Goal: Task Accomplishment & Management: Complete application form

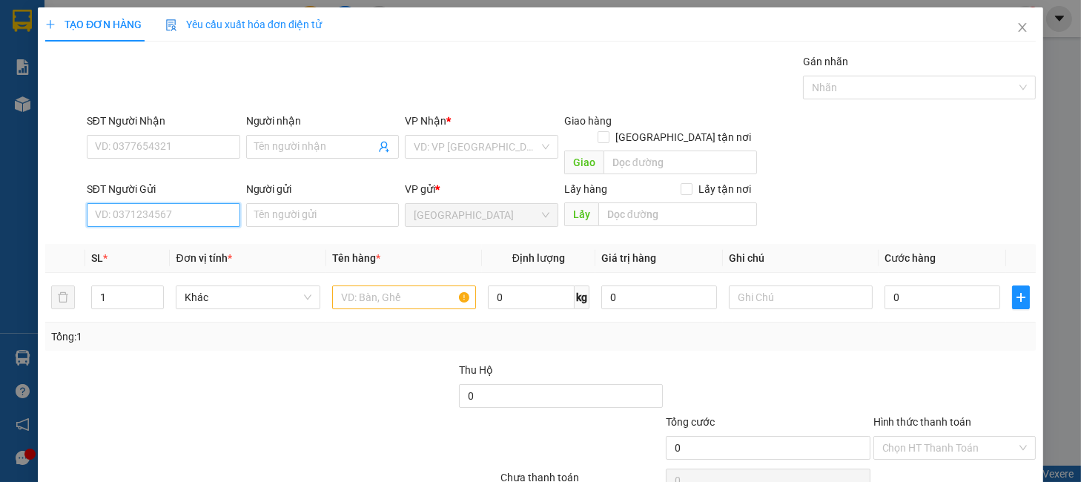
click at [211, 205] on input "SĐT Người Gửi" at bounding box center [163, 215] width 153 height 24
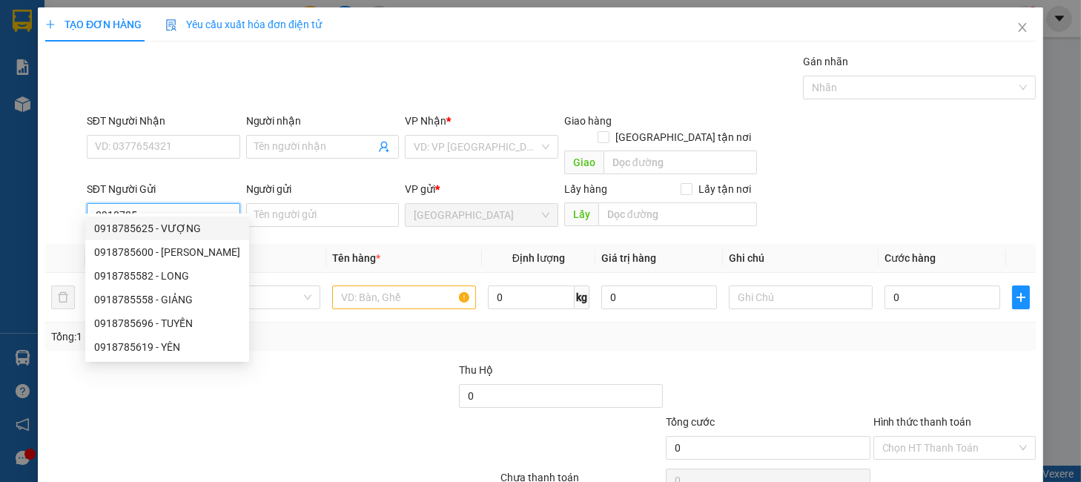
click at [220, 228] on div "0918785625 - VƯỢNG" at bounding box center [167, 228] width 146 height 16
type input "0918785625"
type input "VƯỢNG"
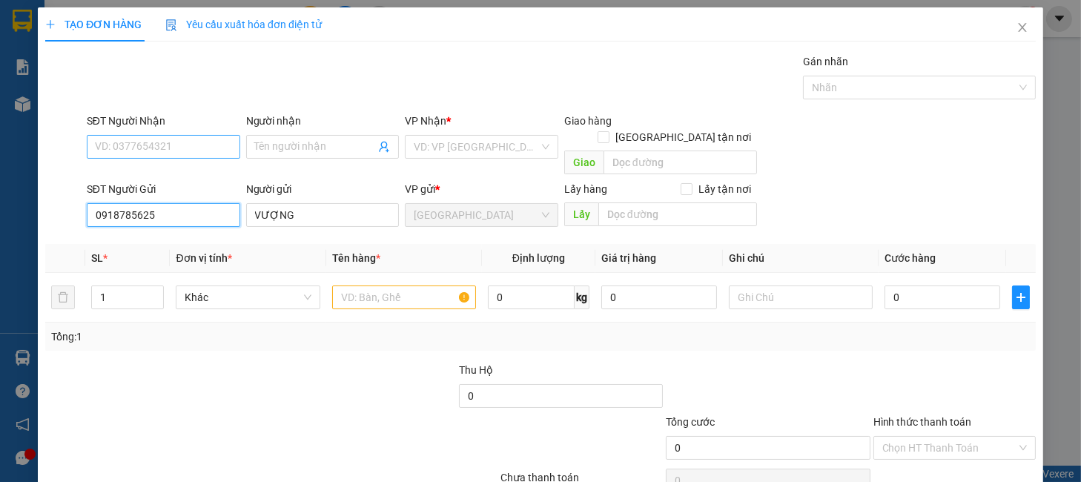
type input "0918785625"
click at [183, 142] on input "SĐT Người Nhận" at bounding box center [163, 147] width 153 height 24
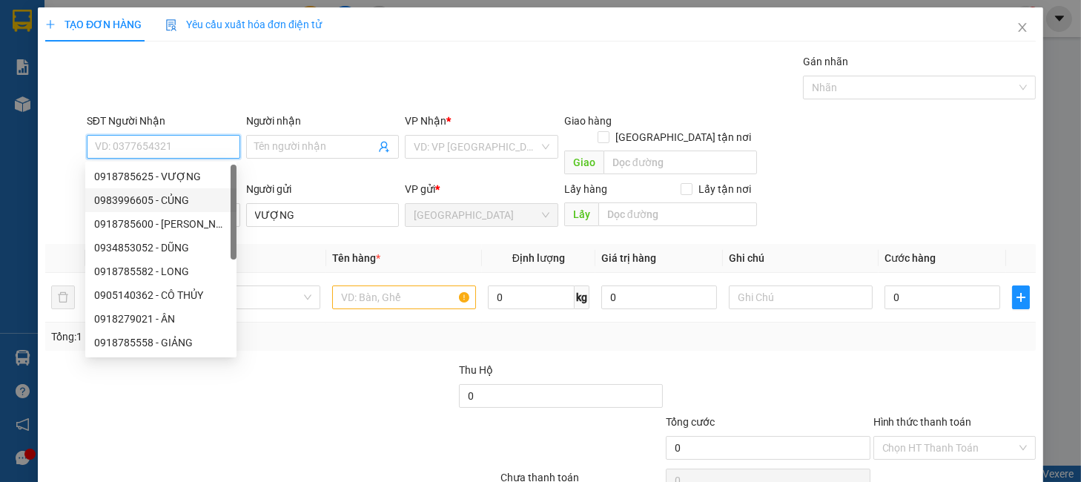
click at [179, 195] on div "0983996605 - CỦNG" at bounding box center [160, 200] width 133 height 16
type input "0983996605"
type input "CỦNG"
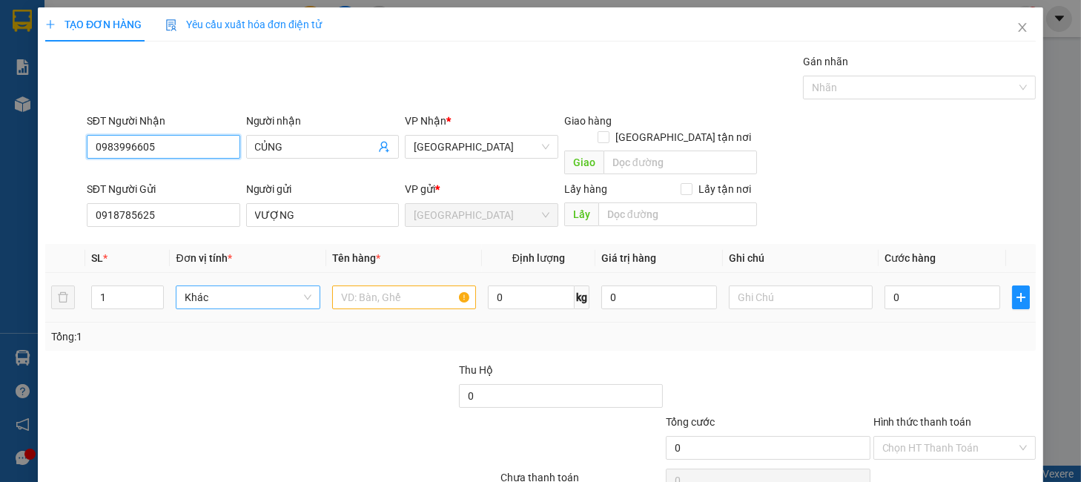
click at [259, 287] on span "Khác" at bounding box center [248, 297] width 126 height 22
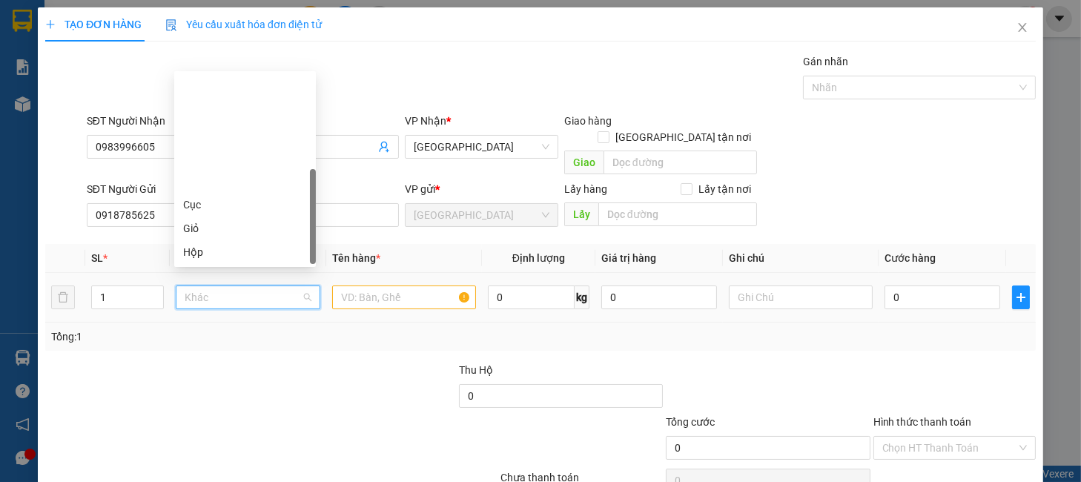
scroll to position [142, 0]
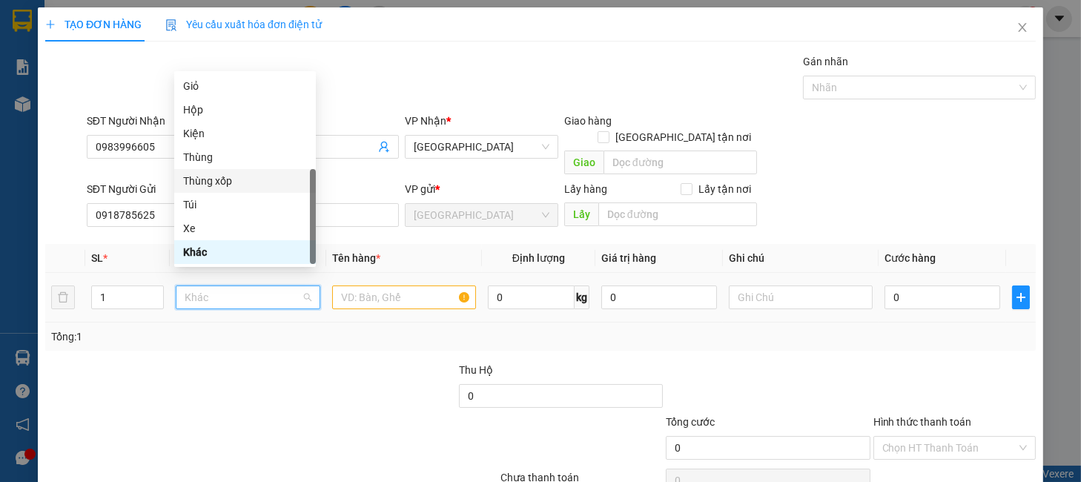
click at [214, 179] on div "Thùng xốp" at bounding box center [245, 181] width 124 height 16
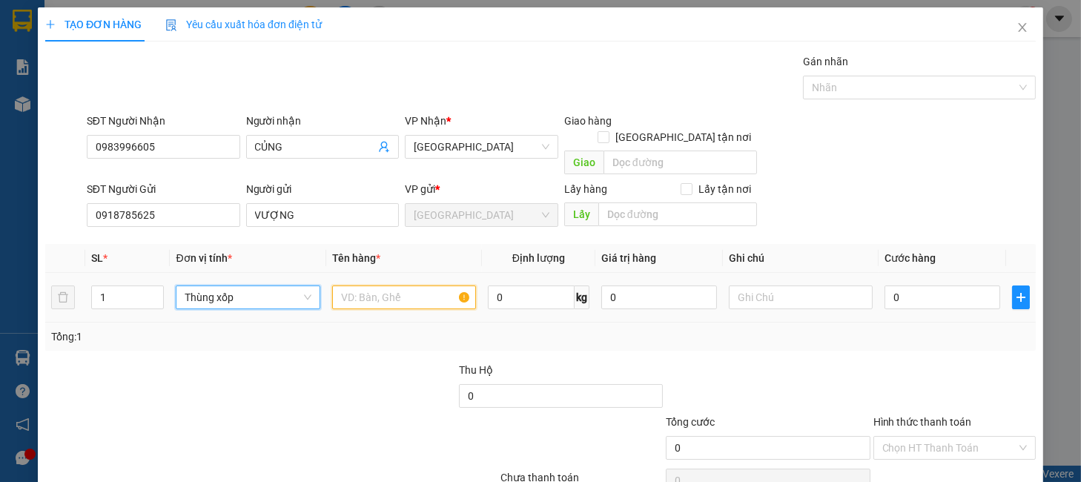
click at [431, 285] on input "text" at bounding box center [404, 297] width 144 height 24
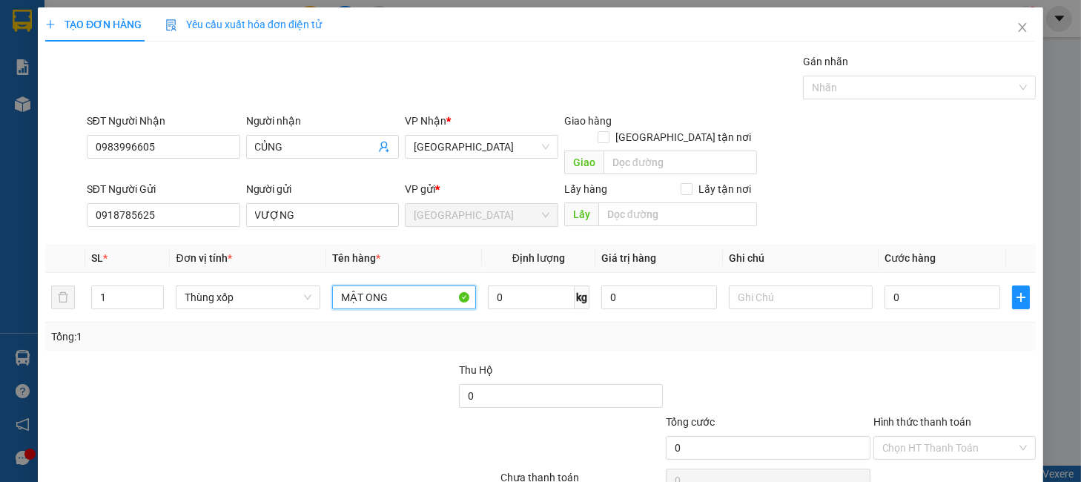
type input "MẬT ONG"
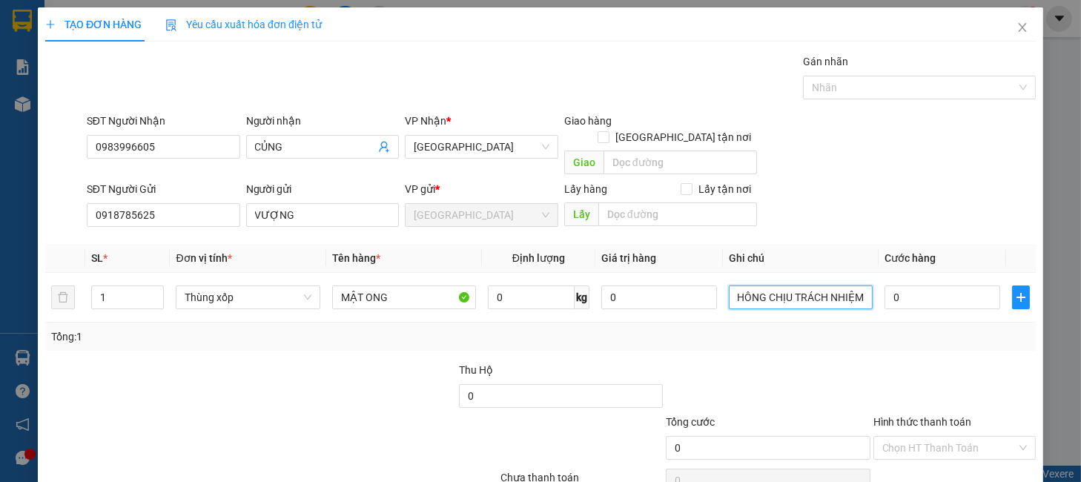
scroll to position [0, 117]
type input "HƯ HỎNG BÊN TRONG KHÔNG CHỊU TRÁCH NHIỆM"
type input "6"
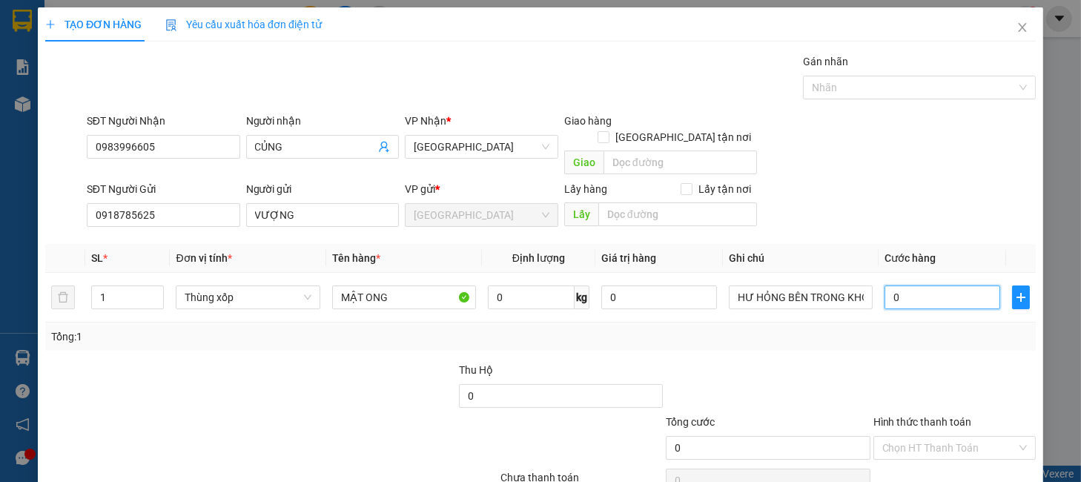
type input "6"
type input "60"
type input "60.000"
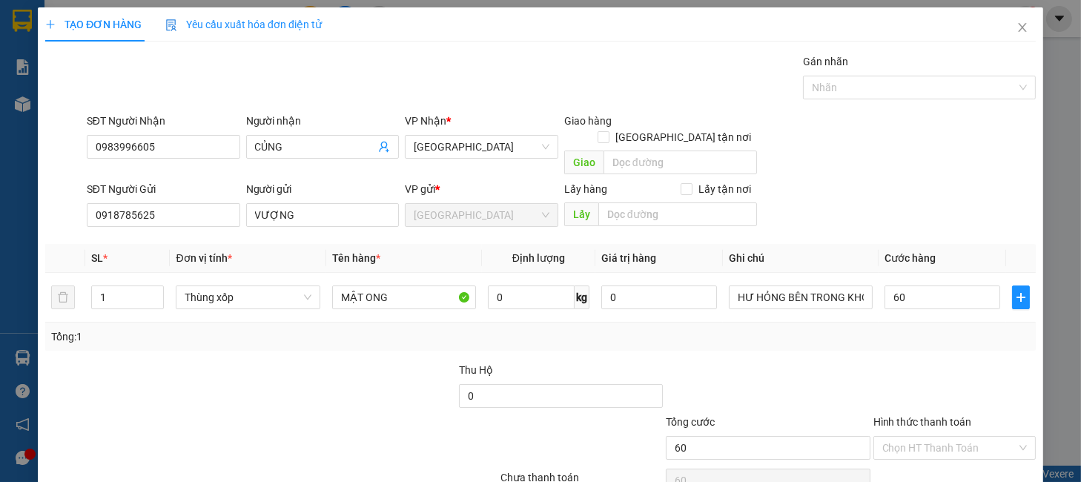
type input "60.000"
click at [825, 382] on div at bounding box center [767, 388] width 207 height 52
click at [937, 417] on div "Hình thức thanh toán" at bounding box center [955, 425] width 162 height 22
click at [939, 437] on input "Hình thức thanh toán" at bounding box center [949, 448] width 134 height 22
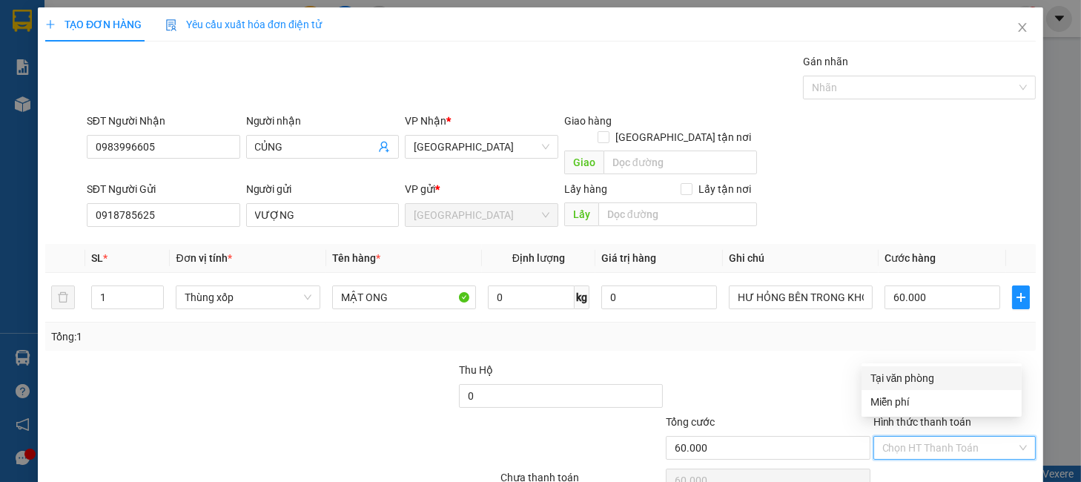
click at [927, 380] on div "Tại văn phòng" at bounding box center [942, 378] width 142 height 16
type input "0"
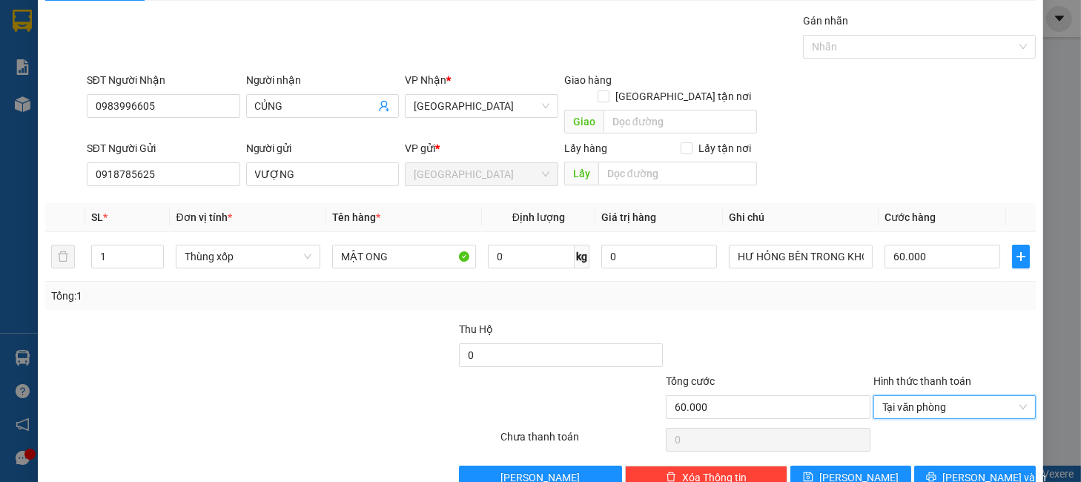
scroll to position [61, 0]
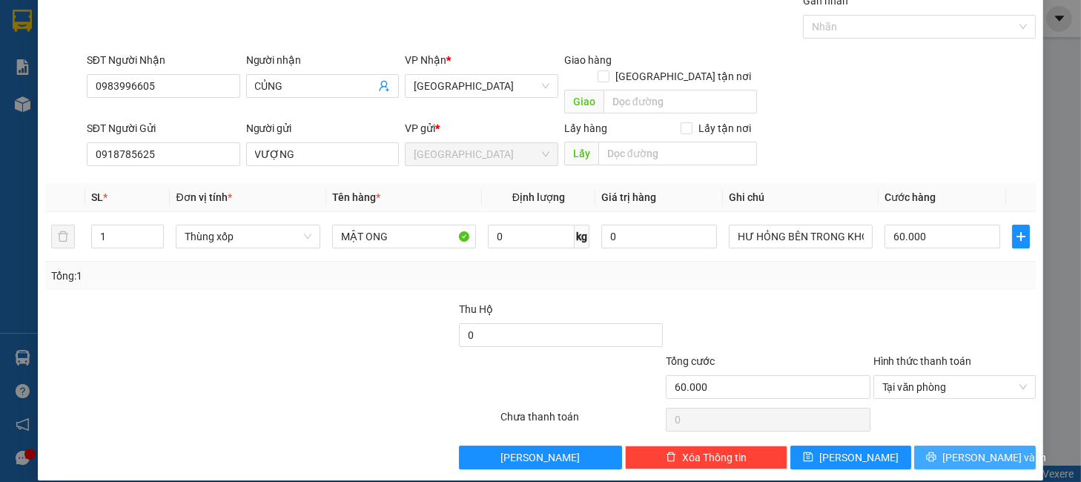
click at [944, 446] on button "Lưu và In" at bounding box center [974, 458] width 121 height 24
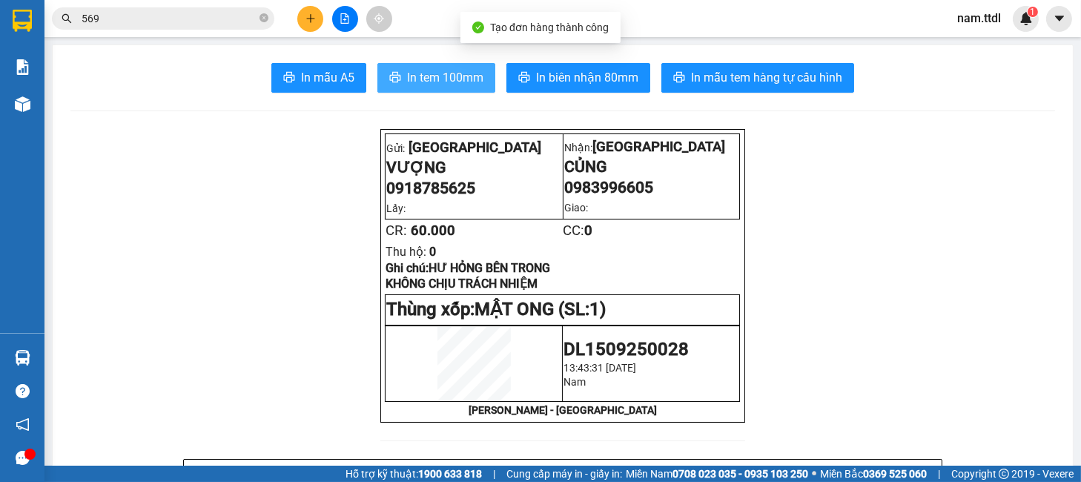
click at [452, 90] on button "In tem 100mm" at bounding box center [436, 78] width 118 height 30
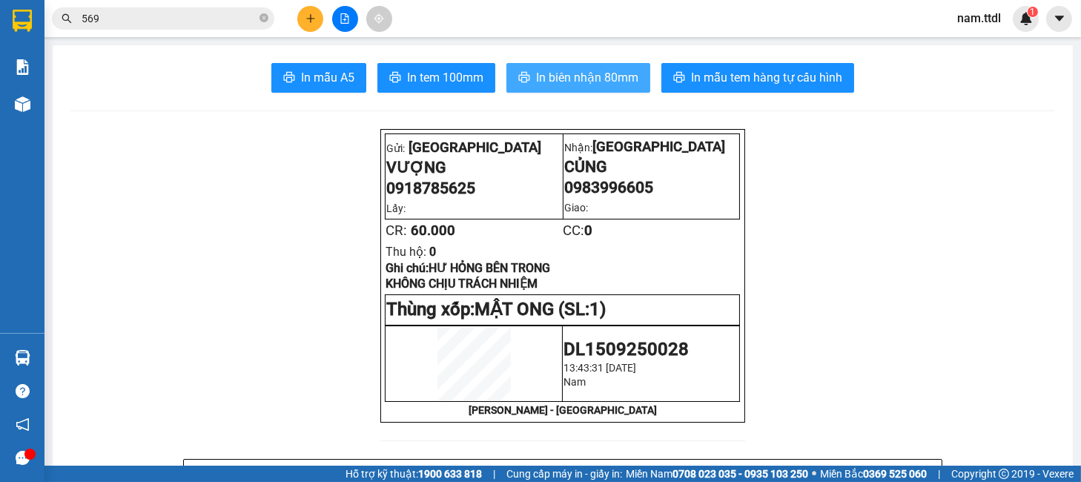
click at [571, 67] on button "In biên nhận 80mm" at bounding box center [578, 78] width 144 height 30
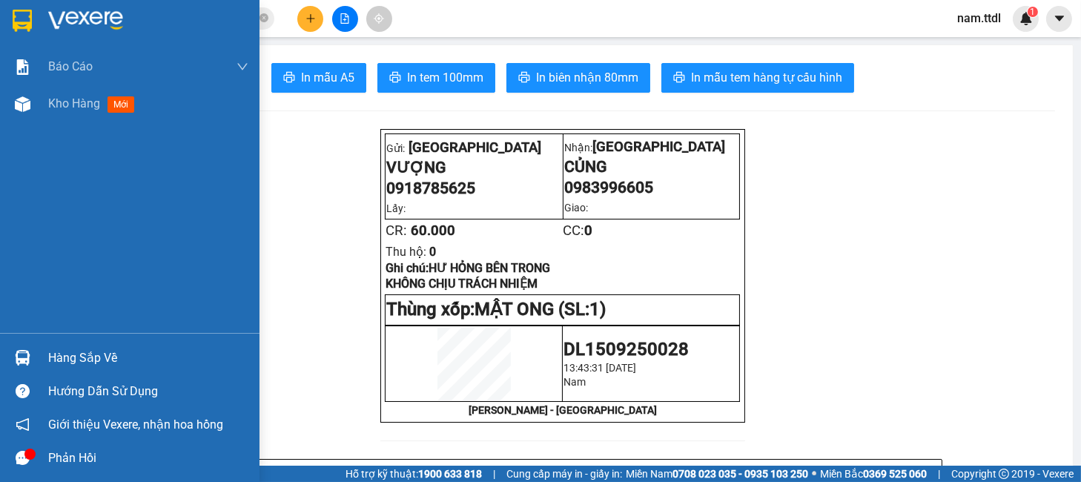
click at [25, 17] on img at bounding box center [22, 21] width 19 height 22
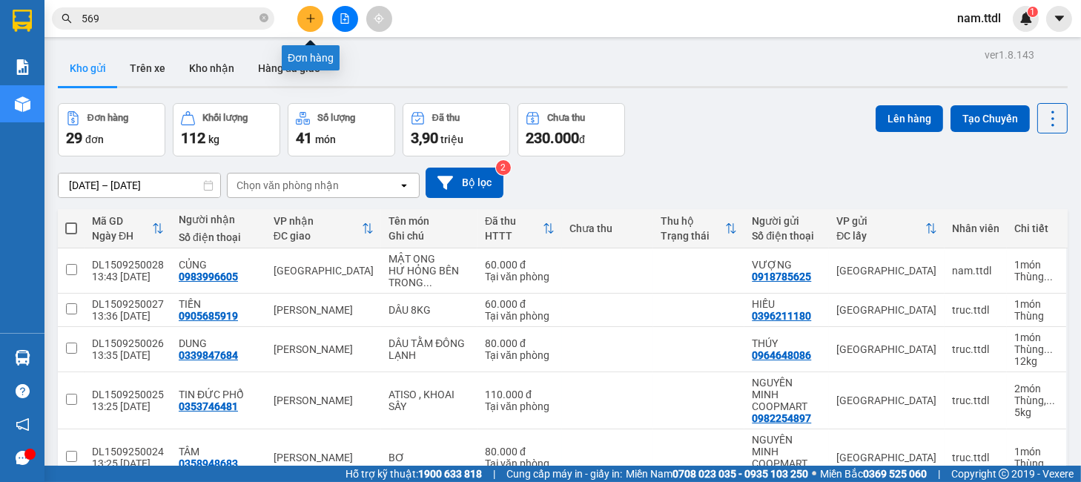
click at [306, 25] on button at bounding box center [310, 19] width 26 height 26
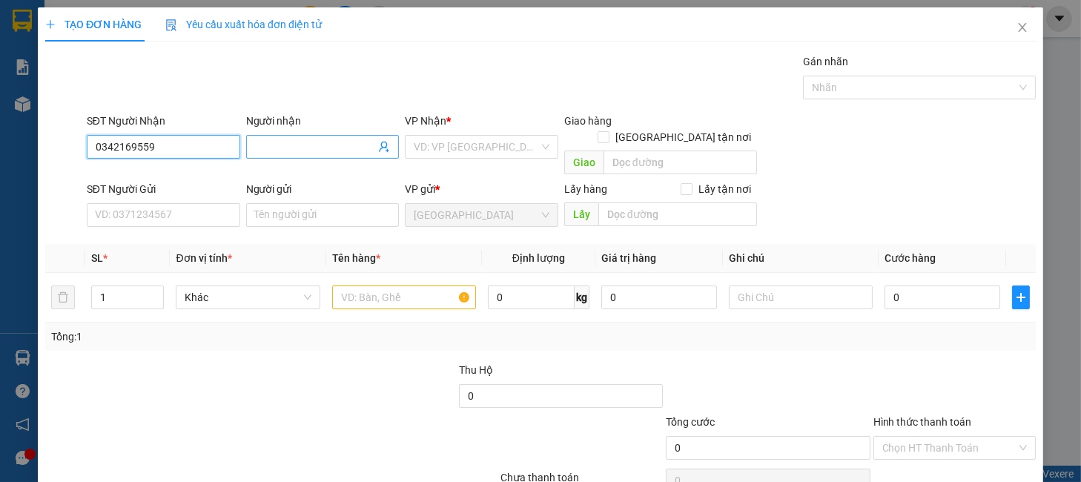
type input "0342169559"
click at [294, 145] on input "Người nhận" at bounding box center [315, 147] width 121 height 16
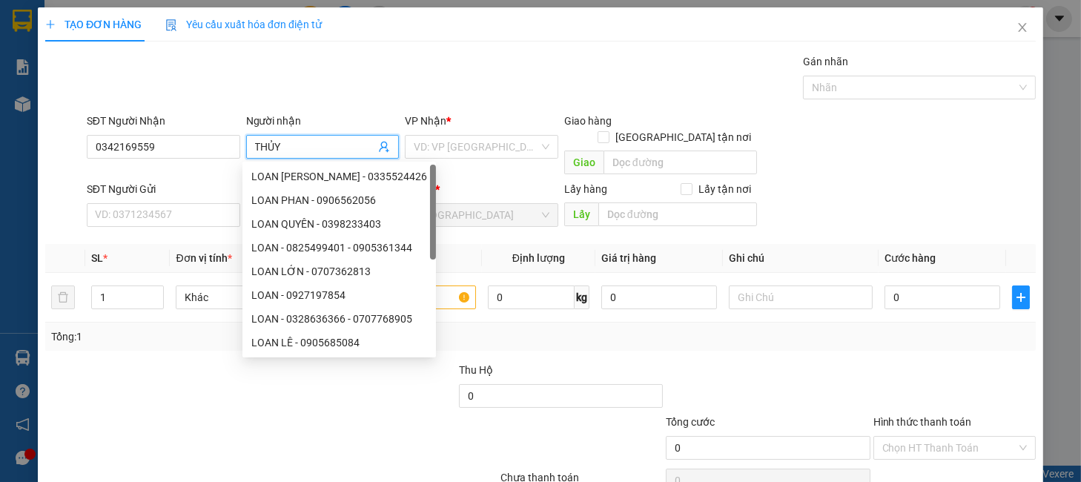
type input "THỦY"
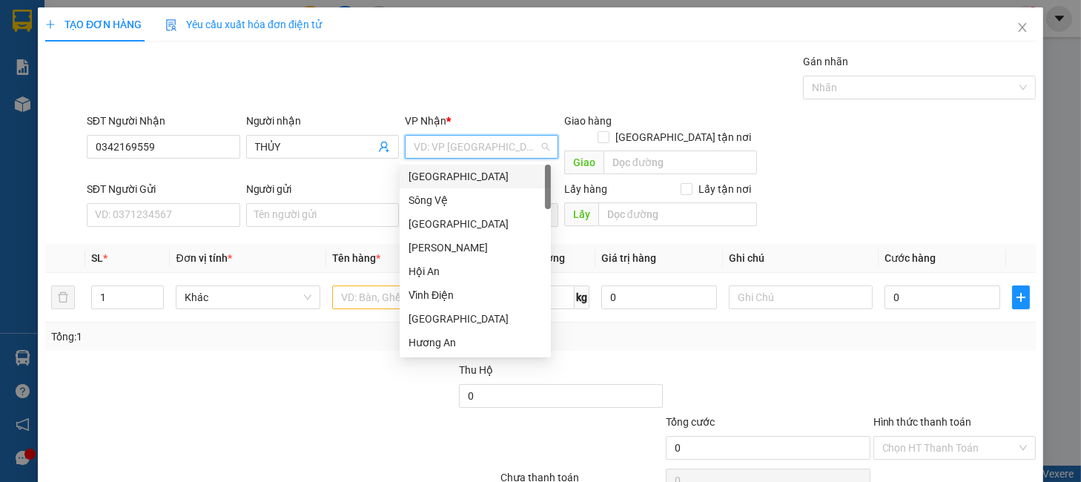
type input "B"
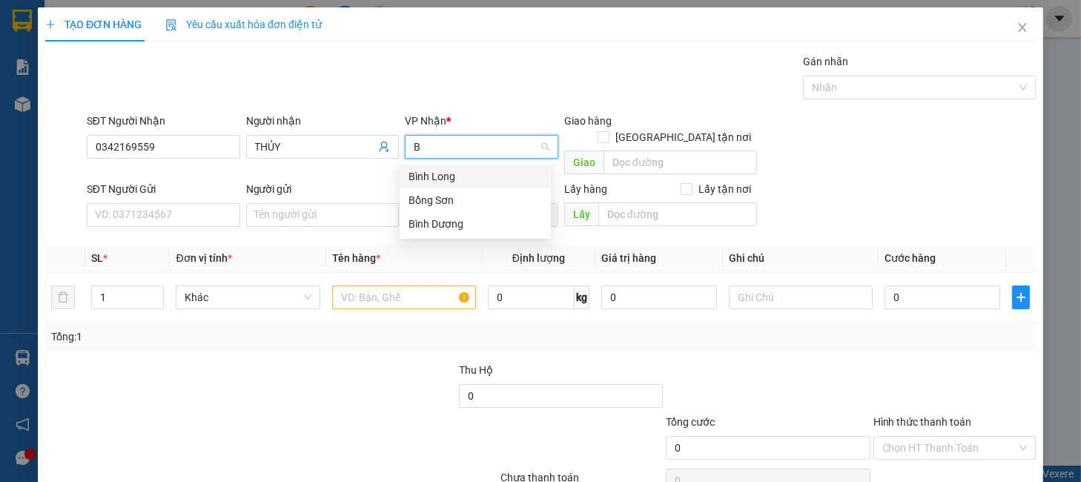
click at [464, 141] on input "B" at bounding box center [476, 147] width 125 height 22
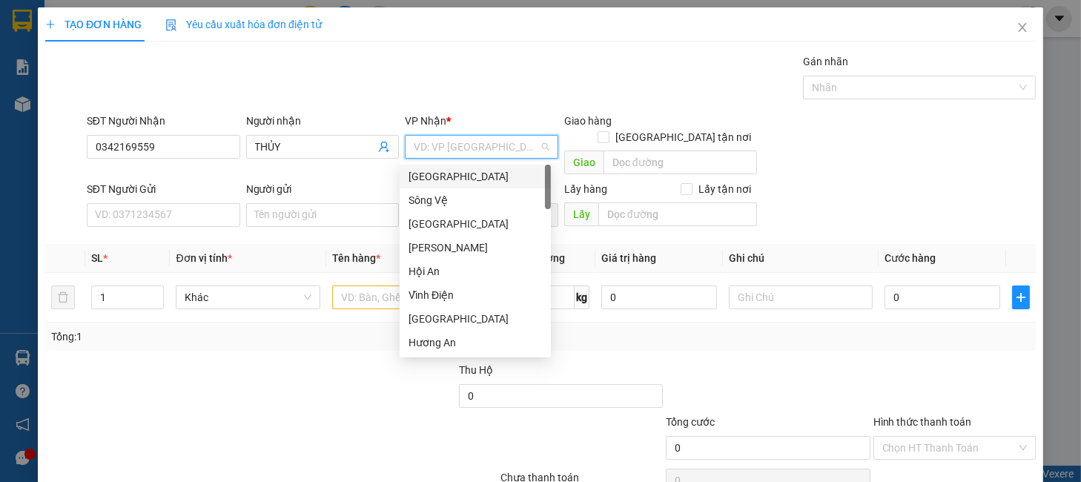
click at [294, 372] on div at bounding box center [354, 388] width 207 height 52
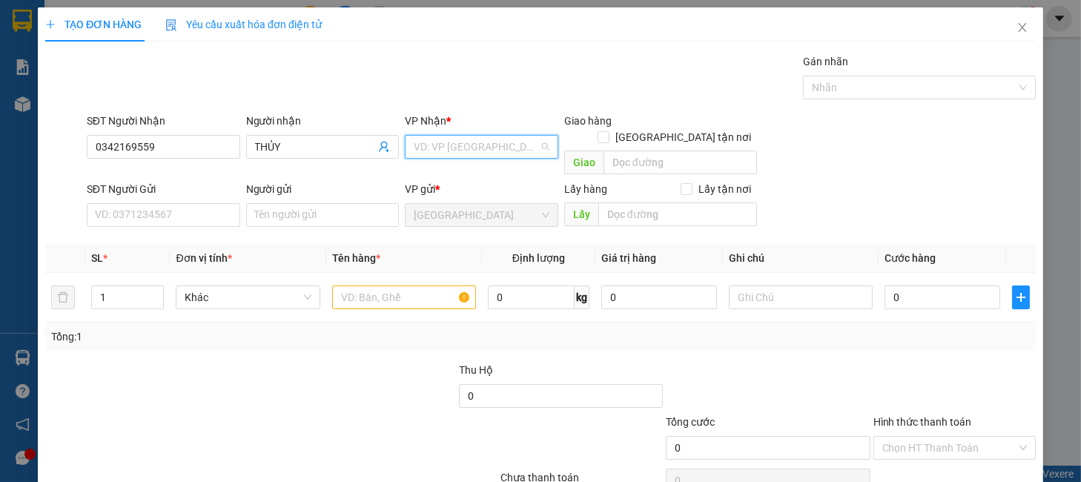
click at [472, 149] on input "search" at bounding box center [476, 147] width 125 height 22
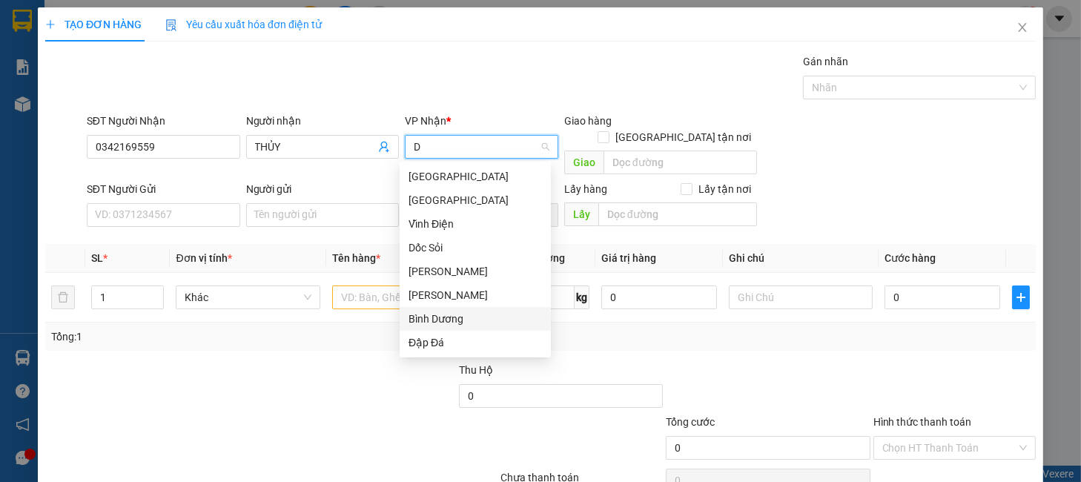
type input "DI"
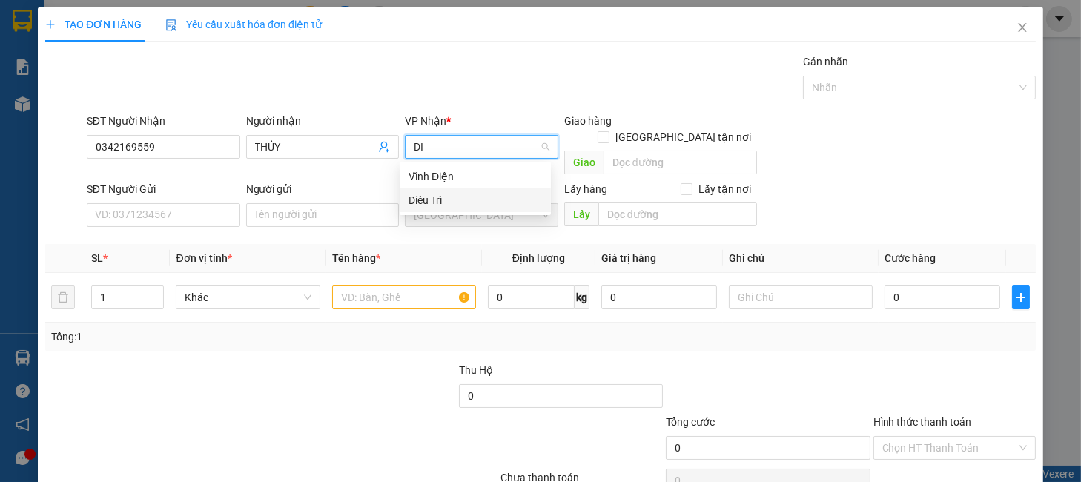
click at [440, 195] on div "Diêu Trì" at bounding box center [475, 200] width 133 height 16
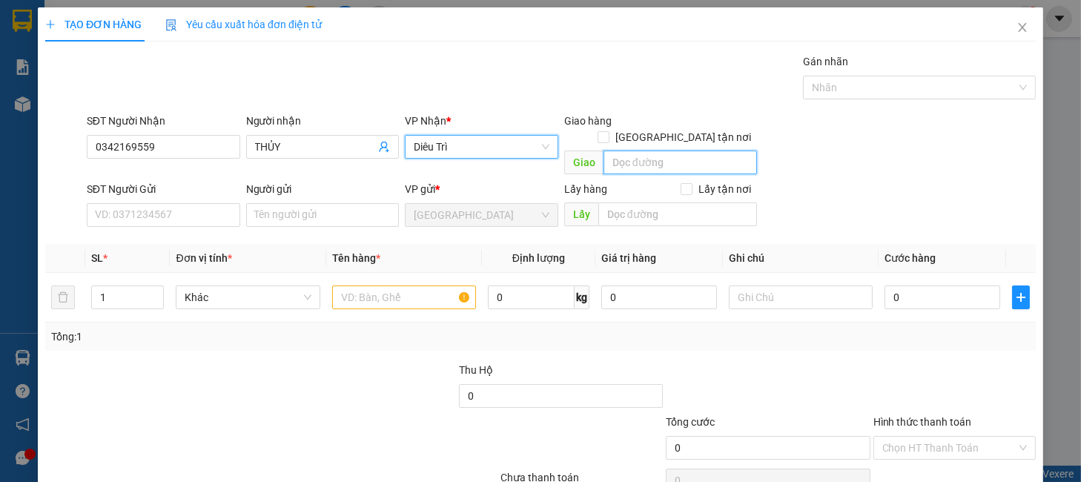
click at [650, 151] on input "text" at bounding box center [680, 163] width 153 height 24
type input "CẦU ÔNG ĐÔ"
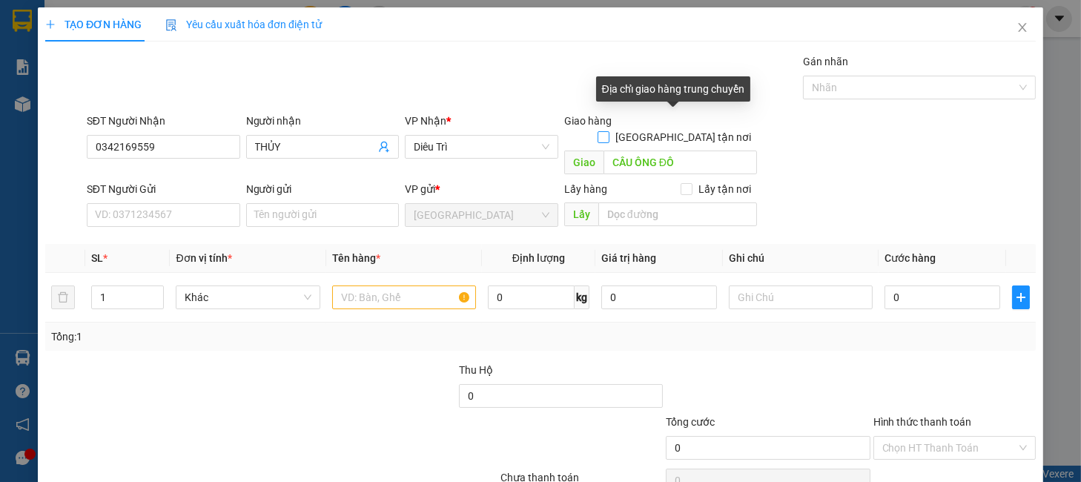
click at [671, 129] on label "Giao tận nơi" at bounding box center [677, 137] width 159 height 16
click at [608, 131] on input "Giao tận nơi" at bounding box center [603, 136] width 10 height 10
checkbox input "true"
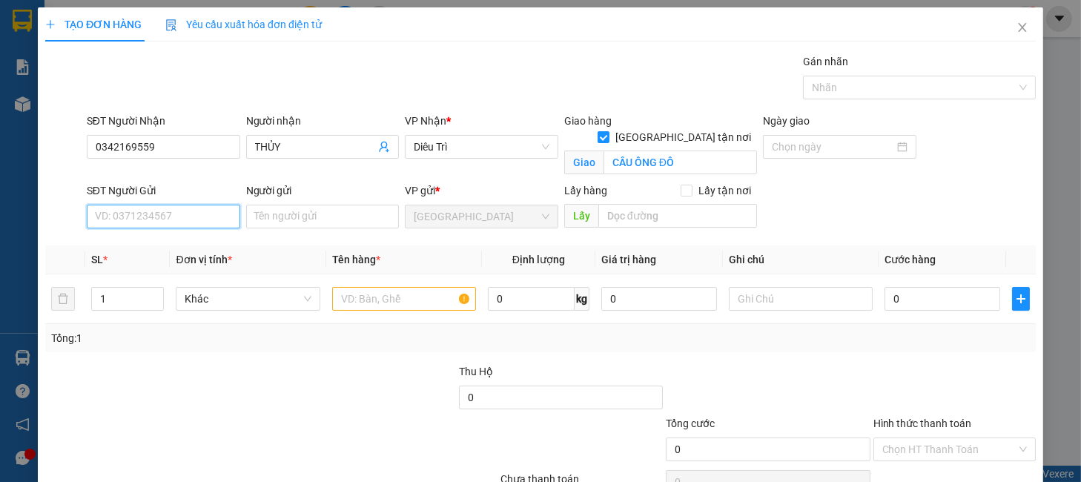
click at [160, 219] on input "SĐT Người Gửi" at bounding box center [163, 217] width 153 height 24
type input "0976937989"
click at [190, 250] on div "0976937989 - ÁNH" at bounding box center [160, 246] width 133 height 16
type input "ÁNH"
click at [225, 301] on span "Khác" at bounding box center [248, 299] width 126 height 22
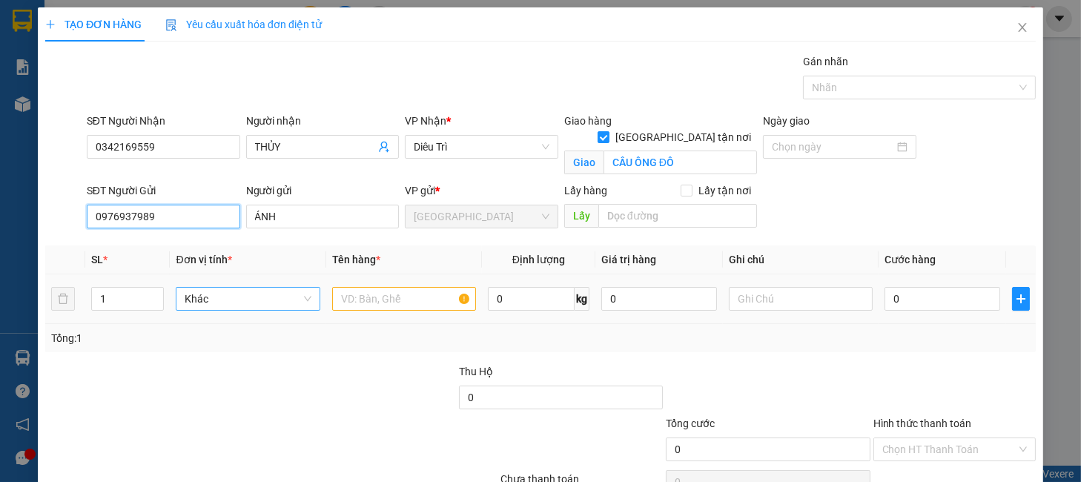
type input "0976937989"
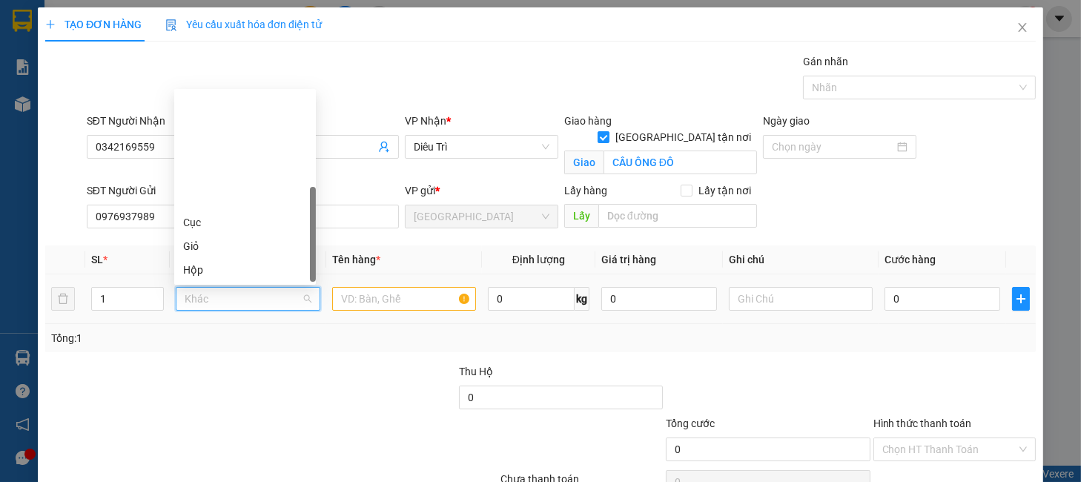
scroll to position [142, 0]
click at [205, 177] on div "Thùng" at bounding box center [245, 175] width 124 height 16
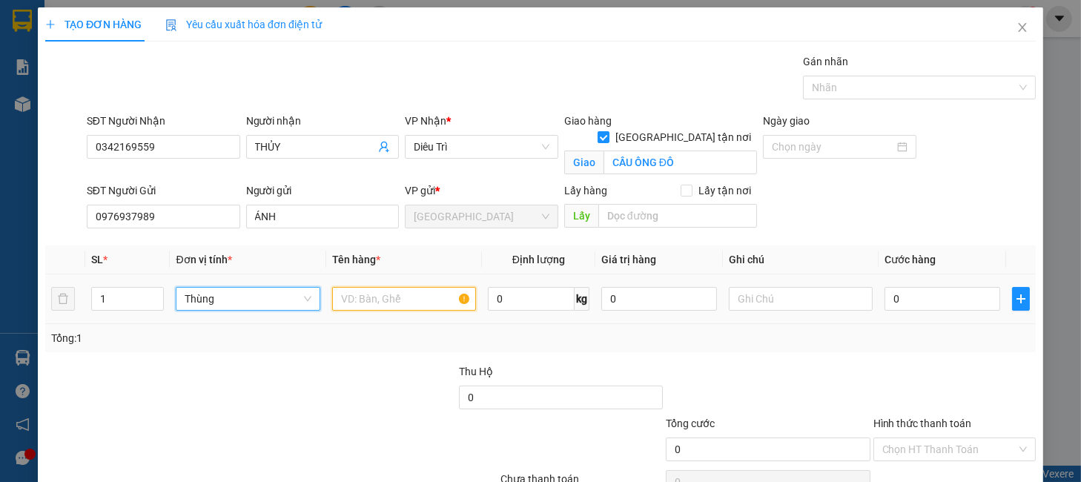
click at [402, 309] on input "text" at bounding box center [404, 299] width 144 height 24
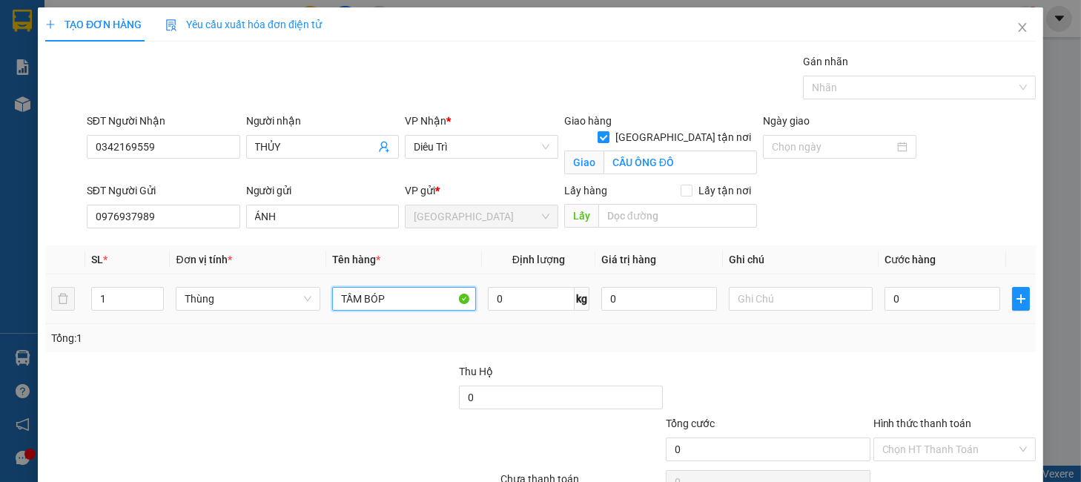
type input "TẦM BÓP"
type input "10"
type input "7"
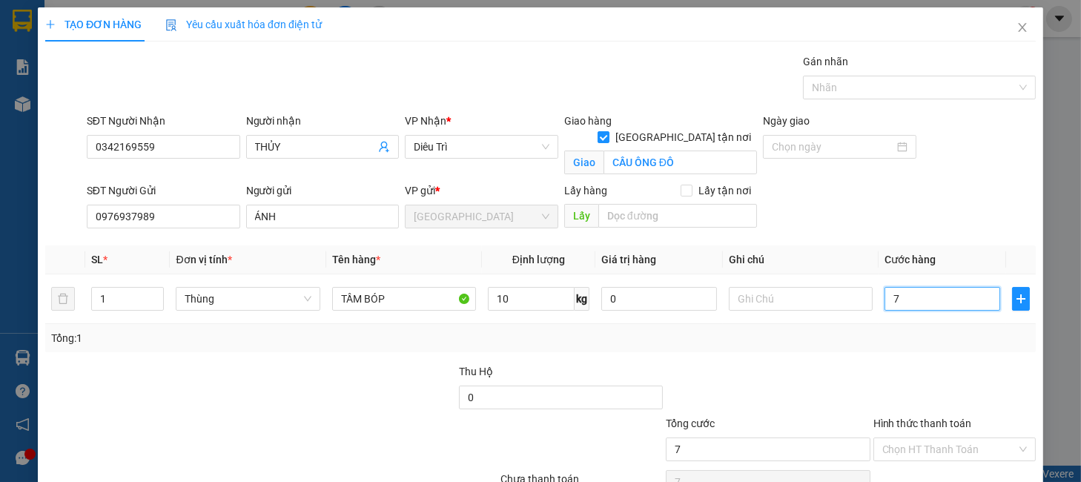
type input "70"
type input "70.000"
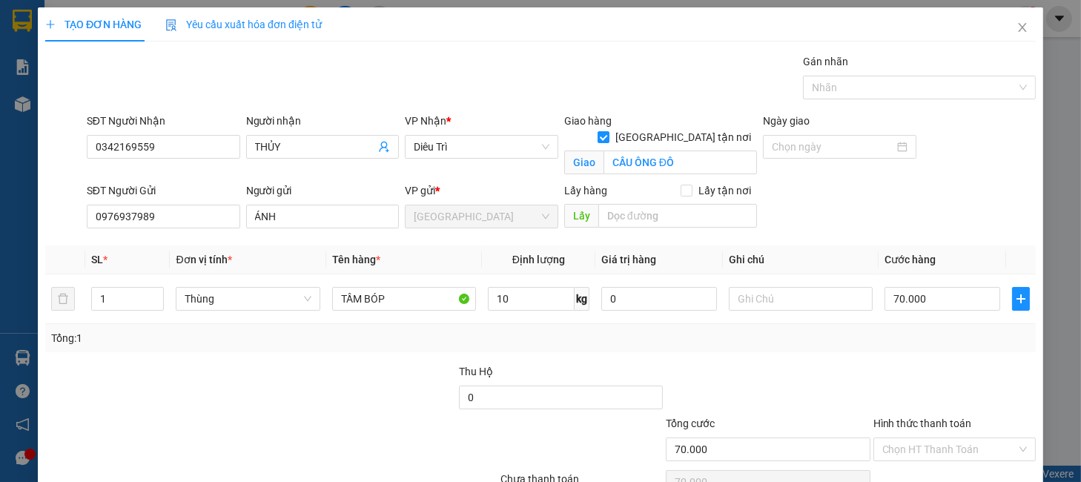
click at [937, 398] on div at bounding box center [954, 389] width 165 height 52
click at [923, 436] on div "Hình thức thanh toán" at bounding box center [955, 426] width 162 height 22
click at [920, 453] on input "Hình thức thanh toán" at bounding box center [949, 449] width 134 height 22
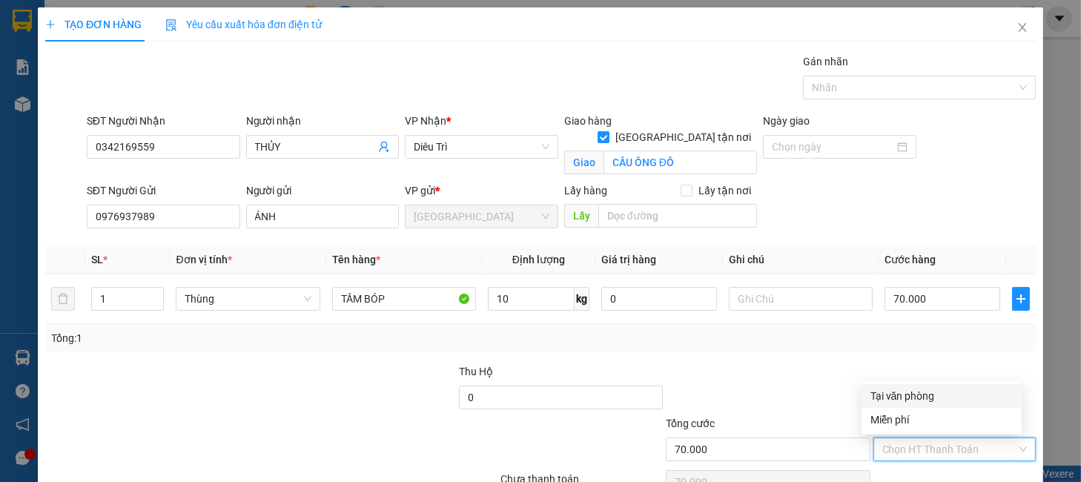
click at [917, 392] on div "Tại văn phòng" at bounding box center [942, 396] width 142 height 16
type input "0"
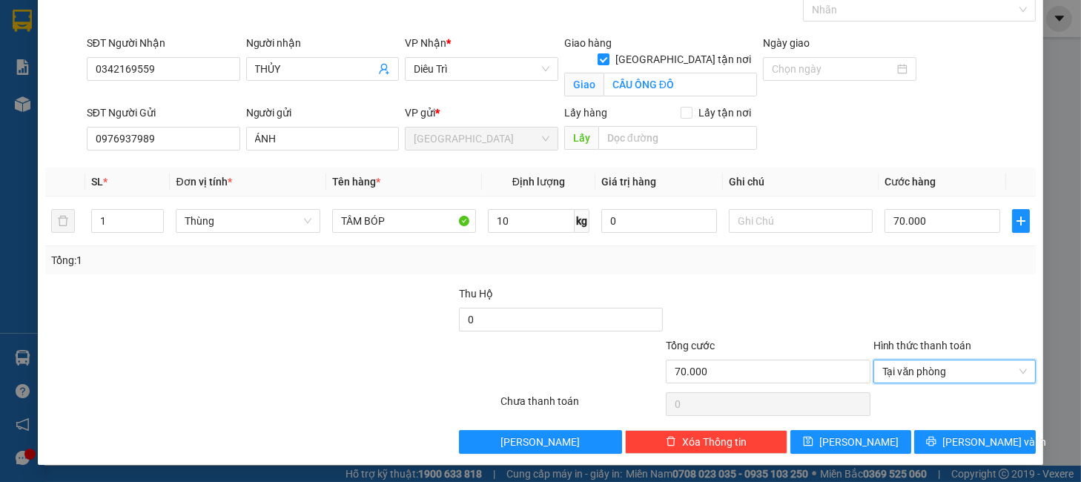
click at [933, 426] on div "Transit Pickup Surcharge Ids Transit Deliver Surcharge Ids Transit Deliver Surc…" at bounding box center [540, 215] width 991 height 478
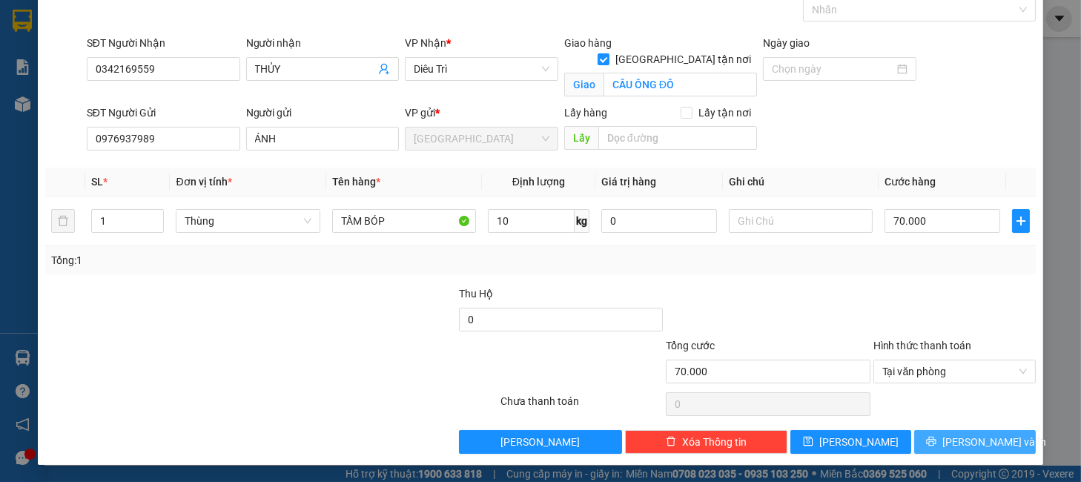
click at [933, 433] on button "Lưu và In" at bounding box center [974, 442] width 121 height 24
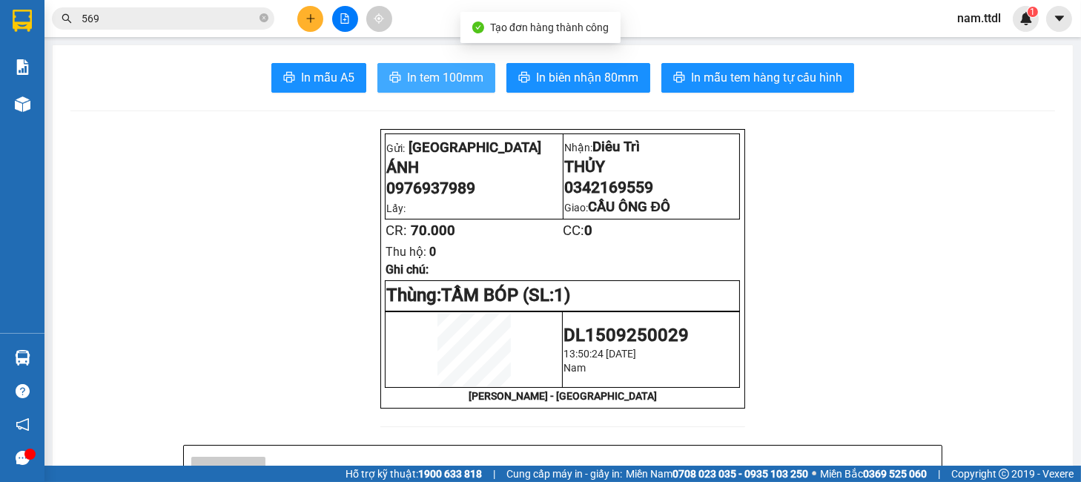
click at [433, 82] on span "In tem 100mm" at bounding box center [445, 77] width 76 height 19
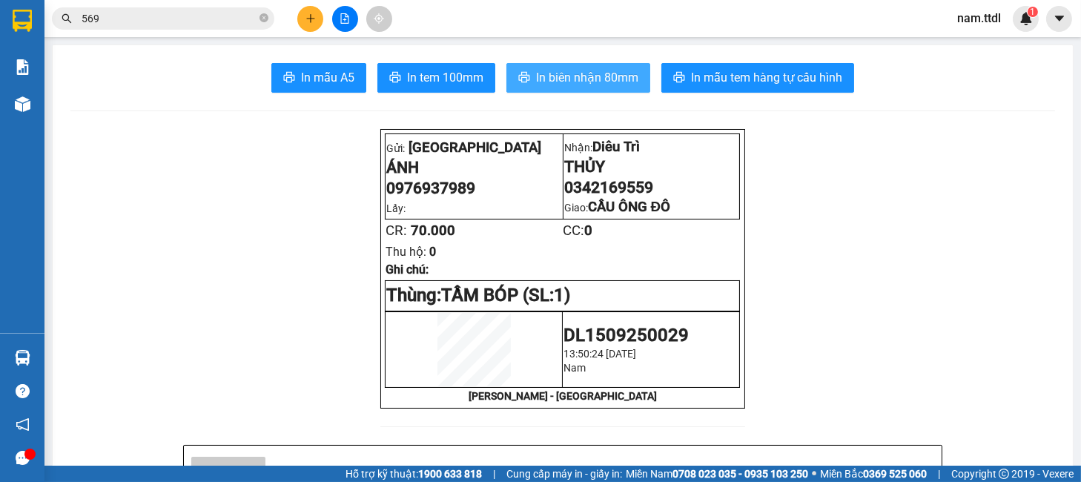
click at [600, 76] on span "In biên nhận 80mm" at bounding box center [587, 77] width 102 height 19
click at [313, 17] on icon "plus" at bounding box center [311, 18] width 10 height 10
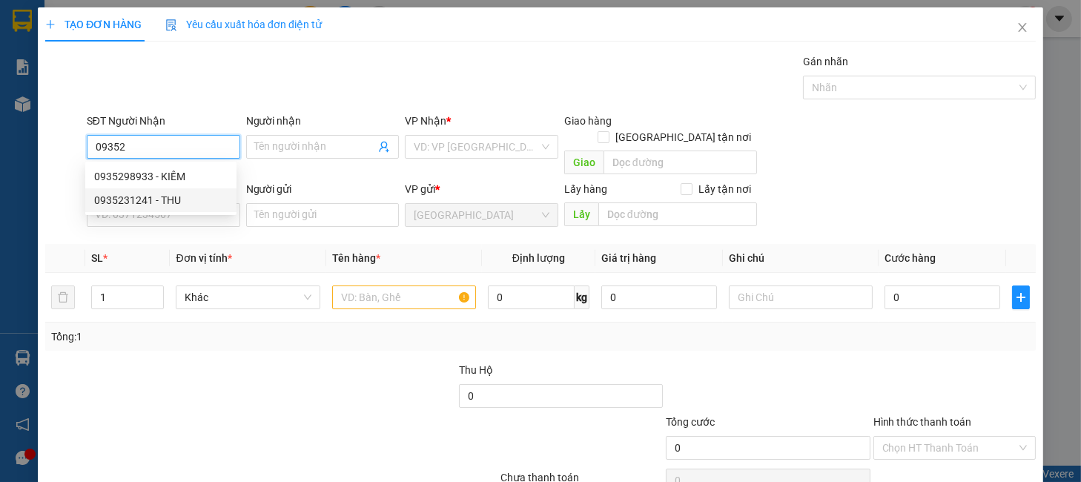
click at [139, 203] on div "0935231241 - THU" at bounding box center [160, 200] width 133 height 16
type input "0935231241"
type input "THU"
type input "0935231241"
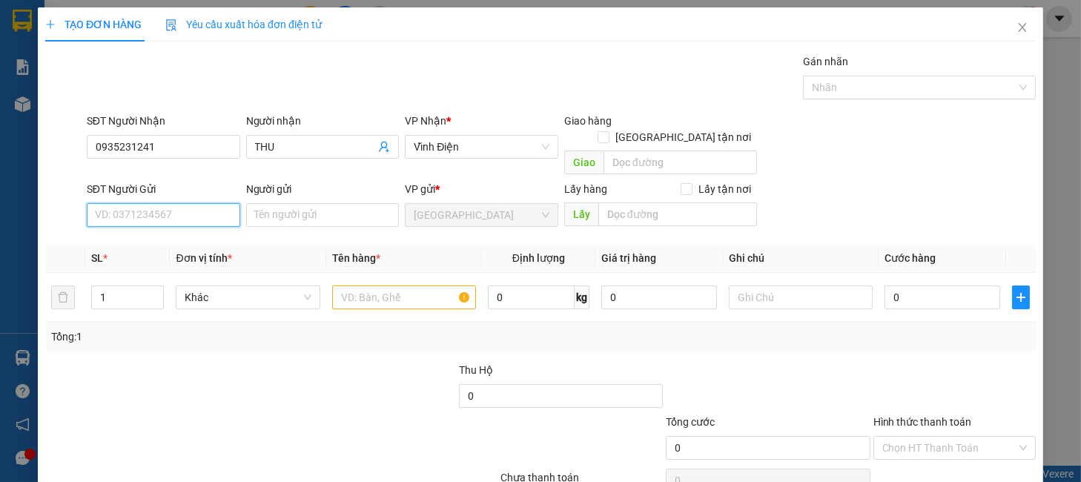
click at [162, 205] on input "SĐT Người Gửi" at bounding box center [163, 215] width 153 height 24
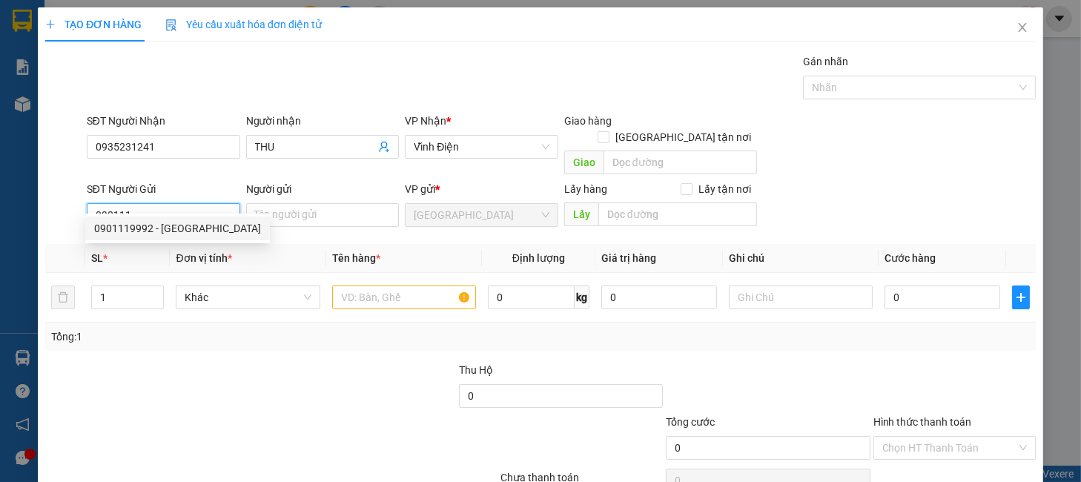
click at [197, 232] on div "0901119992 - LANGBIANG FARM" at bounding box center [177, 228] width 167 height 16
type input "0901119992"
type input "LANGBIANG FARM"
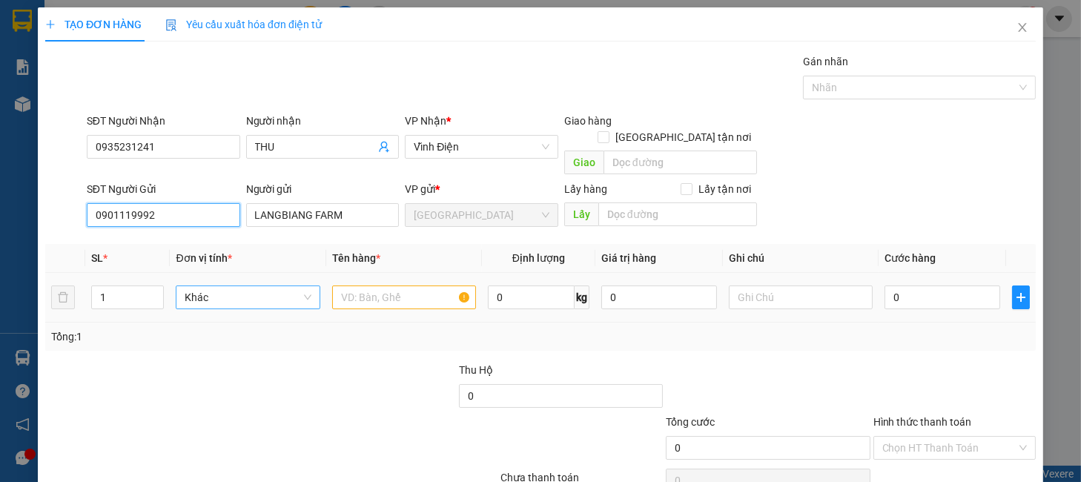
click at [239, 286] on span "Khác" at bounding box center [248, 297] width 126 height 22
type input "0901119992"
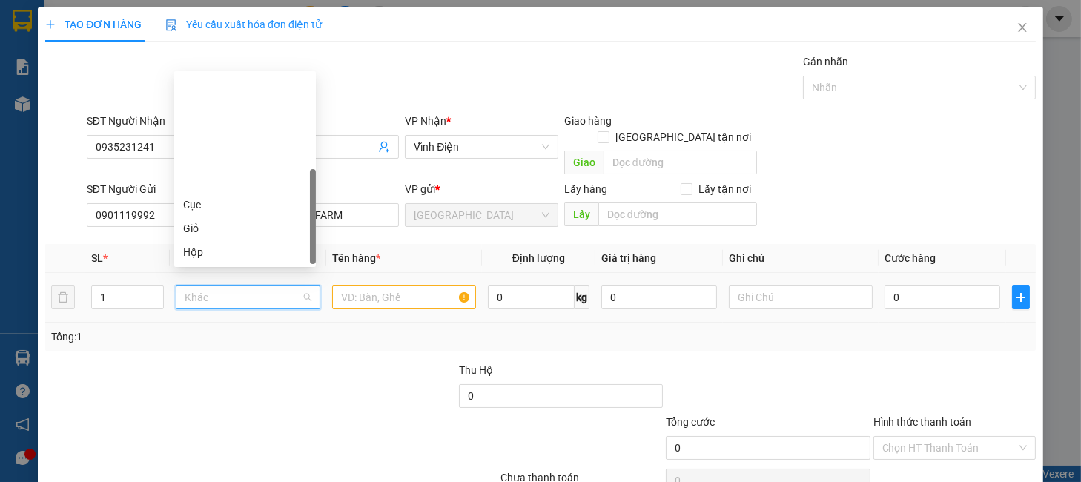
scroll to position [142, 0]
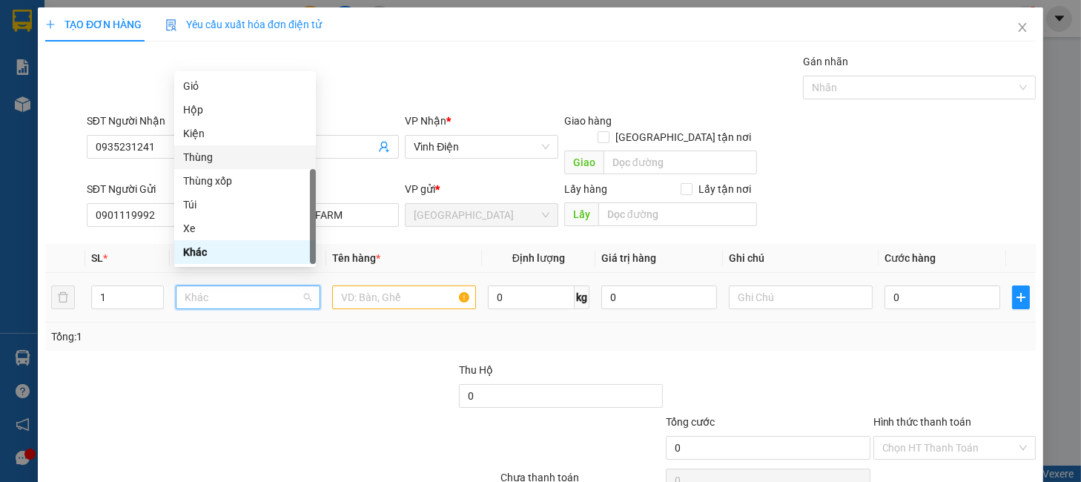
click at [197, 158] on div "Thùng" at bounding box center [245, 157] width 124 height 16
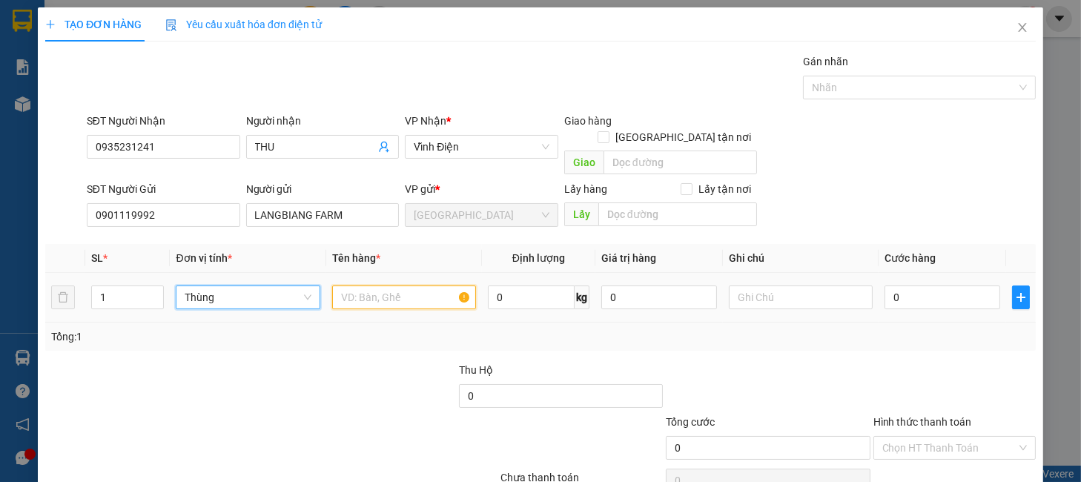
click at [378, 285] on input "text" at bounding box center [404, 297] width 144 height 24
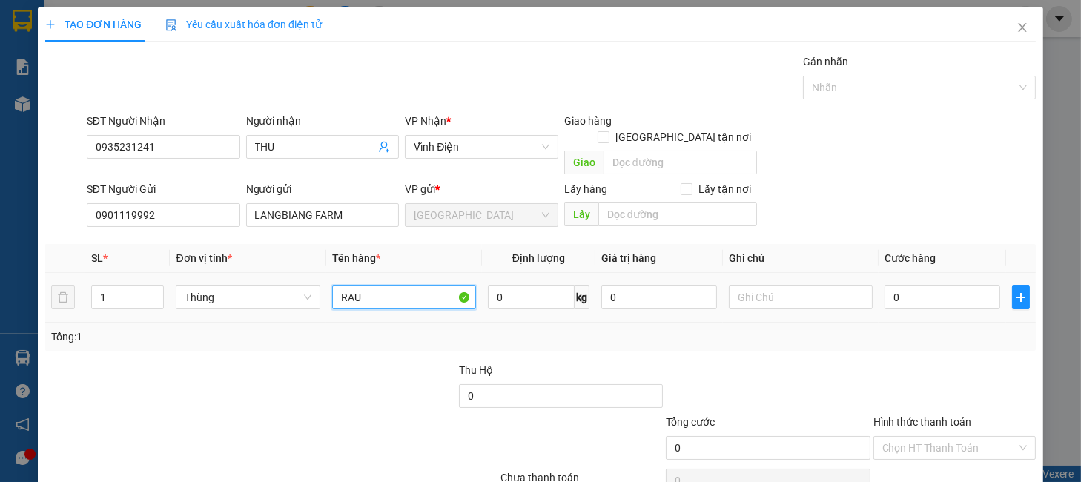
type input "RAU"
type input "1"
type input "10"
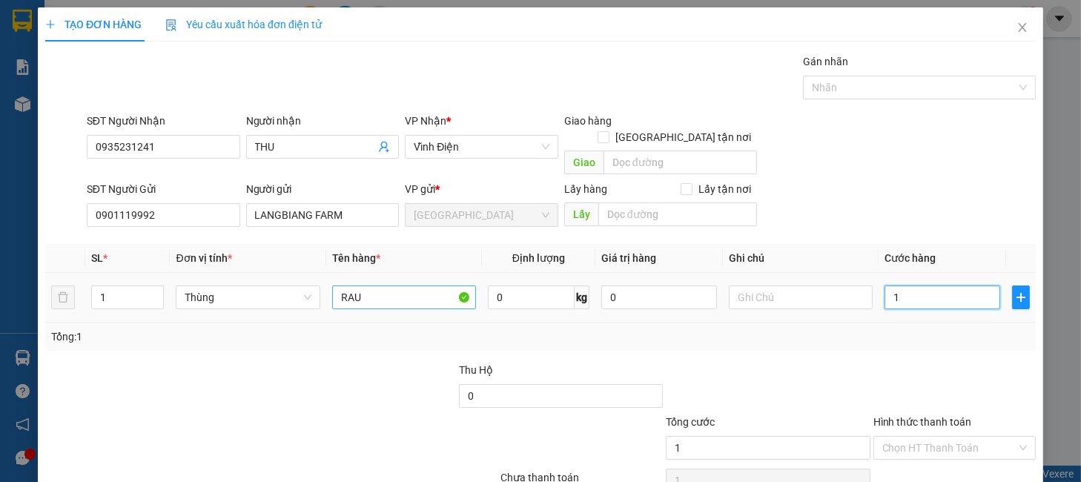
type input "10"
type input "100"
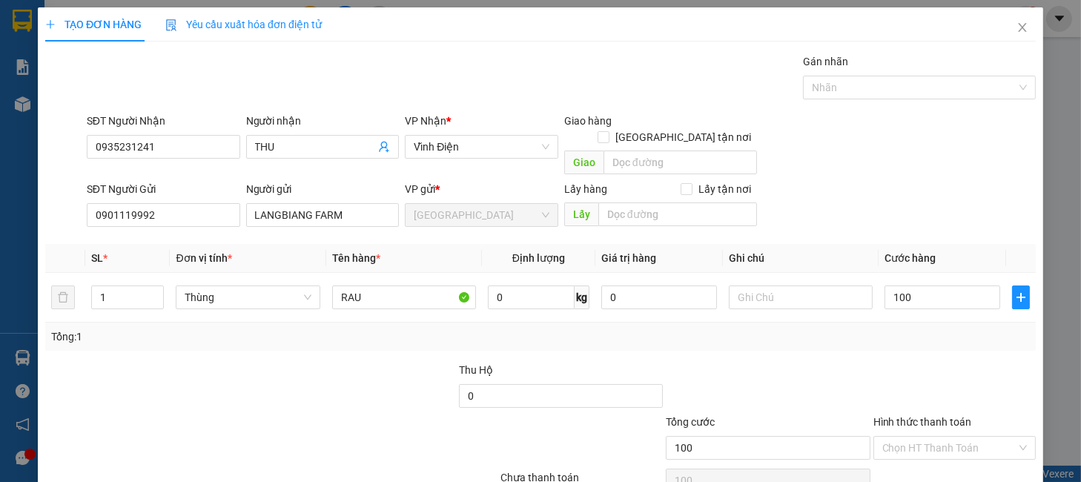
type input "100.000"
drag, startPoint x: 826, startPoint y: 383, endPoint x: 862, endPoint y: 400, distance: 39.8
click at [827, 383] on div at bounding box center [767, 388] width 207 height 52
click at [911, 437] on input "Hình thức thanh toán" at bounding box center [949, 448] width 134 height 22
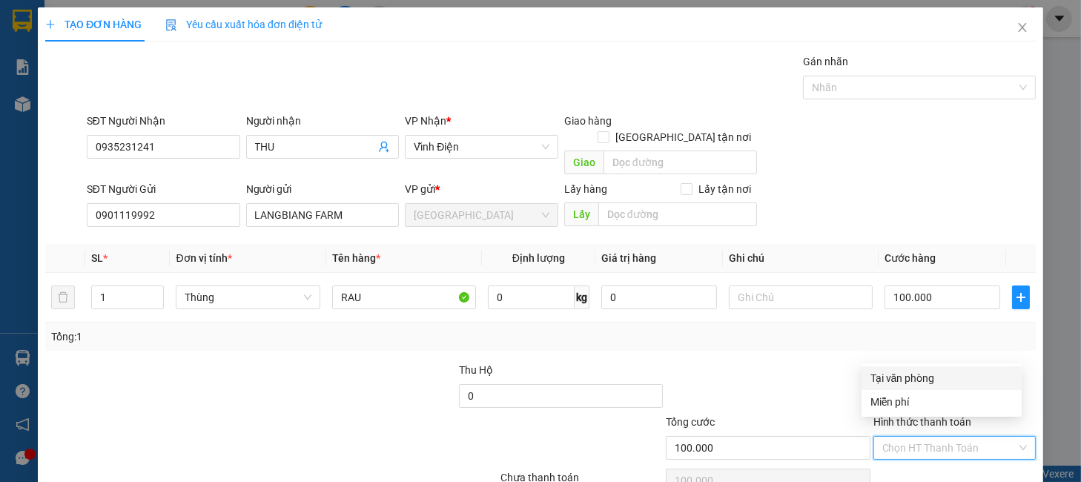
click at [908, 377] on div "Tại văn phòng" at bounding box center [942, 378] width 142 height 16
type input "0"
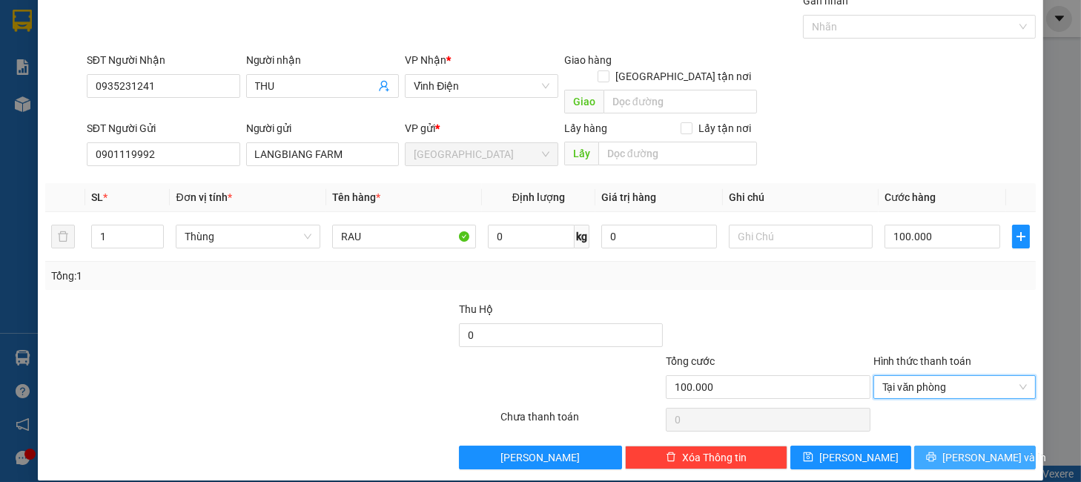
click at [931, 446] on button "Lưu và In" at bounding box center [974, 458] width 121 height 24
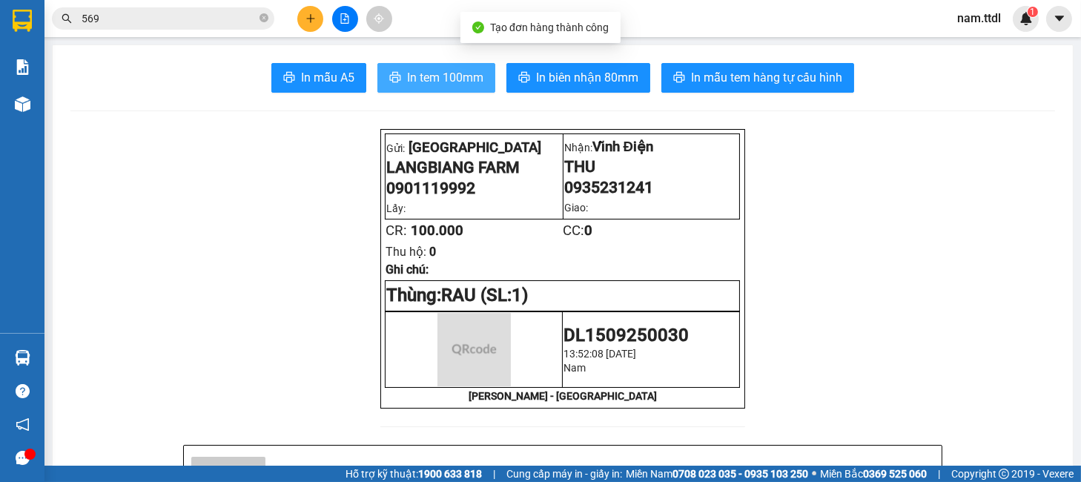
click at [432, 79] on span "In tem 100mm" at bounding box center [445, 77] width 76 height 19
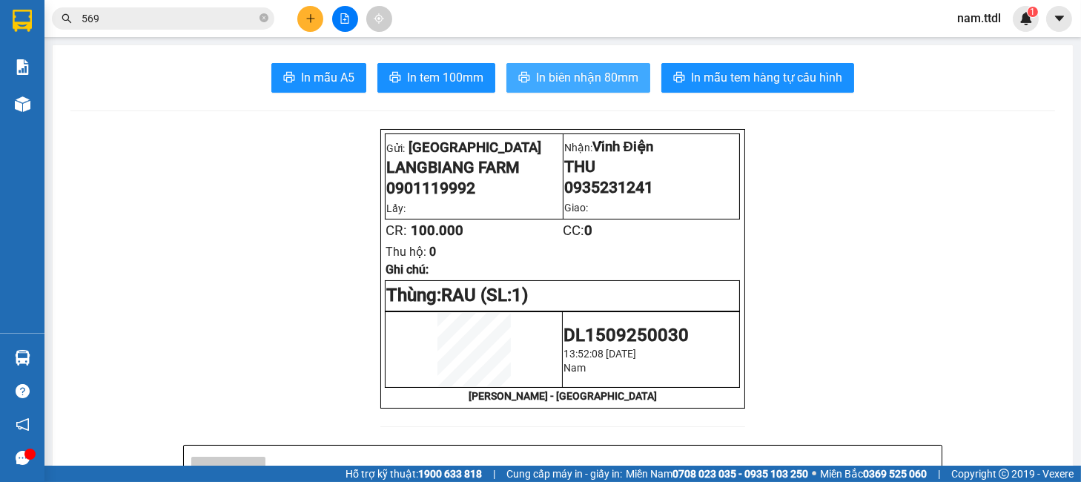
click at [601, 80] on span "In biên nhận 80mm" at bounding box center [587, 77] width 102 height 19
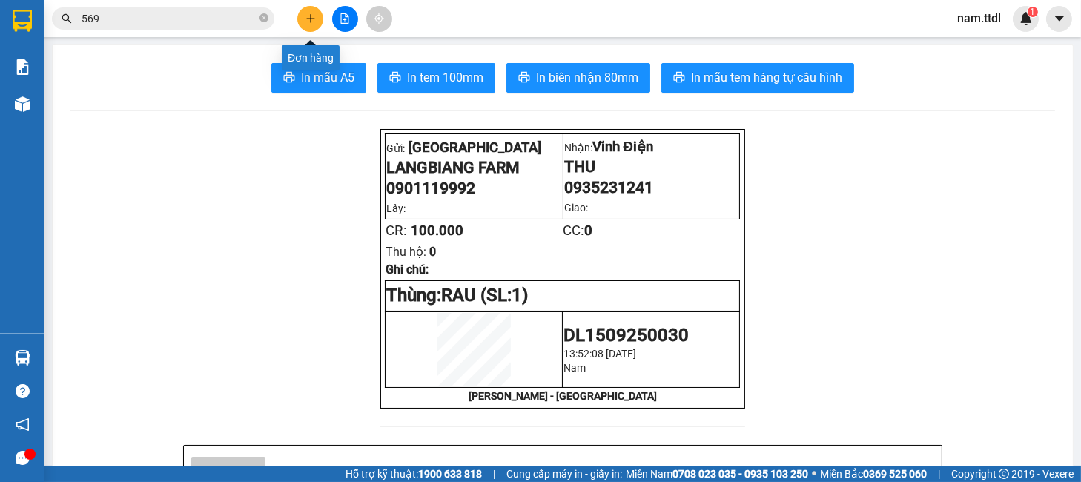
click at [304, 10] on button at bounding box center [310, 19] width 26 height 26
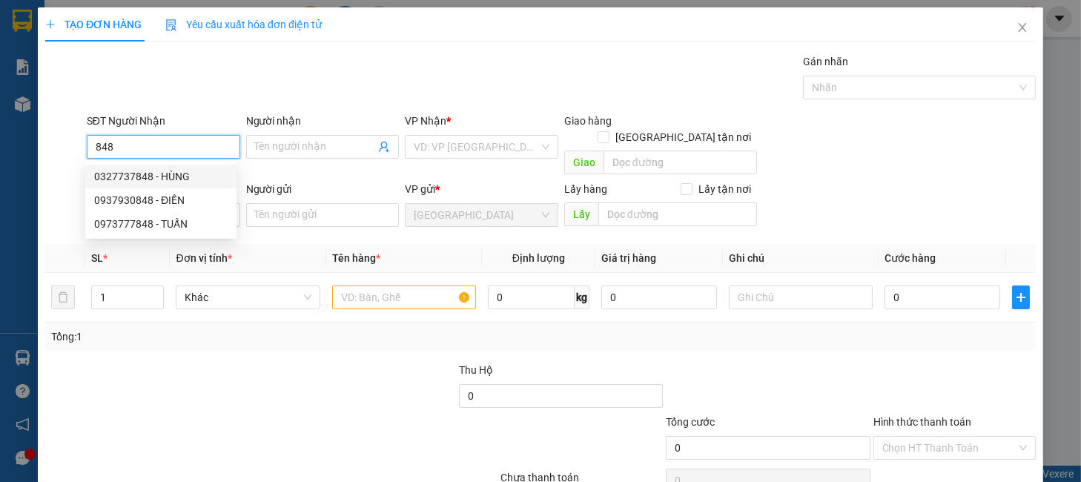
click at [167, 168] on div "0327737848 - HÙNG" at bounding box center [160, 176] width 133 height 16
type input "0327737848"
type input "HÙNG"
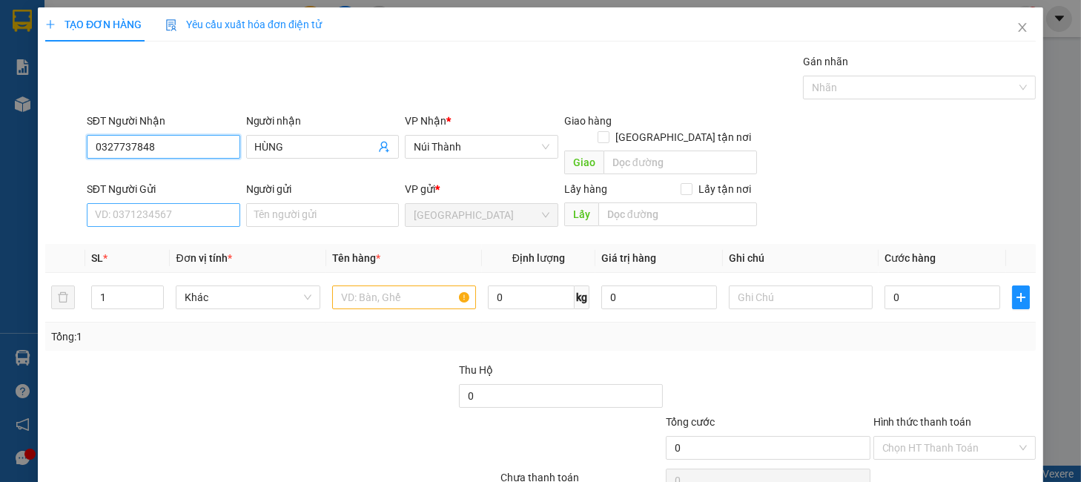
type input "0327737848"
click at [176, 203] on input "SĐT Người Gửi" at bounding box center [163, 215] width 153 height 24
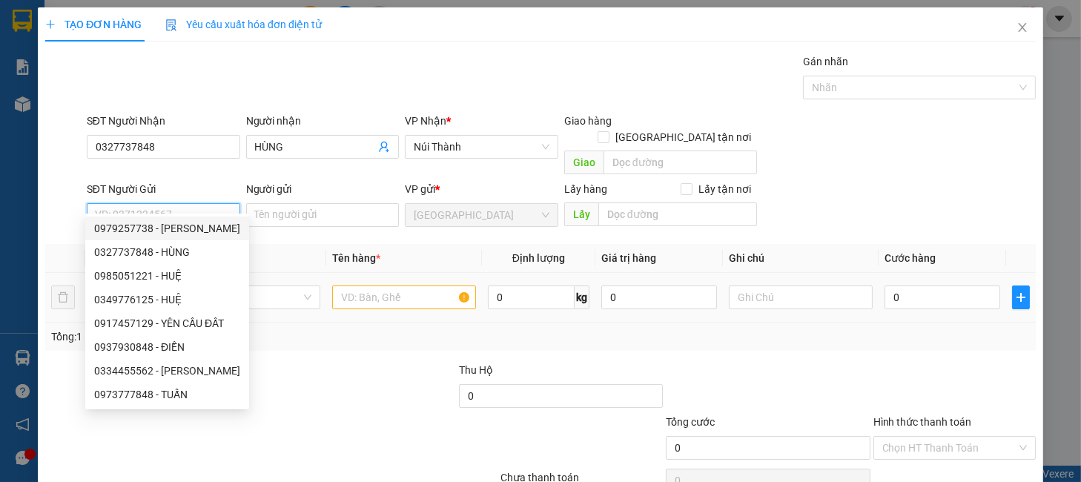
drag, startPoint x: 197, startPoint y: 228, endPoint x: 300, endPoint y: 262, distance: 108.3
click at [197, 228] on div "0979257738 - VŨ HƯƠNG" at bounding box center [167, 228] width 146 height 16
type input "0979257738"
type input "VŨ HƯƠNG"
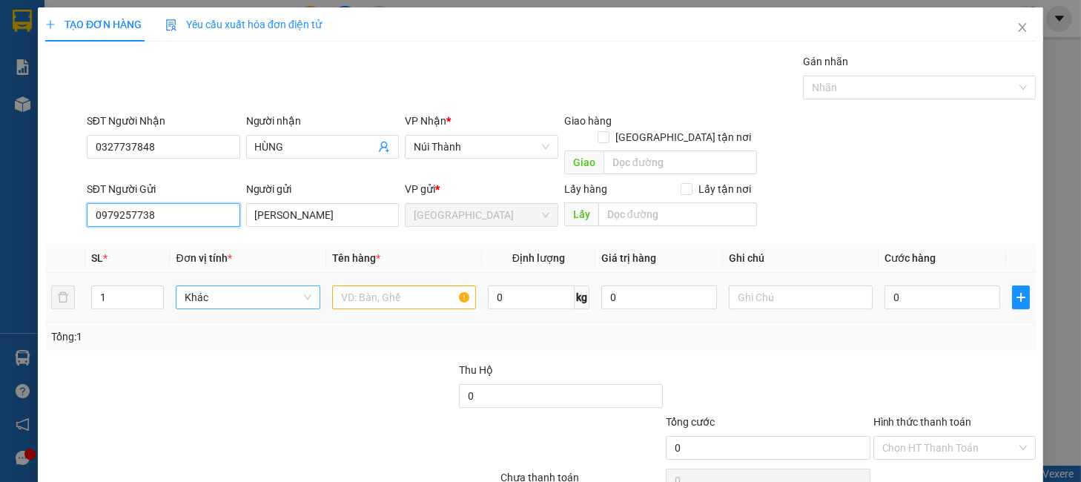
click at [280, 286] on span "Khác" at bounding box center [248, 297] width 126 height 22
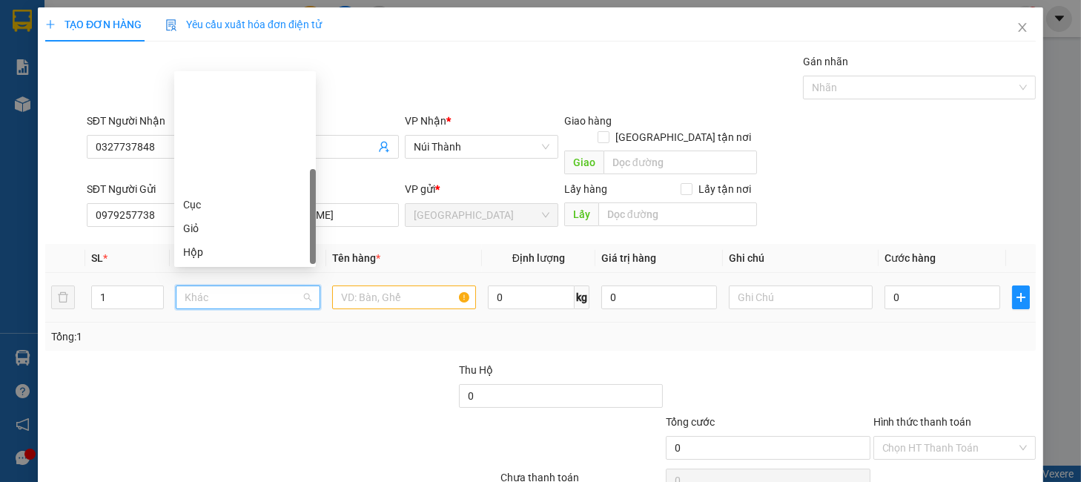
scroll to position [142, 0]
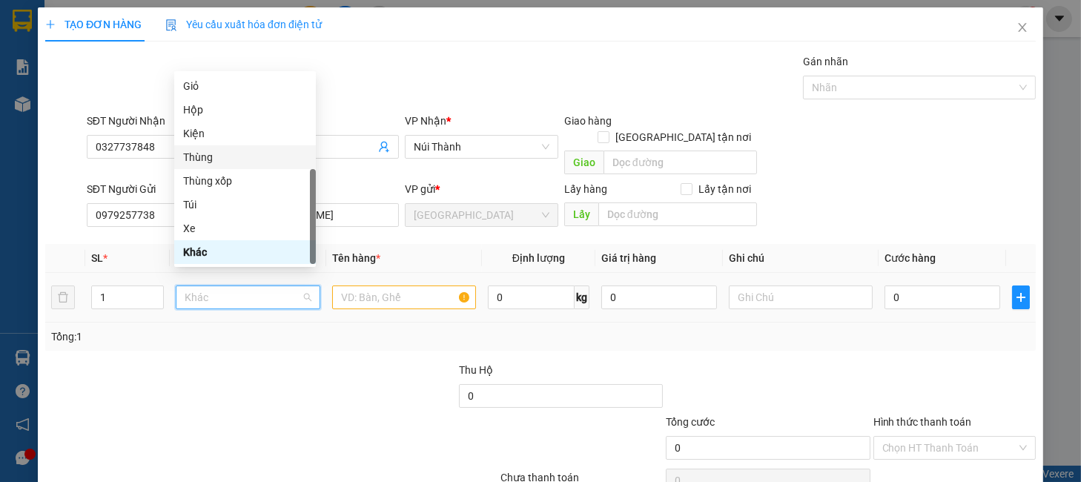
click at [234, 160] on div "Thùng" at bounding box center [245, 157] width 124 height 16
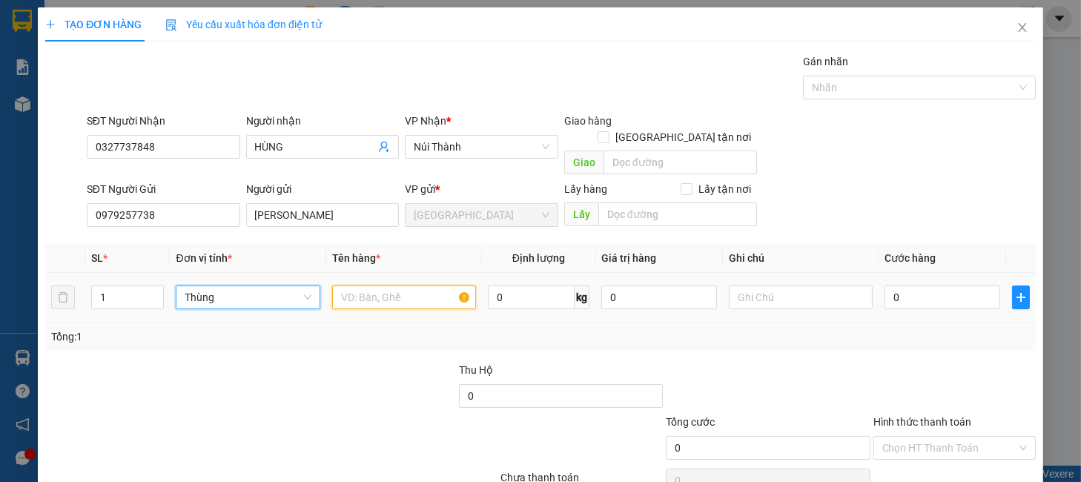
click at [357, 285] on input "text" at bounding box center [404, 297] width 144 height 24
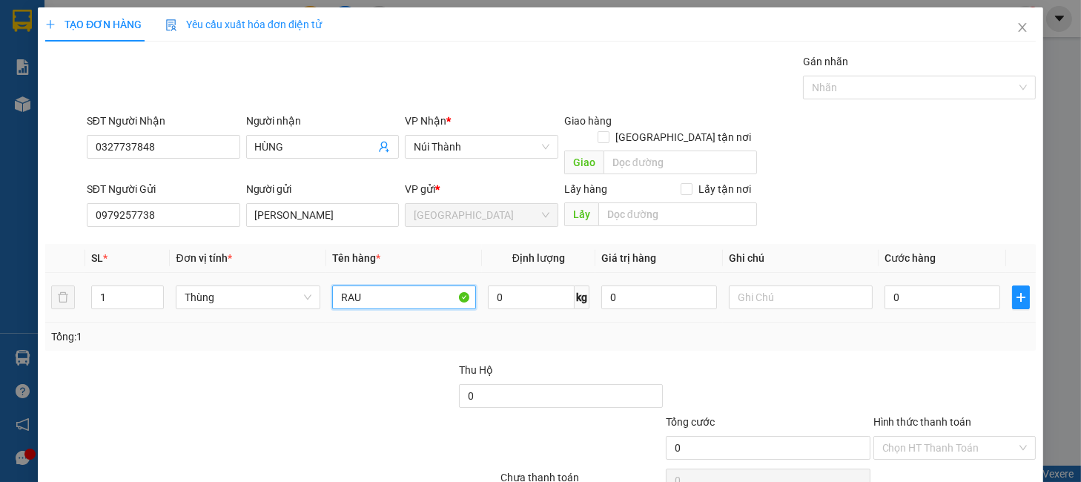
type input "RAU"
type input "1"
type input "10"
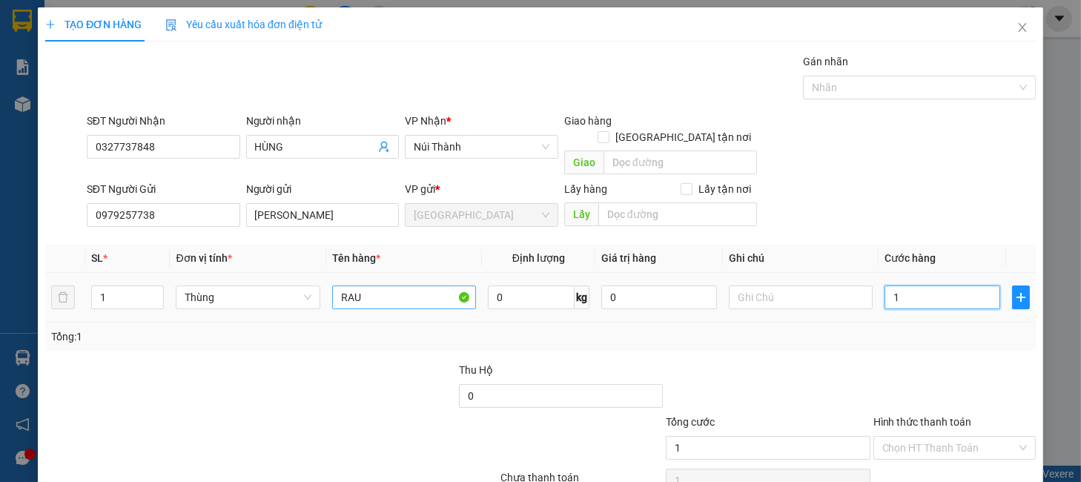
type input "10"
type input "100"
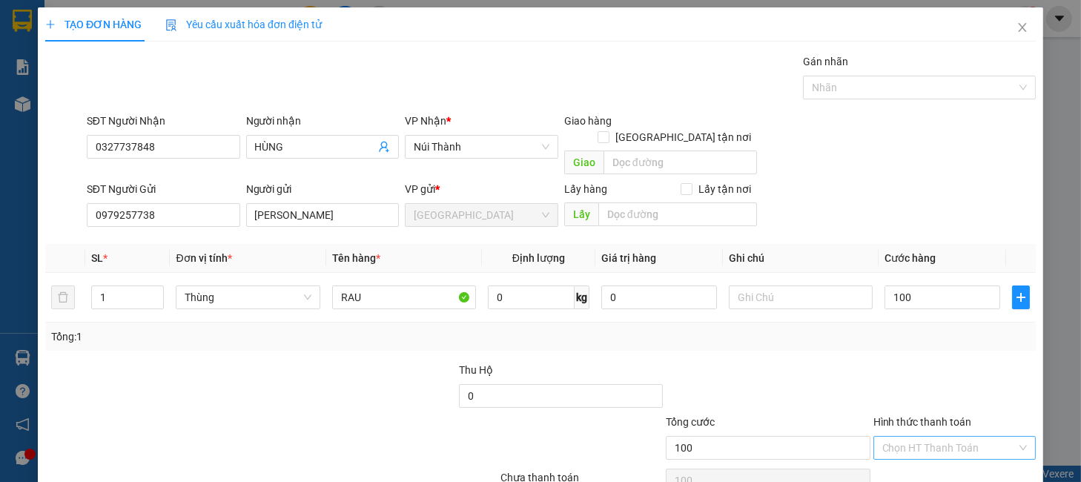
type input "100.000"
click at [935, 437] on input "Hình thức thanh toán" at bounding box center [949, 448] width 134 height 22
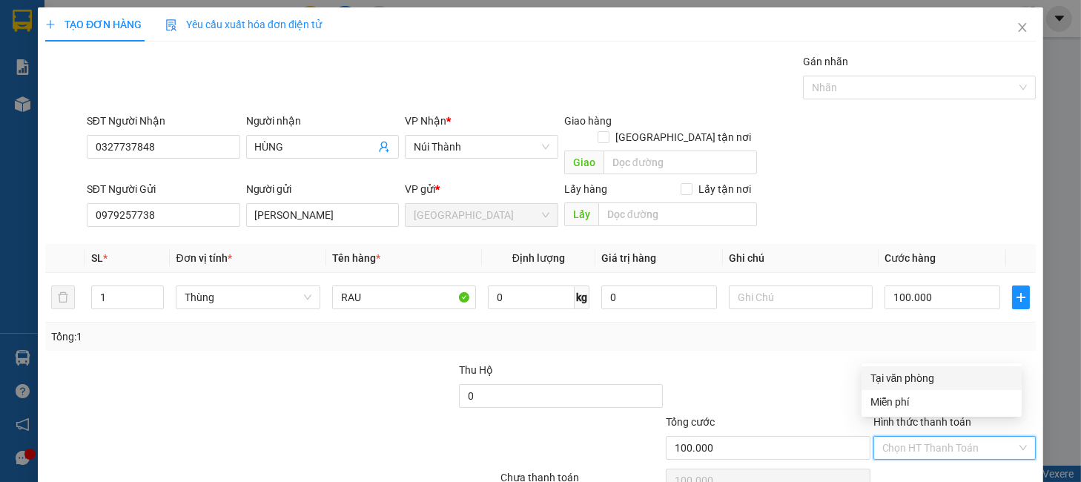
click at [912, 382] on div "Tại văn phòng" at bounding box center [942, 378] width 142 height 16
type input "0"
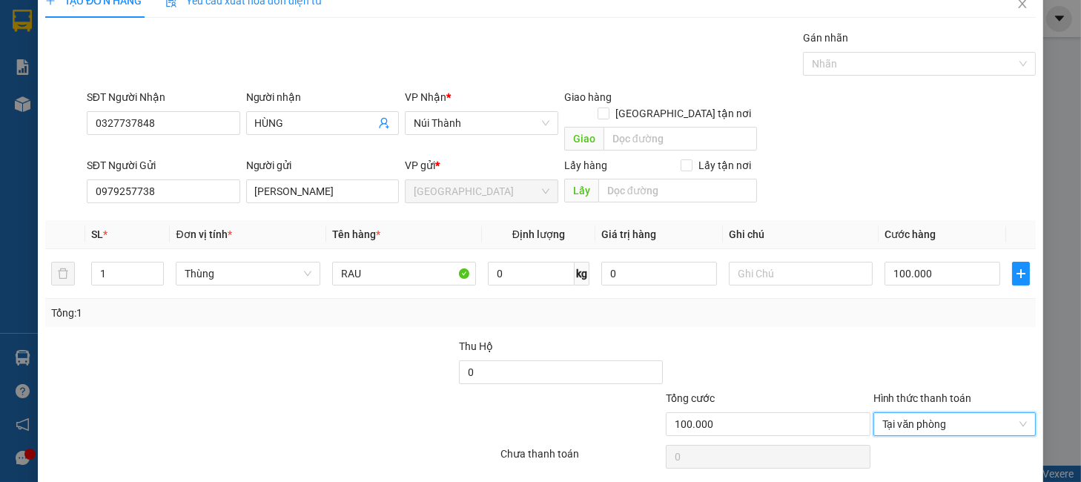
scroll to position [61, 0]
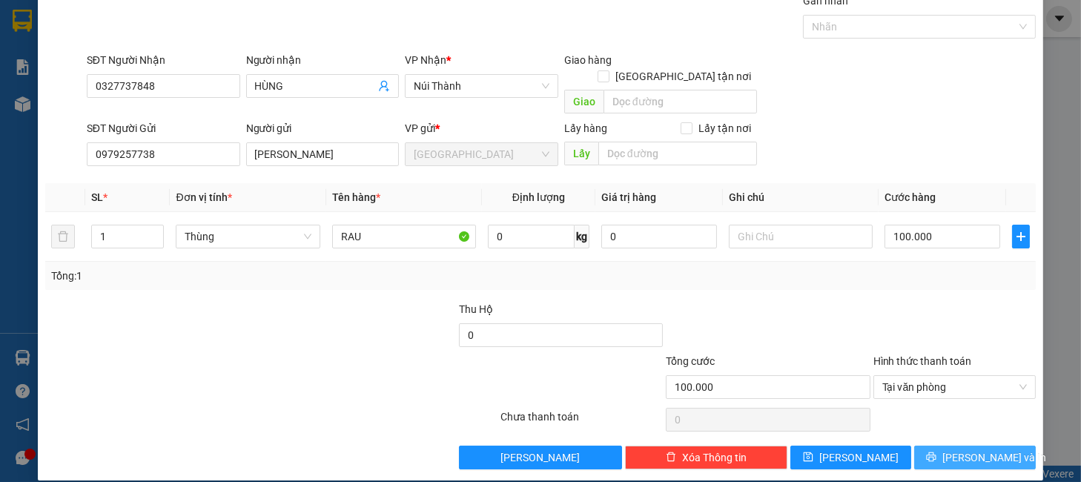
click at [960, 449] on span "Lưu và In" at bounding box center [994, 457] width 104 height 16
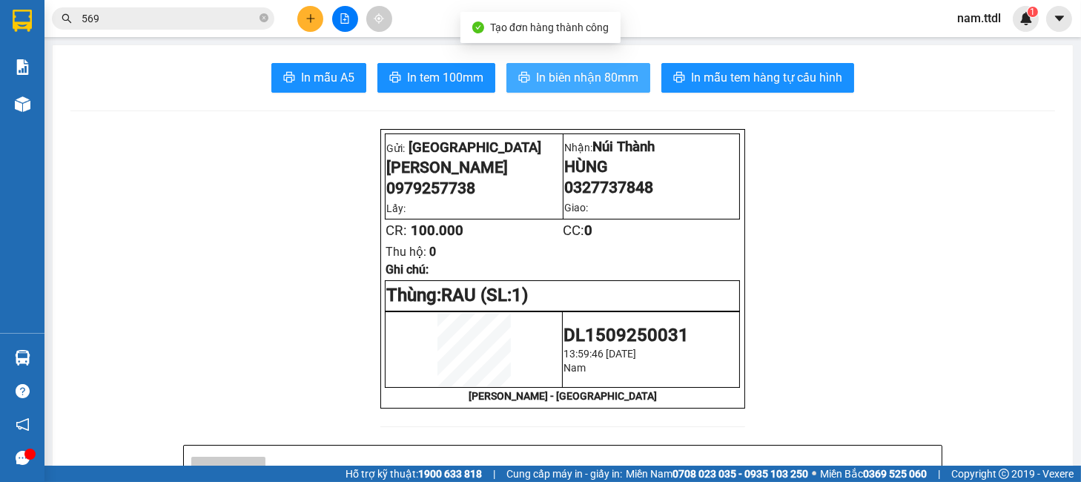
click at [565, 85] on span "In biên nhận 80mm" at bounding box center [587, 77] width 102 height 19
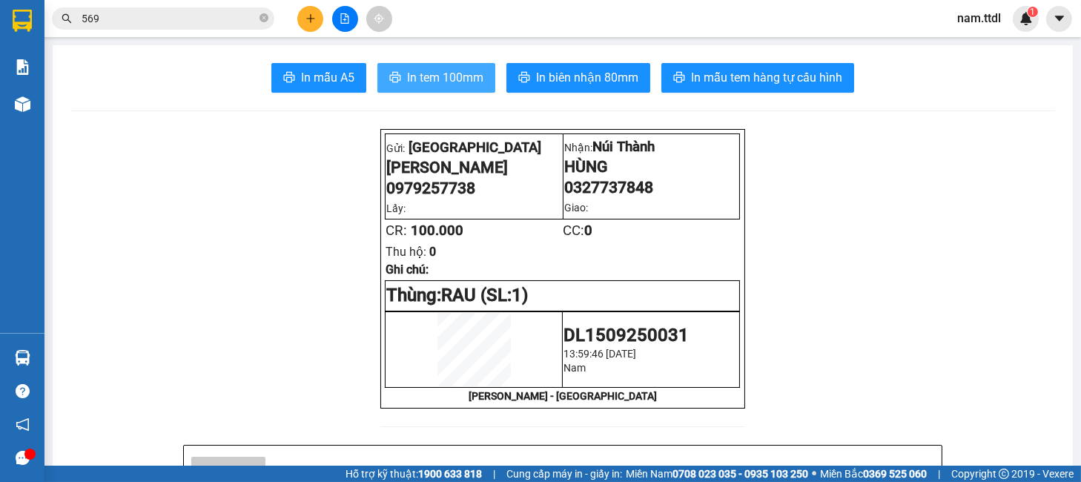
click at [421, 84] on span "In tem 100mm" at bounding box center [445, 77] width 76 height 19
click at [300, 12] on button at bounding box center [310, 19] width 26 height 26
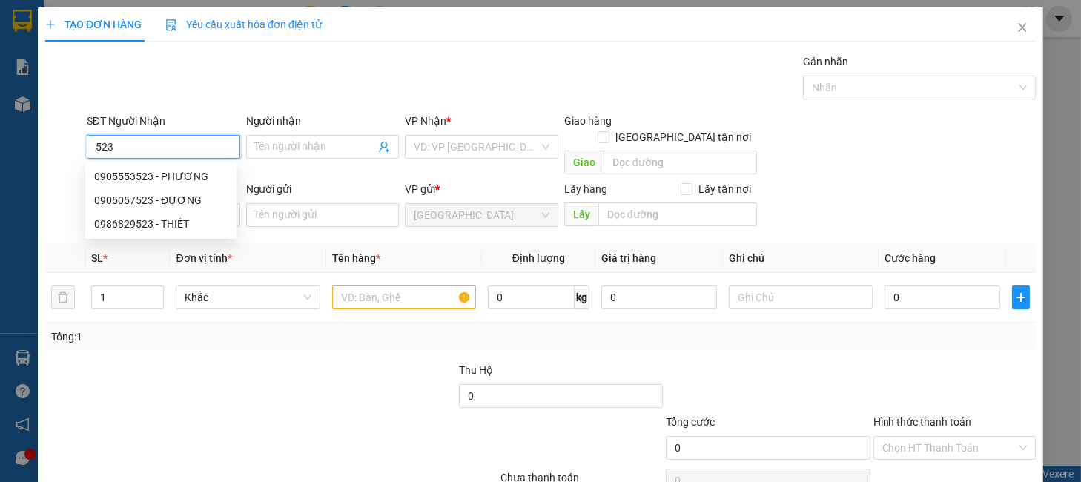
click at [165, 149] on input "523" at bounding box center [163, 147] width 153 height 24
click at [185, 170] on div "0905553523 - PHƯƠNG" at bounding box center [160, 176] width 133 height 16
type input "0905553523"
type input "PHƯƠNG"
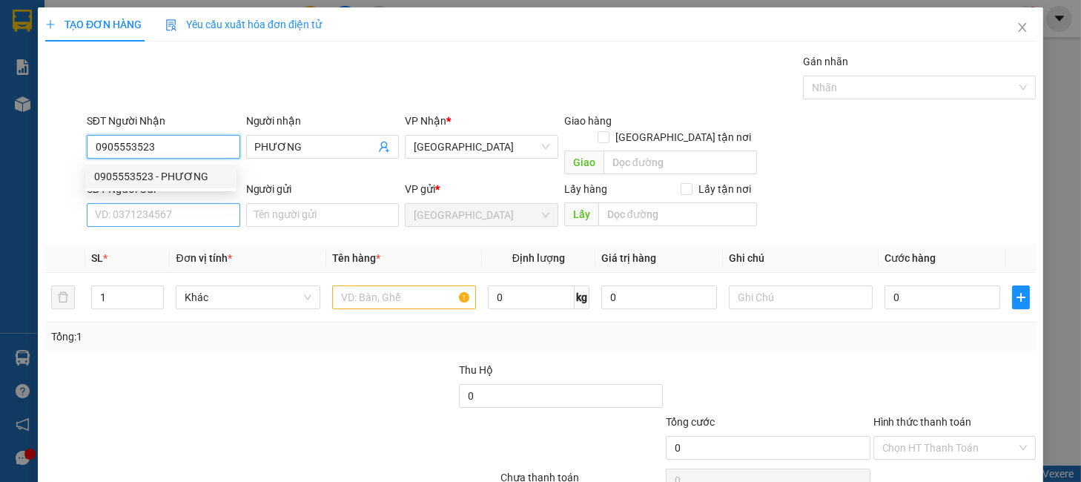
type input "0905553523"
click at [194, 205] on input "SĐT Người Gửi" at bounding box center [163, 215] width 153 height 24
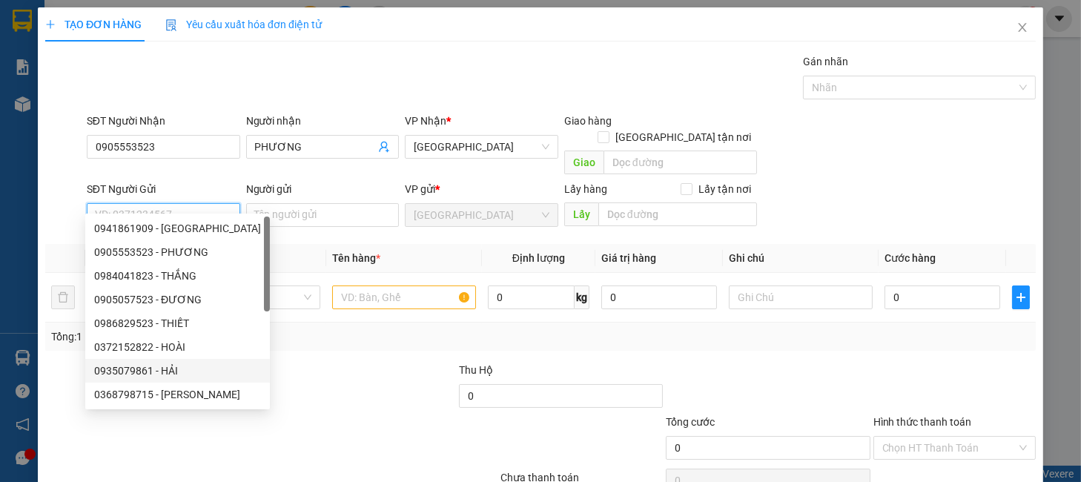
click at [169, 374] on div "0935079861 - HẢI" at bounding box center [177, 371] width 167 height 16
type input "0935079861"
type input "HẢI"
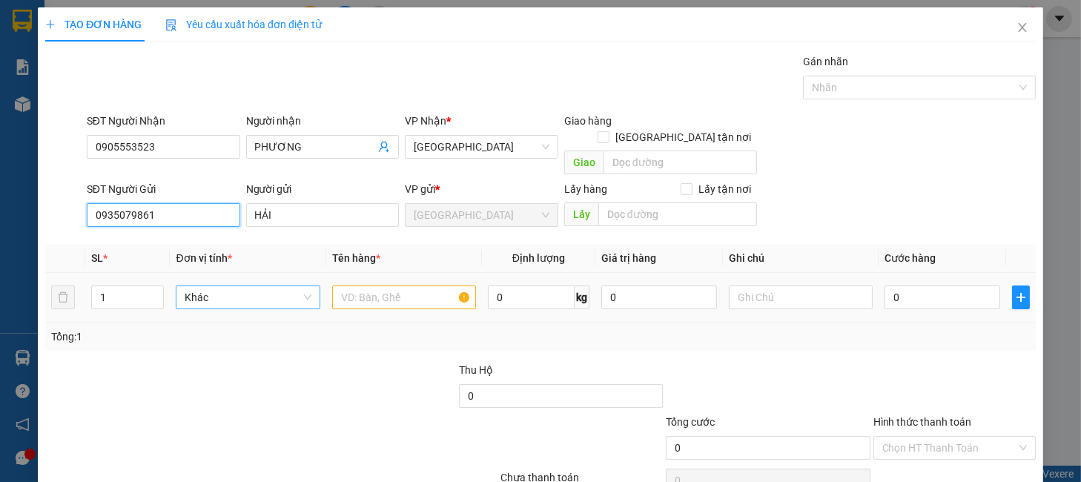
click at [283, 288] on span "Khác" at bounding box center [248, 297] width 126 height 22
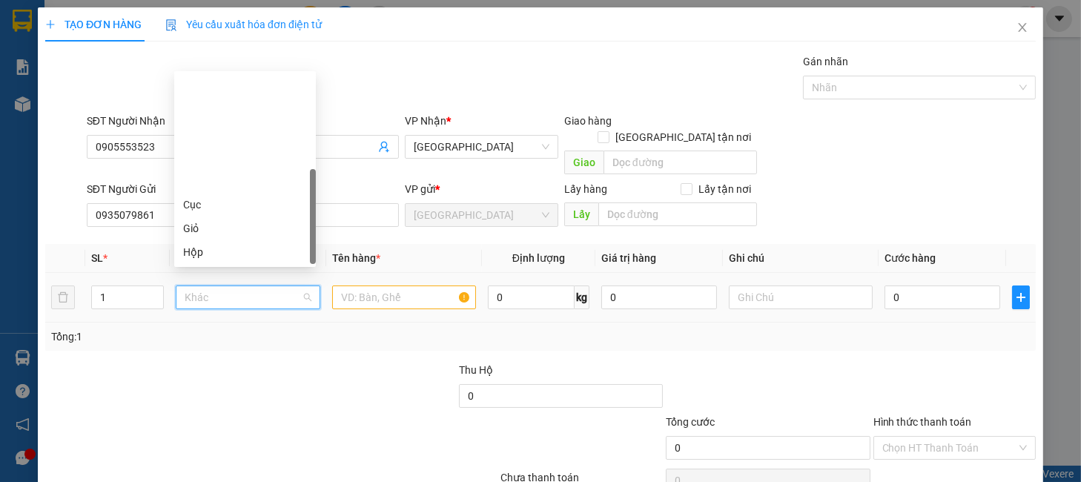
scroll to position [142, 0]
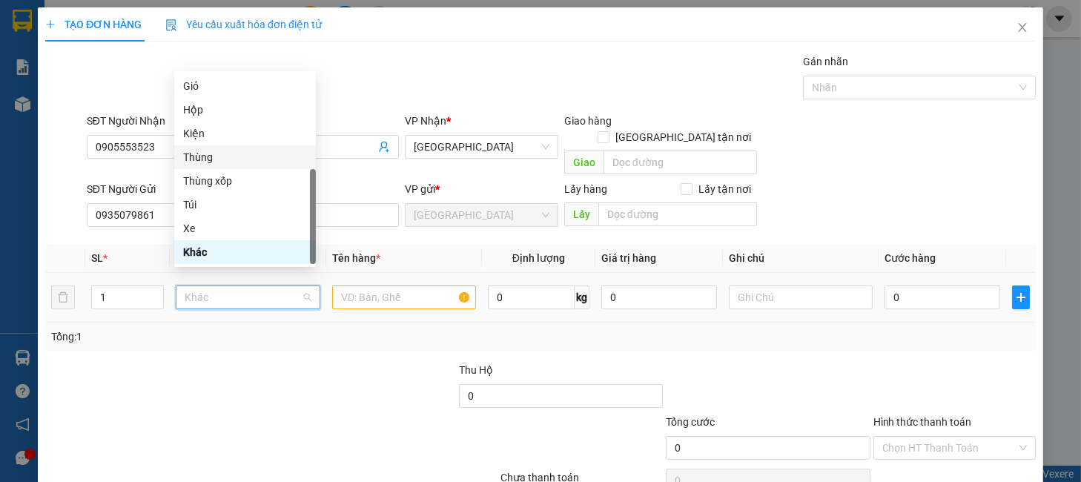
click at [197, 147] on div "Thùng" at bounding box center [245, 157] width 142 height 24
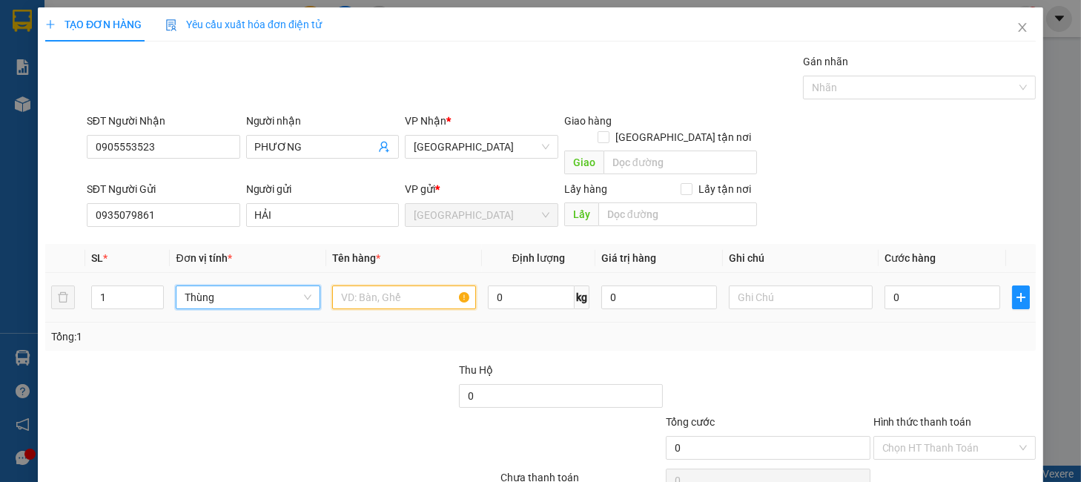
click at [374, 287] on input "text" at bounding box center [404, 297] width 144 height 24
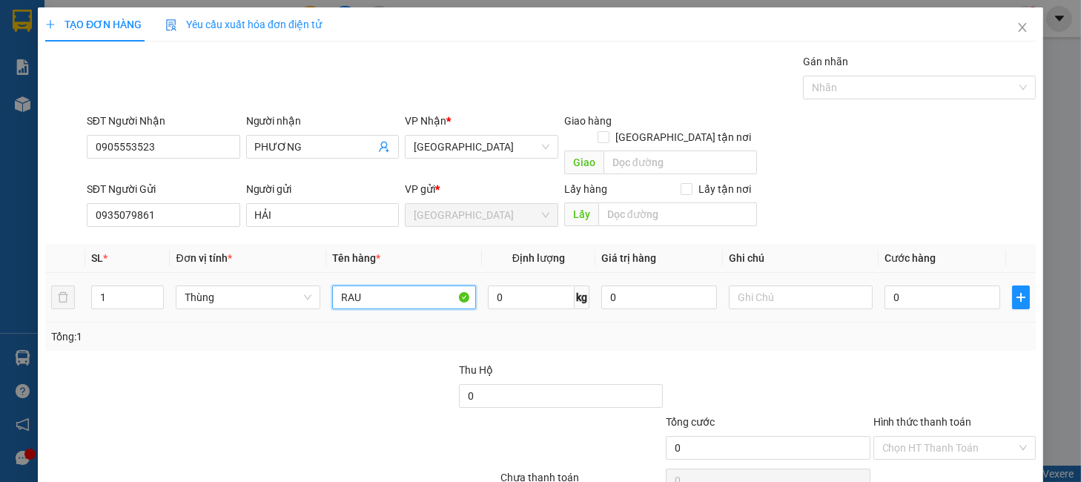
type input "RAU"
type input "8"
type input "80"
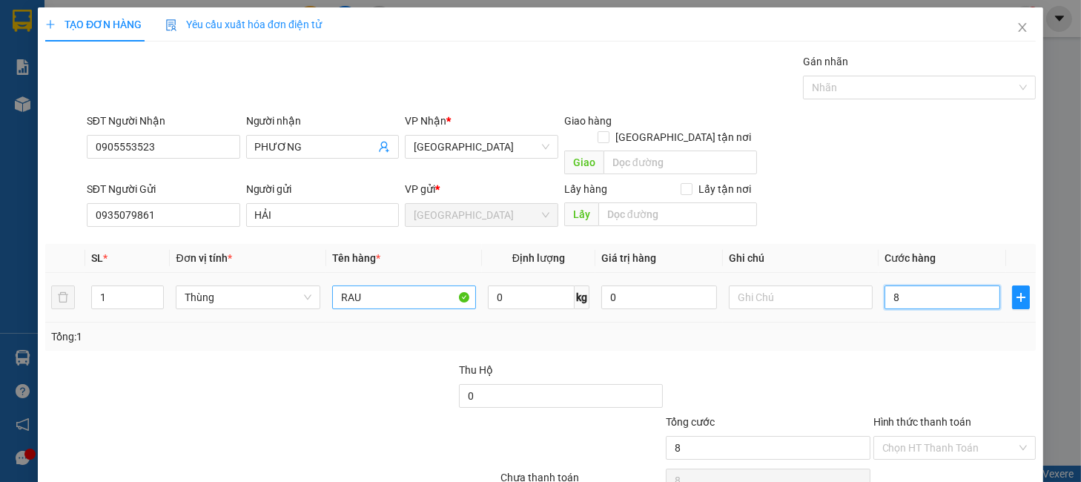
type input "80"
type input "80.000"
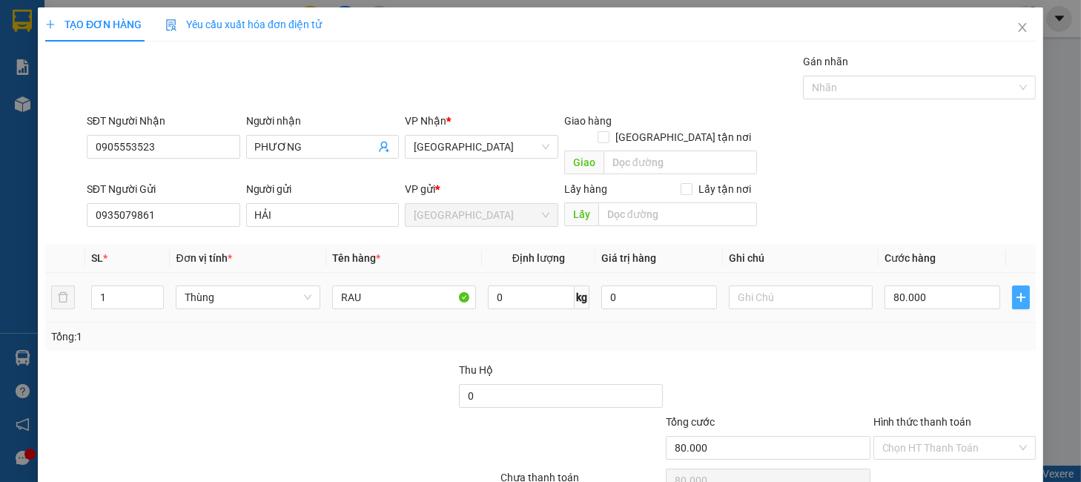
click at [1012, 287] on button "button" at bounding box center [1021, 297] width 18 height 24
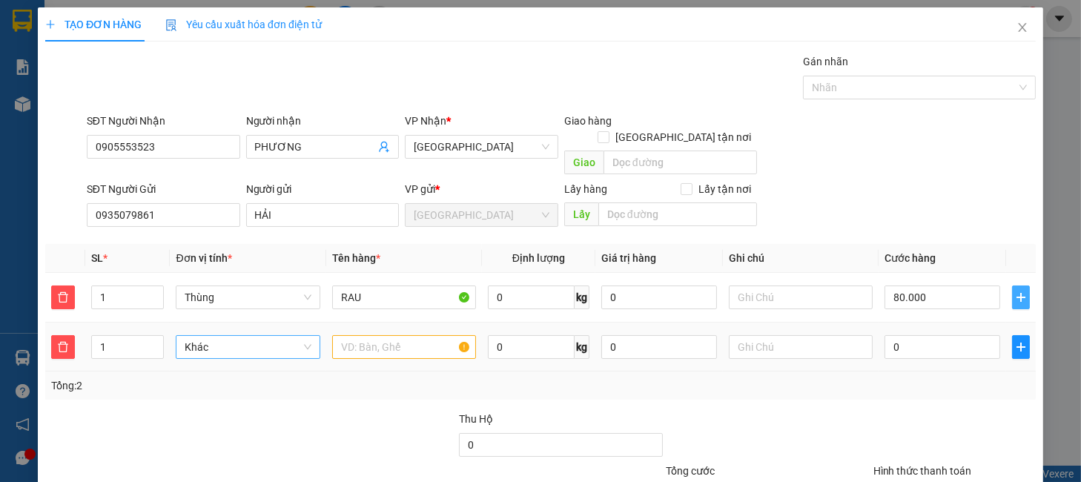
click at [256, 336] on span "Khác" at bounding box center [248, 347] width 126 height 22
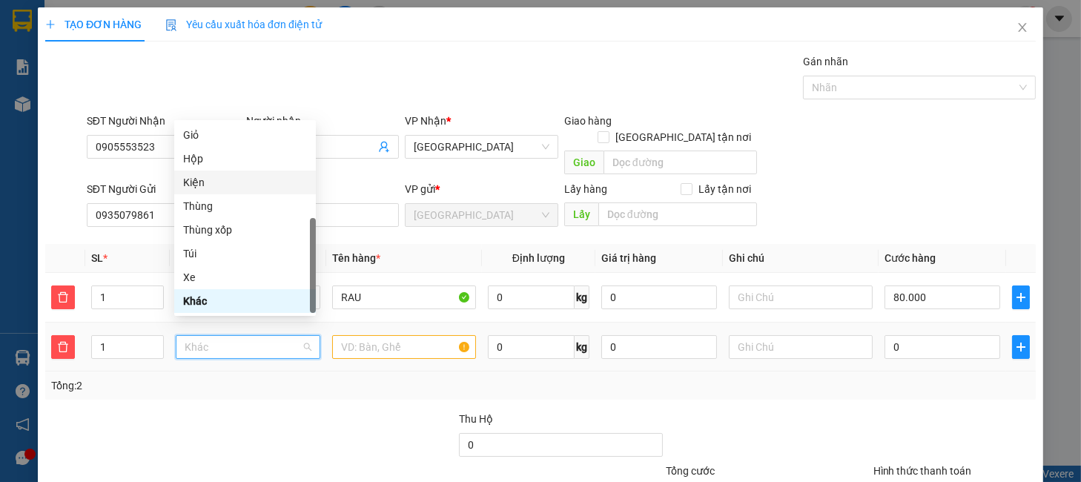
drag, startPoint x: 188, startPoint y: 188, endPoint x: 224, endPoint y: 218, distance: 46.8
click at [190, 188] on div "Kiện" at bounding box center [245, 182] width 124 height 16
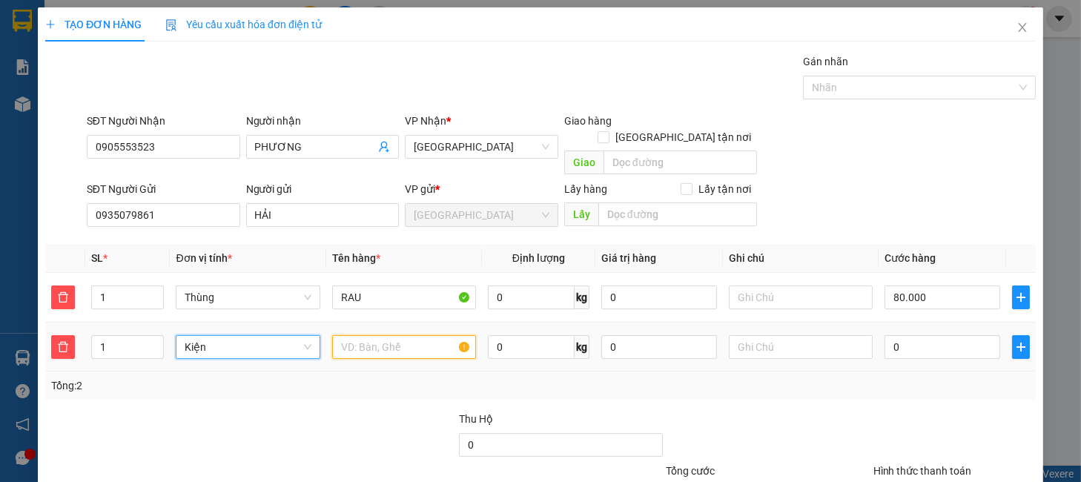
click at [342, 335] on input "text" at bounding box center [404, 347] width 144 height 24
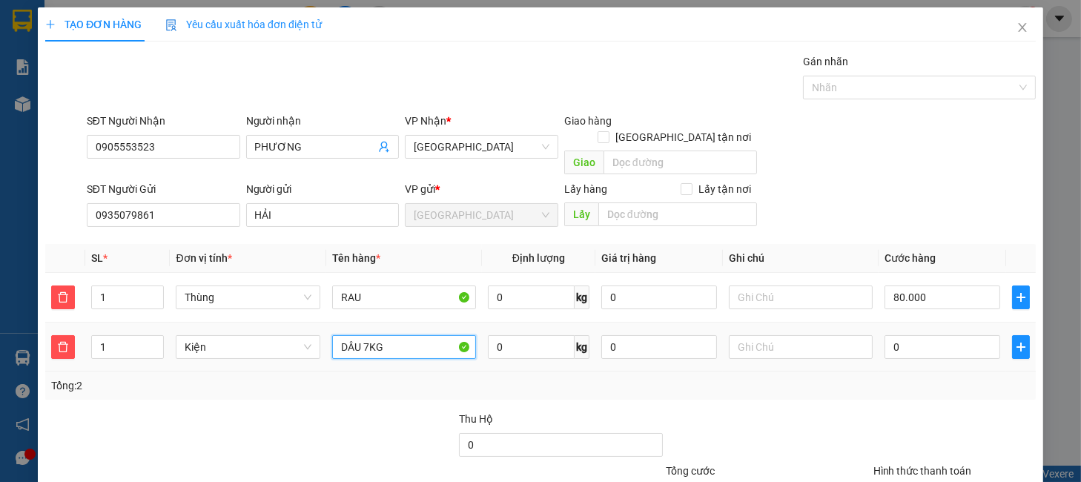
type input "DÂU 7KG"
type input "80.005"
type input "5"
type input "80.050"
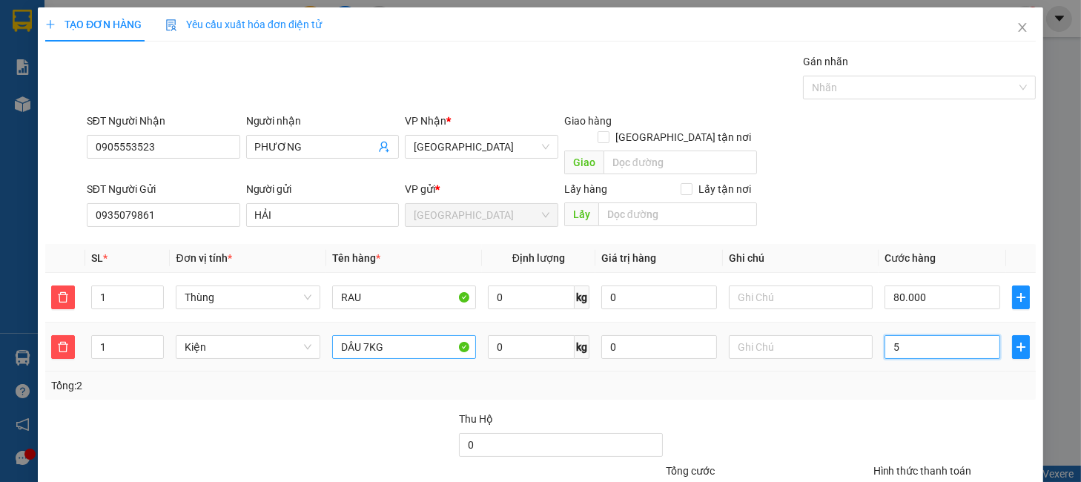
type input "80.050"
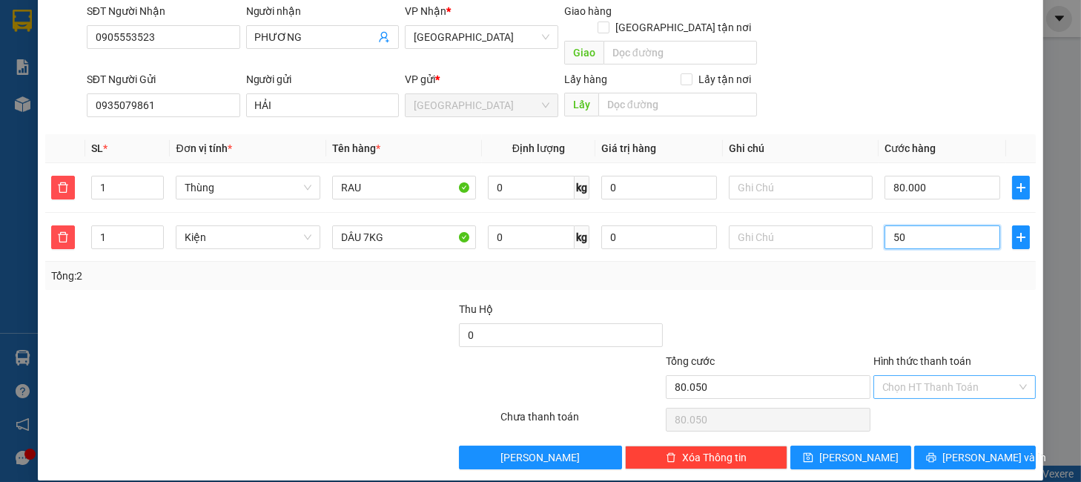
type input "50"
type input "130.000"
type input "50.000"
click at [926, 376] on input "Hình thức thanh toán" at bounding box center [949, 387] width 134 height 22
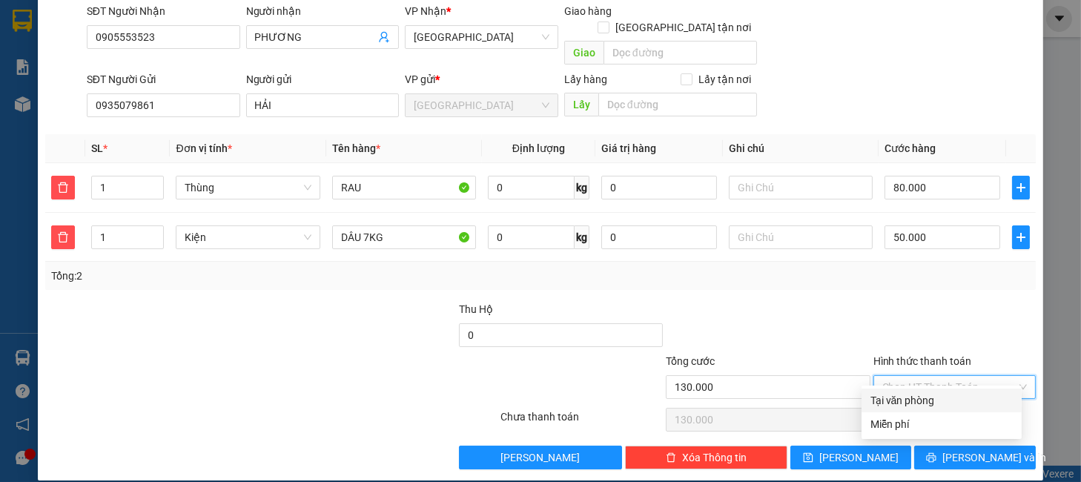
click at [925, 393] on div "Tại văn phòng" at bounding box center [942, 400] width 142 height 16
type input "0"
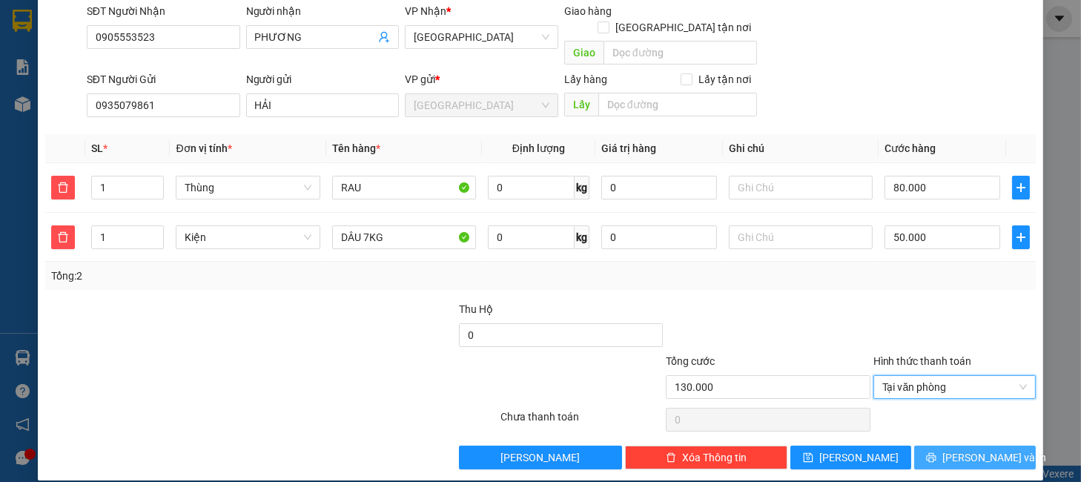
click at [986, 449] on span "Lưu và In" at bounding box center [994, 457] width 104 height 16
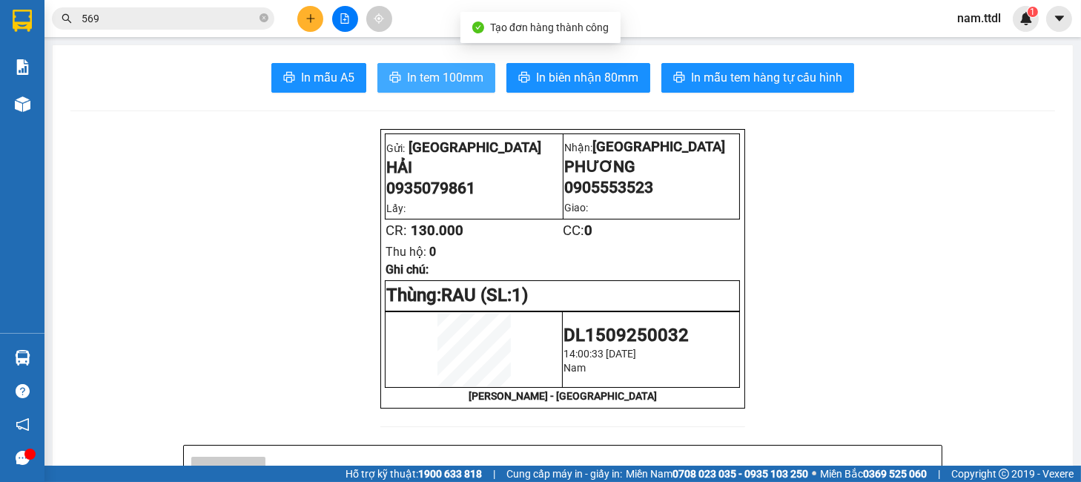
click at [412, 75] on span "In tem 100mm" at bounding box center [445, 77] width 76 height 19
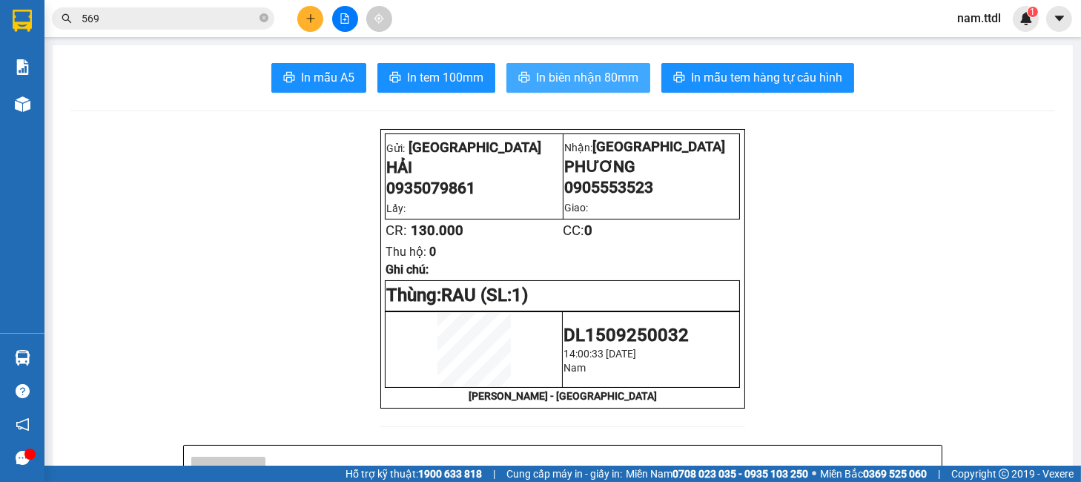
click at [587, 71] on span "In biên nhận 80mm" at bounding box center [587, 77] width 102 height 19
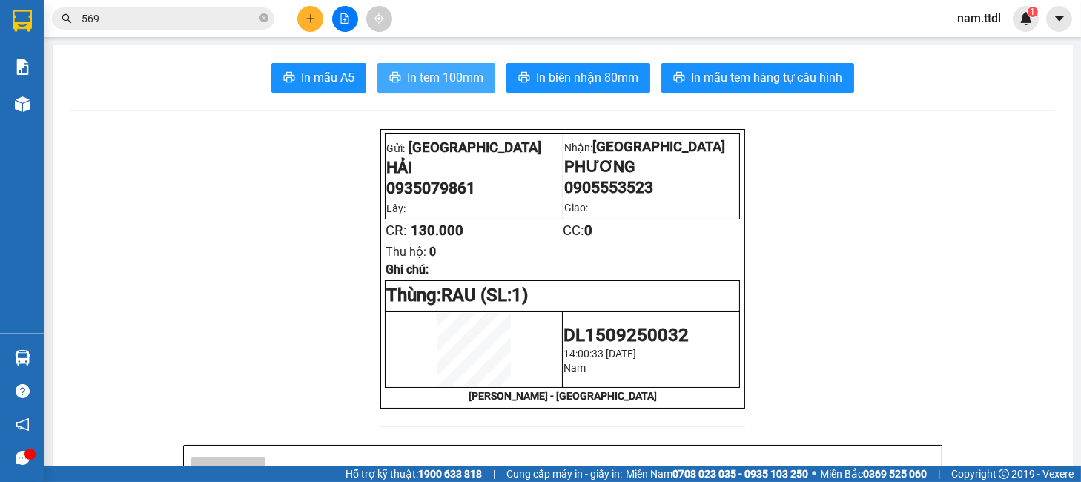
click at [435, 69] on span "In tem 100mm" at bounding box center [445, 77] width 76 height 19
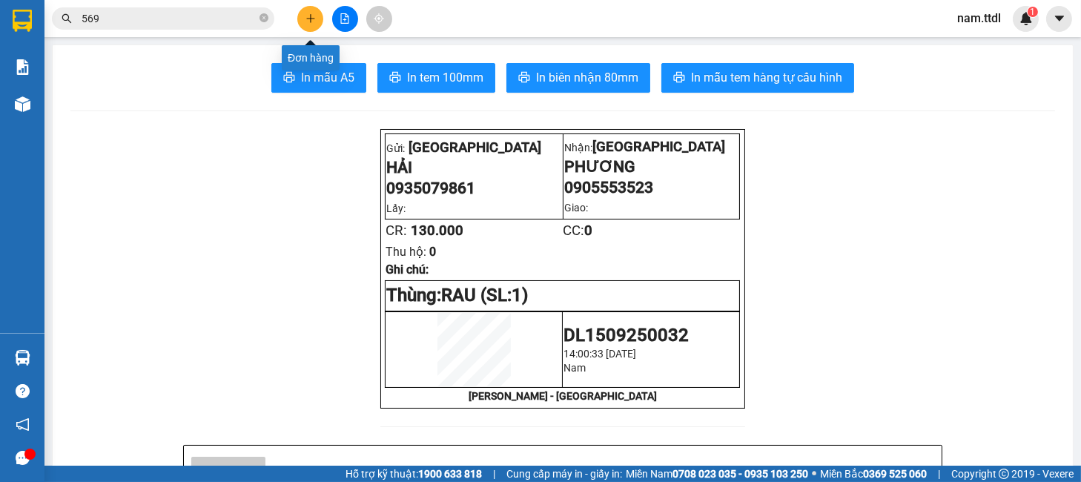
click at [309, 21] on icon "plus" at bounding box center [311, 18] width 10 height 10
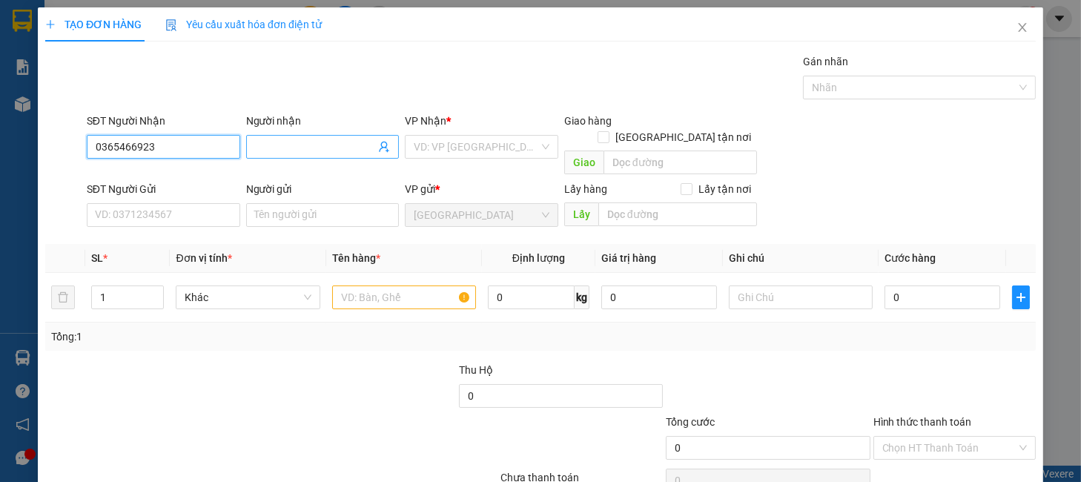
type input "0365466923"
click at [294, 153] on input "Người nhận" at bounding box center [315, 147] width 121 height 16
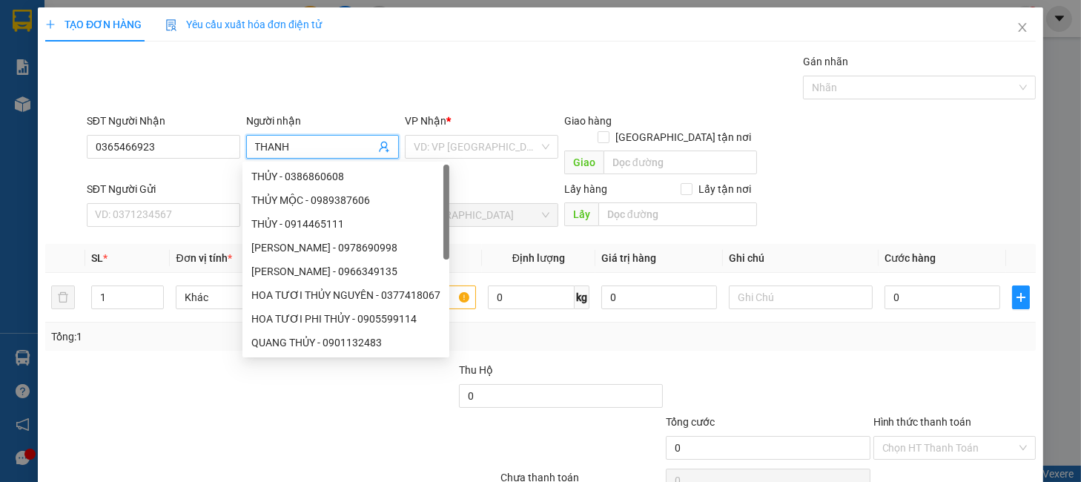
type input "THANH"
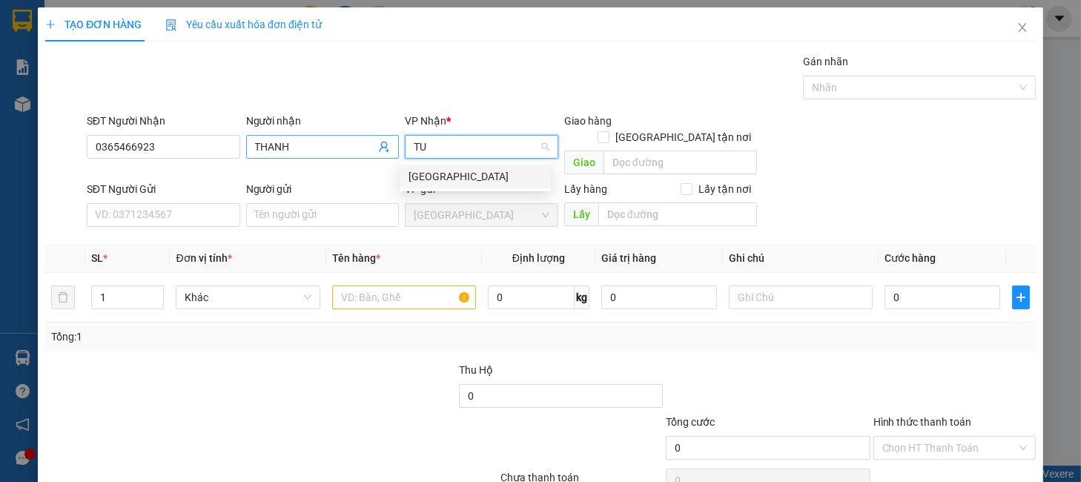
type input "TUY"
click at [455, 179] on div "Tuy Hòa" at bounding box center [475, 176] width 133 height 16
click at [156, 213] on div "SĐT Người Gửi VD: 0371234567" at bounding box center [163, 207] width 153 height 52
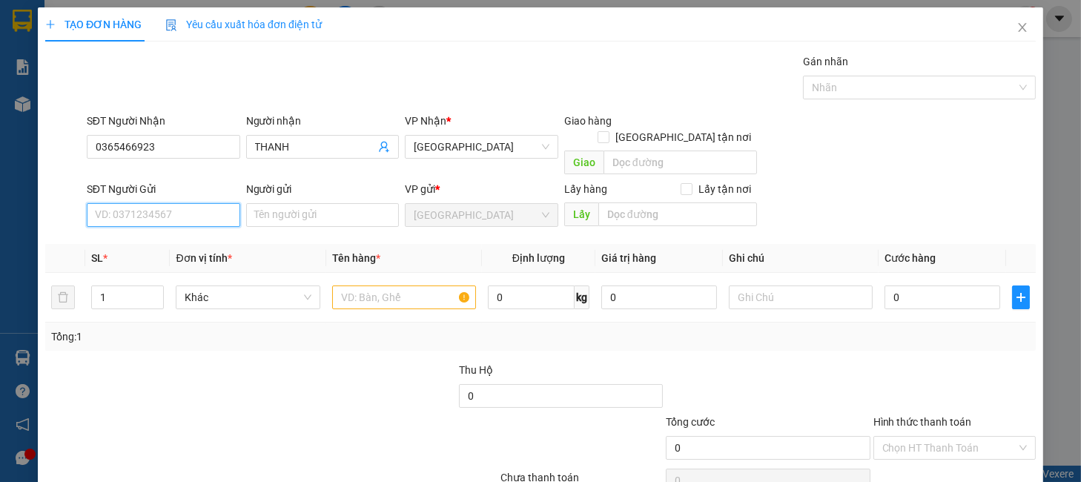
click at [162, 203] on input "SĐT Người Gửi" at bounding box center [163, 215] width 153 height 24
click at [174, 224] on div "0398177092 - TÀI" at bounding box center [160, 228] width 133 height 16
type input "0398177092"
type input "TÀI"
click at [217, 286] on span "Khác" at bounding box center [248, 297] width 126 height 22
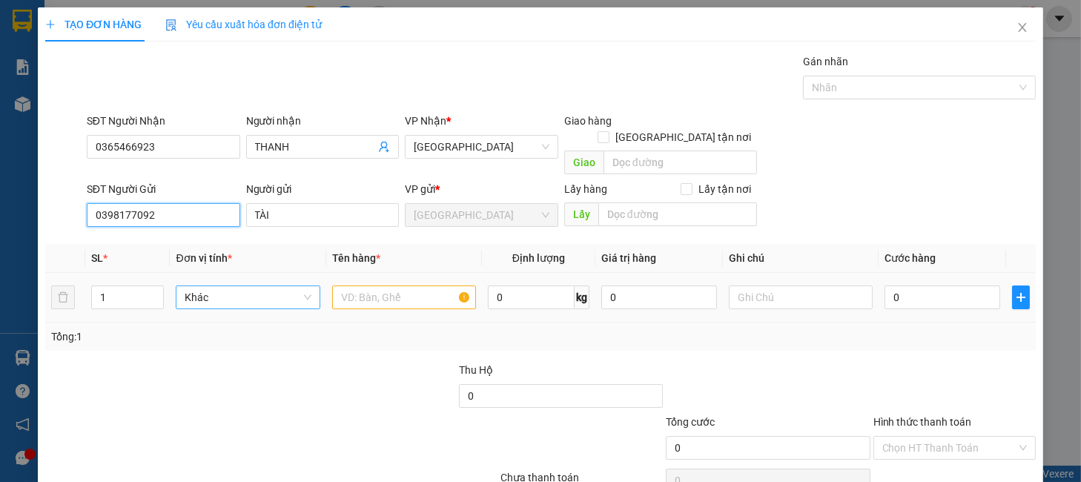
type input "0398177092"
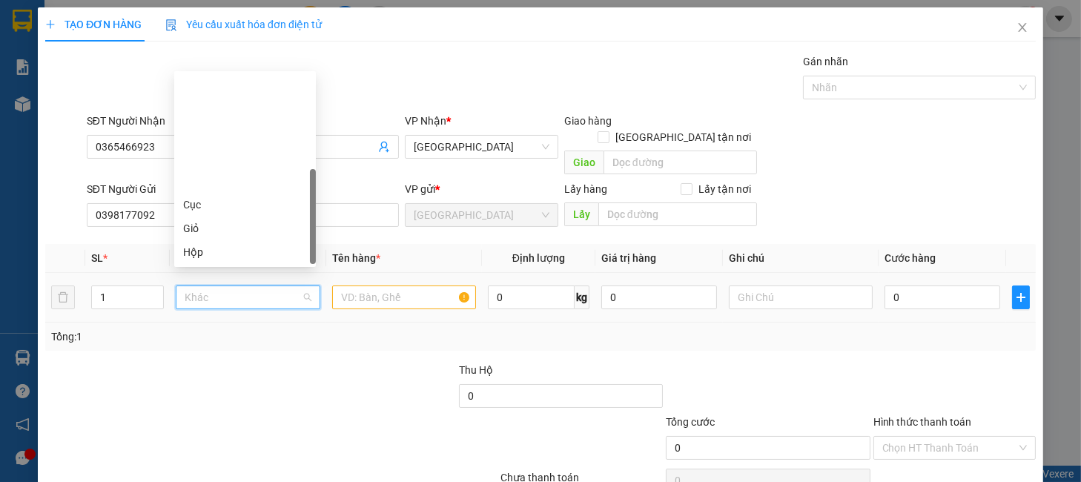
scroll to position [142, 0]
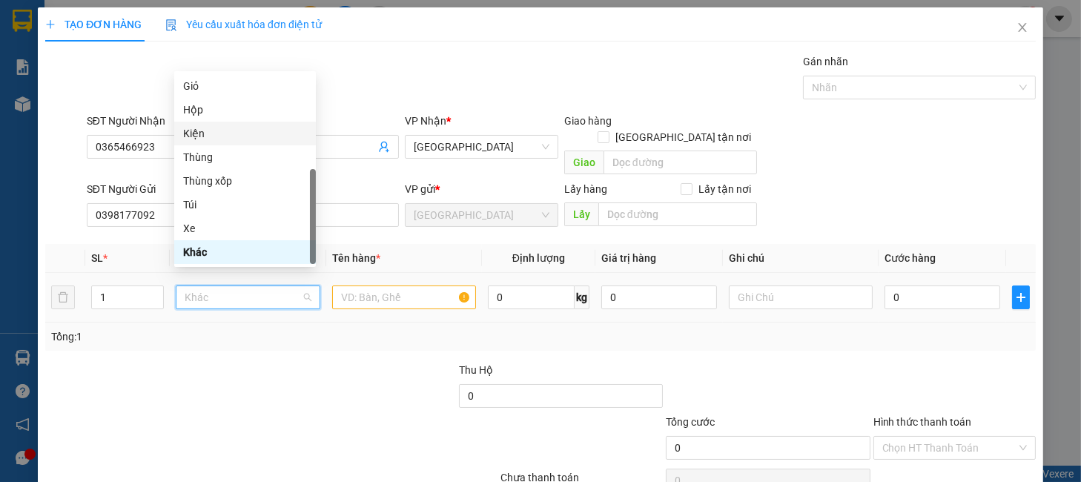
click at [209, 136] on div "Kiện" at bounding box center [245, 133] width 124 height 16
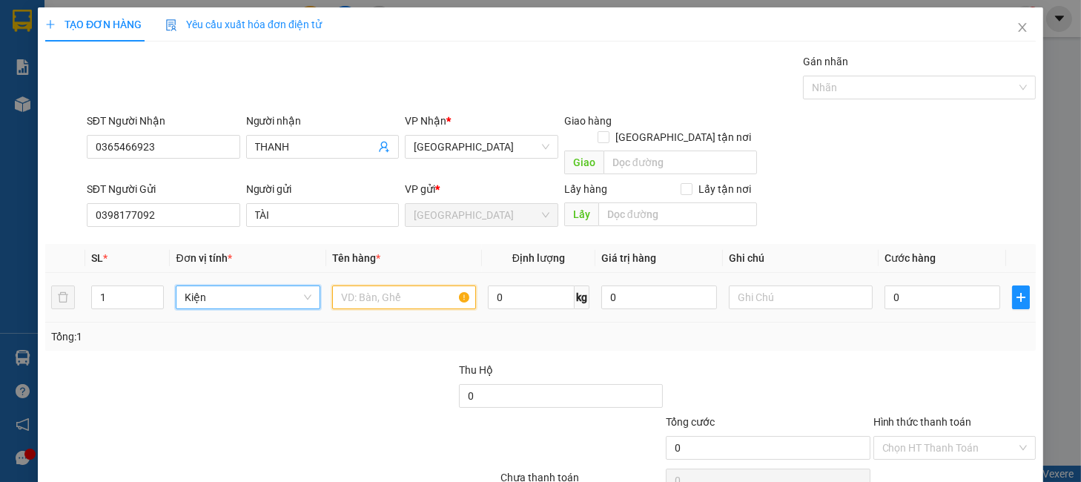
click at [361, 289] on input "text" at bounding box center [404, 297] width 144 height 24
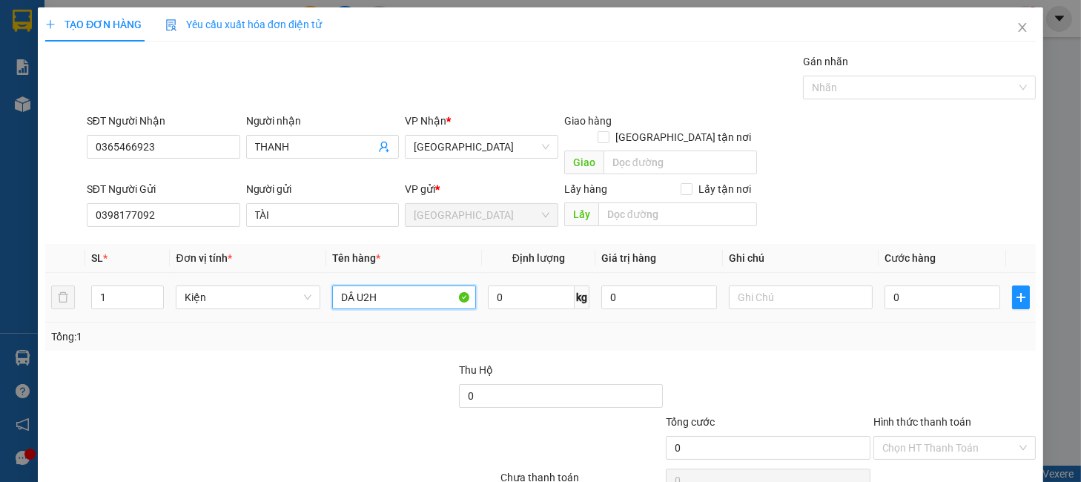
click at [374, 285] on input "DÂ U2H" at bounding box center [404, 297] width 144 height 24
type input "DÂU 2H"
type input "3"
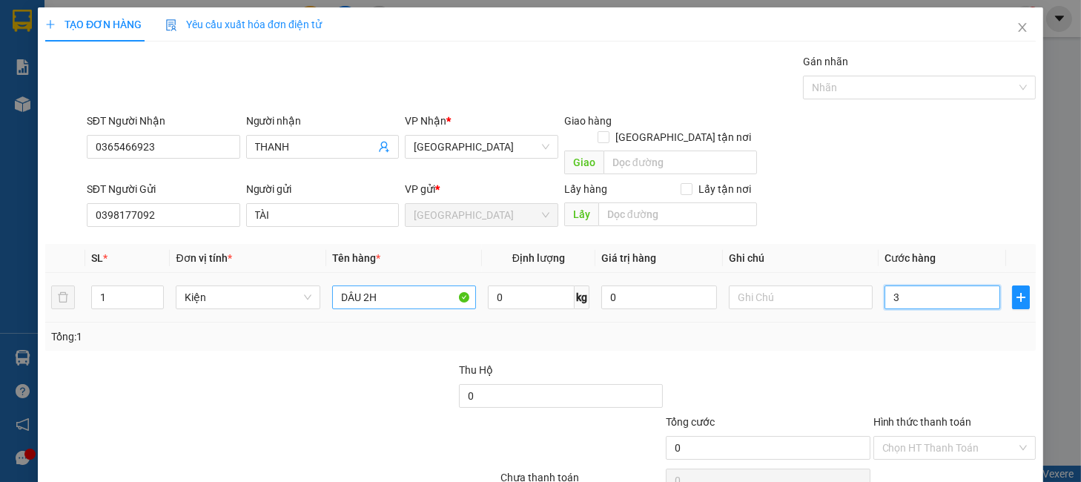
type input "3"
type input "30"
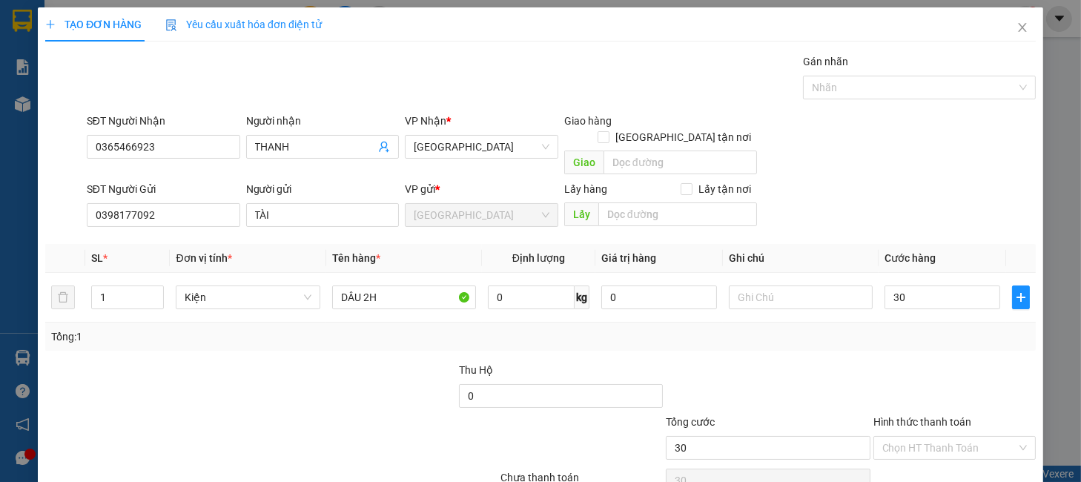
type input "30.000"
click at [903, 329] on div "Tổng: 1" at bounding box center [540, 337] width 979 height 16
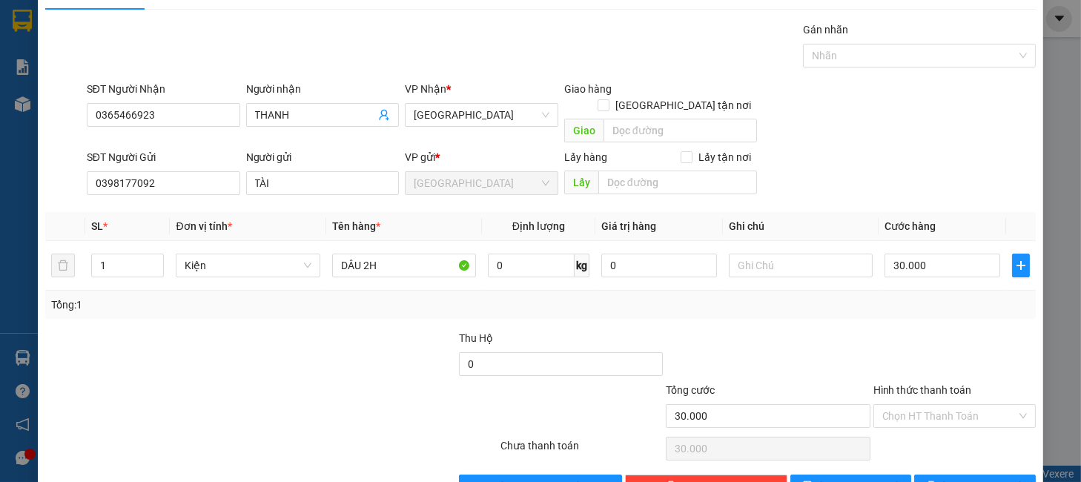
scroll to position [61, 0]
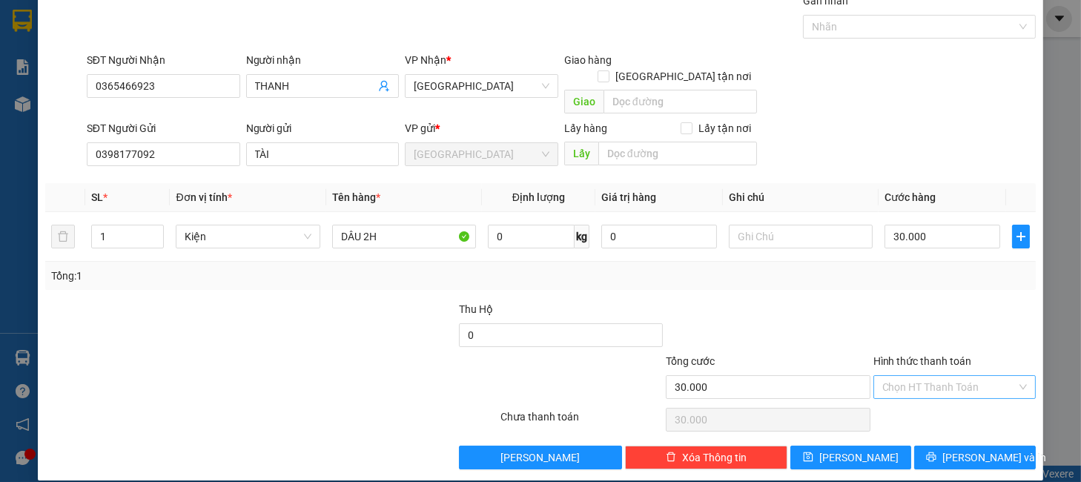
click at [929, 377] on input "Hình thức thanh toán" at bounding box center [949, 387] width 134 height 22
click at [935, 397] on div "Tại văn phòng" at bounding box center [942, 400] width 142 height 16
type input "0"
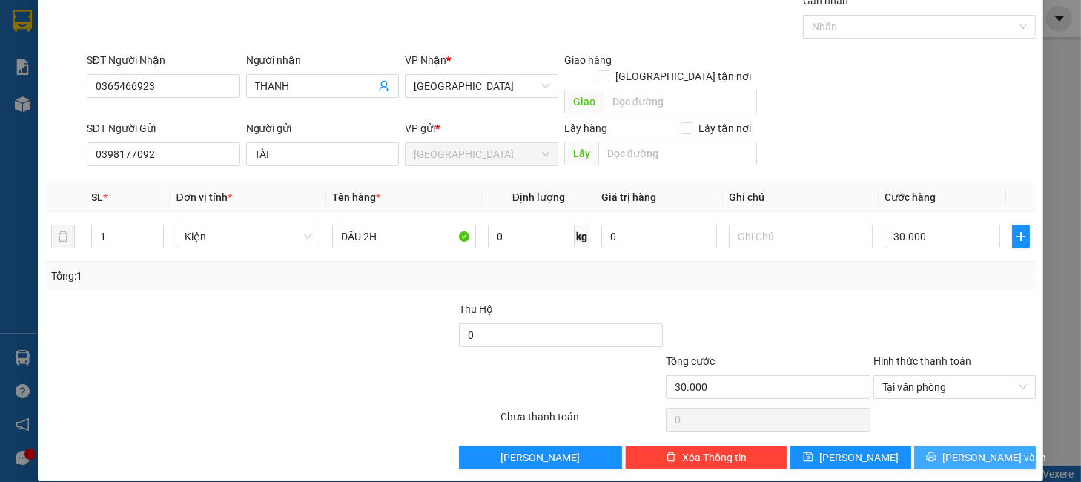
click at [950, 449] on span "Lưu và In" at bounding box center [994, 457] width 104 height 16
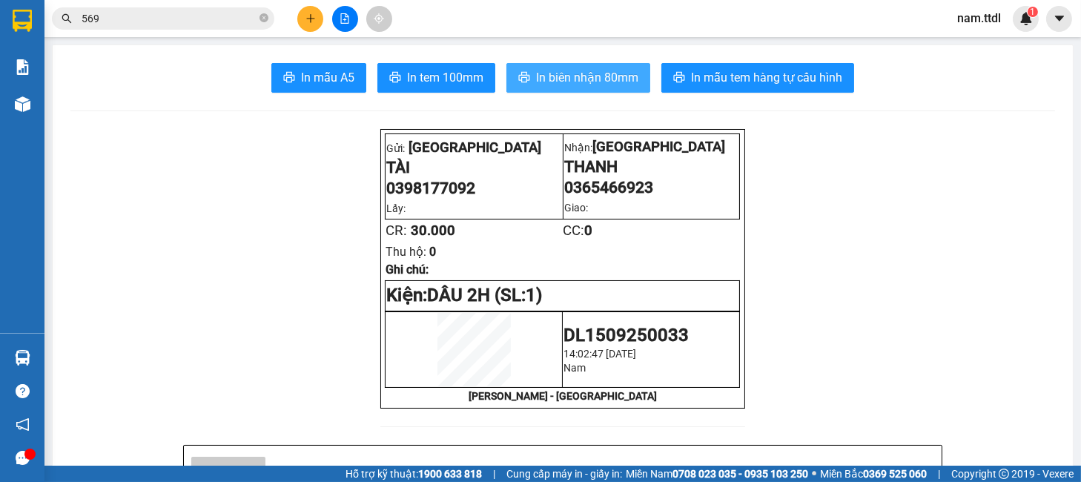
click at [603, 82] on span "In biên nhận 80mm" at bounding box center [587, 77] width 102 height 19
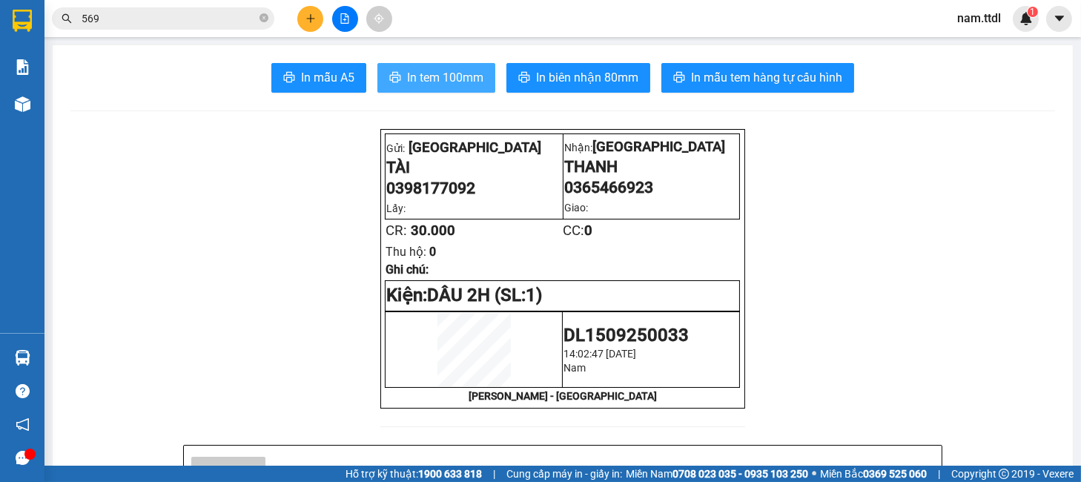
click at [458, 69] on span "In tem 100mm" at bounding box center [445, 77] width 76 height 19
click at [309, 24] on button at bounding box center [310, 19] width 26 height 26
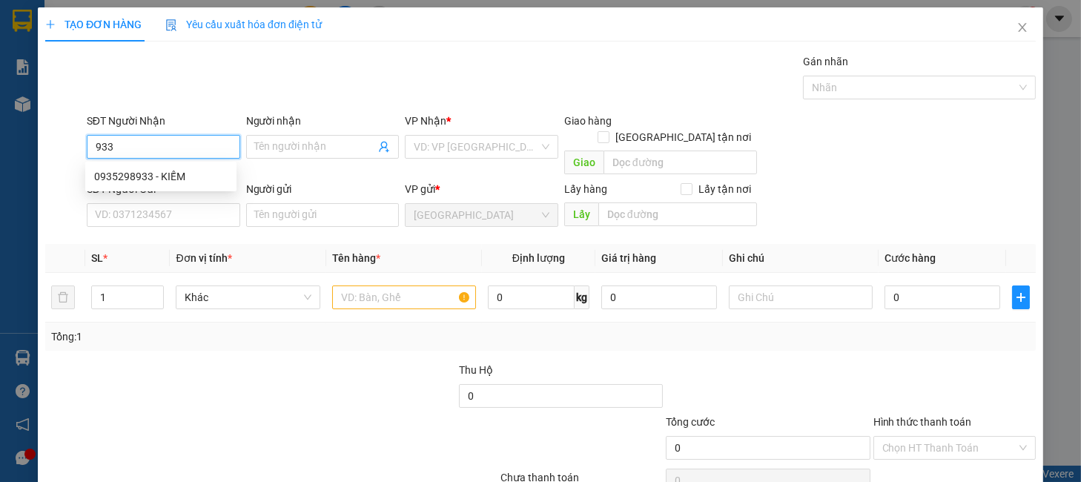
click at [183, 156] on input "933" at bounding box center [163, 147] width 153 height 24
click at [182, 172] on div "0935298933 - KIẾM" at bounding box center [160, 176] width 133 height 16
type input "0935298933"
type input "KIẾM"
type input "0935298933"
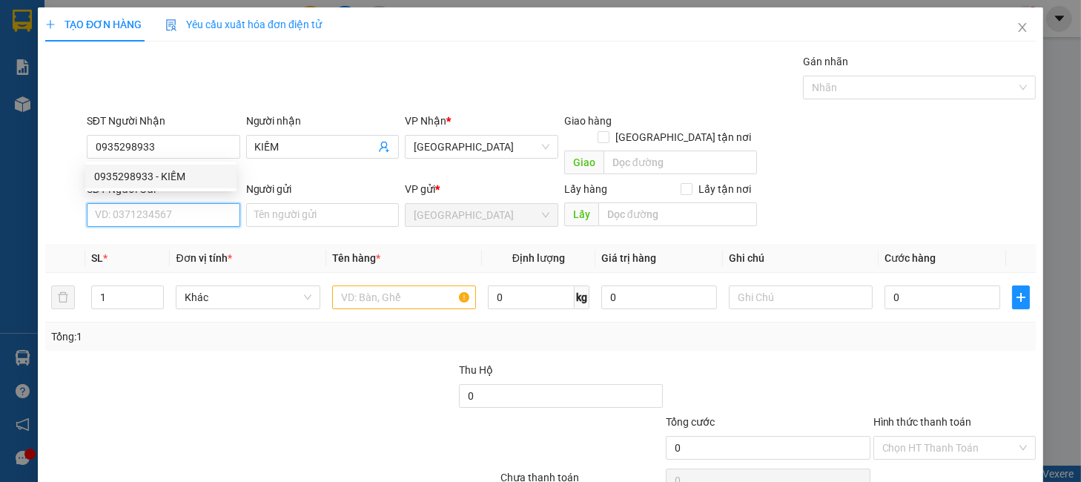
click at [191, 203] on input "SĐT Người Gửi" at bounding box center [163, 215] width 153 height 24
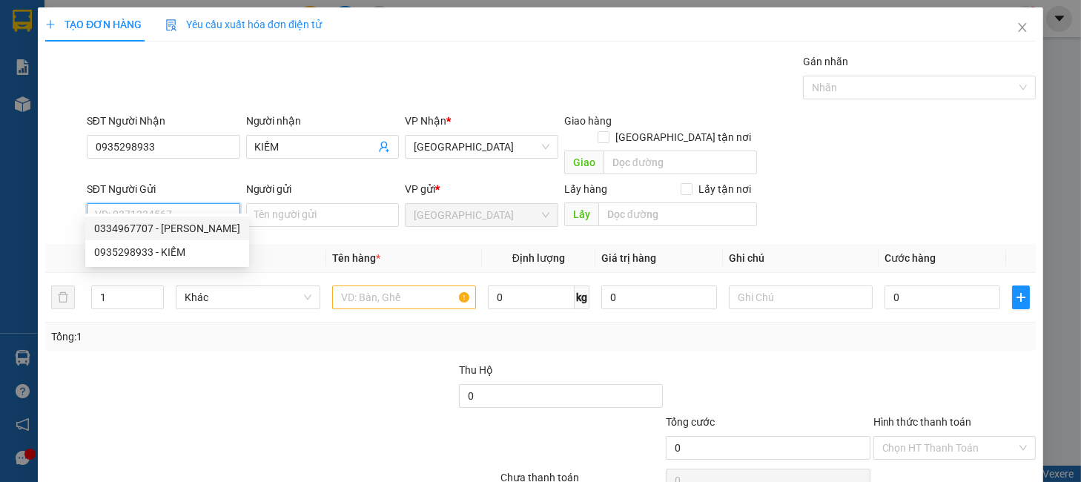
click at [183, 225] on div "0334967707 - CÁT TƯỜNG" at bounding box center [167, 228] width 146 height 16
type input "0334967707"
type input "CÁT TƯỜNG"
click at [231, 286] on span "Khác" at bounding box center [248, 297] width 126 height 22
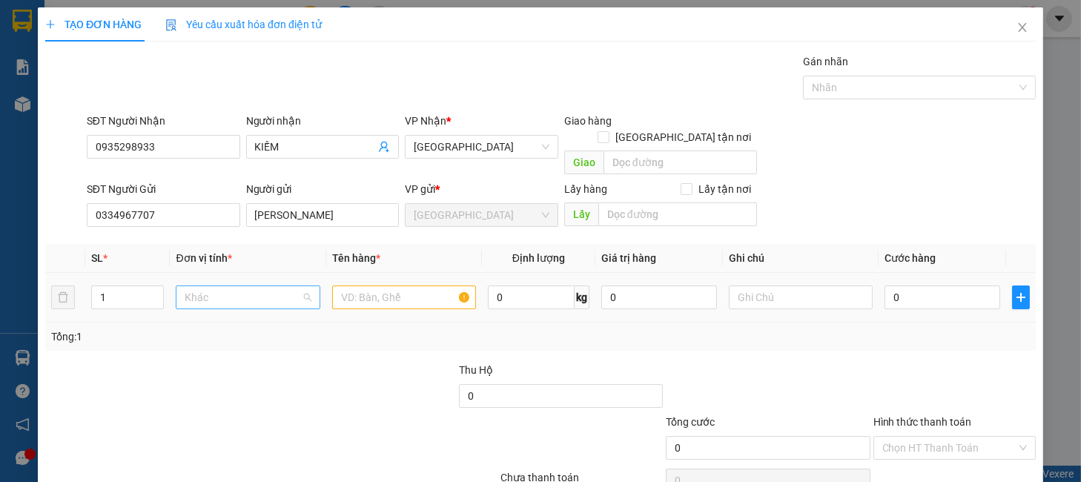
scroll to position [142, 0]
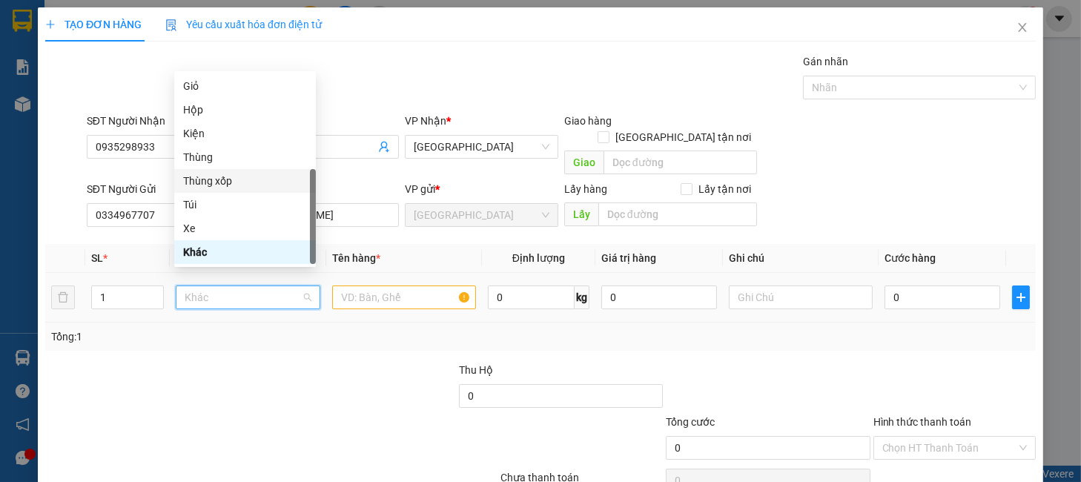
click at [222, 176] on div "Thùng xốp" at bounding box center [245, 181] width 124 height 16
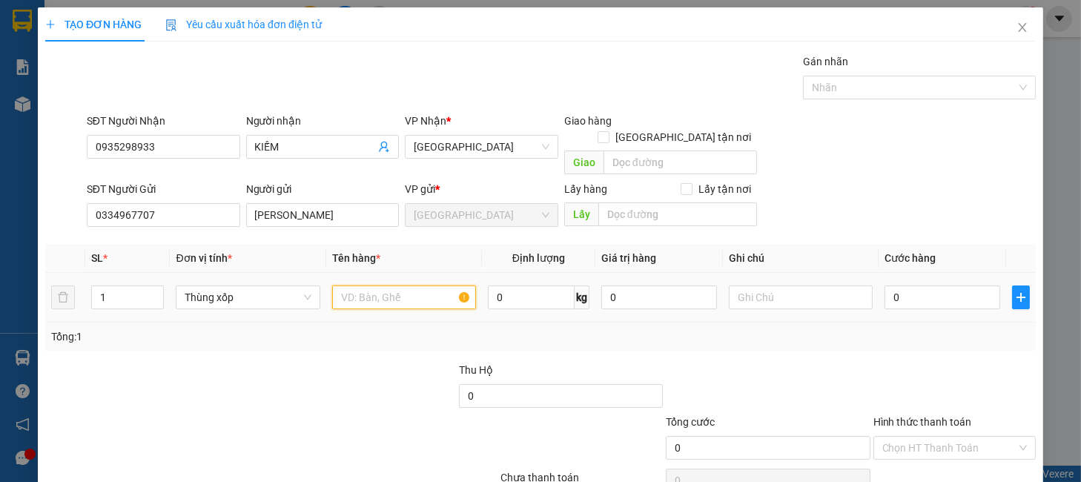
click at [376, 286] on input "text" at bounding box center [404, 297] width 144 height 24
type input "MÃNG CẦU"
type input "1"
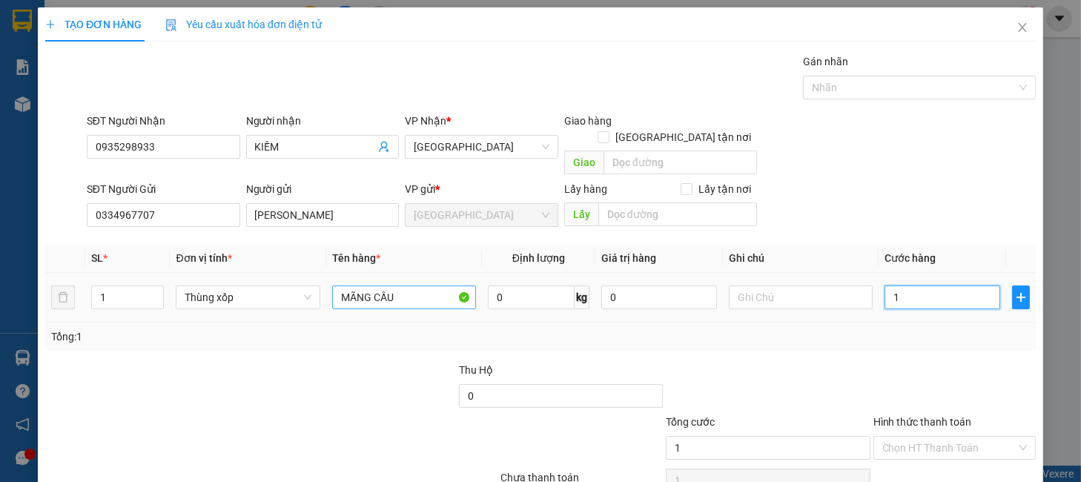
type input "10"
type input "100"
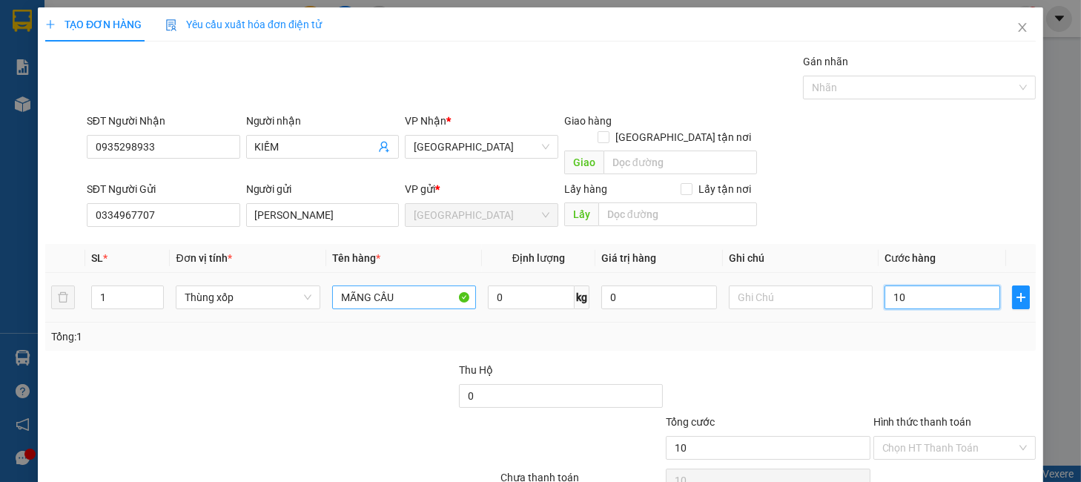
type input "100"
type input "100.000"
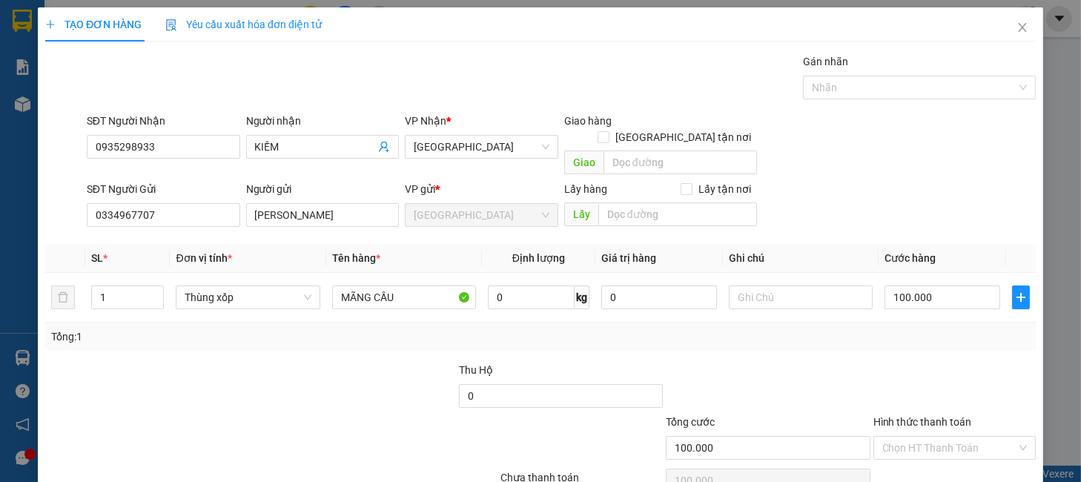
click at [927, 378] on div at bounding box center [954, 388] width 165 height 52
click at [934, 437] on input "Hình thức thanh toán" at bounding box center [949, 448] width 134 height 22
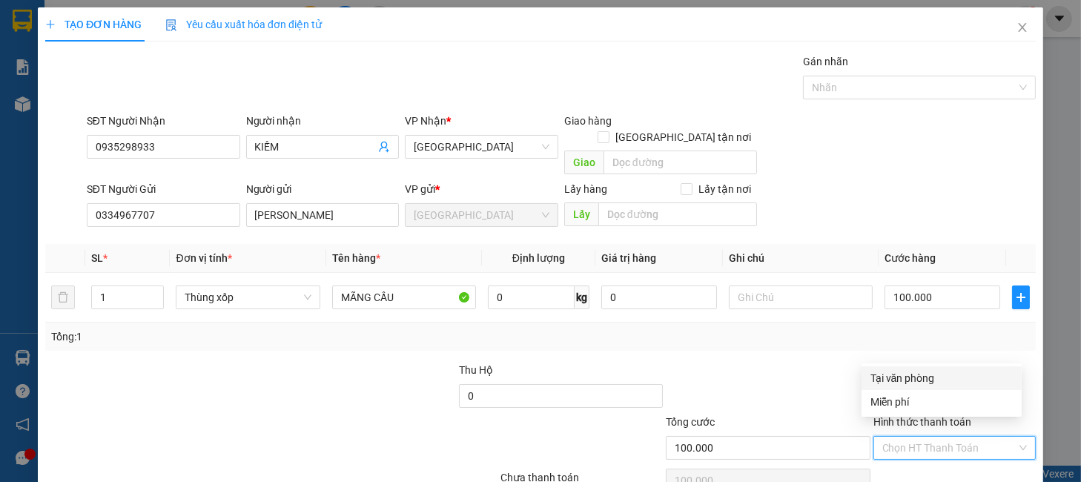
click at [917, 380] on div "Tại văn phòng" at bounding box center [942, 378] width 142 height 16
type input "0"
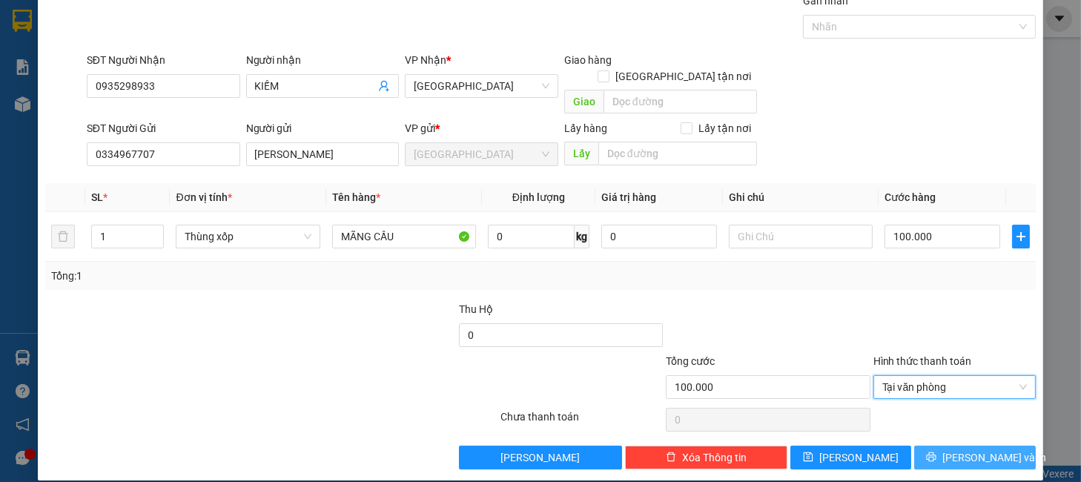
click at [961, 449] on span "Lưu và In" at bounding box center [994, 457] width 104 height 16
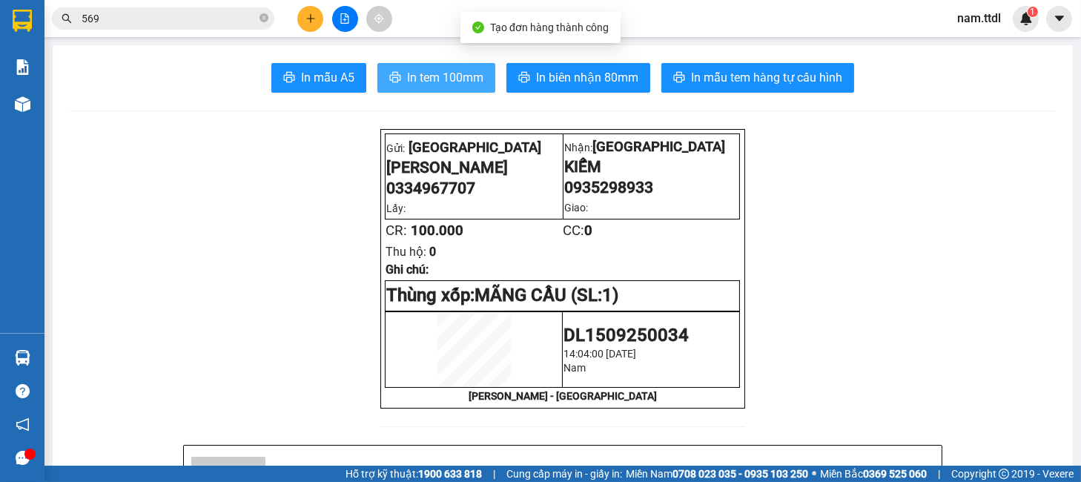
click at [464, 85] on span "In tem 100mm" at bounding box center [445, 77] width 76 height 19
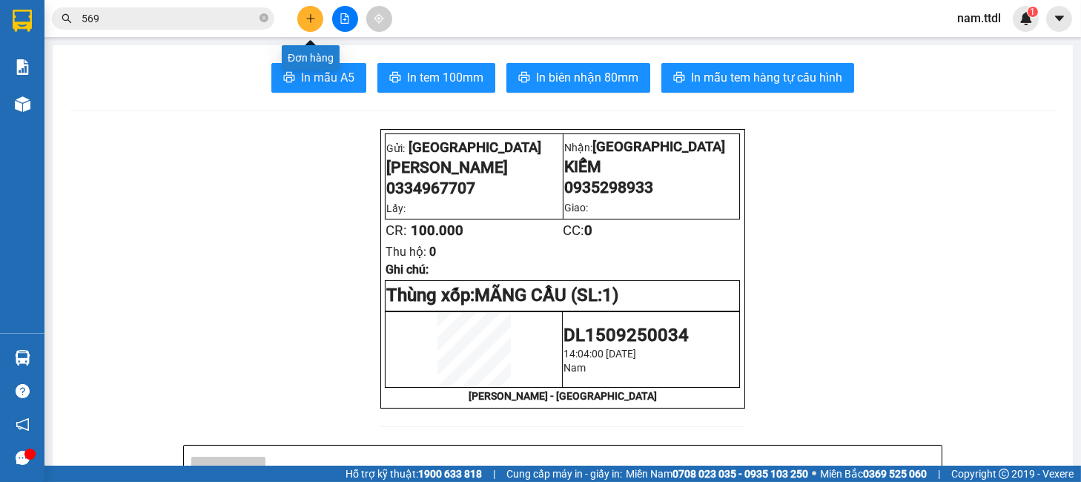
click at [310, 13] on icon "plus" at bounding box center [311, 18] width 10 height 10
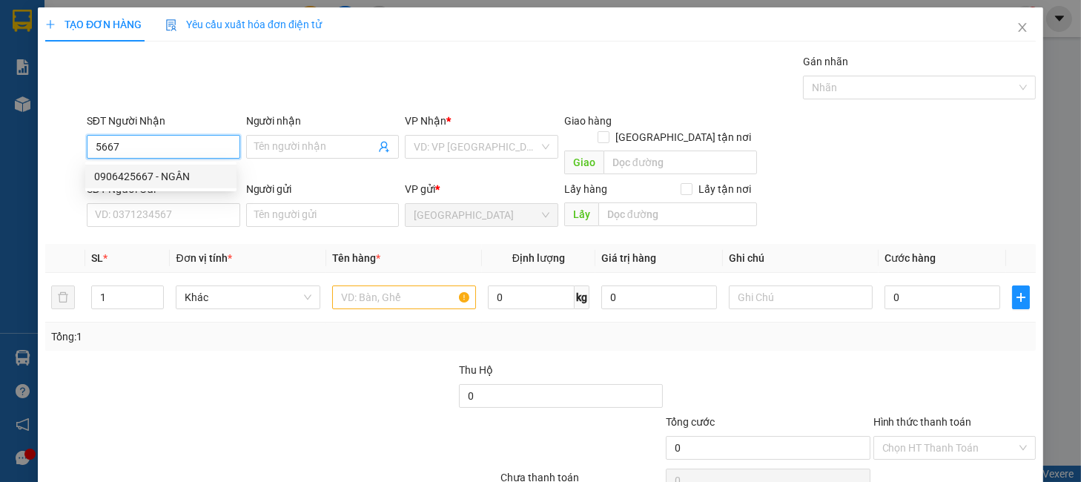
click at [185, 181] on div "0906425667 - NGÂN" at bounding box center [160, 176] width 133 height 16
type input "0906425667"
type input "NGÂN"
type input "0906425667"
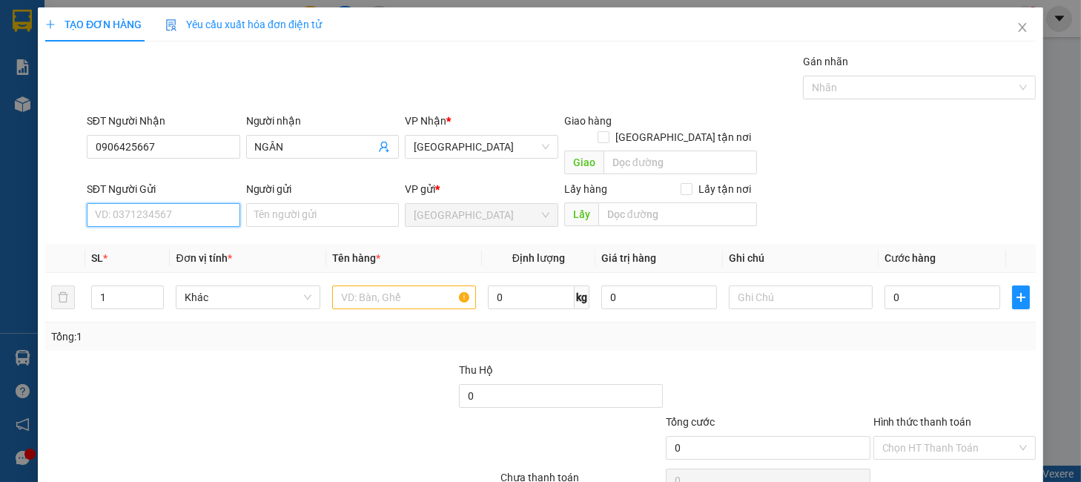
click at [155, 204] on input "SĐT Người Gửi" at bounding box center [163, 215] width 153 height 24
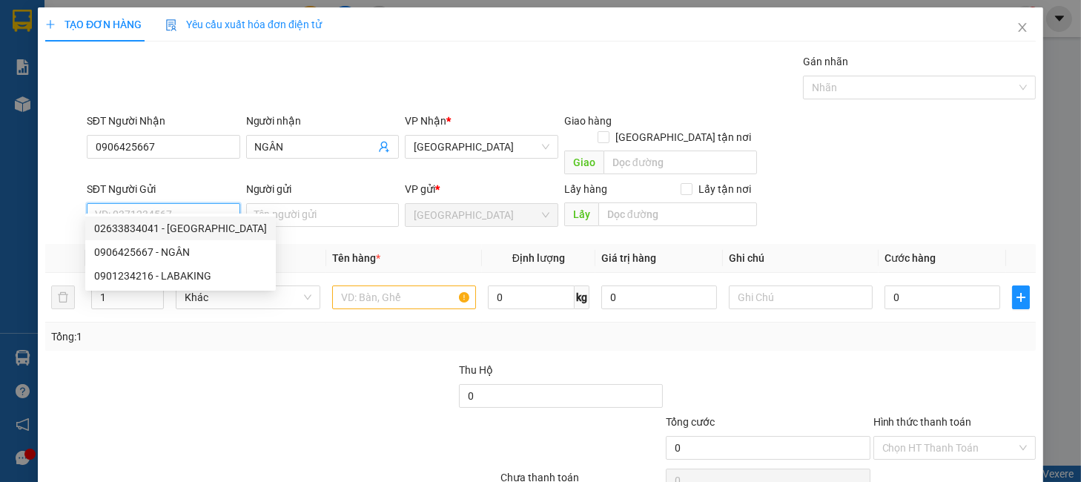
click at [205, 221] on div "02633834041 - ĐÀ LẠT GAP" at bounding box center [180, 228] width 173 height 16
type input "02633834041"
type input "ĐÀ LẠT GAP"
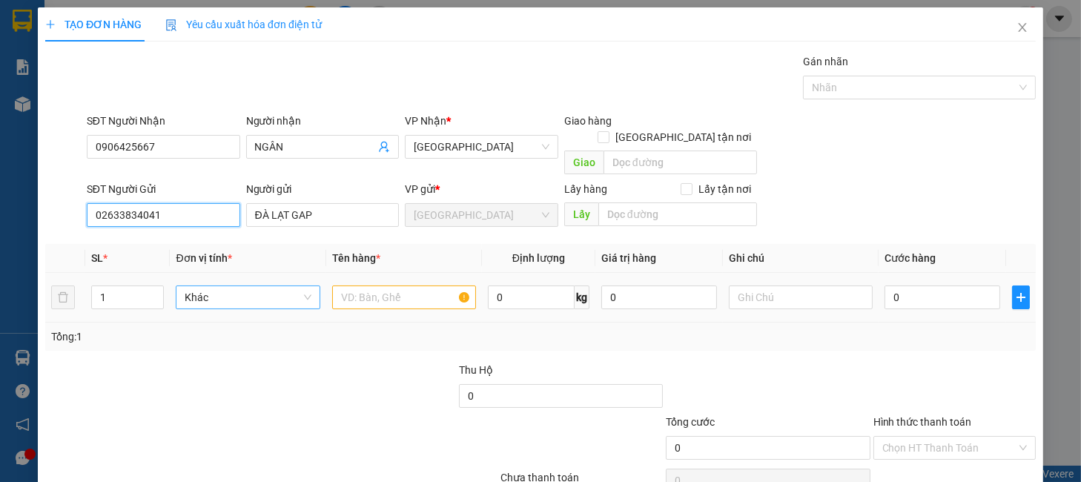
click at [241, 286] on span "Khác" at bounding box center [248, 297] width 126 height 22
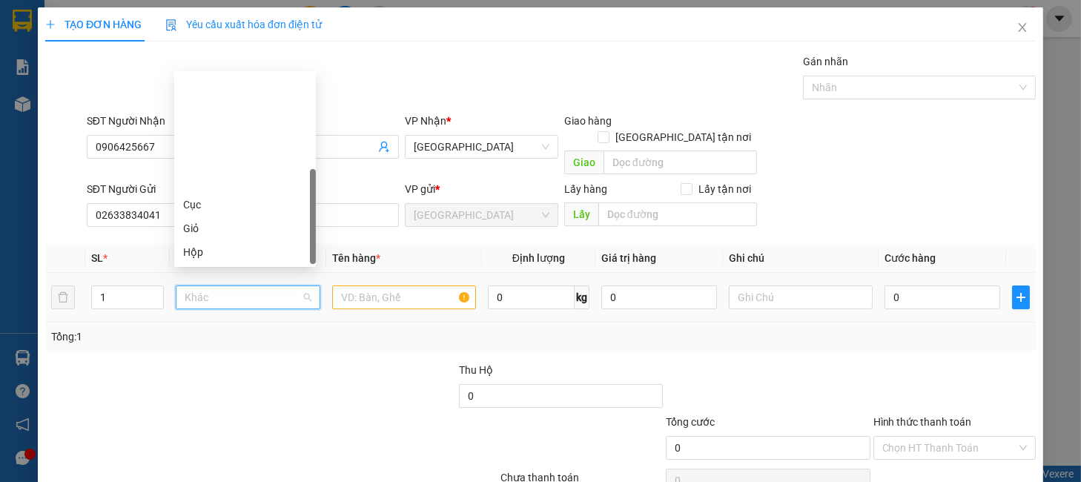
scroll to position [142, 0]
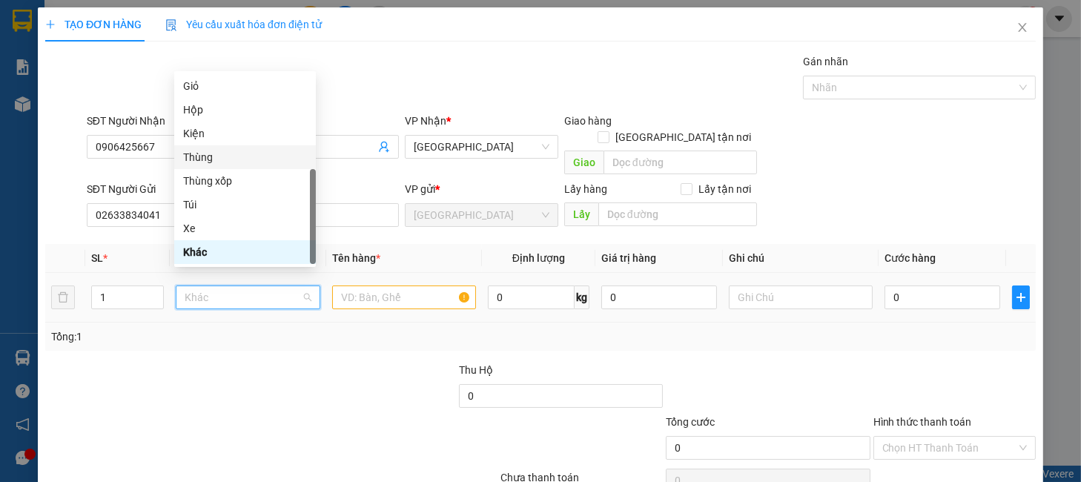
click at [209, 158] on div "Thùng" at bounding box center [245, 157] width 124 height 16
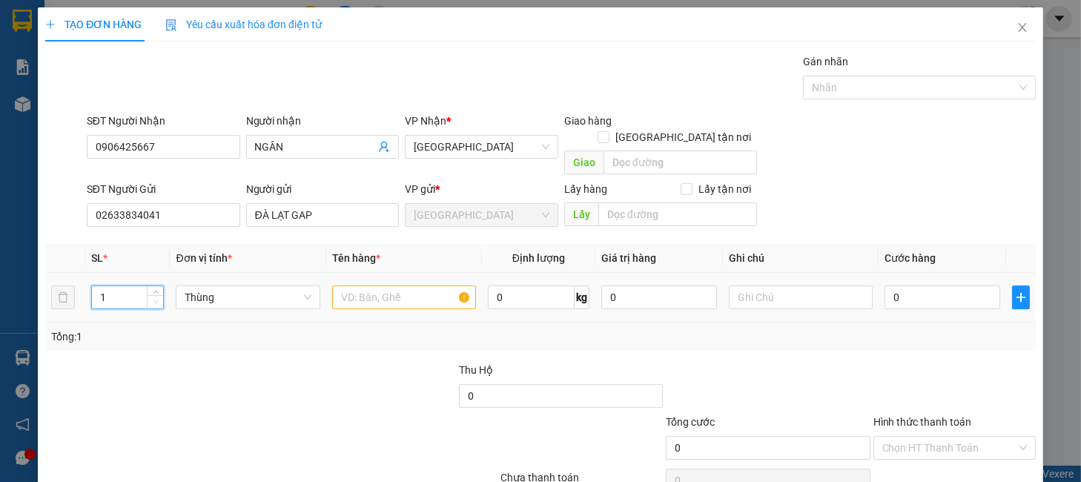
drag, startPoint x: 128, startPoint y: 288, endPoint x: 161, endPoint y: 285, distance: 33.5
click at [73, 298] on tr "1 Thùng 0 kg 0 0" at bounding box center [540, 298] width 991 height 50
type input "3"
click at [405, 273] on td at bounding box center [404, 298] width 156 height 50
click at [404, 285] on input "text" at bounding box center [404, 297] width 144 height 24
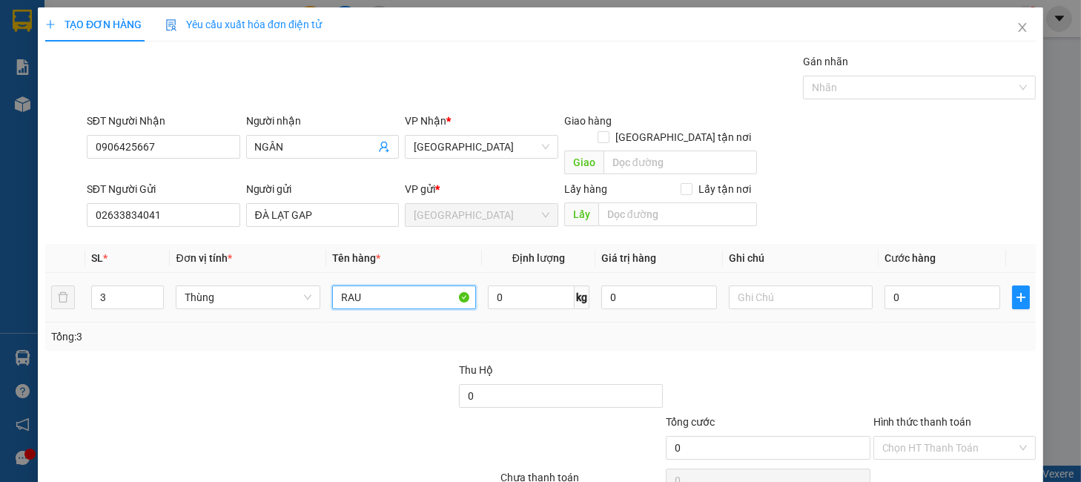
type input "RAU"
type input "2"
type input "21"
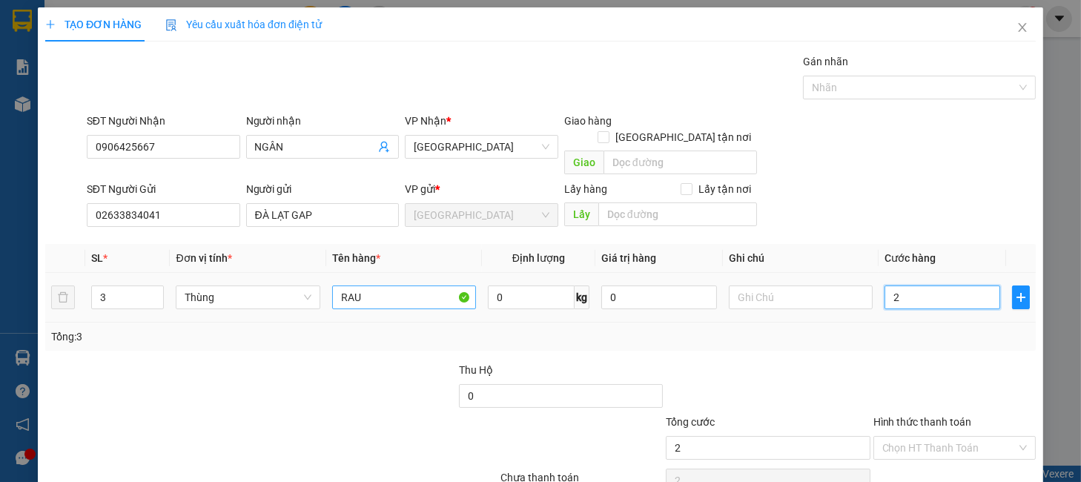
type input "21"
type input "210"
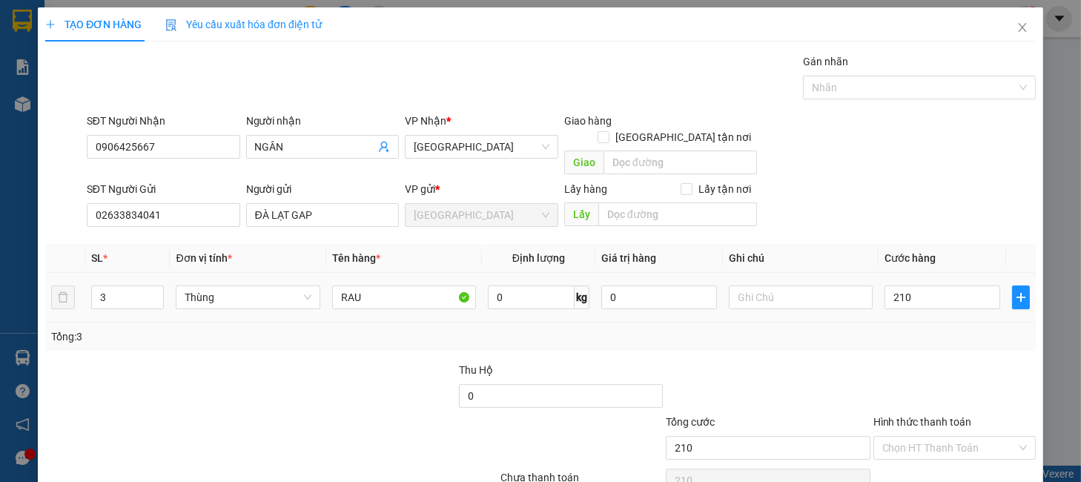
type input "210.000"
click at [862, 333] on div "Tổng: 3" at bounding box center [540, 337] width 991 height 28
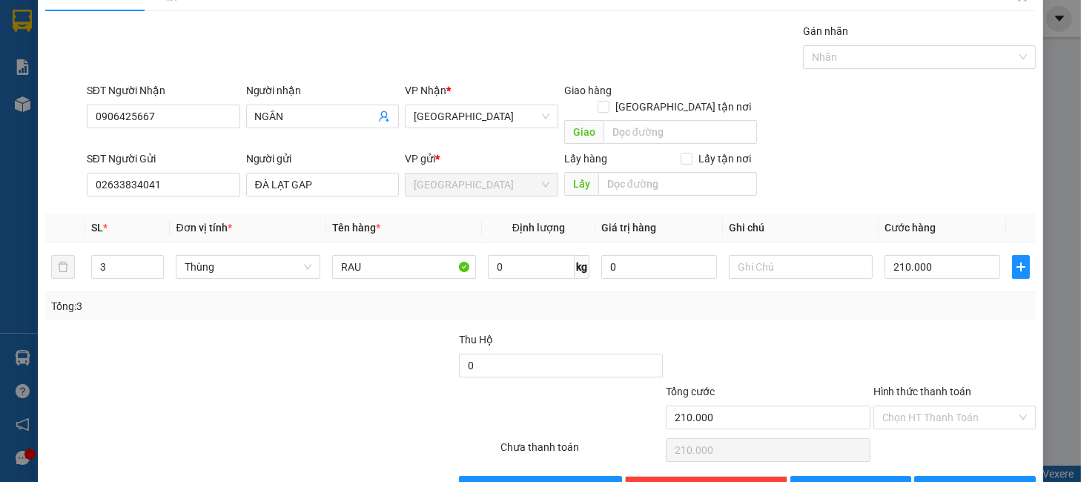
scroll to position [61, 0]
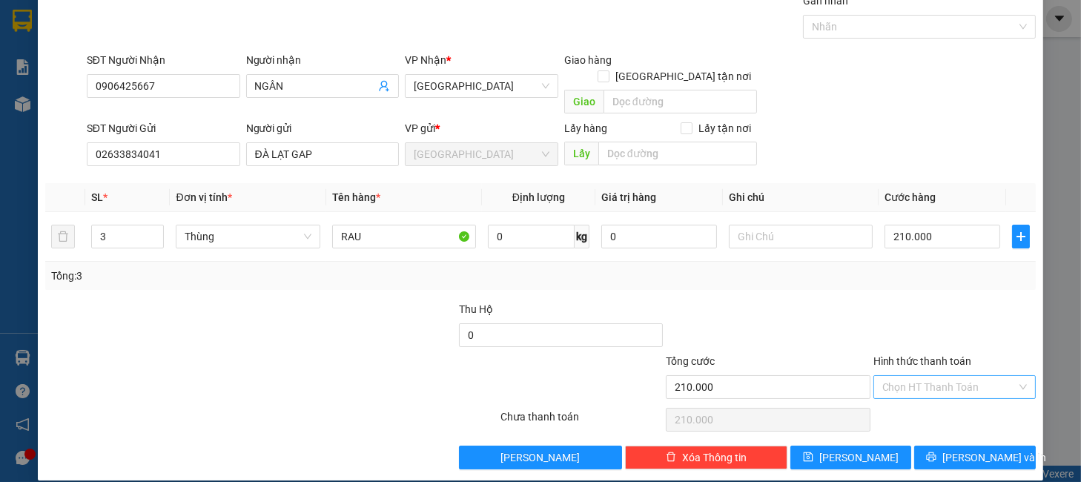
drag, startPoint x: 929, startPoint y: 353, endPoint x: 934, endPoint y: 371, distance: 18.5
click at [931, 354] on div "Hình thức thanh toán" at bounding box center [955, 364] width 162 height 22
click at [935, 376] on input "Hình thức thanh toán" at bounding box center [949, 387] width 134 height 22
click at [926, 394] on div "Tại văn phòng" at bounding box center [942, 400] width 142 height 16
type input "0"
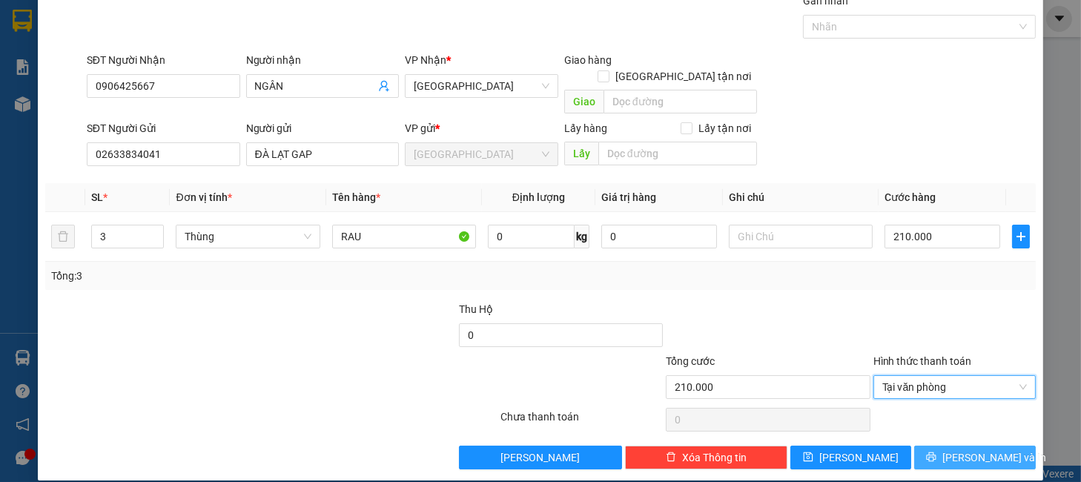
click at [937, 452] on icon "printer" at bounding box center [931, 457] width 10 height 10
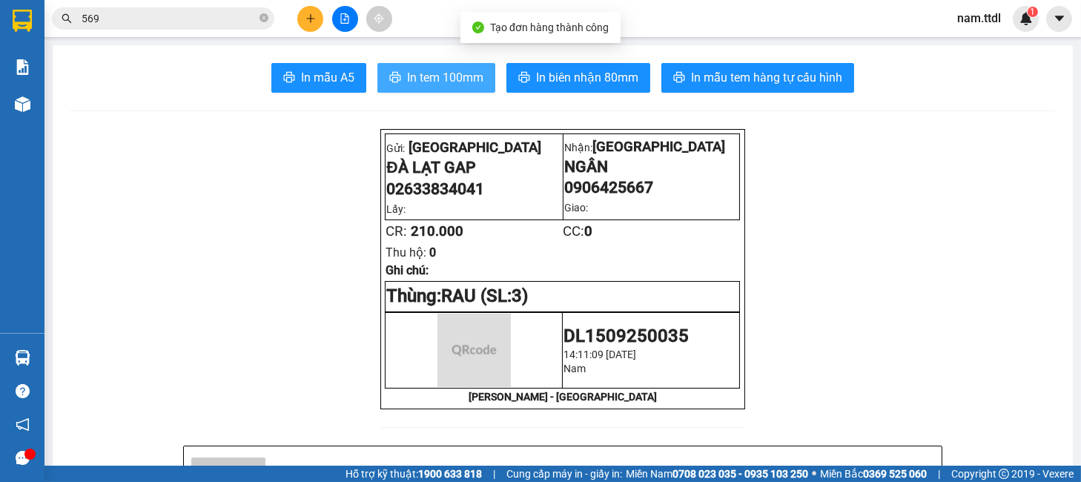
click at [427, 69] on span "In tem 100mm" at bounding box center [445, 77] width 76 height 19
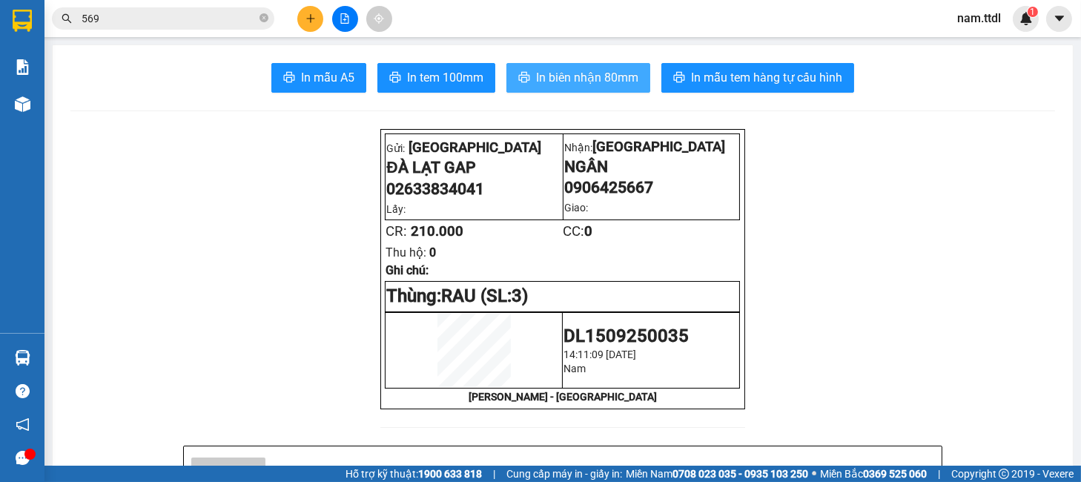
click at [610, 71] on span "In biên nhận 80mm" at bounding box center [587, 77] width 102 height 19
click at [315, 22] on icon "plus" at bounding box center [311, 18] width 10 height 10
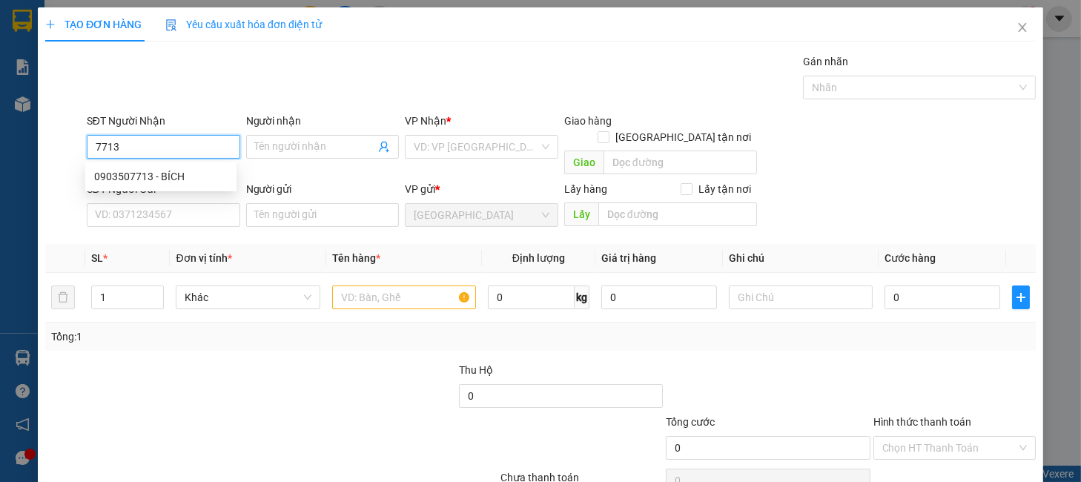
drag, startPoint x: 171, startPoint y: 181, endPoint x: 174, endPoint y: 192, distance: 11.3
click at [173, 181] on div "0903507713 - BÍCH" at bounding box center [160, 176] width 133 height 16
type input "0903507713"
type input "BÍCH"
type input "0903507713"
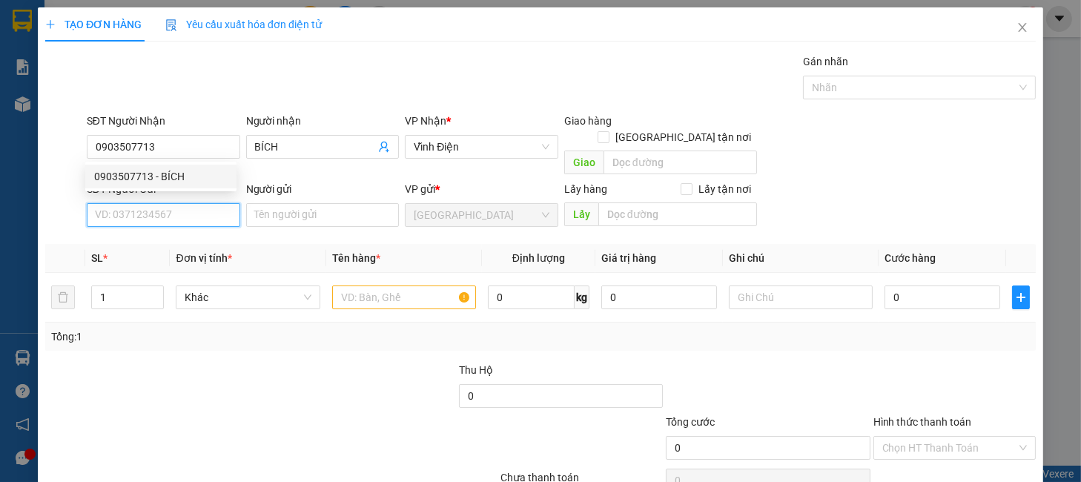
drag, startPoint x: 174, startPoint y: 192, endPoint x: 202, endPoint y: 187, distance: 28.7
click at [176, 203] on input "SĐT Người Gửi" at bounding box center [163, 215] width 153 height 24
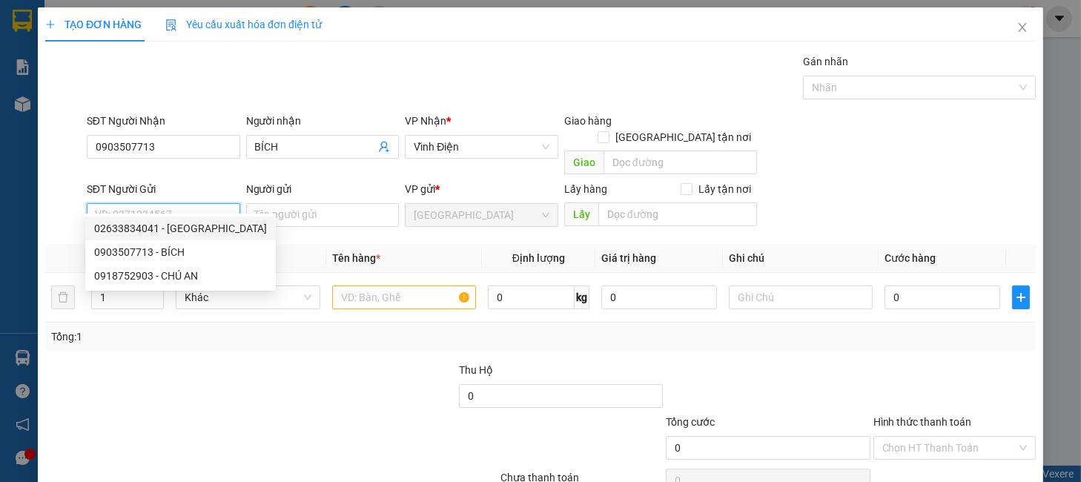
click at [203, 231] on div "02633834041 - ĐÀ LẠT GAP" at bounding box center [180, 228] width 173 height 16
type input "02633834041"
type input "ĐÀ LẠT GAP"
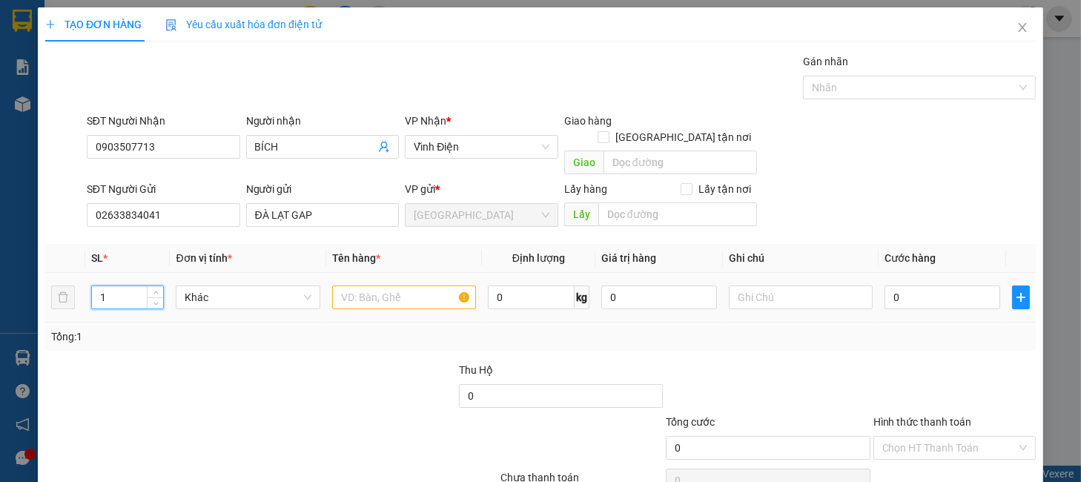
drag, startPoint x: 123, startPoint y: 284, endPoint x: 62, endPoint y: 327, distance: 74.5
click at [62, 325] on div "SL * Đơn vị tính * Tên hàng * Định lượng Giá trị hàng Ghi chú Cước hàng 1 Khác …" at bounding box center [540, 297] width 991 height 107
click at [297, 288] on span "Khác" at bounding box center [248, 297] width 126 height 22
type input "2"
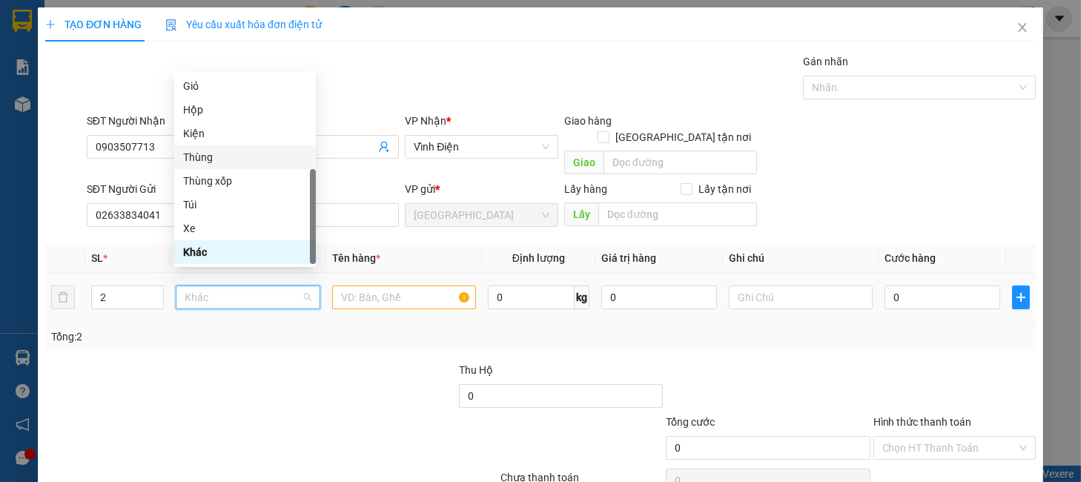
click at [193, 164] on div "Thùng" at bounding box center [245, 157] width 124 height 16
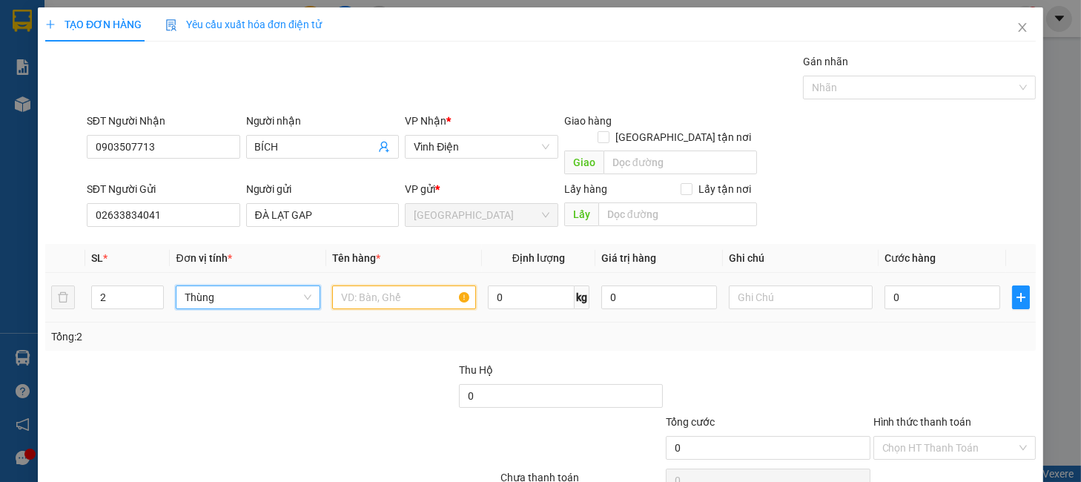
click at [389, 285] on input "text" at bounding box center [404, 297] width 144 height 24
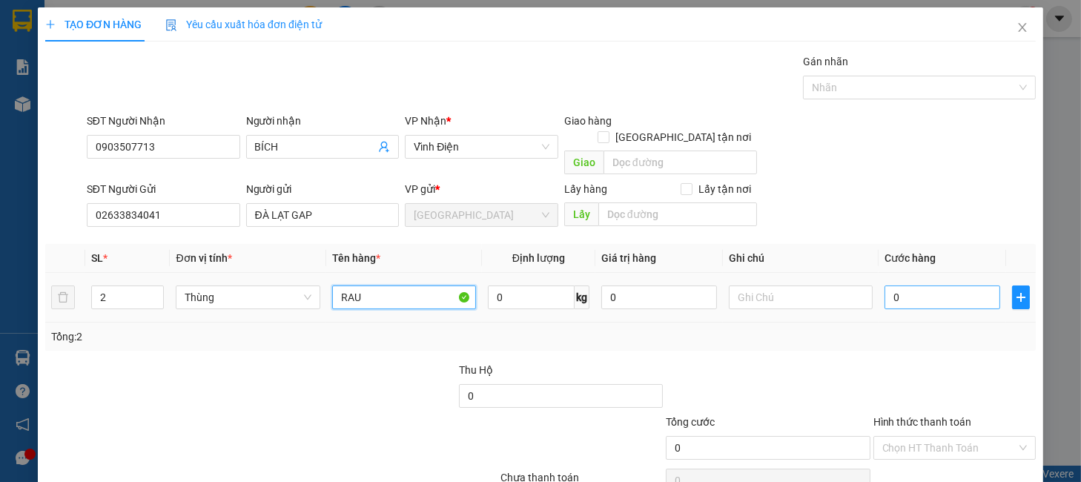
type input "RAU"
click at [885, 285] on input "0" at bounding box center [943, 297] width 116 height 24
type input "1"
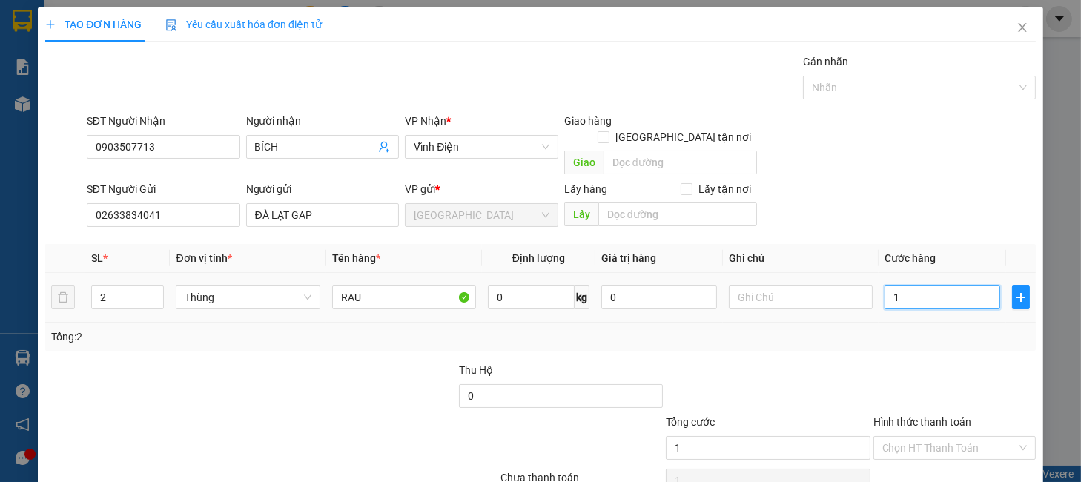
type input "14"
type input "140"
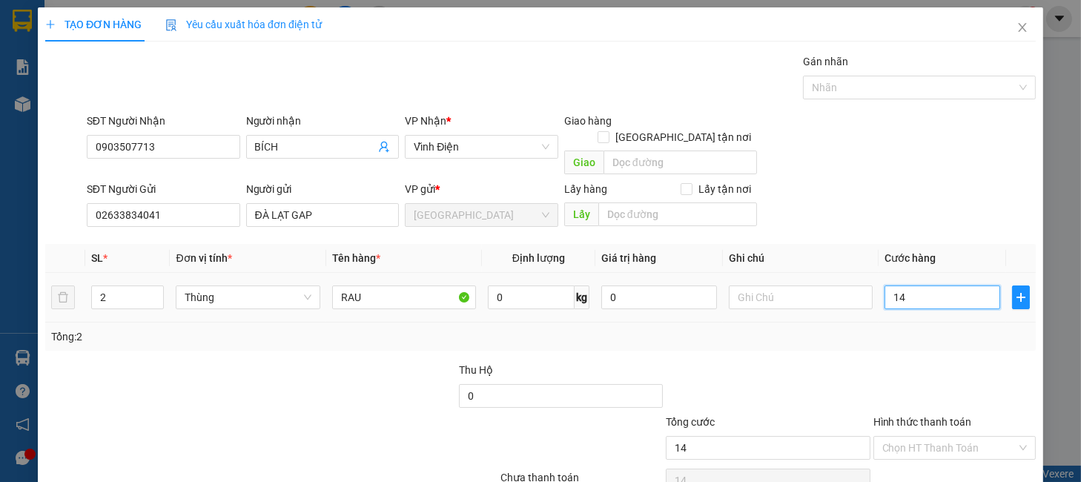
type input "140"
type input "140.000"
click at [1015, 291] on icon "plus" at bounding box center [1021, 297] width 12 height 12
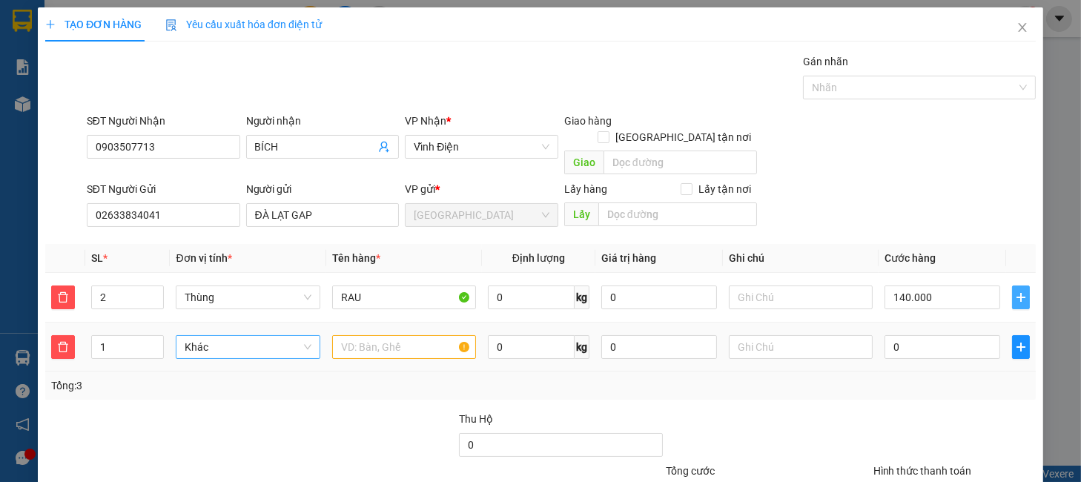
drag, startPoint x: 222, startPoint y: 324, endPoint x: 274, endPoint y: 319, distance: 52.2
click at [222, 336] on span "Khác" at bounding box center [248, 347] width 126 height 22
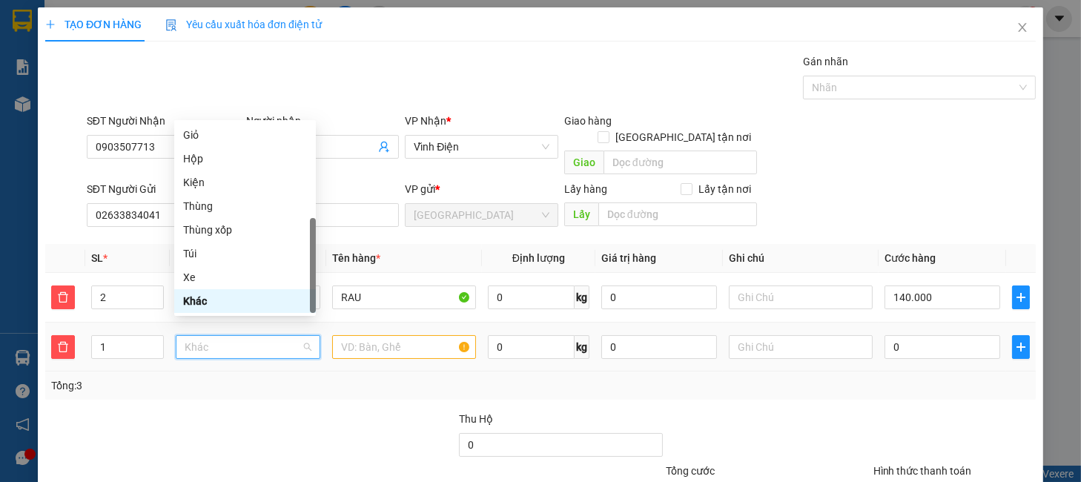
type input "X"
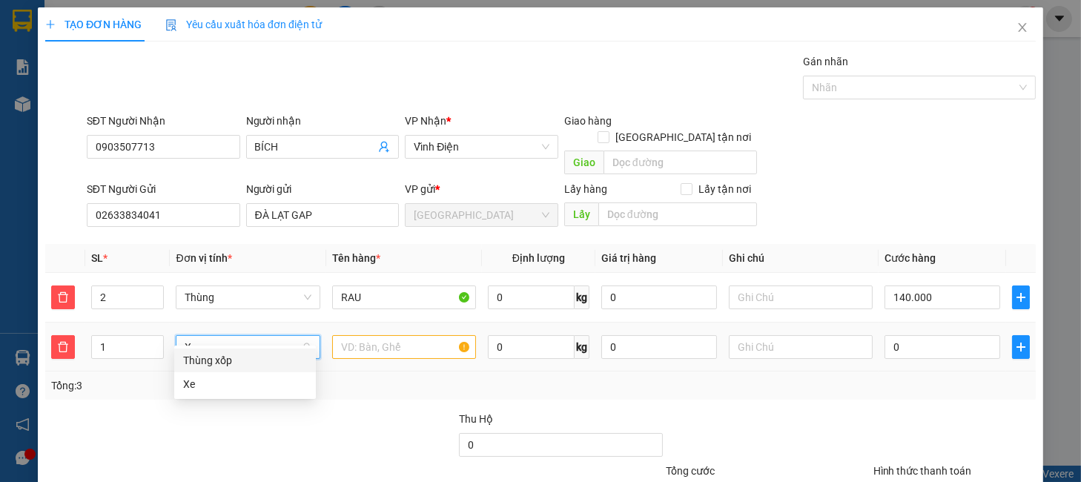
click at [228, 363] on div "Thùng xốp" at bounding box center [245, 360] width 124 height 16
click at [357, 339] on input "text" at bounding box center [404, 347] width 144 height 24
click at [359, 335] on input "text" at bounding box center [404, 347] width 144 height 24
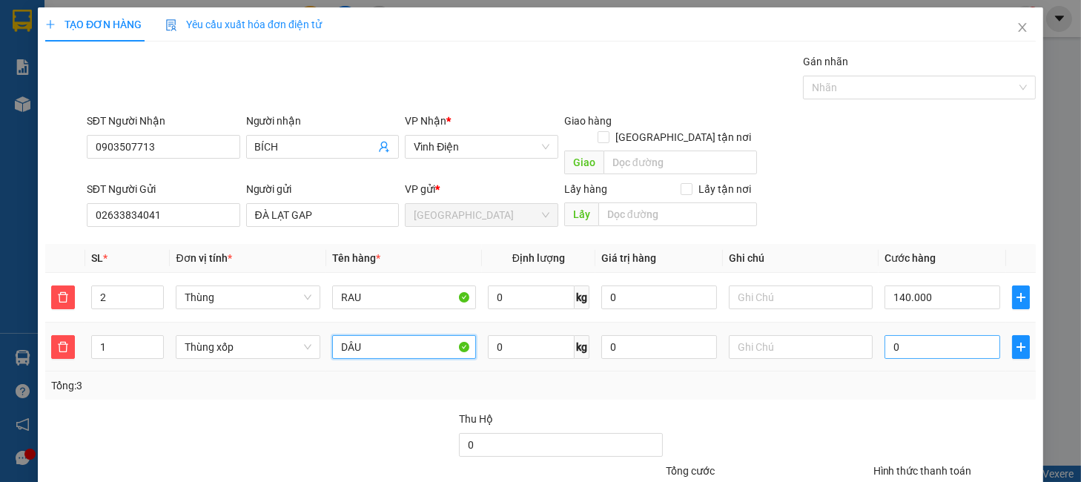
type input "DÂU"
click at [918, 335] on input "0" at bounding box center [943, 347] width 116 height 24
type input "140.005"
type input "50"
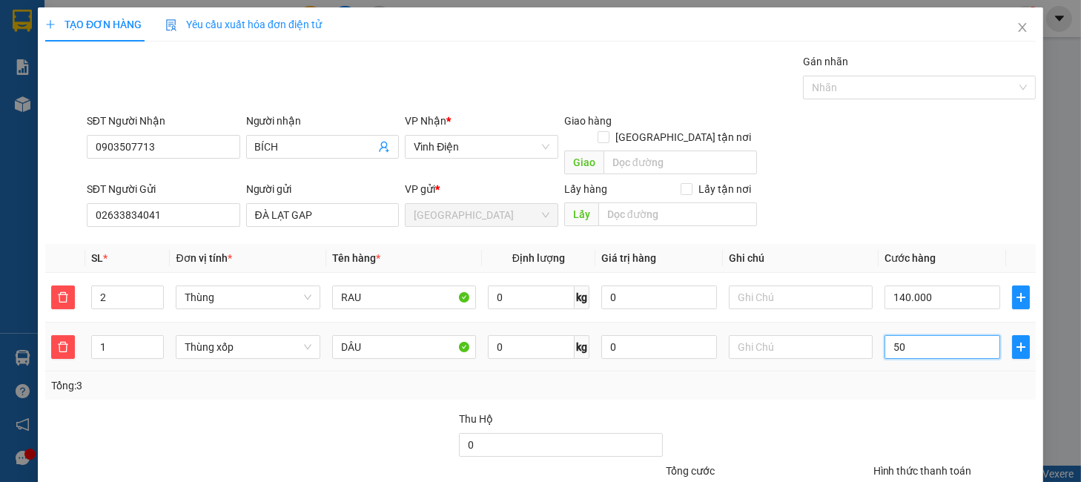
type input "140.050"
type input "50"
type input "190.000"
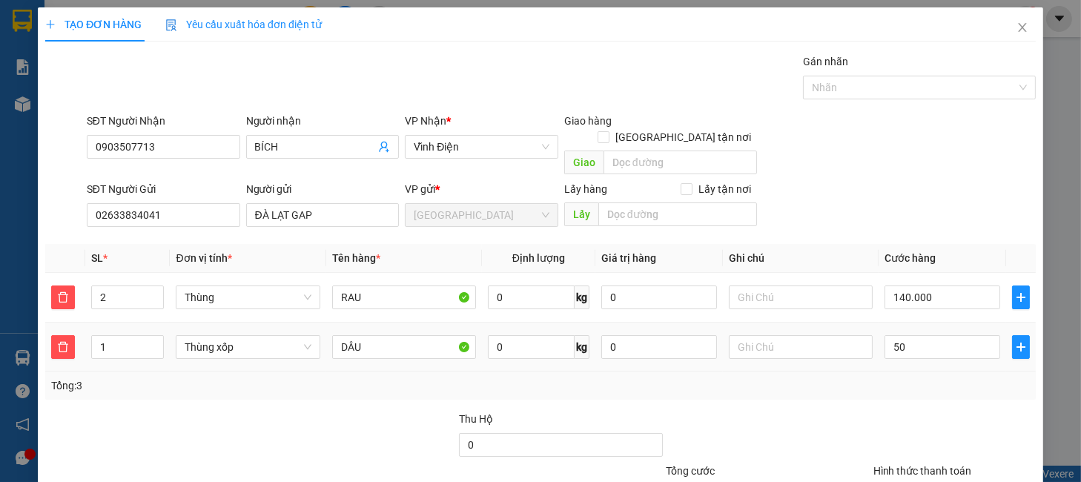
type input "50.000"
click at [904, 389] on div "Transit Pickup Surcharge Ids Transit Deliver Surcharge Ids Transit Deliver Surc…" at bounding box center [540, 316] width 991 height 526
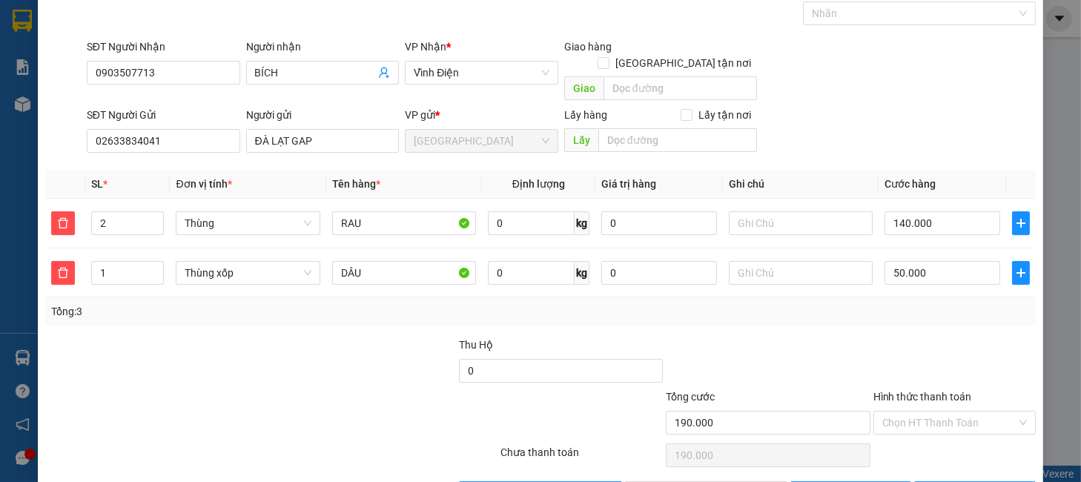
scroll to position [110, 0]
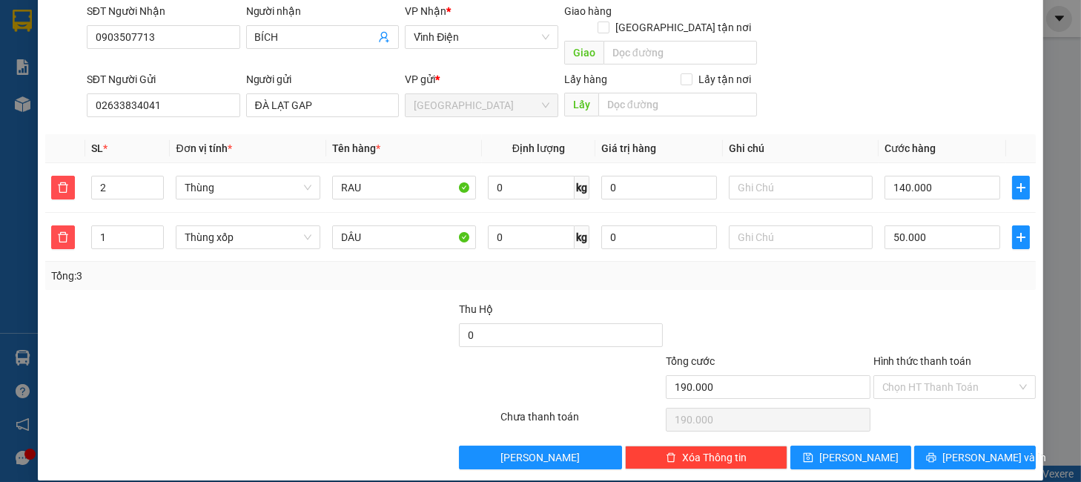
click at [915, 379] on input "Hình thức thanh toán" at bounding box center [949, 387] width 134 height 22
click at [920, 400] on div "Tại văn phòng" at bounding box center [942, 400] width 142 height 16
type input "0"
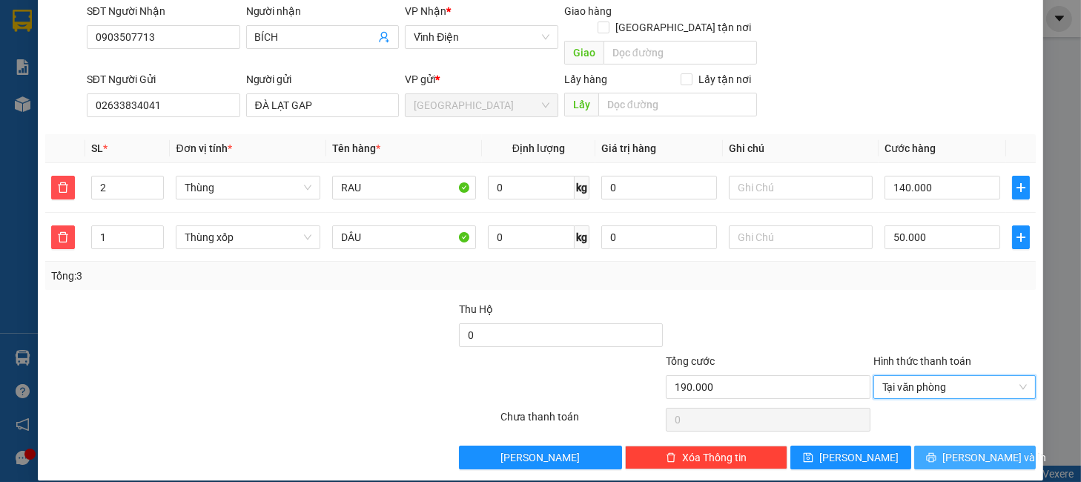
click at [935, 449] on button "[PERSON_NAME] và In" at bounding box center [974, 458] width 121 height 24
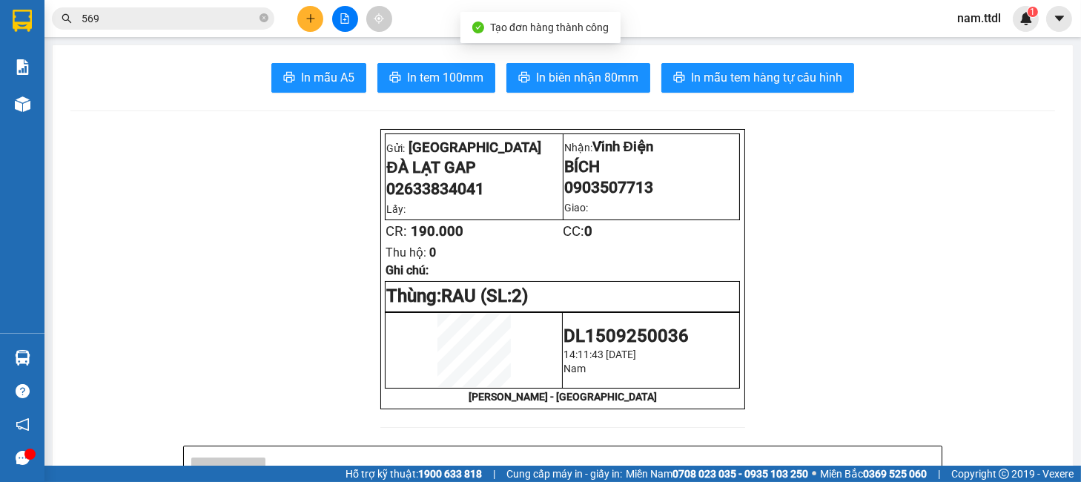
click at [406, 66] on button "In tem 100mm" at bounding box center [436, 78] width 118 height 30
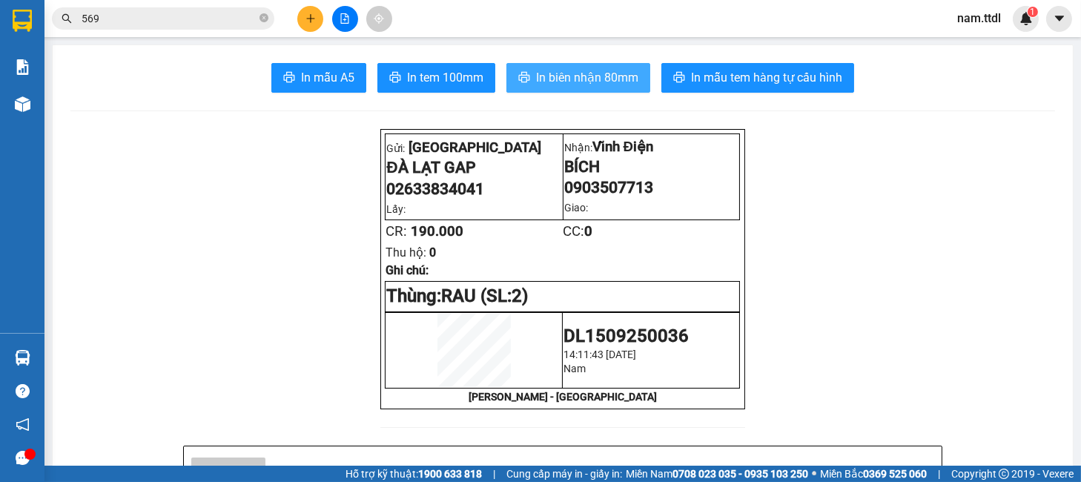
click at [600, 89] on button "In biên nhận 80mm" at bounding box center [578, 78] width 144 height 30
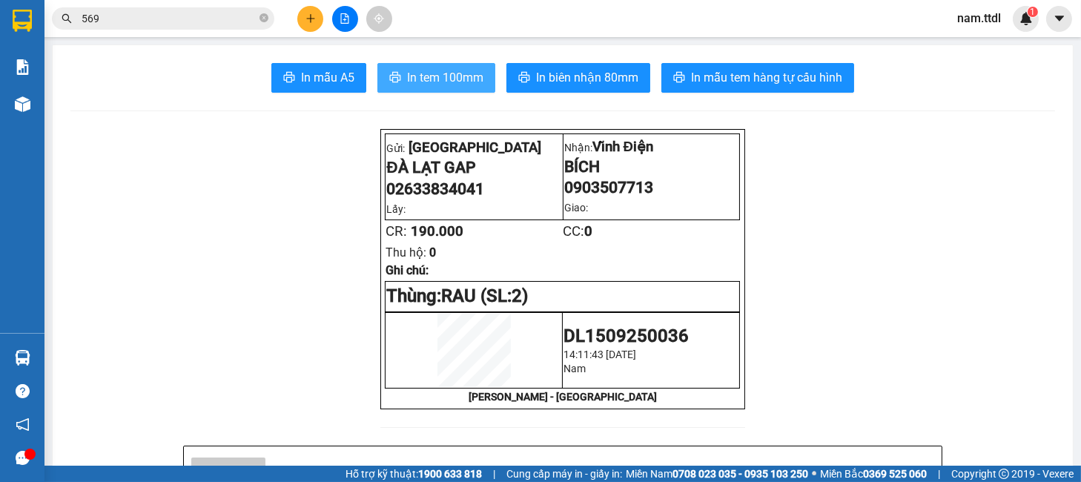
click at [439, 74] on span "In tem 100mm" at bounding box center [445, 77] width 76 height 19
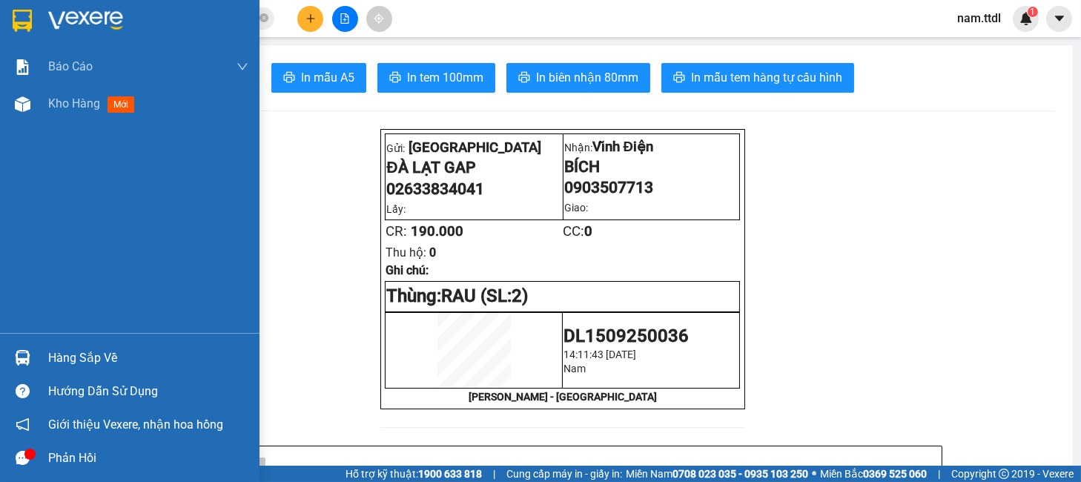
click at [38, 16] on div at bounding box center [130, 24] width 260 height 48
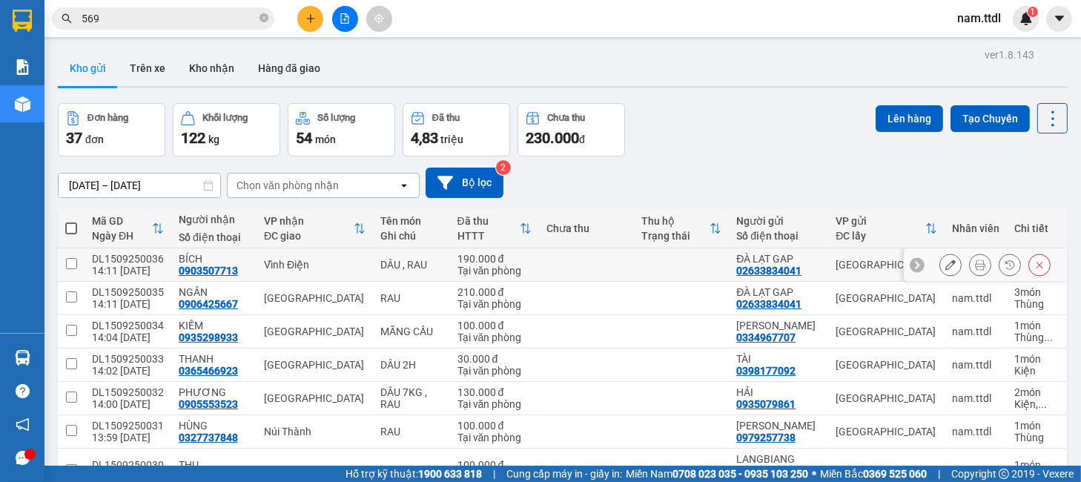
click at [555, 271] on td at bounding box center [586, 264] width 95 height 33
checkbox input "true"
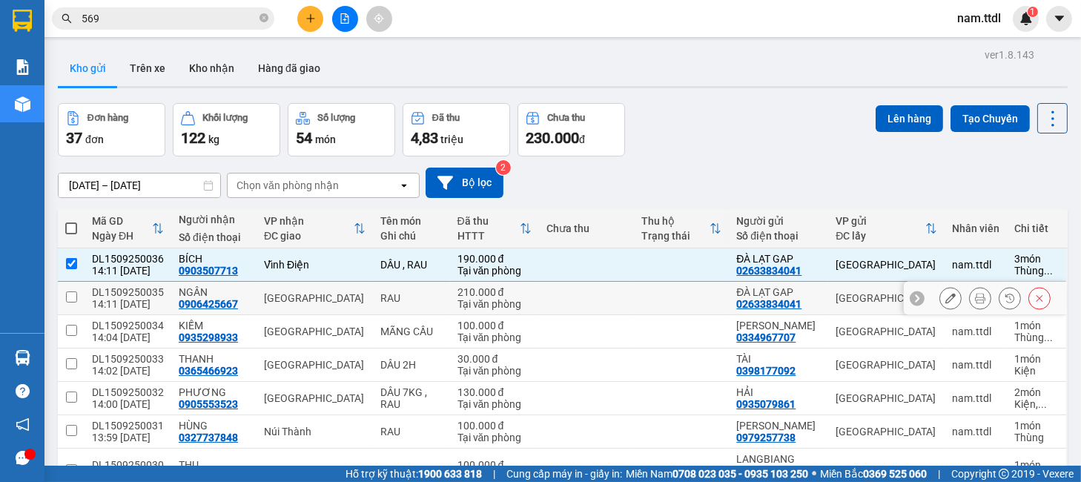
click at [552, 289] on td at bounding box center [586, 298] width 95 height 33
checkbox input "true"
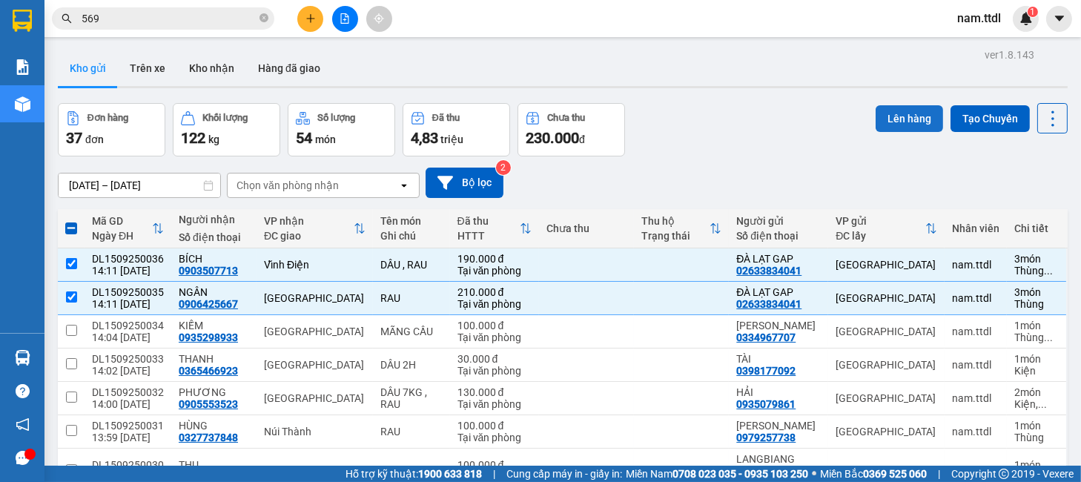
click at [883, 113] on button "Lên hàng" at bounding box center [909, 118] width 67 height 27
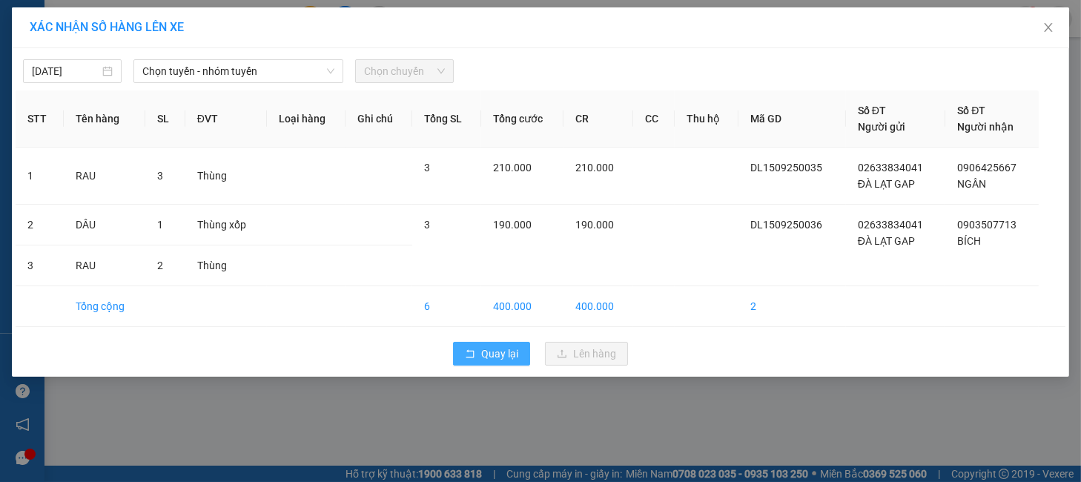
click at [484, 353] on span "Quay lại" at bounding box center [499, 354] width 37 height 16
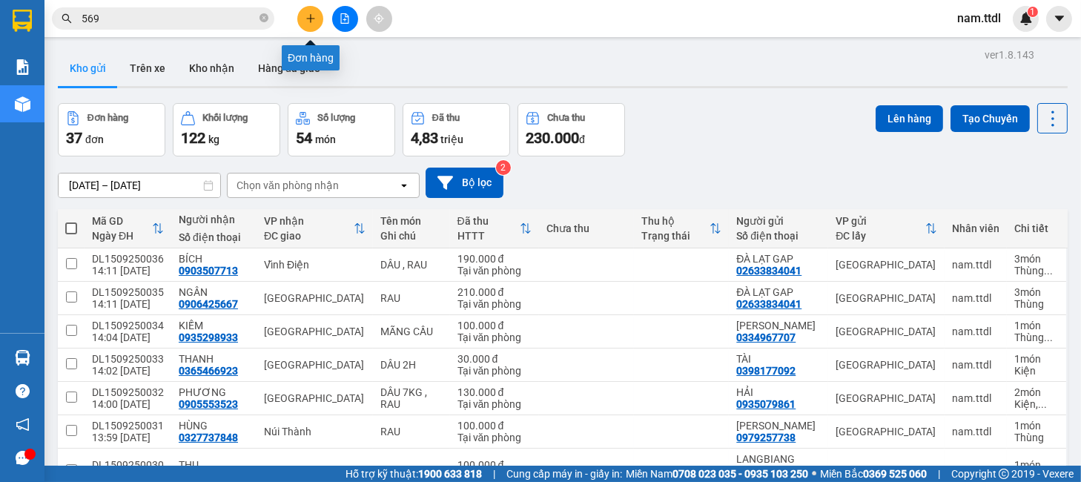
click at [303, 18] on button at bounding box center [310, 19] width 26 height 26
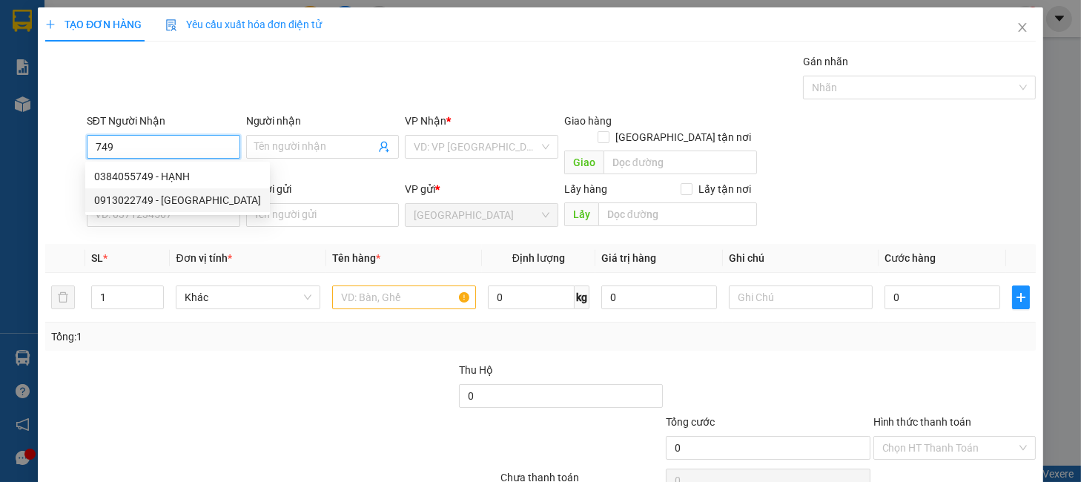
click at [182, 206] on div "0913022749 - CẨM LY" at bounding box center [177, 200] width 167 height 16
type input "0913022749"
type input "CẨM LY"
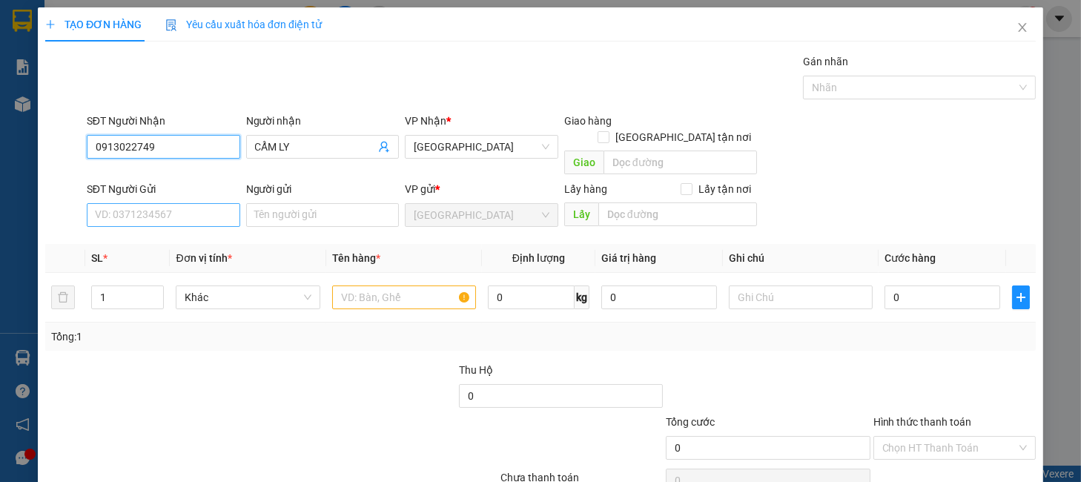
type input "0913022749"
click at [186, 203] on input "SĐT Người Gửi" at bounding box center [163, 215] width 153 height 24
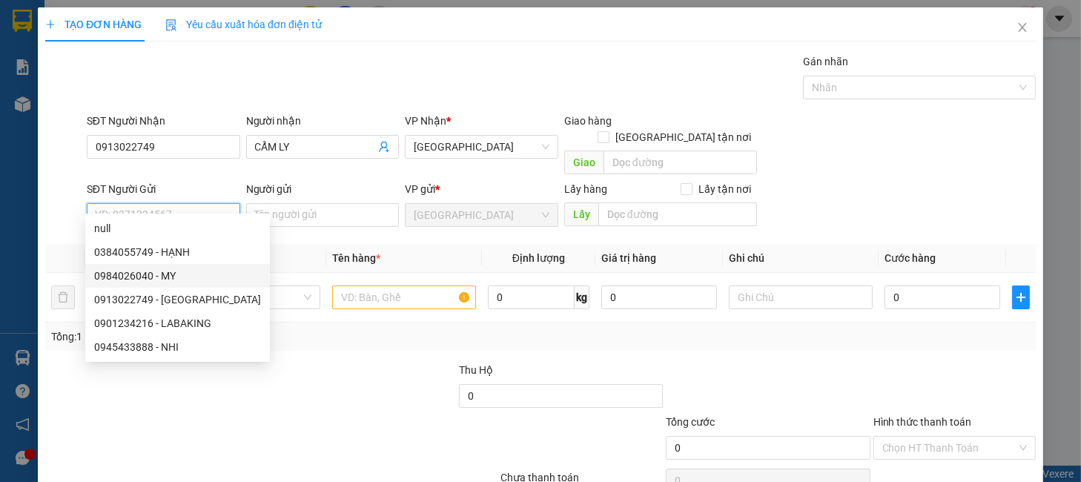
click at [173, 271] on div "0984026040 - MY" at bounding box center [177, 276] width 167 height 16
type input "0984026040"
type input "MY"
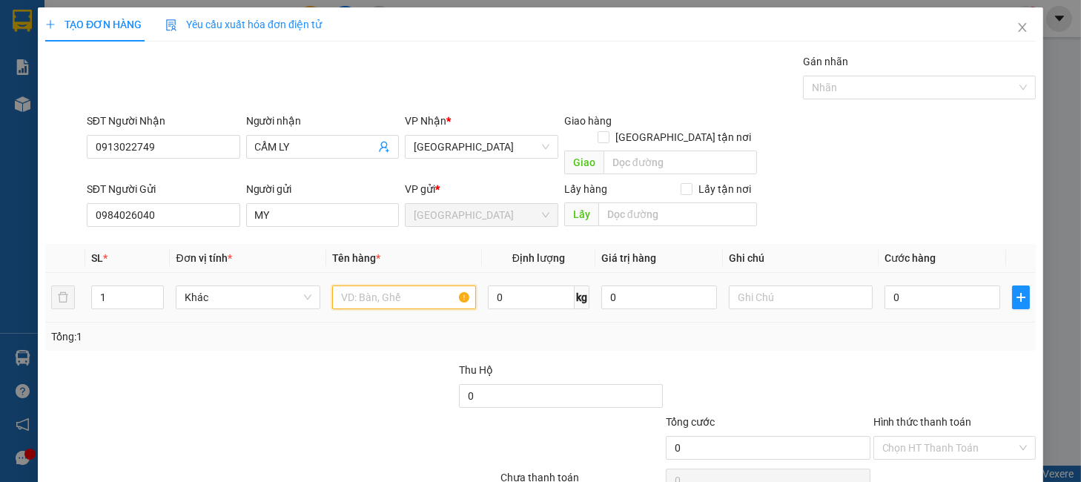
click at [357, 285] on input "text" at bounding box center [404, 297] width 144 height 24
click at [239, 288] on span "Khác" at bounding box center [248, 297] width 126 height 22
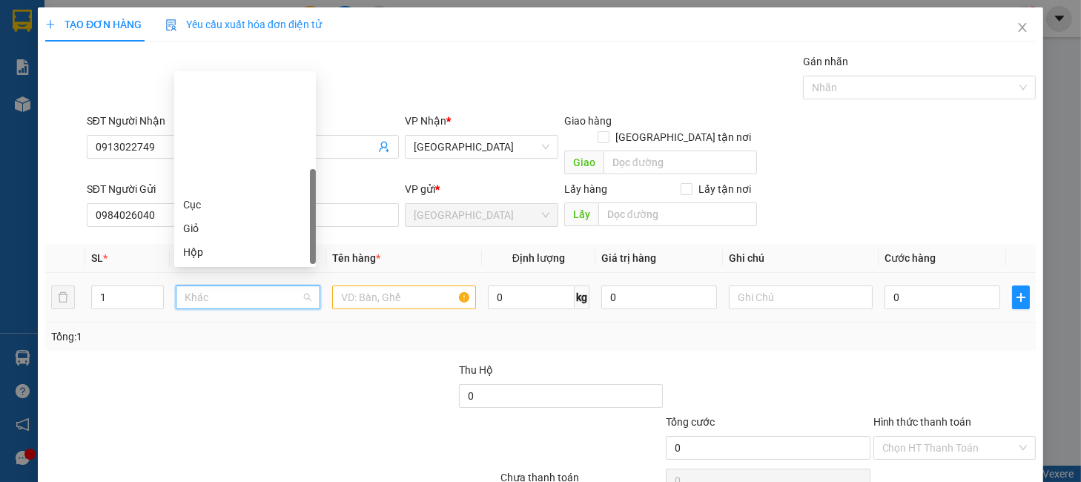
scroll to position [142, 0]
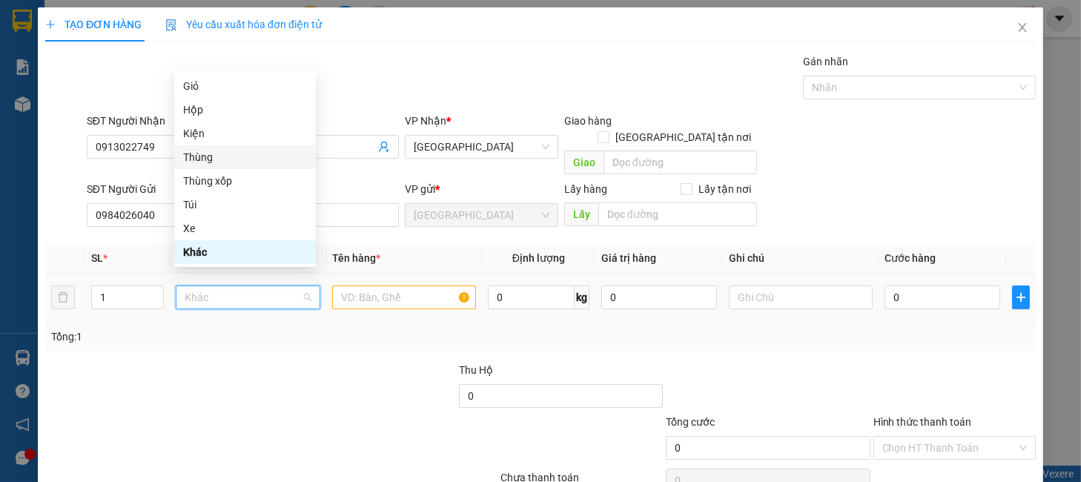
click at [222, 155] on div "Thùng" at bounding box center [245, 157] width 124 height 16
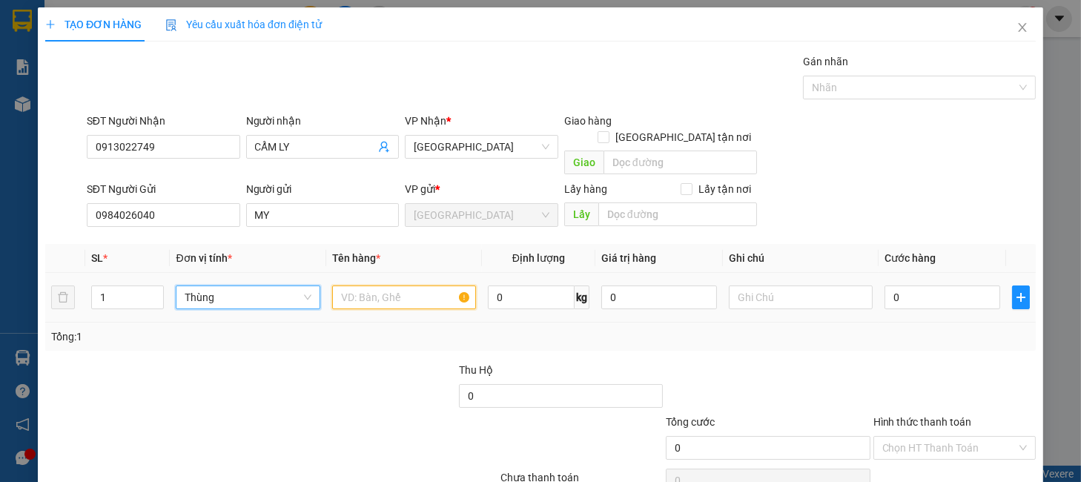
drag, startPoint x: 363, startPoint y: 283, endPoint x: 374, endPoint y: 283, distance: 10.4
click at [365, 285] on input "text" at bounding box center [404, 297] width 144 height 24
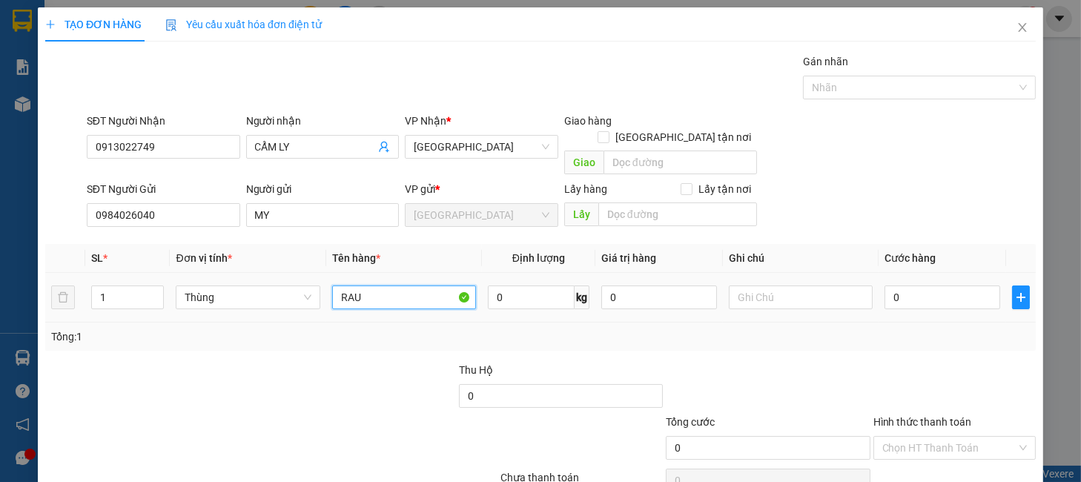
type input "RAU"
type input "5"
type input "50"
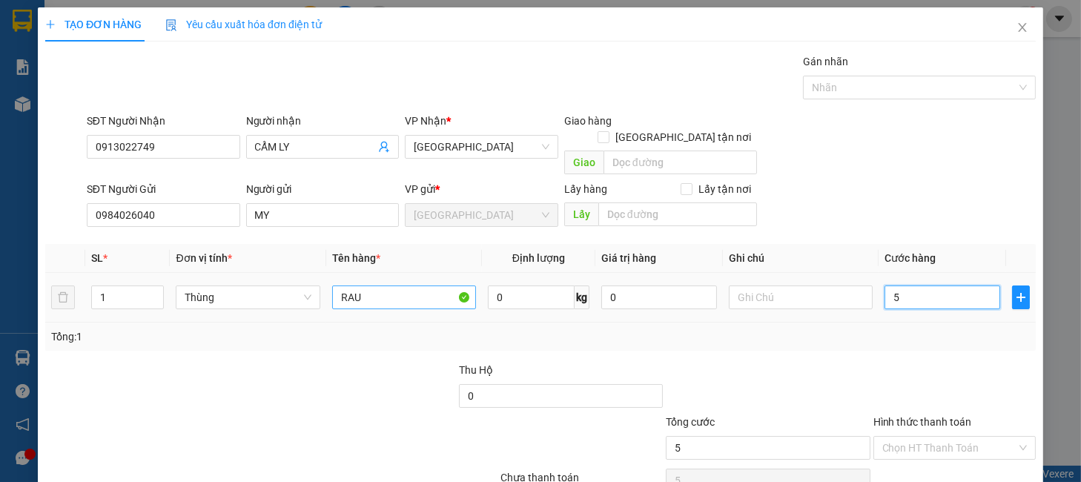
type input "50"
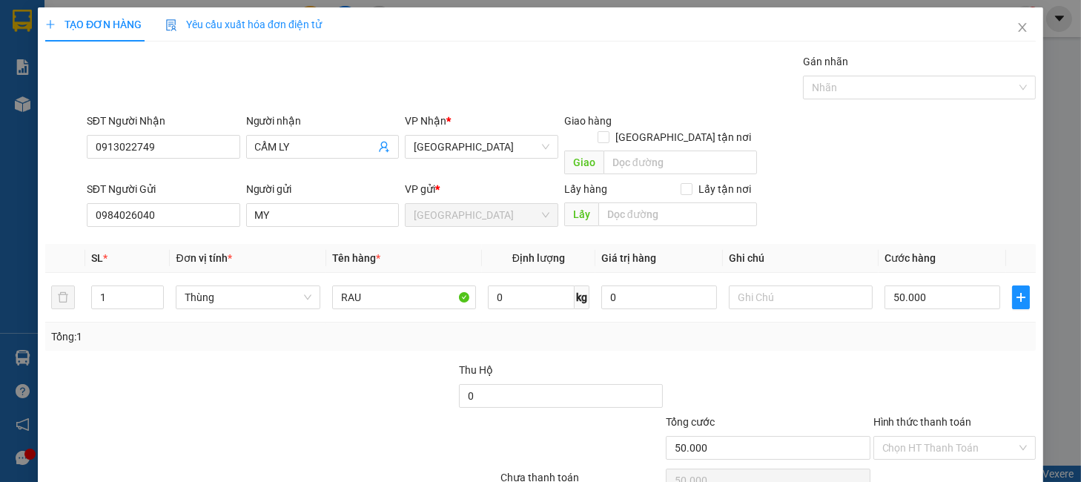
click at [852, 329] on div "Tổng: 1" at bounding box center [540, 337] width 979 height 16
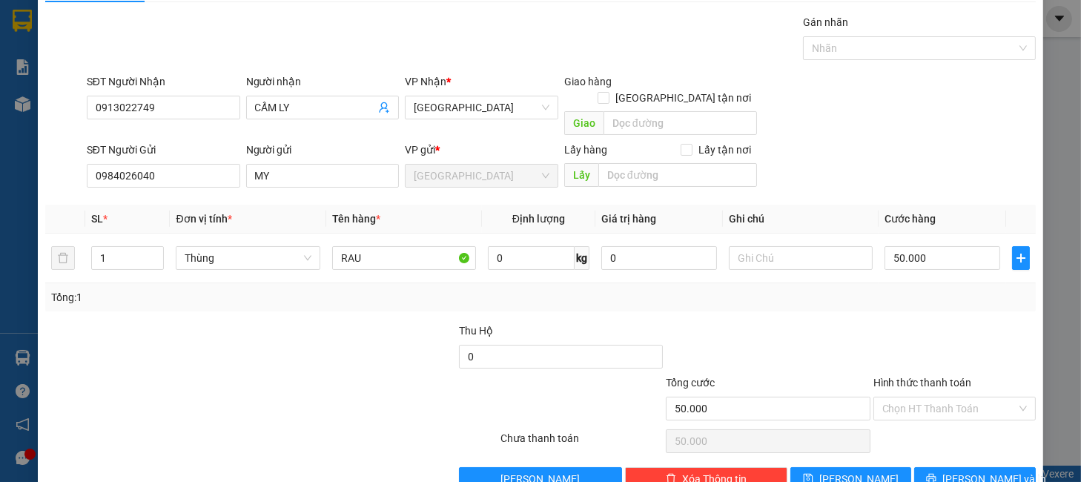
scroll to position [61, 0]
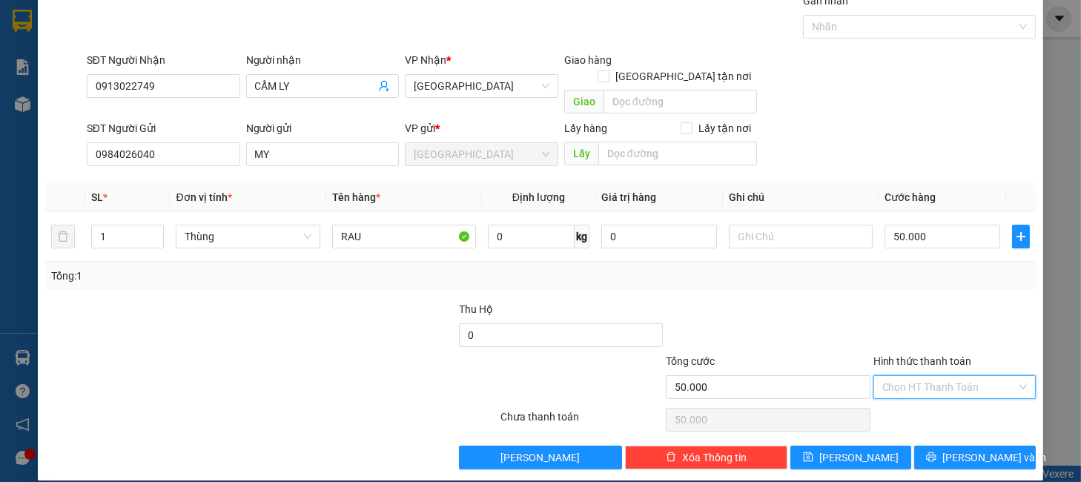
click at [931, 380] on input "Hình thức thanh toán" at bounding box center [949, 387] width 134 height 22
click at [931, 395] on div "Tại văn phòng" at bounding box center [942, 400] width 142 height 16
click at [934, 426] on div "Transit Pickup Surcharge Ids Transit Deliver Surcharge Ids Transit Deliver Surc…" at bounding box center [540, 231] width 991 height 477
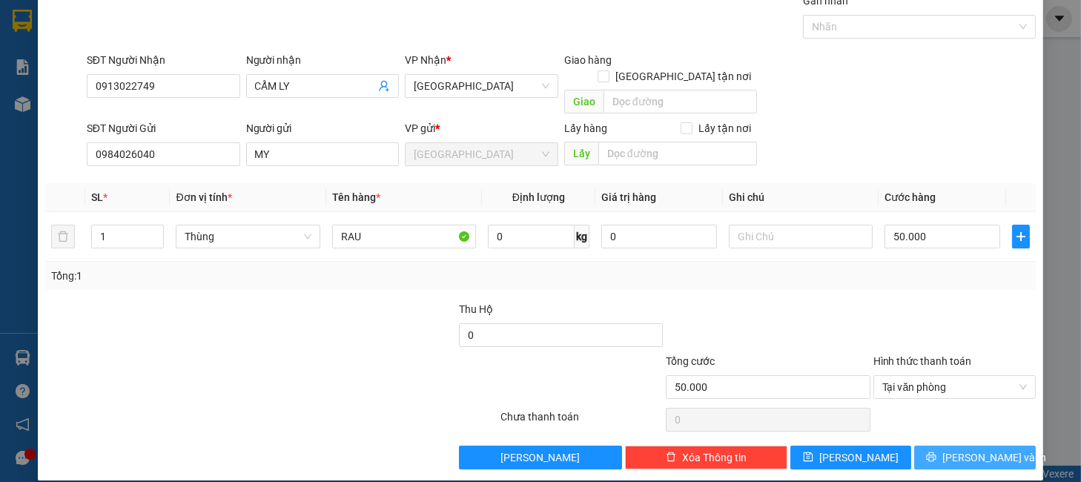
click at [936, 452] on icon "printer" at bounding box center [931, 457] width 10 height 10
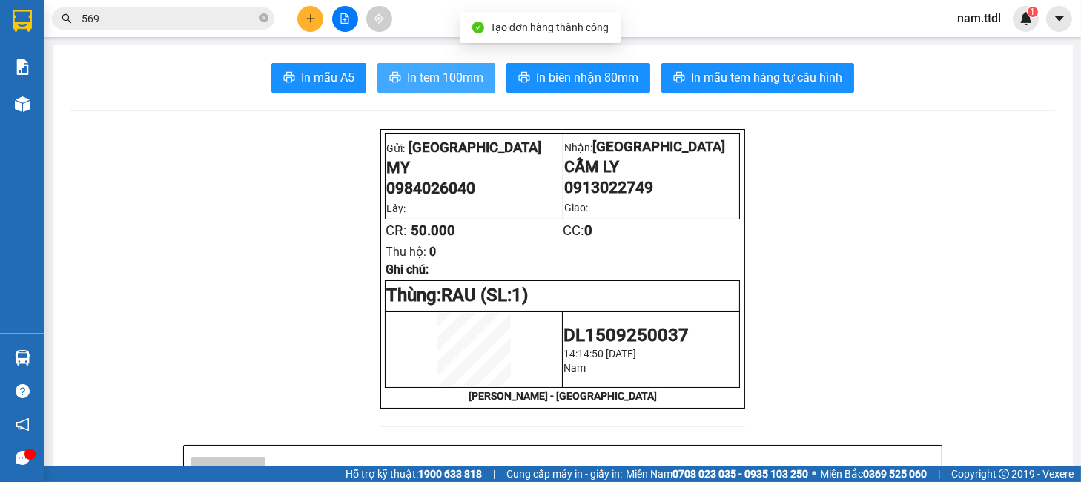
click at [443, 67] on button "In tem 100mm" at bounding box center [436, 78] width 118 height 30
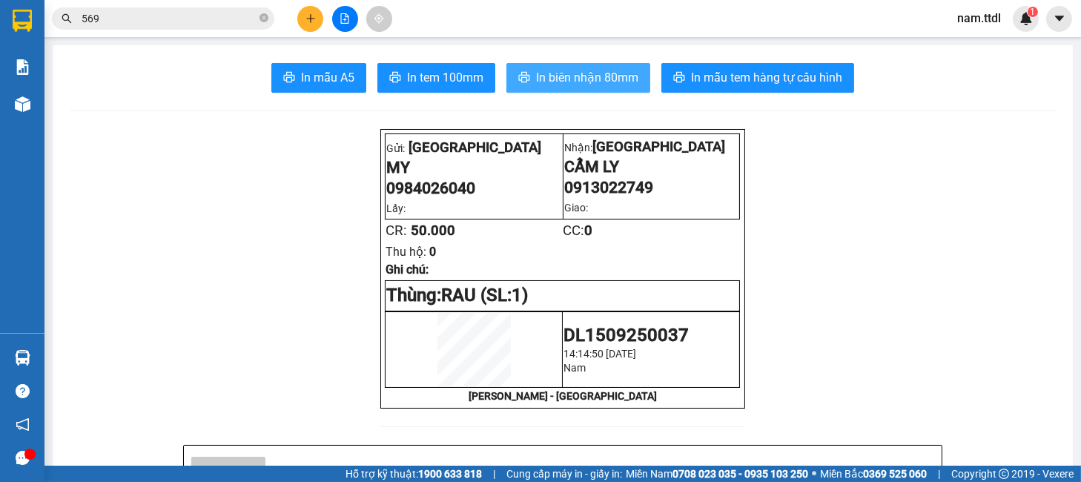
click at [573, 85] on span "In biên nhận 80mm" at bounding box center [587, 77] width 102 height 19
click at [193, 19] on input "569" at bounding box center [169, 18] width 175 height 16
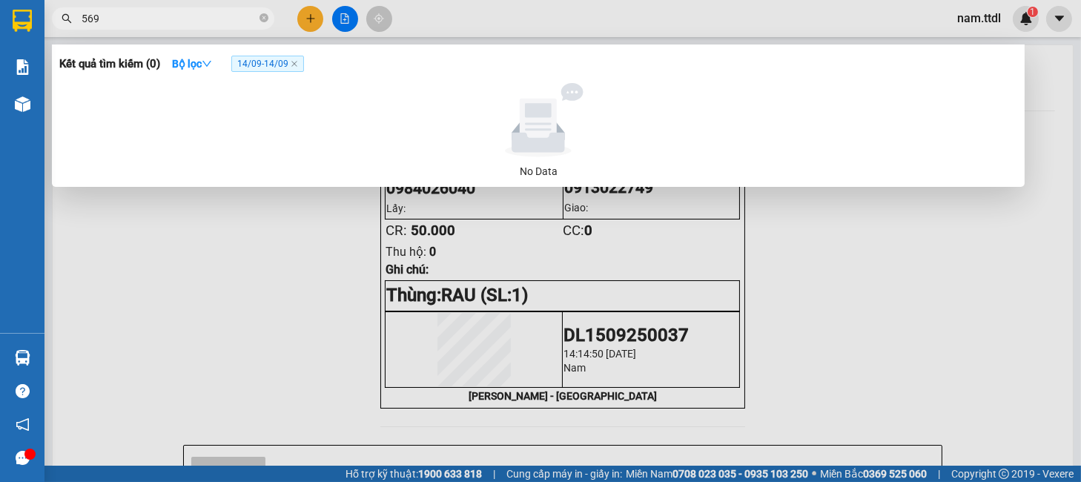
click at [193, 19] on input "569" at bounding box center [169, 18] width 175 height 16
click at [311, 10] on div at bounding box center [540, 241] width 1081 height 482
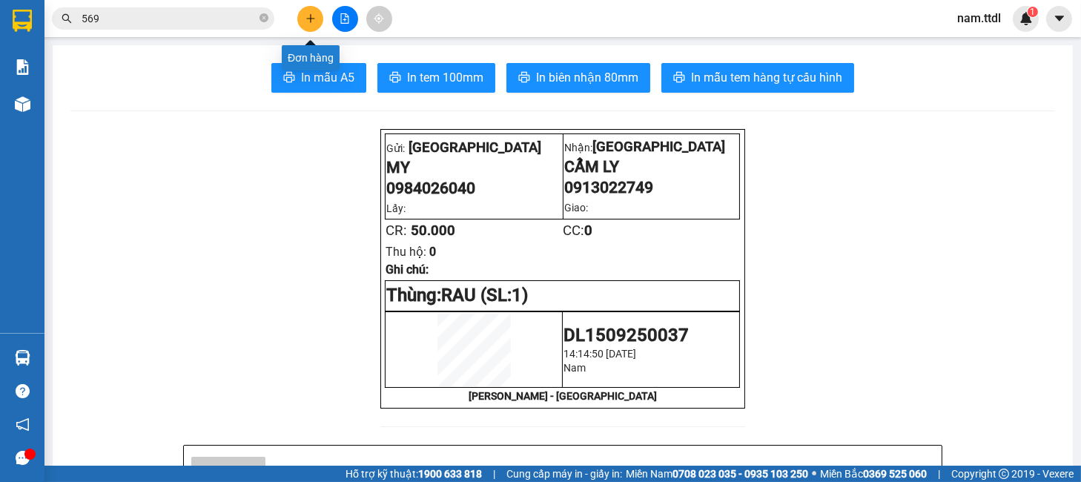
click at [314, 13] on icon "plus" at bounding box center [311, 18] width 10 height 10
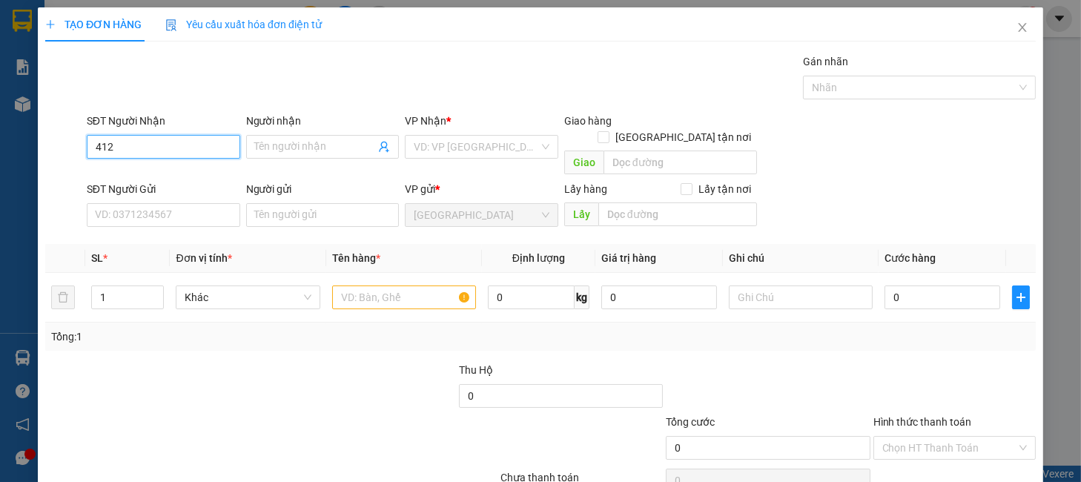
click at [163, 153] on input "412" at bounding box center [163, 147] width 153 height 24
click at [170, 171] on div "0707380412 - NHUNG" at bounding box center [160, 176] width 133 height 16
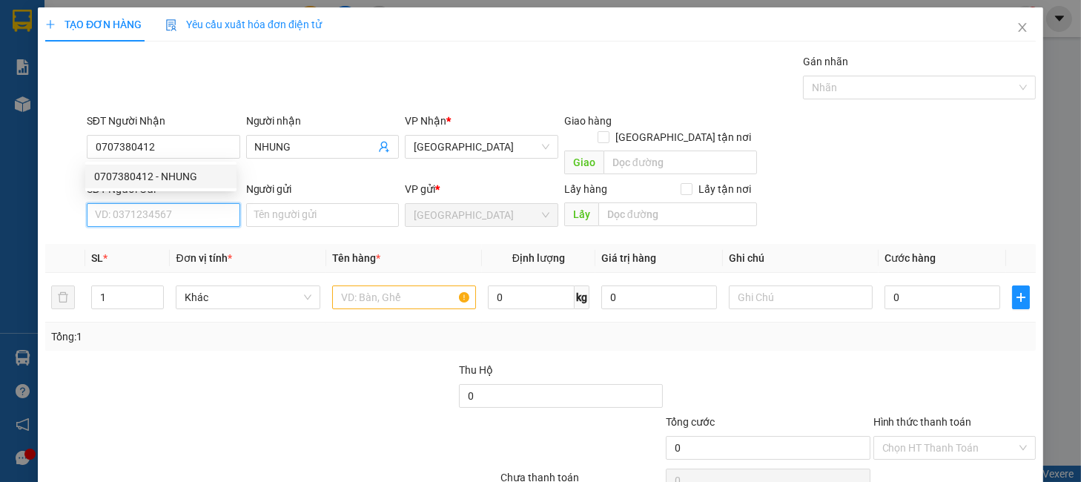
click at [179, 208] on input "SĐT Người Gửi" at bounding box center [163, 215] width 153 height 24
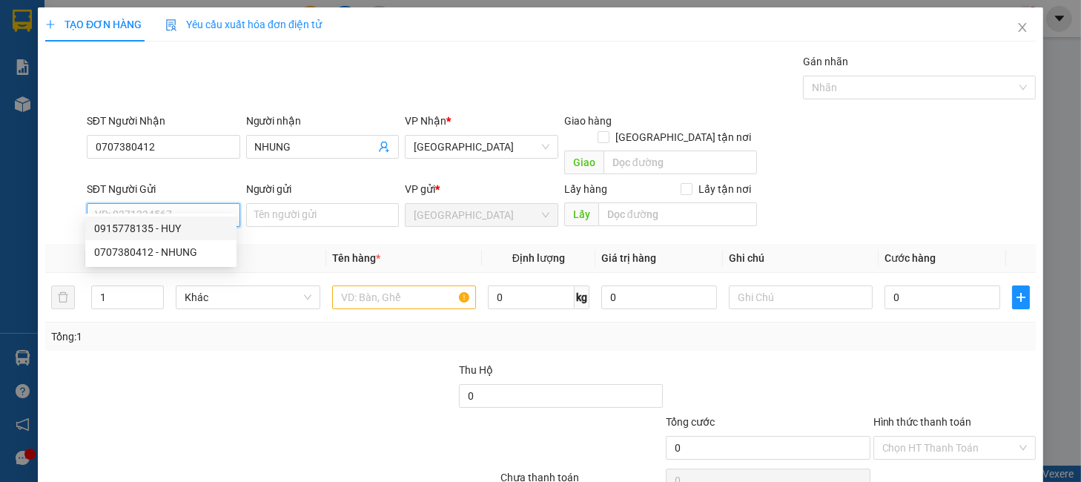
click at [179, 223] on div "0915778135 - HUY" at bounding box center [160, 228] width 133 height 16
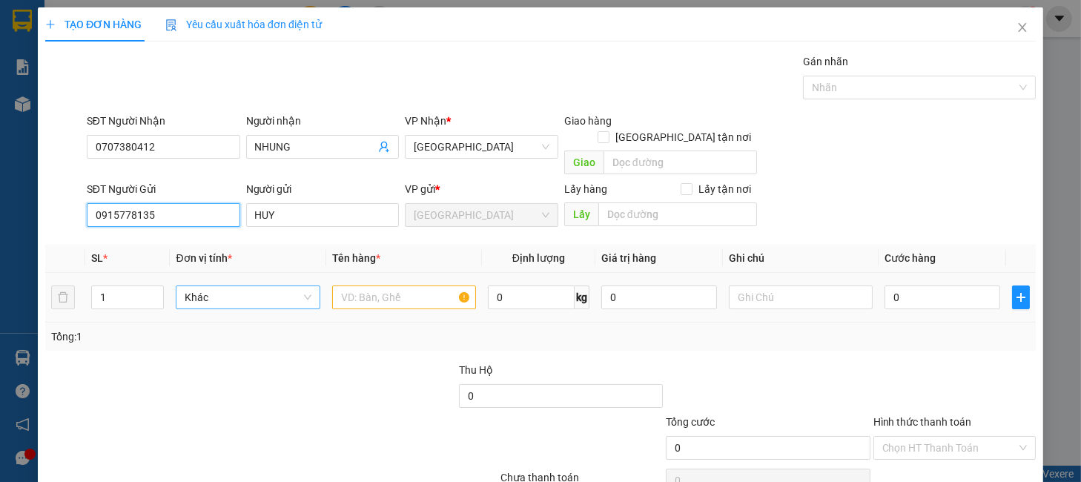
click at [199, 286] on span "Khác" at bounding box center [248, 297] width 126 height 22
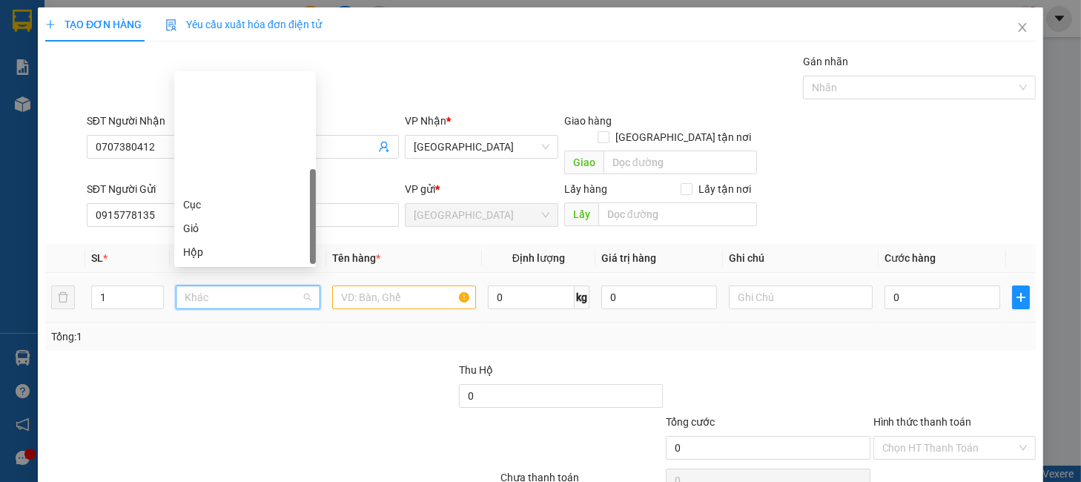
scroll to position [142, 0]
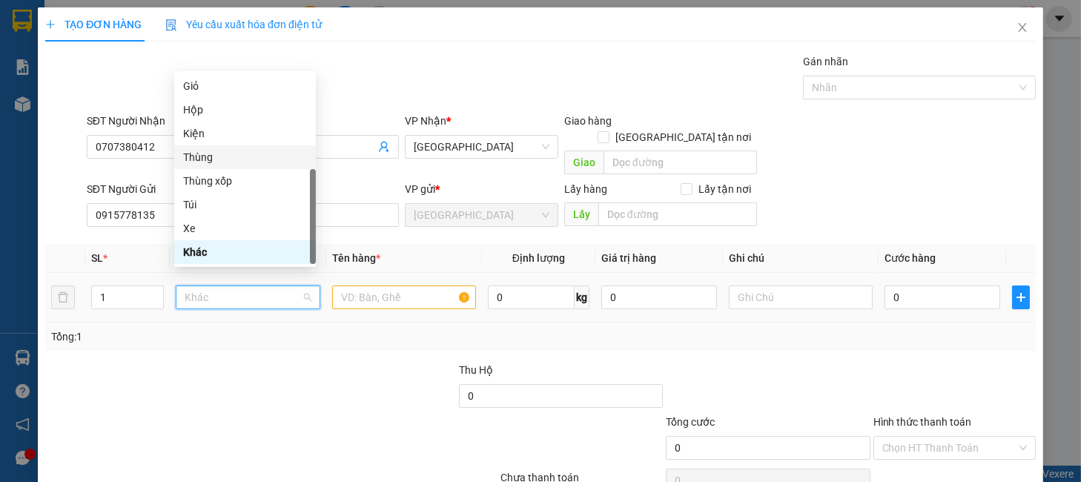
click at [191, 158] on div "Thùng" at bounding box center [245, 157] width 124 height 16
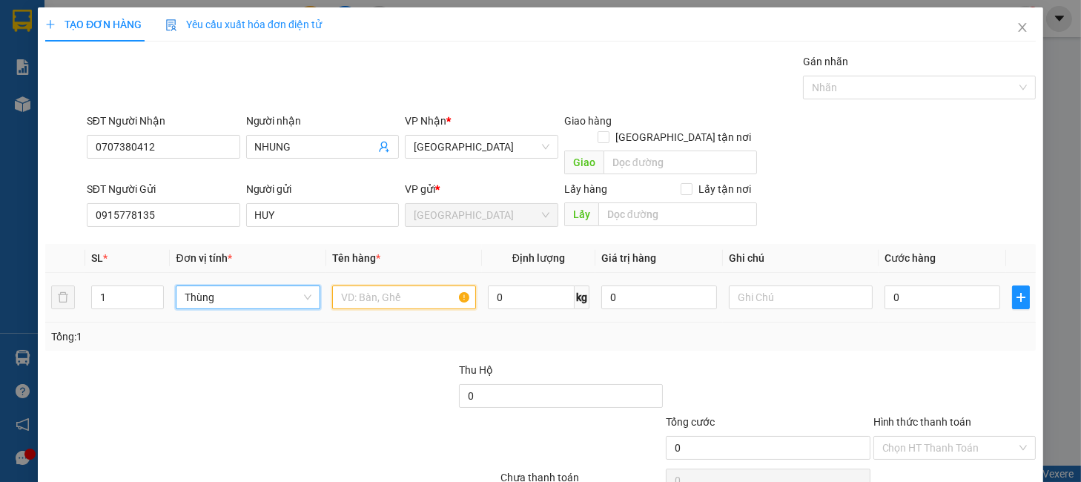
click at [342, 285] on input "text" at bounding box center [404, 297] width 144 height 24
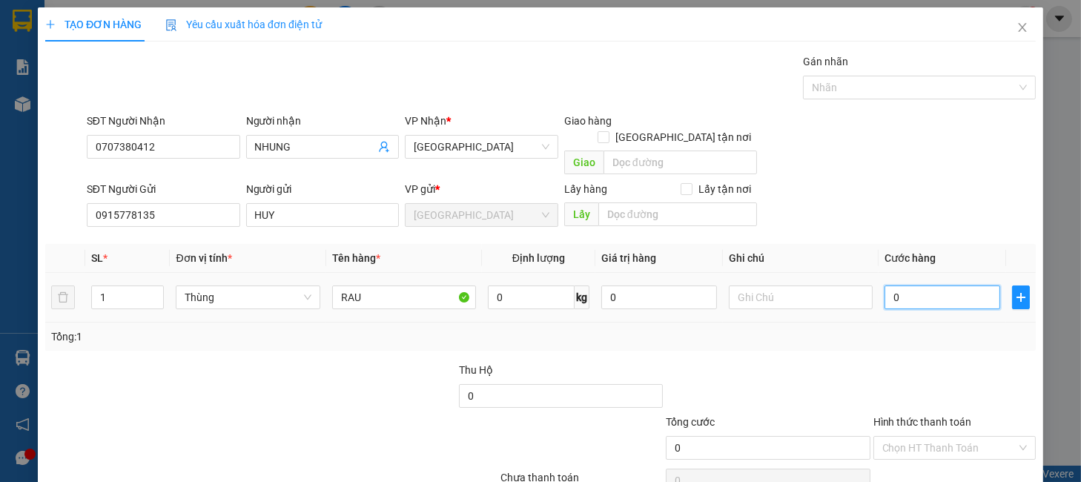
click at [957, 290] on input "0" at bounding box center [943, 297] width 116 height 24
click at [929, 329] on div "Tổng: 1" at bounding box center [540, 337] width 979 height 16
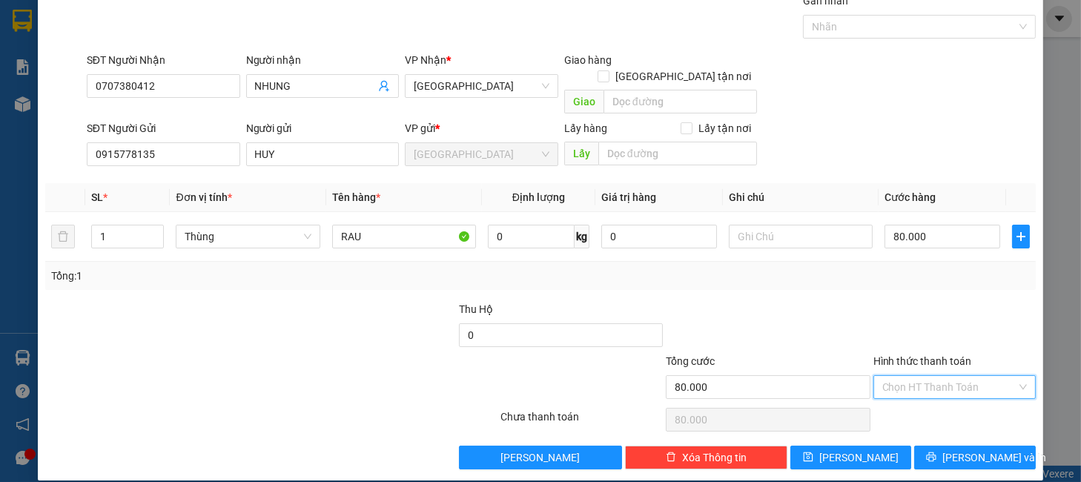
click at [943, 376] on input "Hình thức thanh toán" at bounding box center [949, 387] width 134 height 22
click at [932, 392] on div "Tại văn phòng" at bounding box center [942, 400] width 142 height 16
click at [936, 428] on div "Transit Pickup Surcharge Ids Transit Deliver Surcharge Ids Transit Deliver Surc…" at bounding box center [540, 231] width 991 height 477
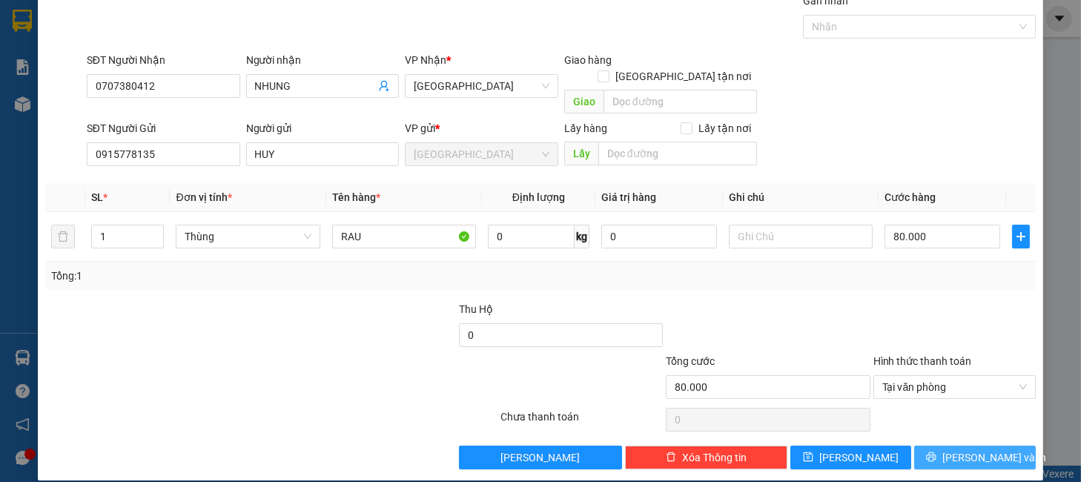
click at [931, 446] on button "[PERSON_NAME] và In" at bounding box center [974, 458] width 121 height 24
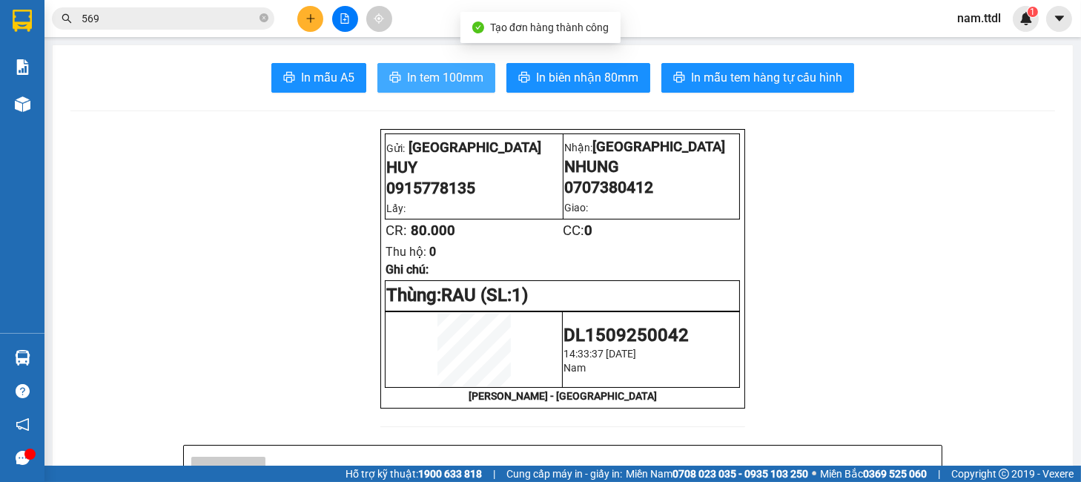
click at [435, 70] on span "In tem 100mm" at bounding box center [445, 77] width 76 height 19
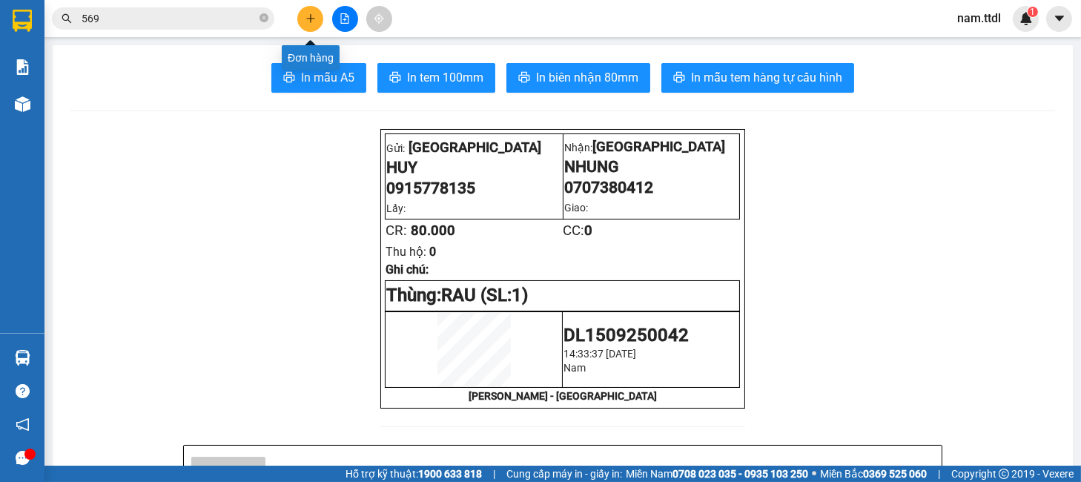
click at [306, 17] on icon "plus" at bounding box center [311, 18] width 10 height 10
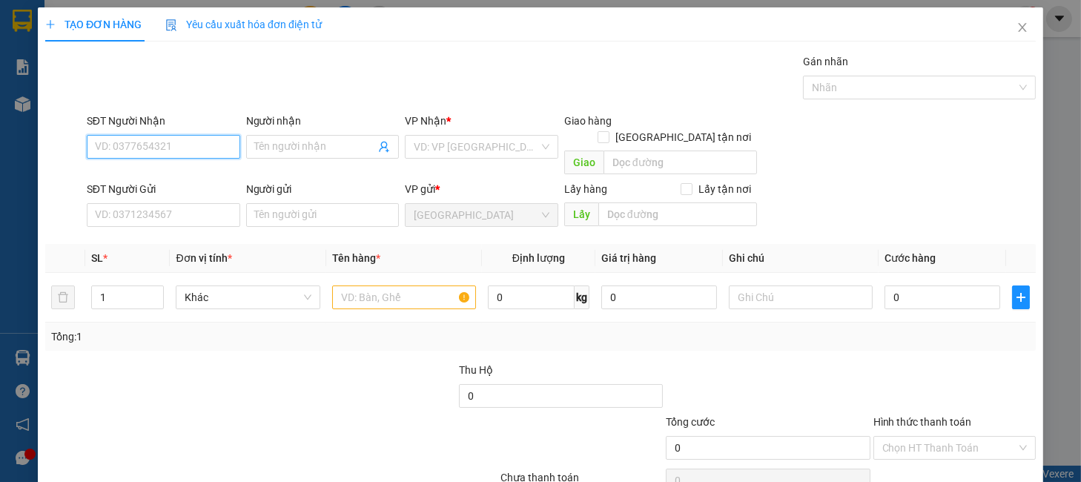
paste input "0363168750"
click at [197, 148] on input "0363168750" at bounding box center [163, 147] width 153 height 24
click at [197, 169] on div "0363168750 - KHÁCH 1721" at bounding box center [160, 176] width 133 height 16
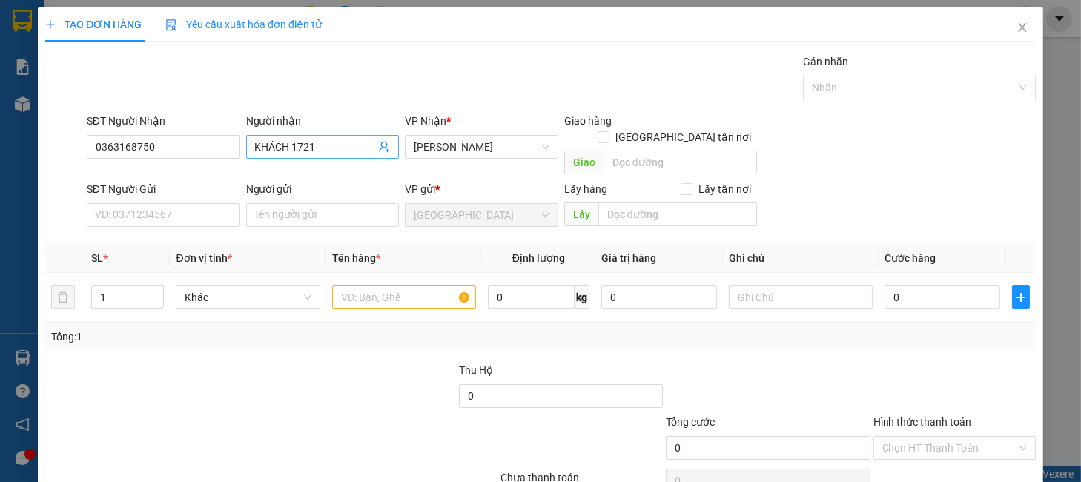
click at [314, 148] on input "KHÁCH 1721" at bounding box center [315, 147] width 121 height 16
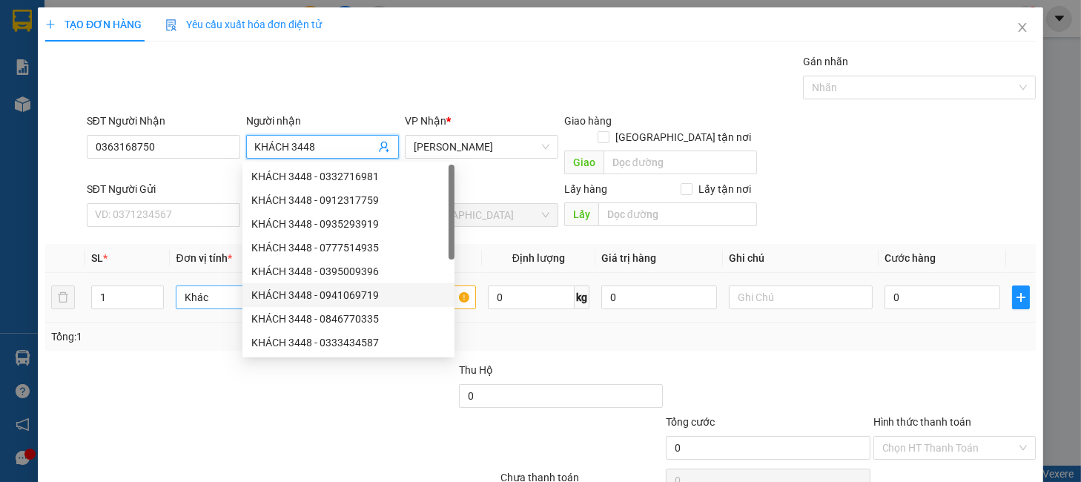
click at [195, 286] on span "Khác" at bounding box center [248, 297] width 126 height 22
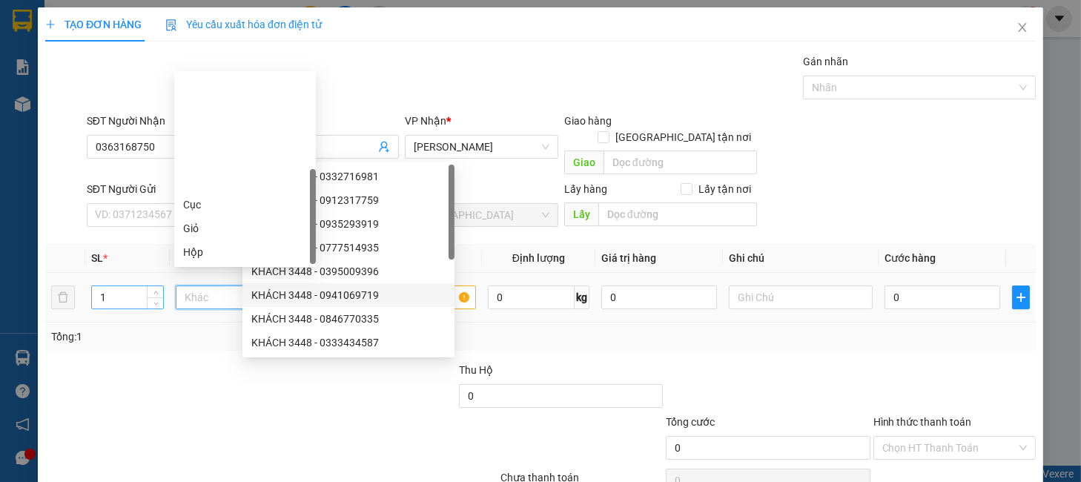
scroll to position [142, 0]
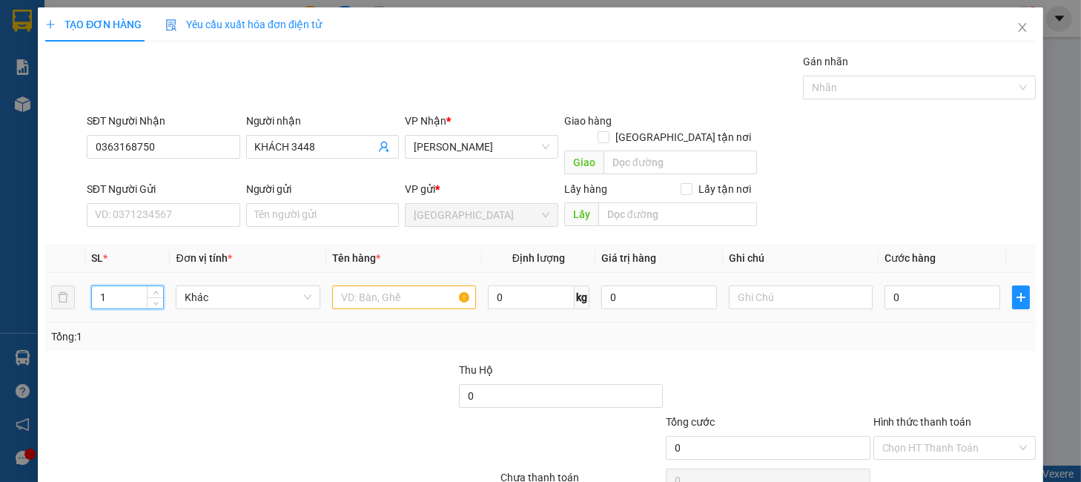
drag, startPoint x: 117, startPoint y: 286, endPoint x: 58, endPoint y: 310, distance: 63.9
click at [58, 308] on div "SL * Đơn vị tính * Tên hàng * Định lượng Giá trị hàng Ghi chú Cước hàng 1 Khác …" at bounding box center [540, 297] width 991 height 107
click at [390, 285] on input "text" at bounding box center [404, 297] width 144 height 24
click at [151, 298] on span "down" at bounding box center [155, 302] width 9 height 9
click at [375, 285] on input "text" at bounding box center [404, 297] width 144 height 24
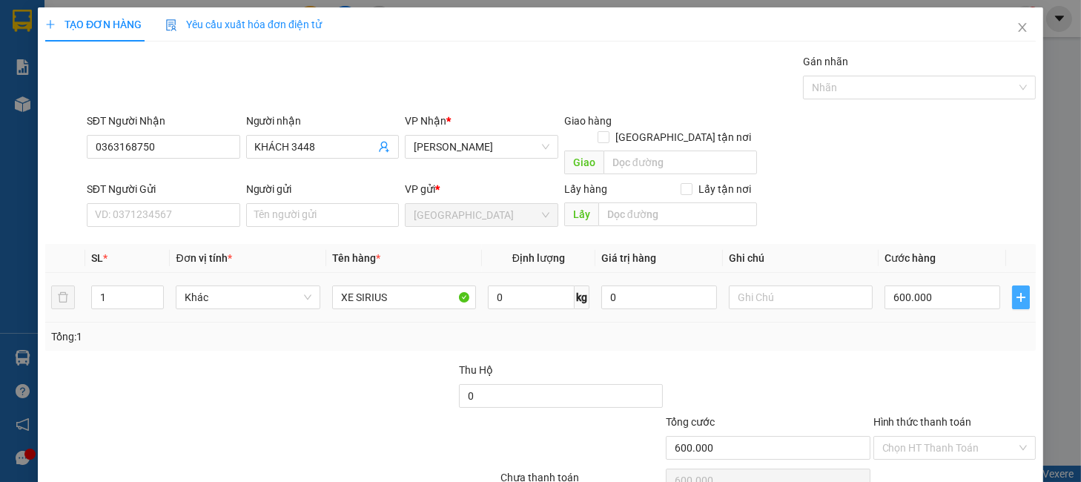
click at [1015, 291] on icon "plus" at bounding box center [1021, 297] width 12 height 12
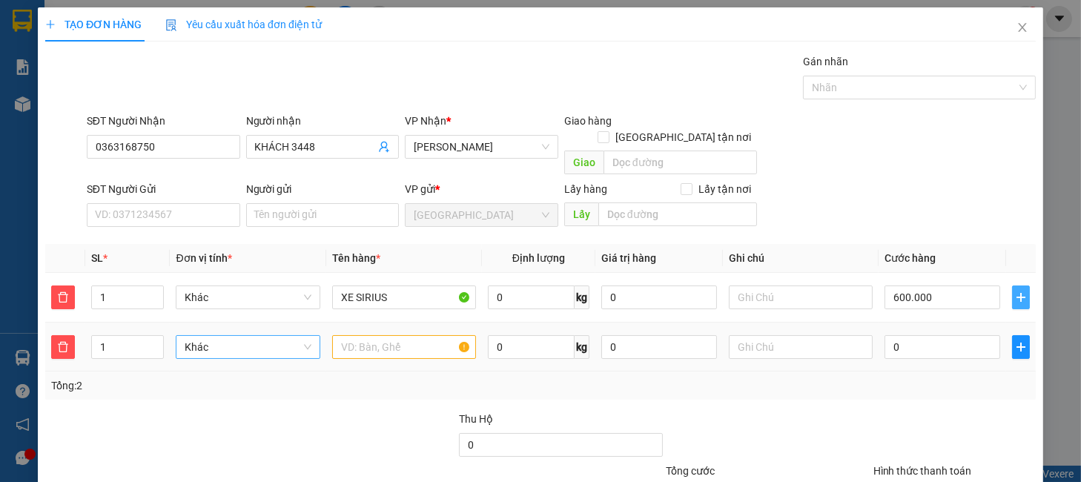
click at [244, 336] on span "Khác" at bounding box center [248, 347] width 126 height 22
click at [394, 335] on input "text" at bounding box center [404, 347] width 144 height 24
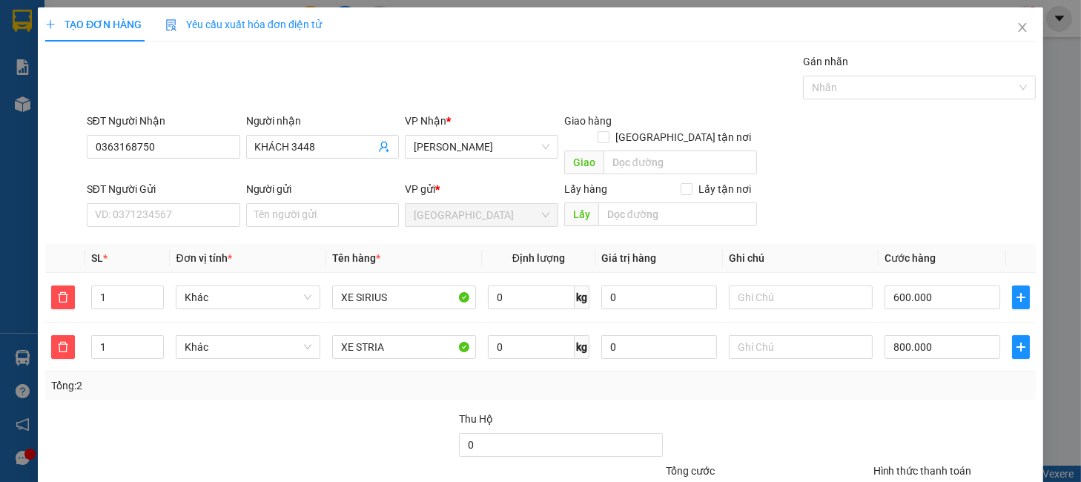
click at [921, 187] on div "SĐT Người Gửi VD: 0371234567 Người gửi Tên người gửi VP gửi * Đà Lạt Lấy hàng L…" at bounding box center [561, 207] width 955 height 52
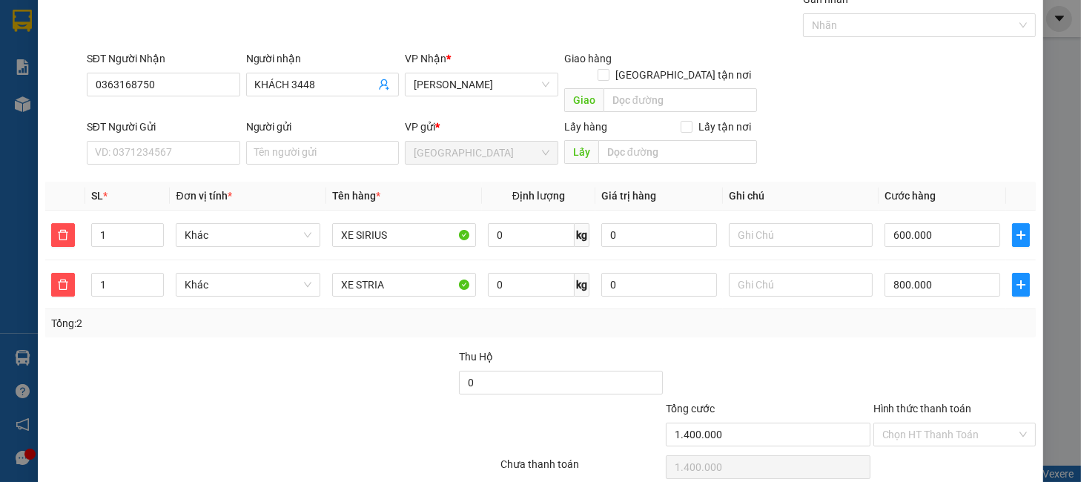
scroll to position [110, 0]
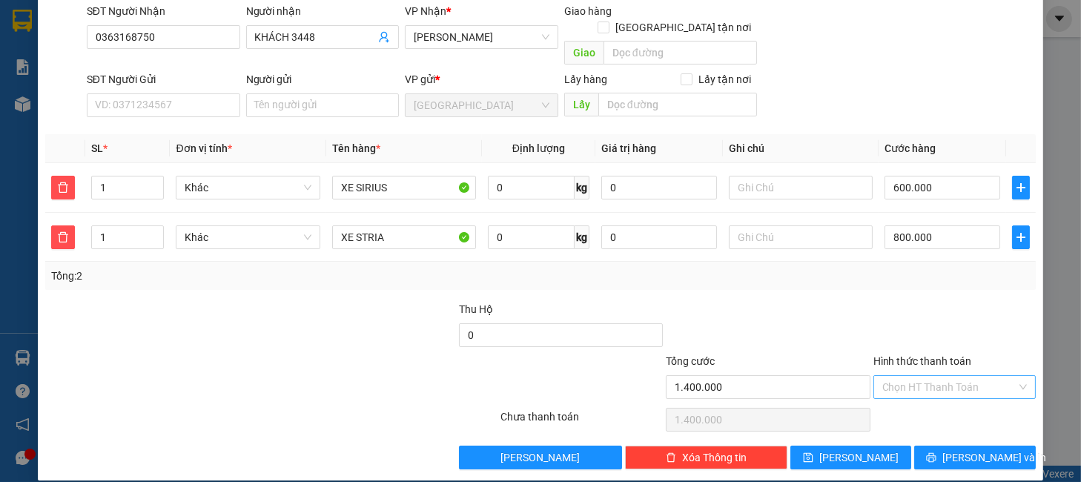
click at [945, 376] on input "Hình thức thanh toán" at bounding box center [949, 387] width 134 height 22
click at [934, 400] on div "Tại văn phòng" at bounding box center [942, 400] width 142 height 16
click at [933, 446] on button "[PERSON_NAME] và In" at bounding box center [974, 458] width 121 height 24
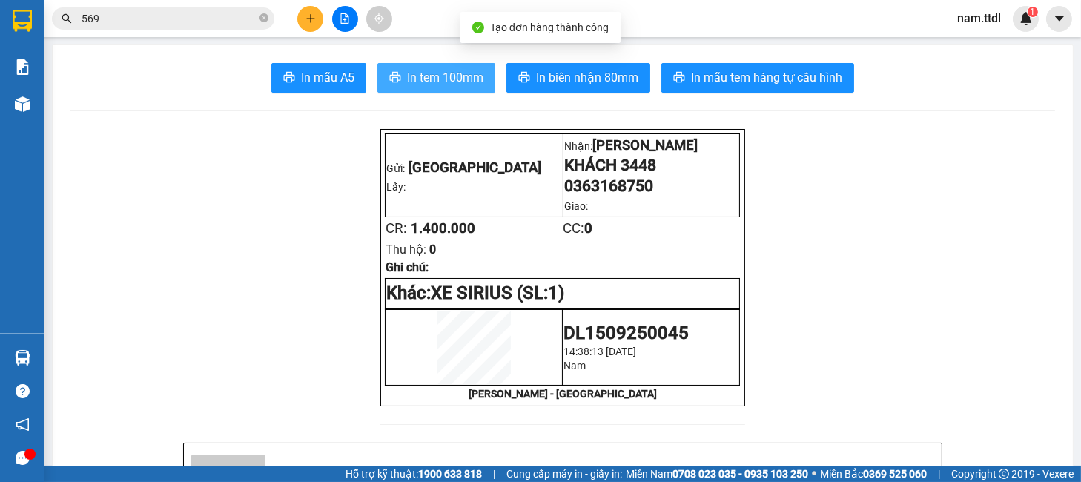
click at [410, 72] on span "In tem 100mm" at bounding box center [445, 77] width 76 height 19
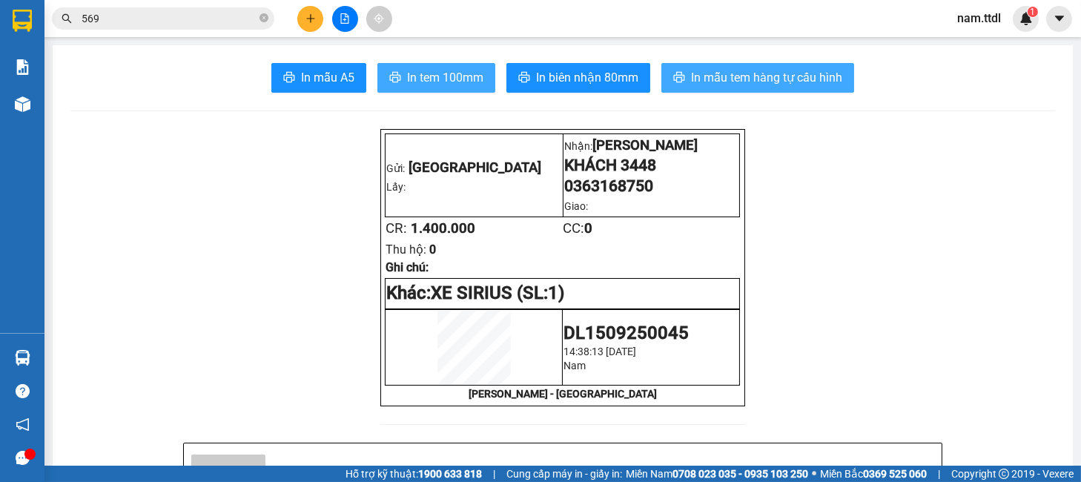
click at [691, 79] on span "In mẫu tem hàng tự cấu hình" at bounding box center [766, 77] width 151 height 19
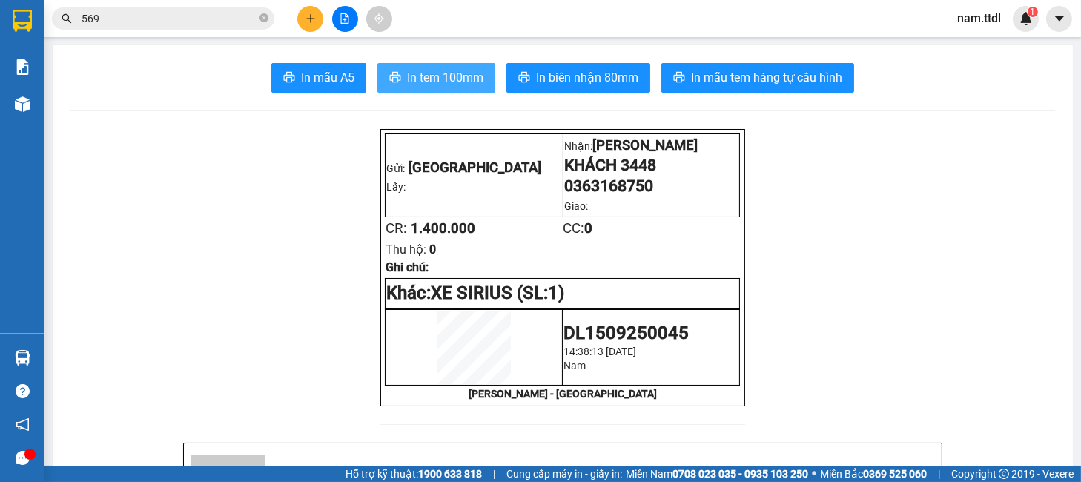
click at [461, 76] on span "In tem 100mm" at bounding box center [445, 77] width 76 height 19
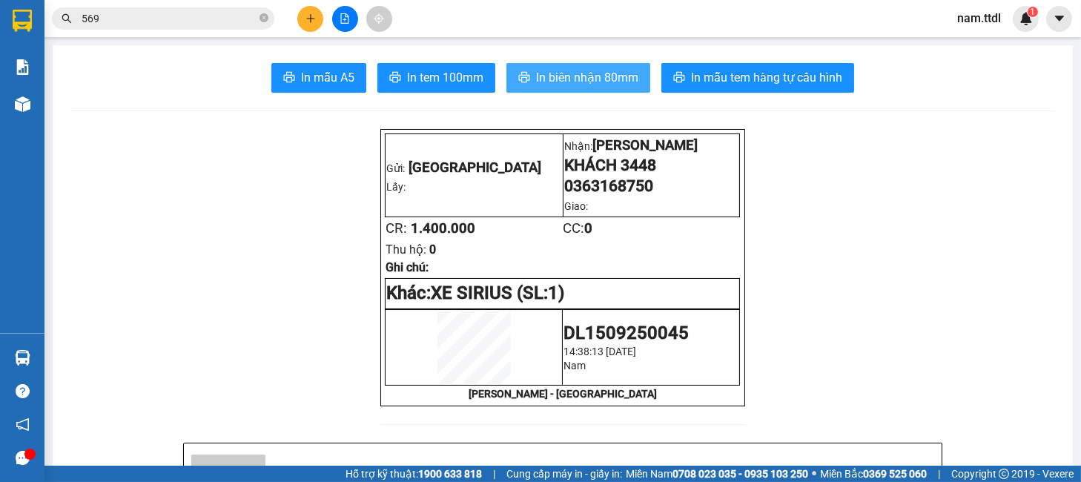
click at [604, 75] on span "In biên nhận 80mm" at bounding box center [587, 77] width 102 height 19
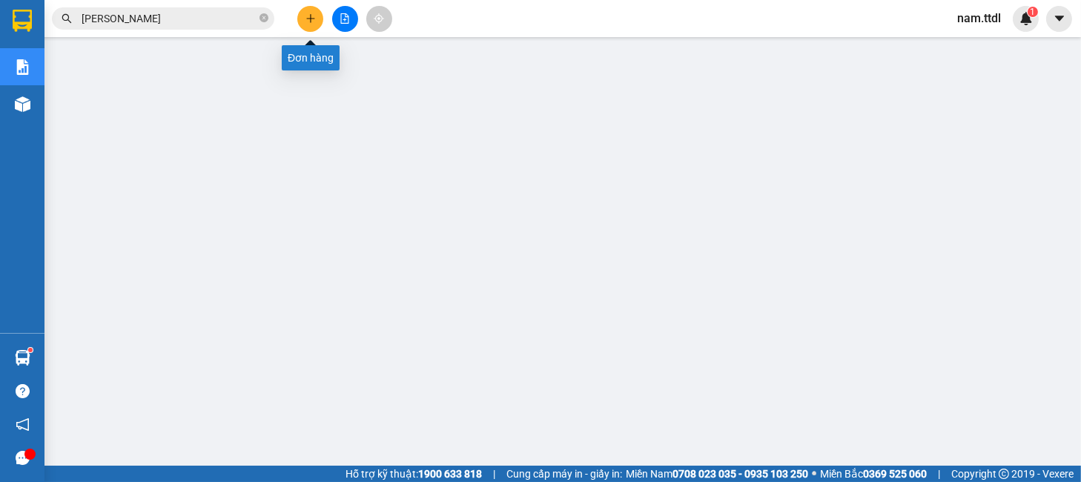
click at [308, 21] on icon "plus" at bounding box center [311, 18] width 10 height 10
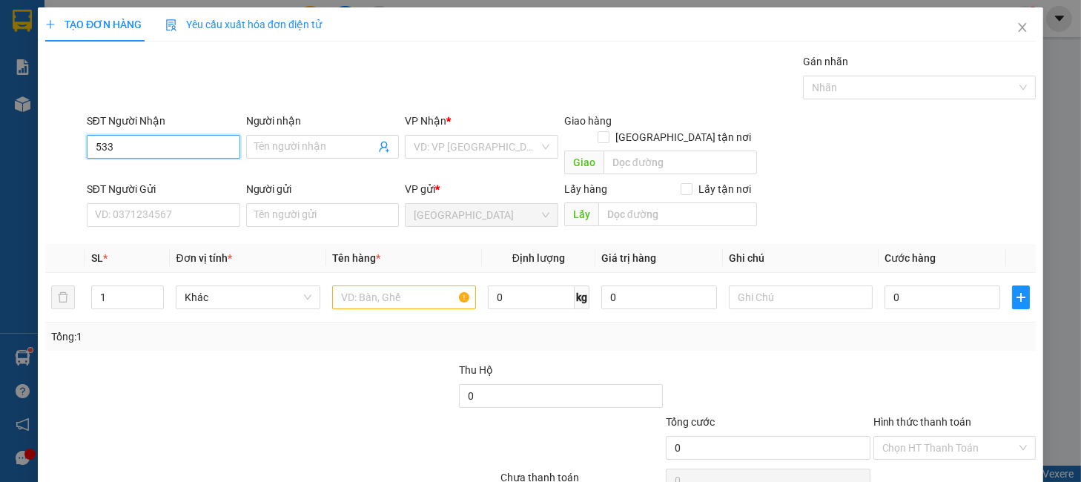
click at [168, 154] on input "533" at bounding box center [163, 147] width 153 height 24
click at [174, 175] on div "0905202533 - QUANG" at bounding box center [160, 176] width 133 height 16
type input "0905202533"
type input "QUANG"
click at [180, 188] on body "Kết quả tìm kiếm ( 1 ) Bộ lọc 14/09 - 14/09 Mã ĐH Trạng thái Món hàng Thu hộ Tổ…" at bounding box center [540, 241] width 1081 height 482
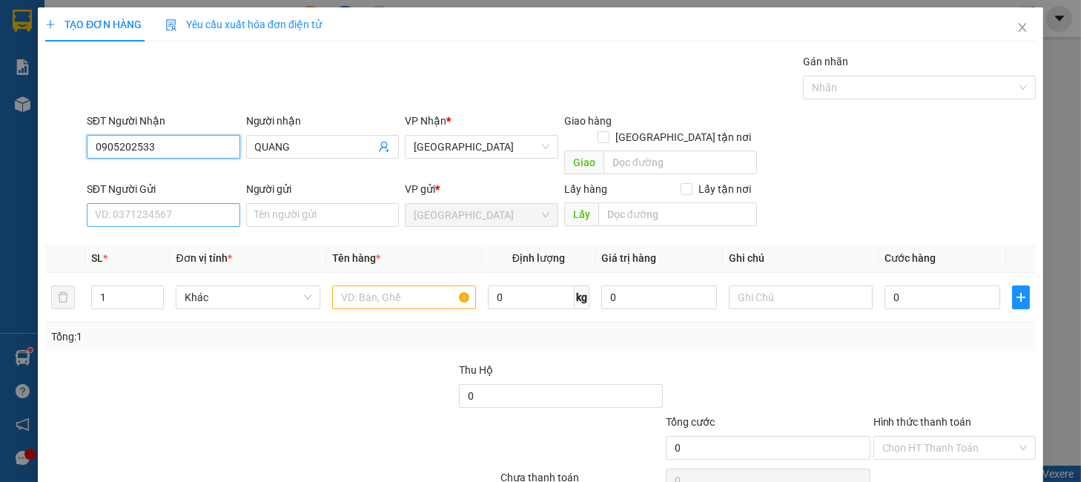
type input "0905202533"
click at [180, 203] on input "SĐT Người Gửi" at bounding box center [163, 215] width 153 height 24
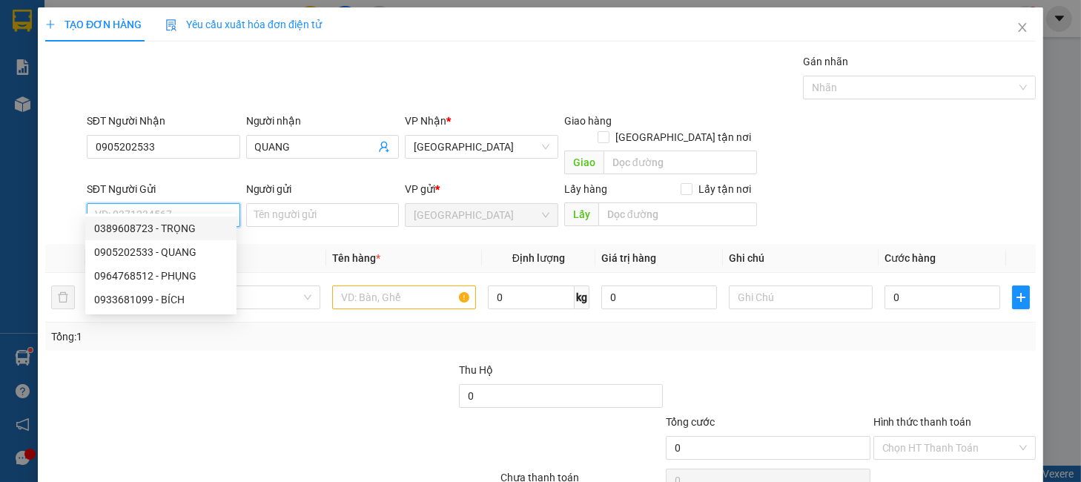
click at [186, 224] on div "0389608723 - TRỌNG" at bounding box center [160, 228] width 133 height 16
type input "0389608723"
type input "TRỌNG"
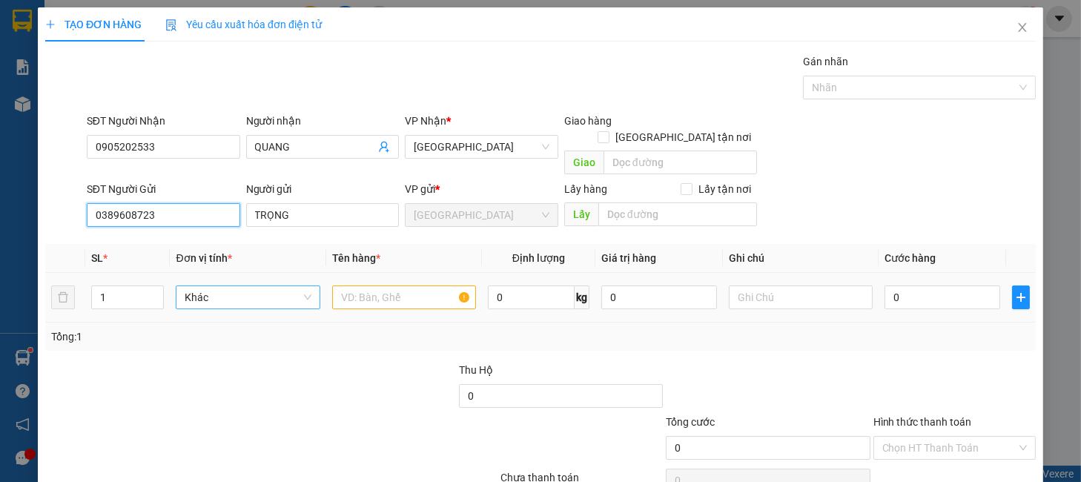
click at [233, 286] on span "Khác" at bounding box center [248, 297] width 126 height 22
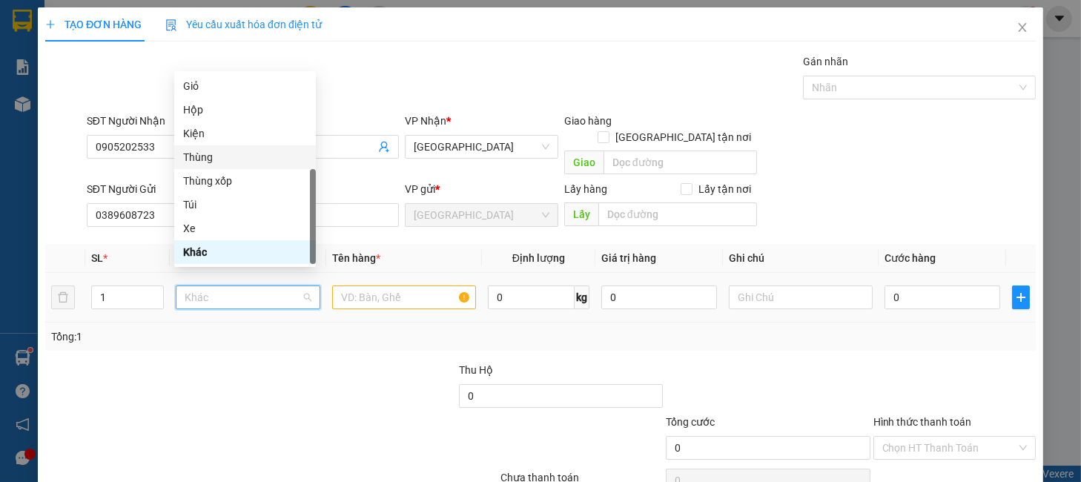
click at [205, 149] on div "Thùng" at bounding box center [245, 157] width 124 height 16
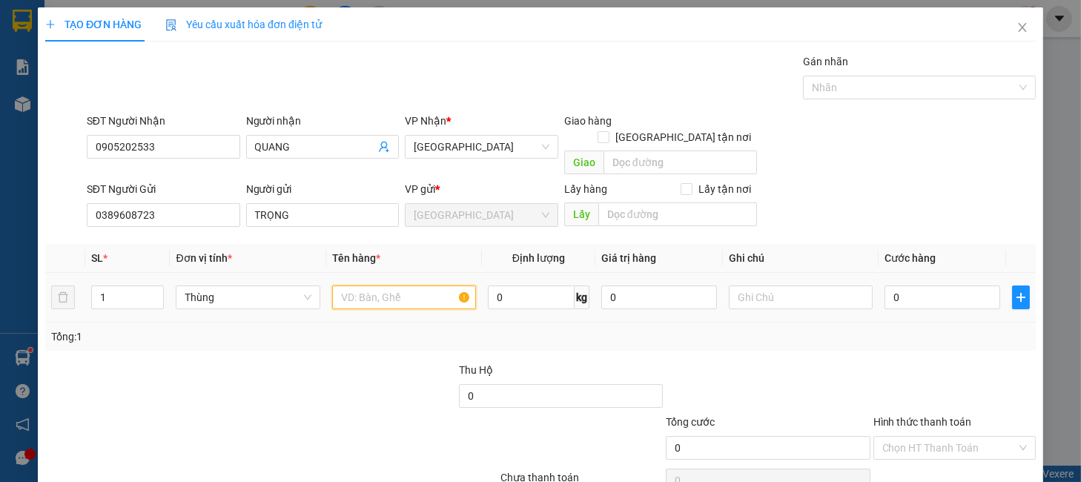
click at [358, 285] on input "text" at bounding box center [404, 297] width 144 height 24
type input "DÂU 5KG"
type input "5"
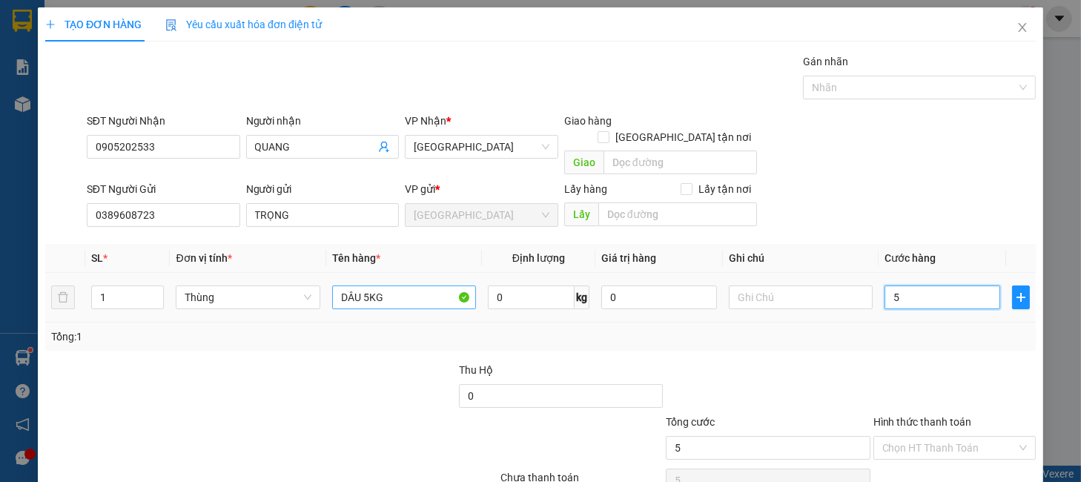
type input "50"
type input "50.000"
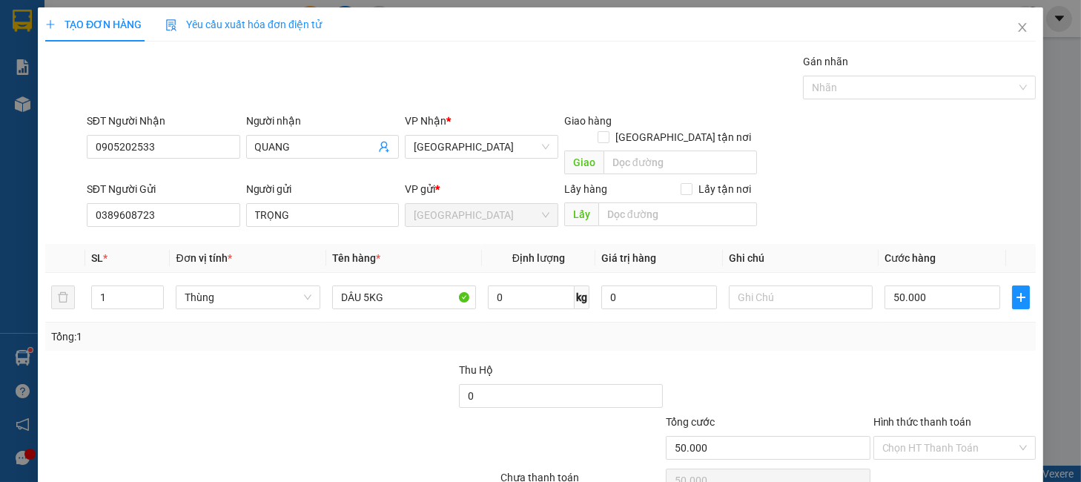
click at [991, 369] on div at bounding box center [954, 388] width 165 height 52
drag, startPoint x: 975, startPoint y: 429, endPoint x: 957, endPoint y: 443, distance: 22.7
click at [975, 437] on input "Hình thức thanh toán" at bounding box center [949, 448] width 134 height 22
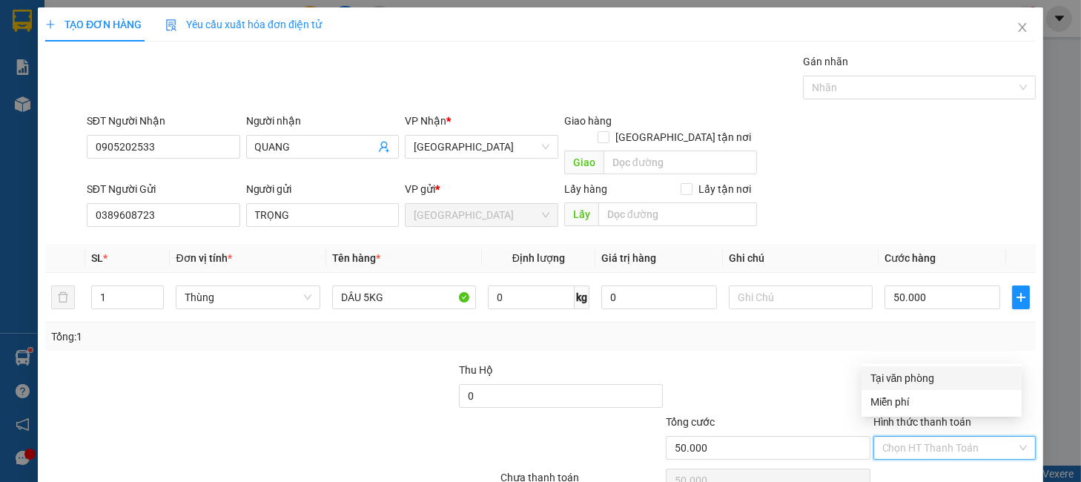
click at [900, 382] on div "Tại văn phòng" at bounding box center [942, 378] width 142 height 16
type input "0"
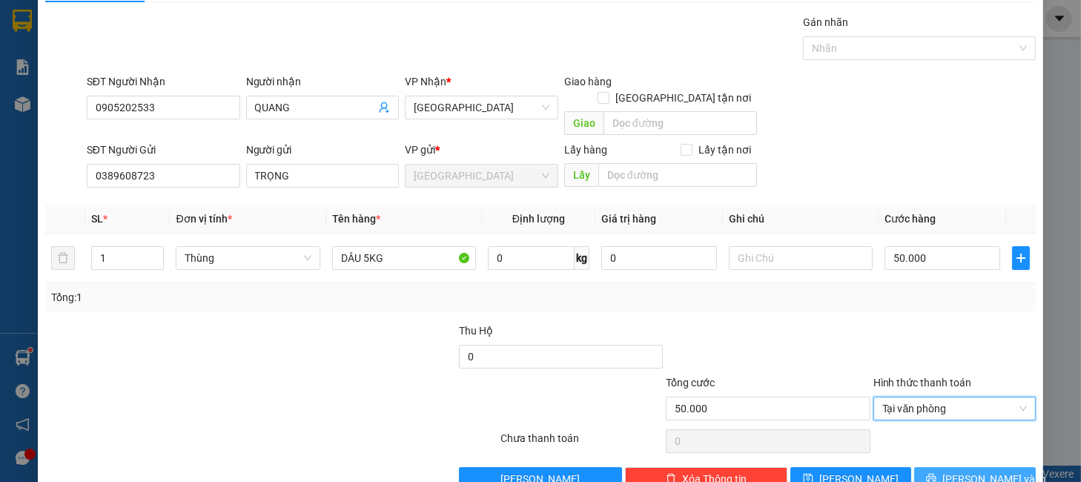
scroll to position [61, 0]
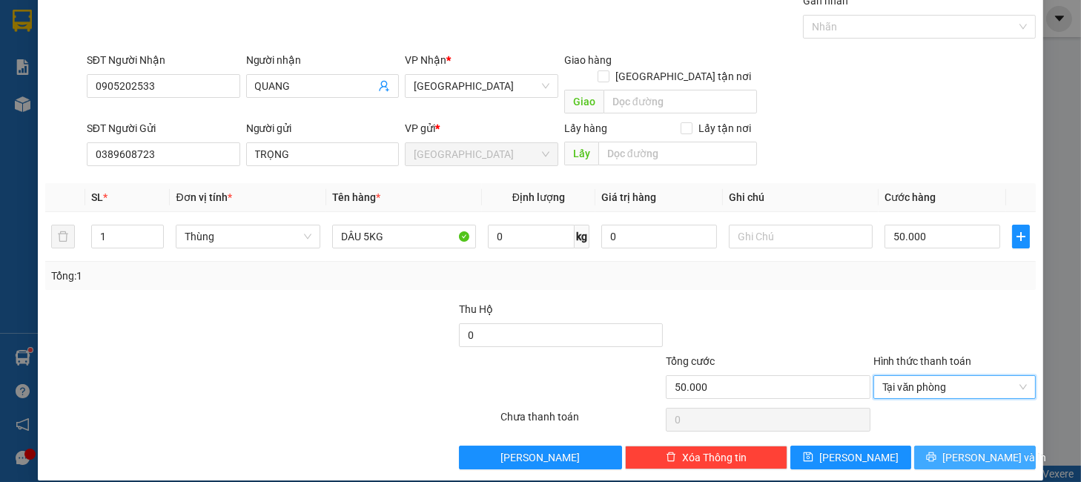
click at [954, 452] on button "Lưu và In" at bounding box center [974, 458] width 121 height 24
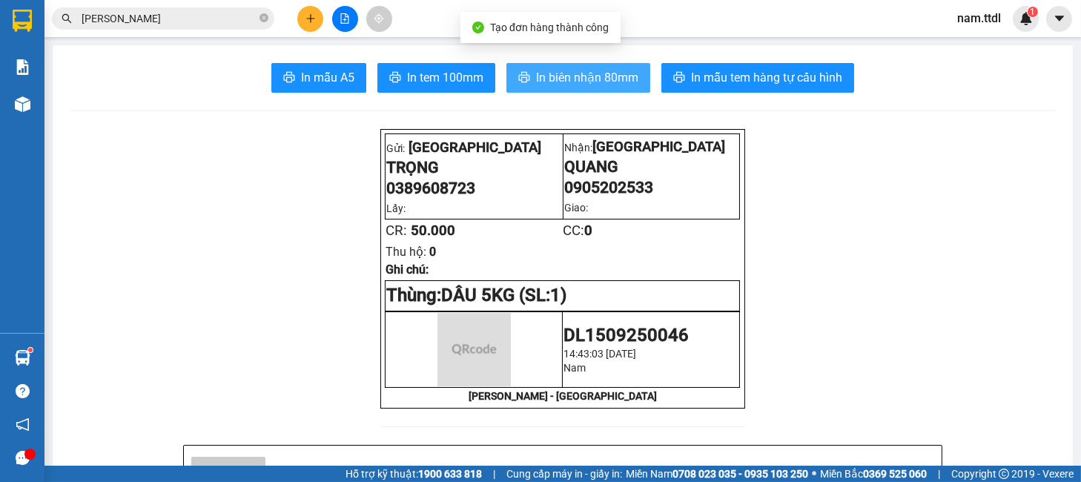
click at [551, 90] on button "In biên nhận 80mm" at bounding box center [578, 78] width 144 height 30
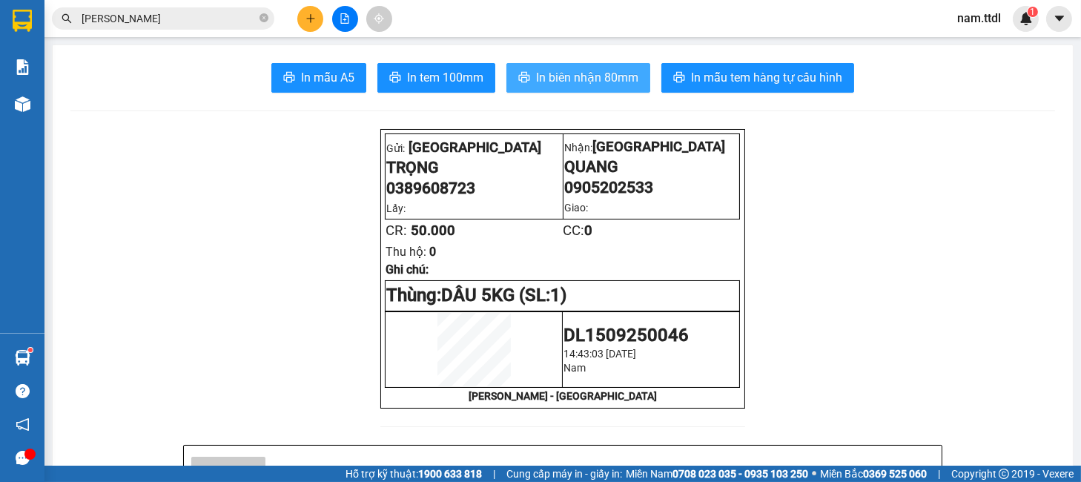
click at [551, 70] on span "In biên nhận 80mm" at bounding box center [587, 77] width 102 height 19
click at [539, 85] on span "In biên nhận 80mm" at bounding box center [587, 77] width 102 height 19
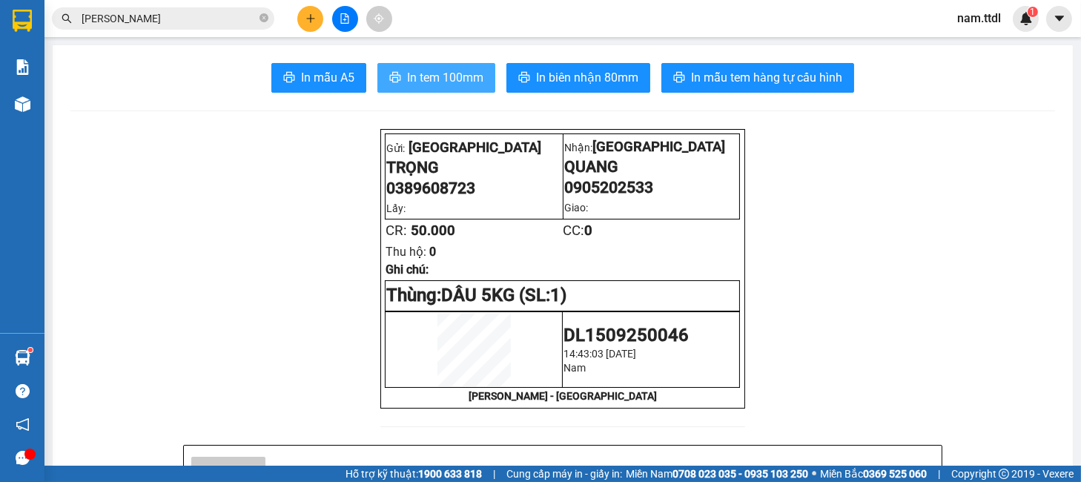
click at [456, 80] on span "In tem 100mm" at bounding box center [445, 77] width 76 height 19
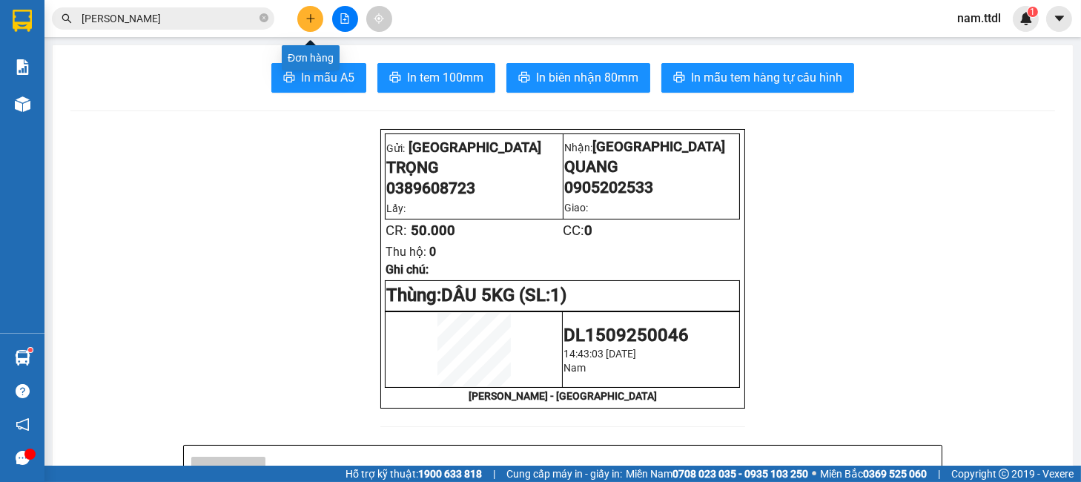
click at [312, 19] on icon "plus" at bounding box center [311, 18] width 10 height 10
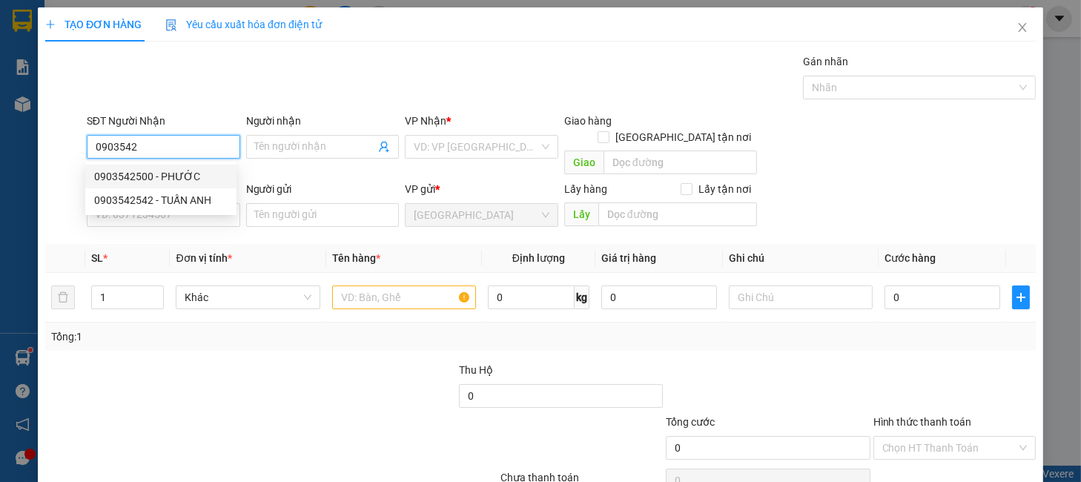
click at [170, 174] on div "0903542500 - PHƯỚC" at bounding box center [160, 176] width 133 height 16
type input "0903542500"
type input "PHƯỚC"
type input "0903542500"
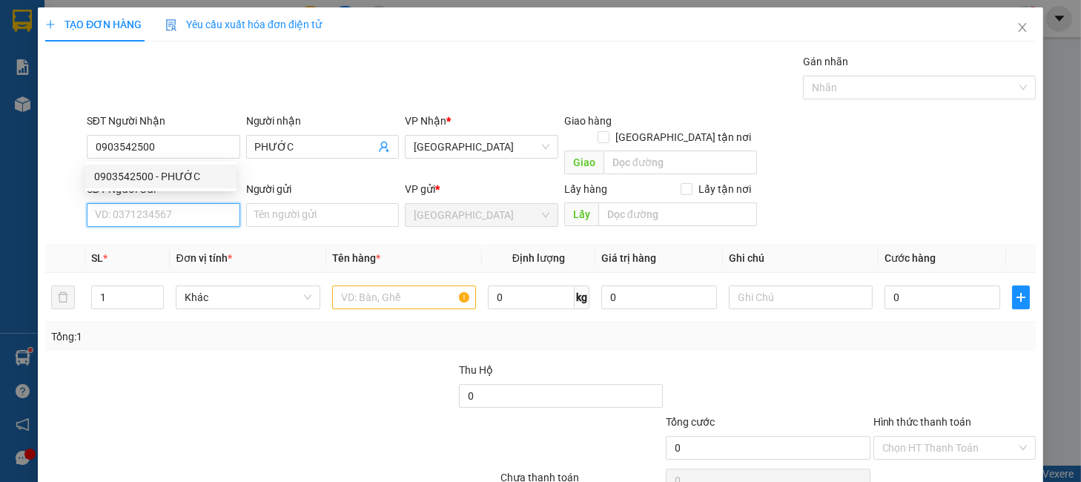
click at [180, 203] on input "SĐT Người Gửi" at bounding box center [163, 215] width 153 height 24
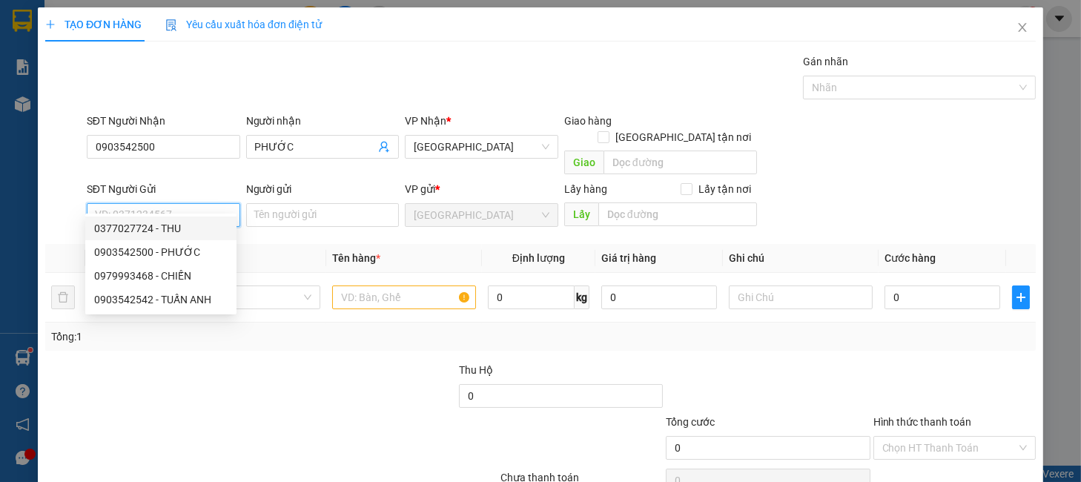
click at [180, 225] on div "0377027724 - THU" at bounding box center [160, 228] width 133 height 16
type input "0377027724"
type input "THU"
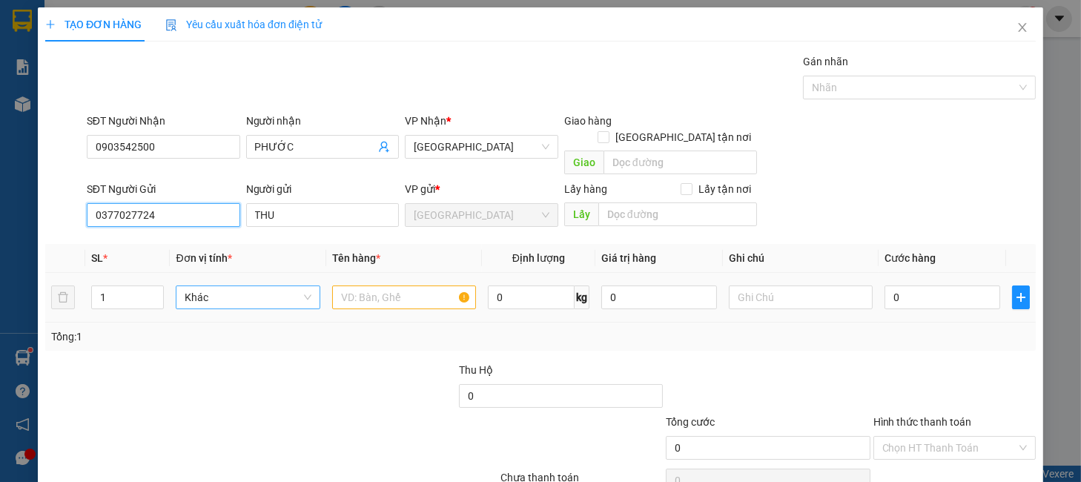
click at [280, 290] on span "Khác" at bounding box center [248, 297] width 126 height 22
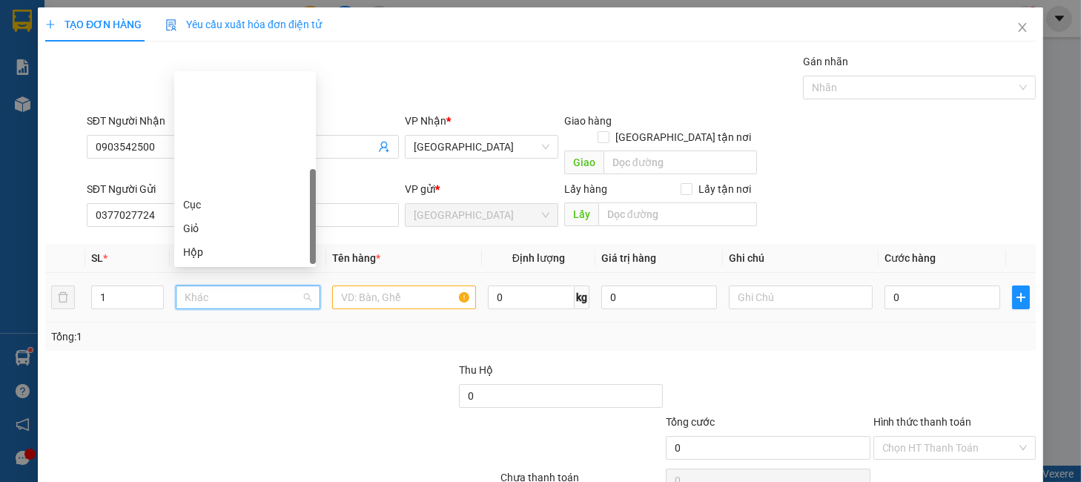
scroll to position [142, 0]
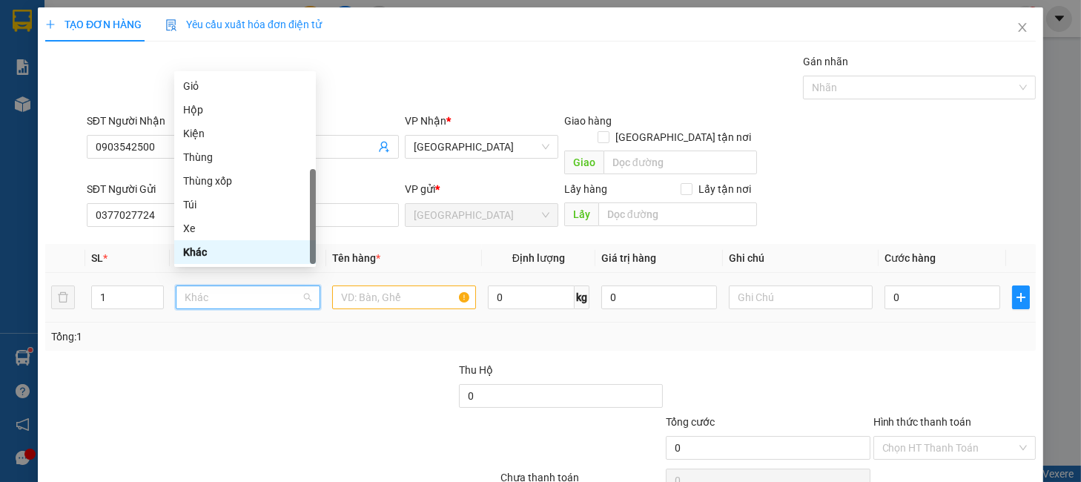
type input "T"
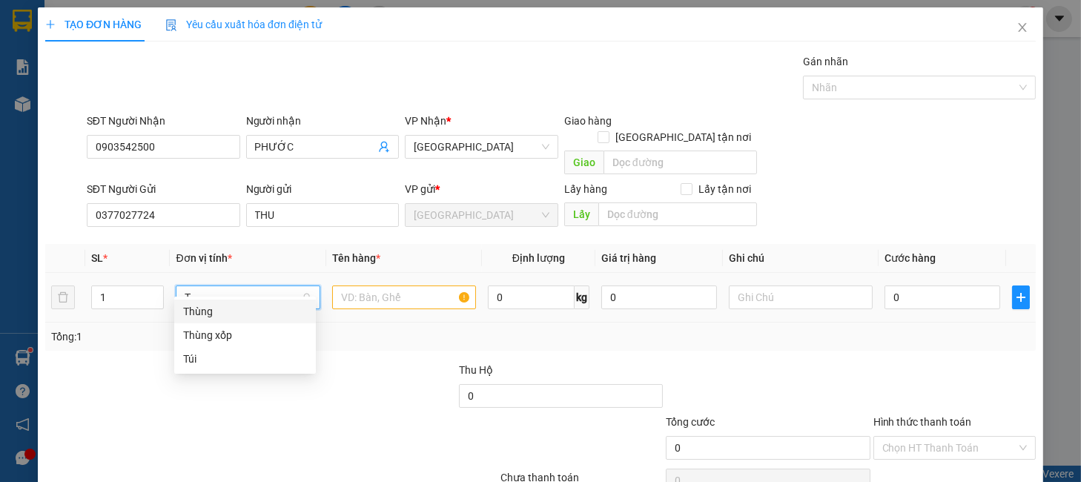
click at [183, 311] on div "Thùng" at bounding box center [245, 311] width 124 height 16
drag, startPoint x: 380, startPoint y: 283, endPoint x: 388, endPoint y: 283, distance: 8.2
click at [380, 285] on input "text" at bounding box center [404, 297] width 144 height 24
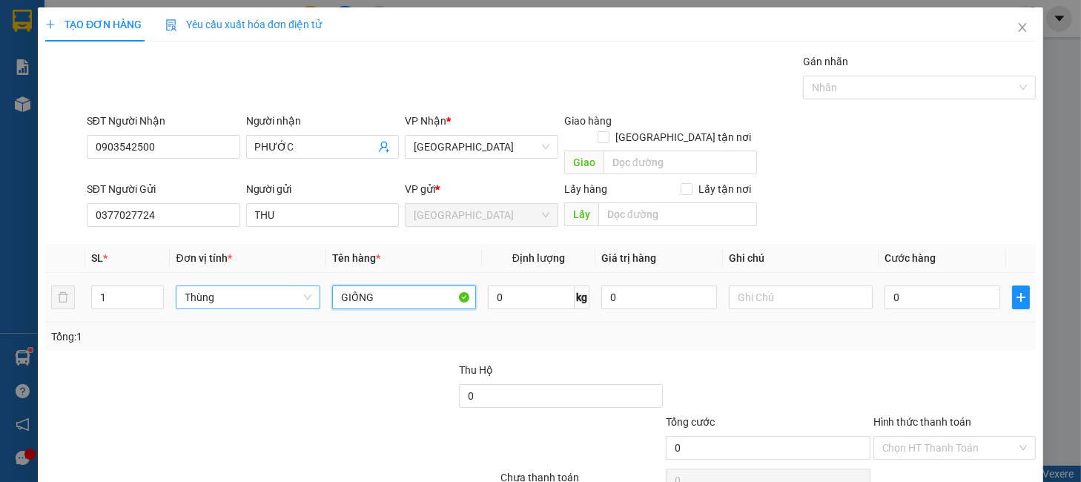
type input "GIỐNG"
type input "6"
type input "60"
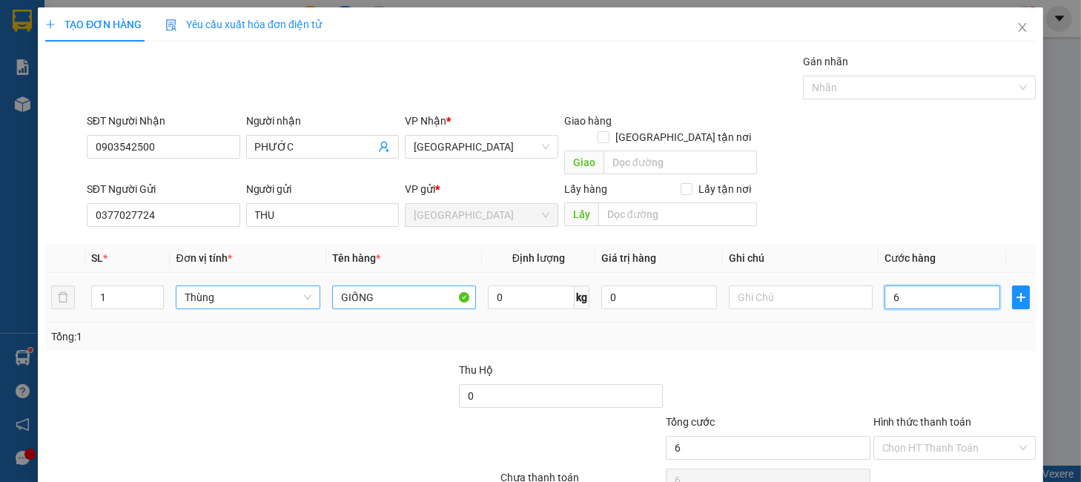
type input "60"
type input "60.000"
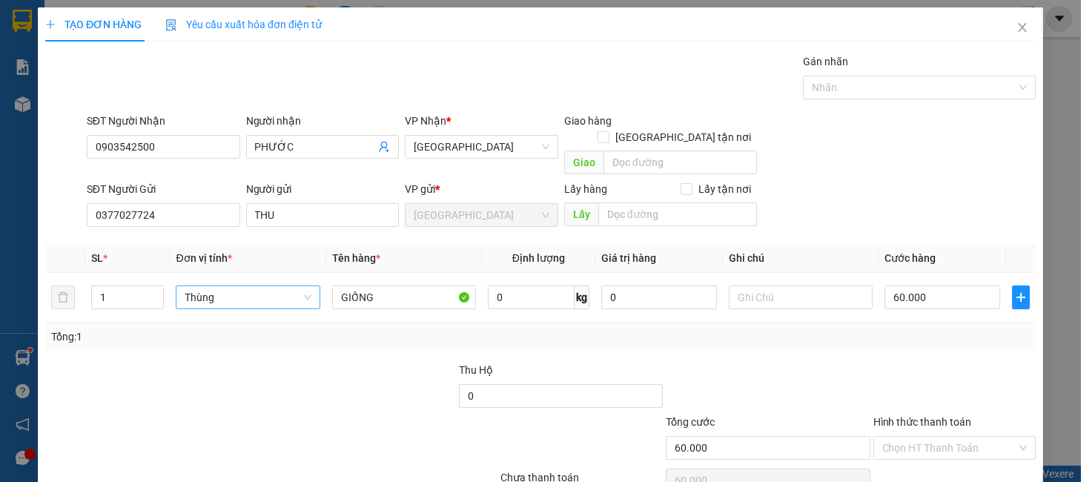
click at [924, 362] on div at bounding box center [954, 388] width 165 height 52
click at [923, 437] on input "Hình thức thanh toán" at bounding box center [949, 448] width 134 height 22
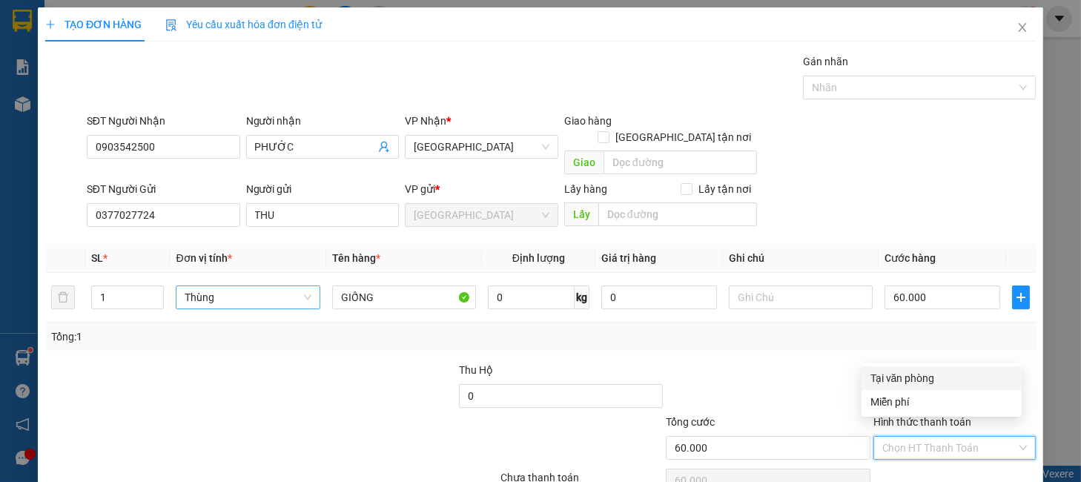
click at [906, 373] on div "Tại văn phòng" at bounding box center [942, 378] width 142 height 16
type input "0"
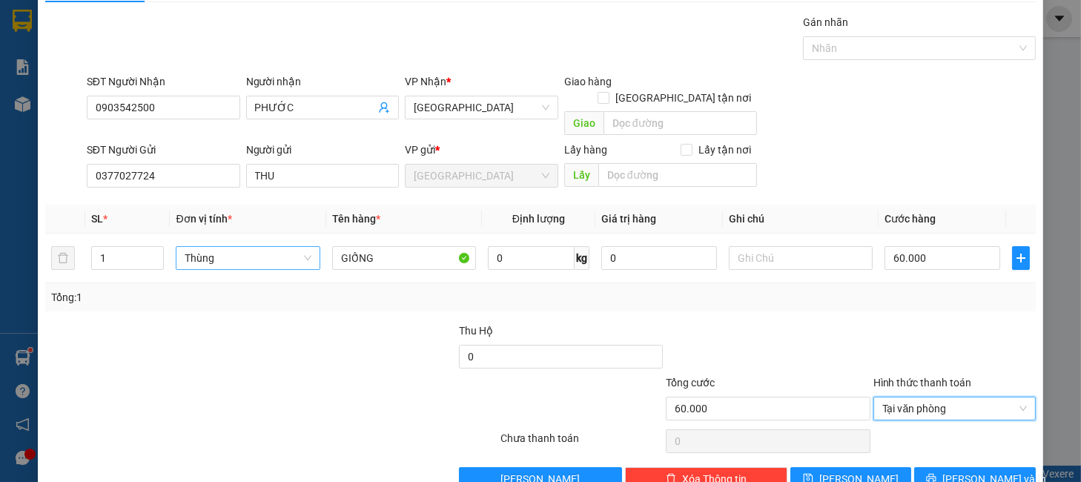
scroll to position [61, 0]
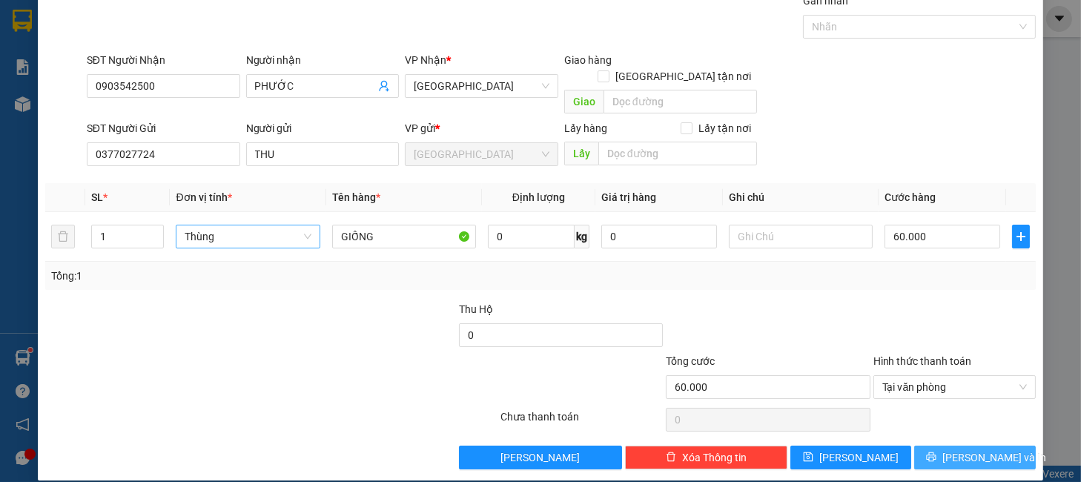
click at [959, 449] on span "Lưu và In" at bounding box center [994, 457] width 104 height 16
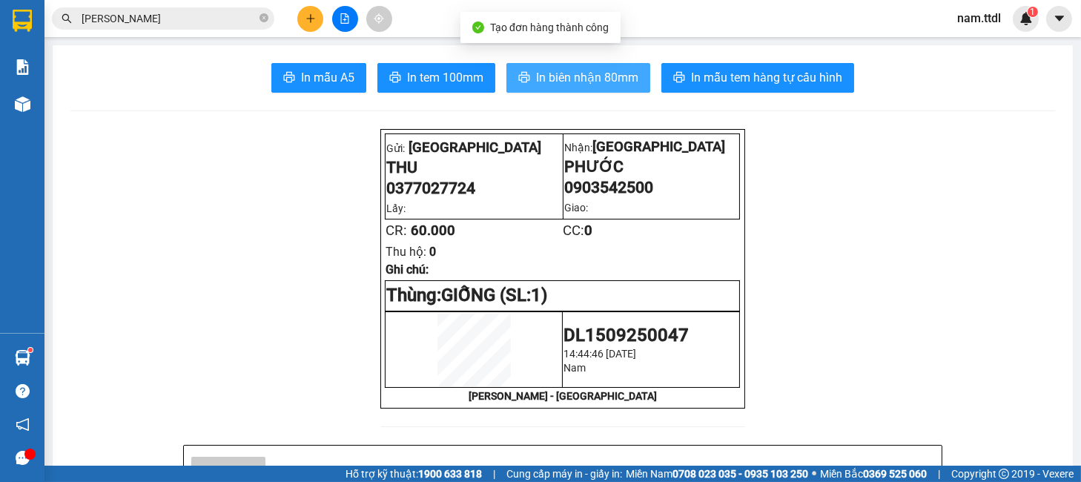
click at [524, 85] on button "In biên nhận 80mm" at bounding box center [578, 78] width 144 height 30
click at [601, 90] on button "In biên nhận 80mm" at bounding box center [578, 78] width 144 height 30
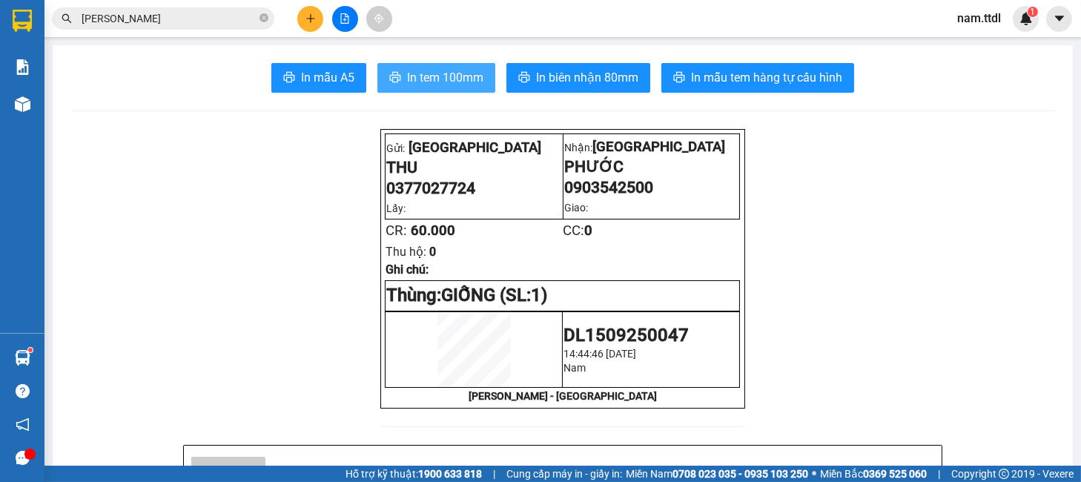
click at [421, 78] on span "In tem 100mm" at bounding box center [445, 77] width 76 height 19
click at [311, 16] on icon "plus" at bounding box center [310, 18] width 1 height 8
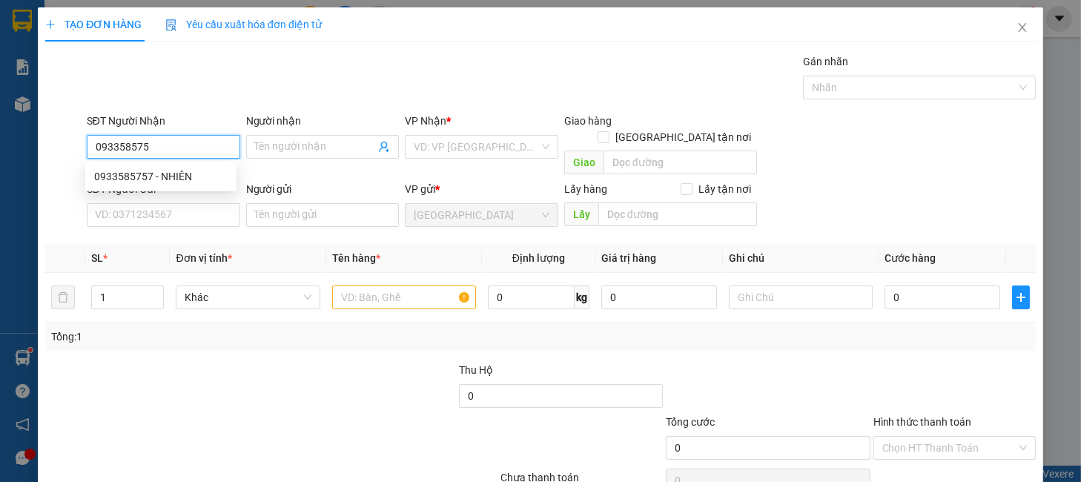
type input "0933585757"
click at [159, 182] on div "0933585757 - NHIÊN" at bounding box center [160, 176] width 133 height 16
type input "NHIÊN"
type input "0933585757"
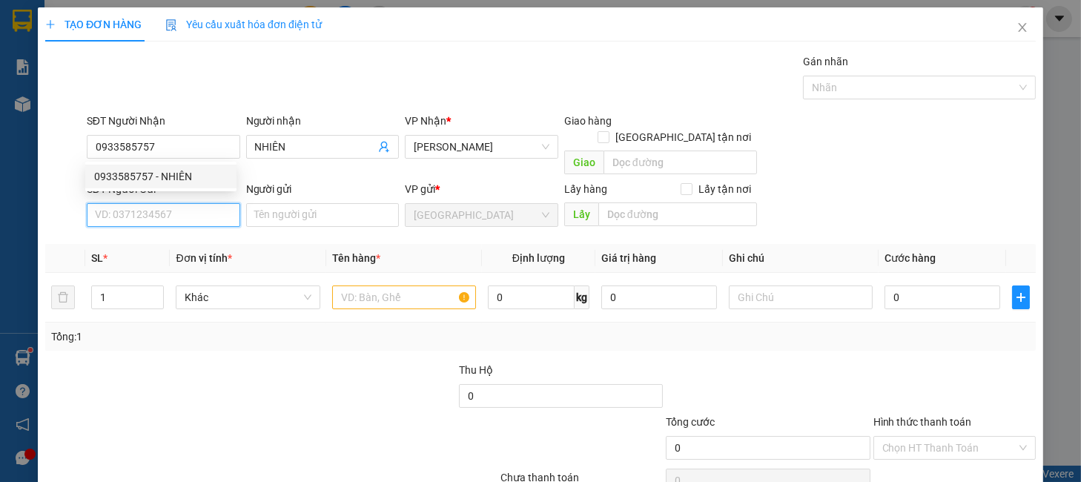
click at [173, 203] on input "SĐT Người Gửi" at bounding box center [163, 215] width 153 height 24
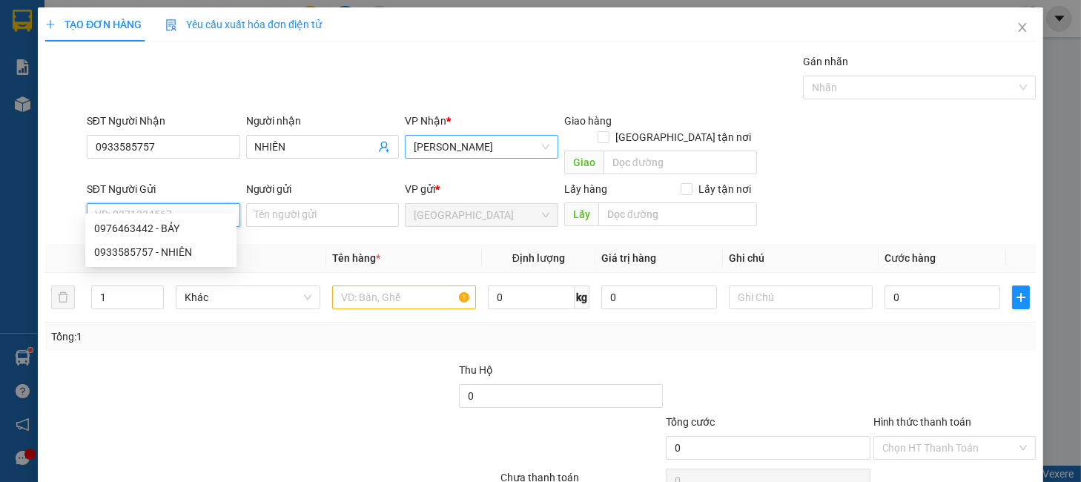
click at [444, 148] on span "Sa Huỳnh" at bounding box center [482, 147] width 136 height 22
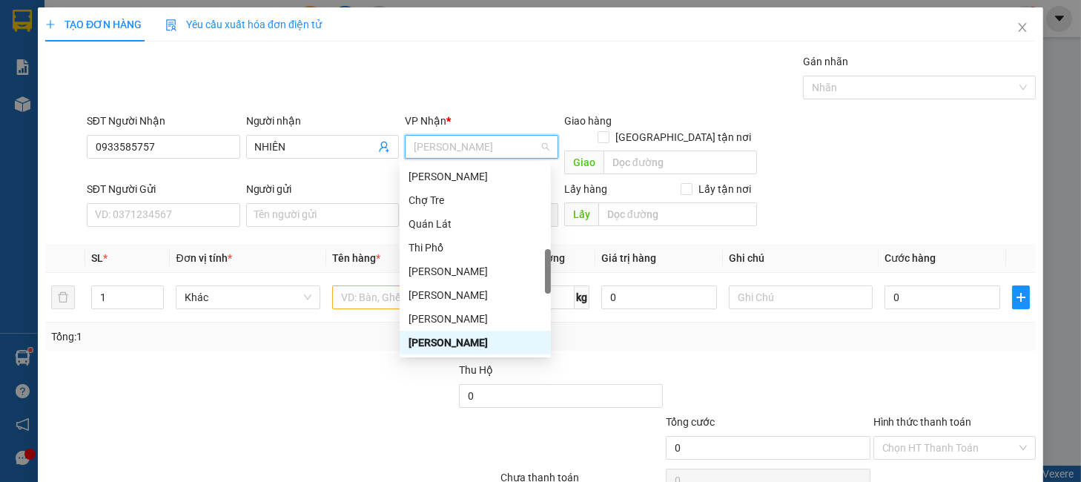
type input "N"
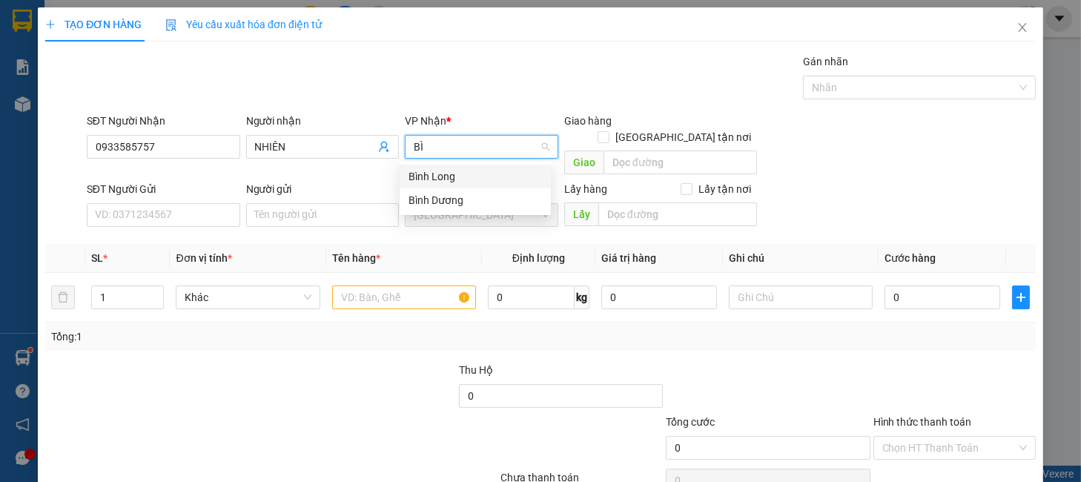
type input "B"
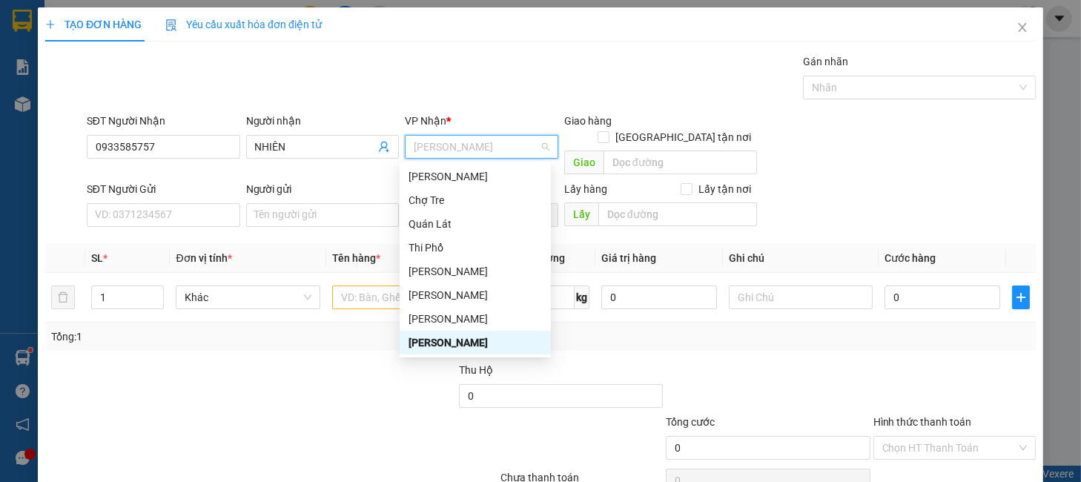
type input "D"
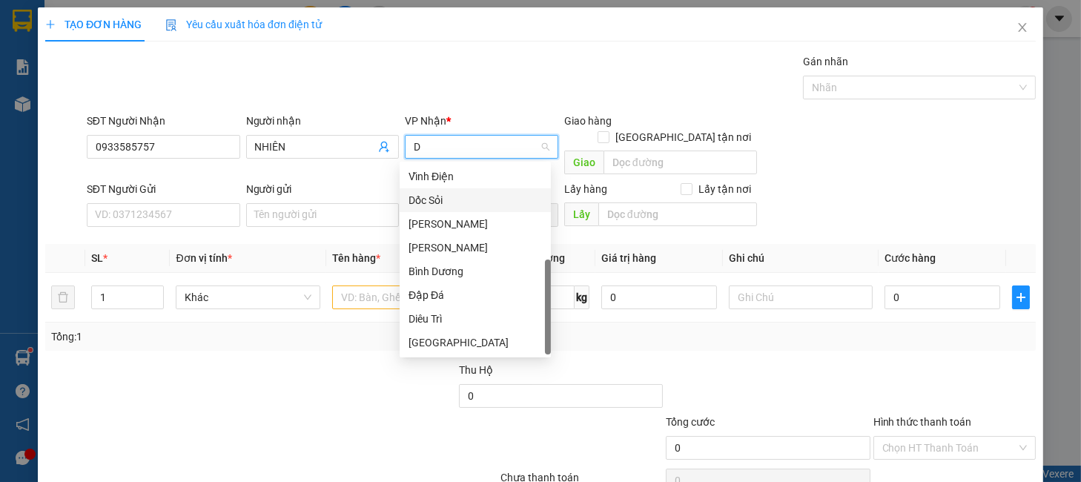
click at [437, 196] on div "Dốc Sỏi" at bounding box center [475, 200] width 133 height 16
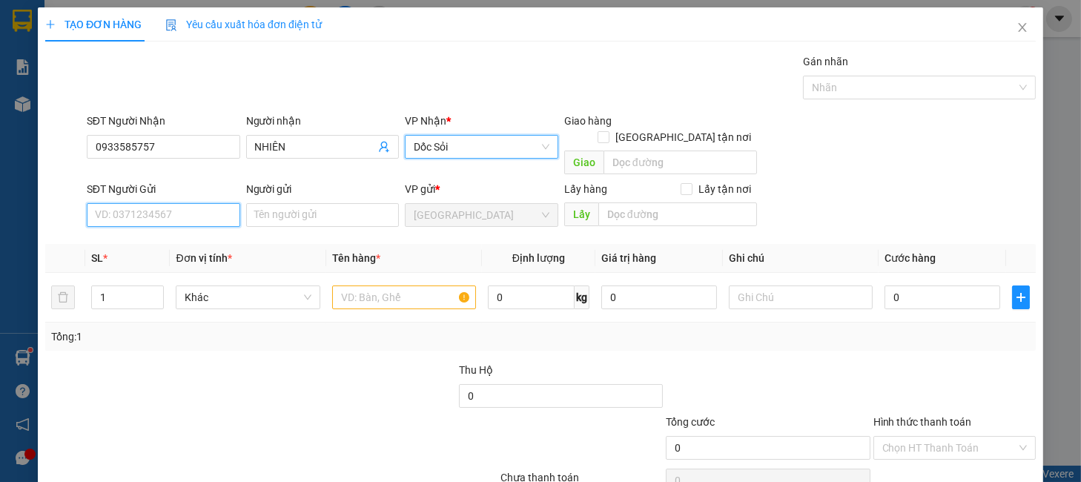
click at [182, 203] on input "SĐT Người Gửi" at bounding box center [163, 215] width 153 height 24
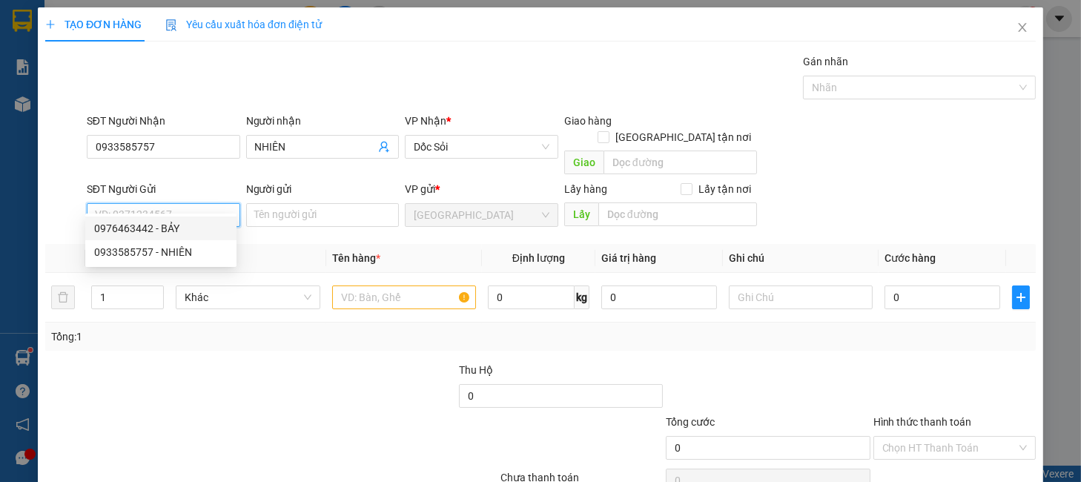
click at [176, 223] on div "0976463442 - BẢY" at bounding box center [160, 228] width 133 height 16
type input "0976463442"
type input "BẢY"
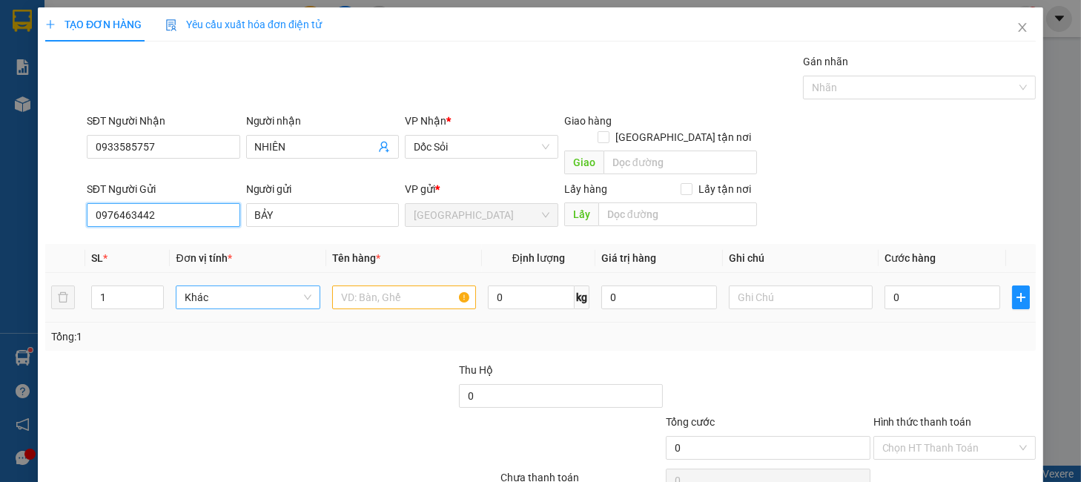
click at [256, 286] on span "Khác" at bounding box center [248, 297] width 126 height 22
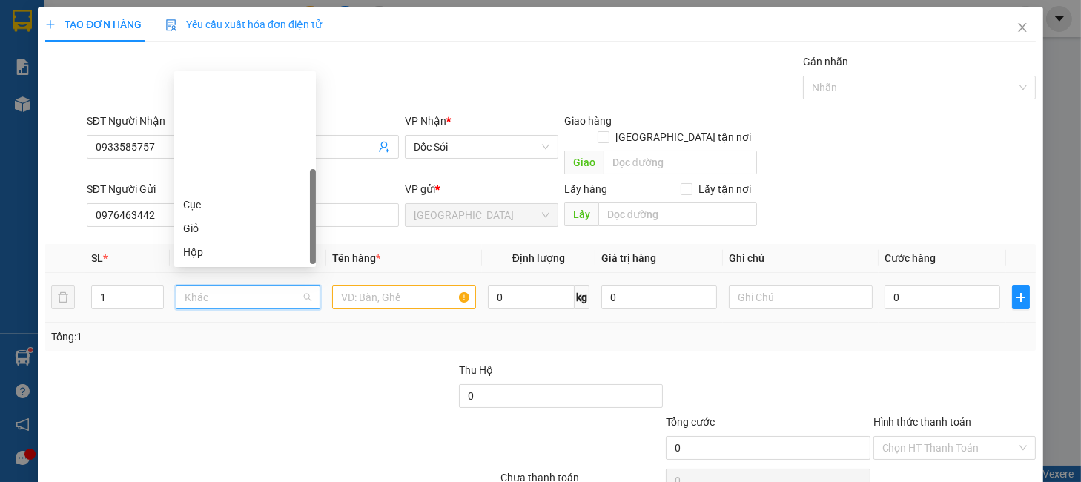
scroll to position [142, 0]
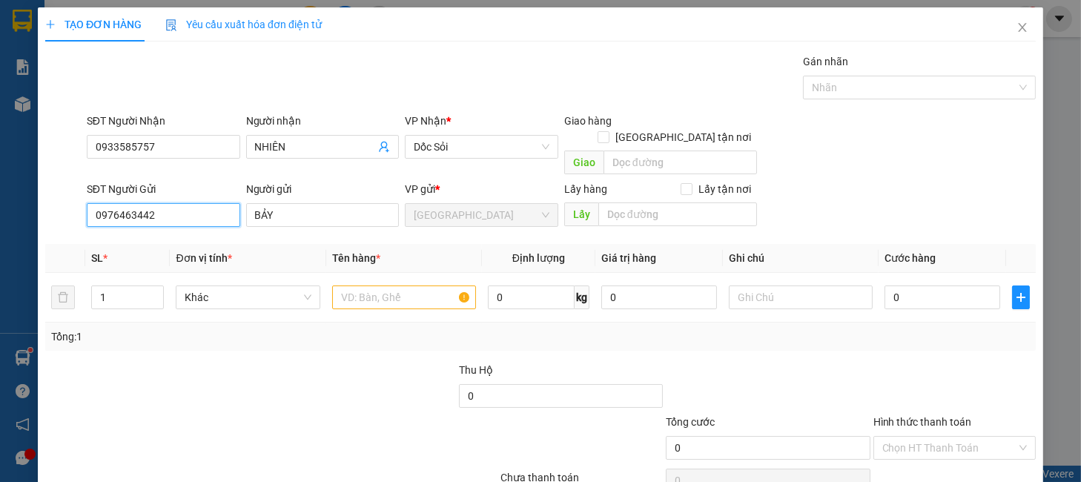
click at [133, 203] on input "0976463442" at bounding box center [163, 215] width 153 height 24
click at [159, 228] on div "0987449278 - CÔ THOA" at bounding box center [160, 228] width 133 height 16
type input "0987449278"
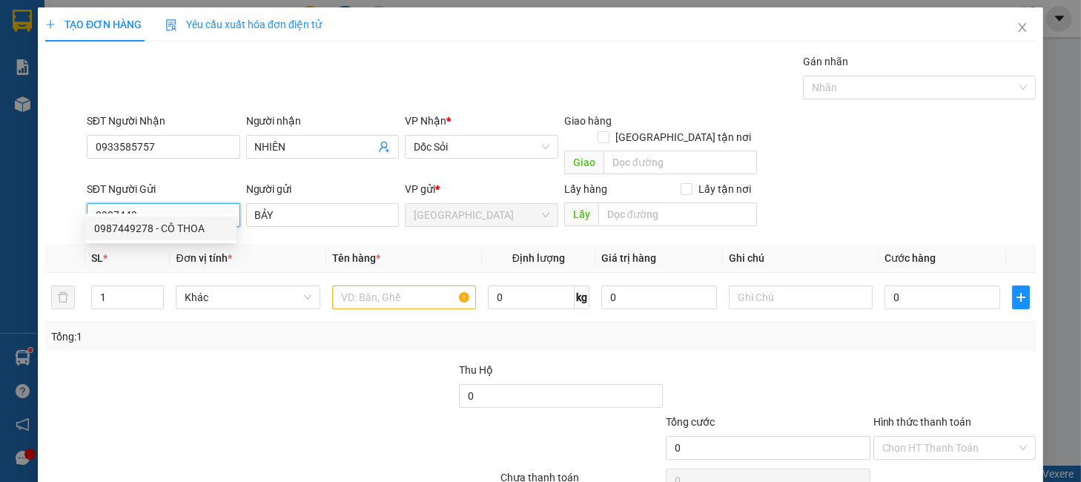
type input "CÔ THOA"
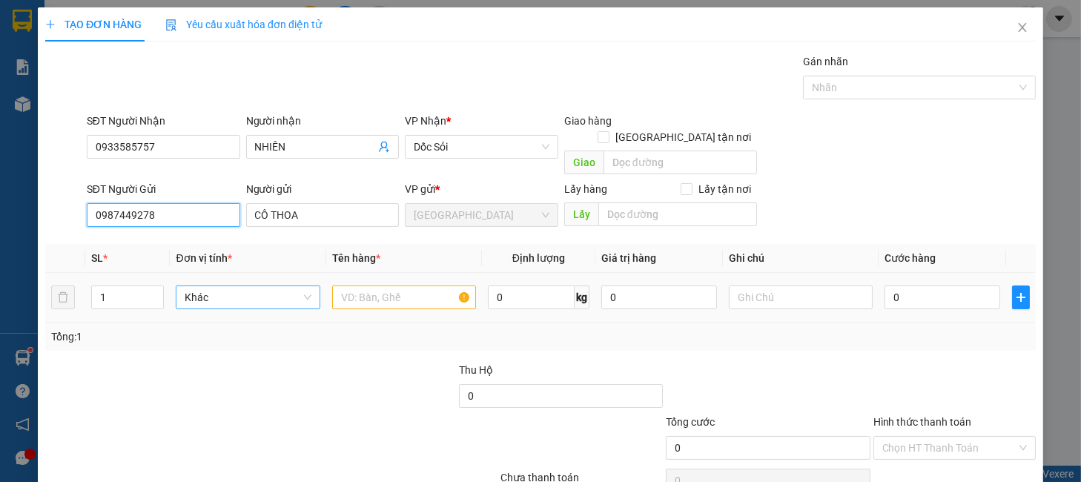
click at [270, 286] on span "Khác" at bounding box center [248, 297] width 126 height 22
type input "0987449278"
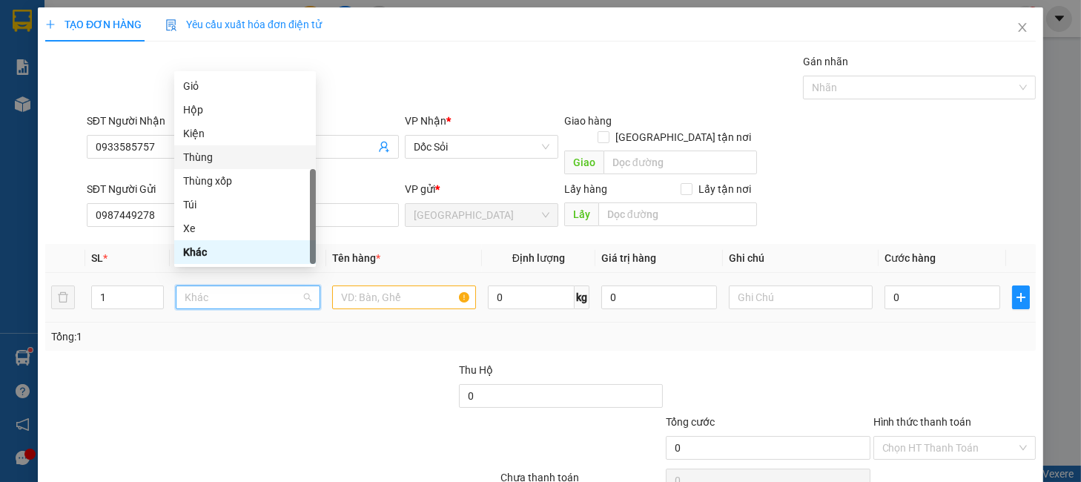
click at [202, 161] on div "Thùng" at bounding box center [245, 157] width 124 height 16
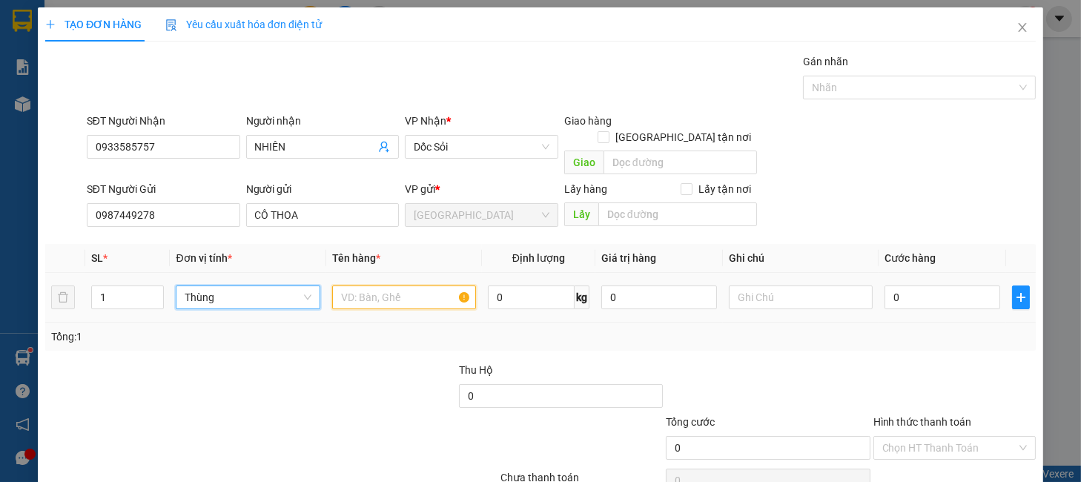
click at [374, 285] on input "text" at bounding box center [404, 297] width 144 height 24
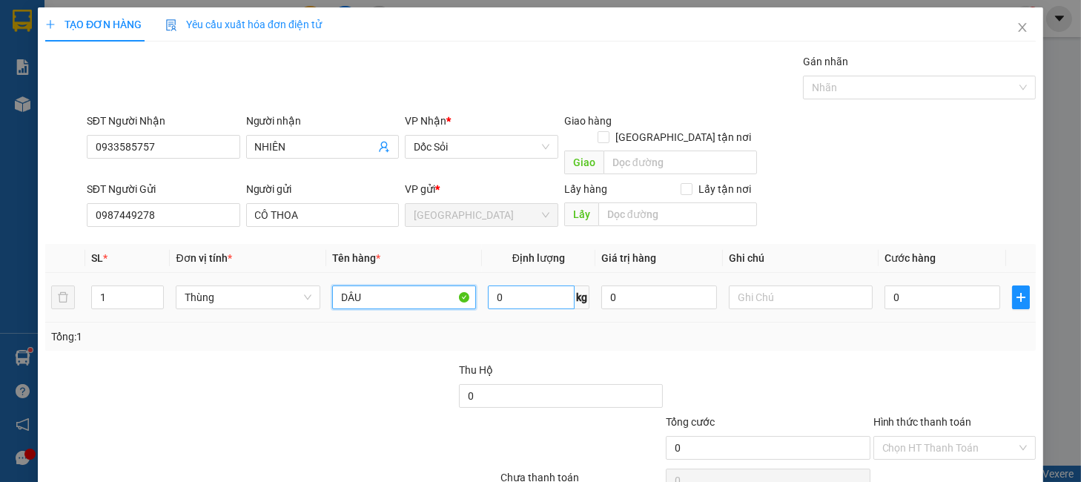
type input "DÂU"
click at [515, 285] on input "0" at bounding box center [531, 297] width 87 height 24
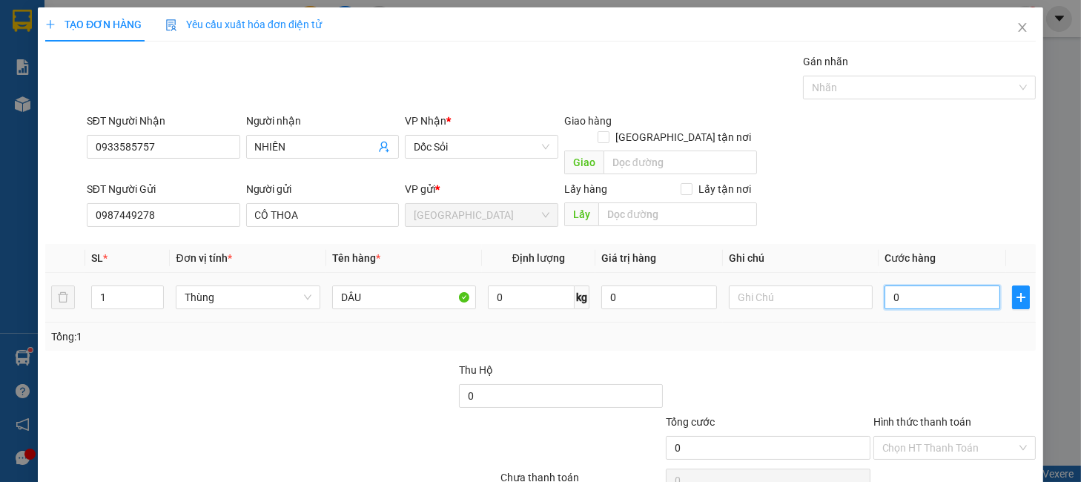
click at [934, 291] on input "0" at bounding box center [943, 297] width 116 height 24
type input "5"
type input "50"
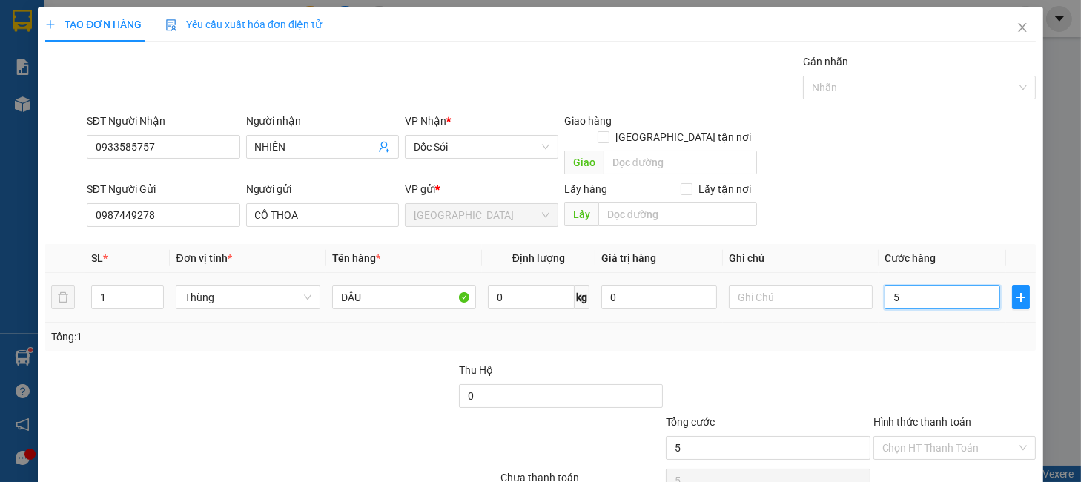
type input "50"
type input "50.000"
click at [883, 329] on div "Tổng: 1" at bounding box center [540, 337] width 979 height 16
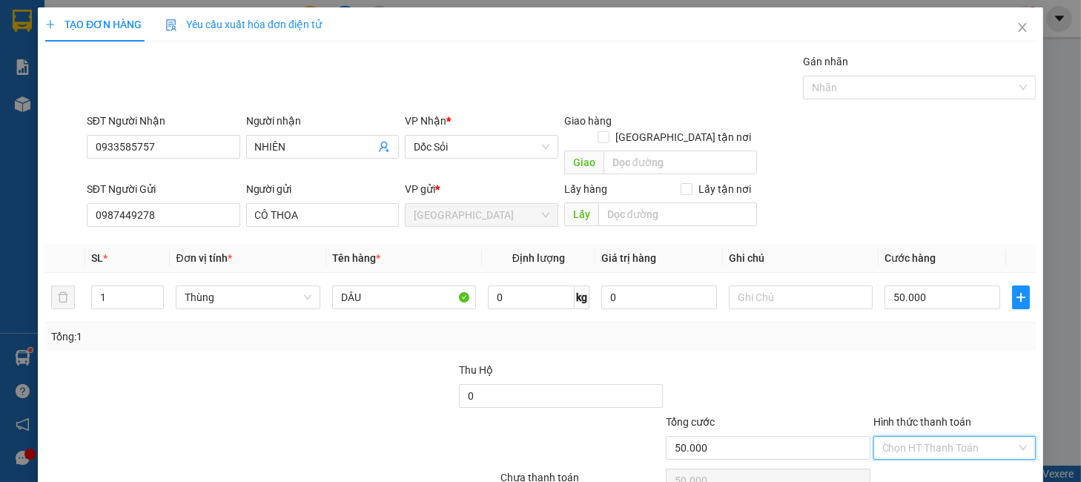
click at [916, 437] on input "Hình thức thanh toán" at bounding box center [949, 448] width 134 height 22
click at [911, 378] on div "Tại văn phòng" at bounding box center [942, 378] width 142 height 16
type input "0"
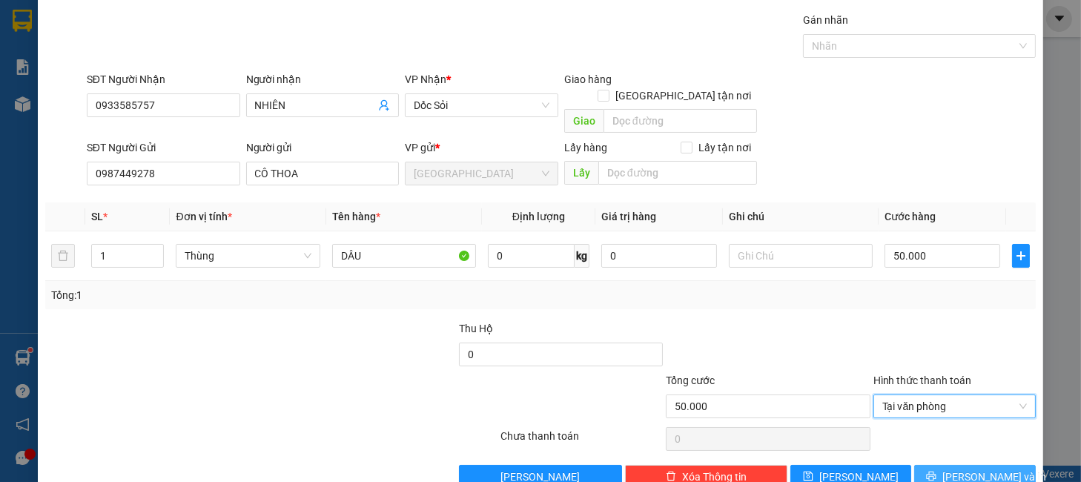
scroll to position [61, 0]
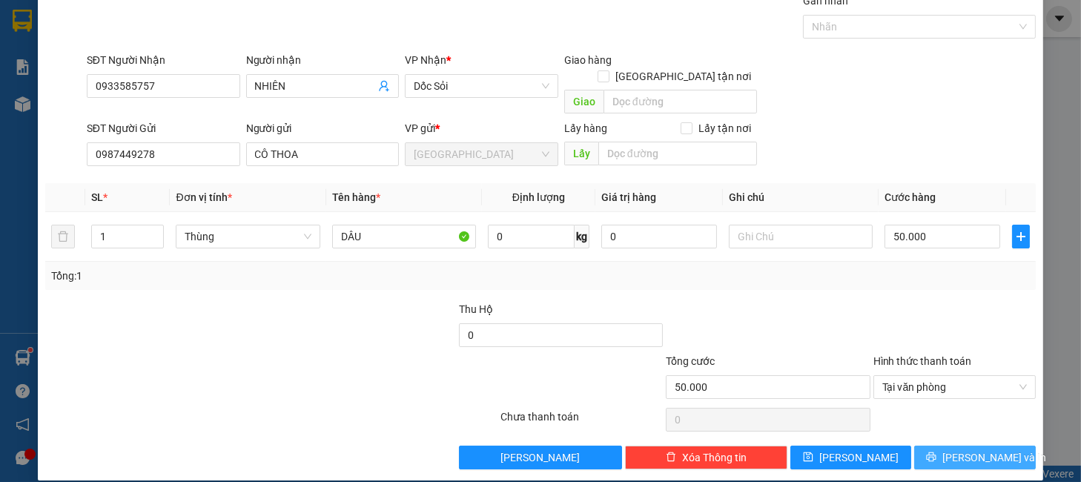
click at [953, 449] on span "Lưu và In" at bounding box center [994, 457] width 104 height 16
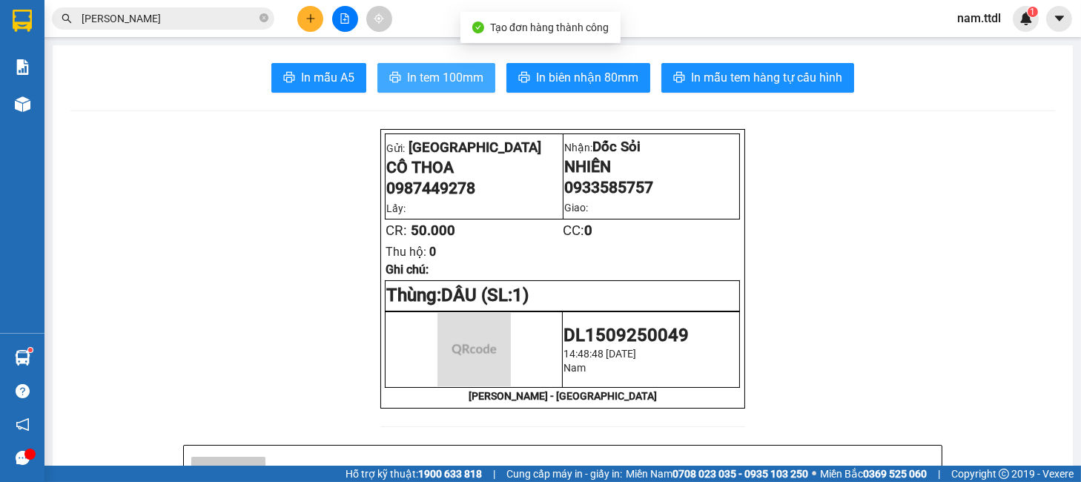
click at [394, 81] on button "In tem 100mm" at bounding box center [436, 78] width 118 height 30
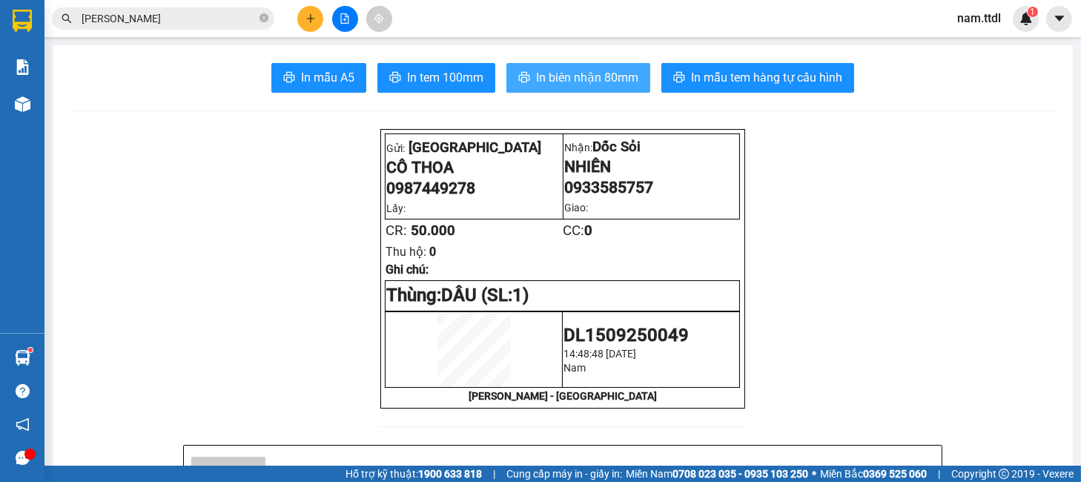
click at [602, 85] on span "In biên nhận 80mm" at bounding box center [587, 77] width 102 height 19
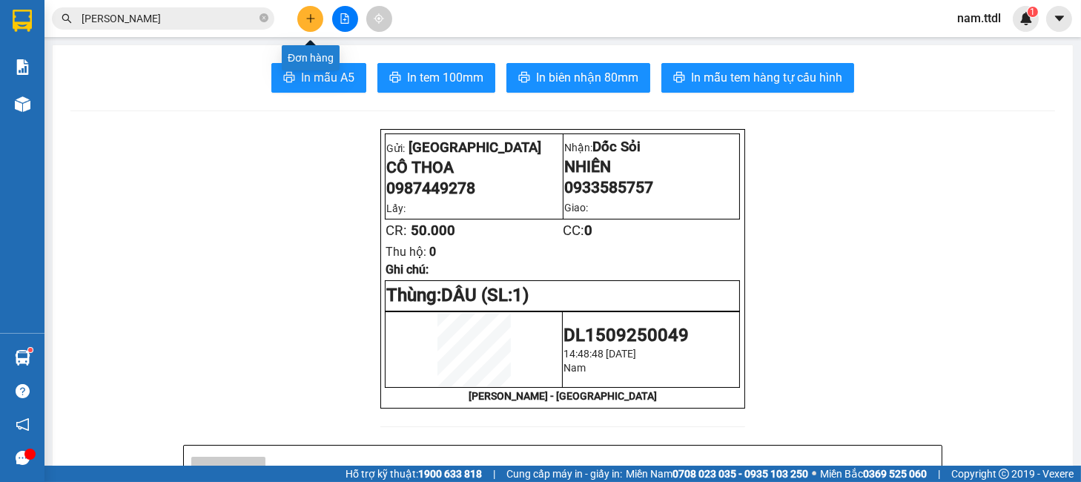
click at [314, 19] on icon "plus" at bounding box center [311, 18] width 10 height 10
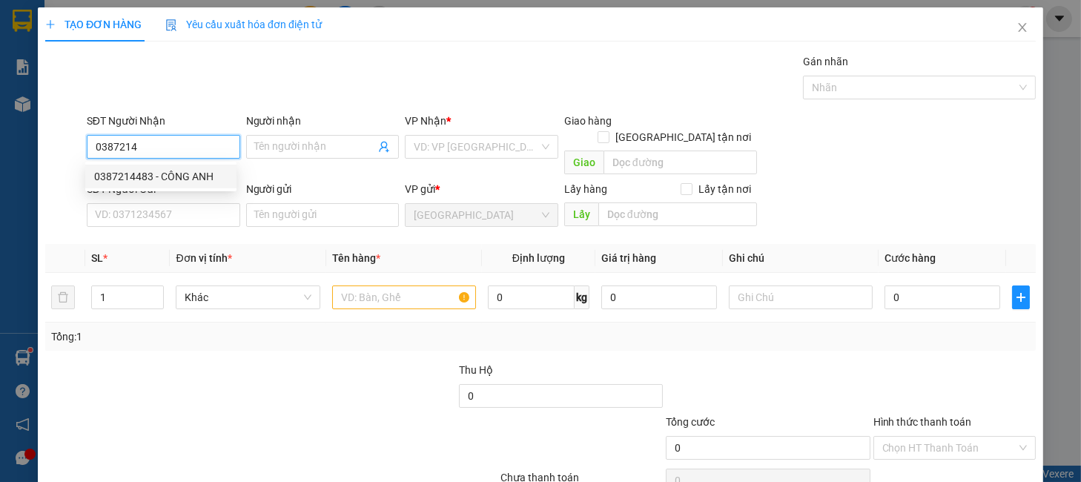
click at [192, 182] on div "0387214483 - CÔNG ANH" at bounding box center [160, 176] width 133 height 16
type input "0387214483"
type input "CÔNG ANH"
type input "0387214483"
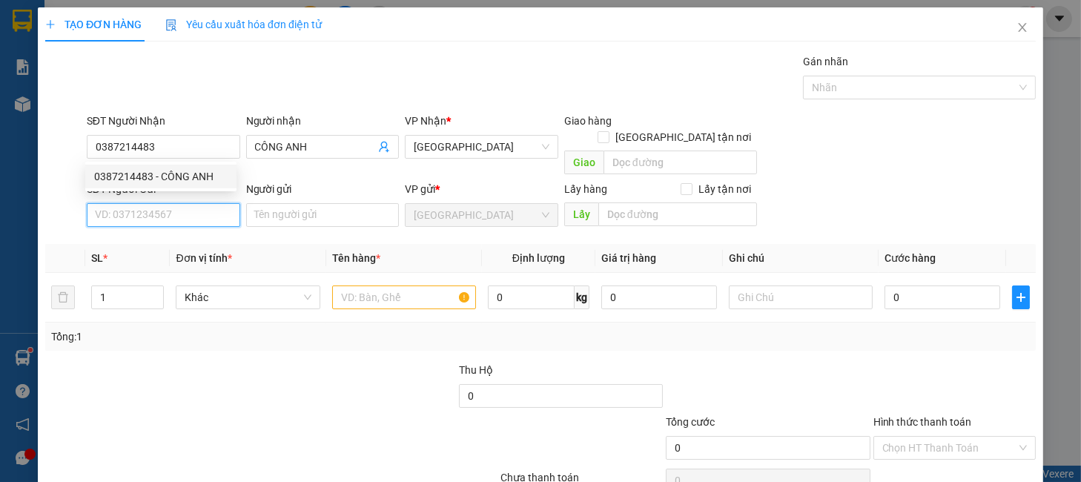
click at [197, 205] on input "SĐT Người Gửi" at bounding box center [163, 215] width 153 height 24
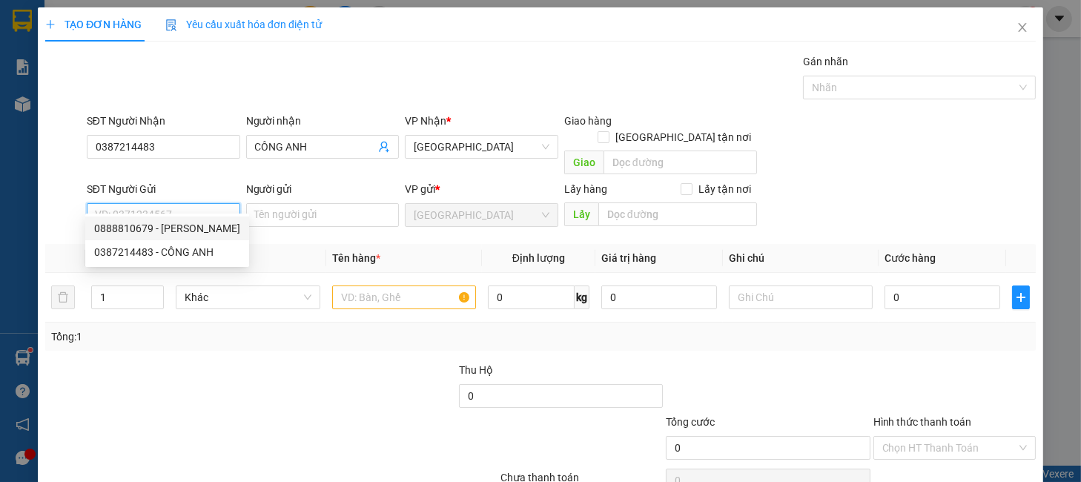
click at [197, 220] on div "0888810679 - PHẠM DUYÊN" at bounding box center [167, 228] width 146 height 16
type input "0888810679"
type input "PHẠM DUYÊN"
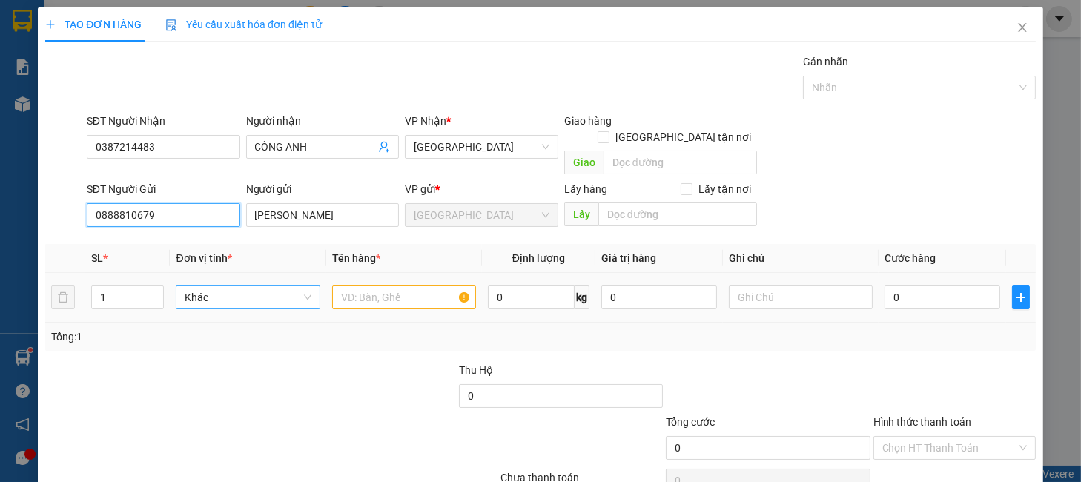
click at [247, 286] on span "Khác" at bounding box center [248, 297] width 126 height 22
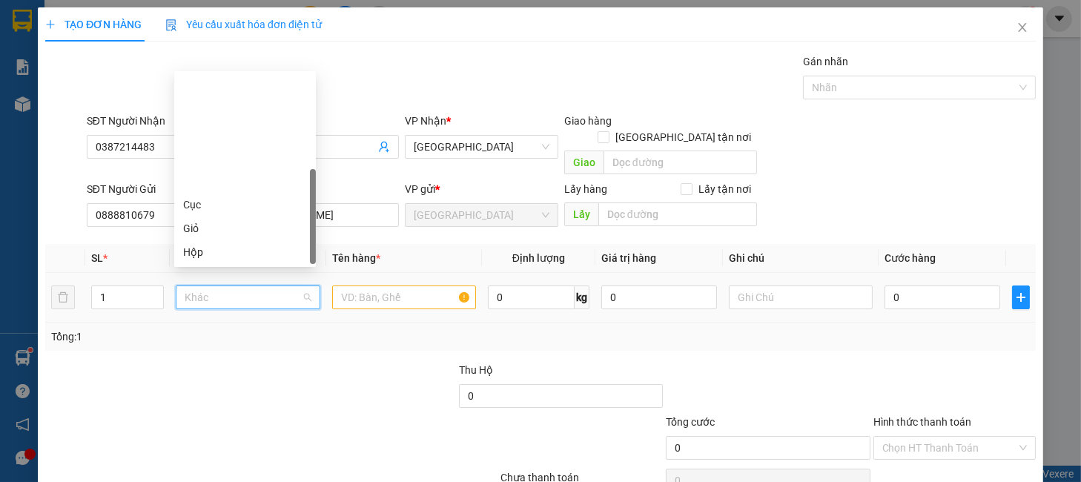
scroll to position [142, 0]
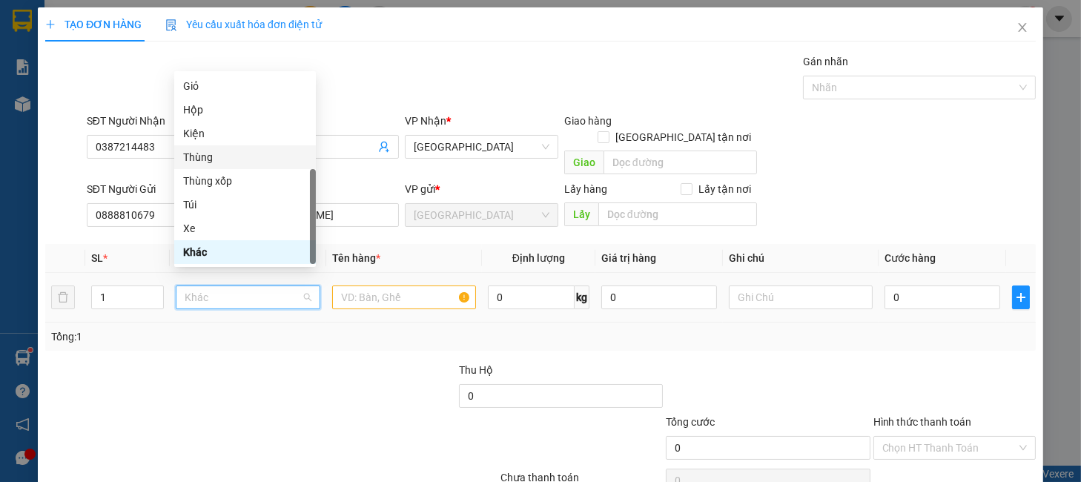
click at [219, 154] on div "Thùng" at bounding box center [245, 157] width 124 height 16
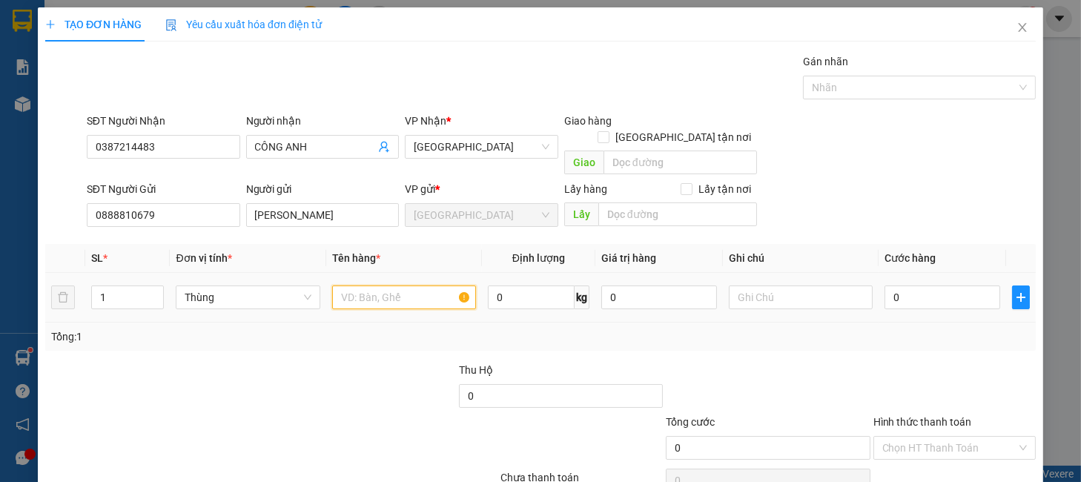
click at [370, 285] on input "text" at bounding box center [404, 297] width 144 height 24
type input "TRÀ THẢ MỘC"
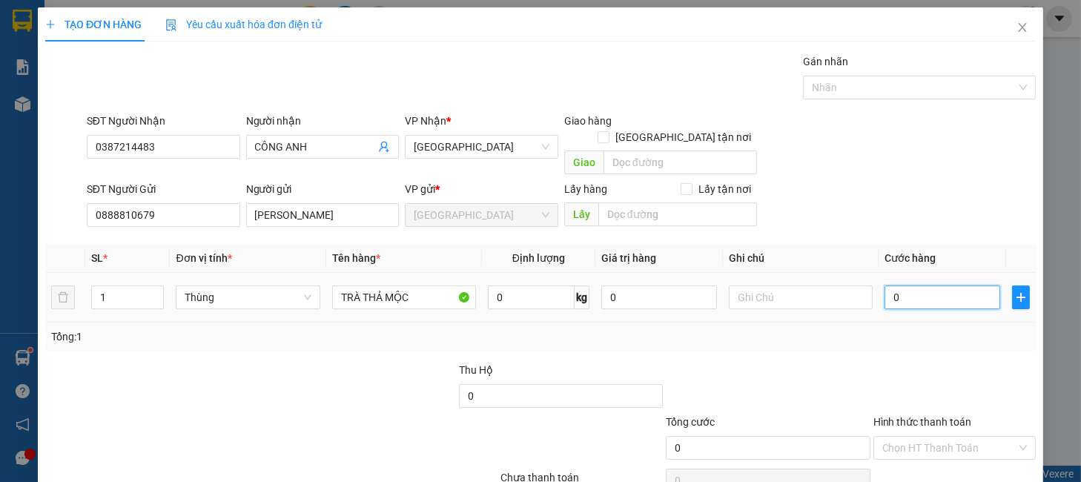
click at [908, 286] on input "0" at bounding box center [943, 297] width 116 height 24
type input "60"
type input "60.000"
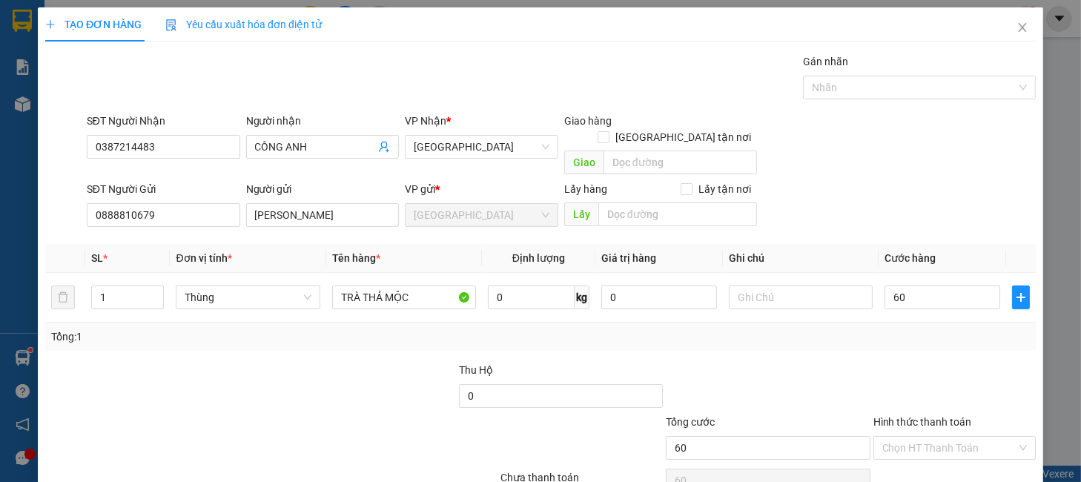
type input "60.000"
click at [902, 329] on div "Tổng: 1" at bounding box center [540, 337] width 979 height 16
click at [921, 289] on input "60.000" at bounding box center [943, 297] width 116 height 24
type input "5"
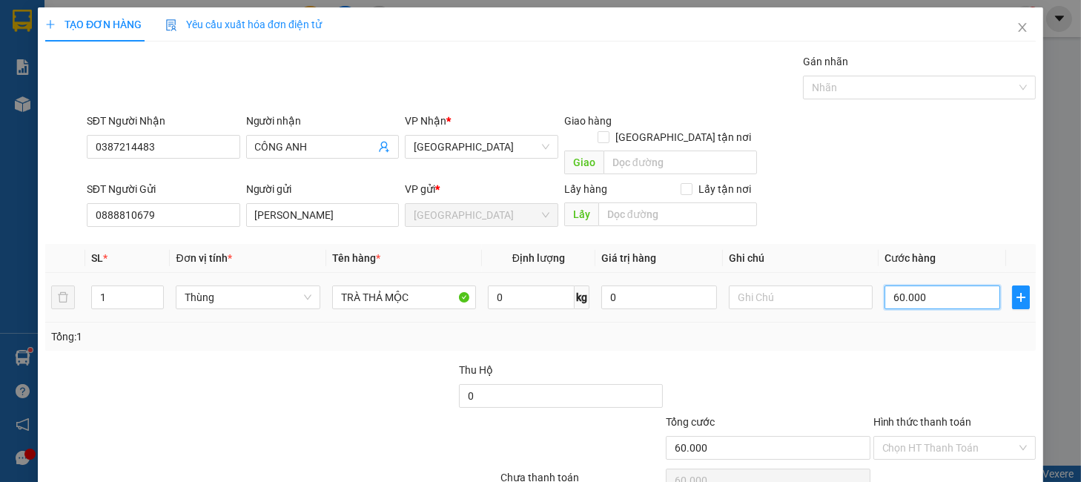
type input "5"
type input "50"
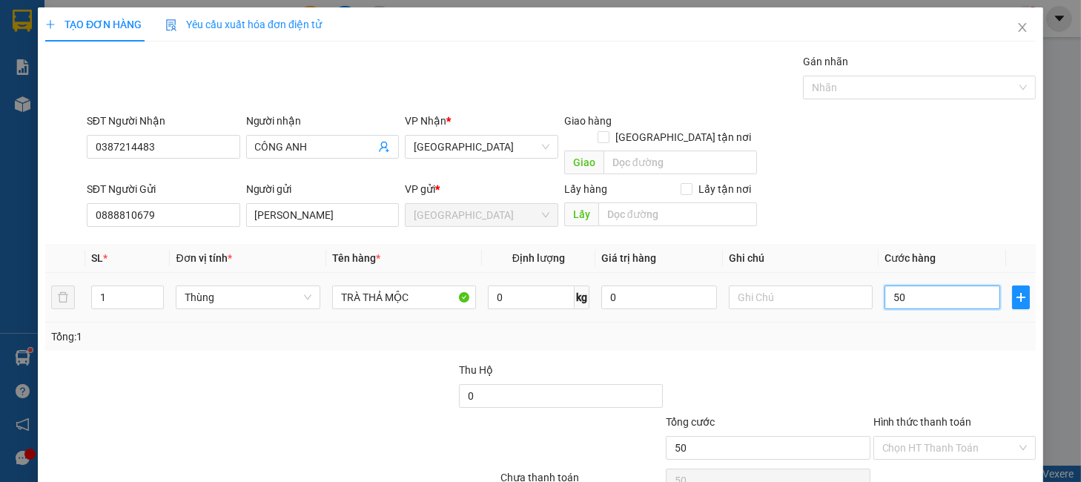
type input "5"
type input "0"
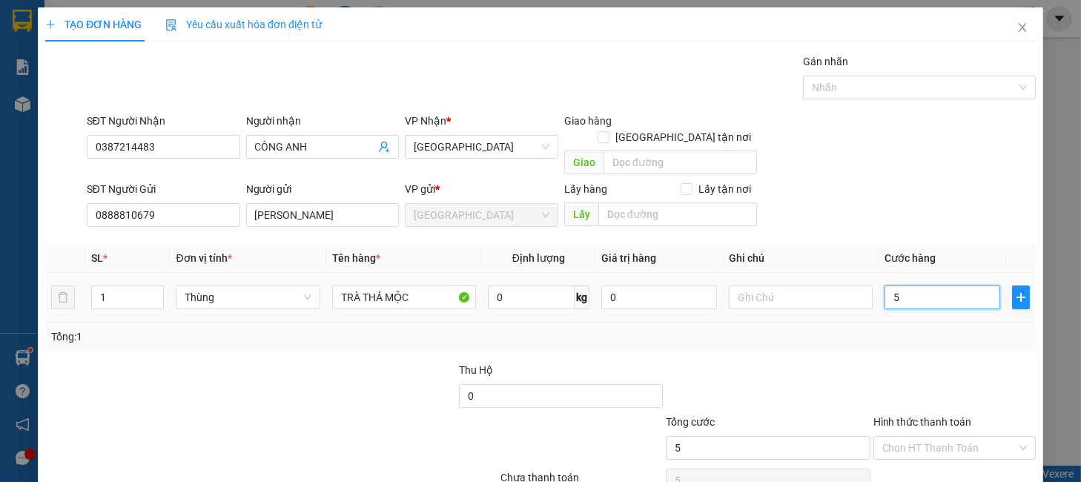
type input "0"
type input "06"
type input "6"
type input "060"
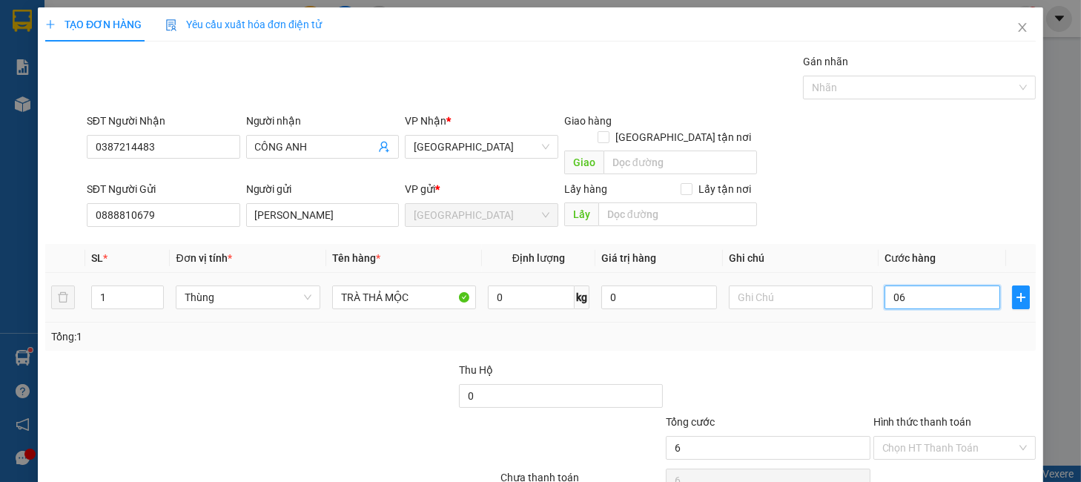
type input "60"
type input "60.000"
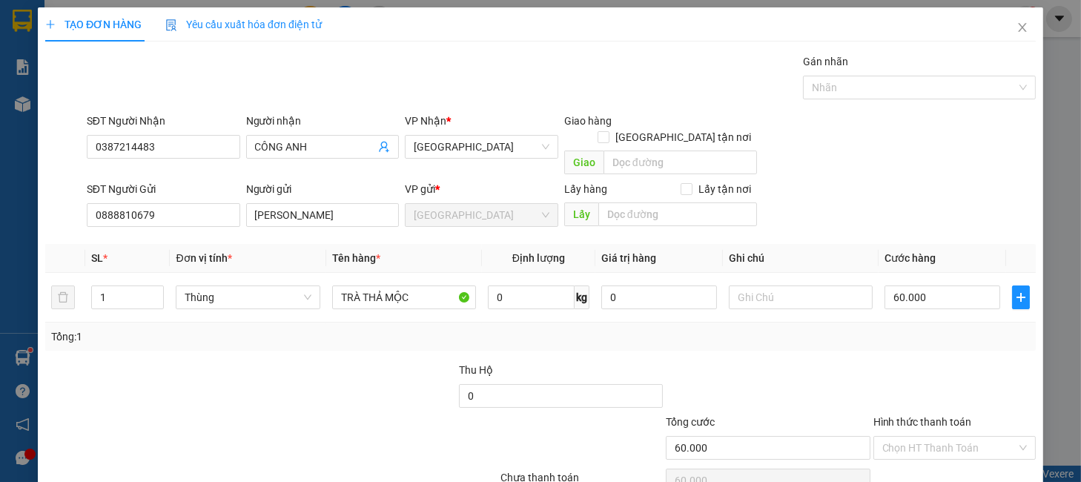
click at [924, 363] on div at bounding box center [954, 388] width 165 height 52
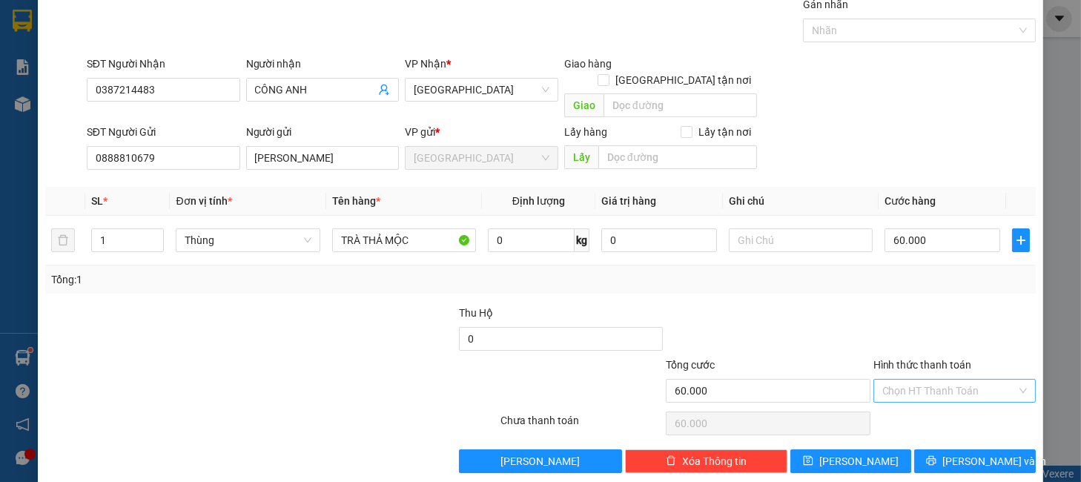
scroll to position [61, 0]
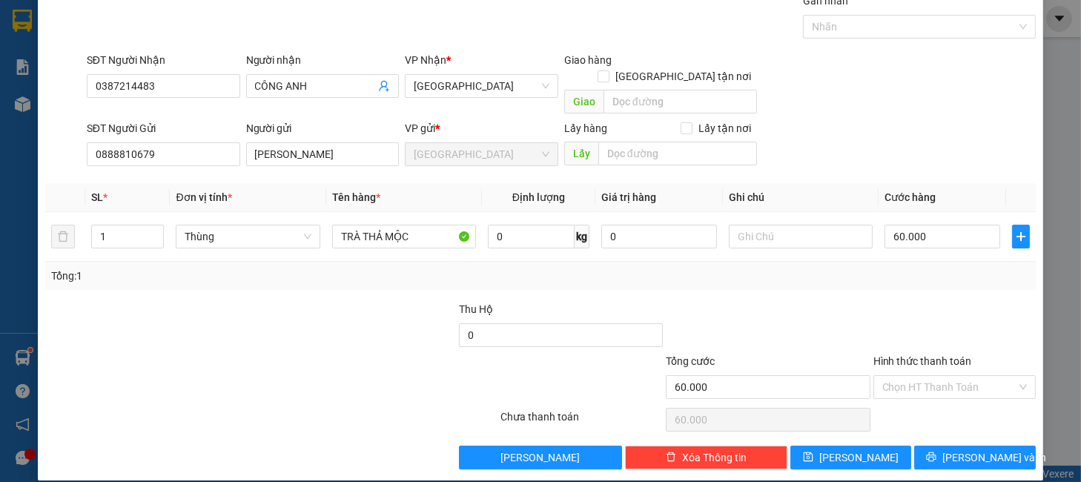
click at [957, 427] on div "Transit Pickup Surcharge Ids Transit Deliver Surcharge Ids Transit Deliver Surc…" at bounding box center [540, 231] width 991 height 477
click at [958, 449] on span "Lưu và In" at bounding box center [994, 457] width 104 height 16
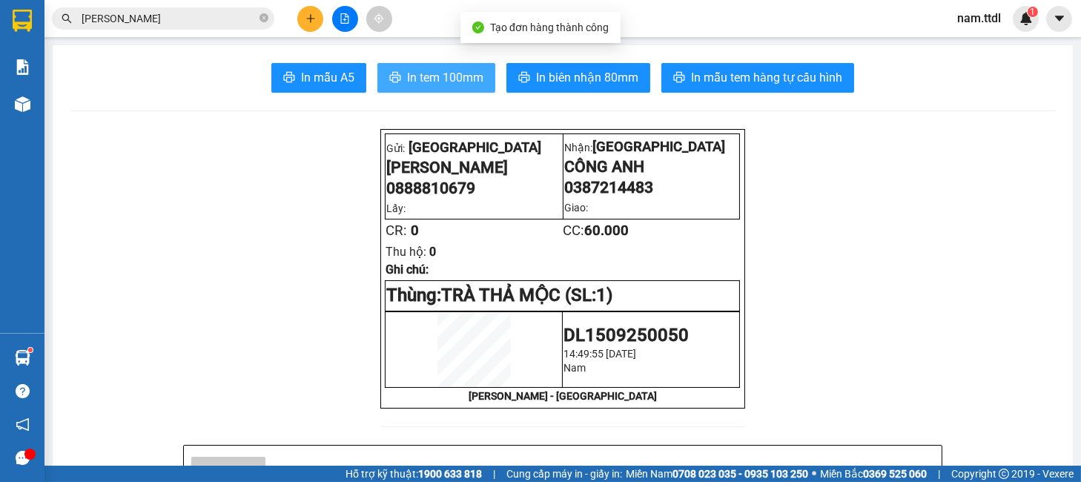
click at [448, 73] on span "In tem 100mm" at bounding box center [445, 77] width 76 height 19
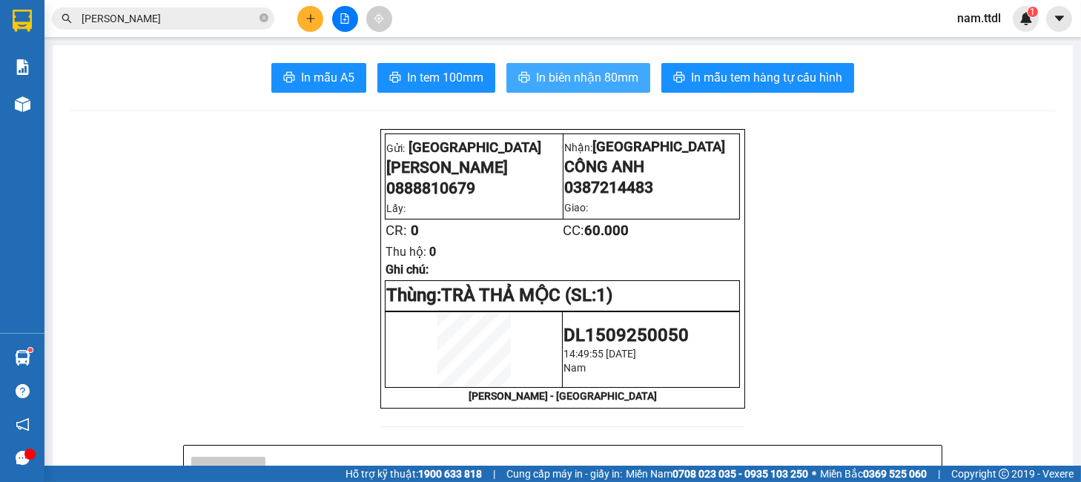
click at [562, 65] on button "In biên nhận 80mm" at bounding box center [578, 78] width 144 height 30
click at [312, 27] on button at bounding box center [310, 19] width 26 height 26
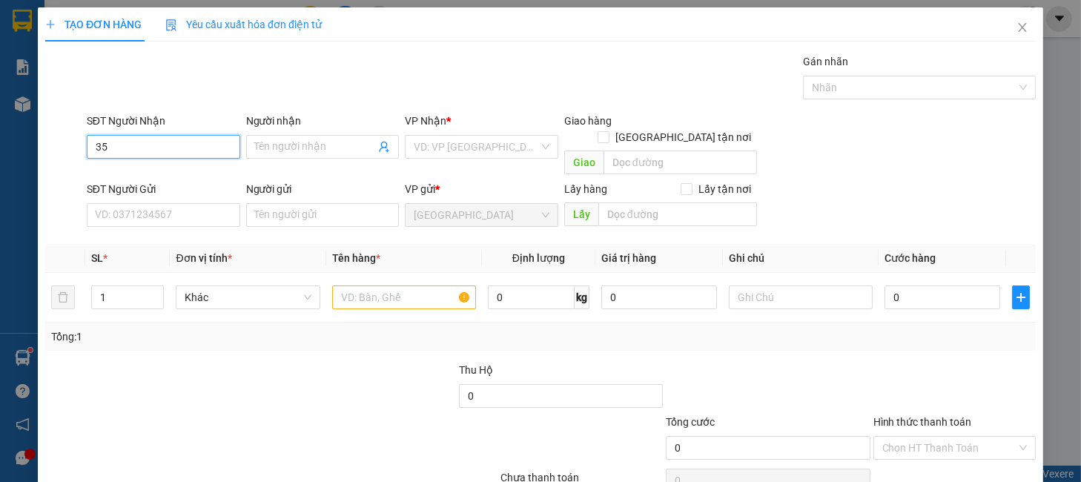
type input "3"
click at [148, 143] on input "407" at bounding box center [163, 147] width 153 height 24
click at [168, 169] on div "0935333407 - THẠCH" at bounding box center [160, 176] width 133 height 16
type input "0935333407"
type input "THẠCH"
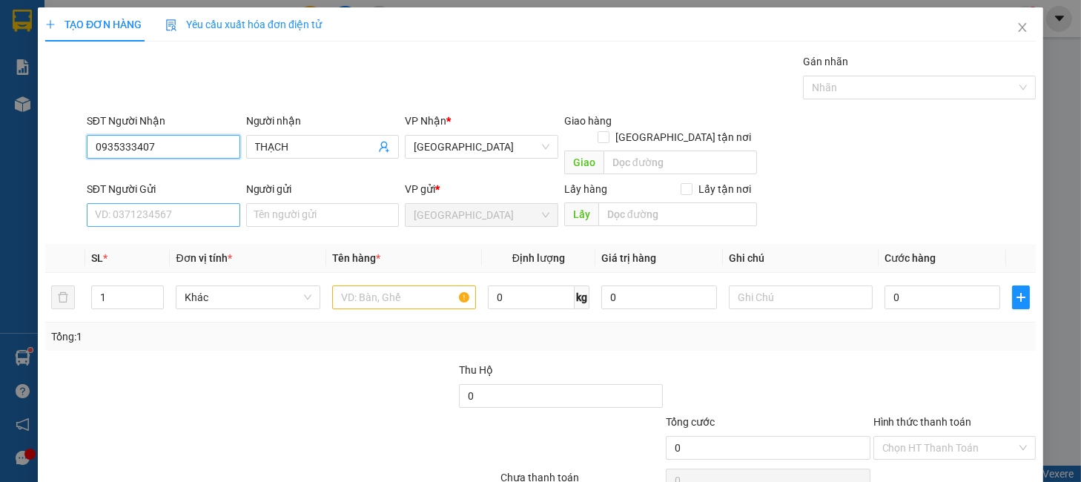
type input "0935333407"
click at [137, 203] on input "SĐT Người Gửi" at bounding box center [163, 215] width 153 height 24
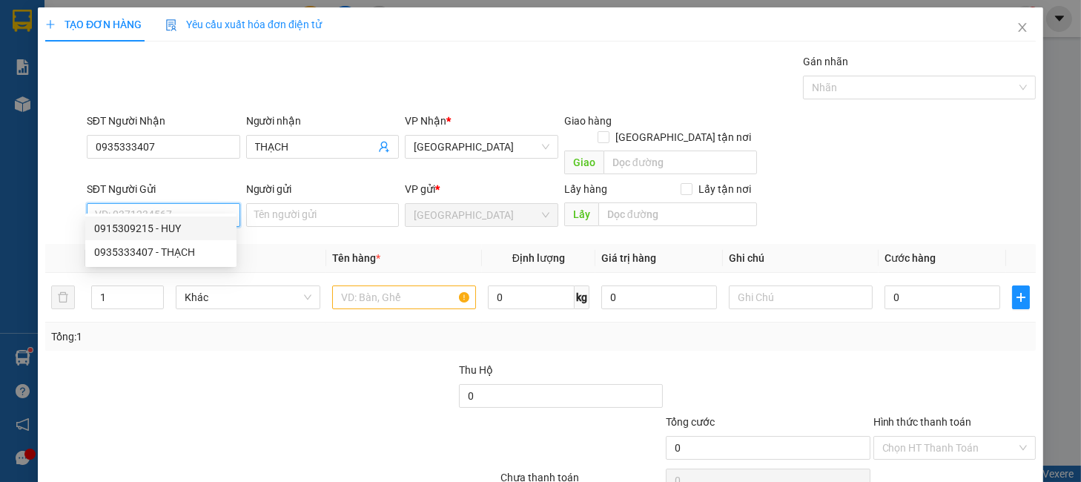
click at [147, 231] on div "0915309215 - HUY" at bounding box center [160, 228] width 133 height 16
type input "0915309215"
type input "HUY"
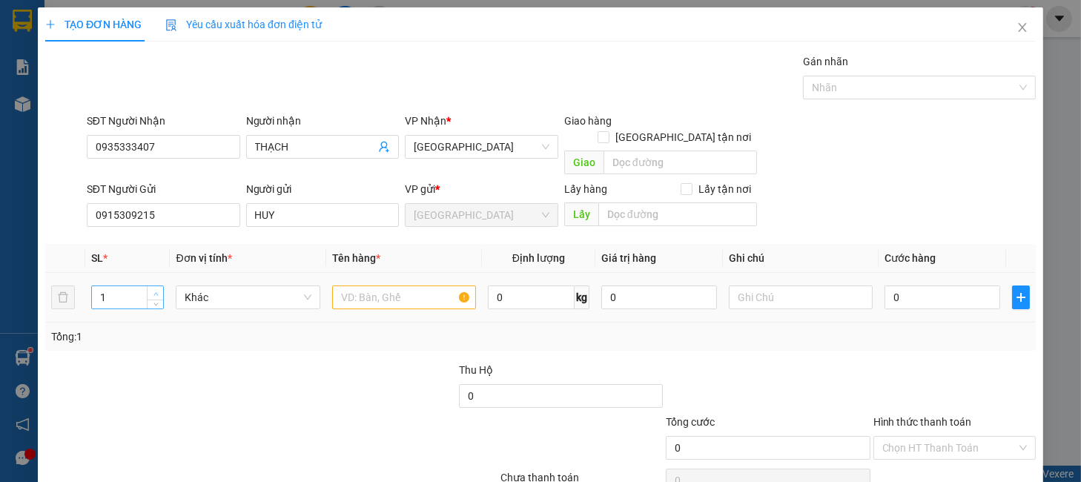
type input "2"
click at [153, 289] on span "up" at bounding box center [155, 293] width 9 height 9
click at [286, 286] on span "Khác" at bounding box center [248, 297] width 126 height 22
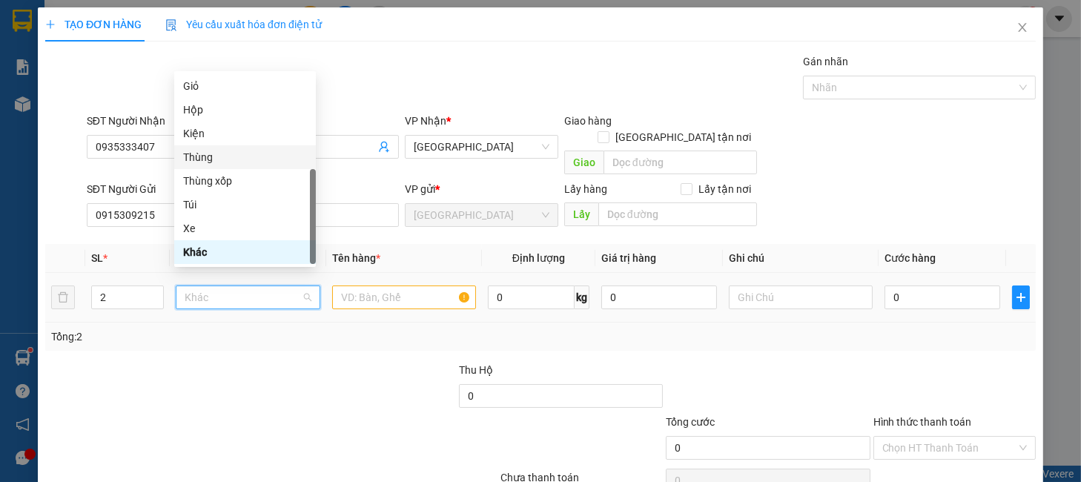
click at [207, 156] on div "Thùng" at bounding box center [245, 157] width 124 height 16
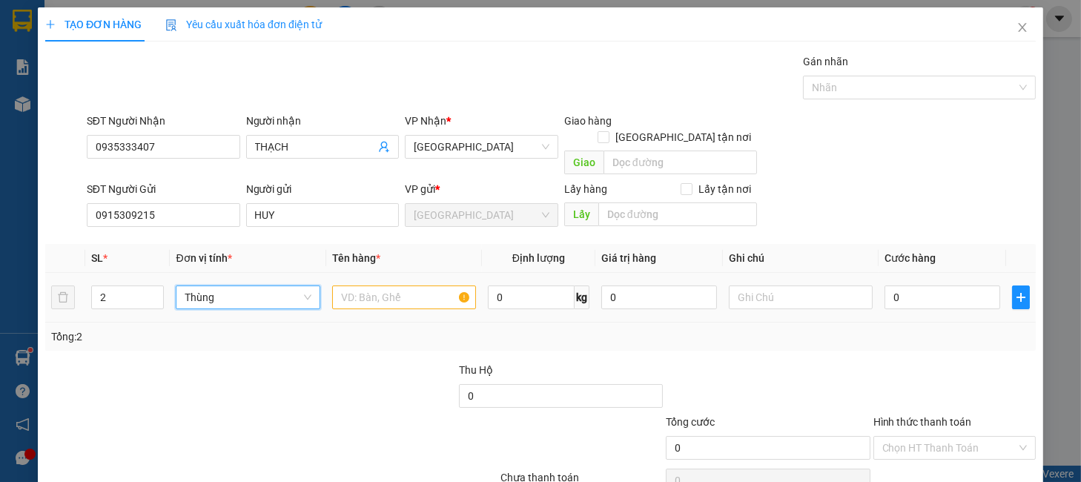
click at [372, 283] on div at bounding box center [404, 298] width 144 height 30
click at [372, 288] on input "text" at bounding box center [404, 297] width 144 height 24
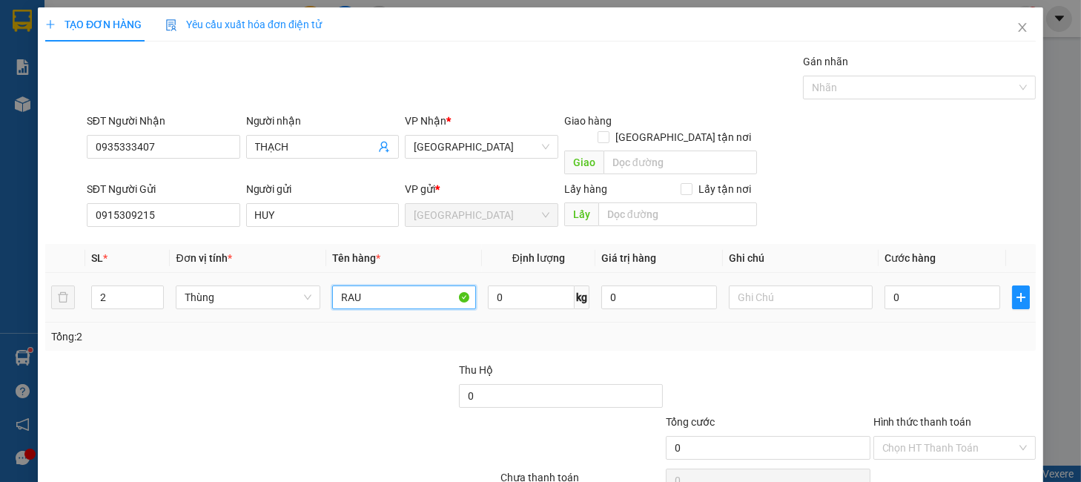
type input "RAU"
type input "1"
type input "16"
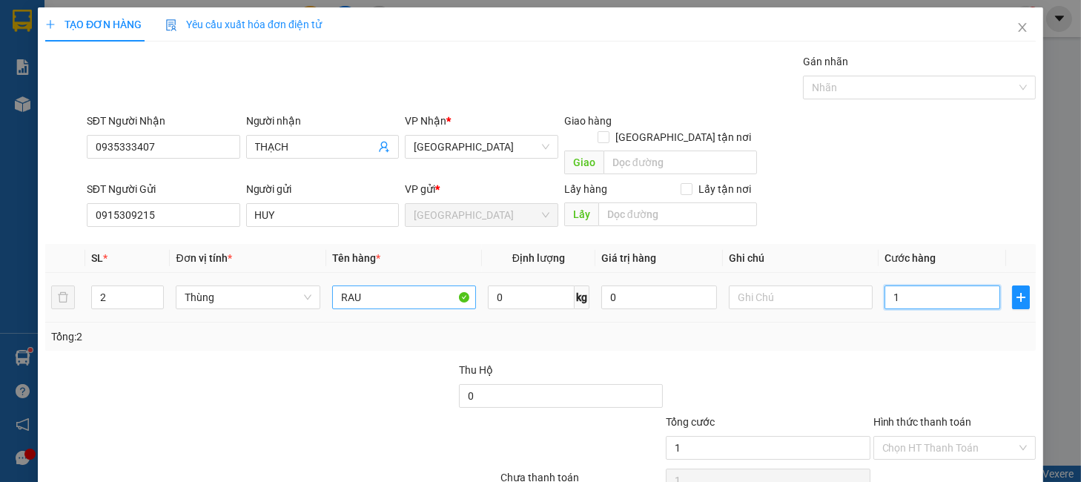
type input "16"
type input "160"
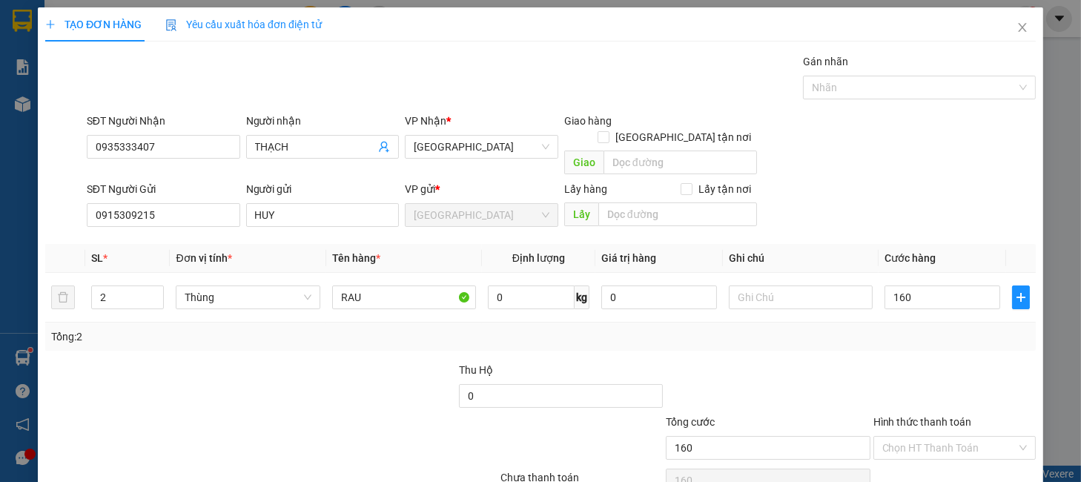
type input "160.000"
click at [781, 370] on div at bounding box center [767, 388] width 207 height 52
click at [962, 437] on input "Hình thức thanh toán" at bounding box center [949, 448] width 134 height 22
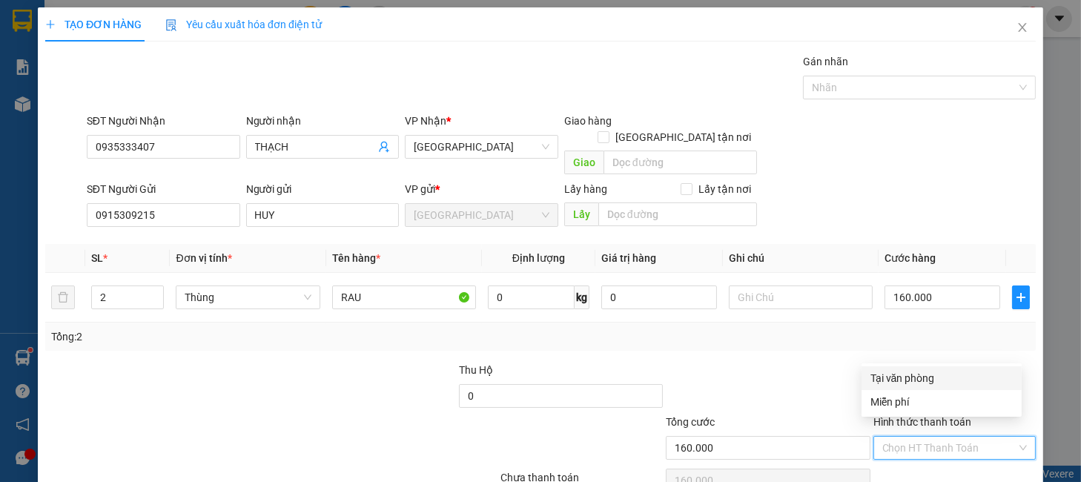
click at [940, 377] on div "Tại văn phòng" at bounding box center [942, 378] width 142 height 16
type input "0"
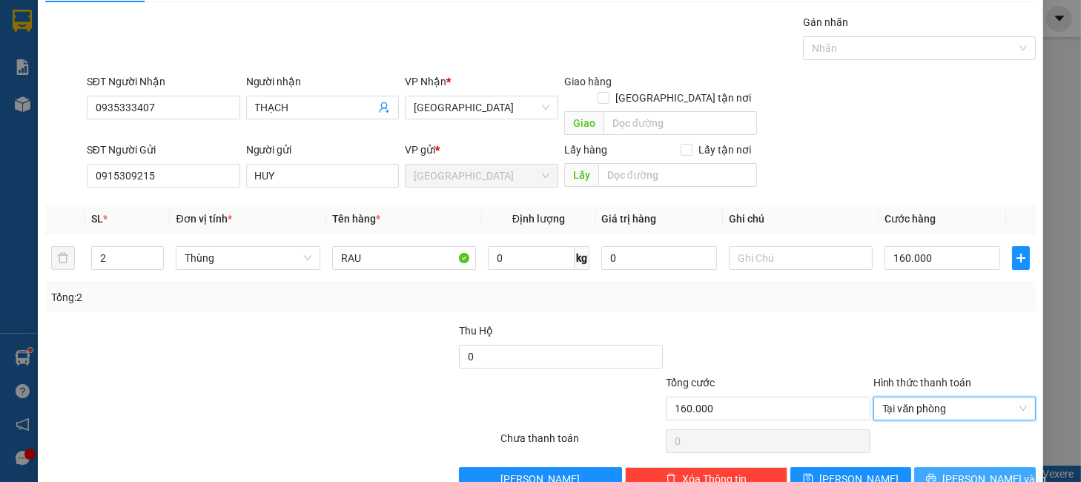
scroll to position [61, 0]
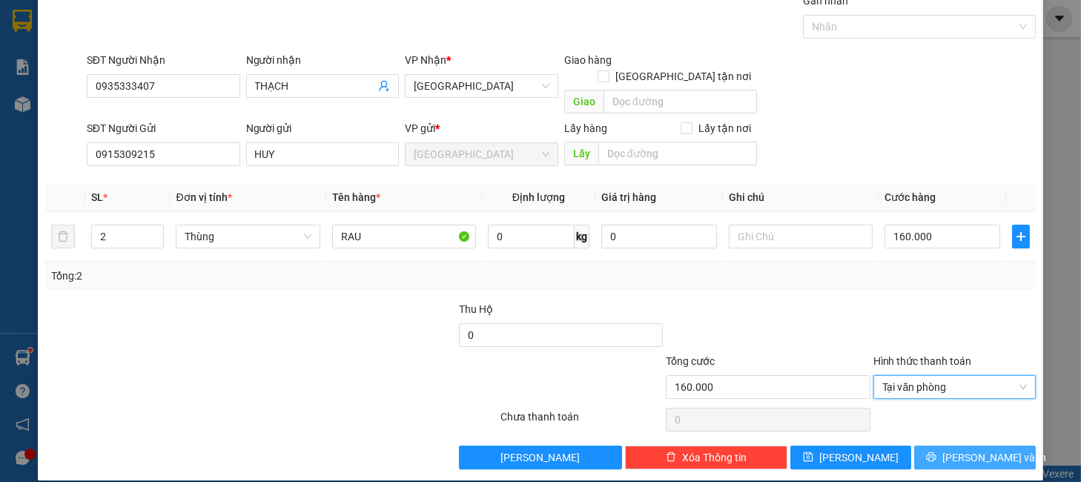
click at [949, 449] on span "Lưu và In" at bounding box center [994, 457] width 104 height 16
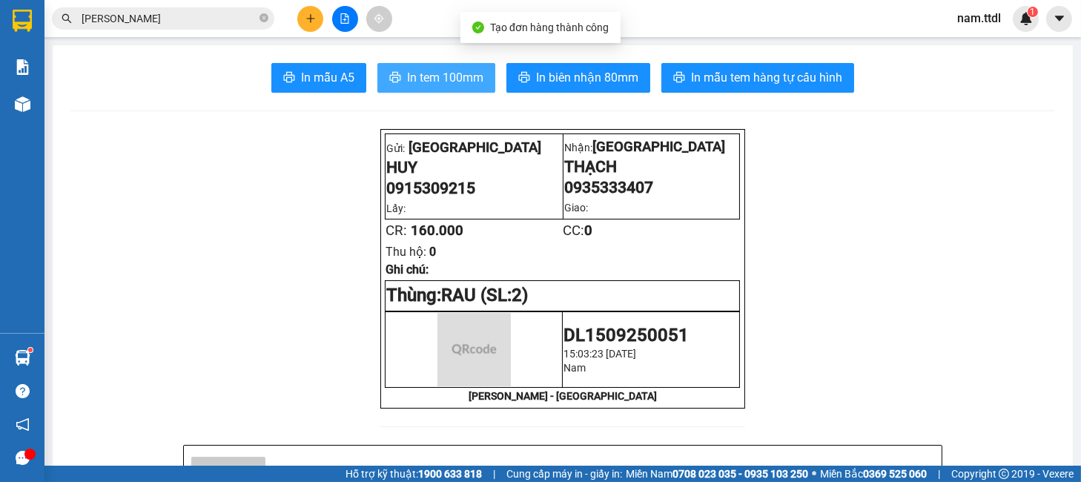
click at [389, 70] on button "In tem 100mm" at bounding box center [436, 78] width 118 height 30
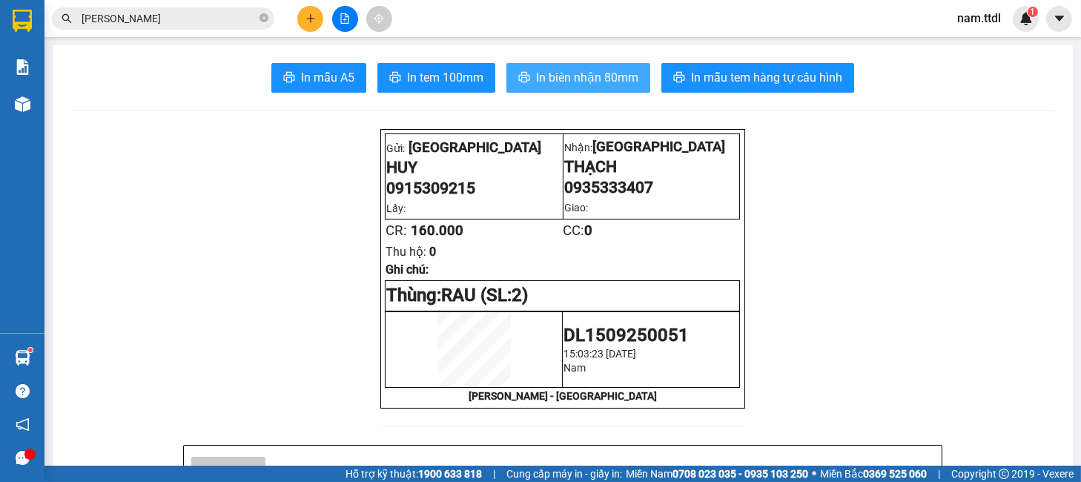
click at [584, 84] on span "In biên nhận 80mm" at bounding box center [587, 77] width 102 height 19
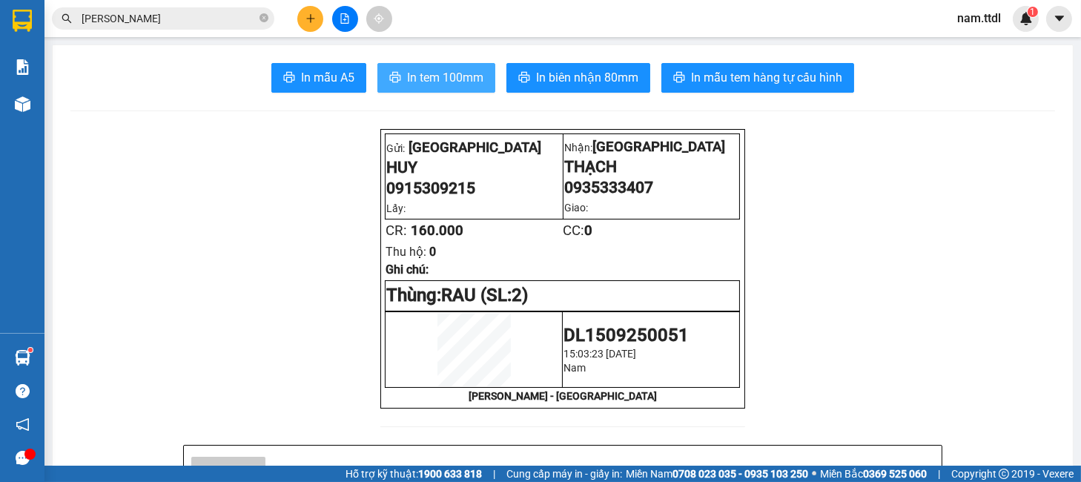
click at [435, 75] on span "In tem 100mm" at bounding box center [445, 77] width 76 height 19
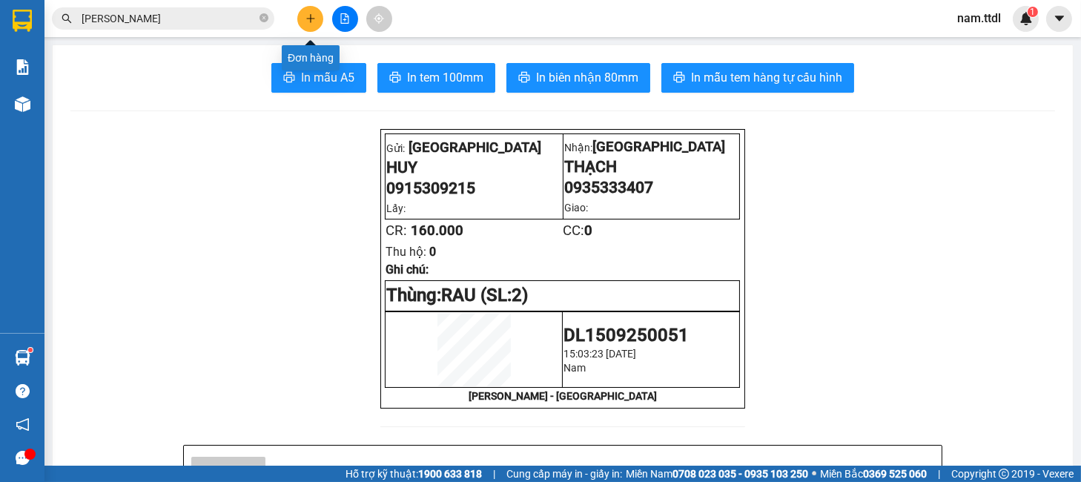
click at [311, 28] on button at bounding box center [310, 19] width 26 height 26
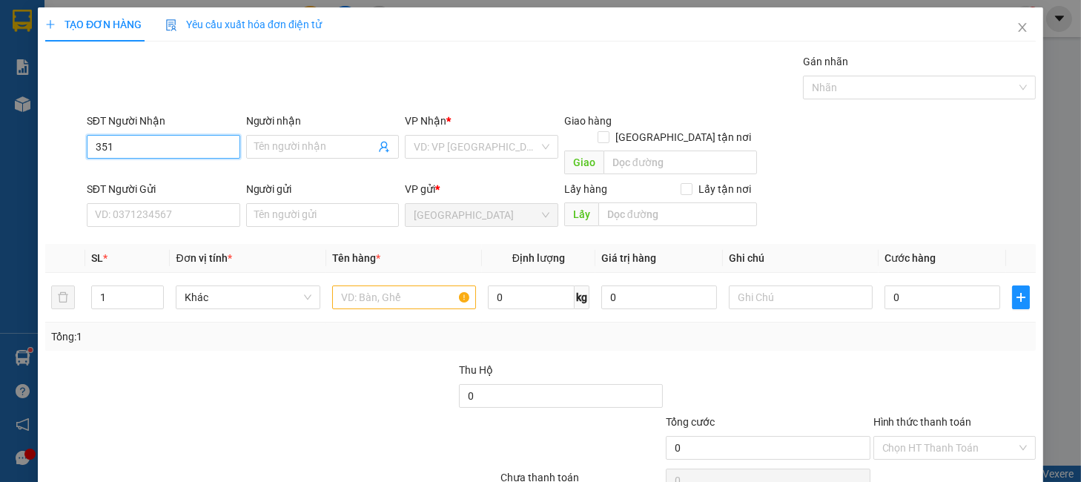
click at [144, 139] on input "351" at bounding box center [163, 147] width 153 height 24
click at [161, 194] on div "0977672351 - MS.HƯƠNG" at bounding box center [160, 200] width 133 height 16
type input "0977672351"
type input "MS.HƯƠNG"
click at [167, 151] on input "0977672351" at bounding box center [163, 147] width 153 height 24
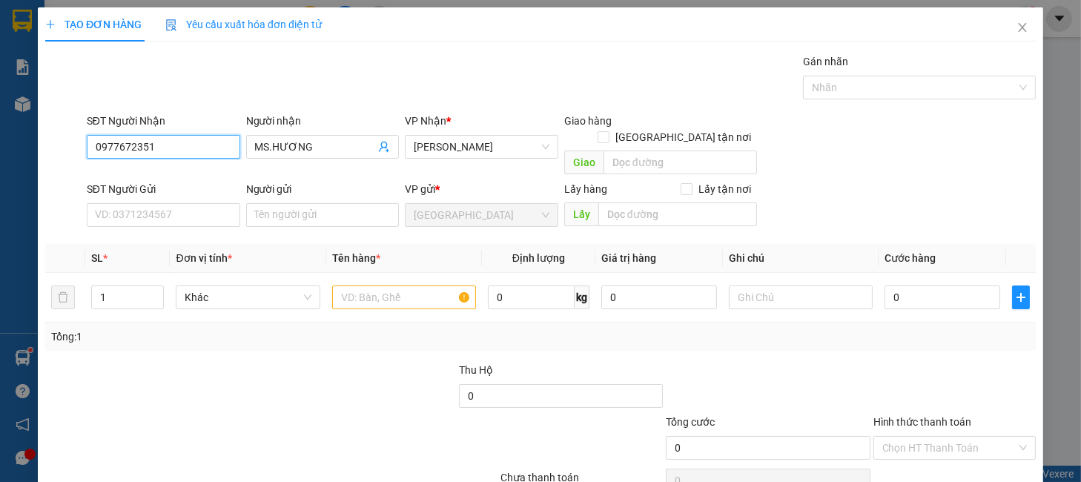
click at [167, 151] on input "0977672351" at bounding box center [163, 147] width 153 height 24
type input "0977672351"
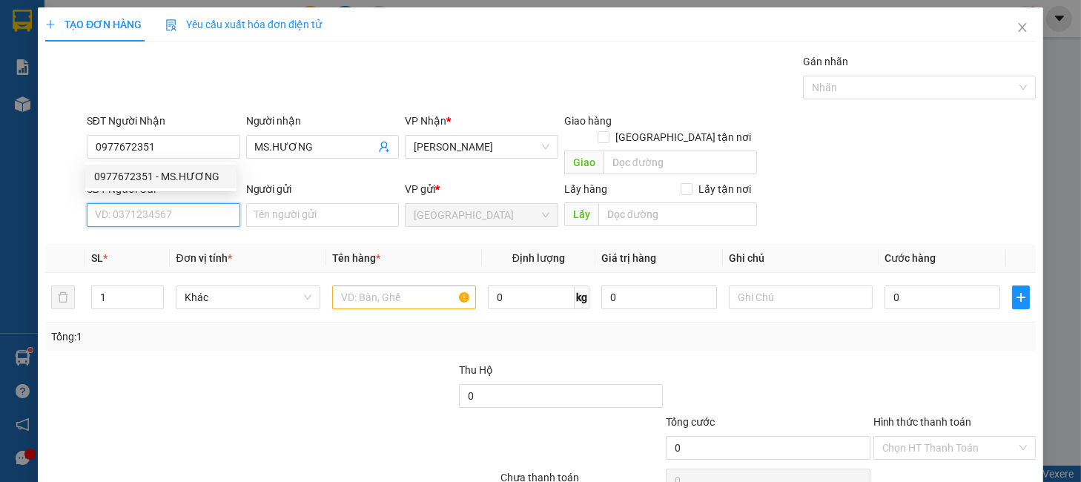
click at [183, 203] on input "SĐT Người Gửi" at bounding box center [163, 215] width 153 height 24
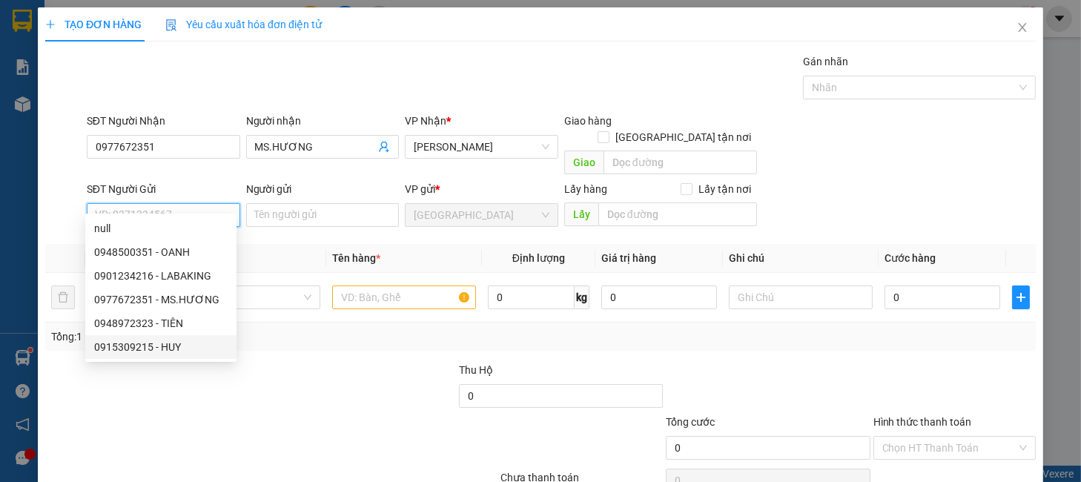
click at [176, 346] on div "0915309215 - HUY" at bounding box center [160, 347] width 133 height 16
type input "0915309215"
type input "HUY"
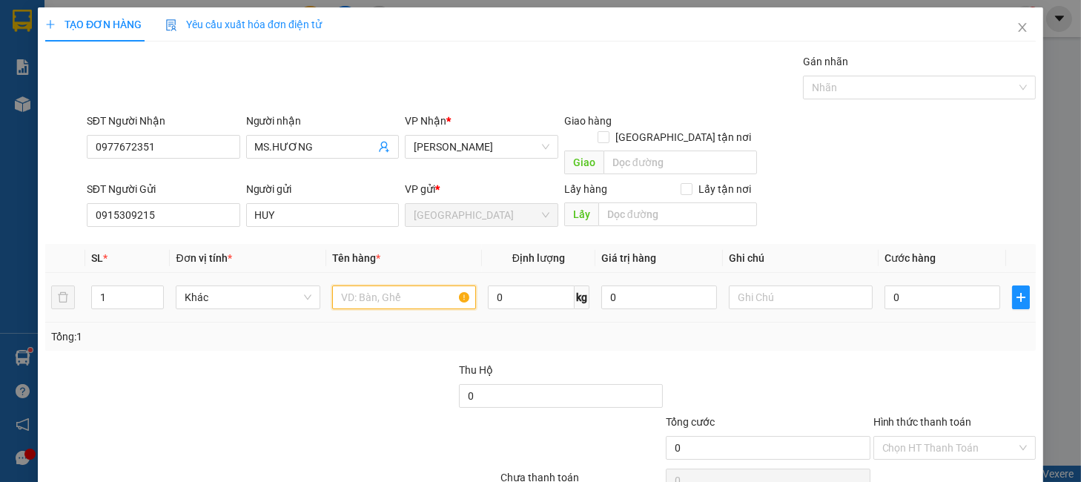
click at [369, 285] on input "text" at bounding box center [404, 297] width 144 height 24
type input "RAU"
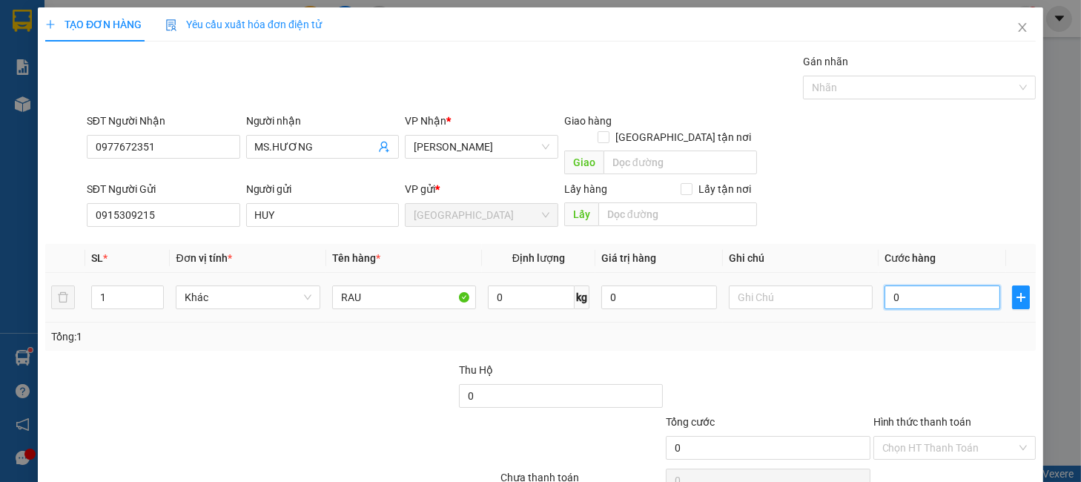
click at [887, 289] on input "0" at bounding box center [943, 297] width 116 height 24
type input "7"
type input "70"
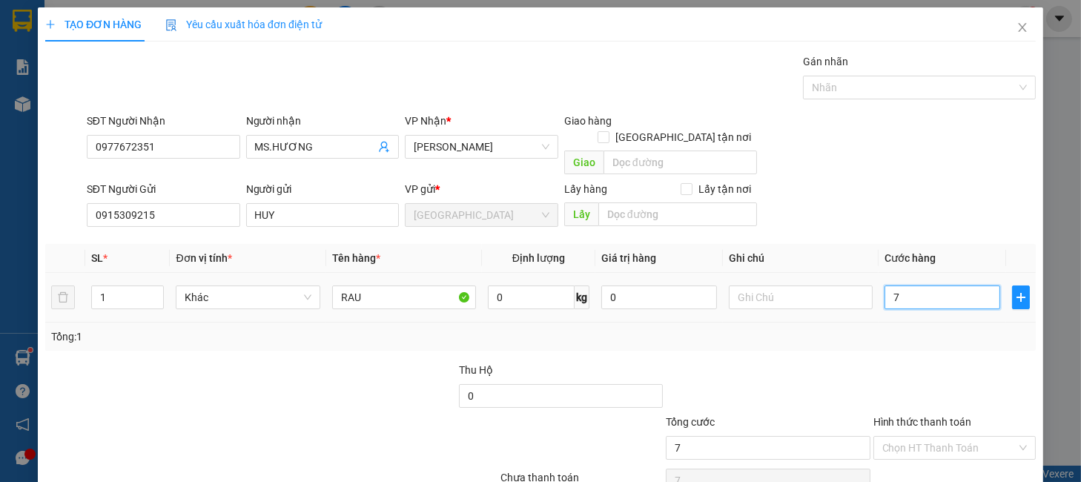
type input "70"
type input "70.000"
click at [871, 334] on div "Transit Pickup Surcharge Ids Transit Deliver Surcharge Ids Transit Deliver Surc…" at bounding box center [540, 291] width 991 height 477
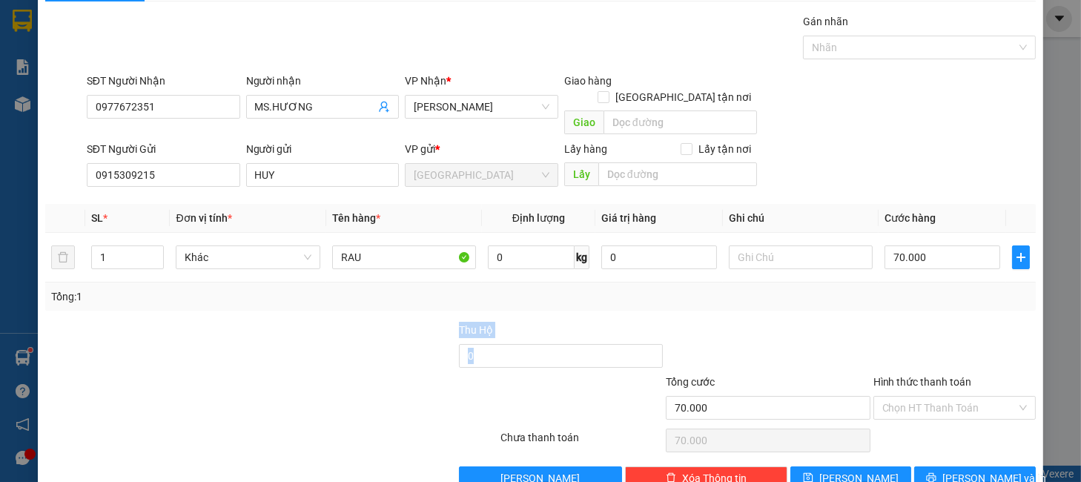
scroll to position [61, 0]
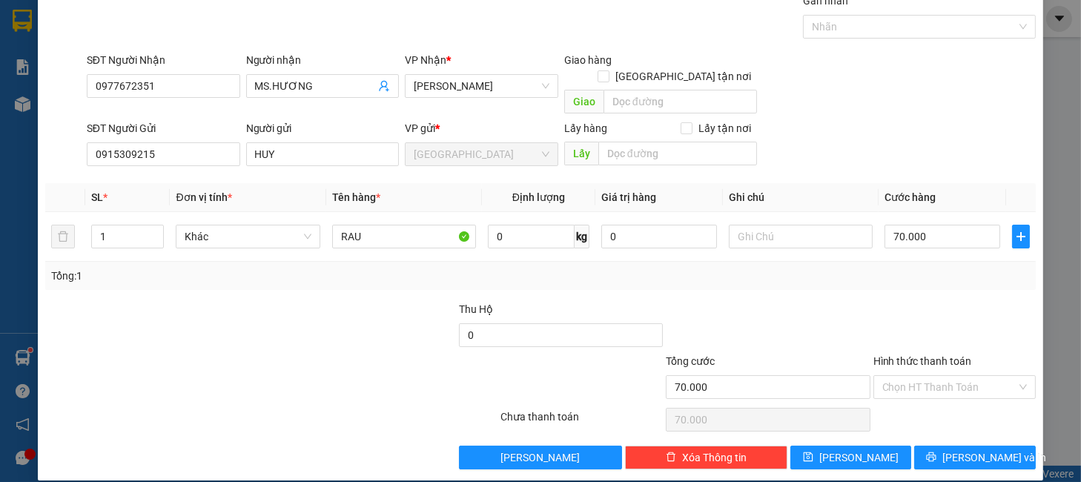
click at [917, 376] on input "Hình thức thanh toán" at bounding box center [949, 387] width 134 height 22
click at [911, 394] on div "Tại văn phòng" at bounding box center [942, 400] width 142 height 16
type input "0"
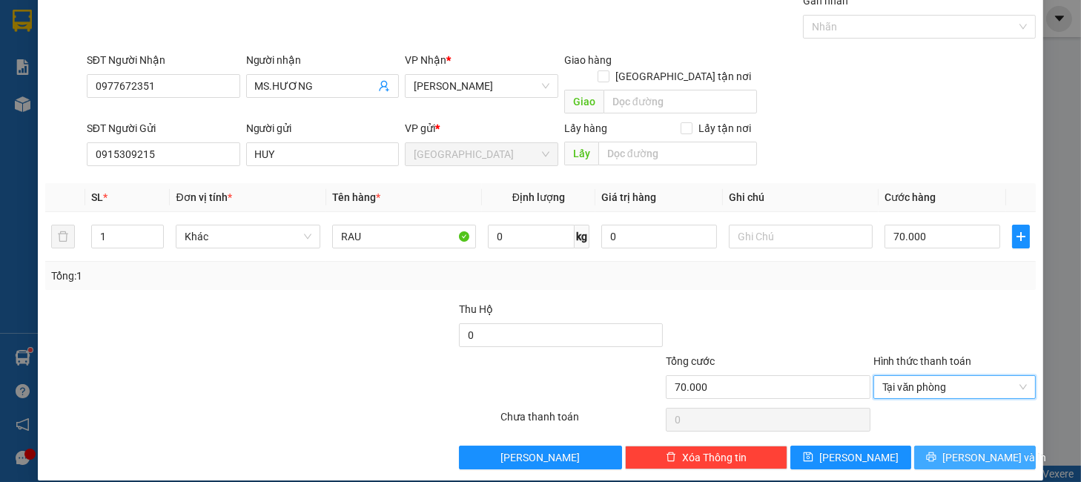
click at [918, 446] on button "Lưu và In" at bounding box center [974, 458] width 121 height 24
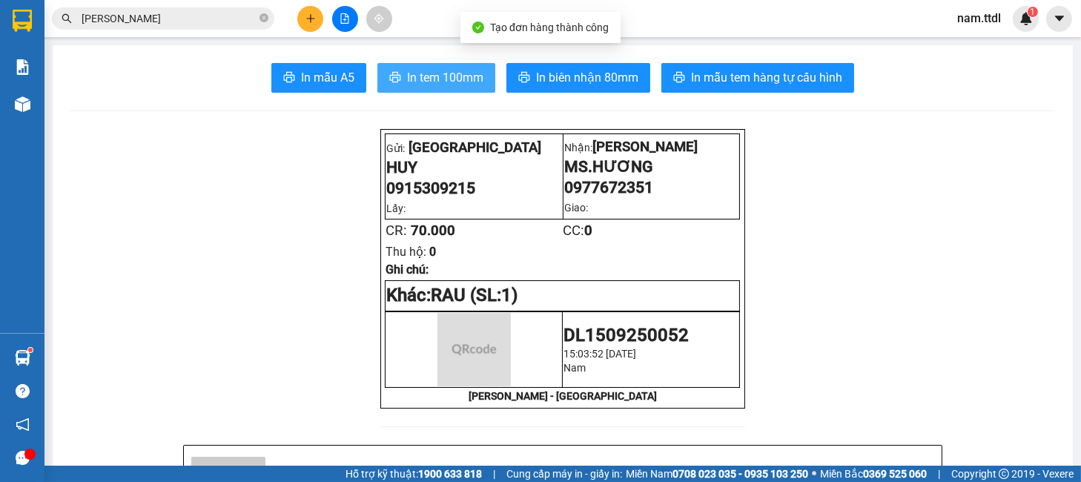
click at [463, 82] on span "In tem 100mm" at bounding box center [445, 77] width 76 height 19
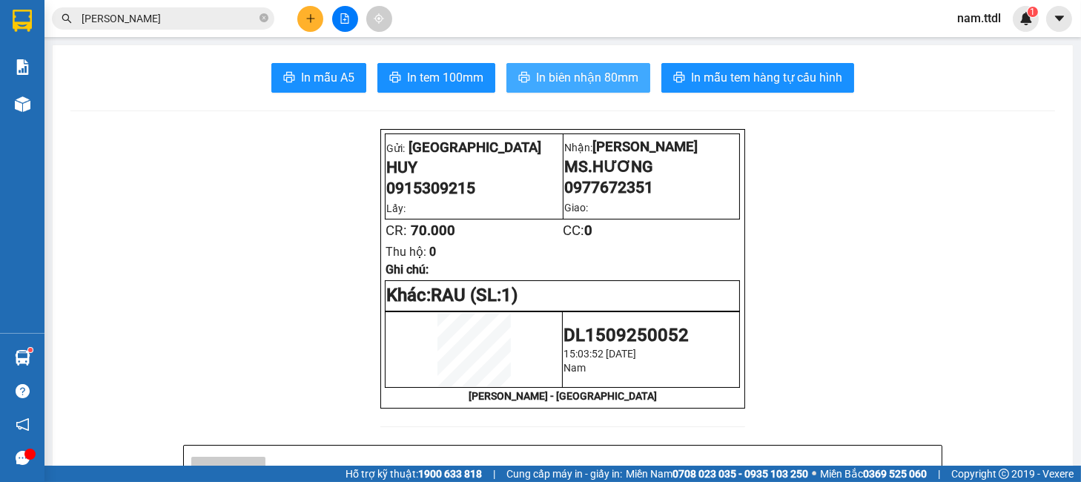
click at [575, 73] on span "In biên nhận 80mm" at bounding box center [587, 77] width 102 height 19
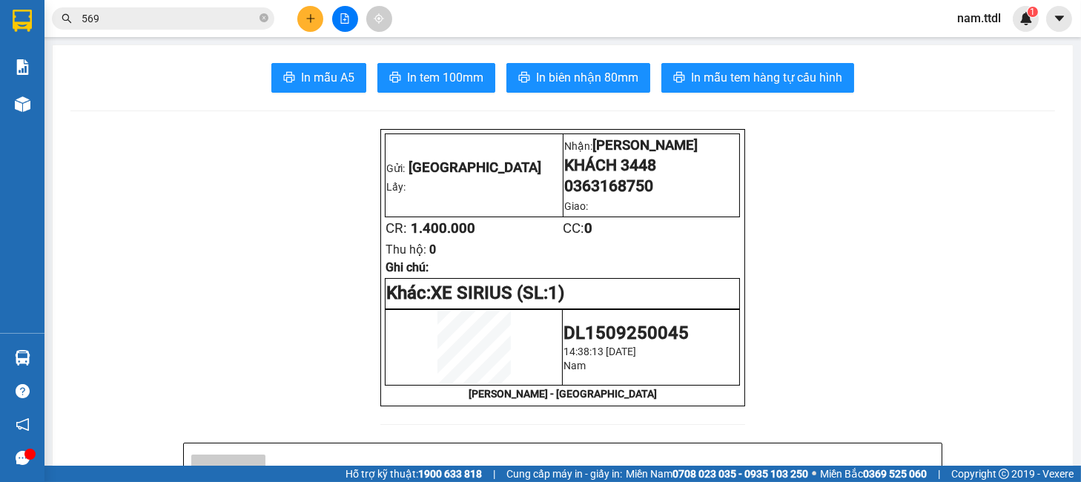
click at [309, 22] on icon "plus" at bounding box center [311, 18] width 10 height 10
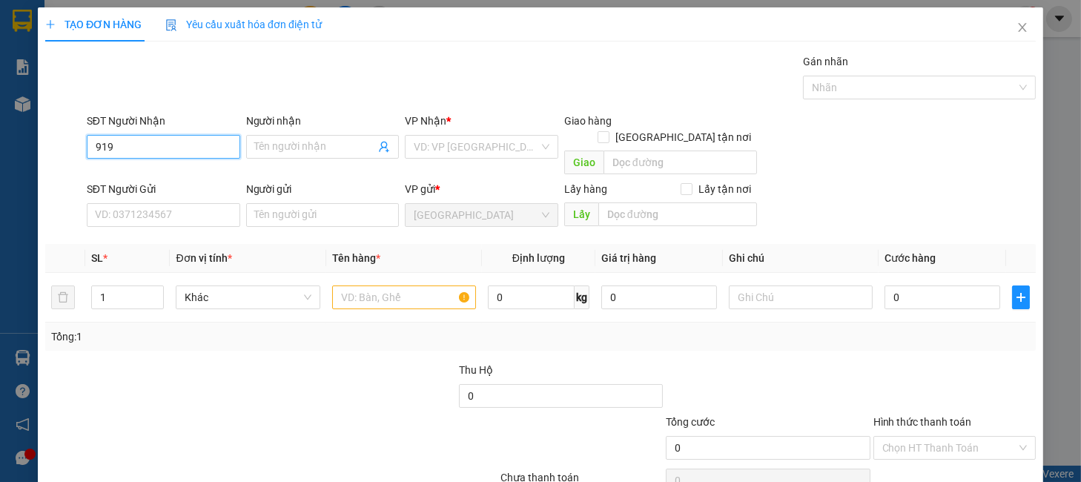
click at [179, 156] on input "919" at bounding box center [163, 147] width 153 height 24
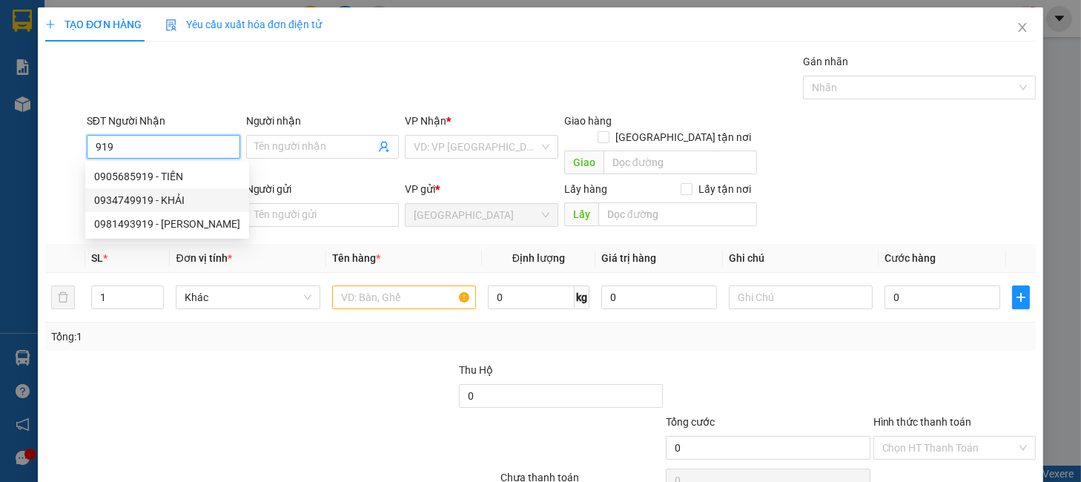
click at [185, 204] on div "0934749919 - KHẢI" at bounding box center [167, 200] width 146 height 16
type input "0934749919"
type input "KHẢI"
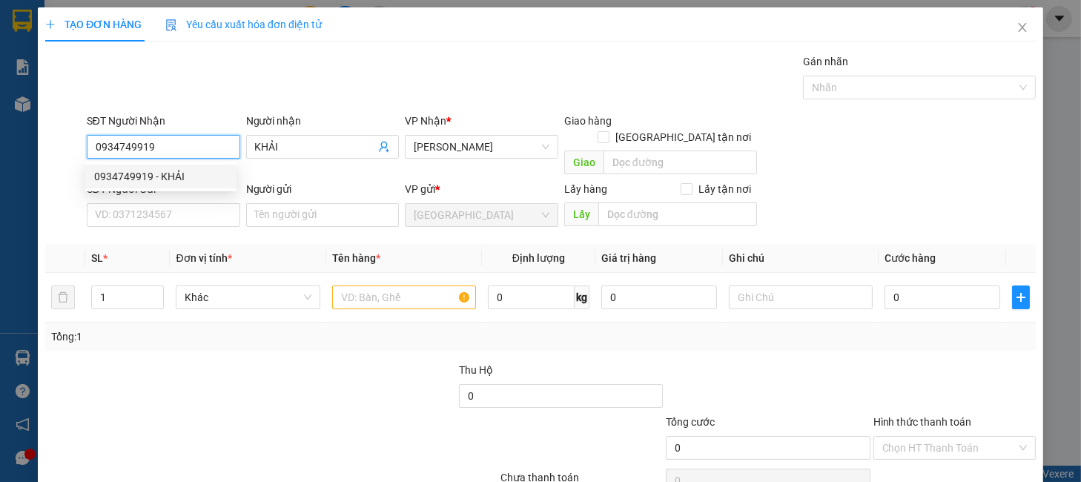
type input "0934749919"
click at [191, 218] on div "Transit Pickup Surcharge Ids Transit Deliver Surcharge Ids Transit Deliver Surc…" at bounding box center [540, 291] width 991 height 477
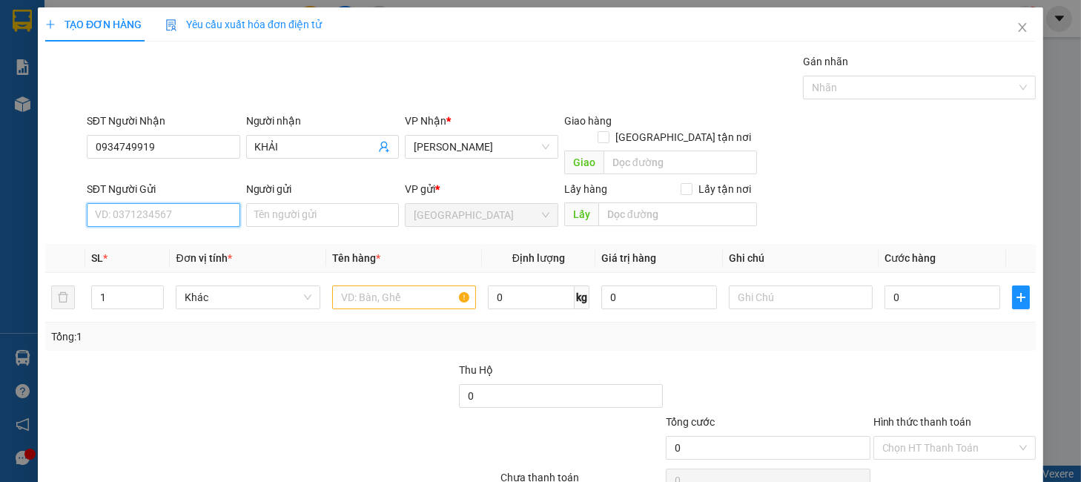
click at [217, 203] on input "SĐT Người Gửi" at bounding box center [163, 215] width 153 height 24
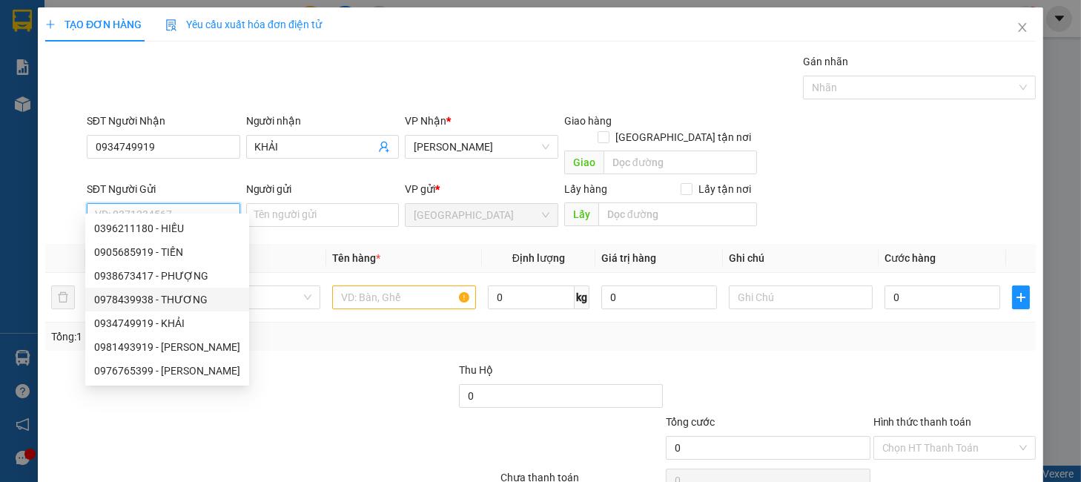
click at [185, 302] on div "0978439938 - THƯƠNG" at bounding box center [167, 299] width 146 height 16
type input "0978439938"
type input "THƯƠNG"
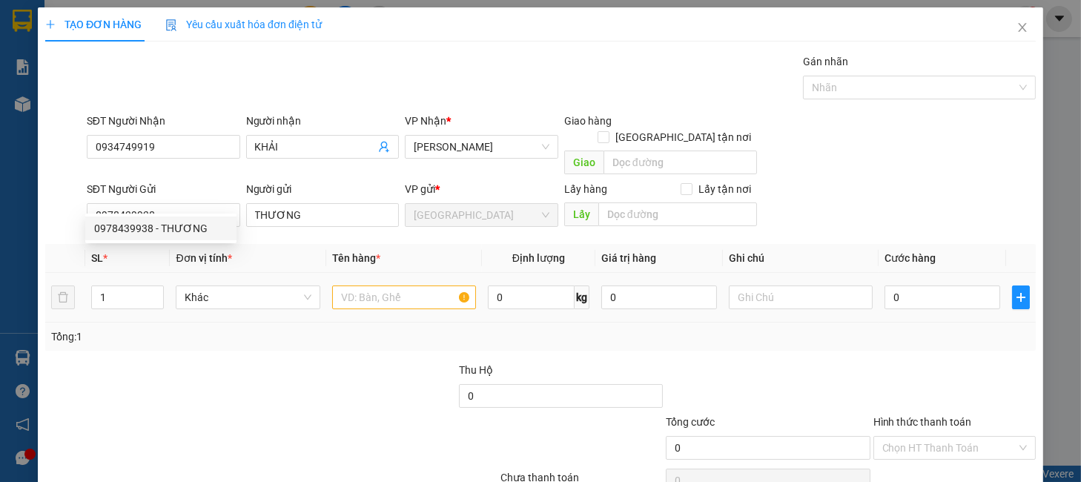
click at [257, 283] on div "Khác" at bounding box center [248, 298] width 144 height 30
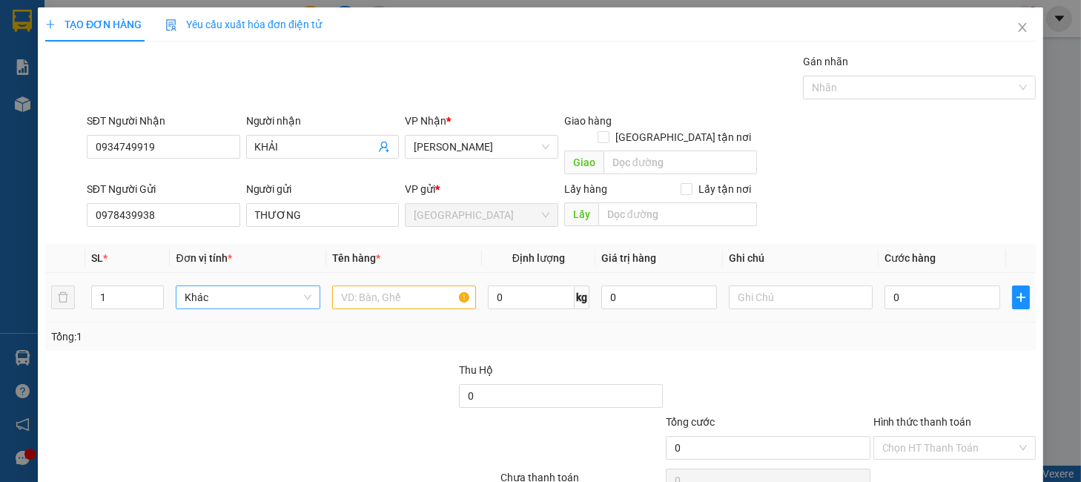
click at [262, 286] on span "Khác" at bounding box center [248, 297] width 126 height 22
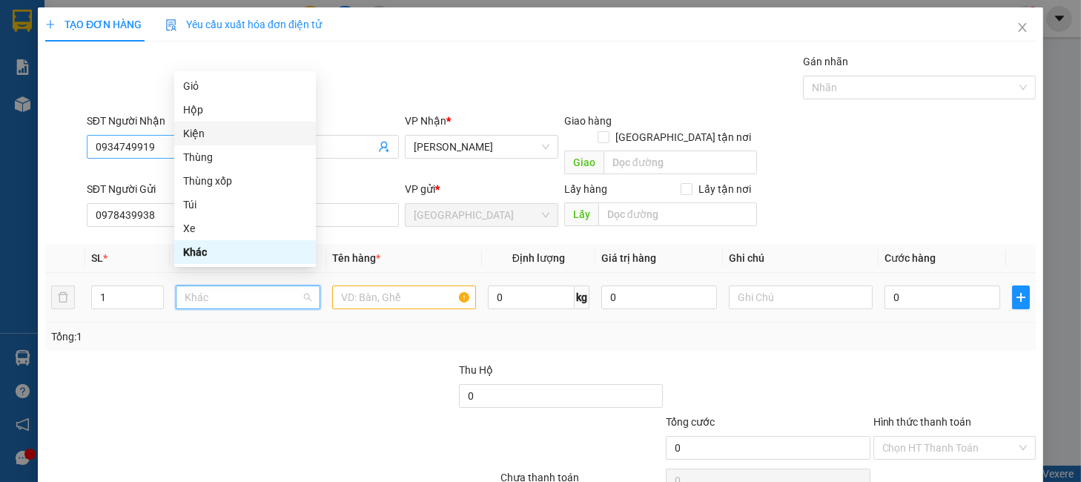
drag, startPoint x: 211, startPoint y: 149, endPoint x: 219, endPoint y: 156, distance: 11.0
click at [211, 149] on div "Thùng" at bounding box center [245, 157] width 124 height 16
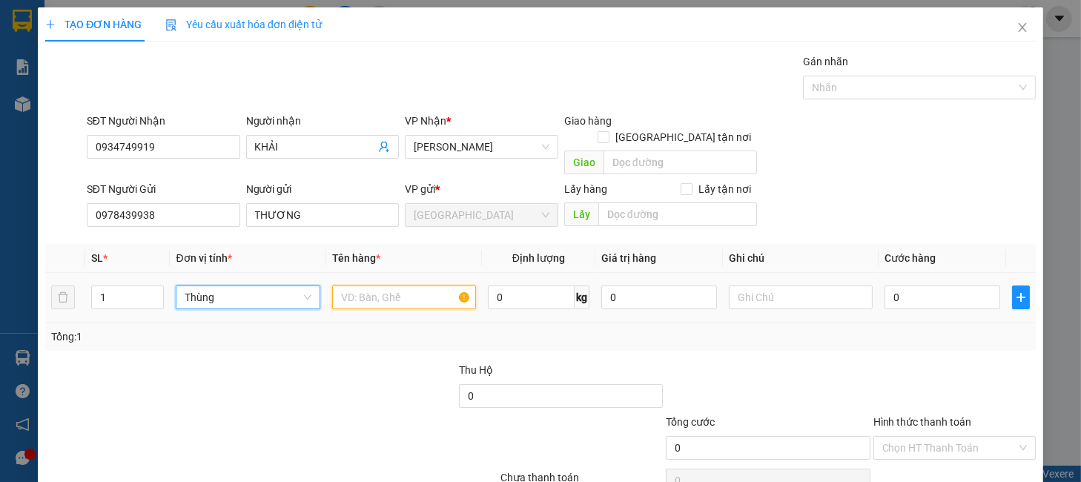
click at [365, 285] on input "text" at bounding box center [404, 297] width 144 height 24
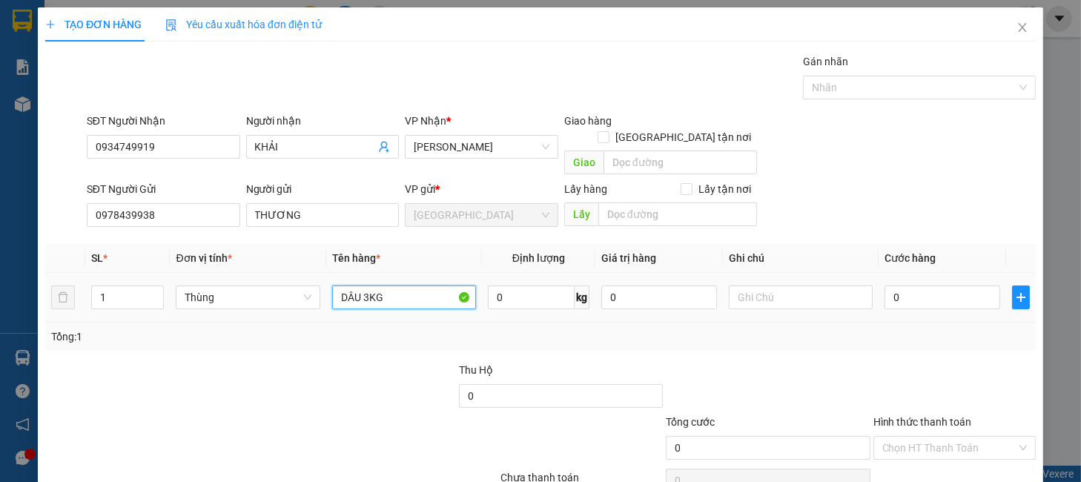
type input "DÂU 3KG"
click at [938, 290] on input "0" at bounding box center [943, 297] width 116 height 24
type input "3"
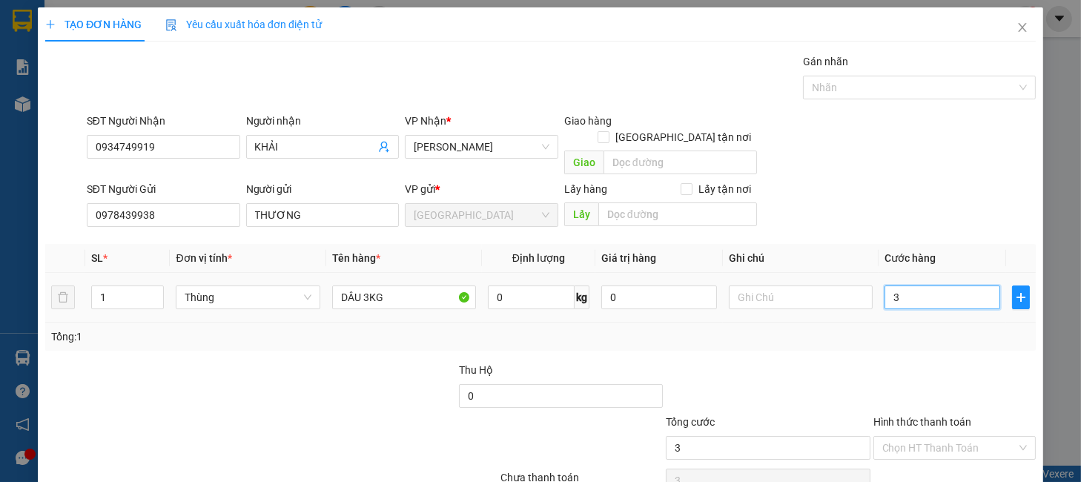
type input "30"
type input "30.000"
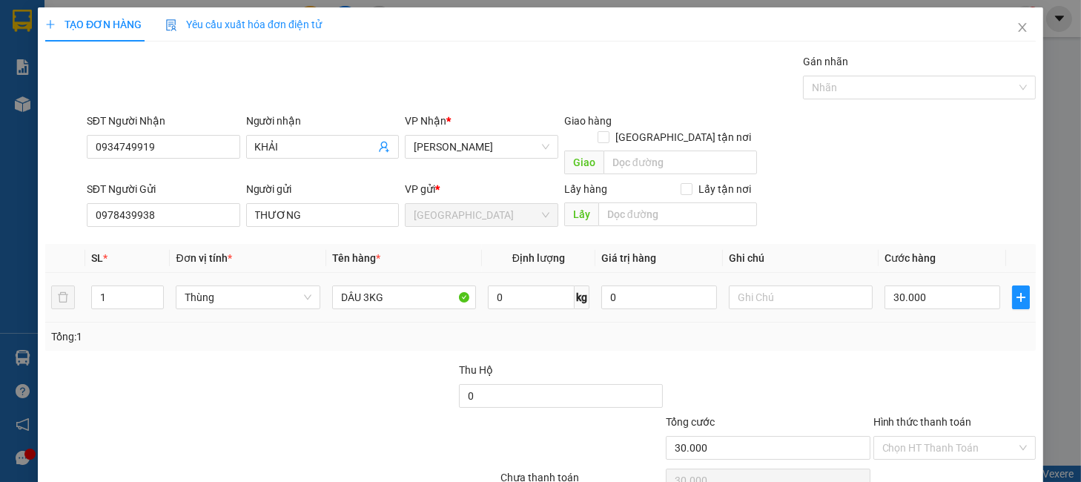
click at [914, 329] on div "Tổng: 1" at bounding box center [540, 337] width 979 height 16
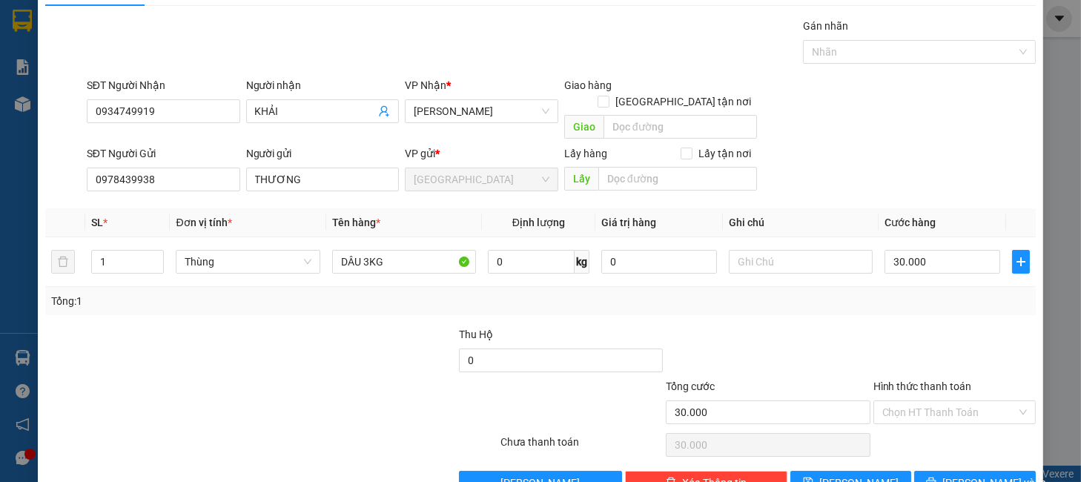
scroll to position [61, 0]
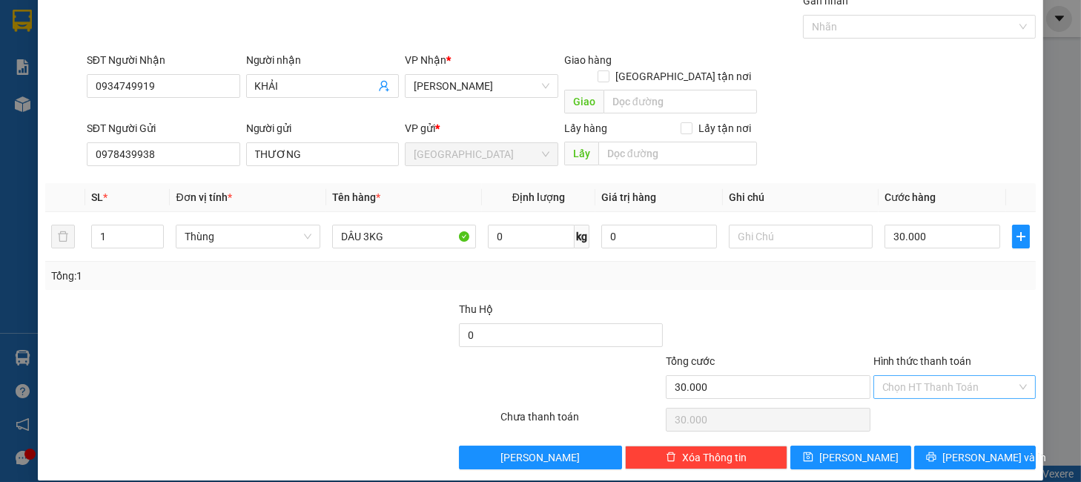
click at [934, 376] on input "Hình thức thanh toán" at bounding box center [949, 387] width 134 height 22
click at [931, 394] on div "Tại văn phòng" at bounding box center [942, 400] width 142 height 16
type input "0"
click at [939, 446] on button "Lưu và In" at bounding box center [974, 458] width 121 height 24
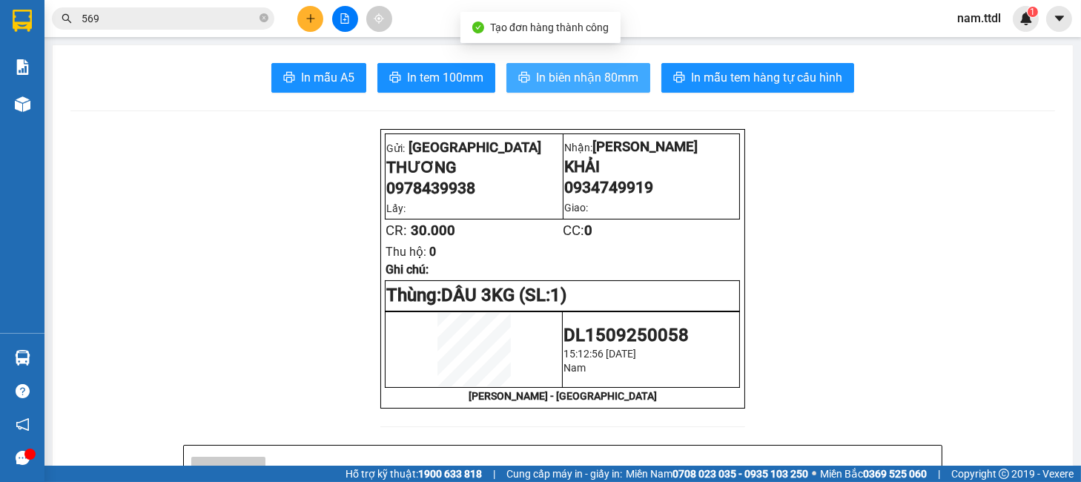
click at [541, 76] on span "In biên nhận 80mm" at bounding box center [587, 77] width 102 height 19
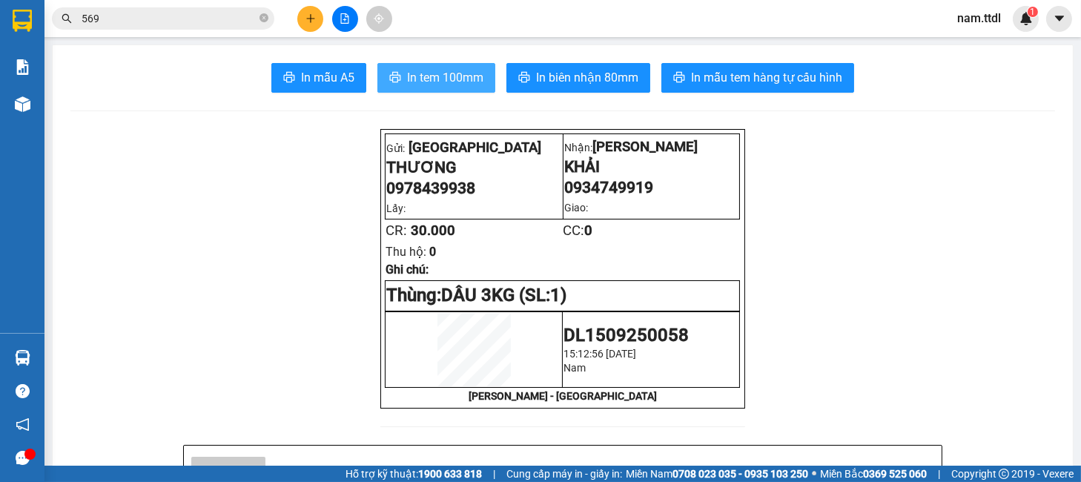
click at [442, 79] on span "In tem 100mm" at bounding box center [445, 77] width 76 height 19
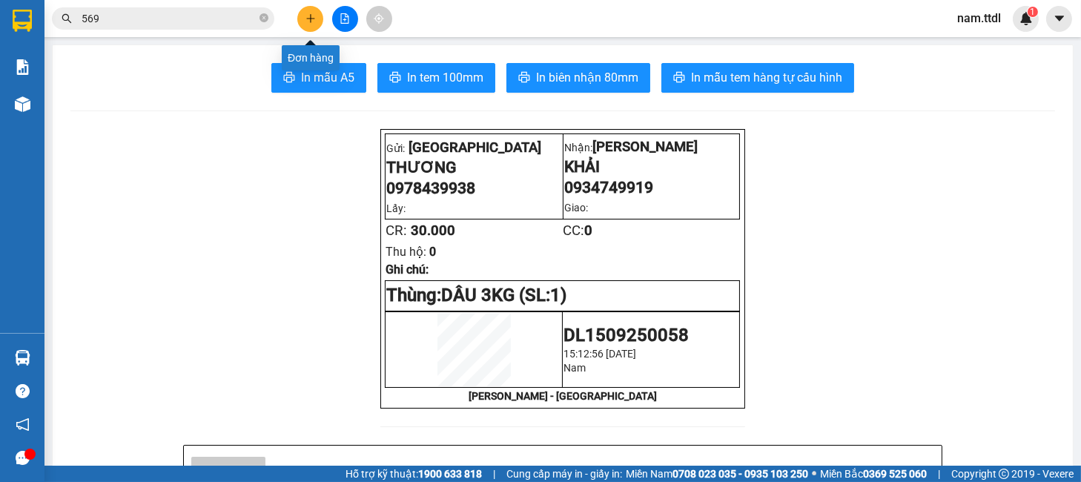
click at [300, 22] on button at bounding box center [310, 19] width 26 height 26
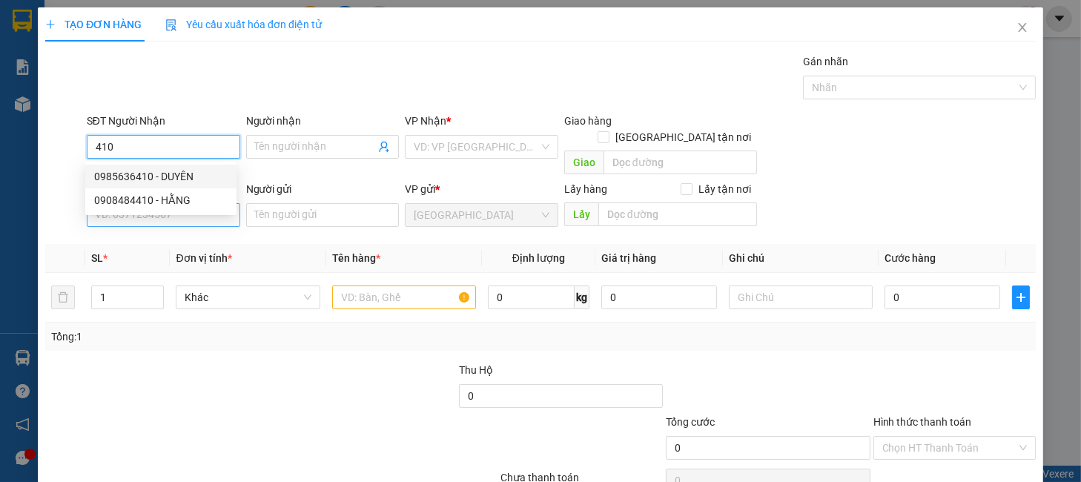
drag, startPoint x: 174, startPoint y: 179, endPoint x: 194, endPoint y: 199, distance: 27.8
click at [175, 179] on div "0985636410 - DUYÊN" at bounding box center [160, 176] width 133 height 16
type input "0985636410"
type input "DUYÊN"
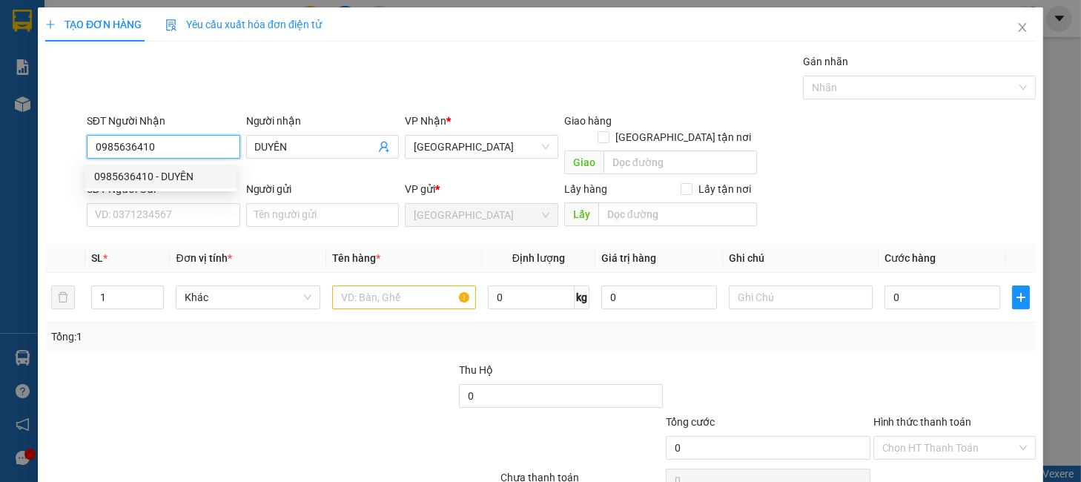
type input "0985636410"
click at [199, 214] on div "SĐT Người Gửi VD: 0371234567" at bounding box center [163, 207] width 153 height 52
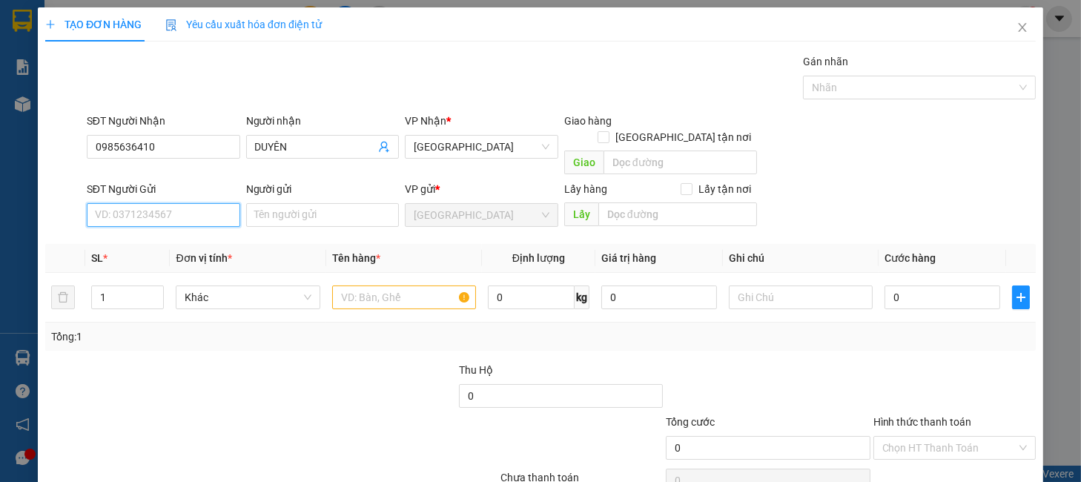
click at [208, 203] on input "SĐT Người Gửi" at bounding box center [163, 215] width 153 height 24
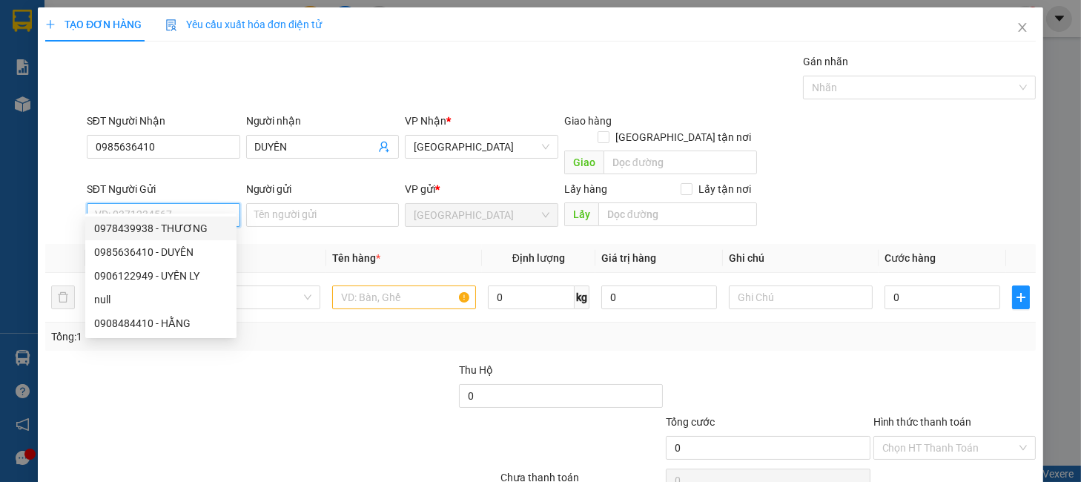
click at [186, 226] on div "0978439938 - THƯƠNG" at bounding box center [160, 228] width 133 height 16
type input "0978439938"
type input "THƯƠNG"
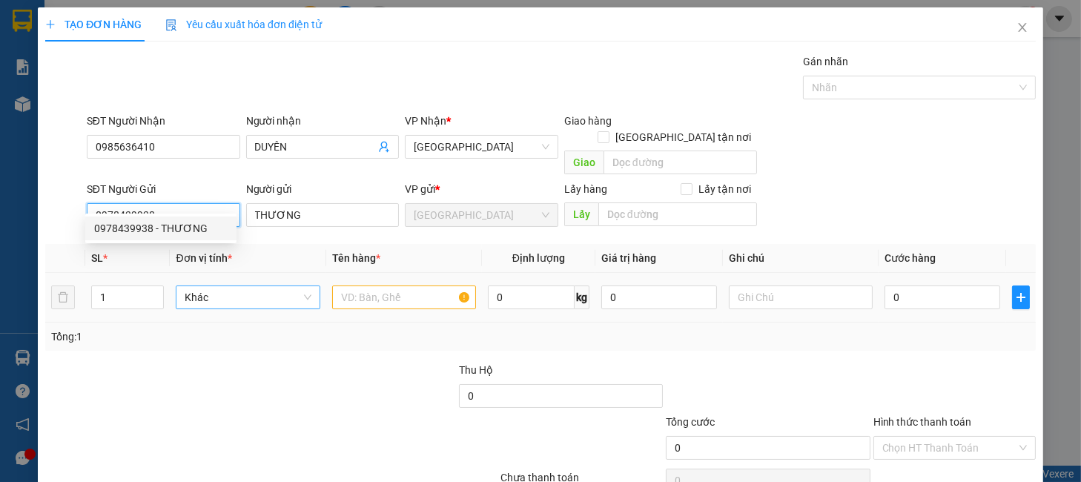
click at [241, 286] on span "Khác" at bounding box center [248, 297] width 126 height 22
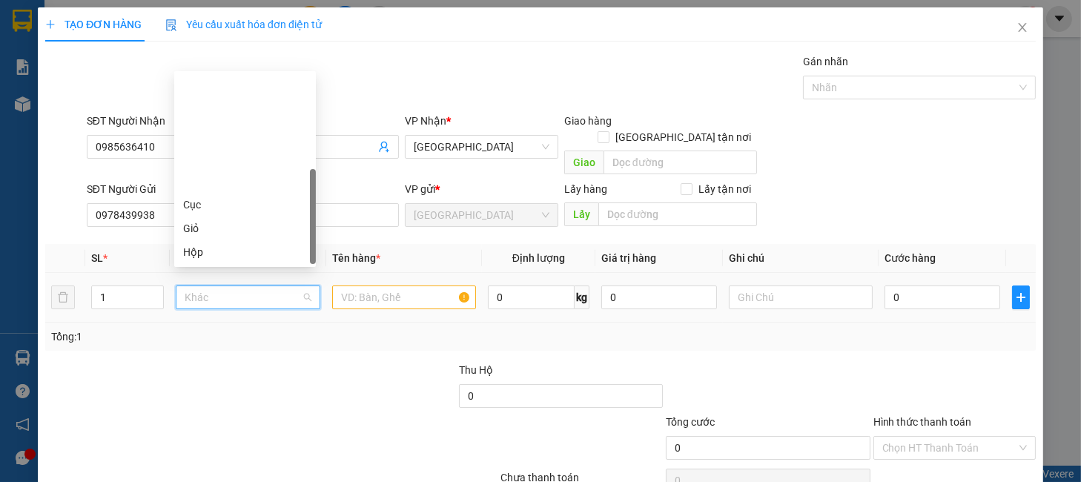
scroll to position [142, 0]
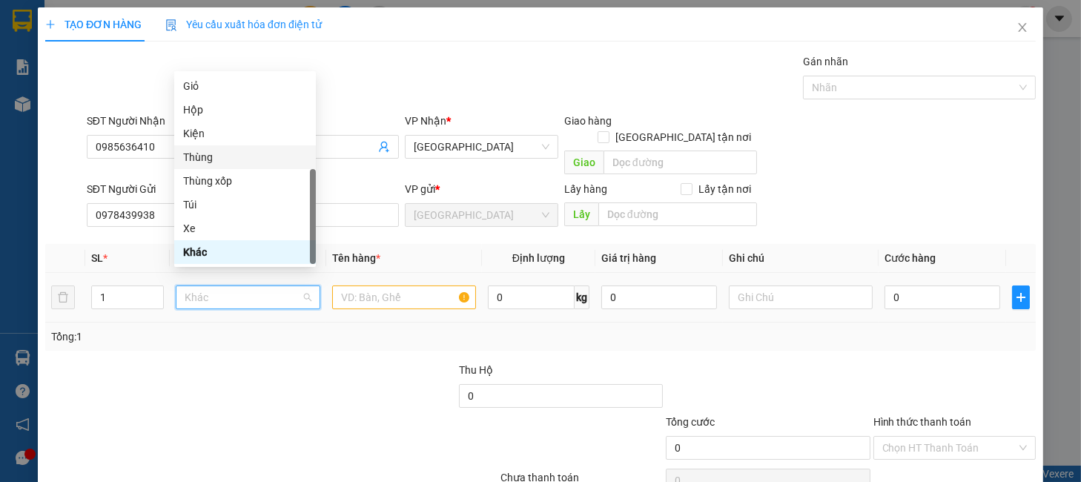
click at [202, 160] on div "Thùng" at bounding box center [245, 157] width 124 height 16
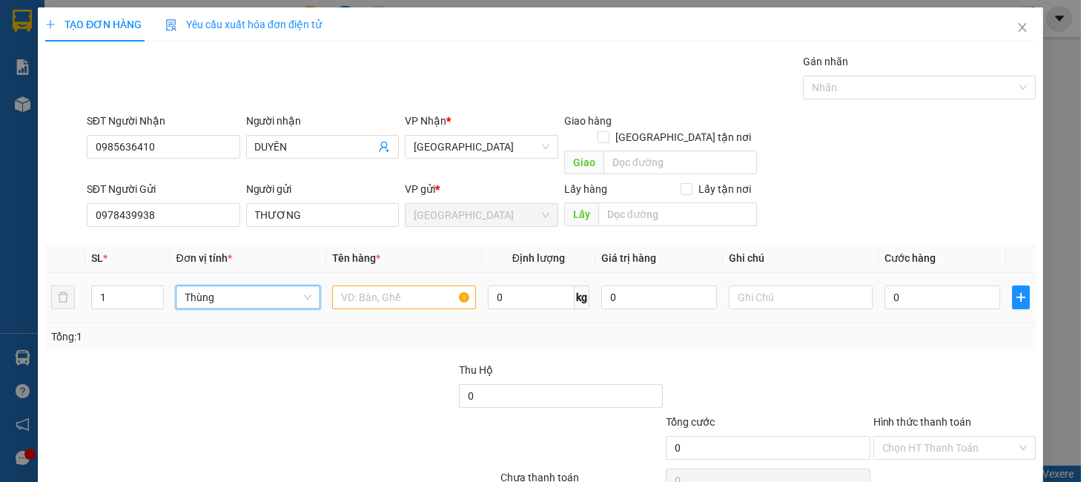
drag, startPoint x: 111, startPoint y: 273, endPoint x: 62, endPoint y: 296, distance: 54.1
click at [53, 294] on tr "1 Thùng Thùng 0 kg 0 0" at bounding box center [540, 298] width 991 height 50
click at [202, 286] on span "Thùng" at bounding box center [248, 297] width 126 height 22
type input "2"
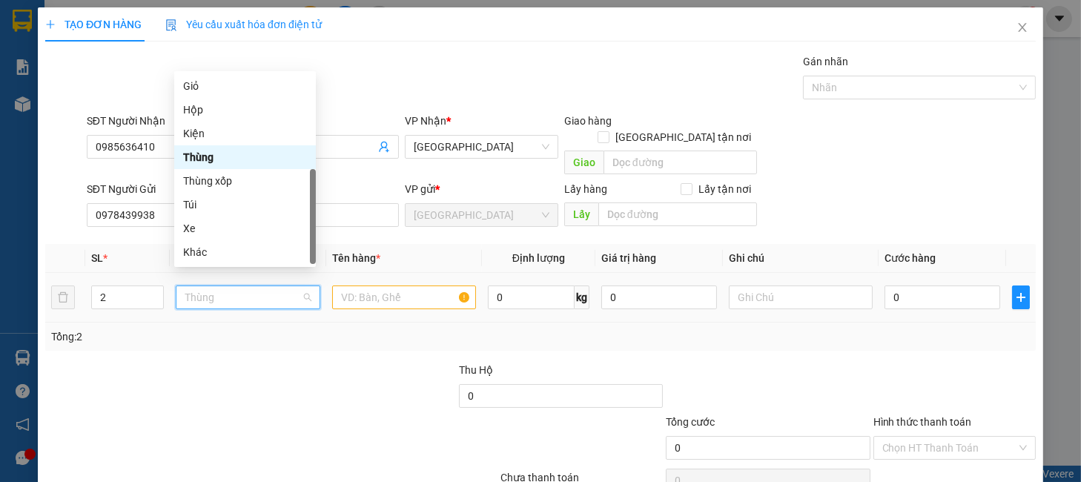
type input "B"
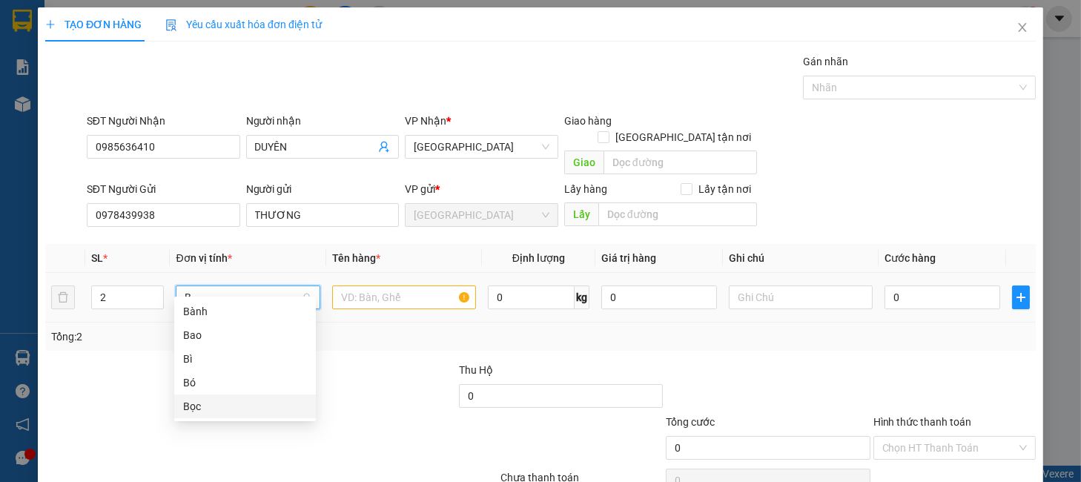
click at [198, 404] on div "Bọc" at bounding box center [245, 406] width 124 height 16
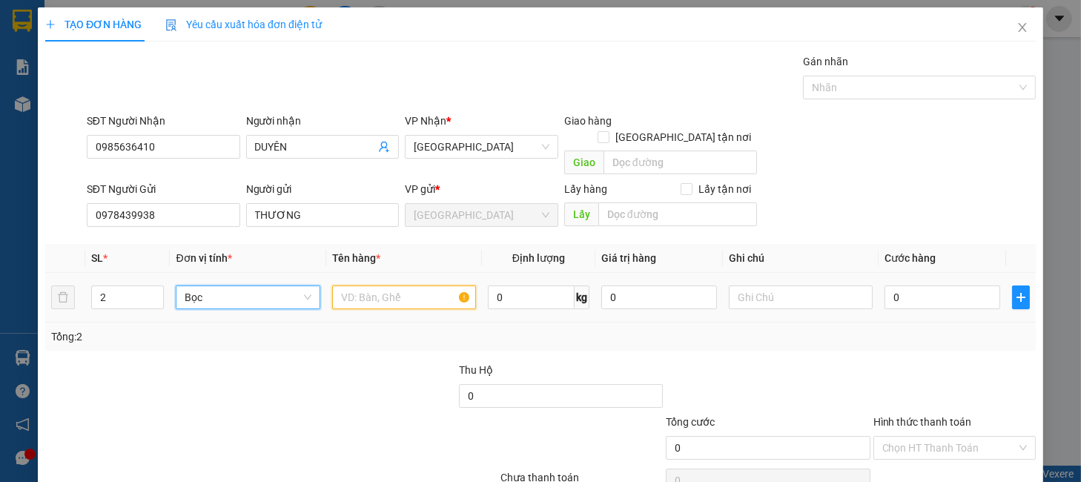
drag, startPoint x: 346, startPoint y: 278, endPoint x: 357, endPoint y: 265, distance: 17.4
click at [346, 285] on input "text" at bounding box center [404, 297] width 144 height 24
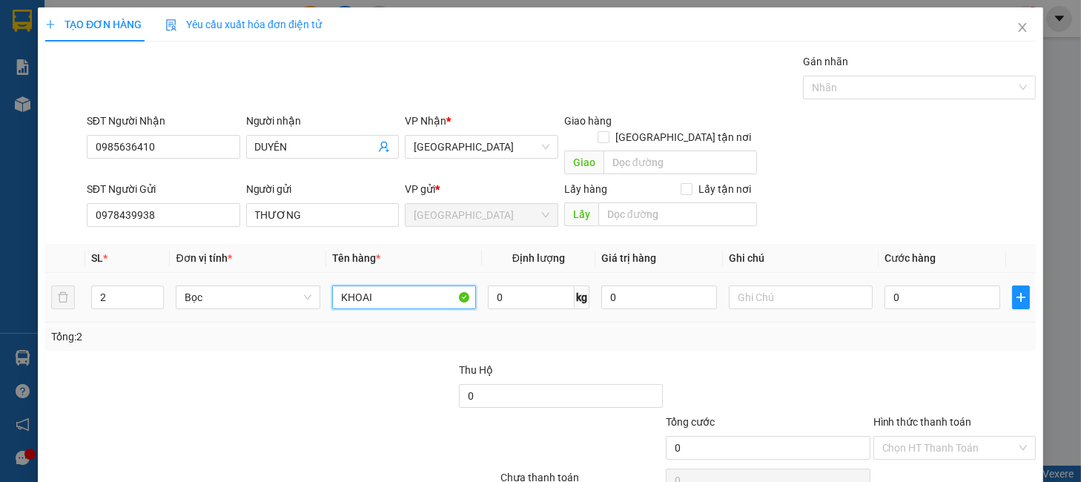
type input "KHOAI"
type input "1"
type input "12"
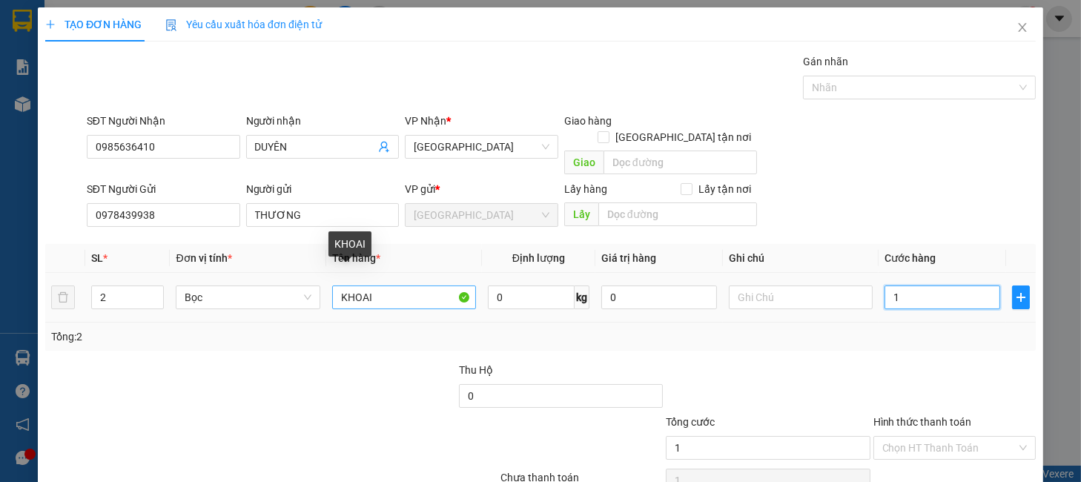
type input "12"
type input "120"
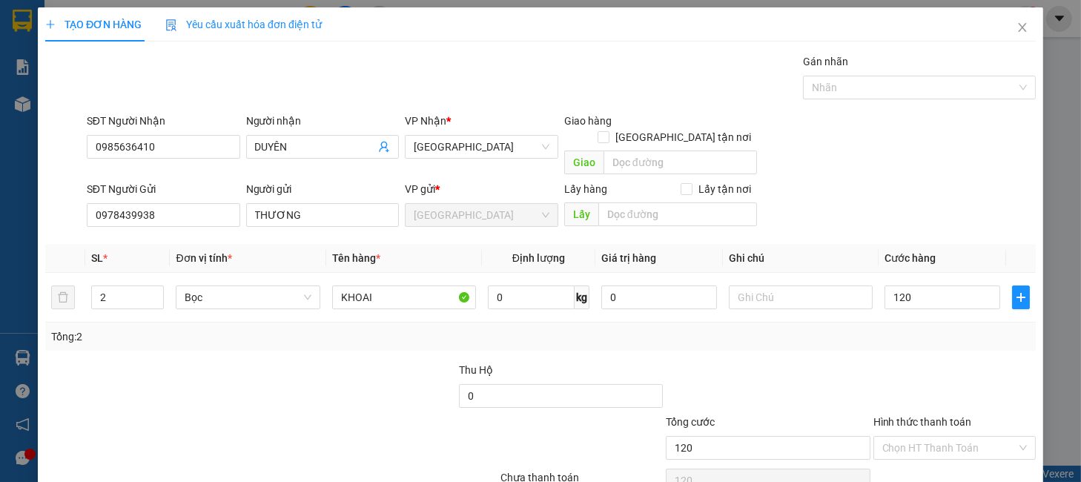
type input "120.000"
click at [763, 362] on div at bounding box center [767, 388] width 207 height 52
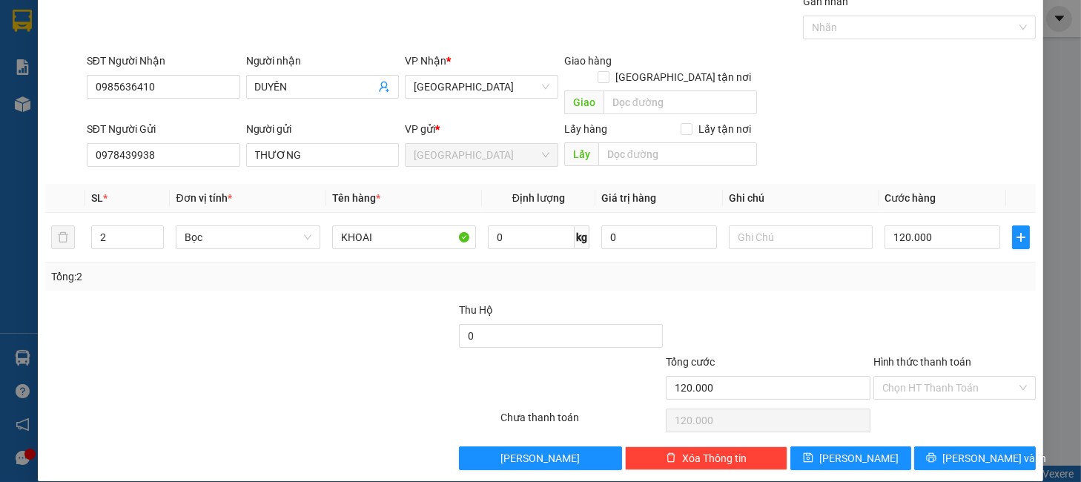
scroll to position [61, 0]
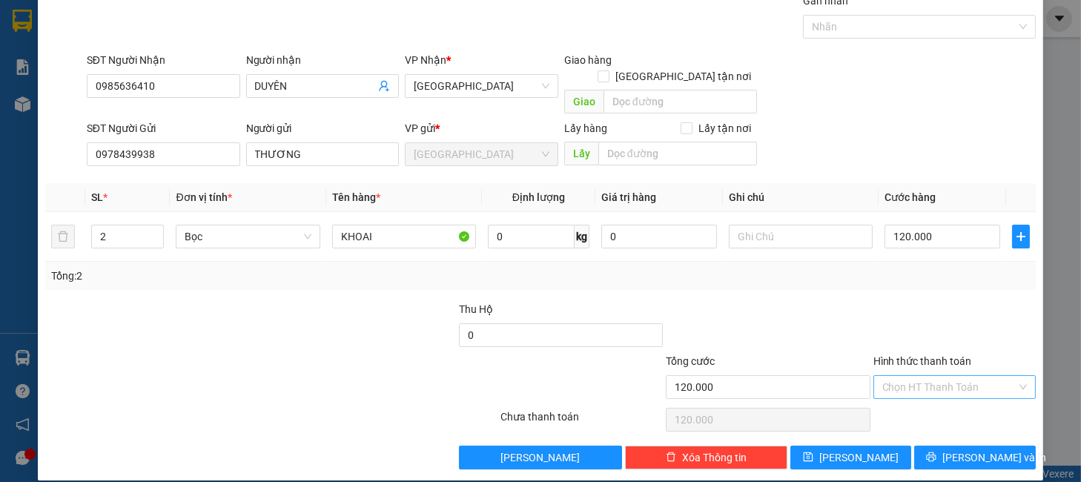
click at [882, 376] on input "Hình thức thanh toán" at bounding box center [949, 387] width 134 height 22
drag, startPoint x: 899, startPoint y: 391, endPoint x: 907, endPoint y: 419, distance: 29.1
click at [899, 392] on div "Tại văn phòng" at bounding box center [942, 401] width 160 height 24
type input "0"
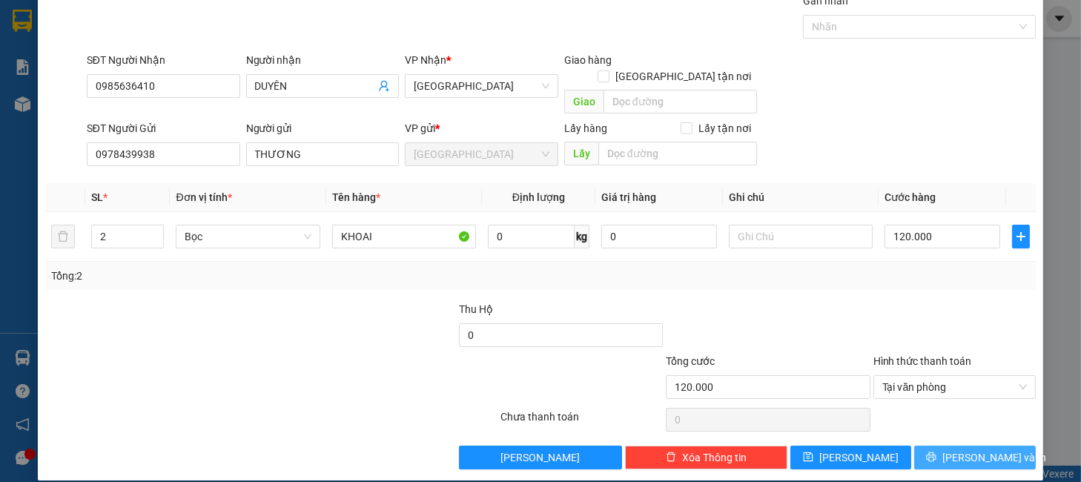
click at [918, 446] on button "Lưu và In" at bounding box center [974, 458] width 121 height 24
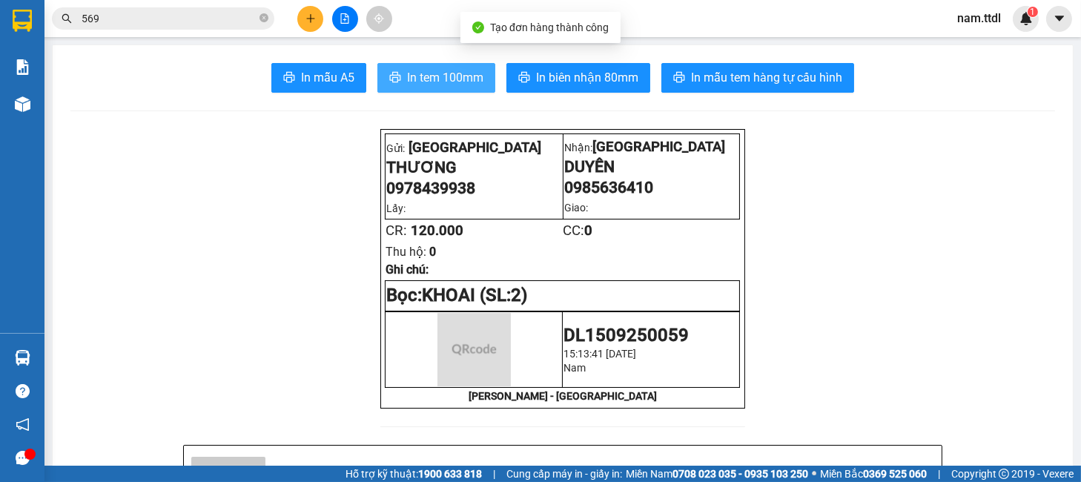
click at [451, 92] on button "In tem 100mm" at bounding box center [436, 78] width 118 height 30
click at [451, 87] on span "In tem 100mm" at bounding box center [445, 77] width 76 height 19
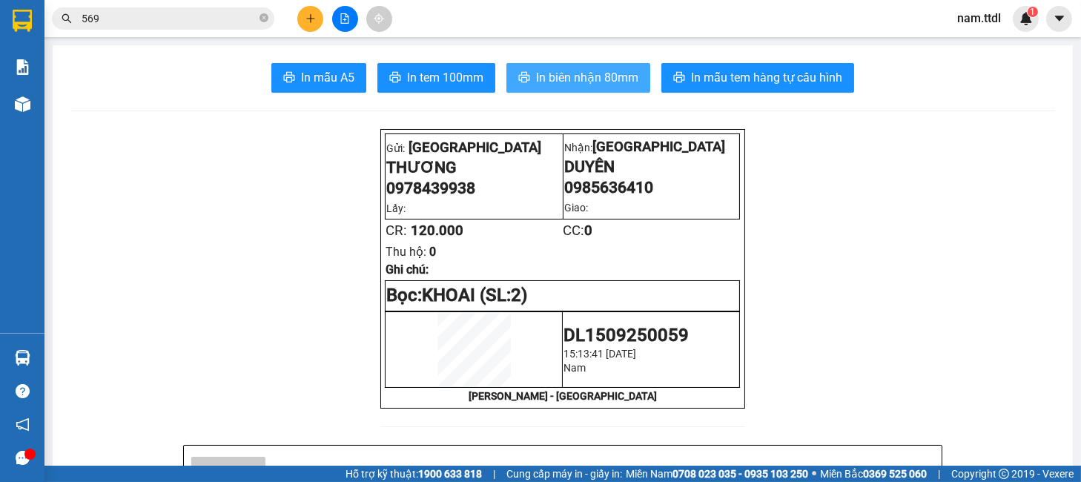
click at [605, 82] on span "In biên nhận 80mm" at bounding box center [587, 77] width 102 height 19
click at [313, 19] on icon "plus" at bounding box center [311, 18] width 10 height 10
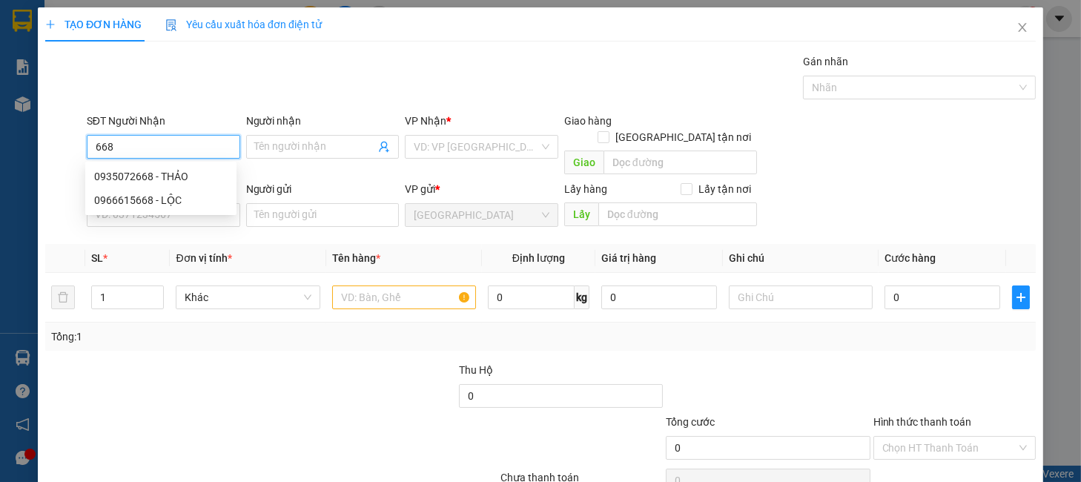
click at [150, 152] on input "668" at bounding box center [163, 147] width 153 height 24
click at [164, 171] on div "0935072668 - THẢO" at bounding box center [160, 176] width 133 height 16
type input "0935072668"
type input "THẢO"
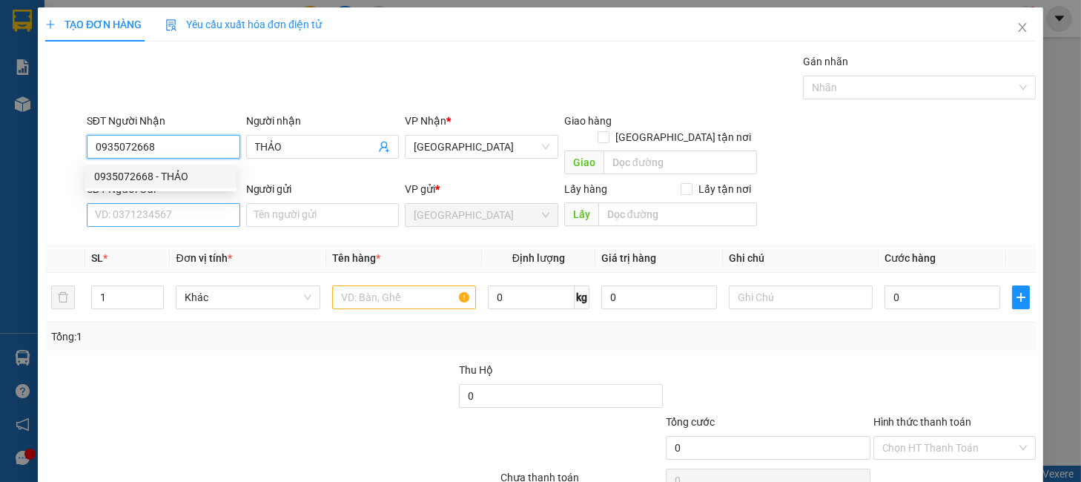
type input "0935072668"
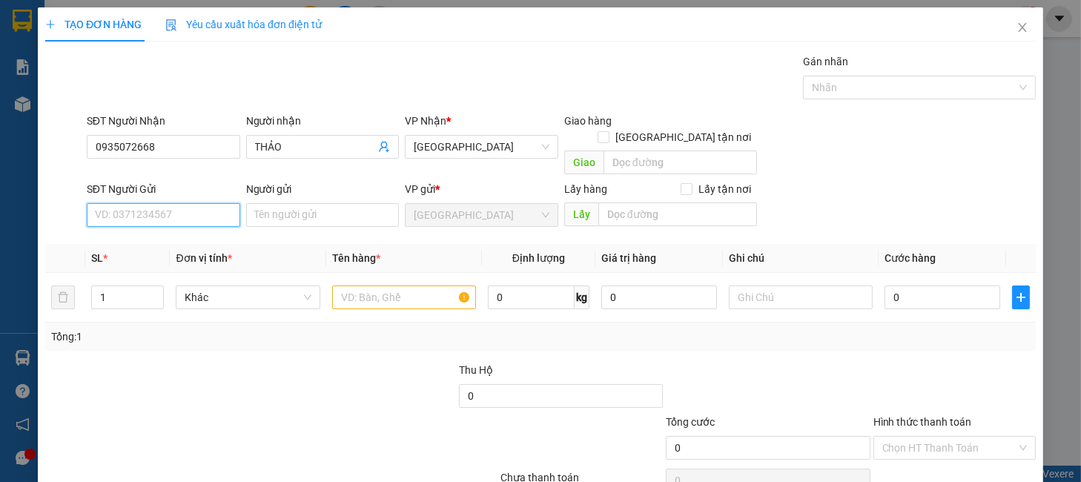
click at [183, 203] on input "SĐT Người Gửi" at bounding box center [163, 215] width 153 height 24
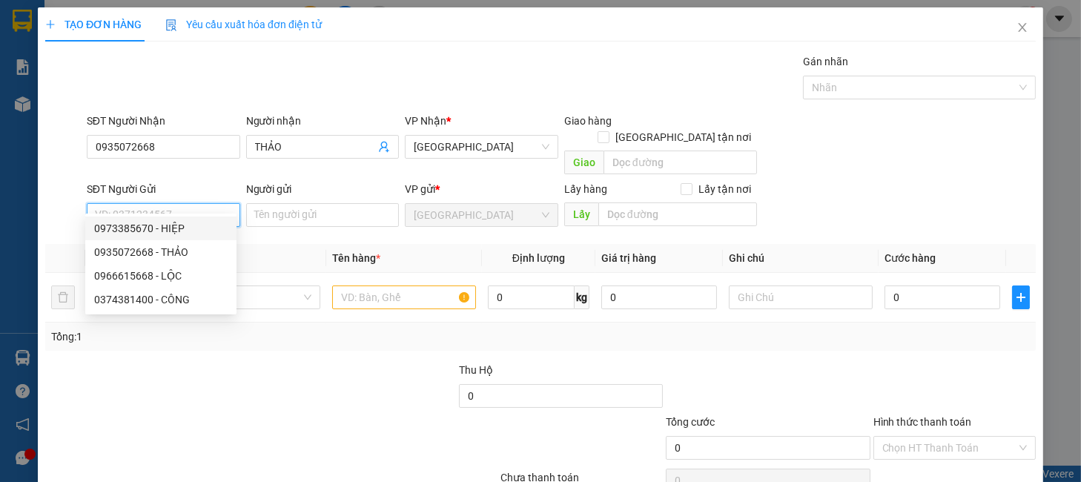
click at [174, 225] on div "0973385670 - HIỆP" at bounding box center [160, 228] width 133 height 16
type input "0973385670"
type input "HIỆP"
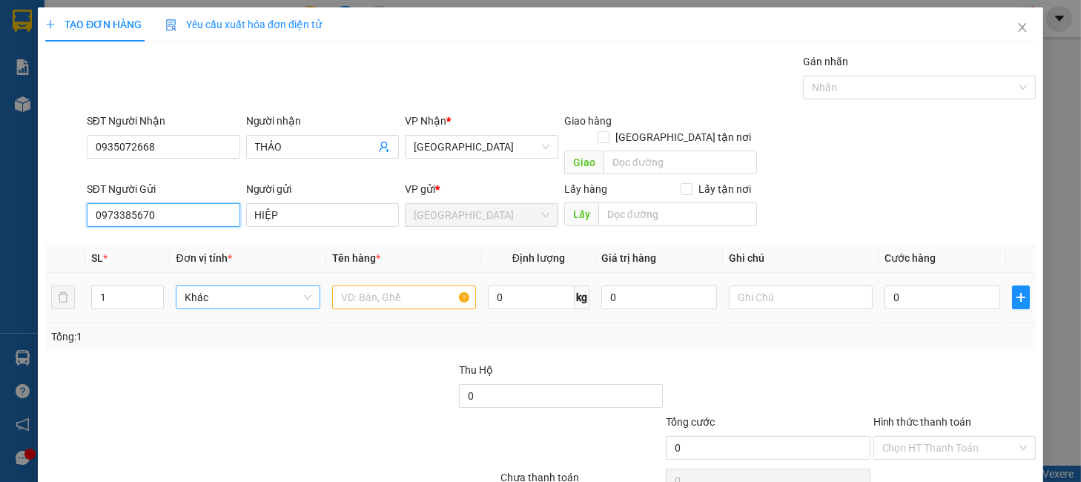
click at [232, 286] on span "Khác" at bounding box center [248, 297] width 126 height 22
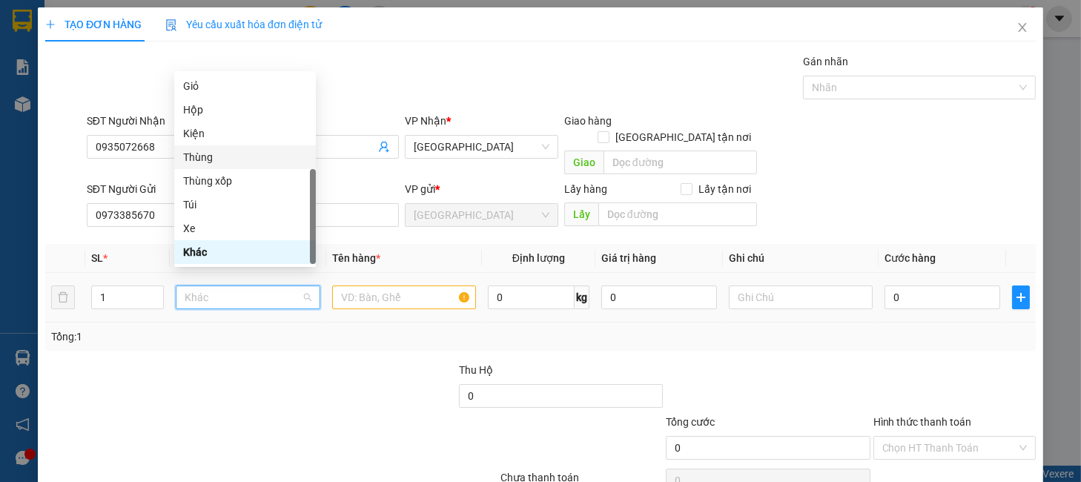
click at [210, 159] on div "Thùng" at bounding box center [245, 157] width 124 height 16
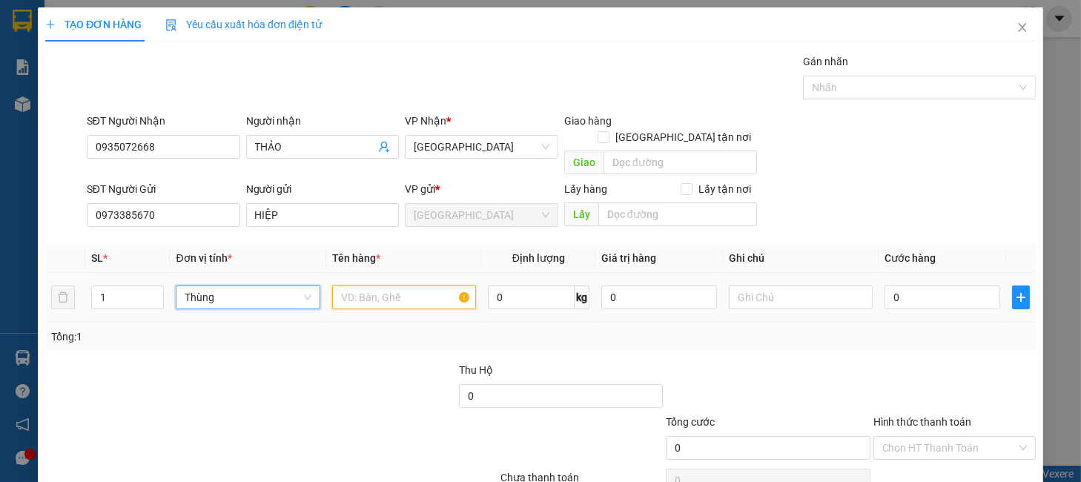
click at [348, 285] on input "text" at bounding box center [404, 297] width 144 height 24
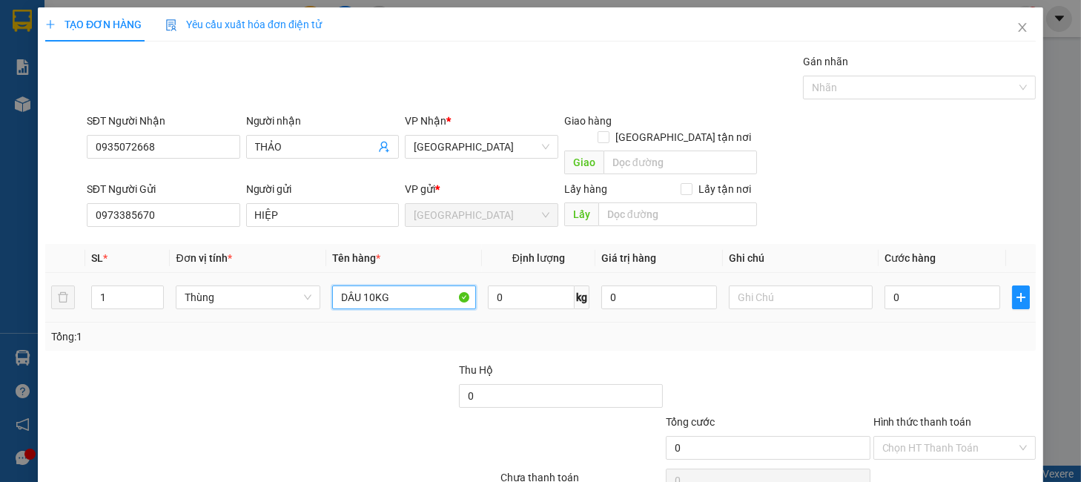
type input "DÂU 10KG"
click at [928, 302] on td "0" at bounding box center [943, 298] width 128 height 50
click at [925, 285] on input "0" at bounding box center [943, 297] width 116 height 24
type input "7"
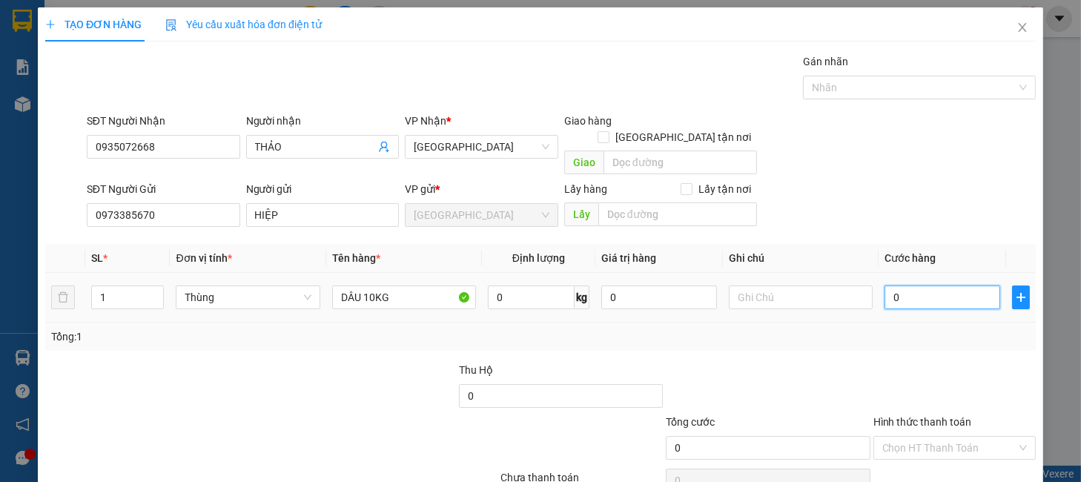
type input "7"
type input "70"
type input "70.000"
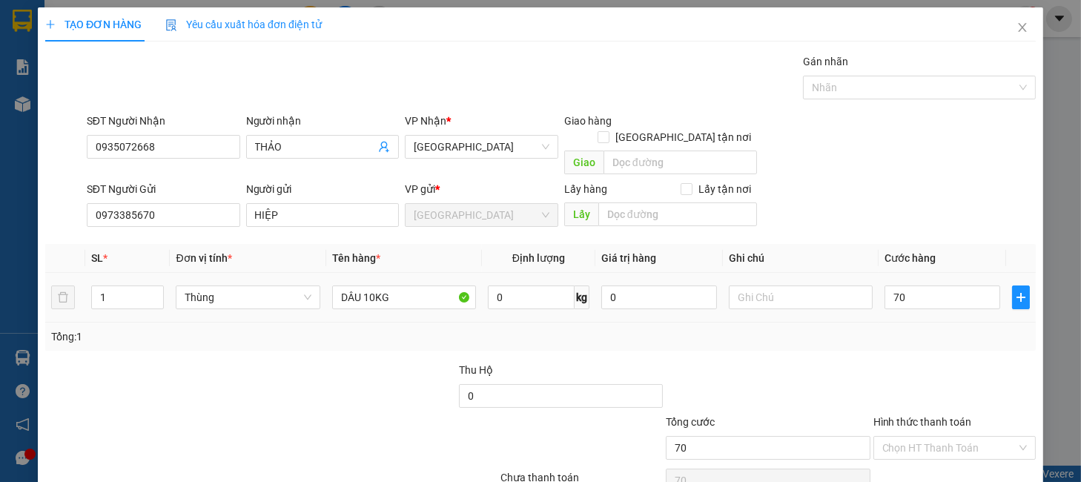
type input "70.000"
click at [928, 331] on div "Tổng: 1" at bounding box center [540, 337] width 991 height 28
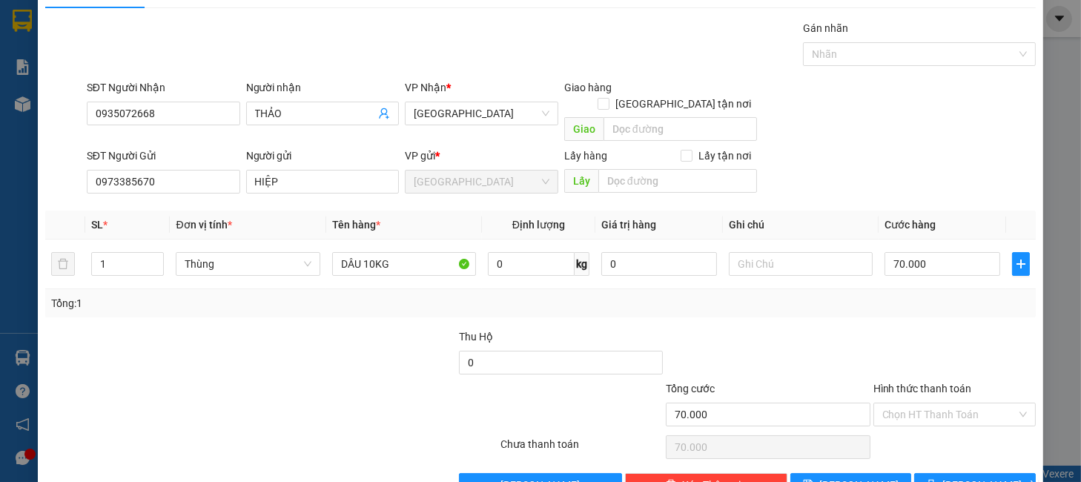
scroll to position [61, 0]
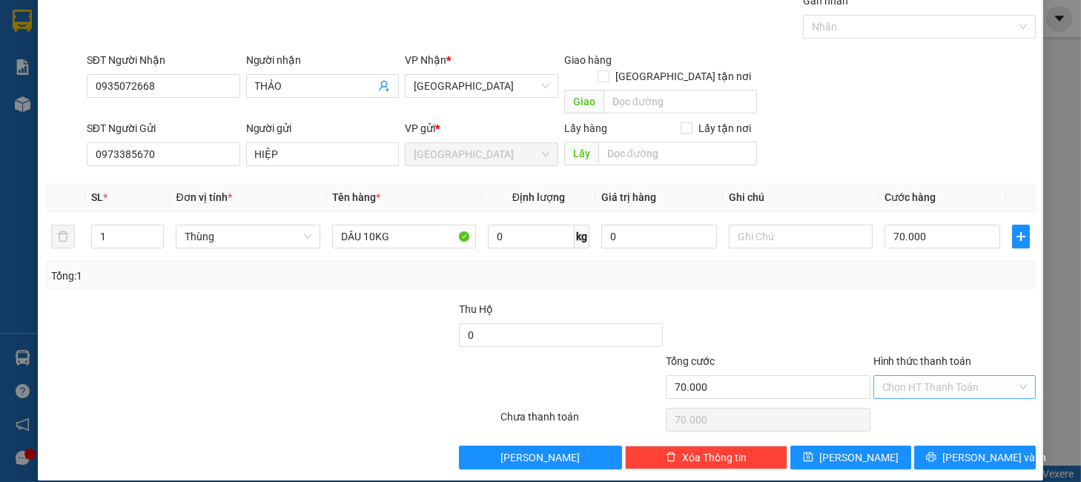
click at [949, 376] on input "Hình thức thanh toán" at bounding box center [949, 387] width 134 height 22
click at [932, 389] on div "Tại văn phòng" at bounding box center [942, 401] width 160 height 24
type input "0"
click at [951, 446] on button "Lưu và In" at bounding box center [974, 458] width 121 height 24
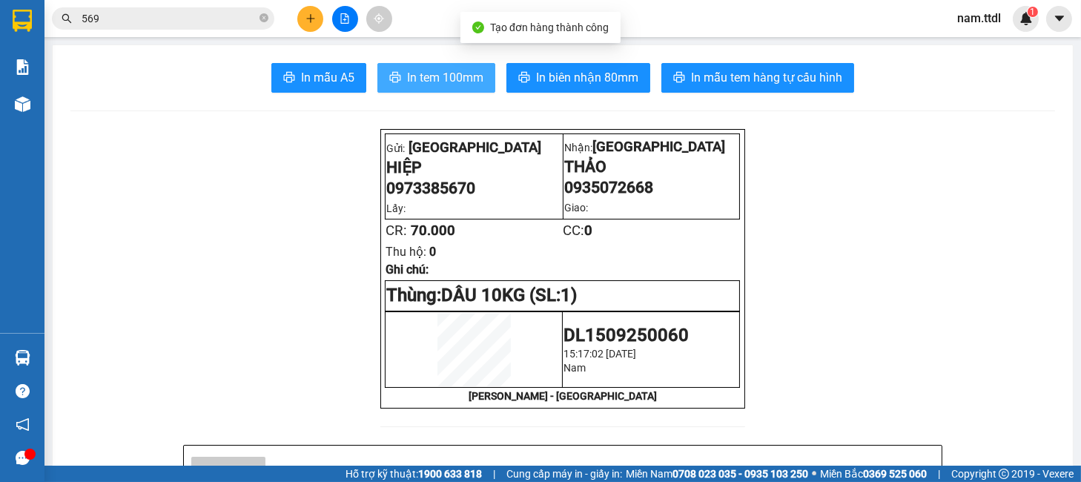
click at [432, 73] on span "In tem 100mm" at bounding box center [445, 77] width 76 height 19
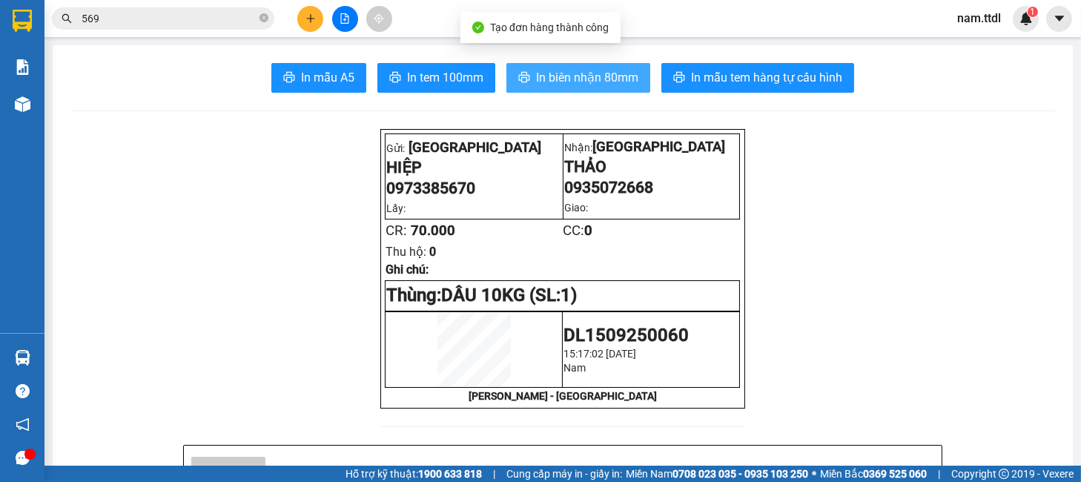
click at [526, 75] on button "In biên nhận 80mm" at bounding box center [578, 78] width 144 height 30
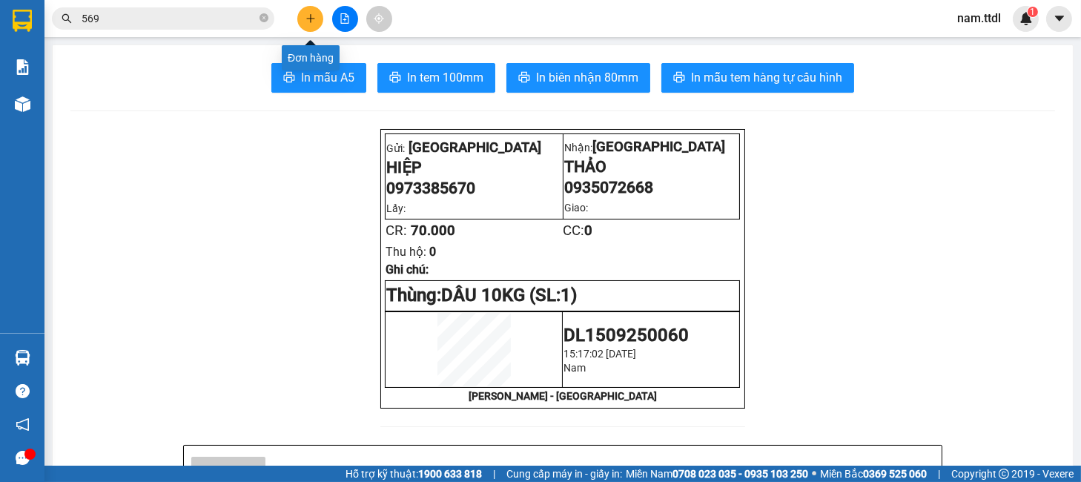
click at [315, 22] on icon "plus" at bounding box center [311, 18] width 10 height 10
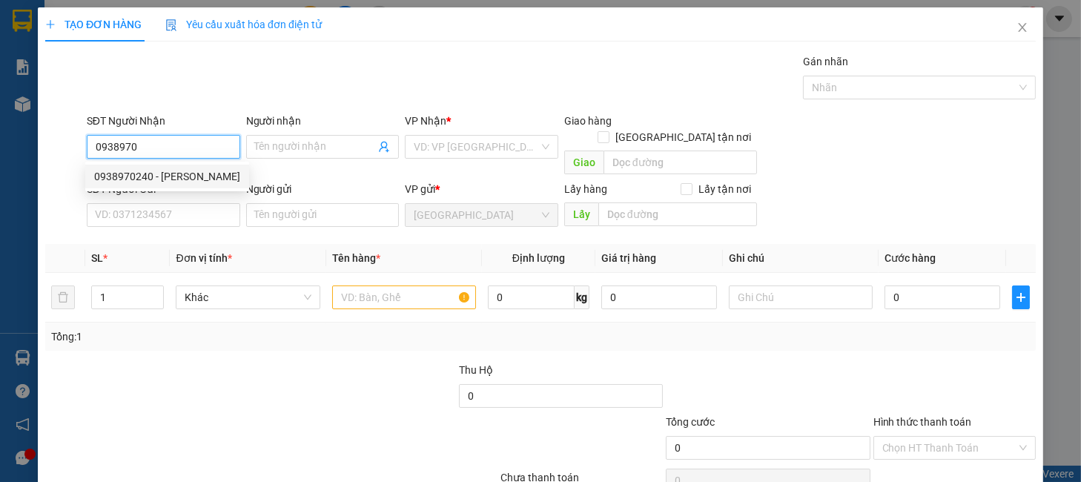
click at [143, 179] on div "0938970240 - HOÀNG TRINH" at bounding box center [167, 176] width 146 height 16
type input "0938970240"
type input "HOÀNG TRINH"
type input "0938970240"
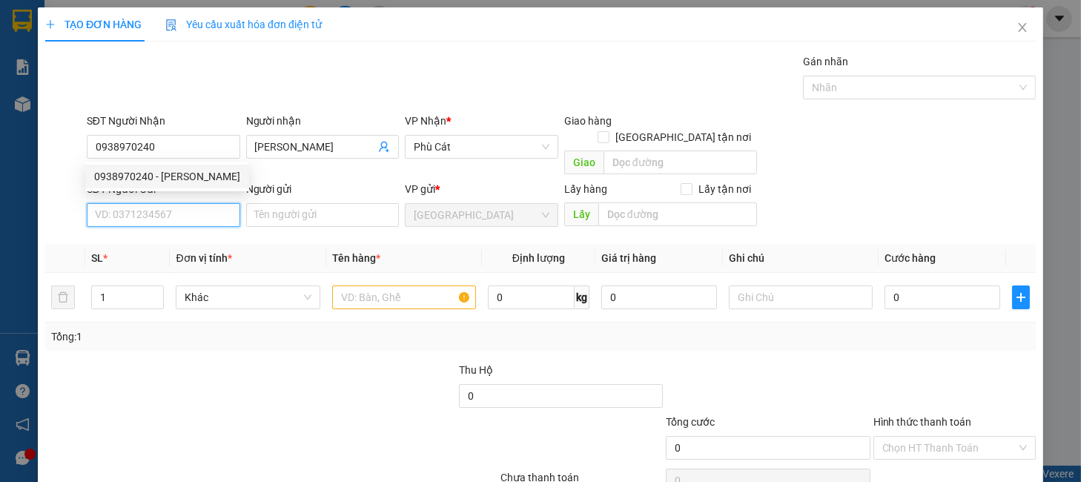
click at [159, 203] on input "SĐT Người Gửi" at bounding box center [163, 215] width 153 height 24
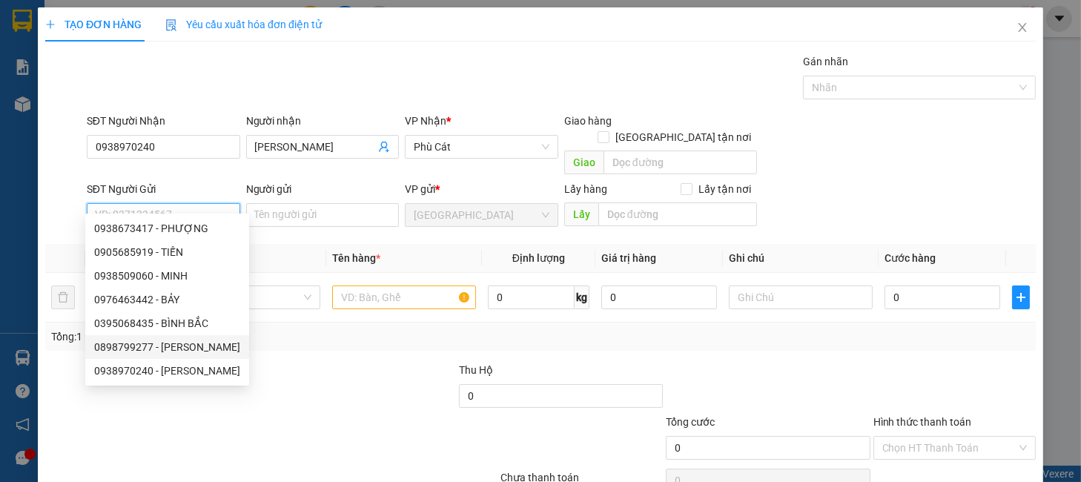
click at [179, 343] on div "0898799277 - THẢO" at bounding box center [167, 347] width 146 height 16
type input "0898799277"
type input "THẢO"
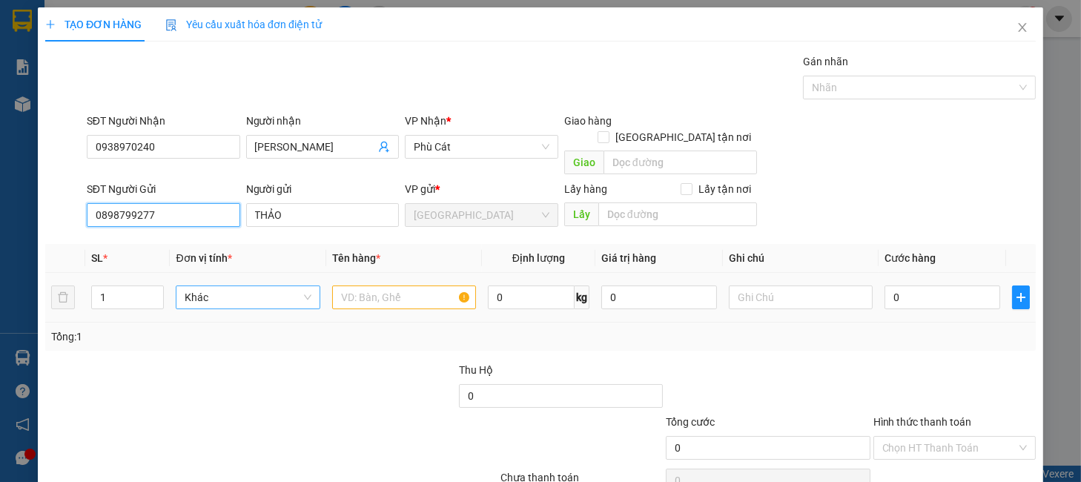
click at [254, 286] on span "Khác" at bounding box center [248, 297] width 126 height 22
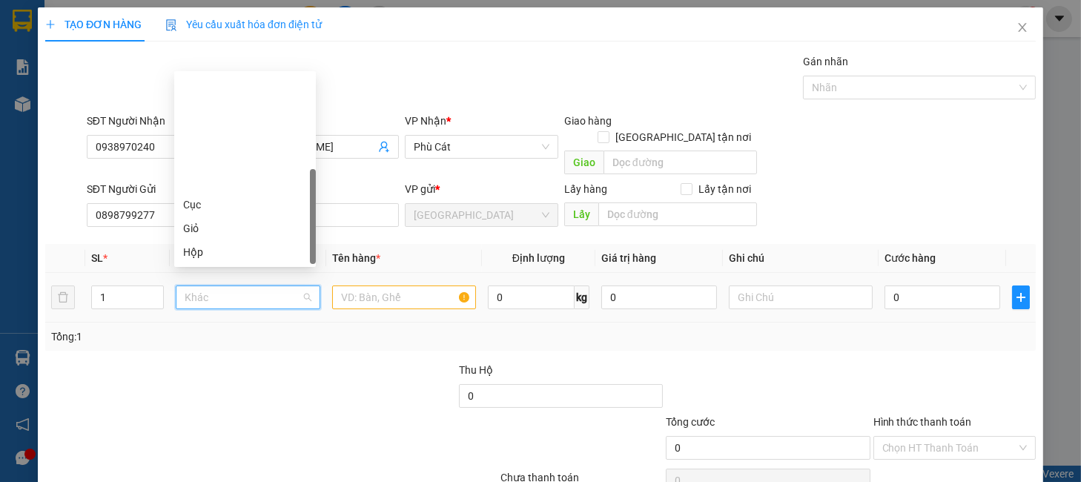
scroll to position [142, 0]
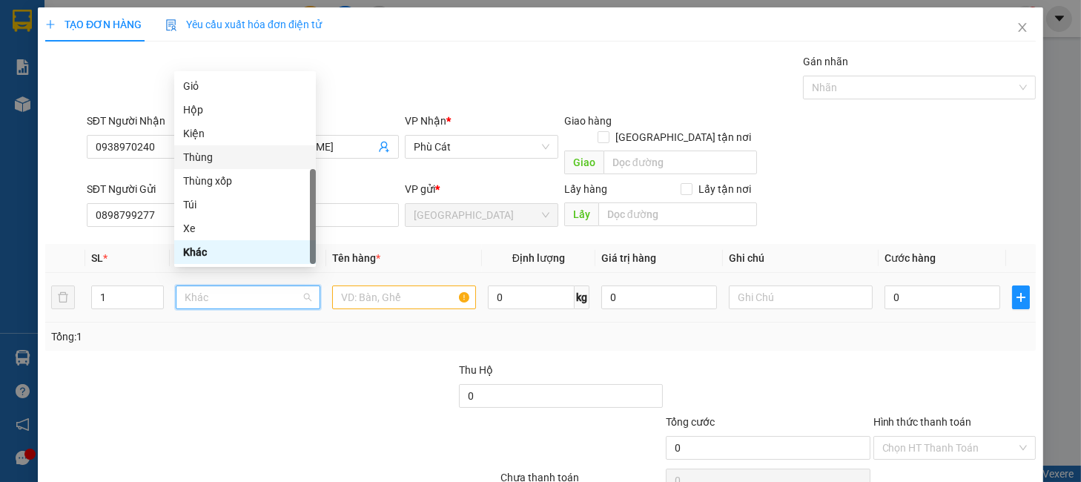
click at [228, 162] on div "Thùng" at bounding box center [245, 157] width 124 height 16
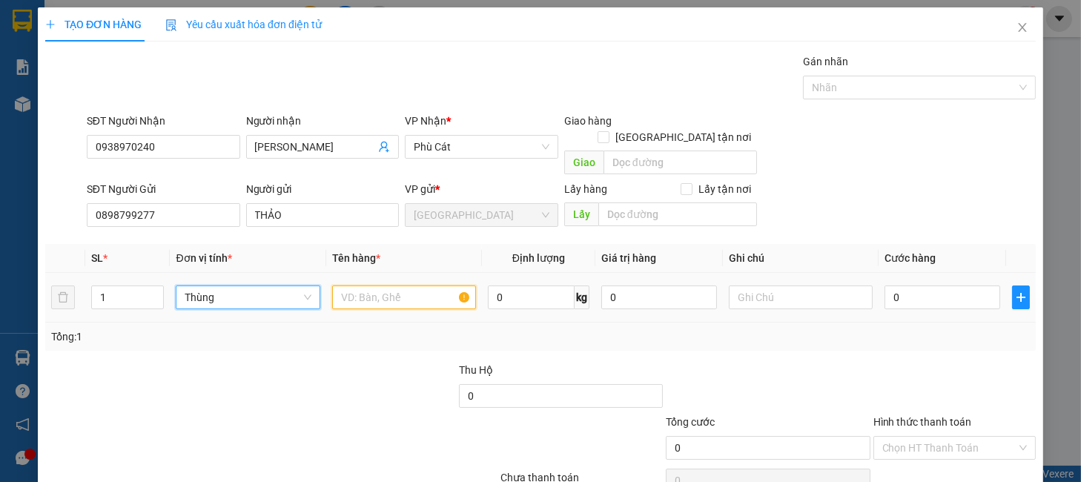
click at [400, 285] on input "text" at bounding box center [404, 297] width 144 height 24
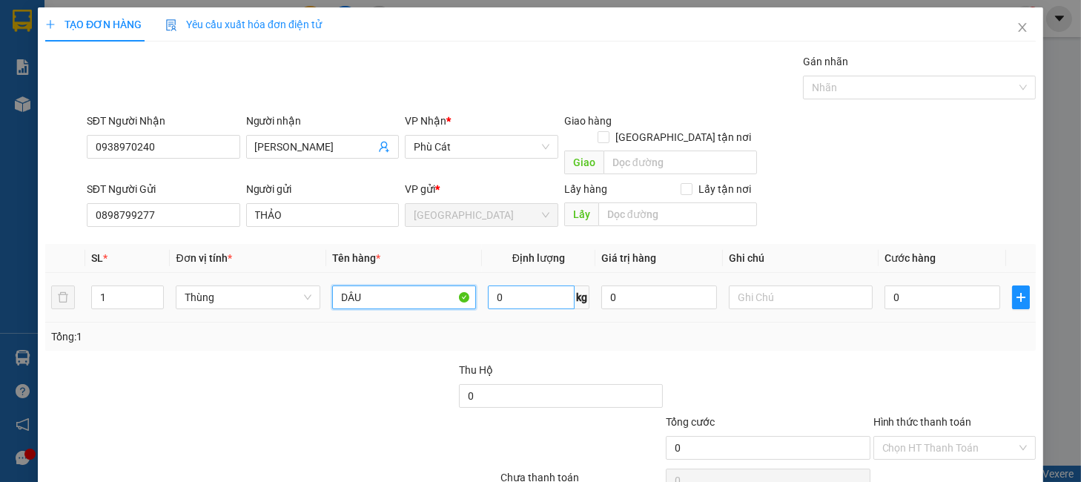
type input "DÂU"
click at [488, 285] on input "0" at bounding box center [531, 297] width 87 height 24
type input "7"
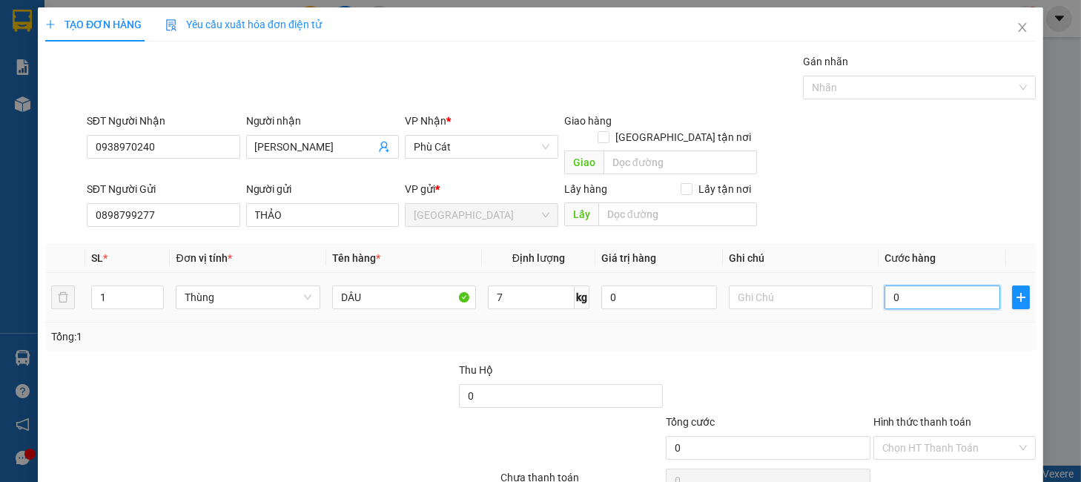
click at [960, 288] on input "0" at bounding box center [943, 297] width 116 height 24
type input "5"
type input "50"
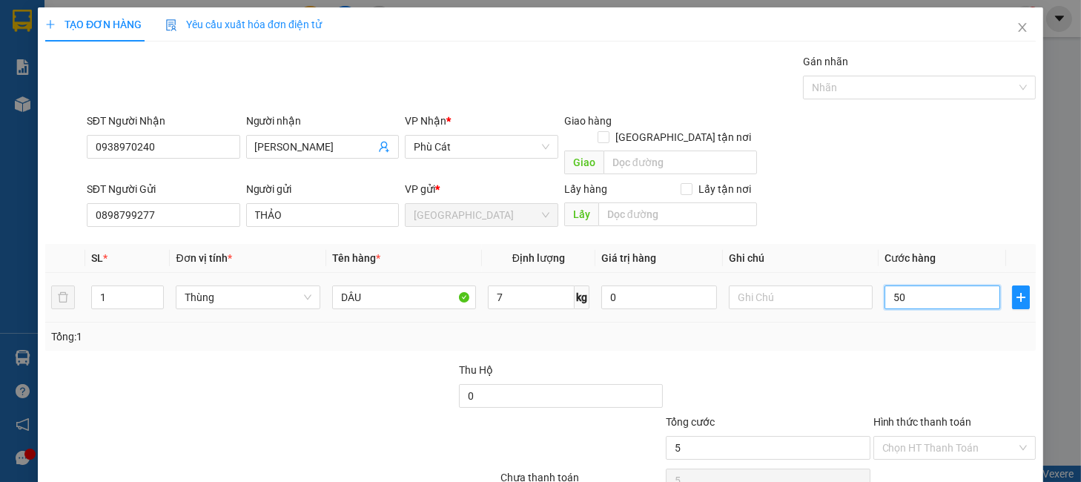
type input "50"
type input "50.000"
click at [987, 394] on div at bounding box center [954, 388] width 165 height 52
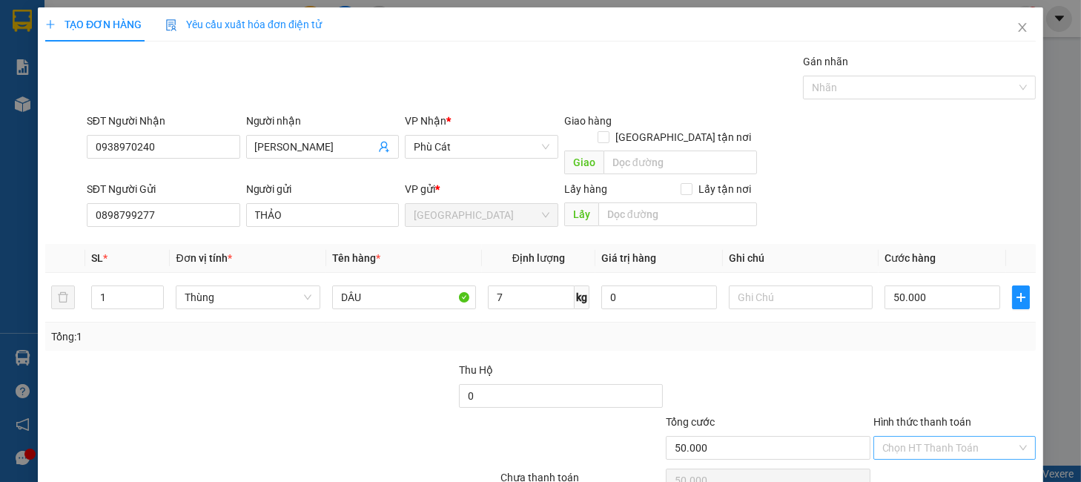
click at [950, 437] on input "Hình thức thanh toán" at bounding box center [949, 448] width 134 height 22
click at [898, 375] on div "Tại văn phòng" at bounding box center [942, 378] width 142 height 16
type input "0"
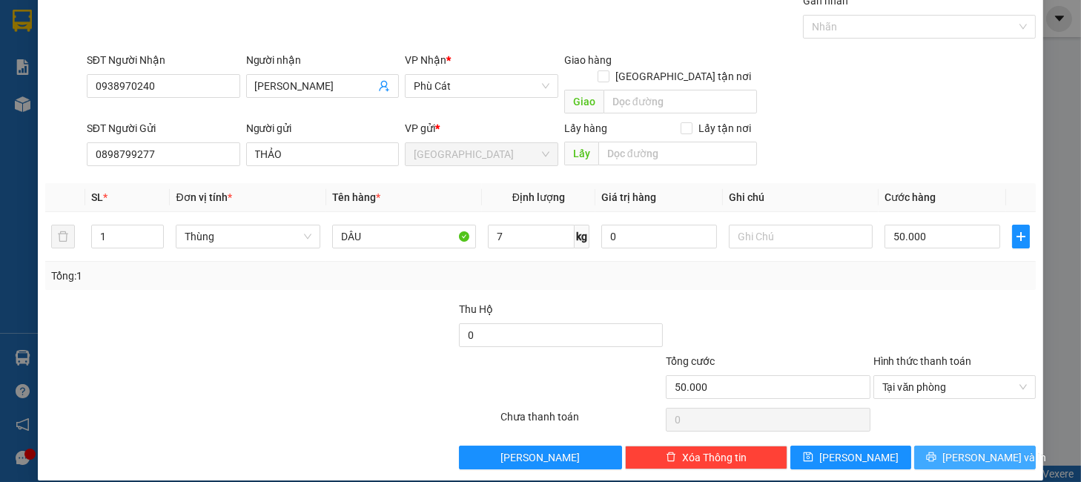
click at [947, 446] on button "Lưu và In" at bounding box center [974, 458] width 121 height 24
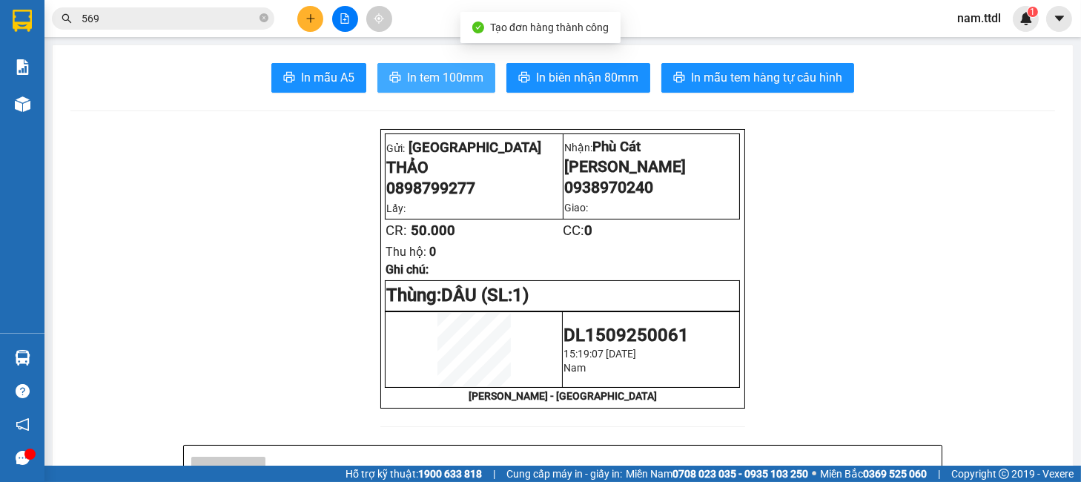
click at [451, 69] on span "In tem 100mm" at bounding box center [445, 77] width 76 height 19
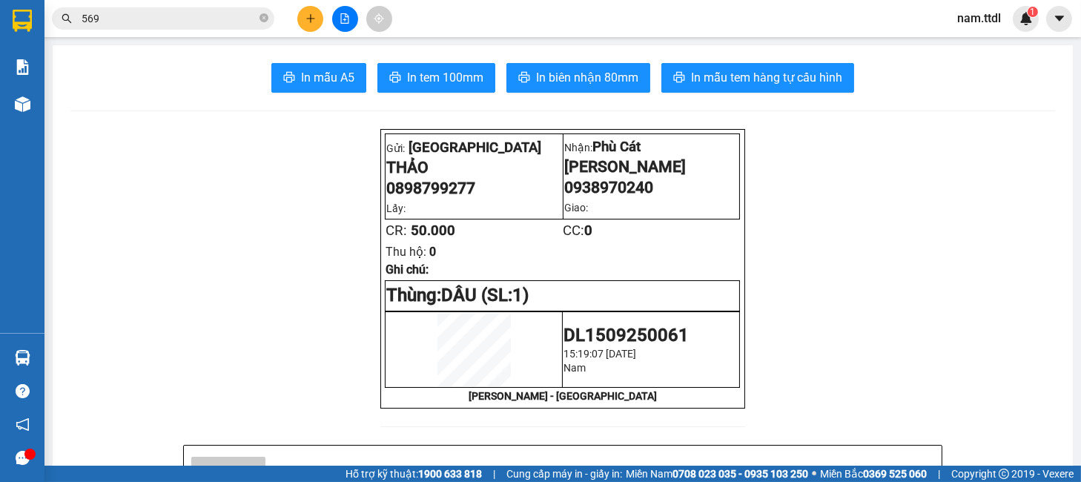
click at [301, 27] on button at bounding box center [310, 19] width 26 height 26
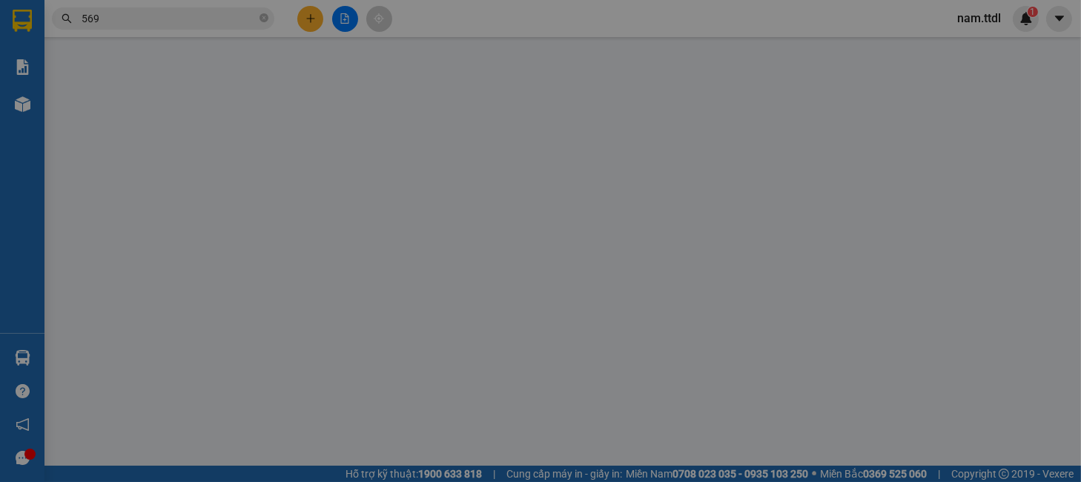
click at [301, 21] on span "Yêu cầu xuất hóa đơn điện tử" at bounding box center [243, 25] width 156 height 12
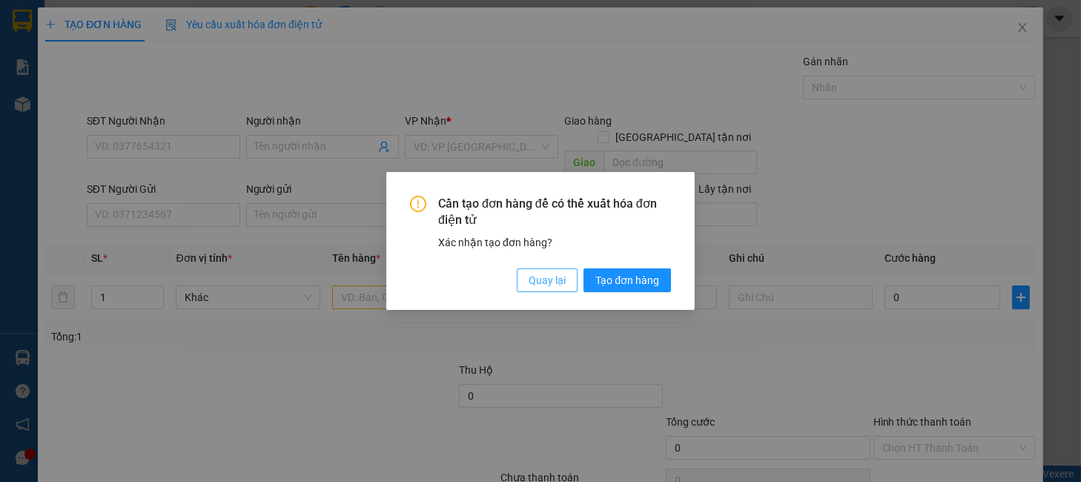
click at [558, 290] on button "Quay lại" at bounding box center [547, 280] width 61 height 24
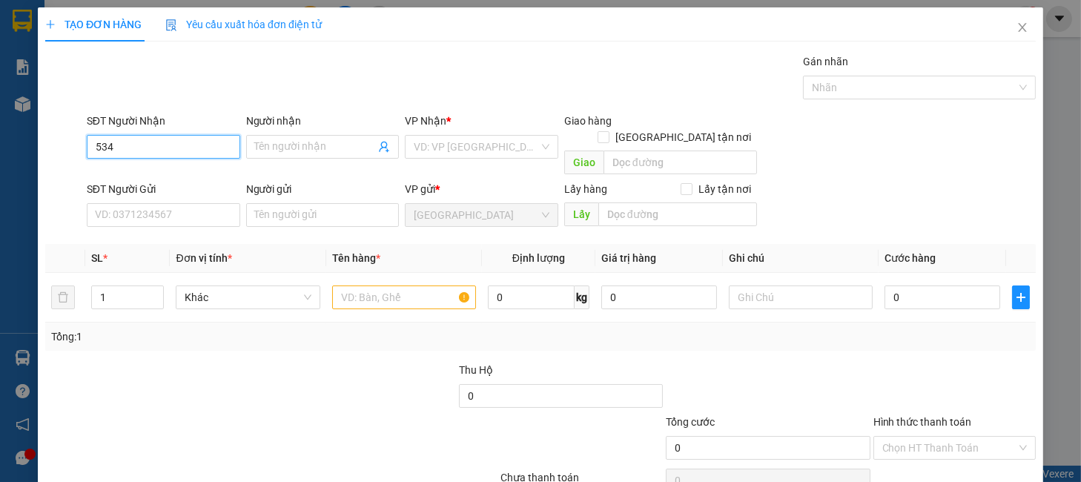
click at [174, 157] on input "534" at bounding box center [163, 147] width 153 height 24
click at [194, 178] on div "0937668534 - THẢO" at bounding box center [167, 176] width 146 height 16
type input "0937668534"
type input "THẢO"
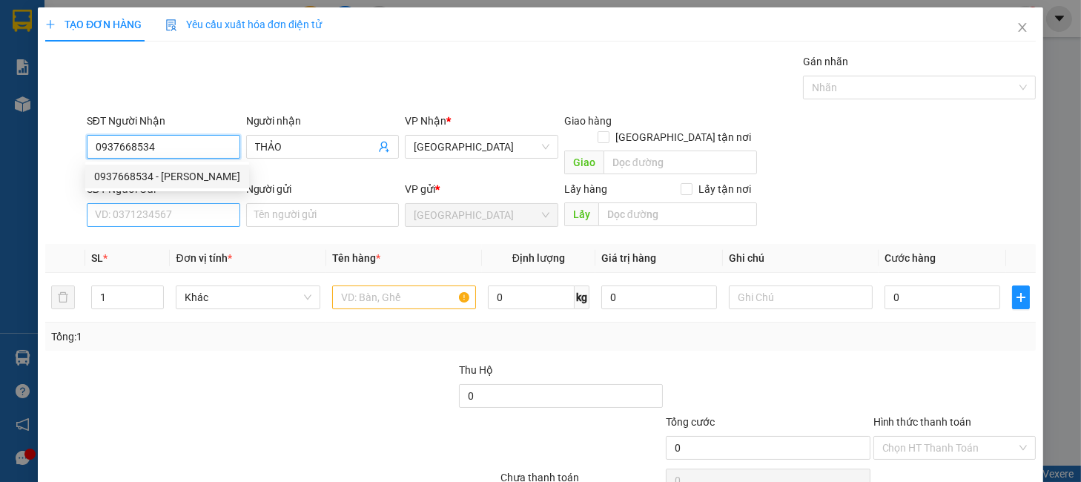
type input "0937668534"
click at [205, 203] on input "SĐT Người Gửi" at bounding box center [163, 215] width 153 height 24
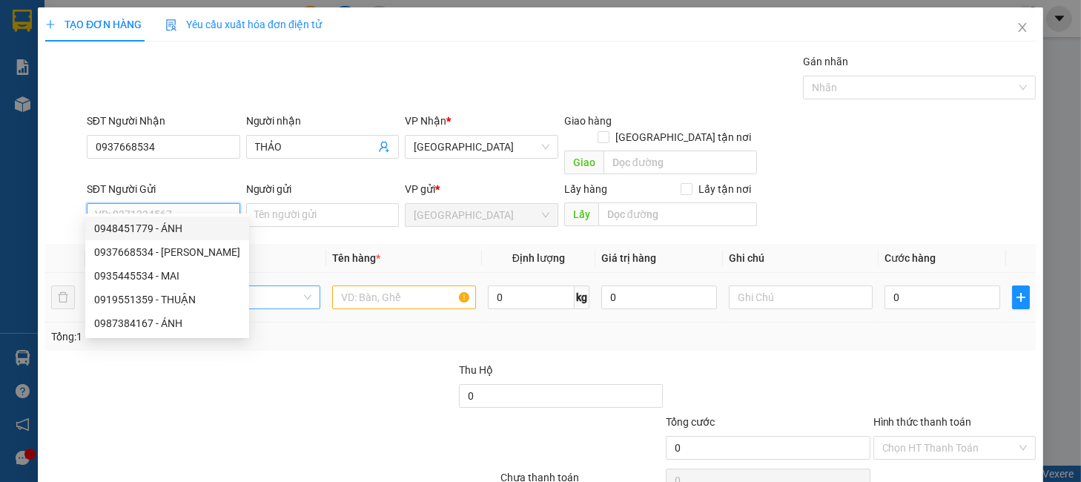
click at [185, 226] on div "0948451779 - ÁNH" at bounding box center [167, 228] width 146 height 16
type input "0948451779"
type input "ÁNH"
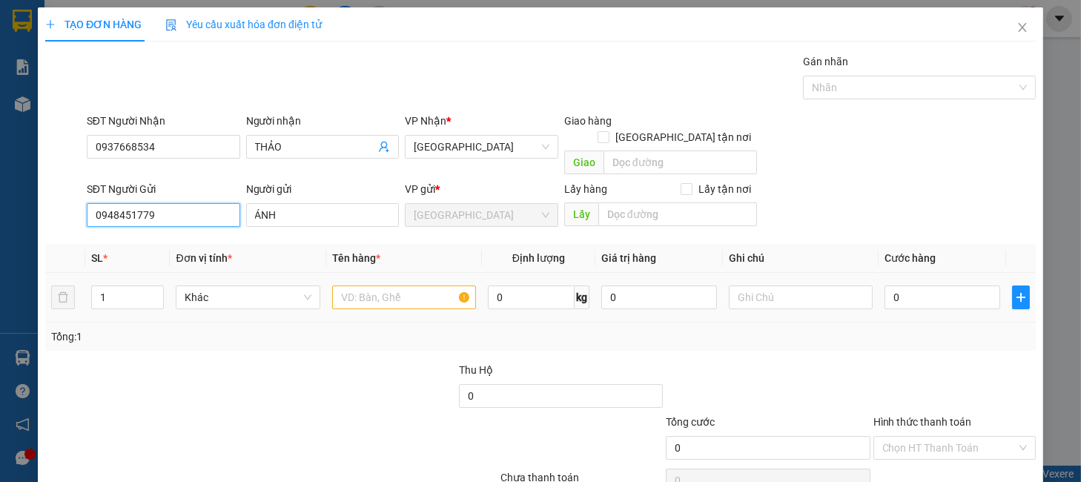
drag, startPoint x: 145, startPoint y: 291, endPoint x: 33, endPoint y: 308, distance: 112.5
click at [33, 308] on div "TẠO ĐƠN HÀNG Yêu cầu xuất hóa đơn điện tử Transit Pickup Surcharge Ids Transit …" at bounding box center [540, 241] width 1081 height 482
drag, startPoint x: 113, startPoint y: 284, endPoint x: 73, endPoint y: 303, distance: 43.5
click at [62, 294] on tr "1 Khác 0 kg 0 0" at bounding box center [540, 298] width 991 height 50
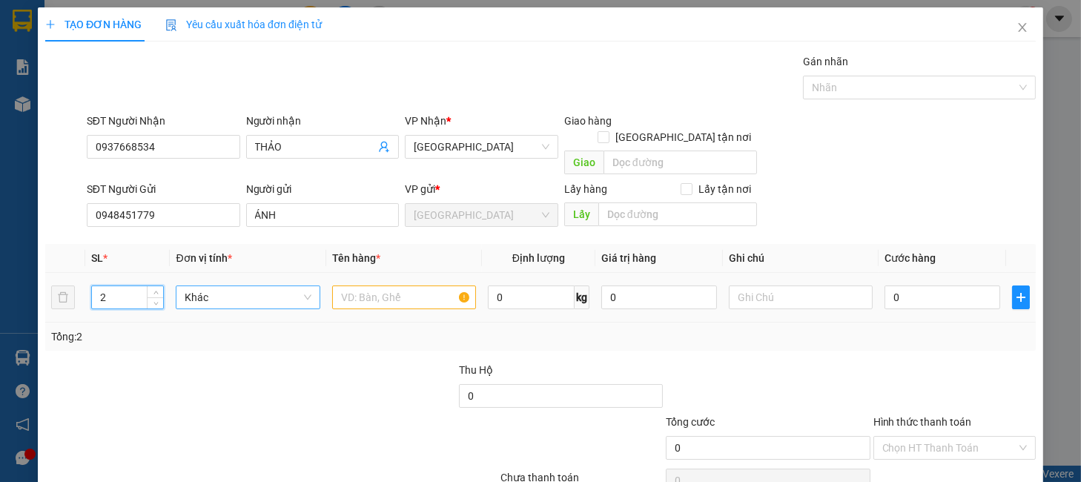
click at [218, 287] on span "Khác" at bounding box center [248, 297] width 126 height 22
type input "2"
type input "X"
click at [222, 310] on div "Thùng xốp" at bounding box center [245, 311] width 124 height 16
click at [343, 285] on input "text" at bounding box center [404, 297] width 144 height 24
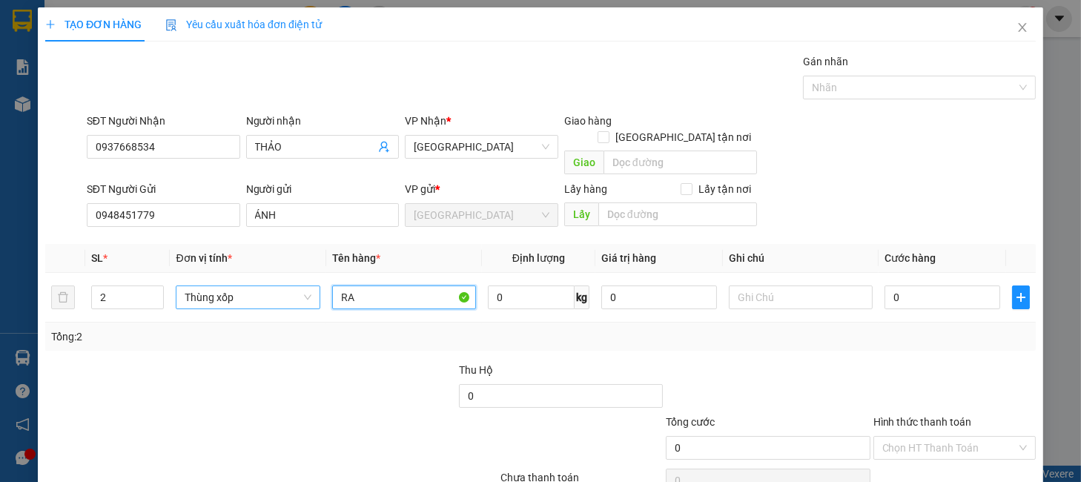
type input "R"
type input "TRÁI CÂY"
click at [912, 285] on input "0" at bounding box center [943, 297] width 116 height 24
type input "1"
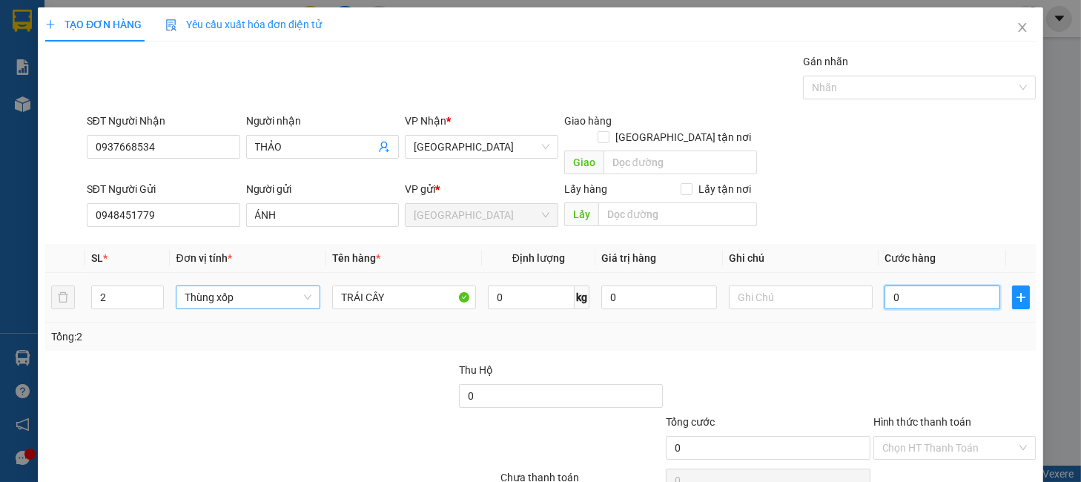
type input "1"
click at [939, 466] on div "Chọn HT Thanh Toán" at bounding box center [954, 481] width 165 height 30
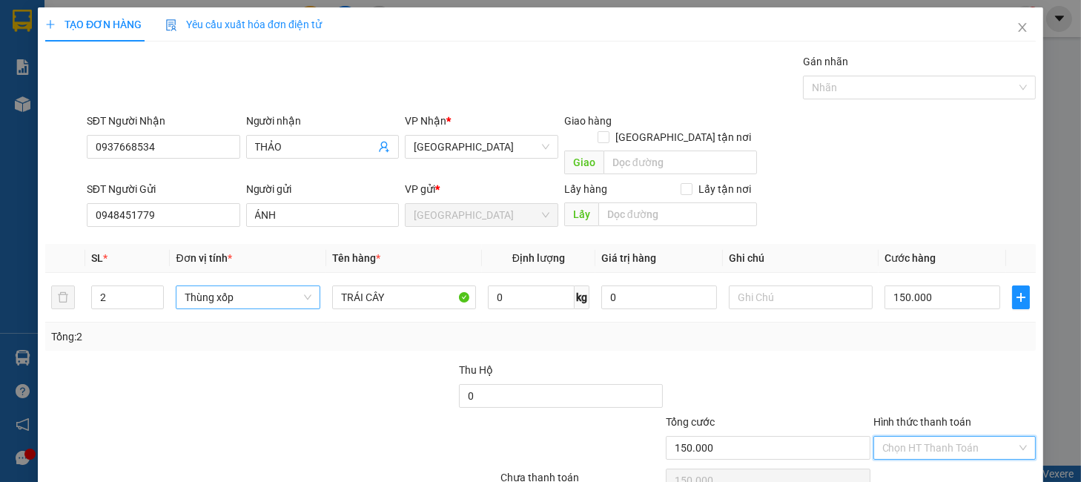
click at [931, 437] on input "Hình thức thanh toán" at bounding box center [949, 448] width 134 height 22
click at [935, 383] on div "Tại văn phòng" at bounding box center [942, 378] width 142 height 16
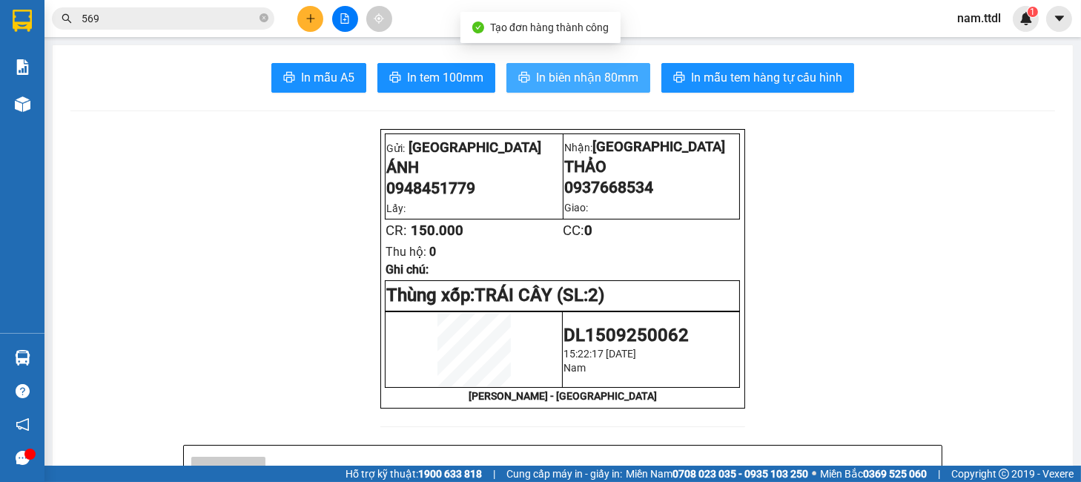
click at [613, 84] on span "In biên nhận 80mm" at bounding box center [587, 77] width 102 height 19
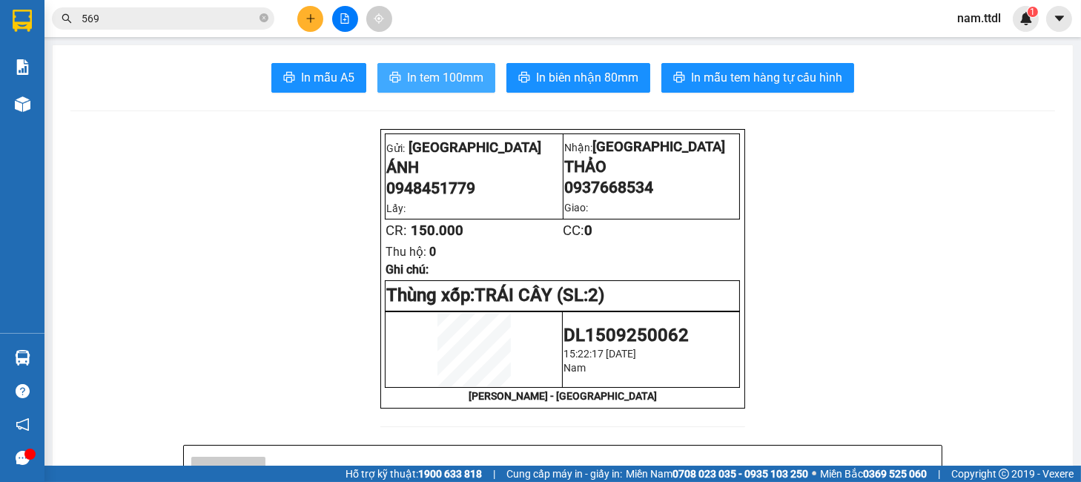
click at [471, 90] on button "In tem 100mm" at bounding box center [436, 78] width 118 height 30
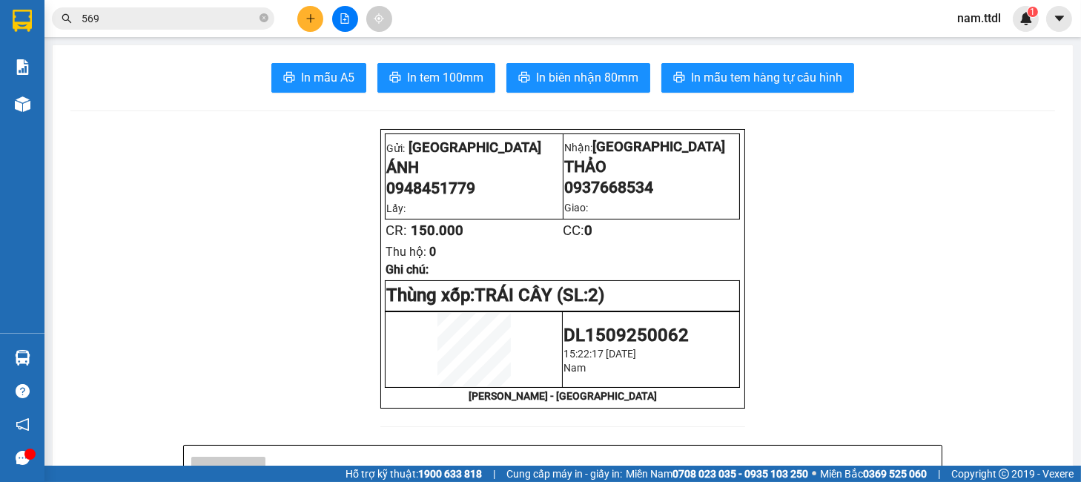
click at [308, 16] on icon "plus" at bounding box center [311, 18] width 10 height 10
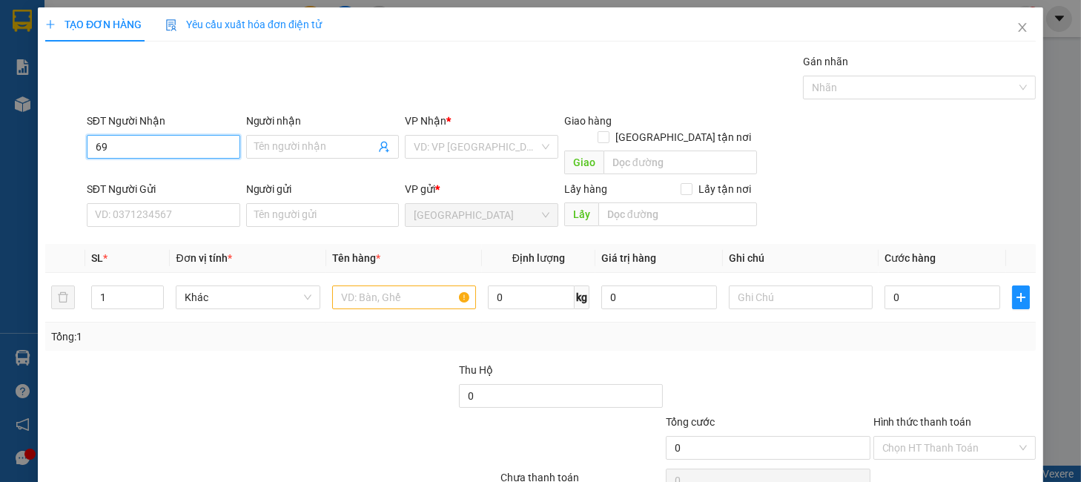
type input "694"
click at [1017, 25] on icon "close" at bounding box center [1023, 28] width 12 height 12
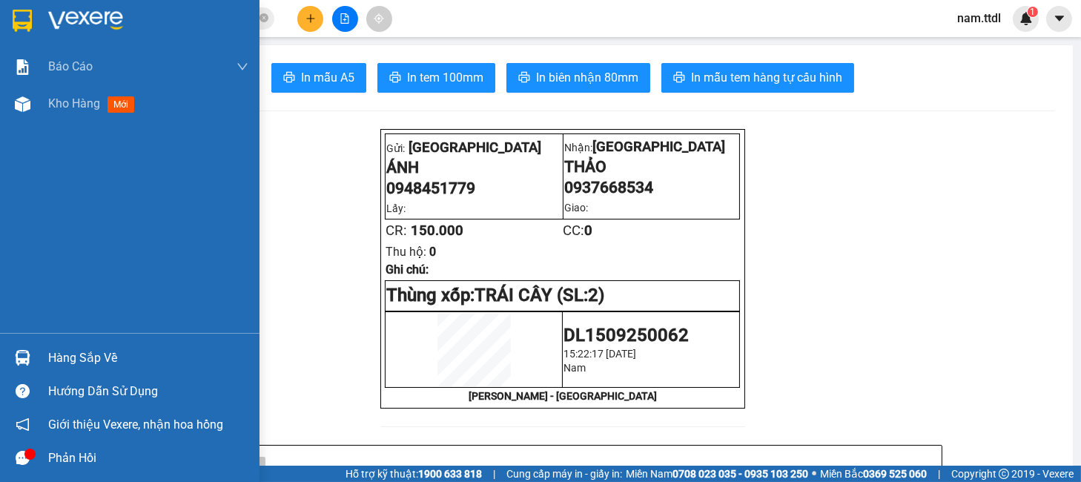
click at [21, 27] on img at bounding box center [22, 21] width 19 height 22
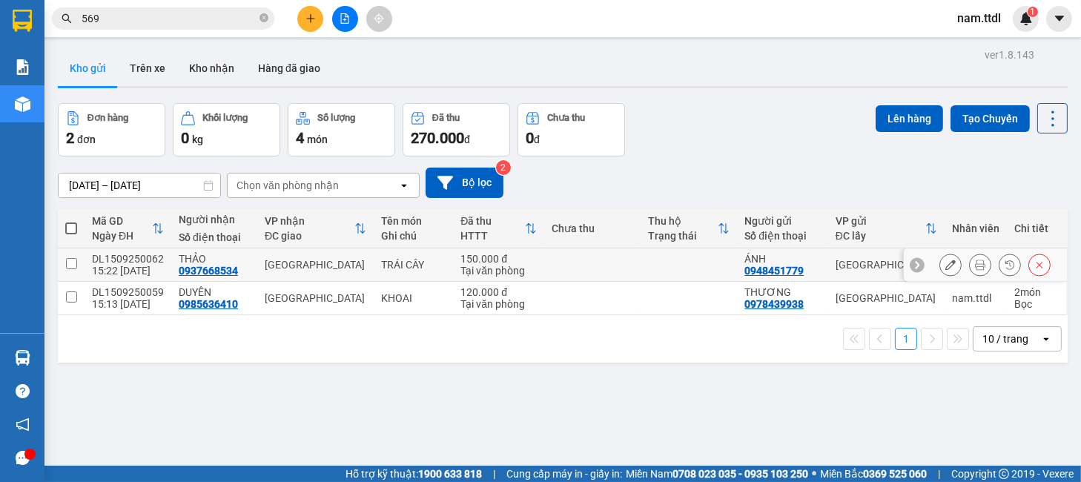
click at [1034, 261] on icon at bounding box center [1039, 265] width 10 height 10
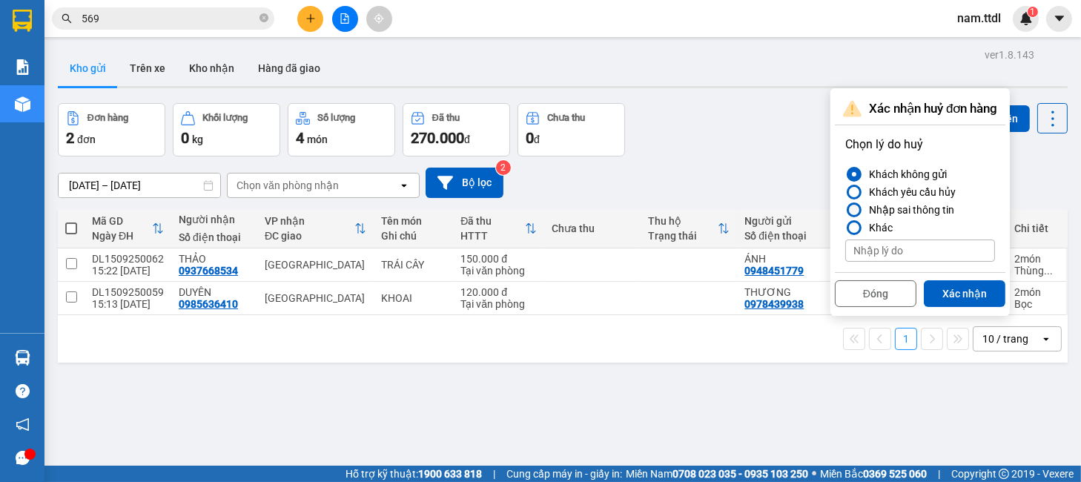
click at [874, 209] on div "Nhập sai thông tin" at bounding box center [908, 210] width 91 height 18
click at [845, 210] on input "Nhập sai thông tin" at bounding box center [845, 210] width 0 height 0
click at [951, 292] on button "Xác nhận" at bounding box center [965, 293] width 82 height 27
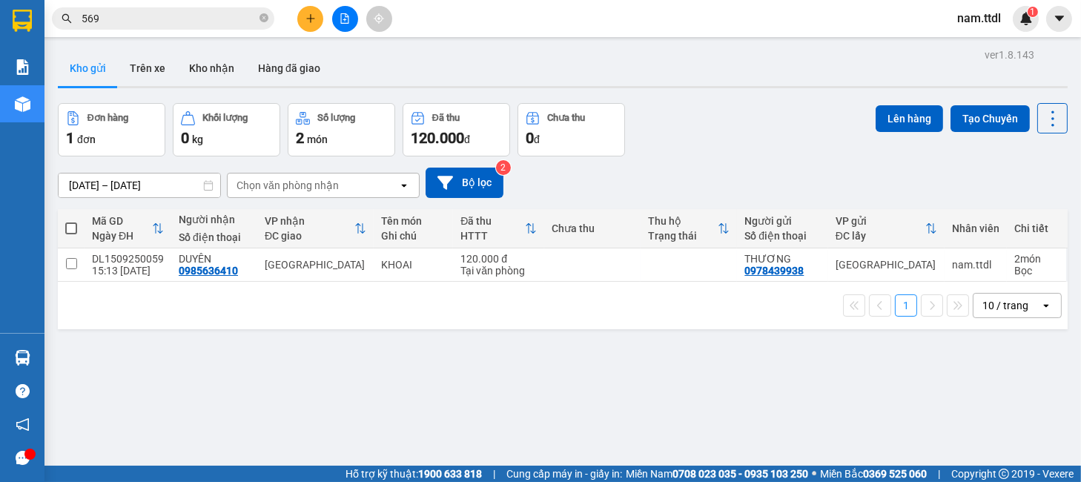
click at [308, 21] on icon "plus" at bounding box center [311, 18] width 10 height 10
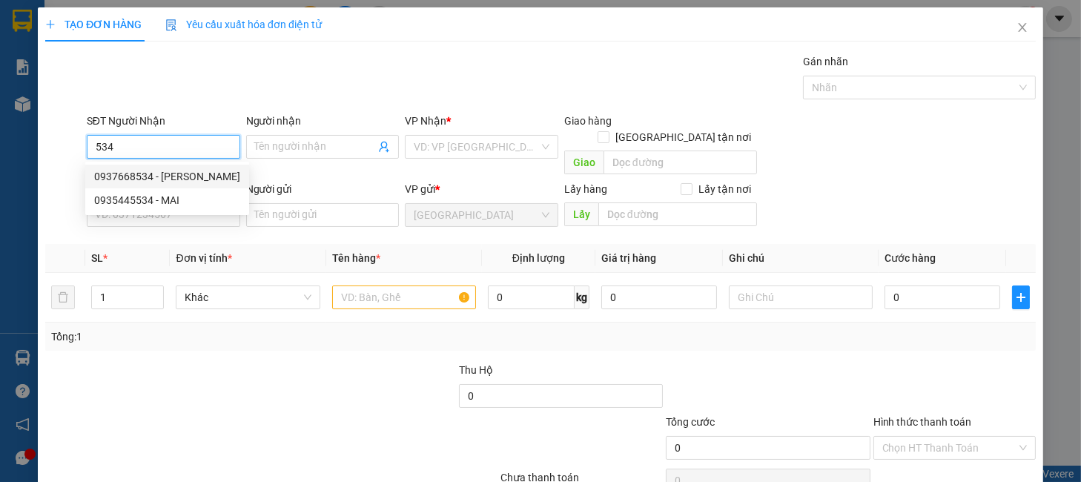
click at [174, 180] on div "0937668534 - THẢO" at bounding box center [167, 176] width 146 height 16
type input "0937668534"
type input "THẢO"
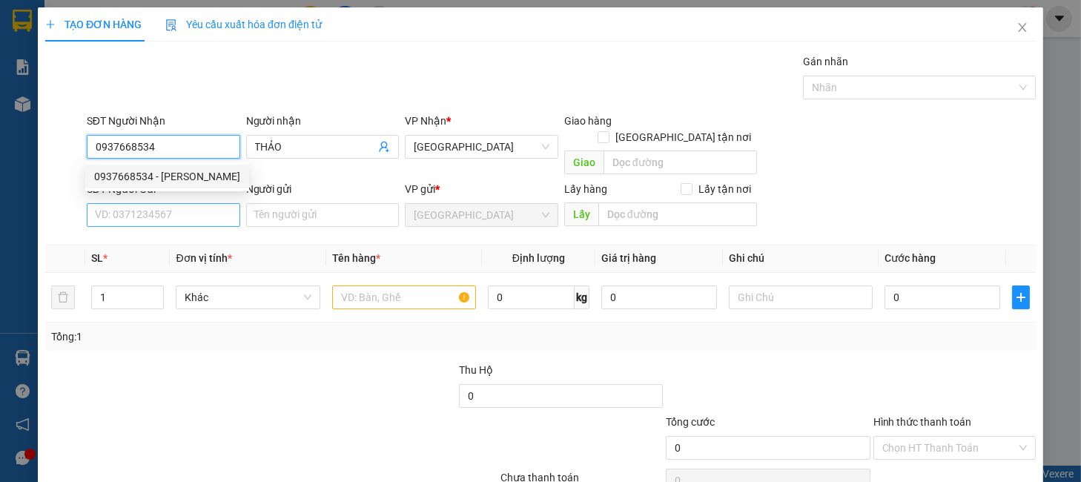
type input "0937668534"
click at [172, 203] on input "SĐT Người Gửi" at bounding box center [163, 215] width 153 height 24
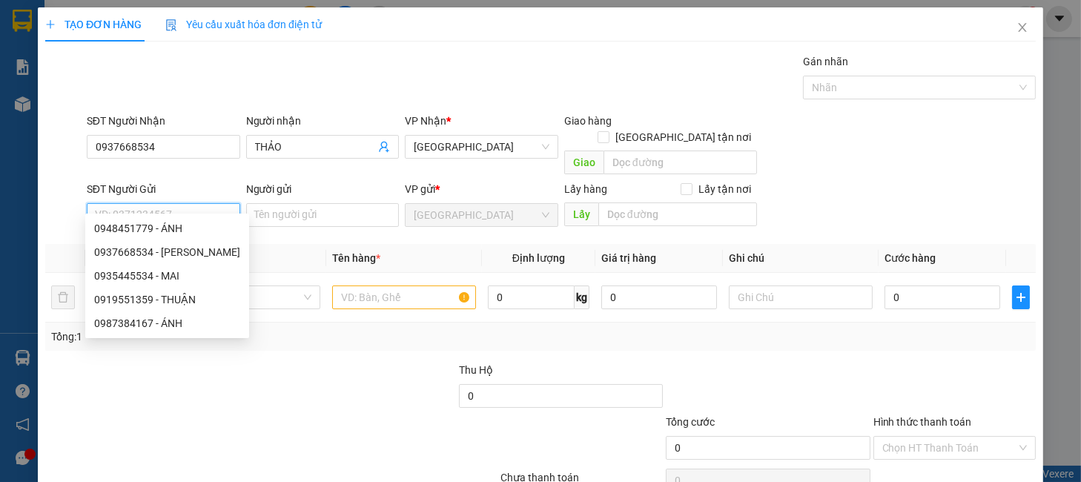
click at [167, 224] on div "0948451779 - ÁNH" at bounding box center [167, 228] width 146 height 16
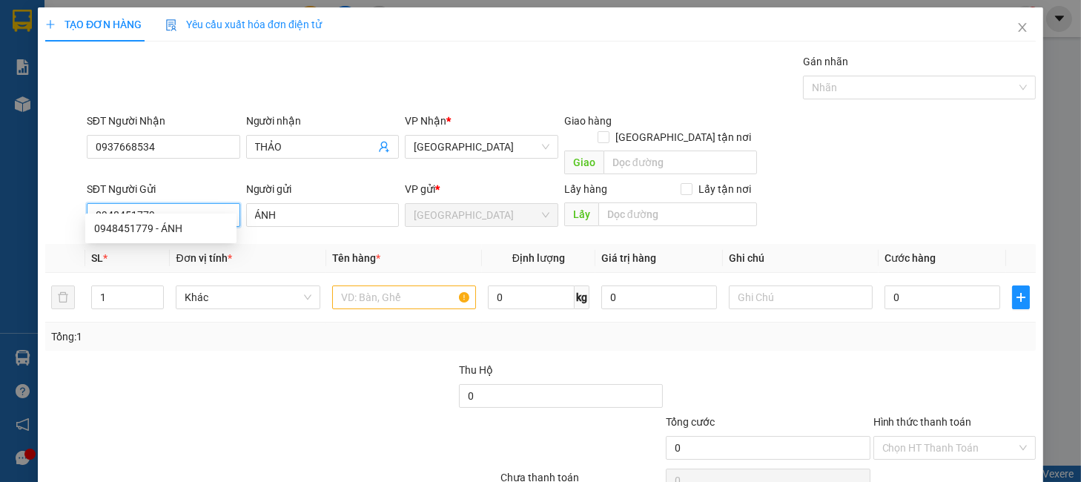
type input "0948451779"
type input "ÁNH"
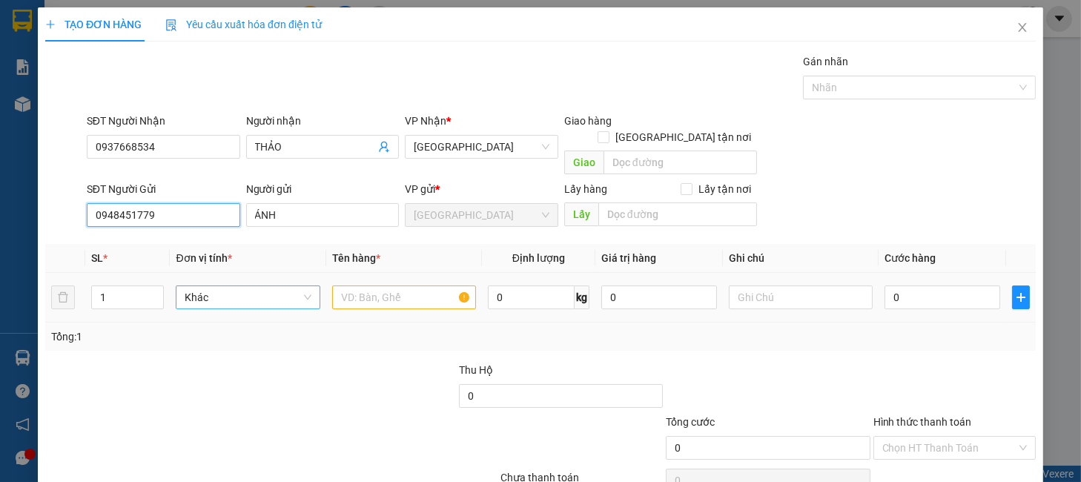
click at [228, 291] on span "Khác" at bounding box center [248, 297] width 126 height 22
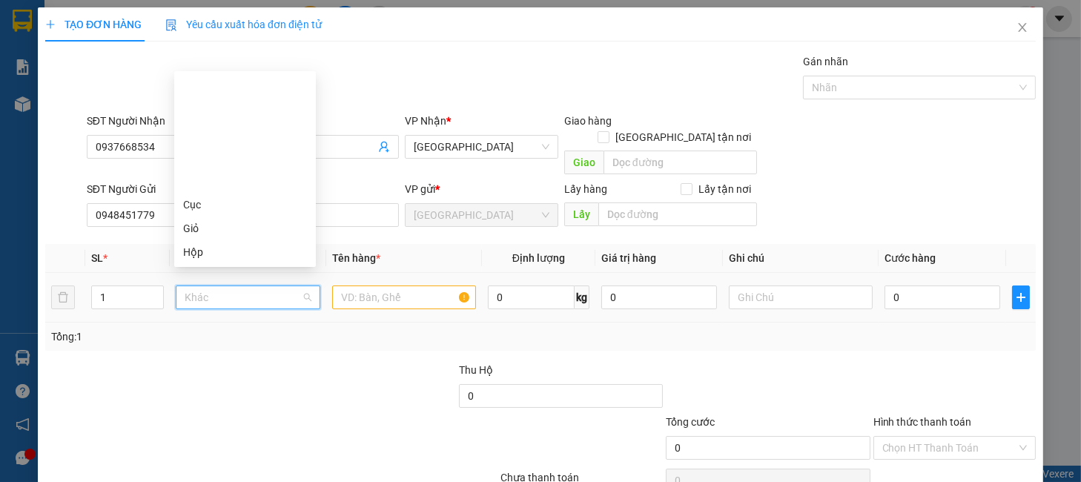
click at [217, 315] on div "Thùng xốp" at bounding box center [245, 323] width 124 height 16
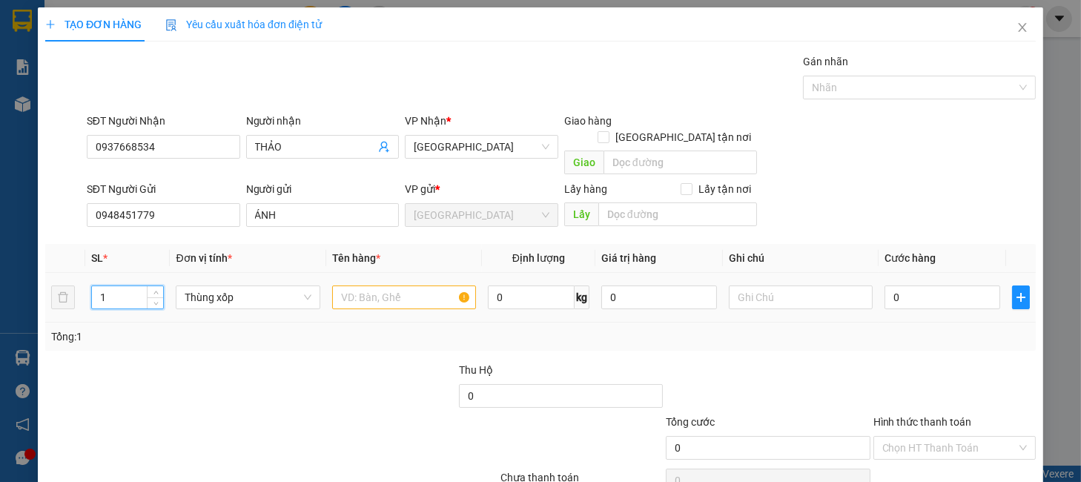
click at [70, 291] on tr "1 Thùng xốp 0 kg 0 0" at bounding box center [540, 298] width 991 height 50
type input "2"
click at [386, 285] on input "text" at bounding box center [404, 297] width 144 height 24
type input "TRÁI CÂY"
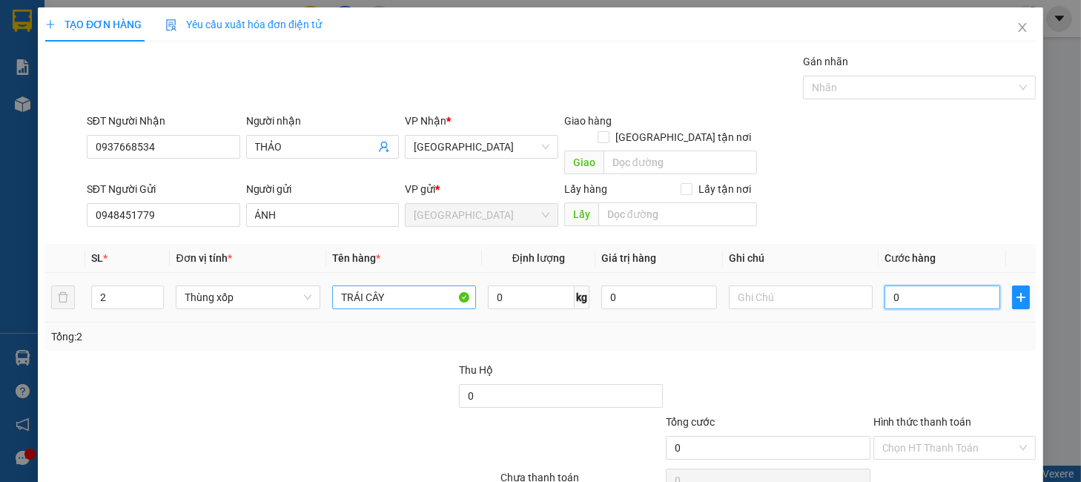
type input "1"
type input "16"
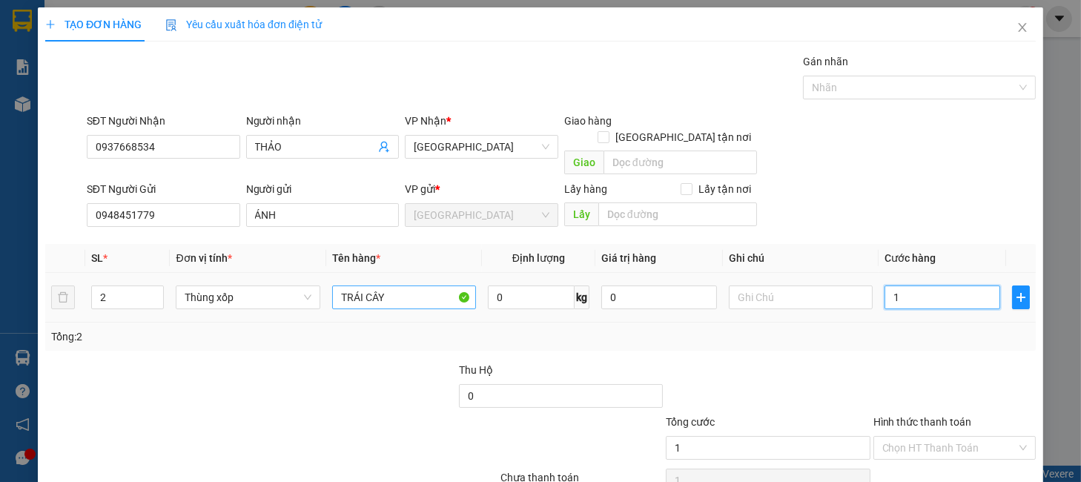
type input "16"
type input "160"
type input "160.000"
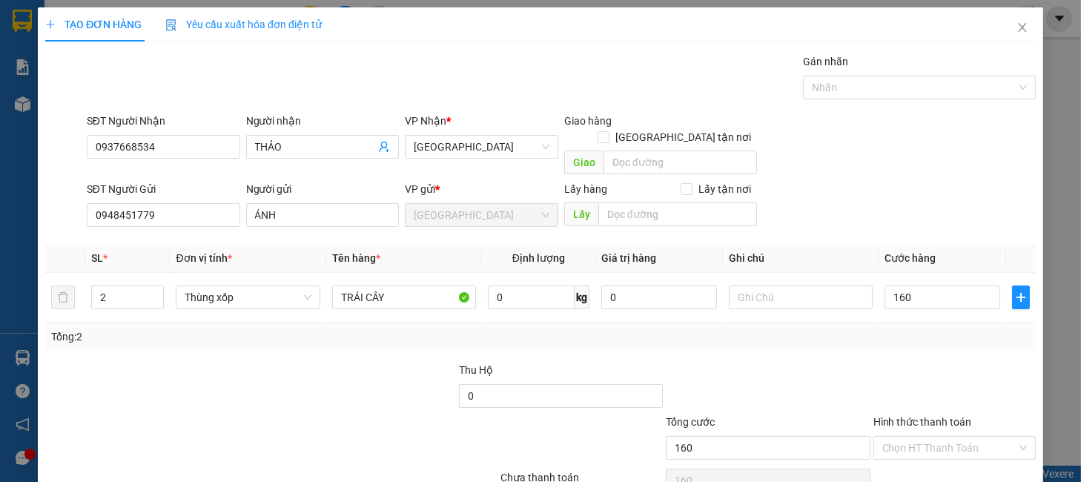
type input "160.000"
drag, startPoint x: 905, startPoint y: 354, endPoint x: 916, endPoint y: 365, distance: 15.2
click at [905, 362] on div at bounding box center [954, 388] width 165 height 52
click at [921, 414] on div "Hình thức thanh toán Chọn HT Thanh Toán" at bounding box center [955, 440] width 162 height 52
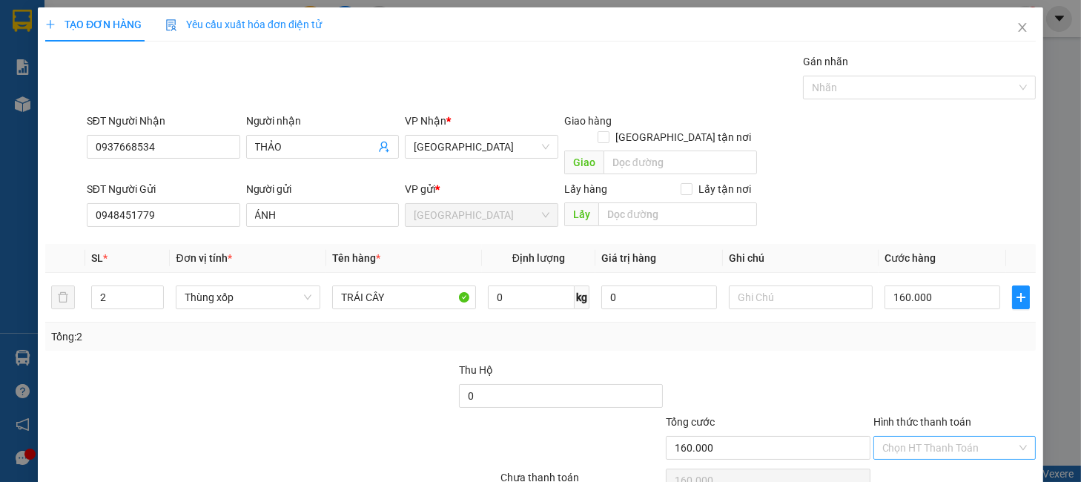
click at [920, 437] on input "Hình thức thanh toán" at bounding box center [949, 448] width 134 height 22
click at [919, 453] on div "Tại văn phòng" at bounding box center [942, 461] width 142 height 16
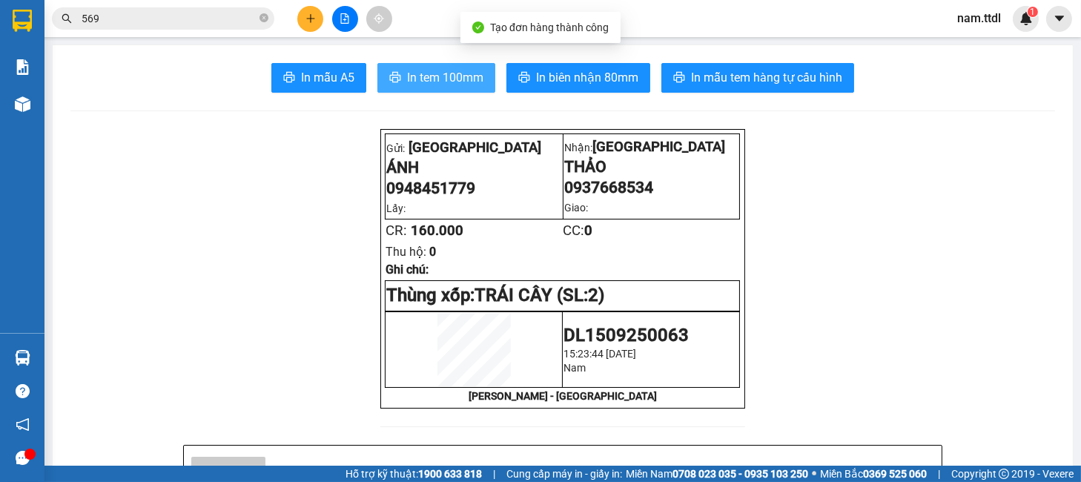
click at [449, 83] on span "In tem 100mm" at bounding box center [445, 77] width 76 height 19
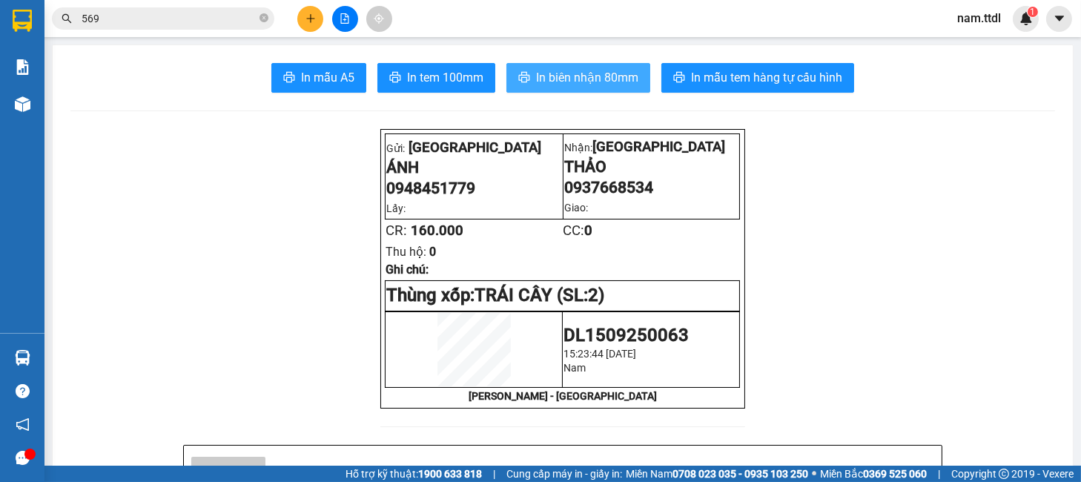
click at [607, 63] on button "In biên nhận 80mm" at bounding box center [578, 78] width 144 height 30
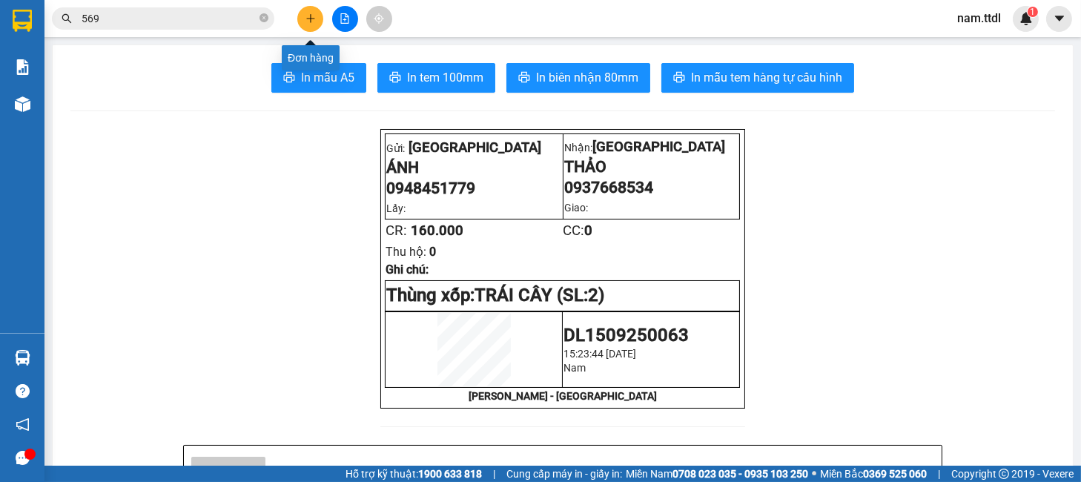
click at [313, 21] on icon "plus" at bounding box center [311, 18] width 10 height 10
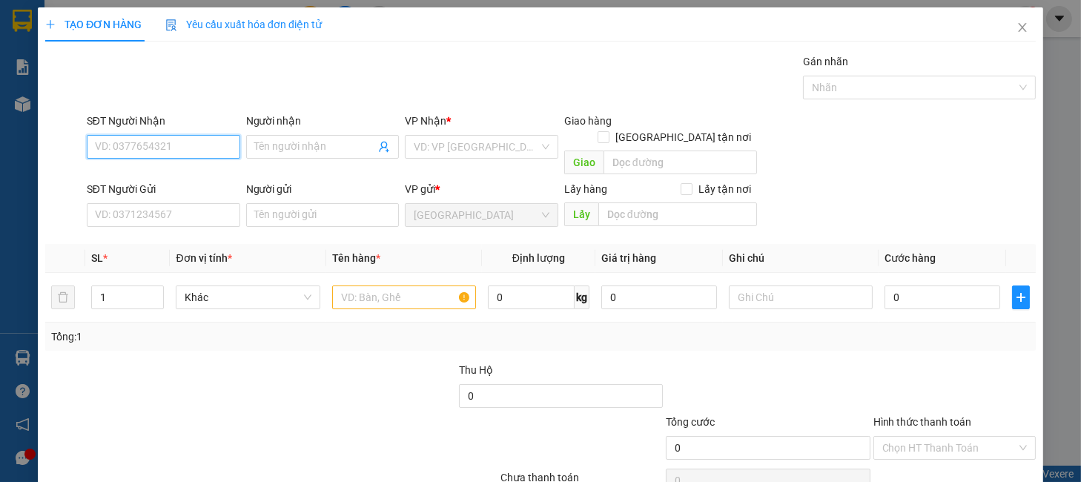
type input "2"
click at [162, 145] on input "034332" at bounding box center [163, 147] width 153 height 24
click at [179, 175] on div "0343323255 - SƠN" at bounding box center [160, 176] width 133 height 16
type input "0343323255"
type input "SƠN"
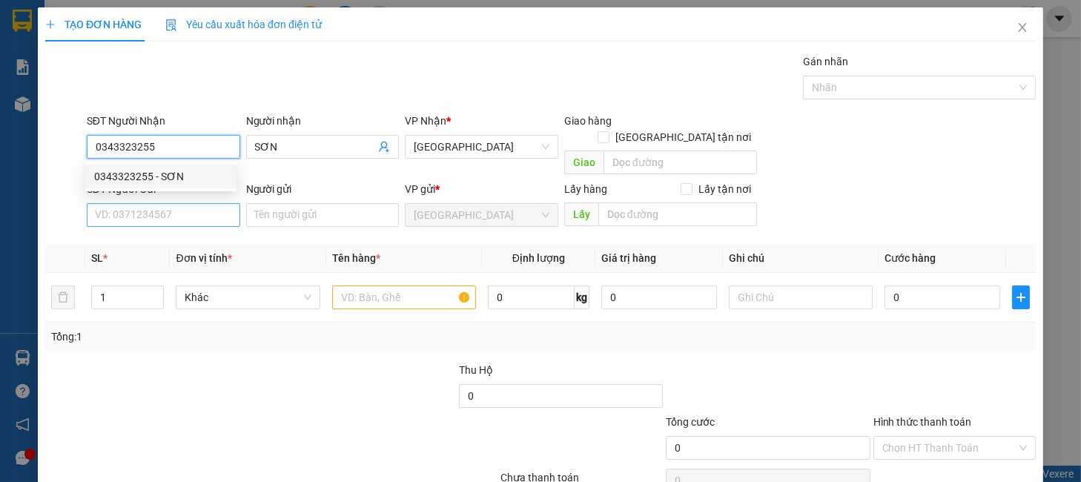
type input "0343323255"
click at [179, 203] on input "SĐT Người Gửi" at bounding box center [163, 215] width 153 height 24
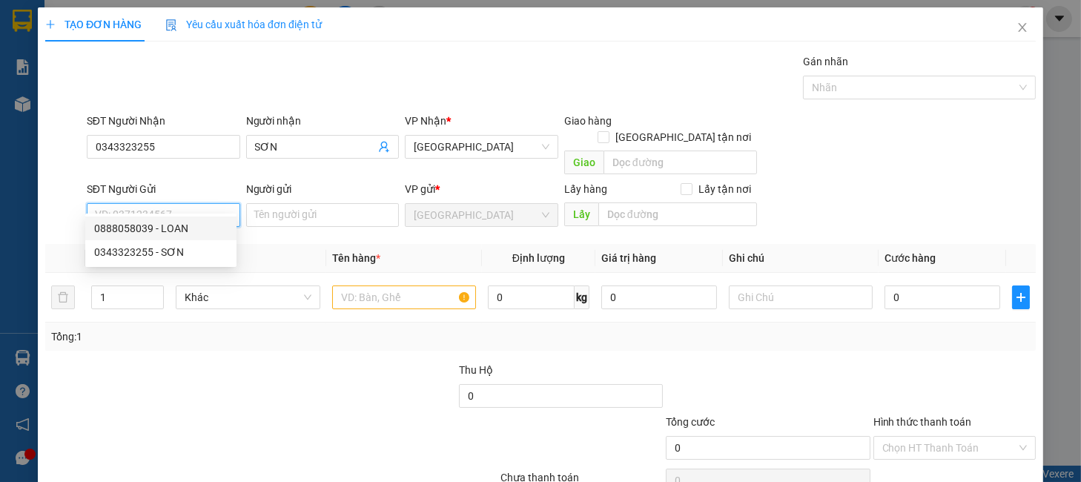
click at [169, 228] on div "0888058039 - LOAN" at bounding box center [160, 228] width 133 height 16
type input "0888058039"
type input "LOAN"
click at [215, 286] on span "Khác" at bounding box center [248, 297] width 126 height 22
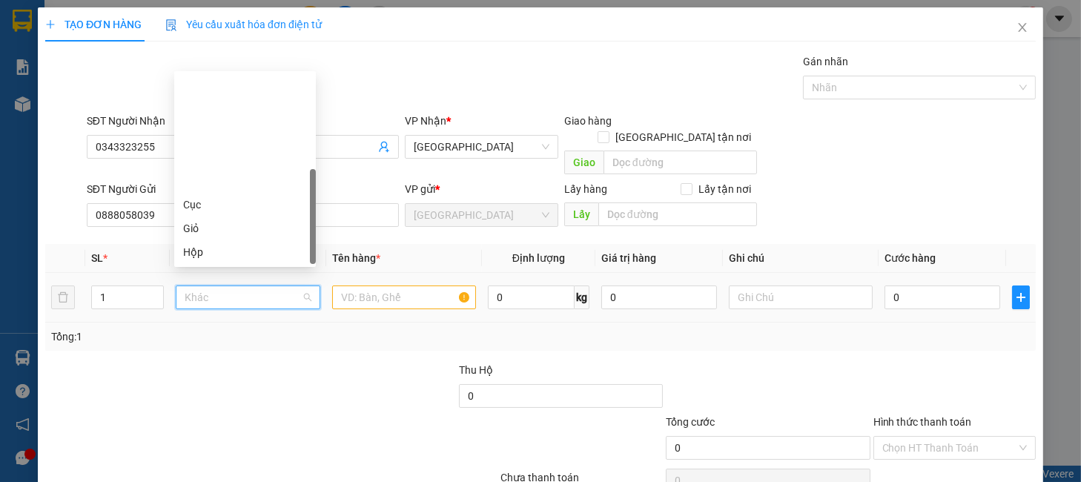
click at [207, 291] on div "Thùng" at bounding box center [245, 299] width 124 height 16
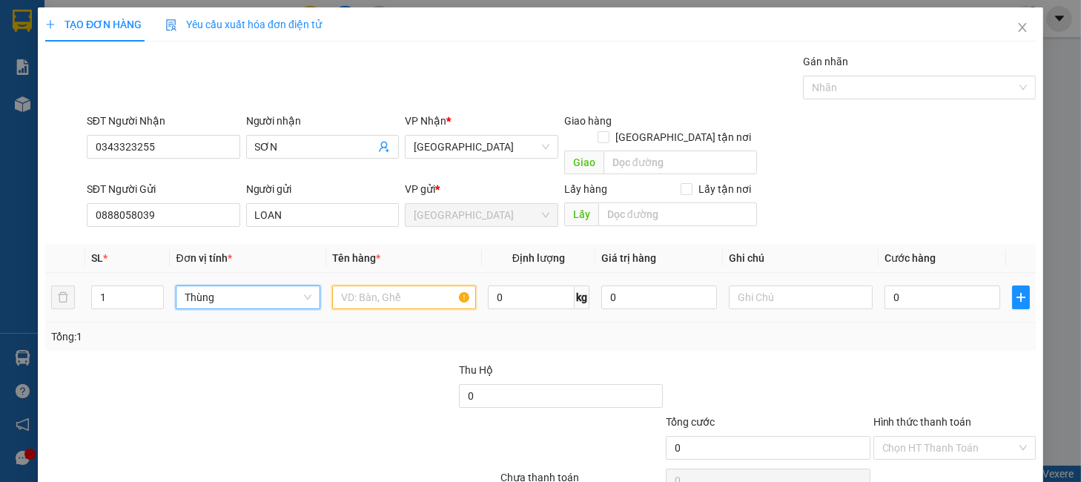
click at [361, 285] on input "text" at bounding box center [404, 297] width 144 height 24
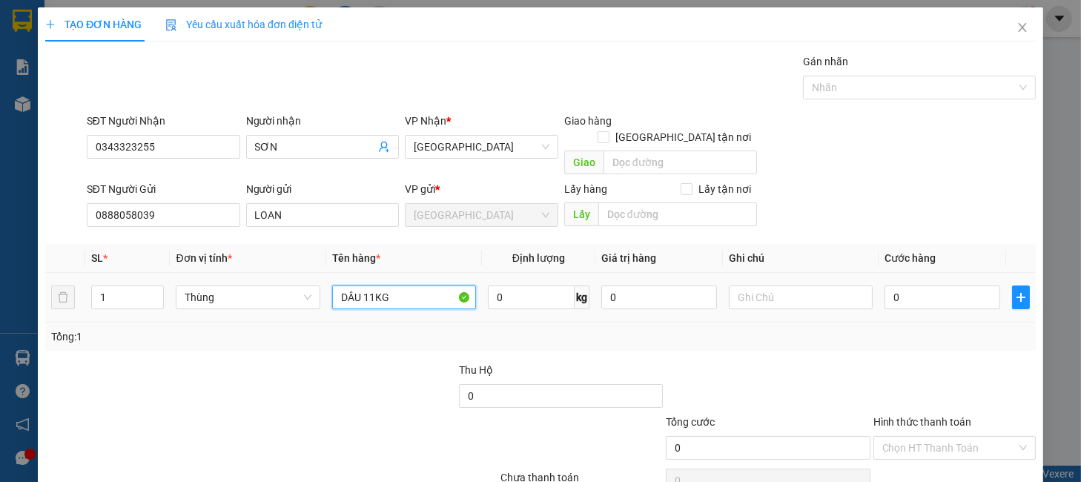
type input "DÂU 11KG"
click at [852, 362] on div at bounding box center [767, 388] width 207 height 52
click at [930, 437] on input "Hình thức thanh toán" at bounding box center [949, 448] width 134 height 22
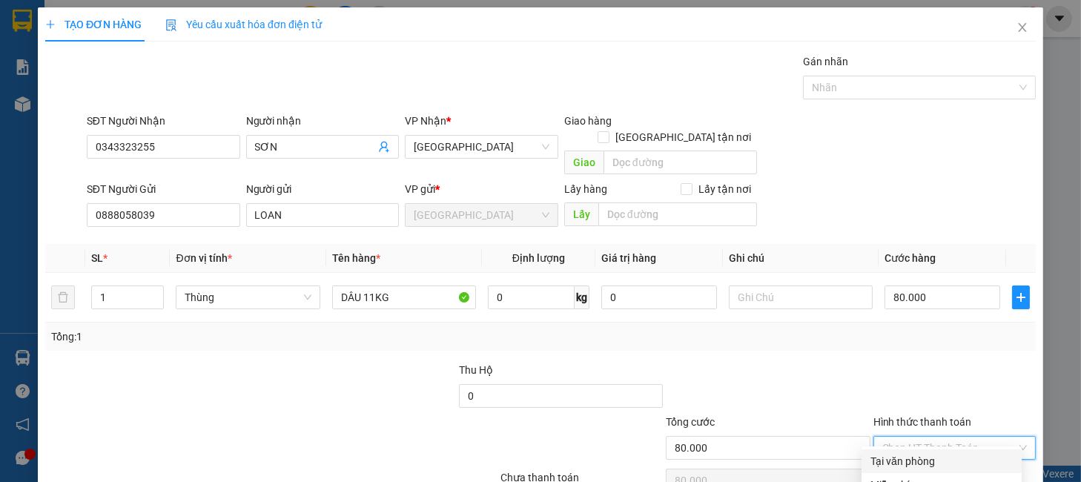
click at [933, 449] on div "Tại văn phòng" at bounding box center [942, 461] width 160 height 24
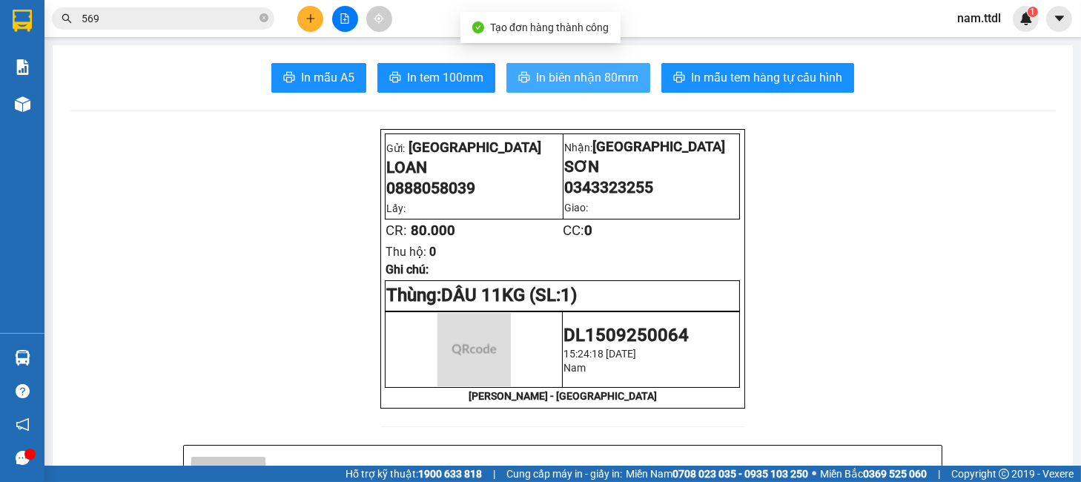
click at [581, 85] on span "In biên nhận 80mm" at bounding box center [587, 77] width 102 height 19
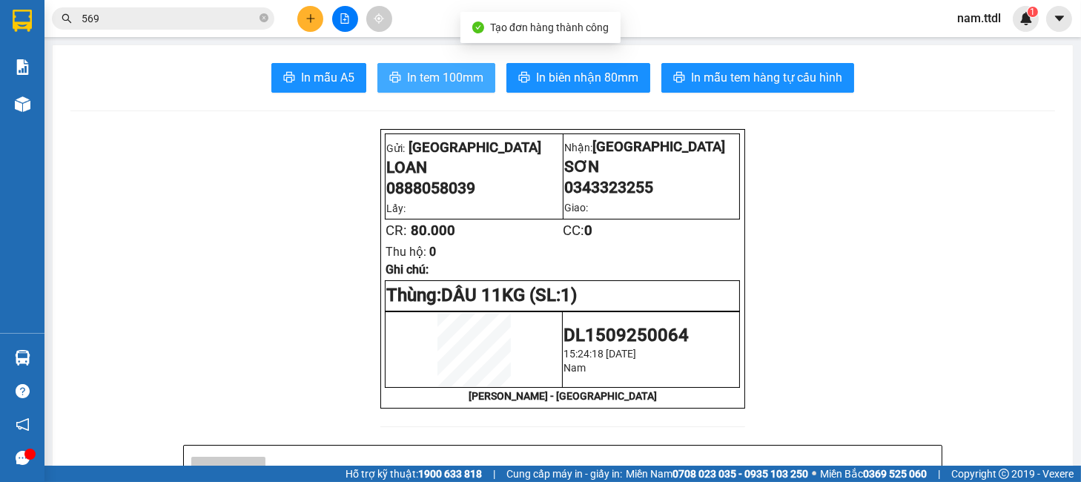
click at [407, 85] on span "In tem 100mm" at bounding box center [445, 77] width 76 height 19
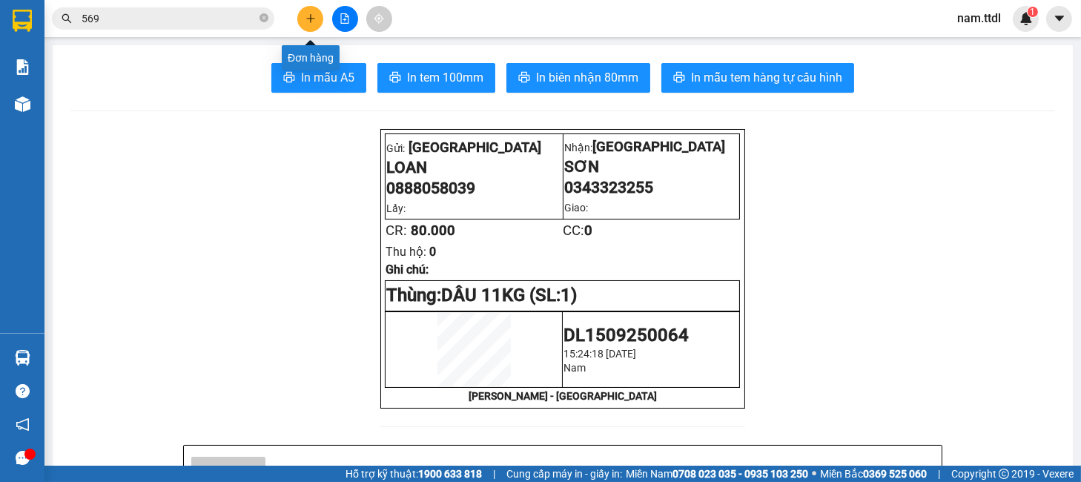
click at [313, 12] on button at bounding box center [310, 19] width 26 height 26
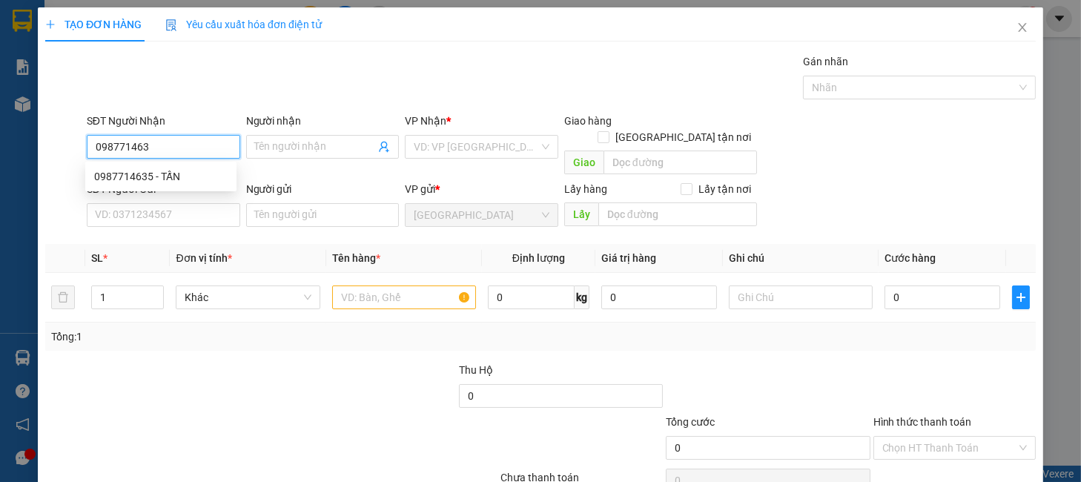
type input "0987714635"
click at [162, 175] on div "0987714635 - TẤN" at bounding box center [160, 176] width 133 height 16
type input "TẤN"
type input "0987714635"
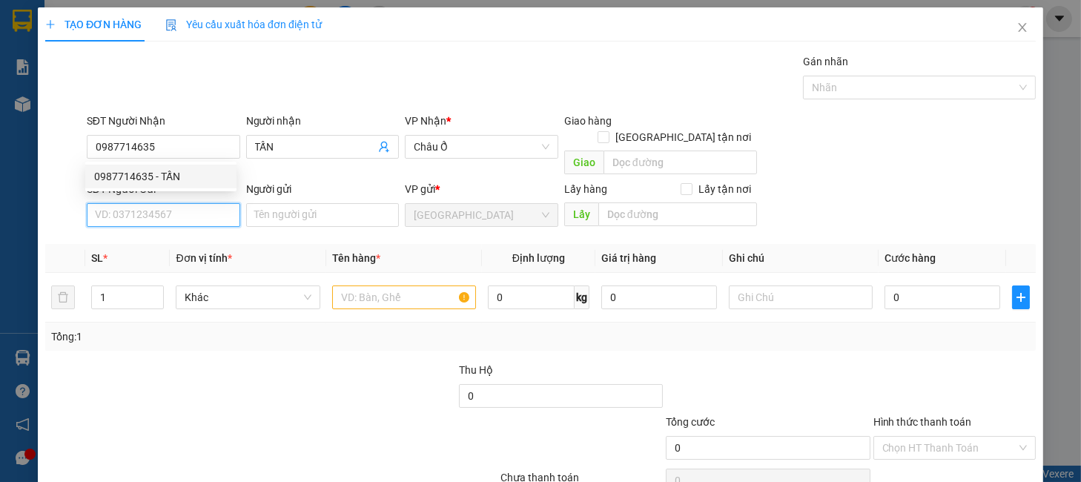
drag, startPoint x: 174, startPoint y: 194, endPoint x: 208, endPoint y: 190, distance: 34.3
click at [175, 203] on input "SĐT Người Gửi" at bounding box center [163, 215] width 153 height 24
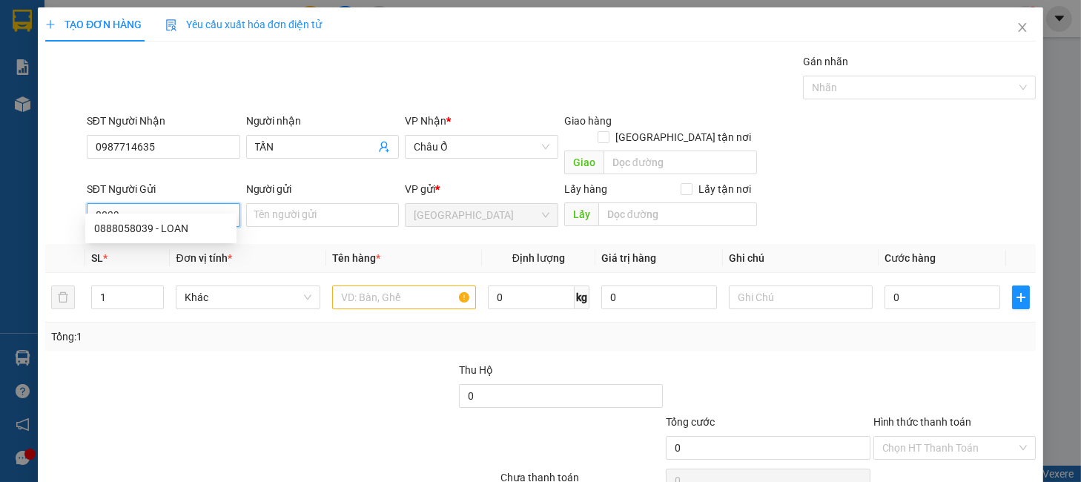
click at [158, 204] on input "8039" at bounding box center [163, 215] width 153 height 24
drag, startPoint x: 170, startPoint y: 229, endPoint x: 199, endPoint y: 262, distance: 43.6
click at [171, 230] on div "0888058039 - LOAN" at bounding box center [160, 228] width 133 height 16
type input "0888058039"
type input "LOAN"
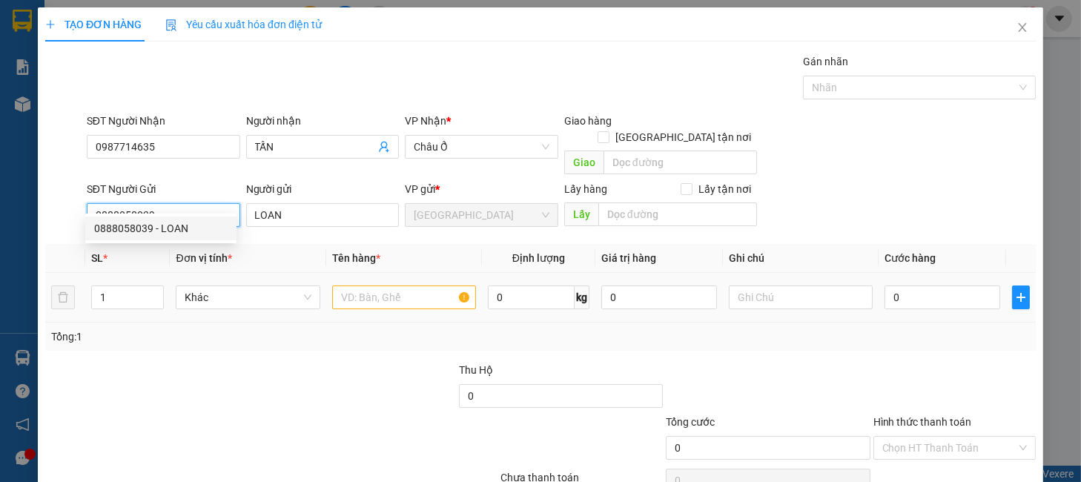
type input "0888058039"
click at [234, 296] on div "Khác" at bounding box center [248, 298] width 144 height 30
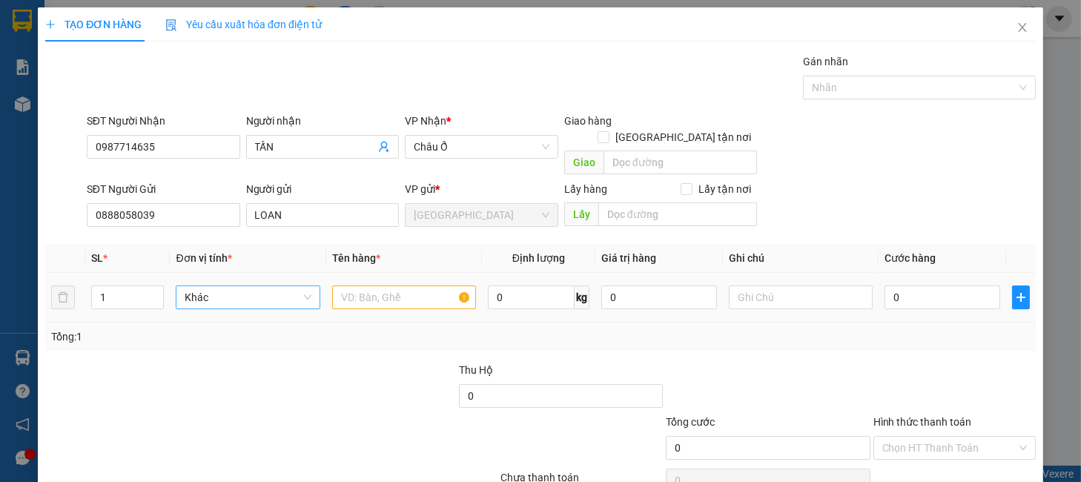
click at [230, 286] on span "Khác" at bounding box center [248, 297] width 126 height 22
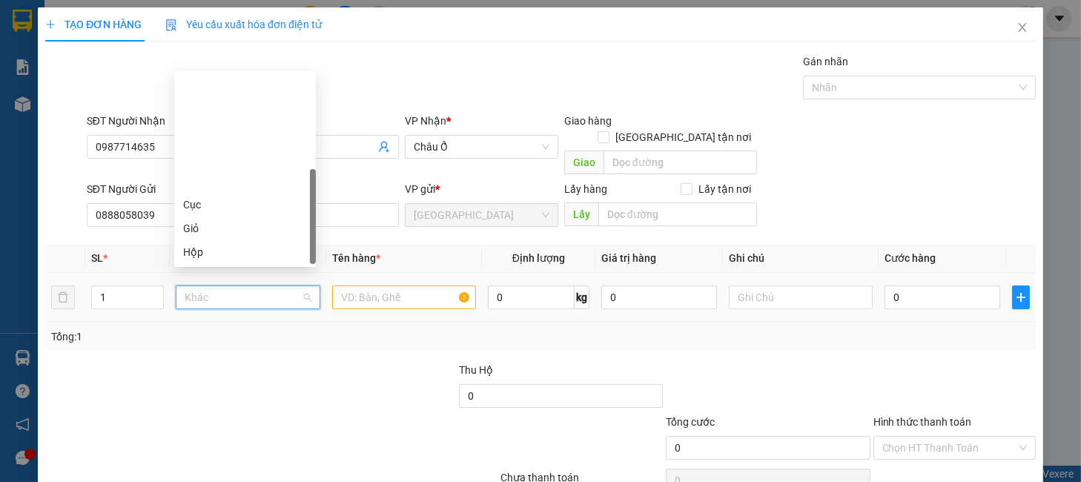
click at [211, 291] on div "Thùng" at bounding box center [245, 299] width 124 height 16
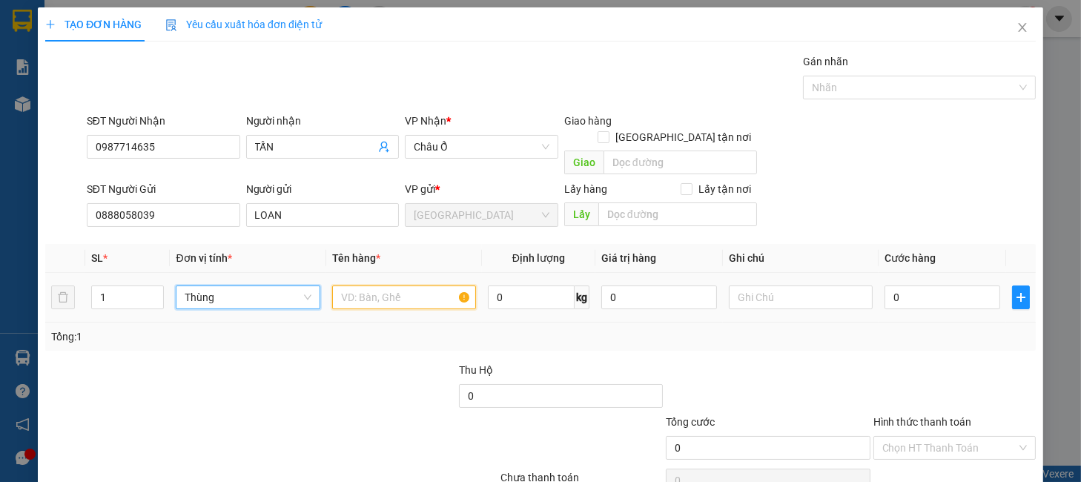
click at [377, 291] on input "text" at bounding box center [404, 297] width 144 height 24
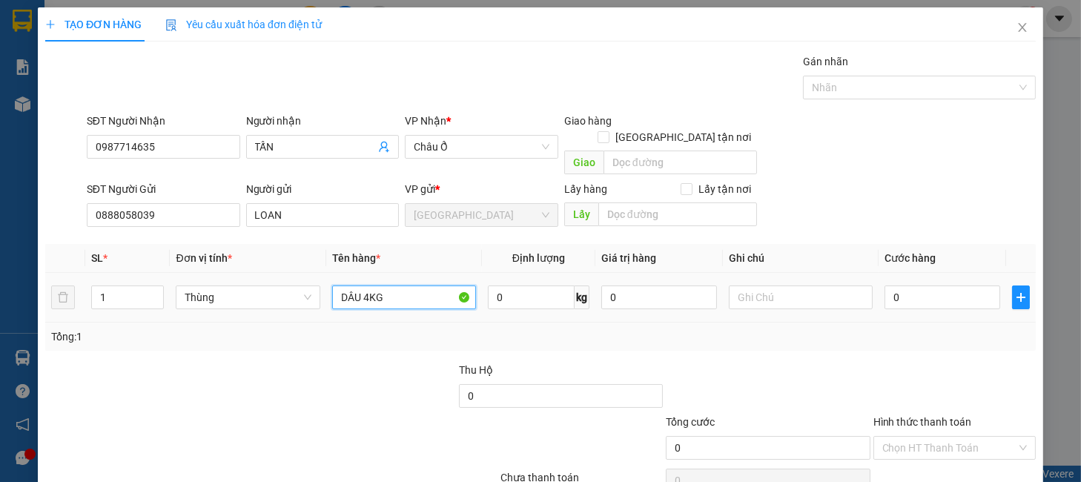
type input "DÂU 4KG"
type input "4"
type input "40"
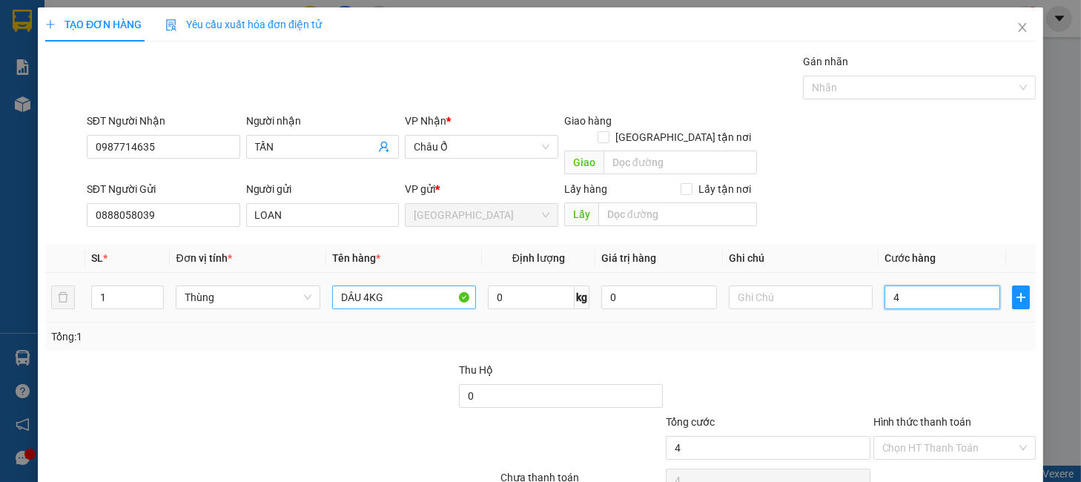
type input "40"
type input "40.000"
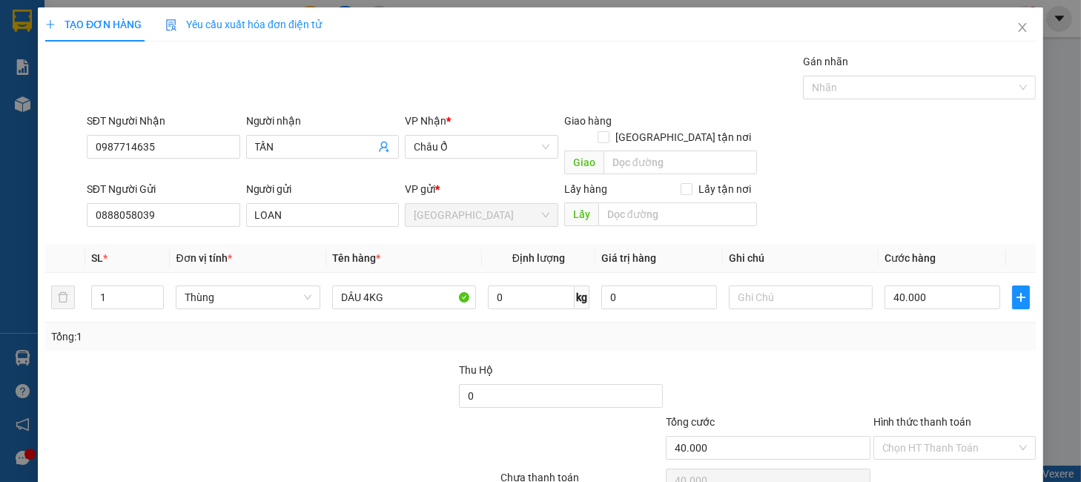
click at [880, 329] on div "Tổng: 1" at bounding box center [540, 337] width 979 height 16
click at [945, 437] on input "Hình thức thanh toán" at bounding box center [949, 448] width 134 height 22
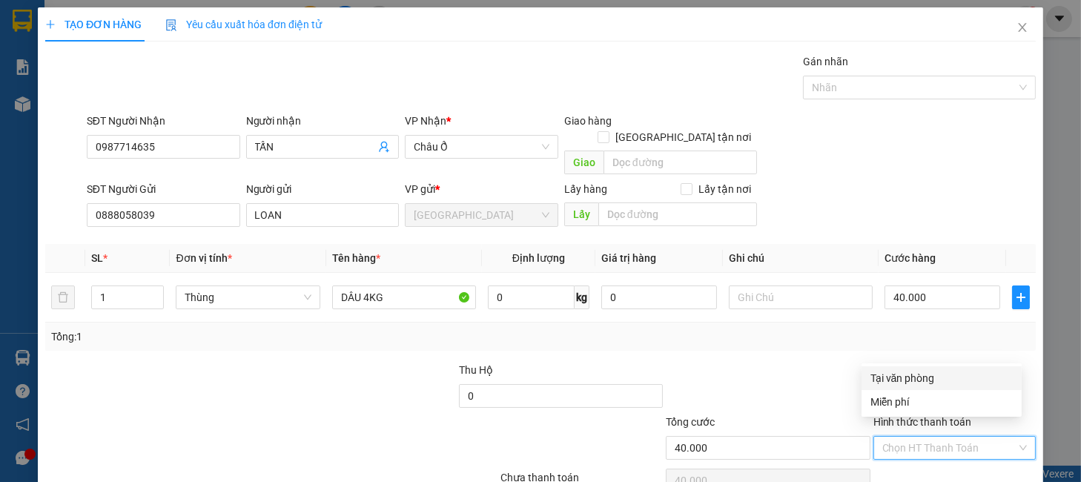
click at [911, 386] on div "Tại văn phòng" at bounding box center [942, 378] width 160 height 24
click at [971, 455] on div "TẠO ĐƠN HÀNG Yêu cầu xuất hóa đơn điện tử Transit Pickup Surcharge Ids Transit …" at bounding box center [541, 274] width 1006 height 534
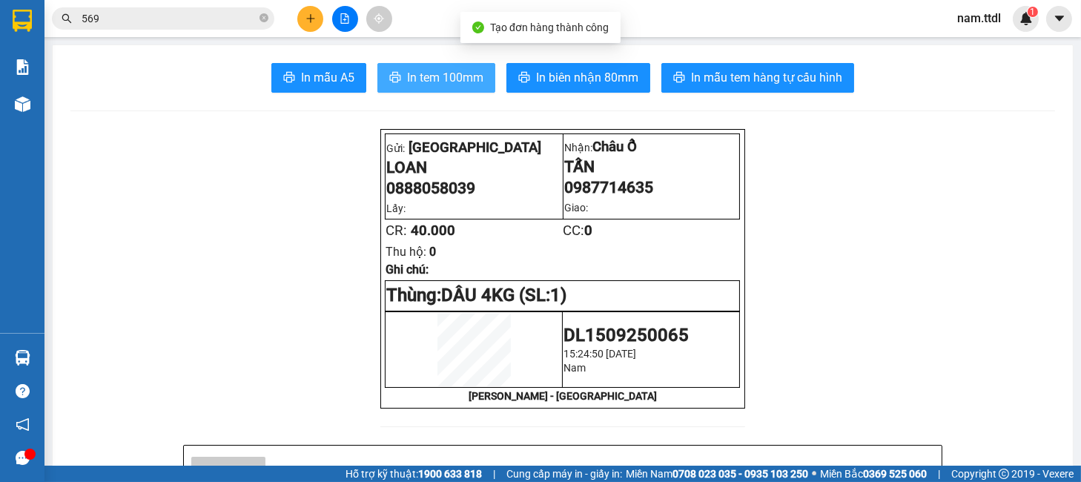
click at [423, 80] on span "In tem 100mm" at bounding box center [445, 77] width 76 height 19
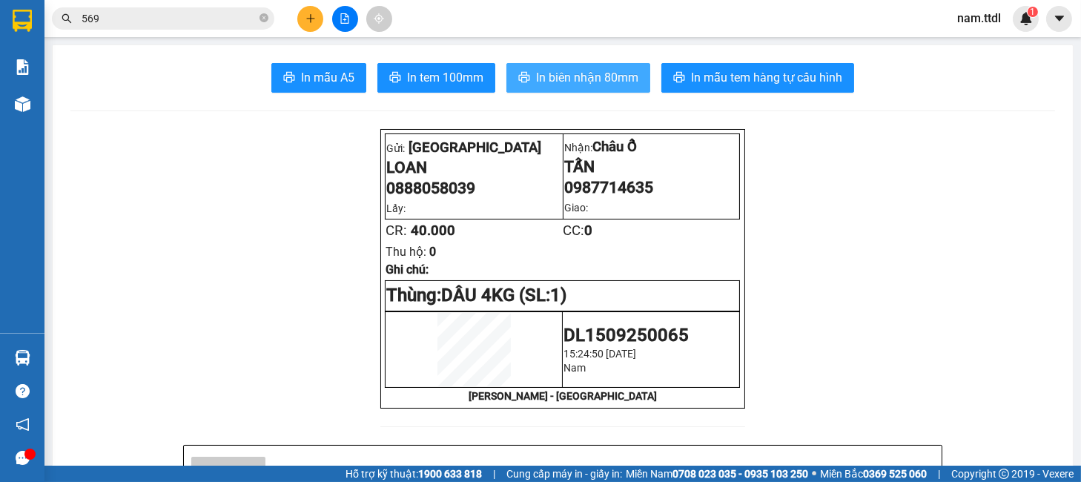
click at [595, 87] on span "In biên nhận 80mm" at bounding box center [587, 77] width 102 height 19
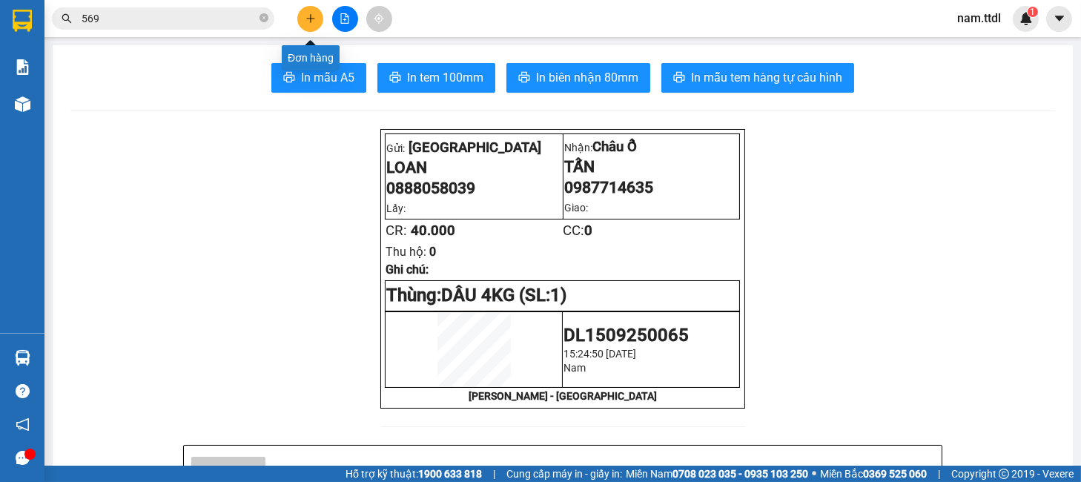
click at [313, 15] on icon "plus" at bounding box center [311, 18] width 10 height 10
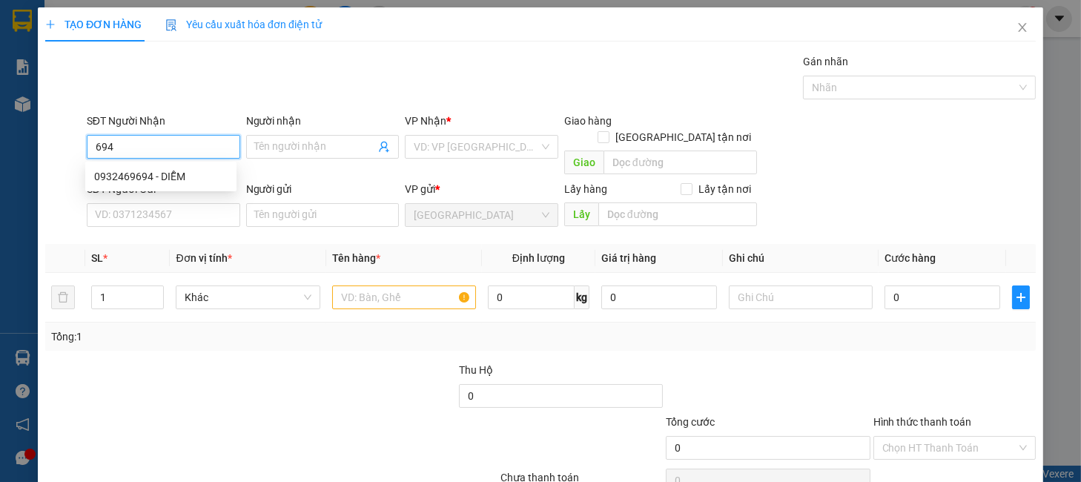
click at [179, 154] on input "694" at bounding box center [163, 147] width 153 height 24
click at [185, 174] on div "0932469694 - DIỄM" at bounding box center [160, 176] width 133 height 16
type input "0932469694"
type input "DIỄM"
type input "0932469694"
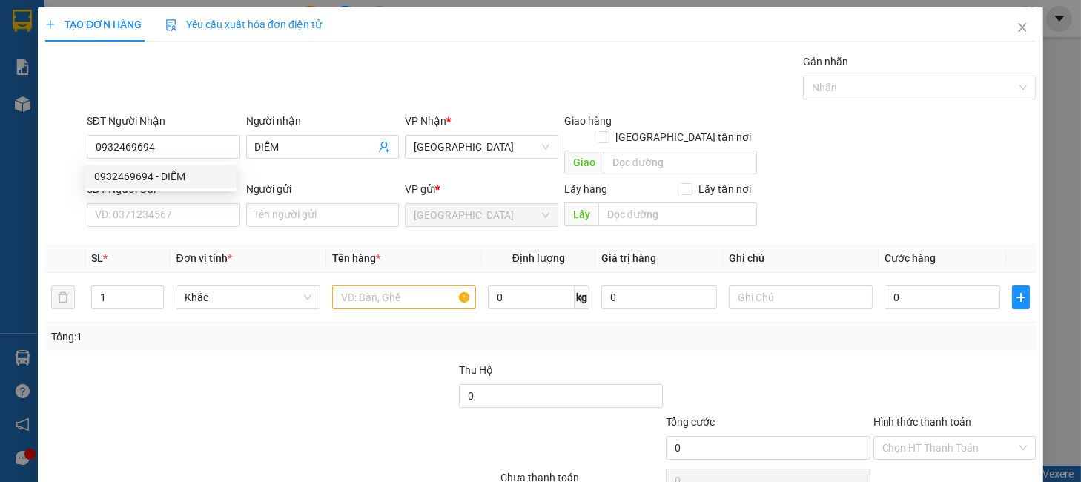
click at [196, 188] on div "0932469694 0932469694 - DIỄM" at bounding box center [160, 177] width 151 height 30
click at [202, 203] on input "SĐT Người Gửi" at bounding box center [163, 215] width 153 height 24
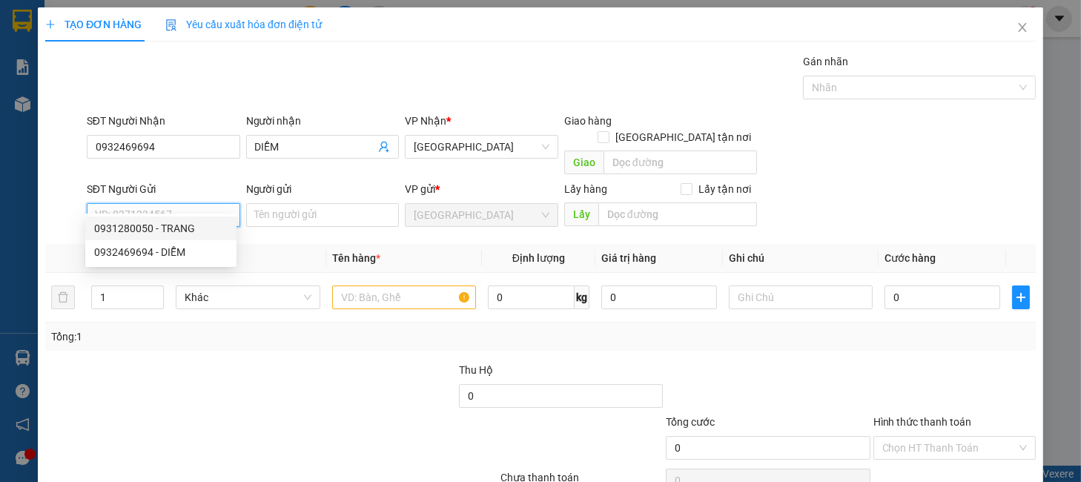
click at [184, 231] on div "0931280050 - TRANG" at bounding box center [160, 228] width 133 height 16
type input "0931280050"
type input "TRANG"
click at [252, 285] on div "Khác" at bounding box center [248, 297] width 144 height 24
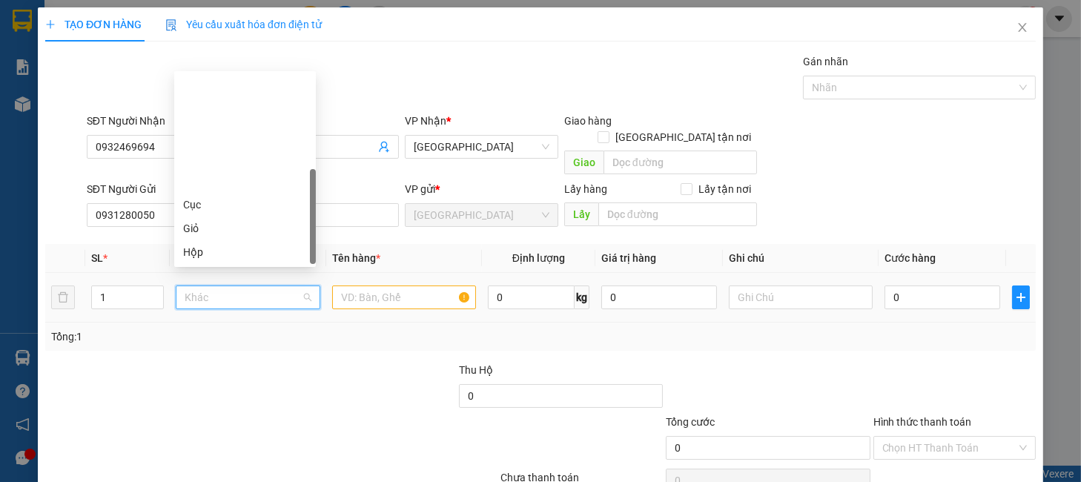
click at [206, 291] on div "Thùng" at bounding box center [245, 299] width 124 height 16
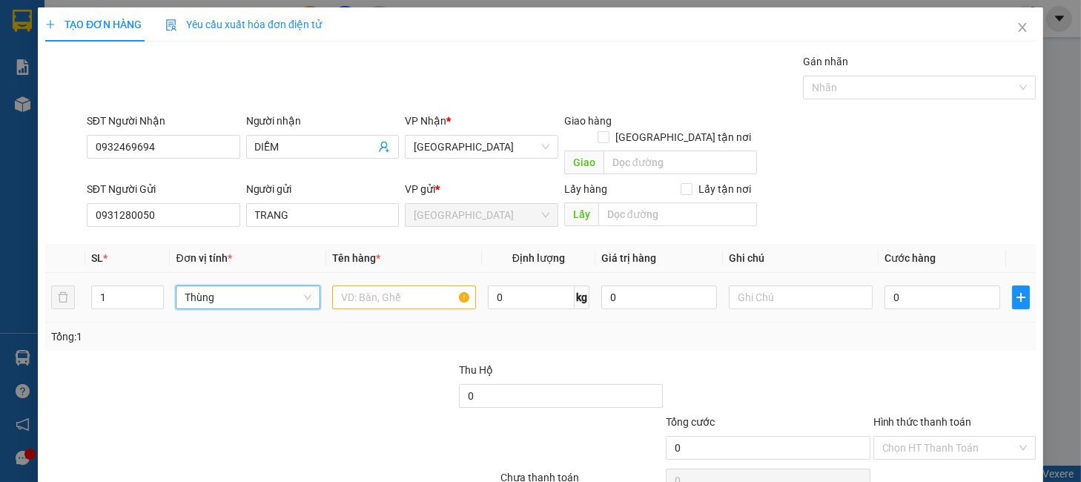
click at [154, 283] on div "1" at bounding box center [127, 298] width 73 height 30
type input "2"
click at [154, 289] on span "up" at bounding box center [155, 293] width 9 height 9
click at [369, 285] on input "text" at bounding box center [404, 297] width 144 height 24
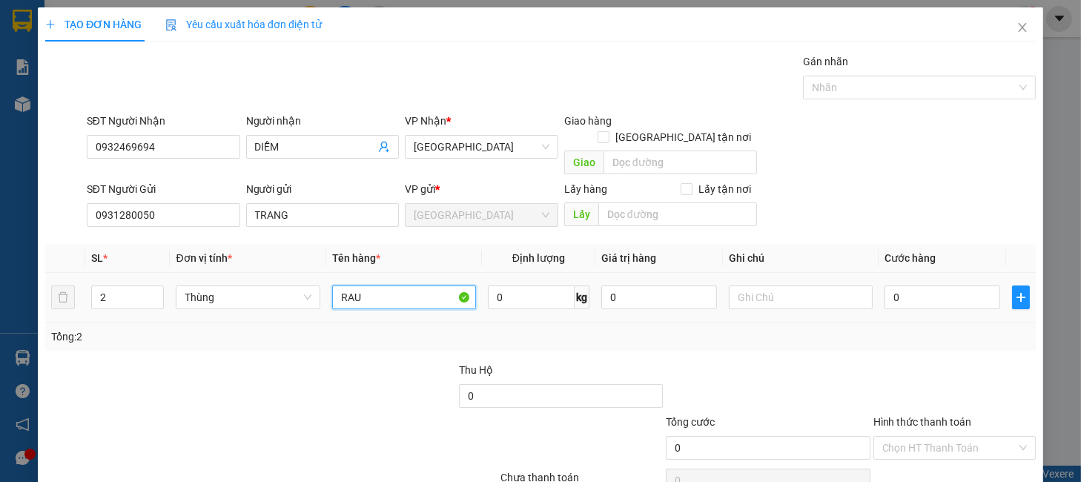
type input "RAU"
type input "1"
type input "15"
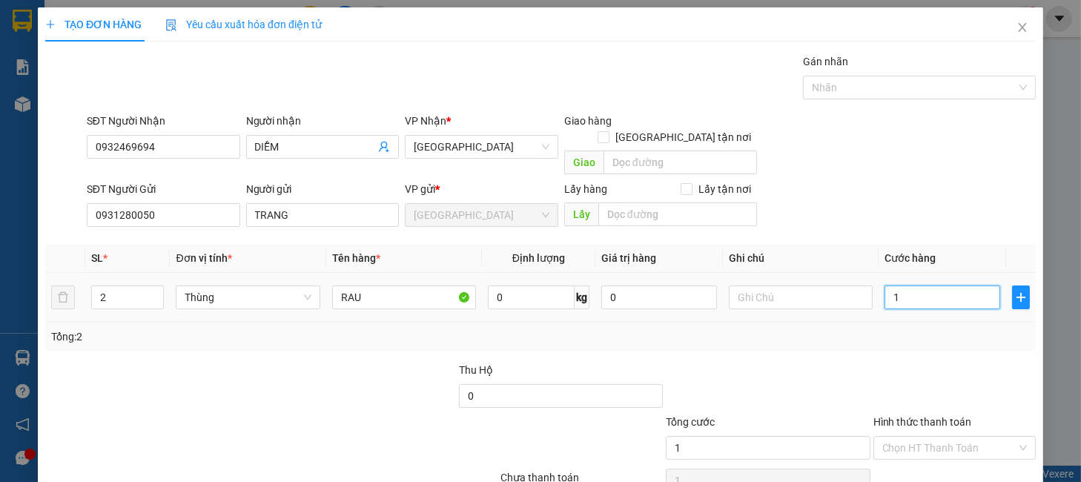
type input "15"
type input "150"
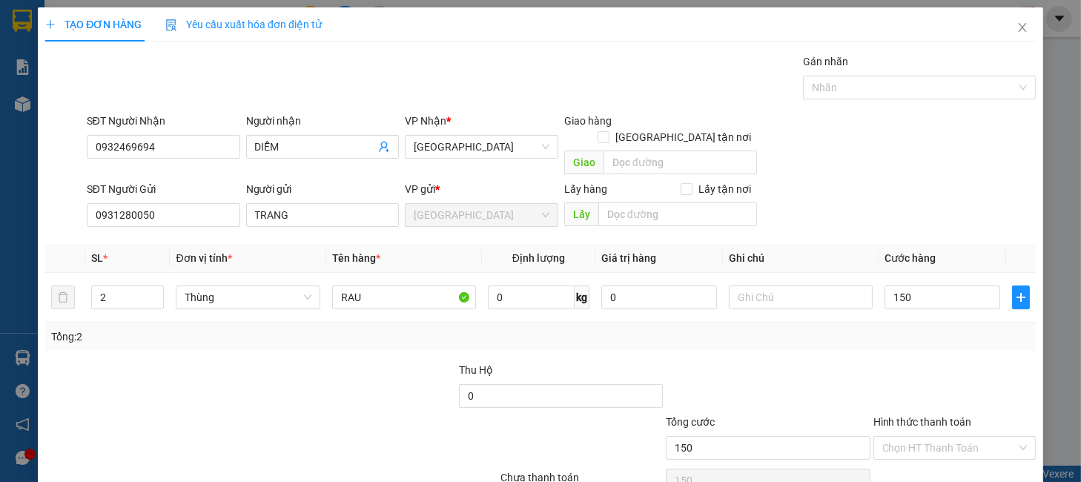
type input "150.000"
click at [910, 345] on div "Transit Pickup Surcharge Ids Transit Deliver Surcharge Ids Transit Deliver Surc…" at bounding box center [540, 291] width 991 height 477
click at [925, 437] on input "Hình thức thanh toán" at bounding box center [949, 448] width 134 height 22
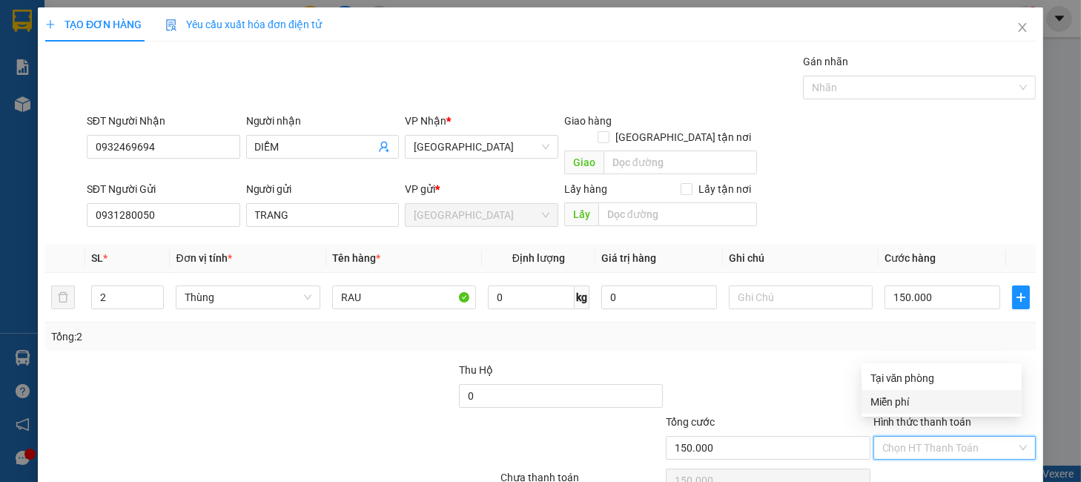
click at [910, 383] on div "Tại văn phòng" at bounding box center [942, 378] width 142 height 16
type input "0"
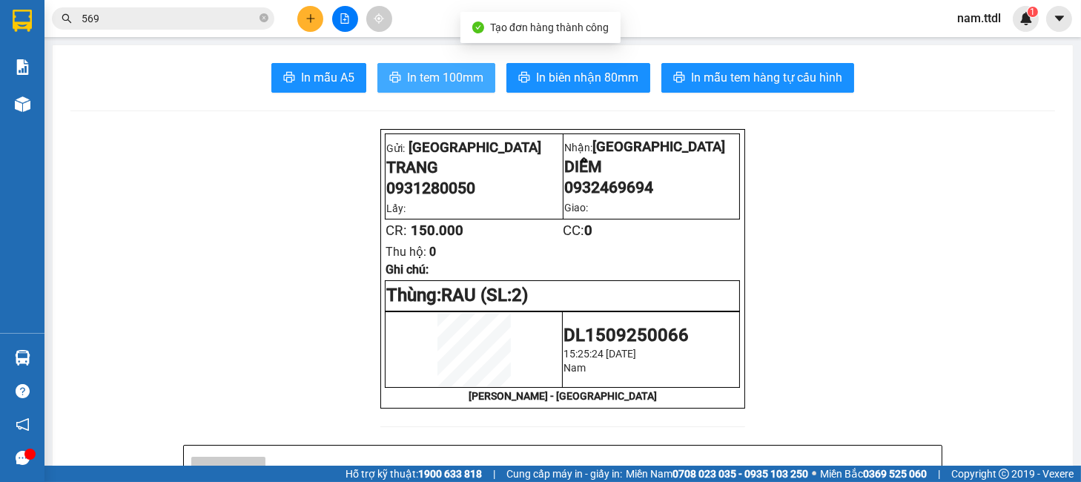
click at [460, 66] on button "In tem 100mm" at bounding box center [436, 78] width 118 height 30
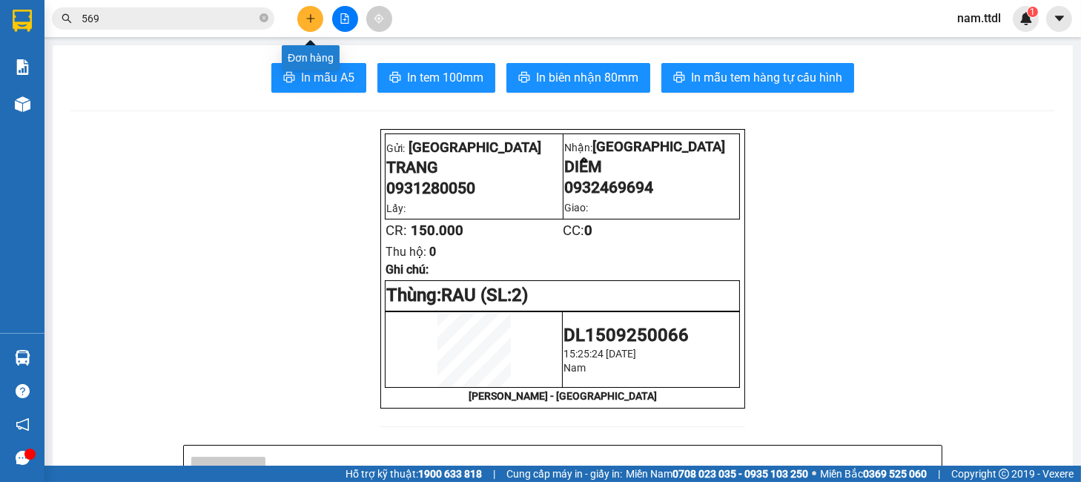
click at [314, 10] on button at bounding box center [310, 19] width 26 height 26
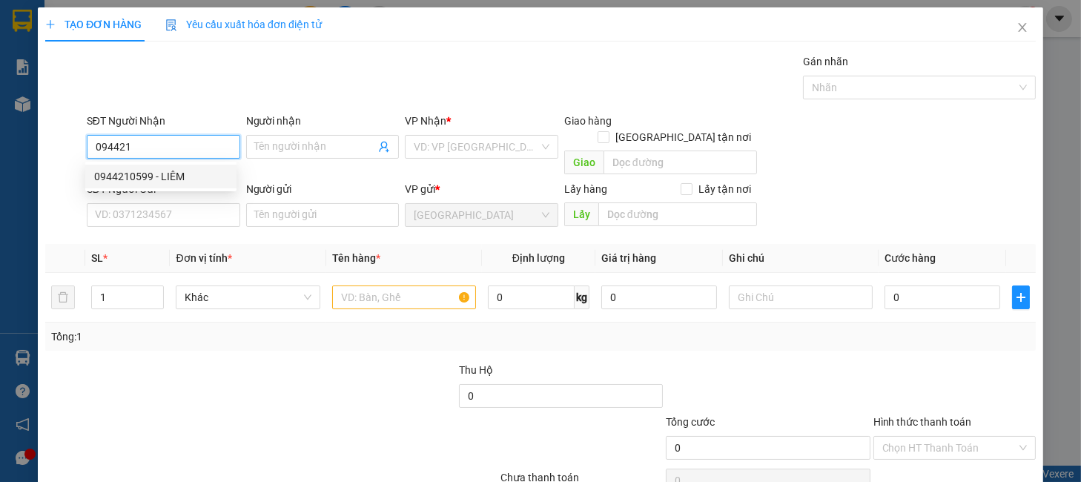
click at [173, 177] on div "0944210599 - LIÊM" at bounding box center [160, 176] width 133 height 16
type input "0944210599"
type input "LIÊM"
type input "0944210599"
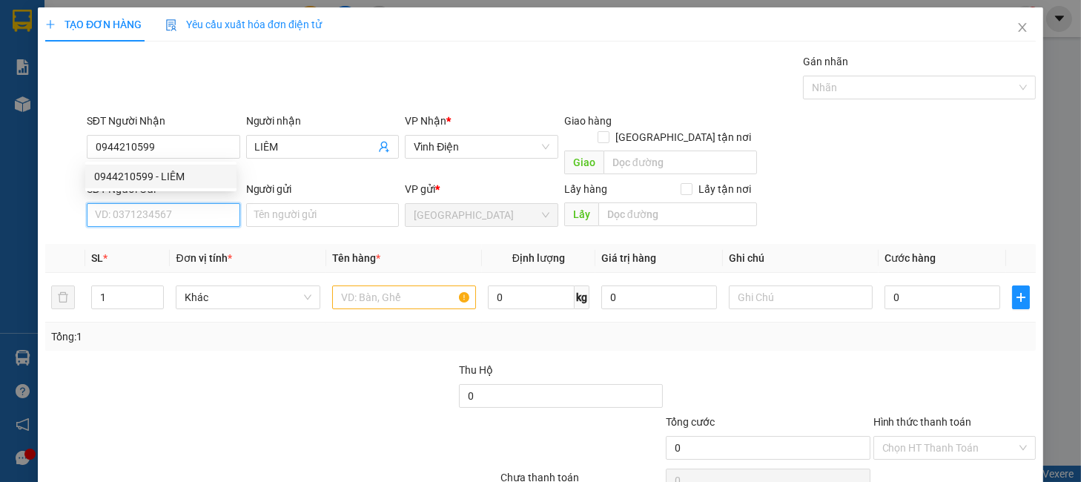
click at [182, 203] on input "SĐT Người Gửi" at bounding box center [163, 215] width 153 height 24
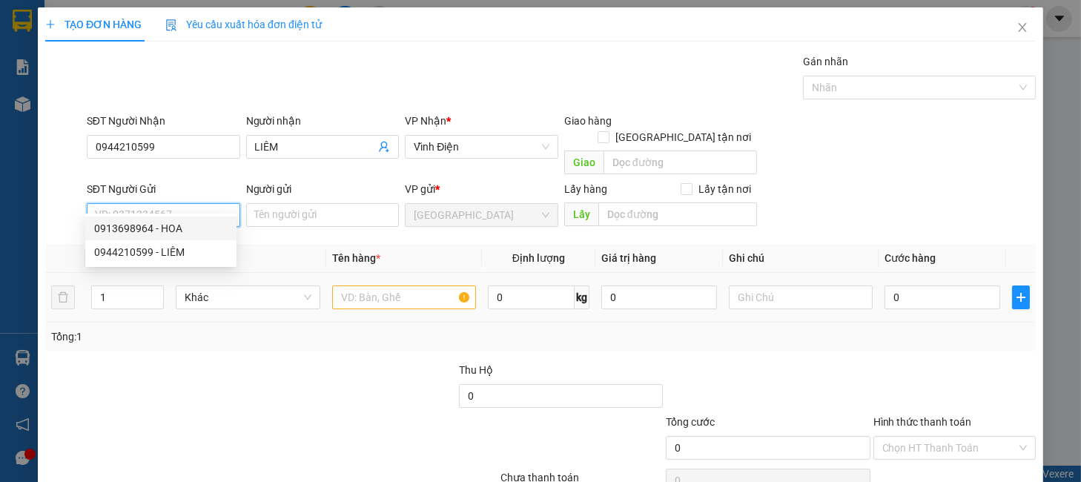
drag, startPoint x: 175, startPoint y: 230, endPoint x: 235, endPoint y: 266, distance: 70.2
click at [175, 231] on div "0913698964 - HOA" at bounding box center [160, 228] width 133 height 16
type input "0913698964"
type input "HOA"
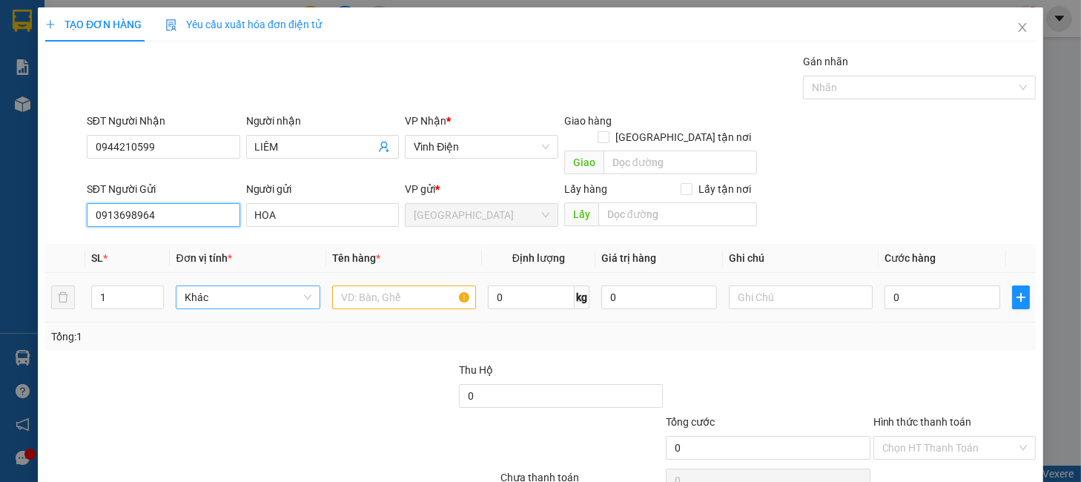
click at [247, 286] on span "Khác" at bounding box center [248, 297] width 126 height 22
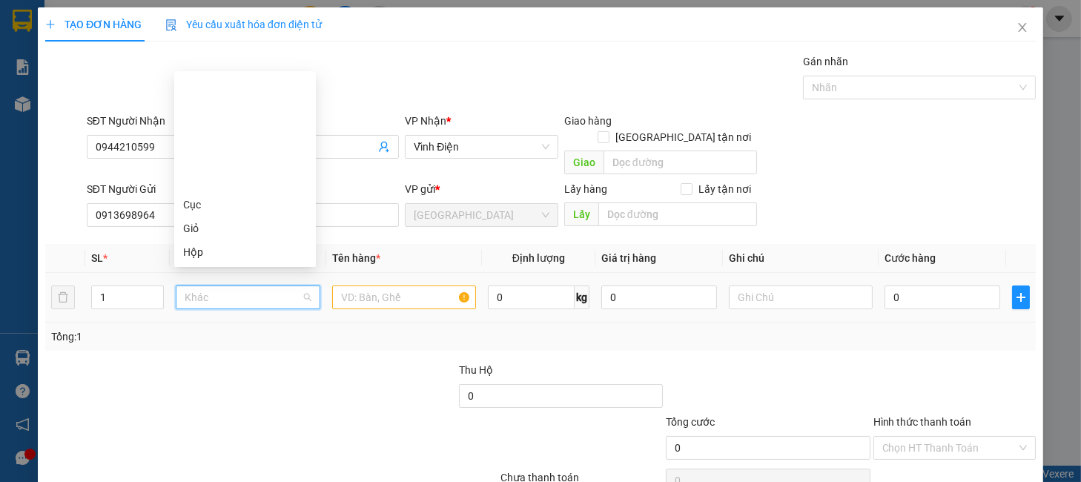
click at [219, 291] on div "Thùng" at bounding box center [245, 299] width 124 height 16
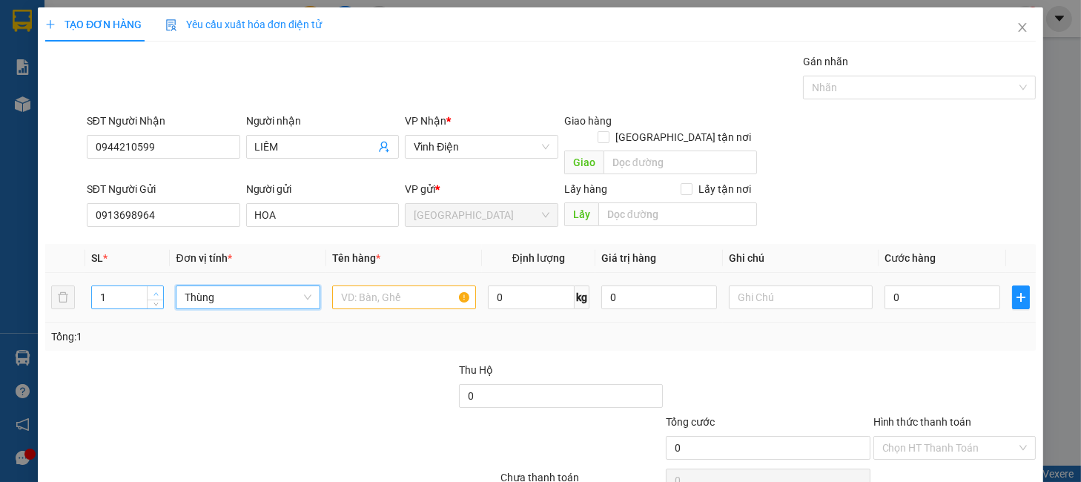
click at [151, 289] on span "up" at bounding box center [155, 293] width 9 height 9
type input "3"
click at [372, 288] on input "text" at bounding box center [404, 297] width 144 height 24
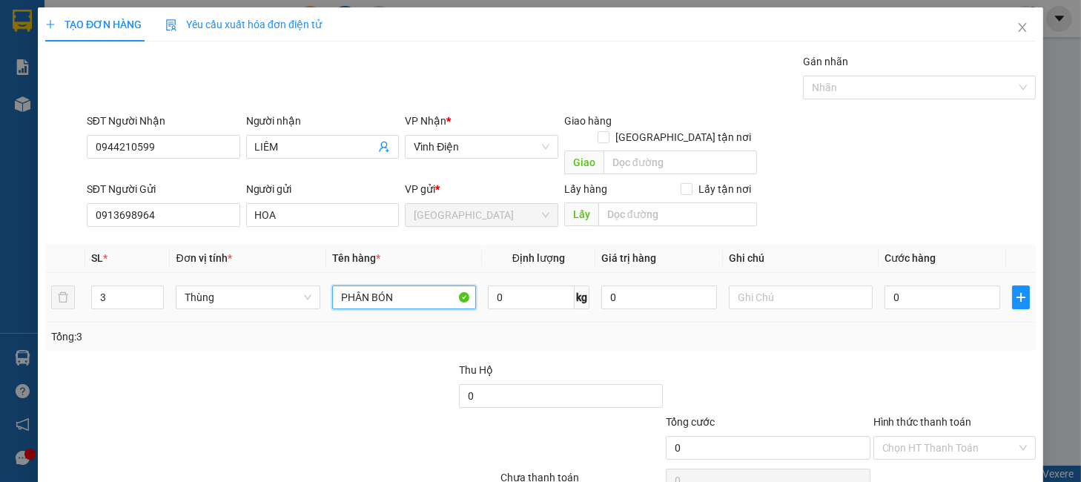
type input "PHÂN BÓN"
type input "5.000.000"
type input "1"
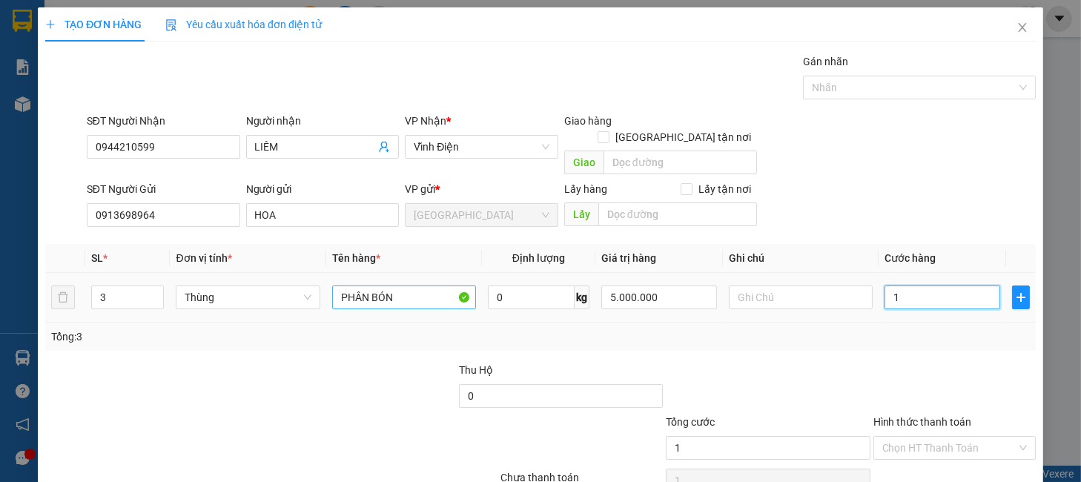
type input "18"
type input "180"
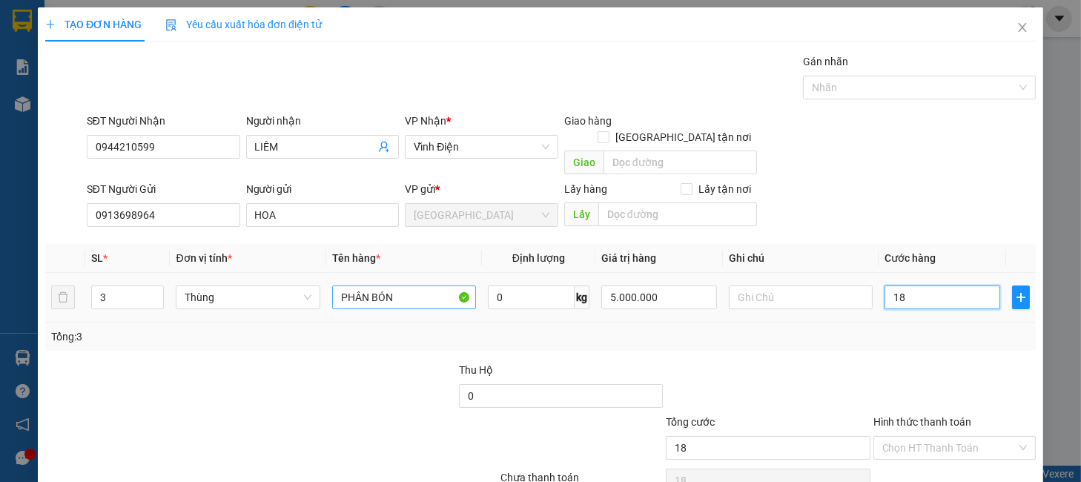
type input "180"
type input "18"
type input "1"
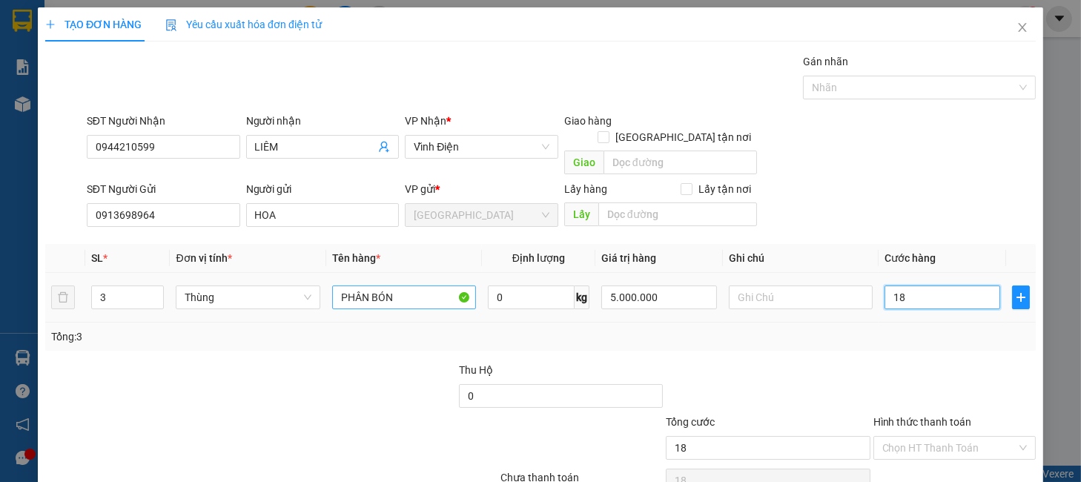
type input "1"
type input "17"
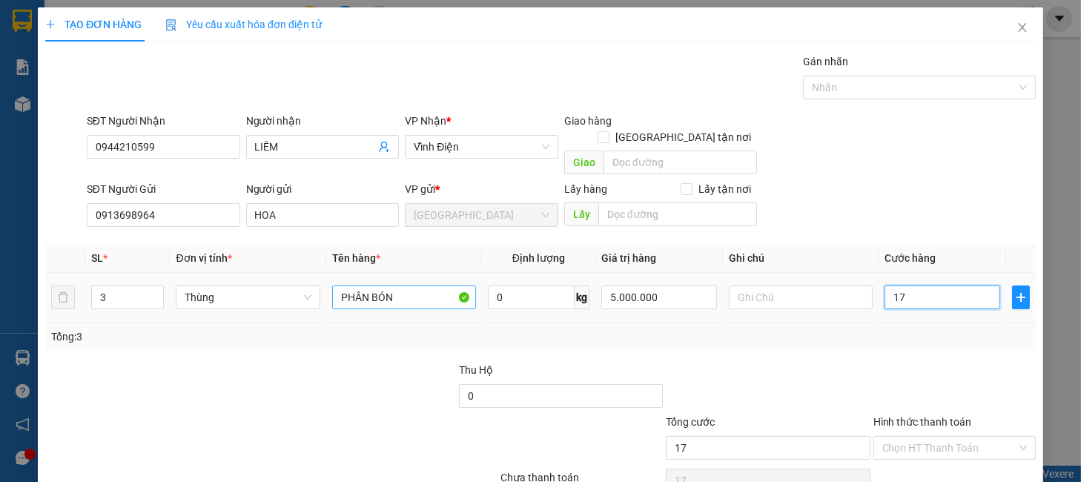
type input "170"
type input "170.000"
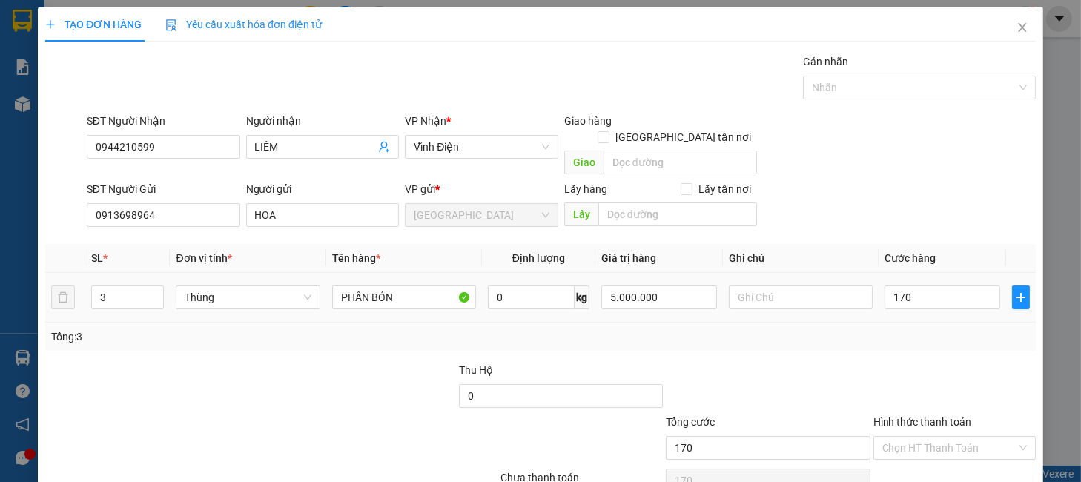
type input "170.000"
click at [894, 329] on div "Tổng: 3" at bounding box center [540, 337] width 979 height 16
click at [938, 437] on input "Hình thức thanh toán" at bounding box center [949, 448] width 134 height 22
click at [928, 453] on div "Tại văn phòng" at bounding box center [942, 461] width 142 height 16
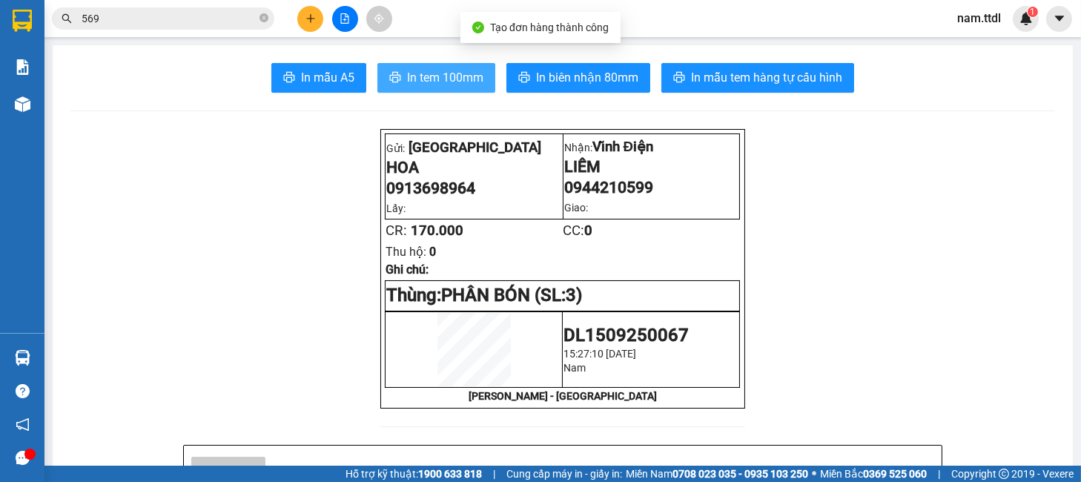
click at [416, 73] on span "In tem 100mm" at bounding box center [445, 77] width 76 height 19
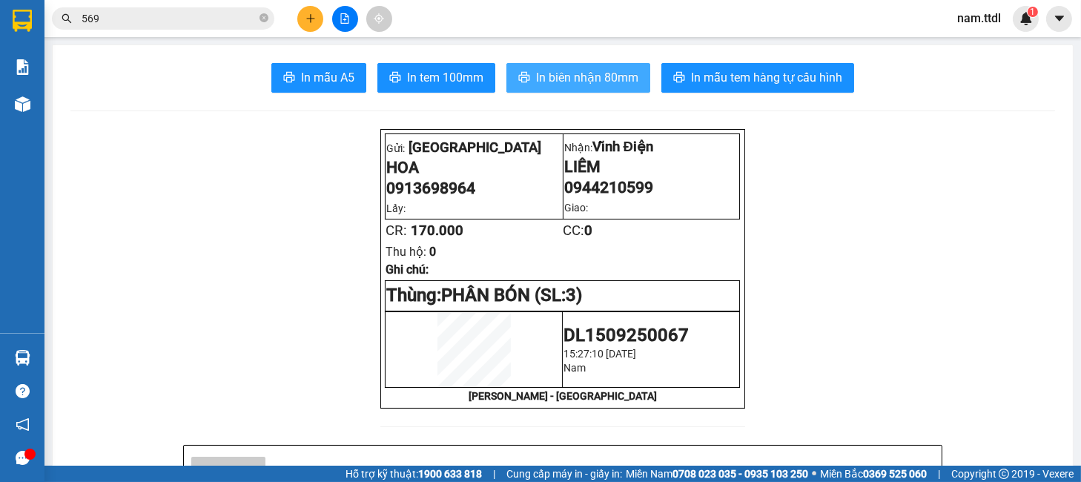
click at [567, 76] on span "In biên nhận 80mm" at bounding box center [587, 77] width 102 height 19
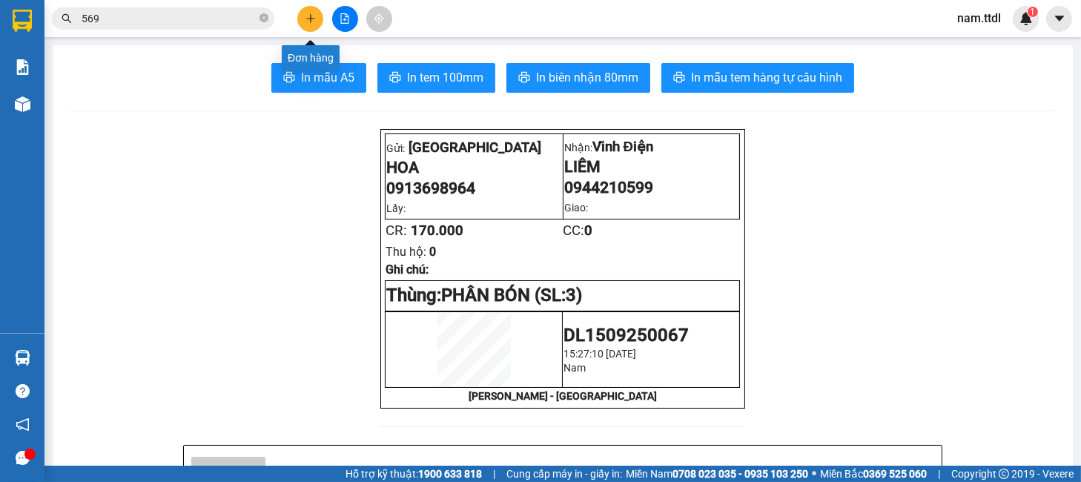
click at [306, 11] on button at bounding box center [310, 19] width 26 height 26
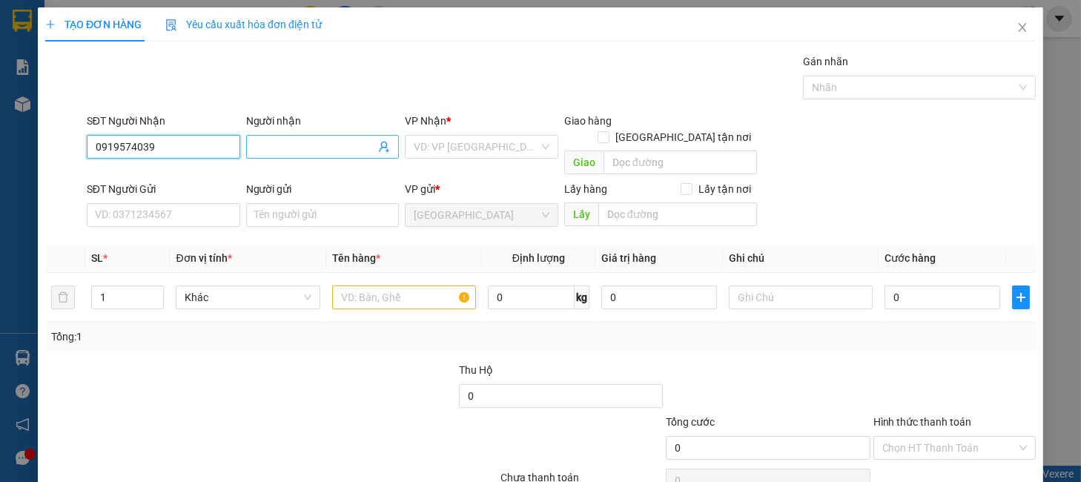
type input "0919574039"
click at [280, 155] on span at bounding box center [322, 147] width 153 height 24
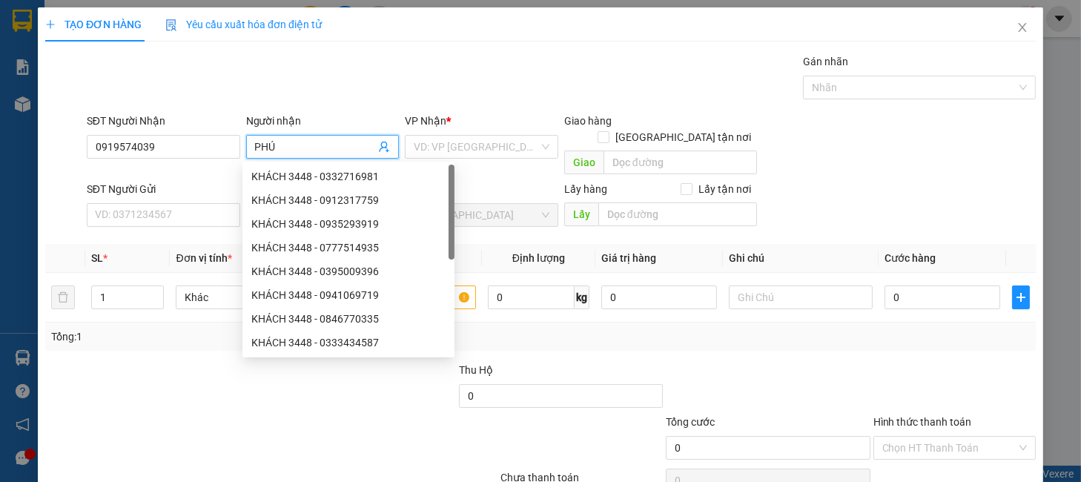
type input "PHÚ"
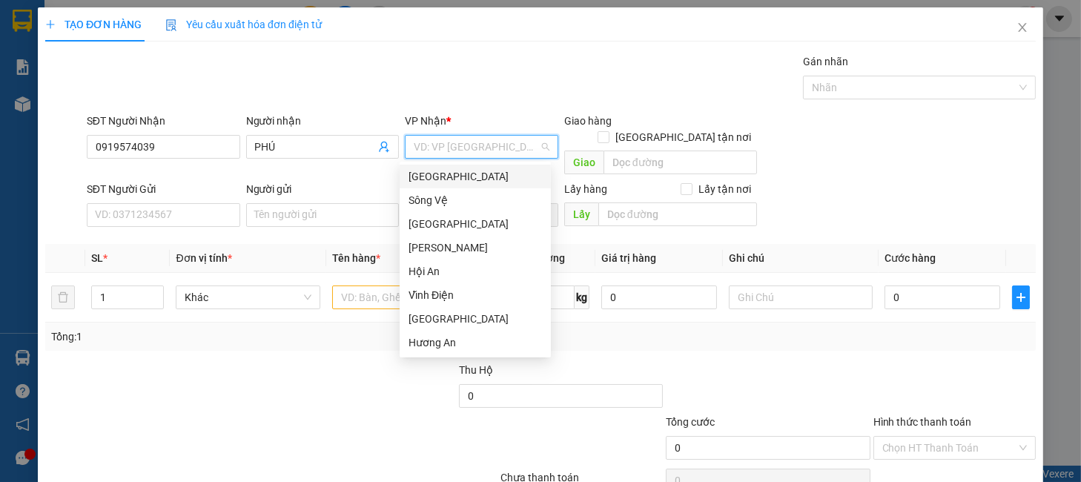
type input "D"
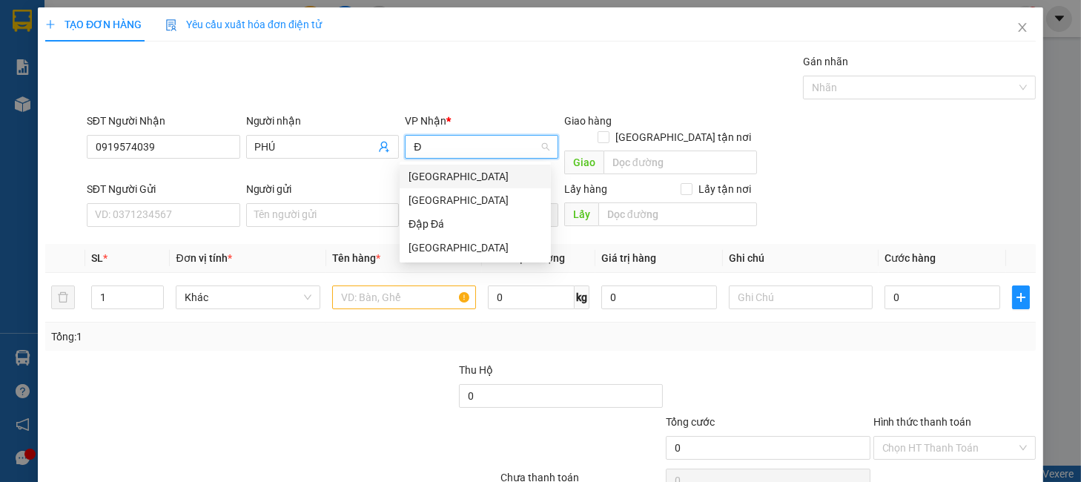
type input "ĐÀ"
click at [453, 202] on div "[GEOGRAPHIC_DATA]" at bounding box center [475, 200] width 133 height 16
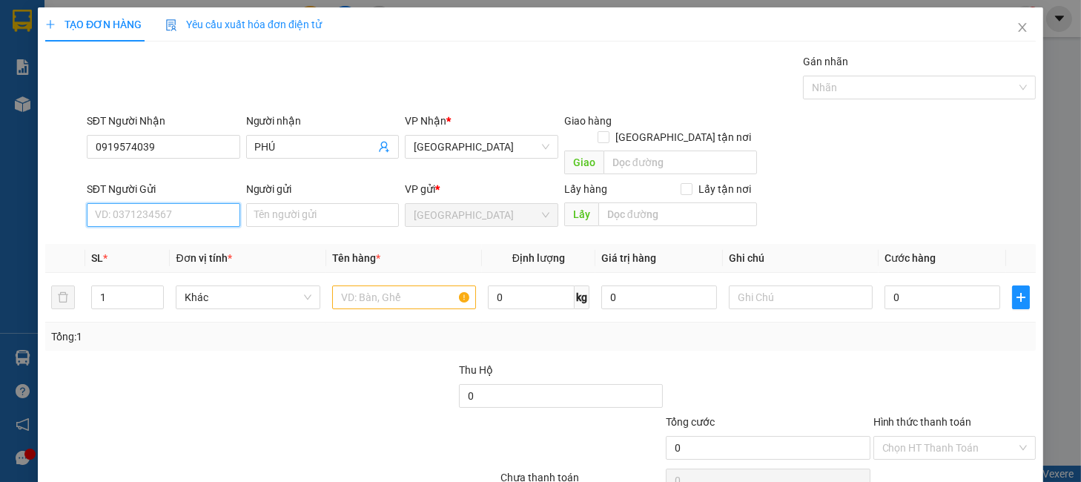
click at [146, 207] on input "SĐT Người Gửi" at bounding box center [163, 215] width 153 height 24
click at [161, 224] on div "0944452565 - HẰNG" at bounding box center [160, 228] width 133 height 16
type input "0944452565"
type input "HẰNG"
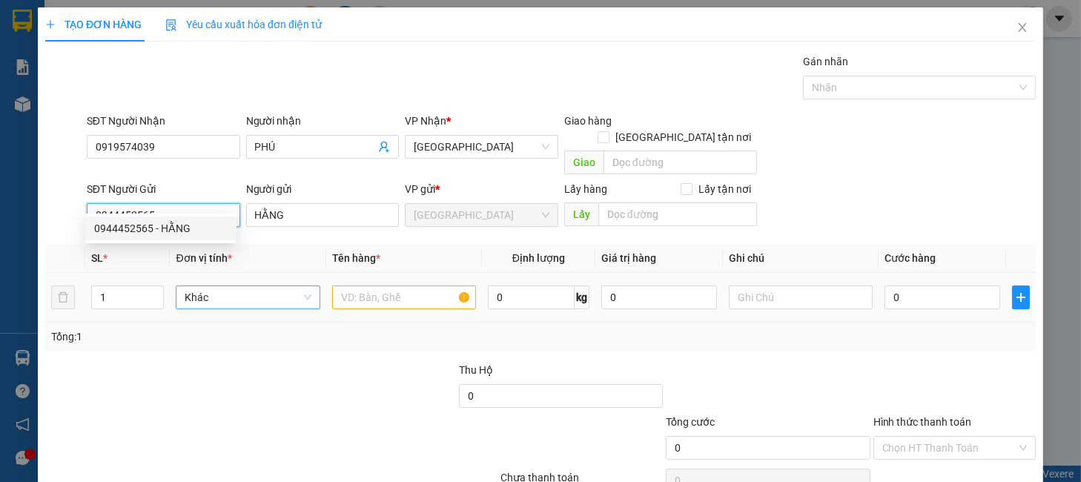
click at [207, 286] on span "Khác" at bounding box center [248, 297] width 126 height 22
type input "0944452565"
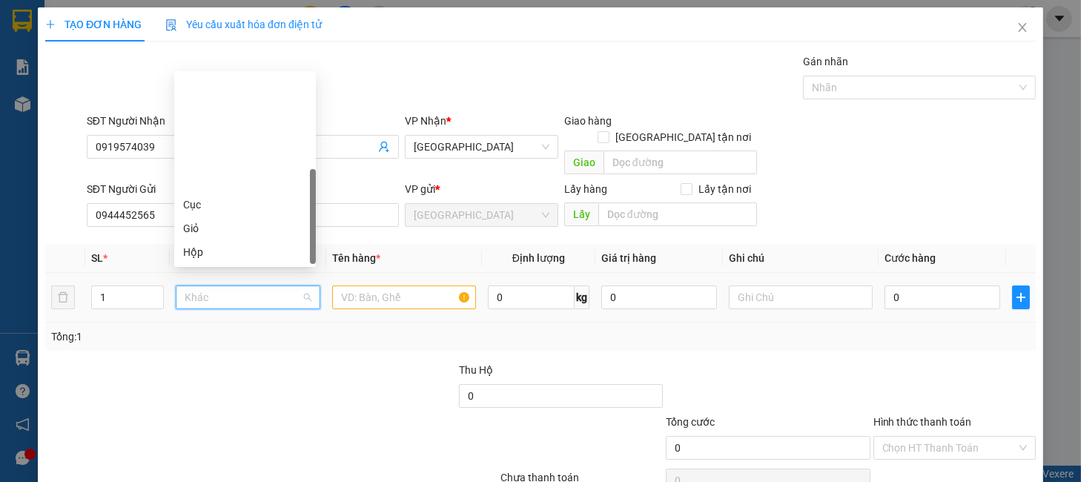
click at [202, 291] on div "Thùng" at bounding box center [245, 299] width 124 height 16
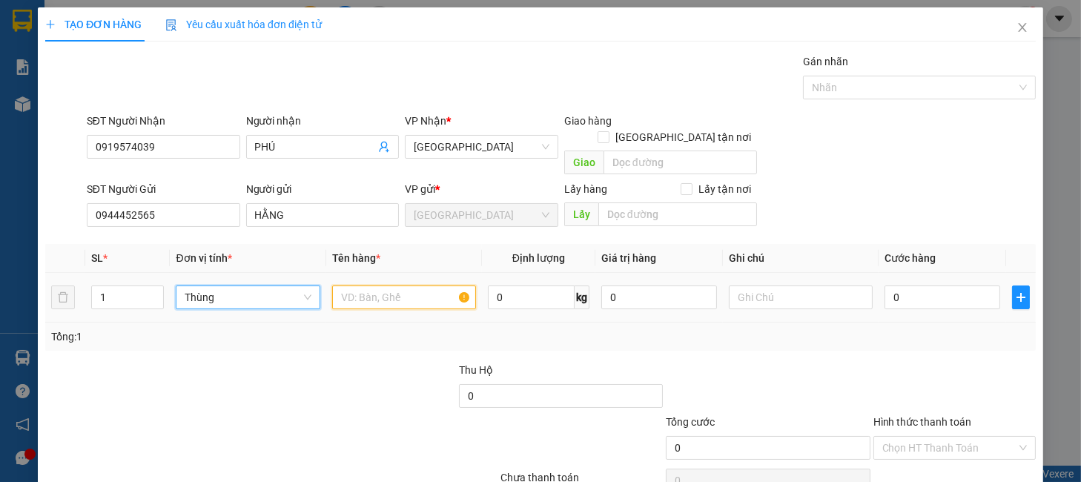
click at [359, 285] on input "text" at bounding box center [404, 297] width 144 height 24
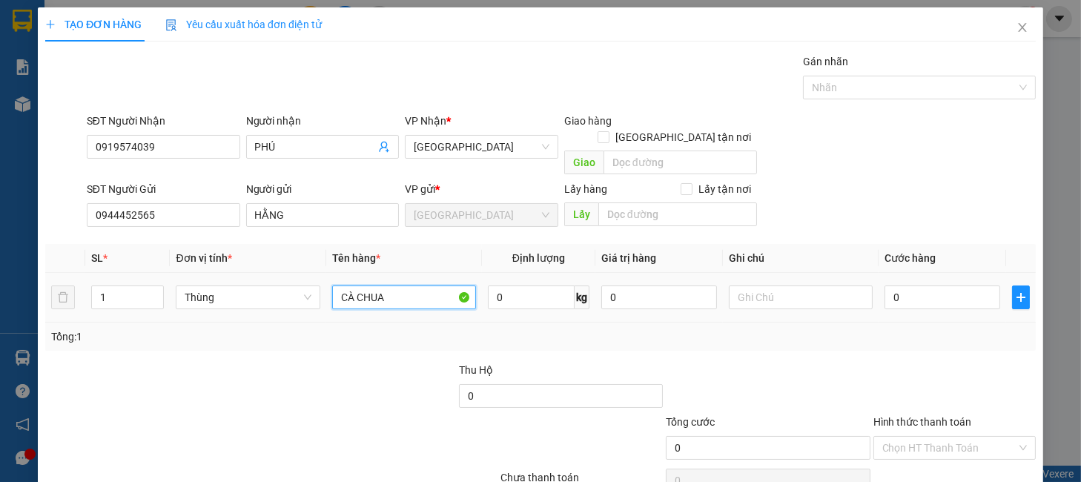
type input "CÀ CHUA"
click at [907, 287] on input "0" at bounding box center [943, 297] width 116 height 24
type input "6"
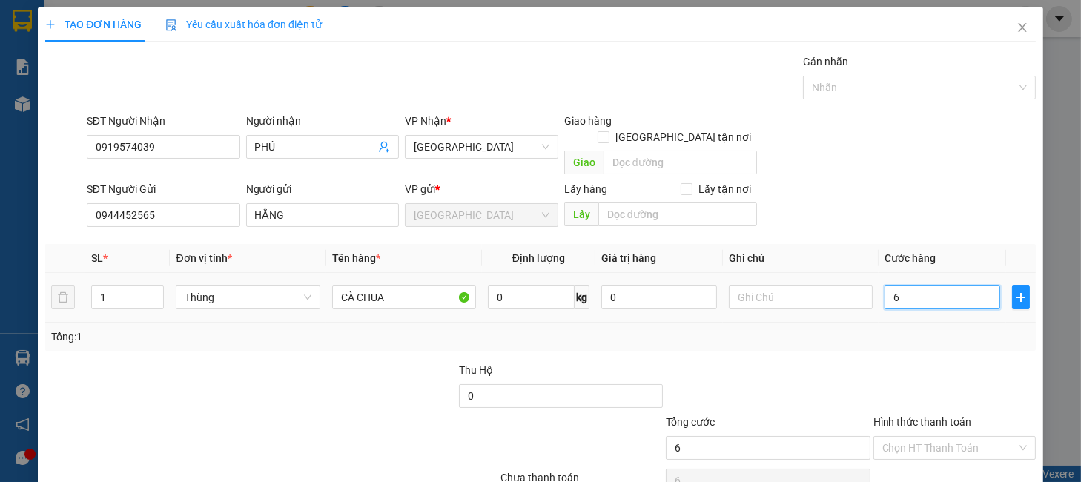
type input "60"
type input "60.000"
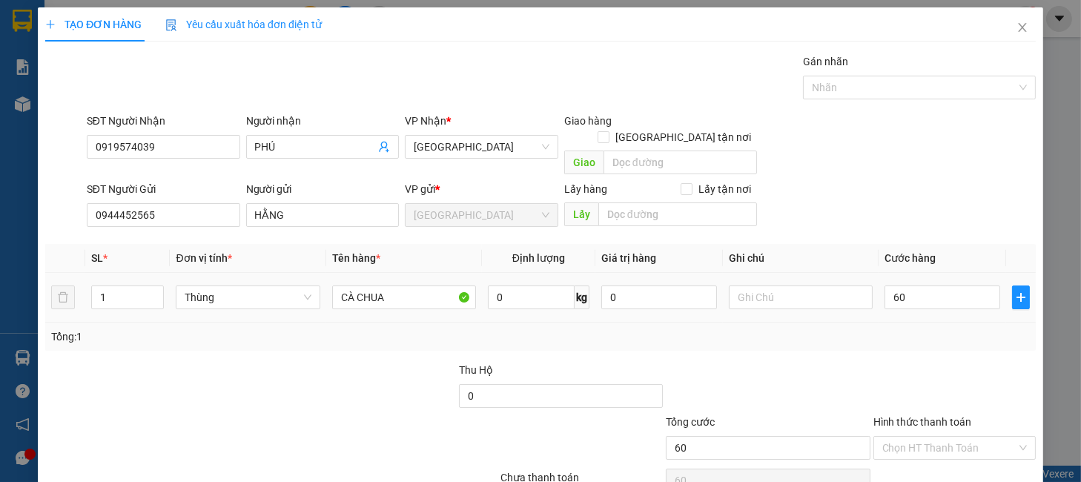
type input "60.000"
click at [912, 339] on div "Transit Pickup Surcharge Ids Transit Deliver Surcharge Ids Transit Deliver Surc…" at bounding box center [540, 291] width 991 height 477
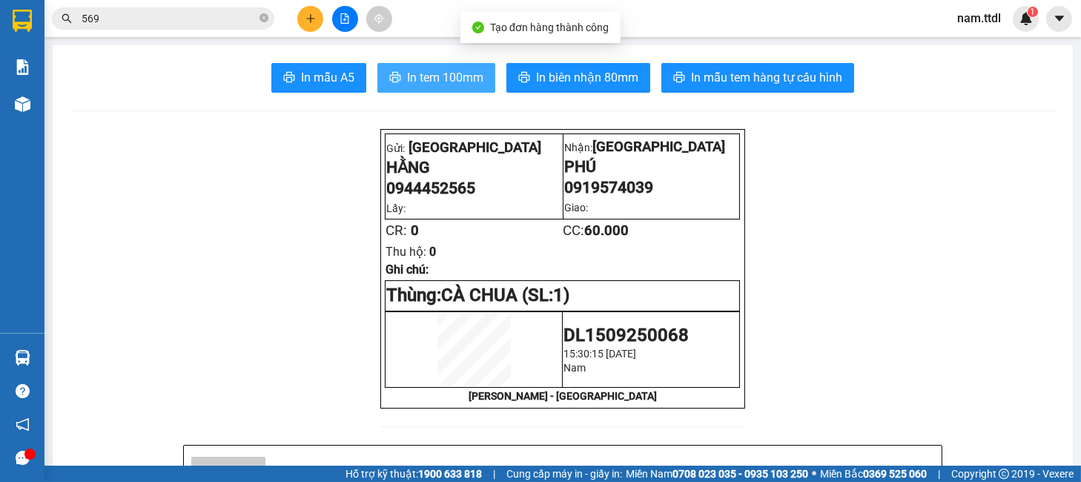
click at [446, 75] on span "In tem 100mm" at bounding box center [445, 77] width 76 height 19
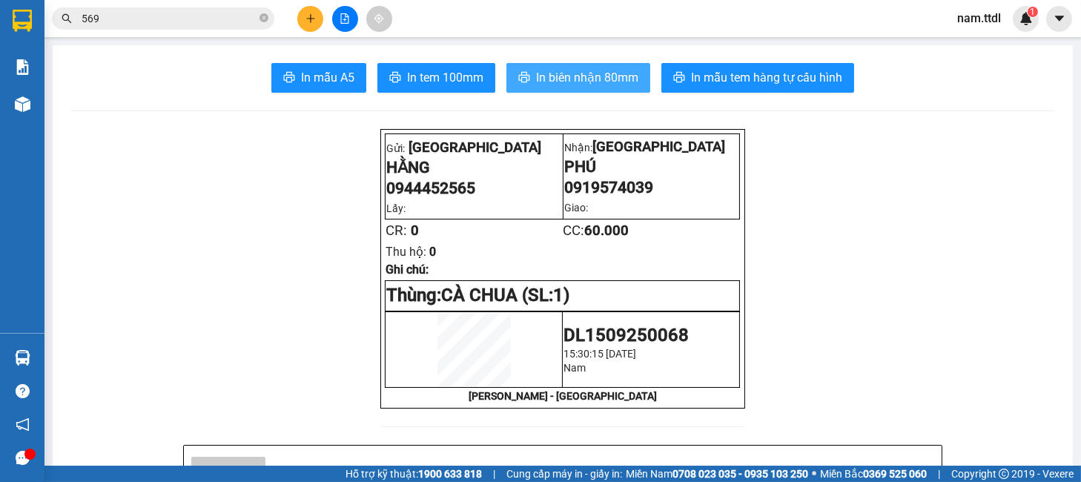
click at [610, 88] on button "In biên nhận 80mm" at bounding box center [578, 78] width 144 height 30
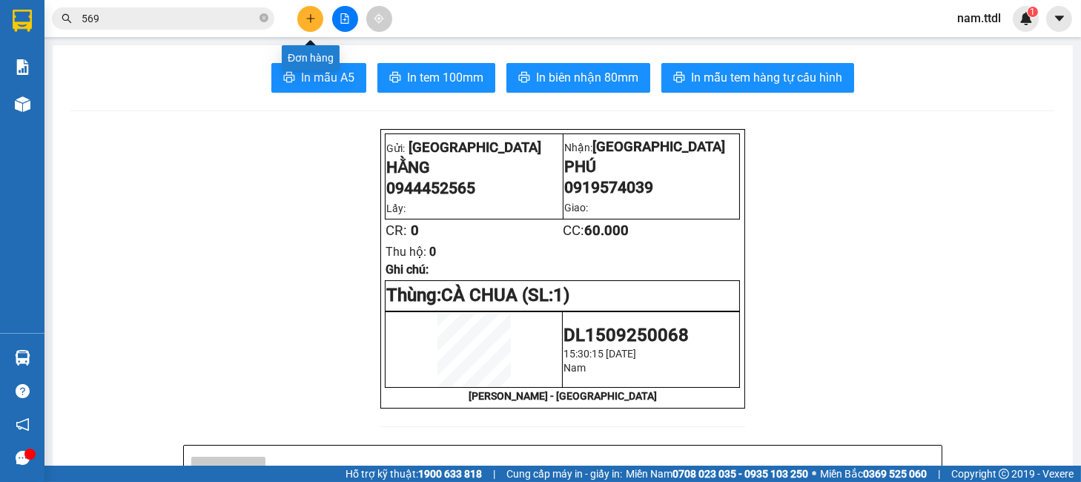
click at [314, 18] on icon "plus" at bounding box center [310, 18] width 8 height 1
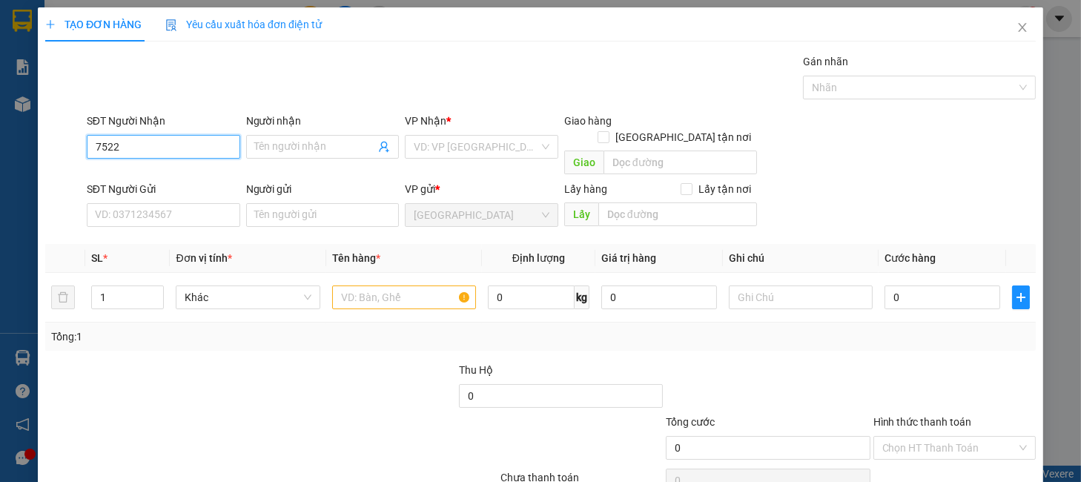
click at [183, 148] on input "7522" at bounding box center [163, 147] width 153 height 24
click at [170, 168] on div "0931957522 - TRIẾT" at bounding box center [160, 176] width 133 height 16
type input "0931957522"
type input "TRIẾT"
type input "0931957522"
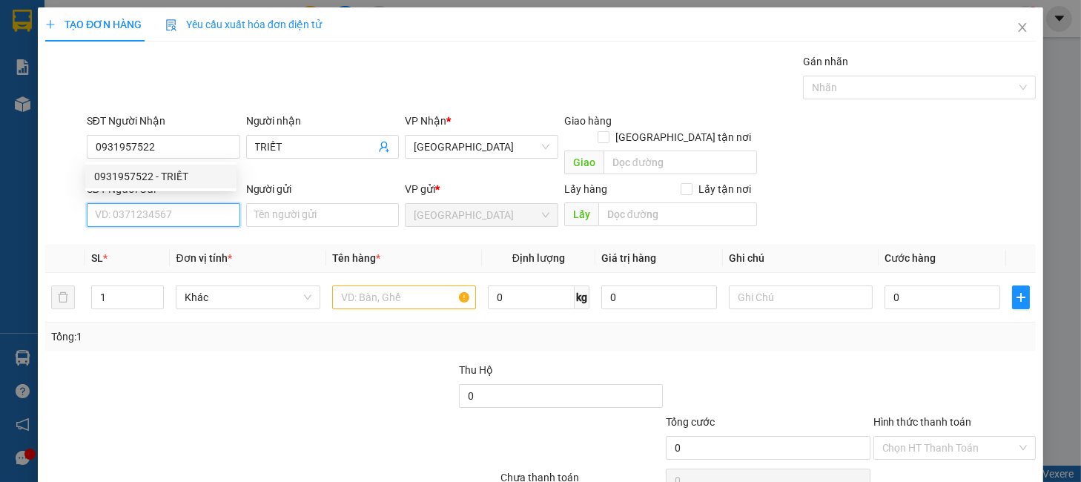
click at [182, 203] on input "SĐT Người Gửi" at bounding box center [163, 215] width 153 height 24
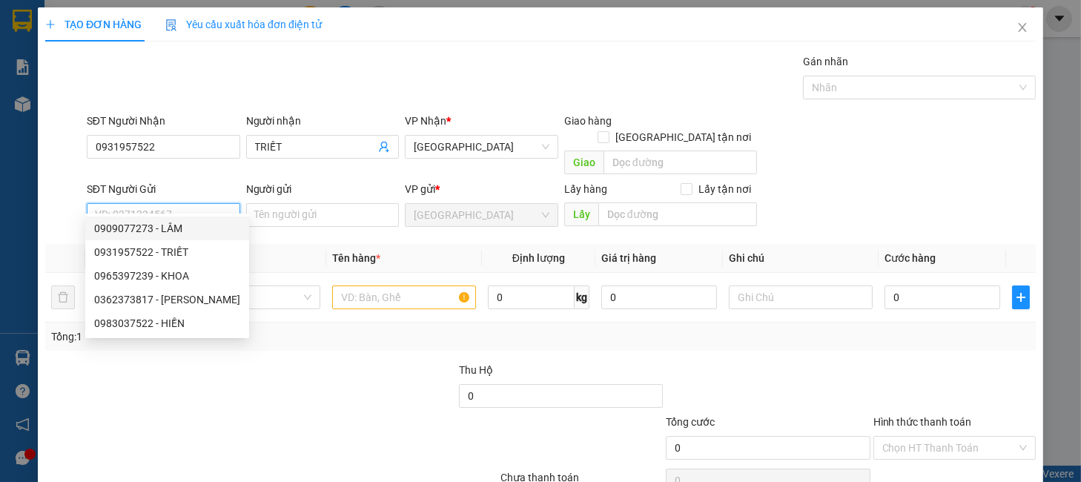
click at [176, 228] on div "0909077273 - LÂM" at bounding box center [167, 228] width 146 height 16
type input "0909077273"
type input "LÂM"
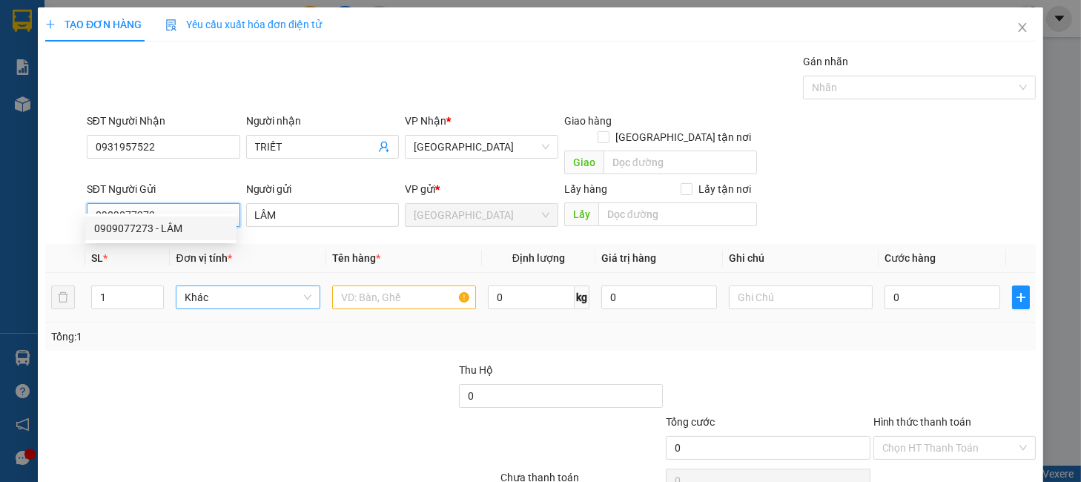
click at [231, 290] on span "Khác" at bounding box center [248, 297] width 126 height 22
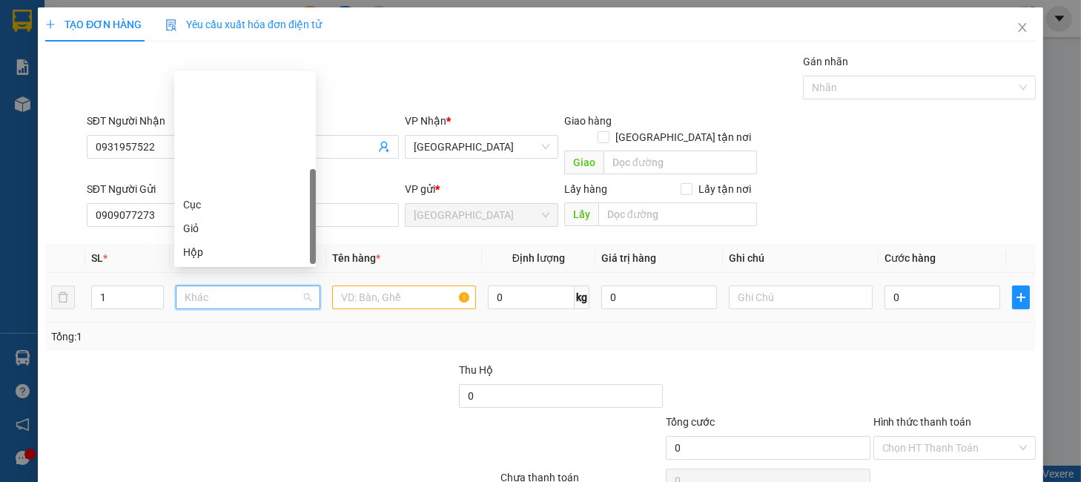
click at [214, 315] on div "Thùng xốp" at bounding box center [245, 323] width 124 height 16
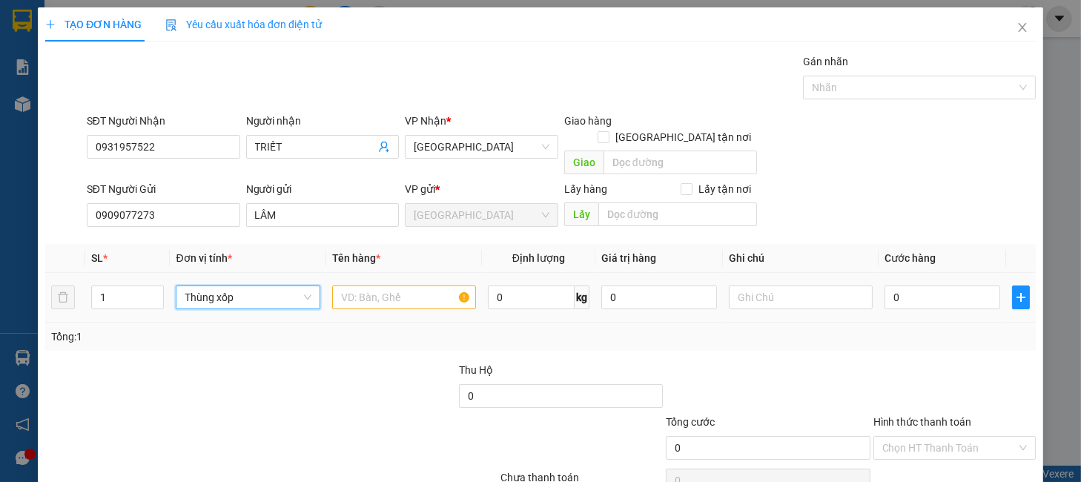
click at [366, 294] on div at bounding box center [404, 298] width 144 height 30
click at [366, 285] on input "text" at bounding box center [404, 297] width 144 height 24
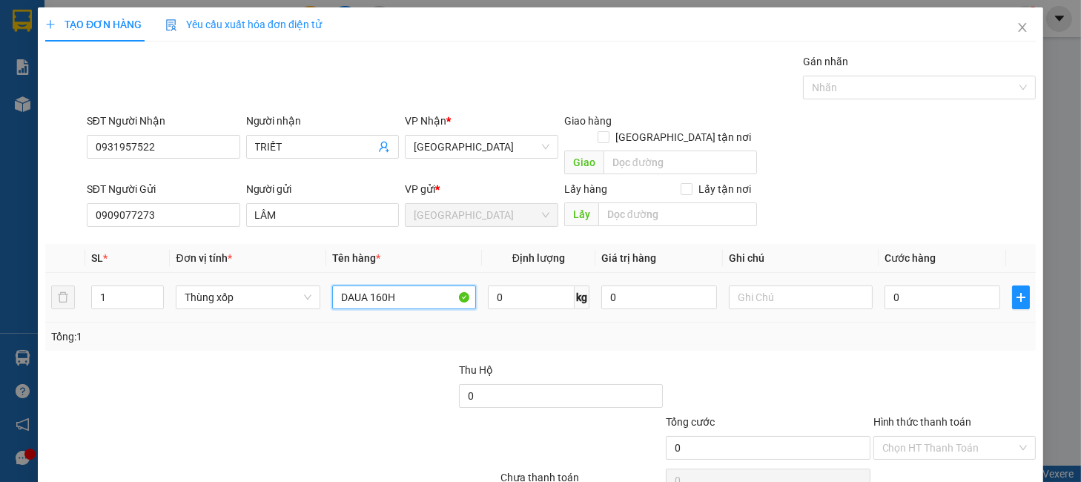
type input "DAUA 160H"
type input "1"
click at [963, 362] on div at bounding box center [954, 388] width 165 height 52
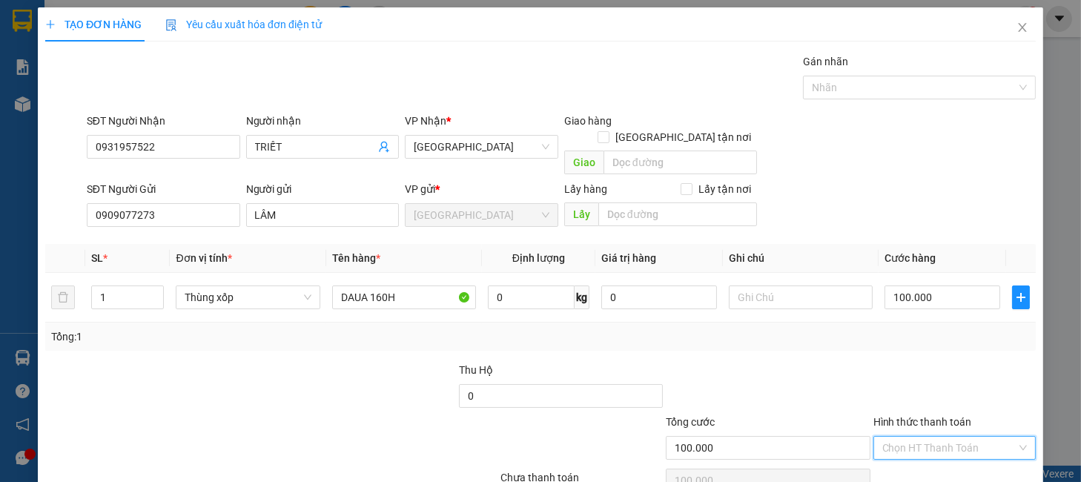
click at [951, 437] on input "Hình thức thanh toán" at bounding box center [949, 448] width 134 height 22
click at [946, 453] on div "Tại văn phòng" at bounding box center [942, 461] width 142 height 16
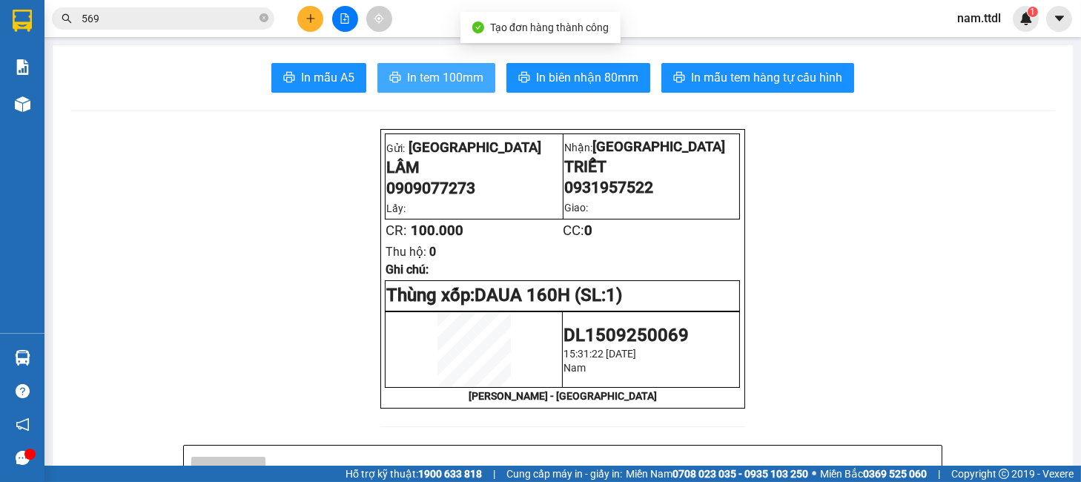
click at [407, 69] on span "In tem 100mm" at bounding box center [445, 77] width 76 height 19
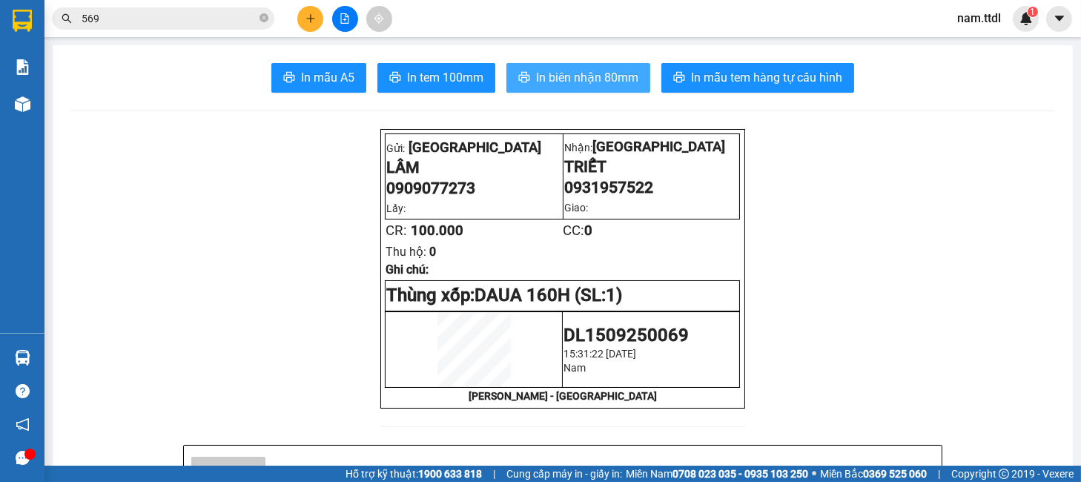
click at [550, 77] on span "In biên nhận 80mm" at bounding box center [587, 77] width 102 height 19
click at [343, 13] on icon "file-add" at bounding box center [345, 18] width 10 height 10
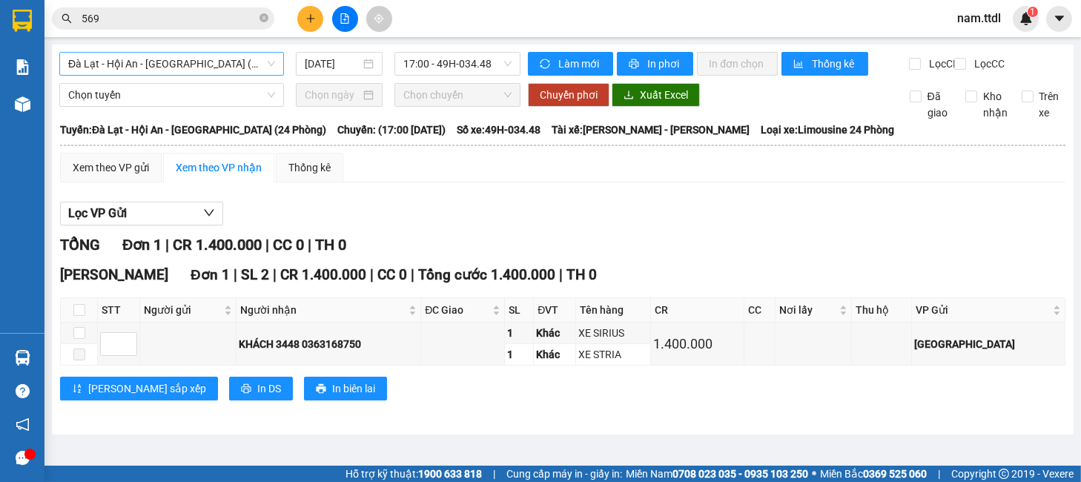
click at [166, 53] on span "Đà Lạt - Hội An - [GEOGRAPHIC_DATA] (24 Phòng)" at bounding box center [171, 64] width 207 height 22
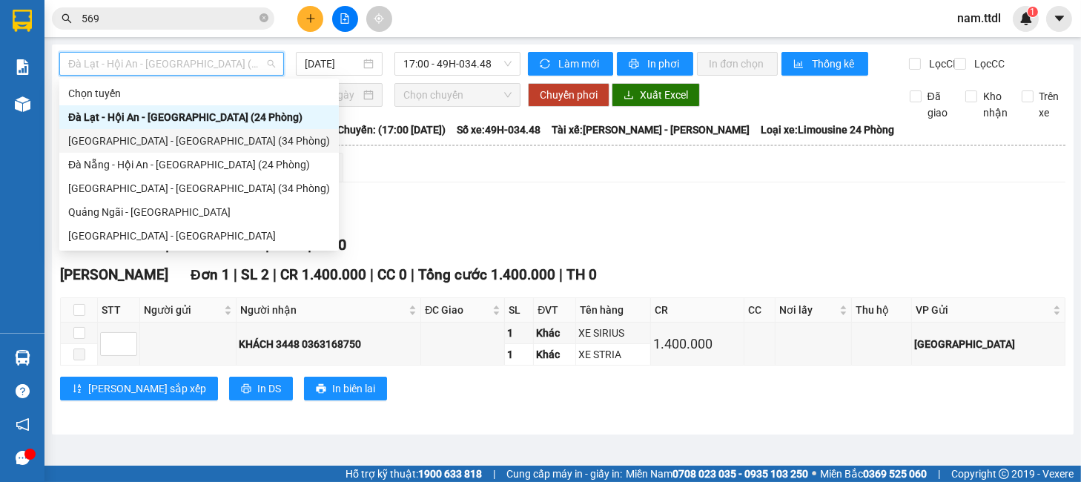
click at [167, 140] on div "Đà Lạt - Đà Nẵng (34 Phòng)" at bounding box center [199, 141] width 262 height 16
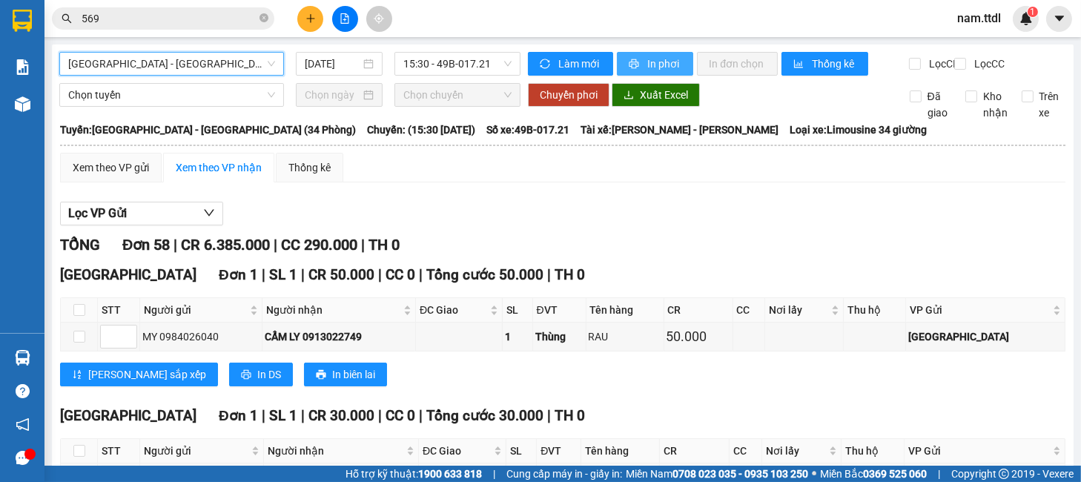
click at [663, 72] on button "In phơi" at bounding box center [655, 64] width 76 height 24
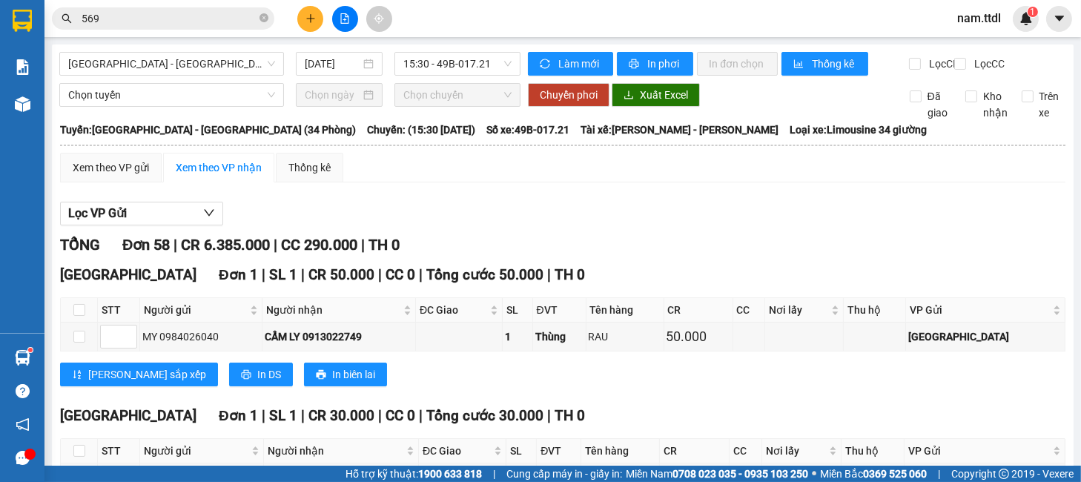
click at [618, 65] on button "In phơi" at bounding box center [655, 64] width 76 height 24
click at [629, 60] on icon "printer" at bounding box center [634, 64] width 10 height 10
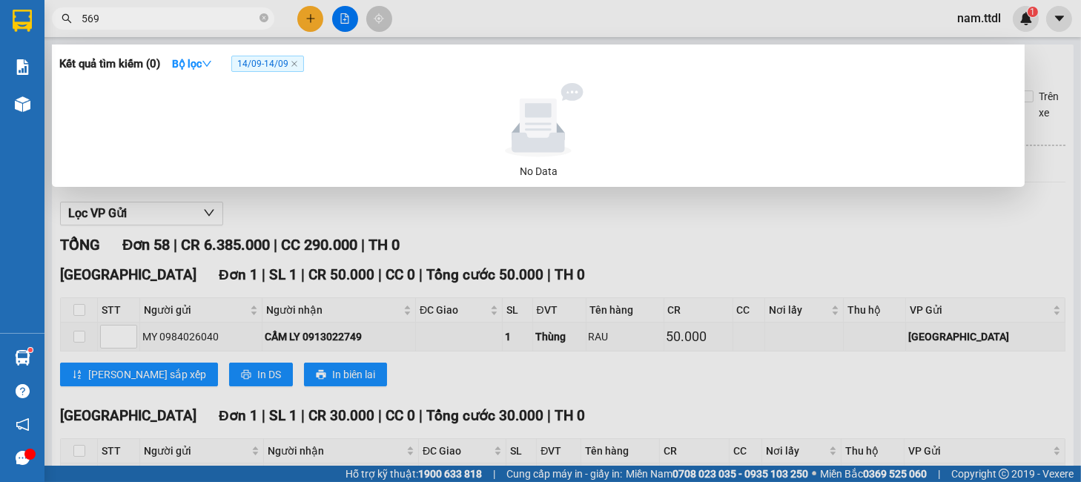
click at [168, 21] on input "569" at bounding box center [169, 18] width 175 height 16
drag, startPoint x: 168, startPoint y: 21, endPoint x: 178, endPoint y: 12, distance: 13.7
click at [168, 19] on input "569" at bounding box center [169, 18] width 175 height 16
click at [298, 63] on icon "close" at bounding box center [294, 63] width 7 height 7
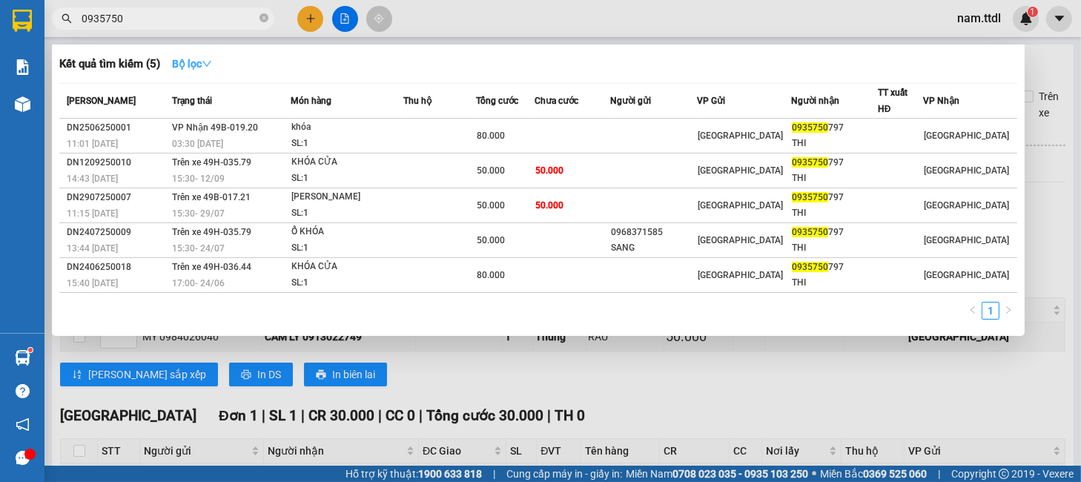
click at [176, 59] on strong "Bộ lọc" at bounding box center [192, 64] width 40 height 12
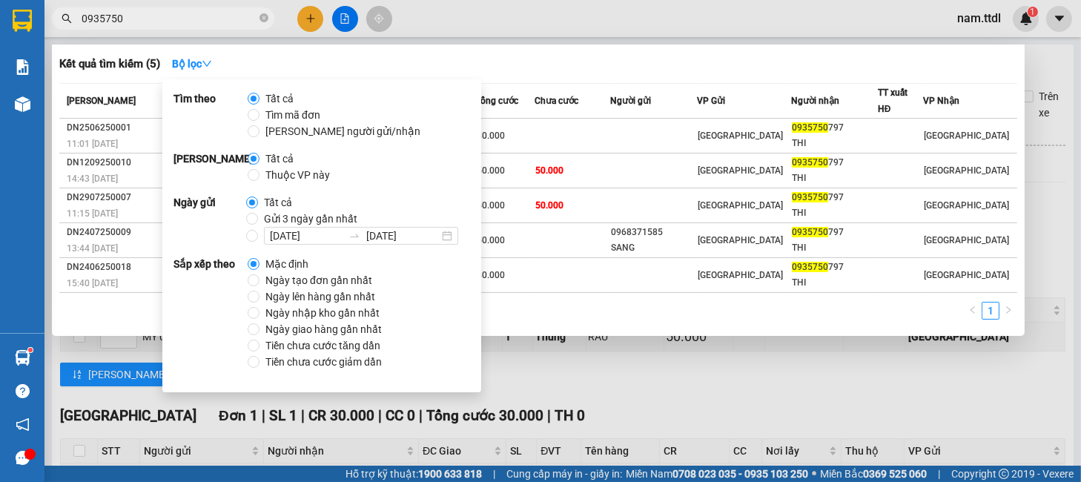
click at [267, 218] on span "Gửi 3 ngày gần nhất" at bounding box center [310, 219] width 105 height 16
click at [258, 218] on input "Gửi 3 ngày gần nhất" at bounding box center [252, 219] width 12 height 12
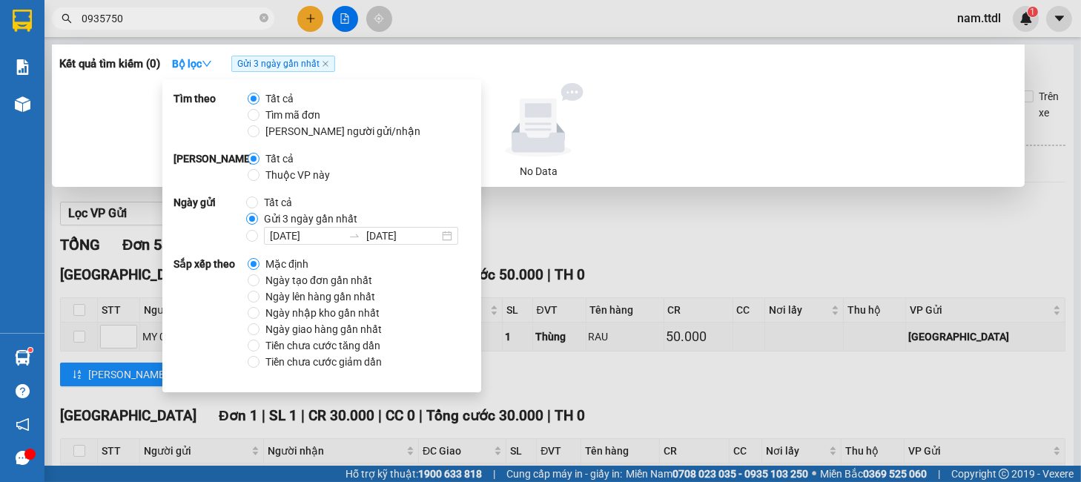
click at [632, 139] on div at bounding box center [538, 120] width 946 height 74
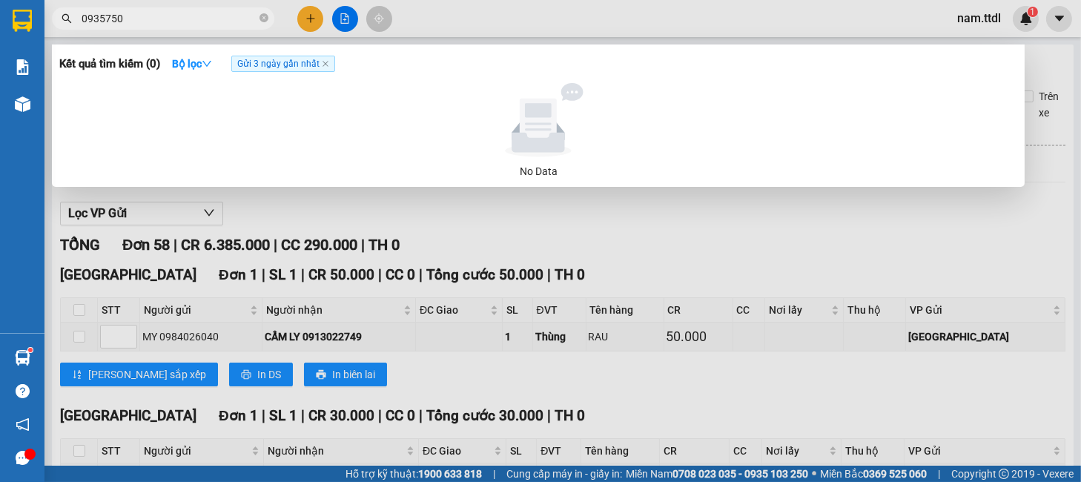
click at [327, 69] on span "Gửi 3 ngày gần nhất" at bounding box center [283, 64] width 104 height 16
click at [329, 67] on icon "close" at bounding box center [325, 63] width 7 height 7
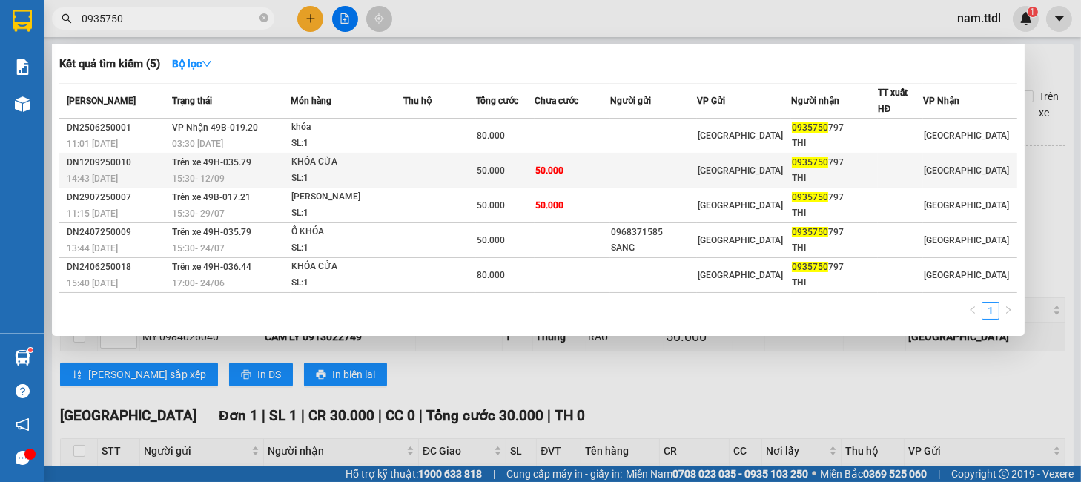
click at [335, 171] on div "SL: 1" at bounding box center [346, 179] width 111 height 16
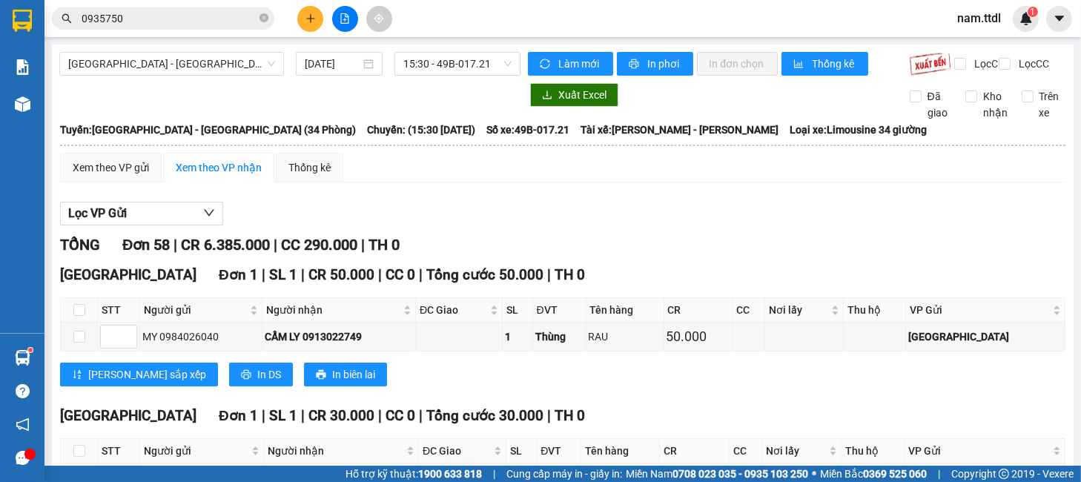
click at [306, 10] on button at bounding box center [310, 19] width 26 height 26
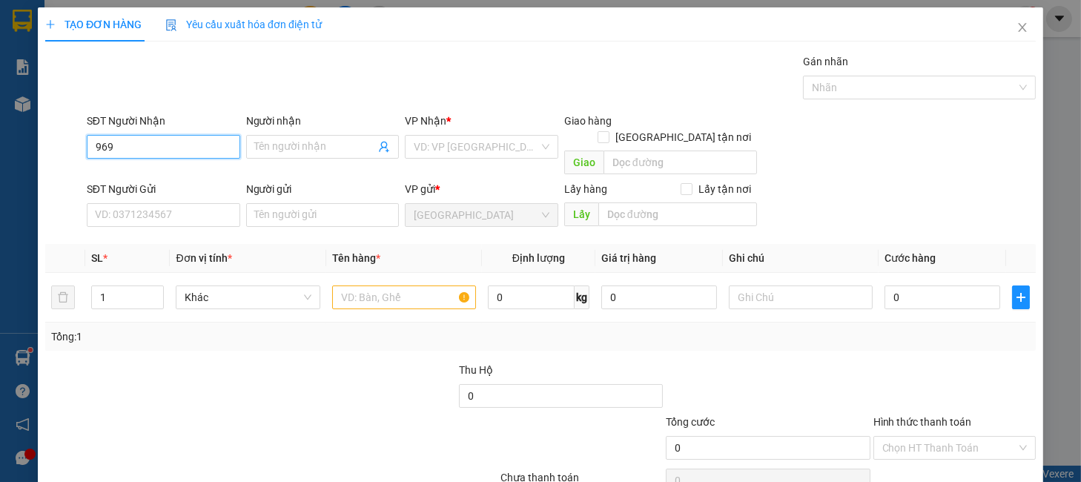
click at [176, 145] on input "969" at bounding box center [163, 147] width 153 height 24
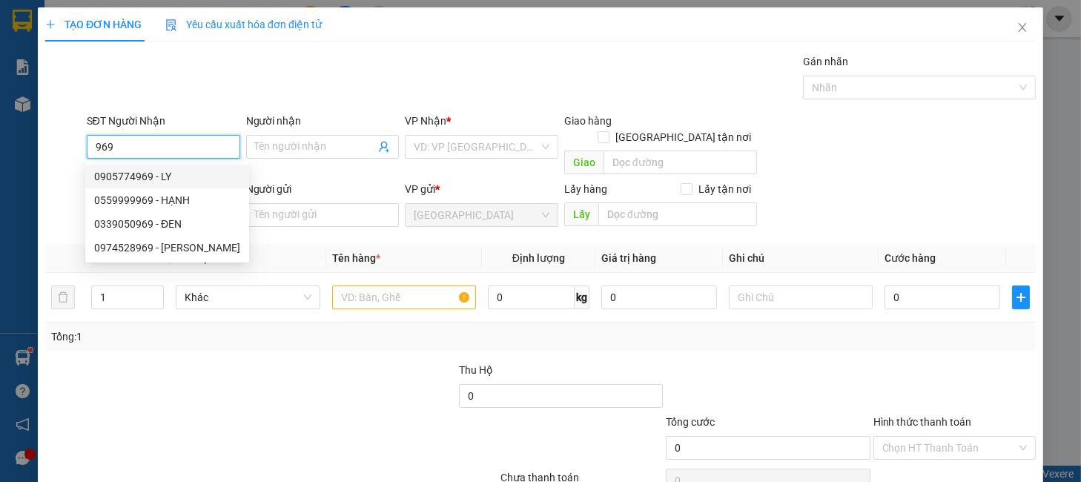
click at [180, 180] on div "0905774969 - LY" at bounding box center [167, 176] width 146 height 16
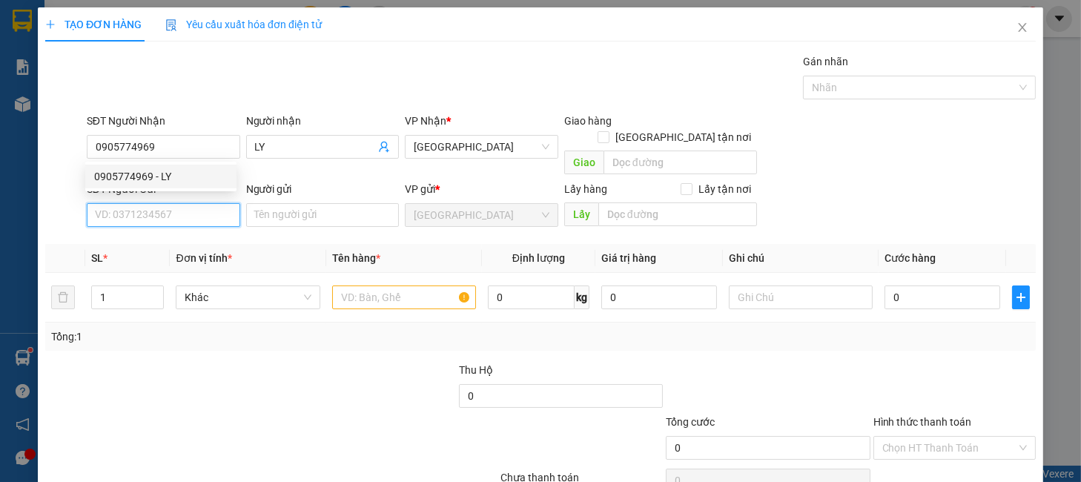
click at [195, 208] on input "SĐT Người Gửi" at bounding box center [163, 215] width 153 height 24
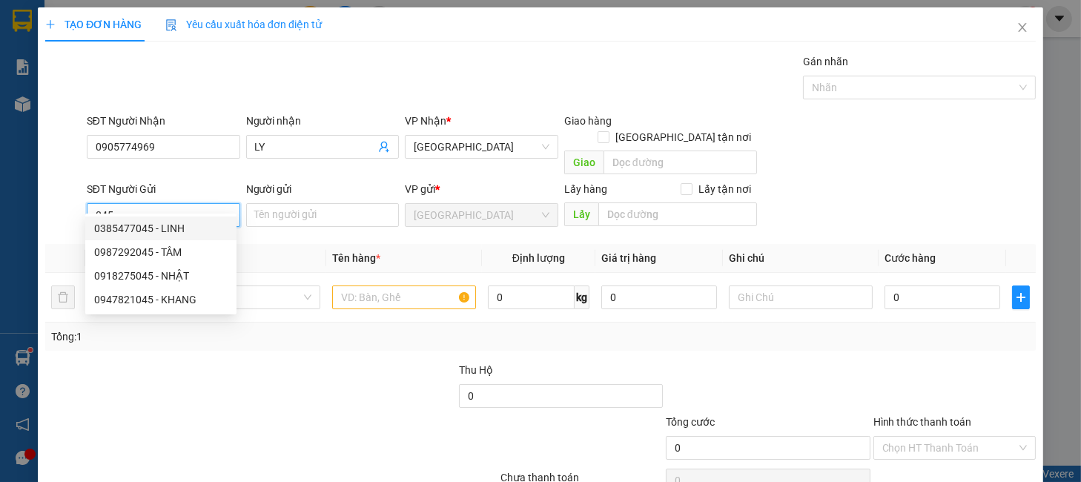
click at [174, 226] on div "0385477045 - LINH" at bounding box center [160, 228] width 133 height 16
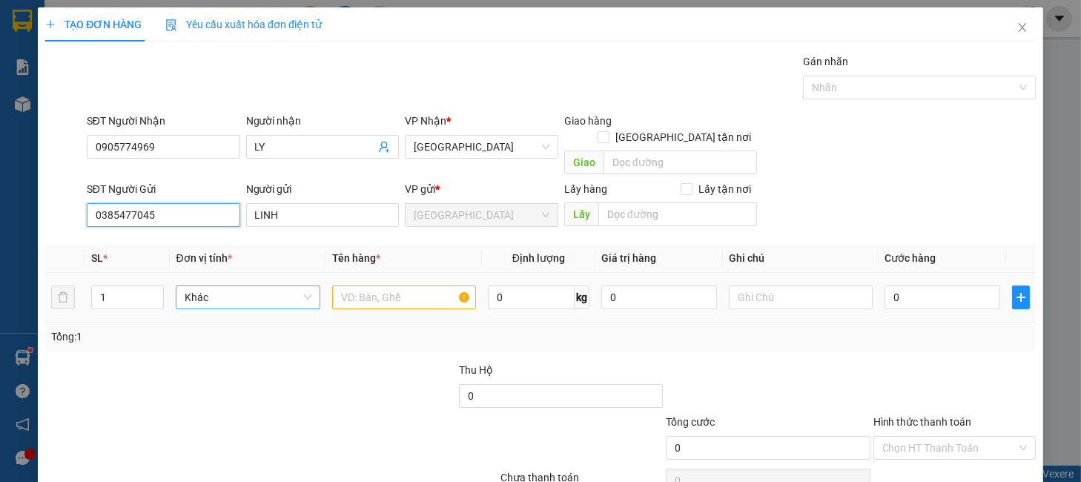
click at [216, 286] on span "Khác" at bounding box center [248, 297] width 126 height 22
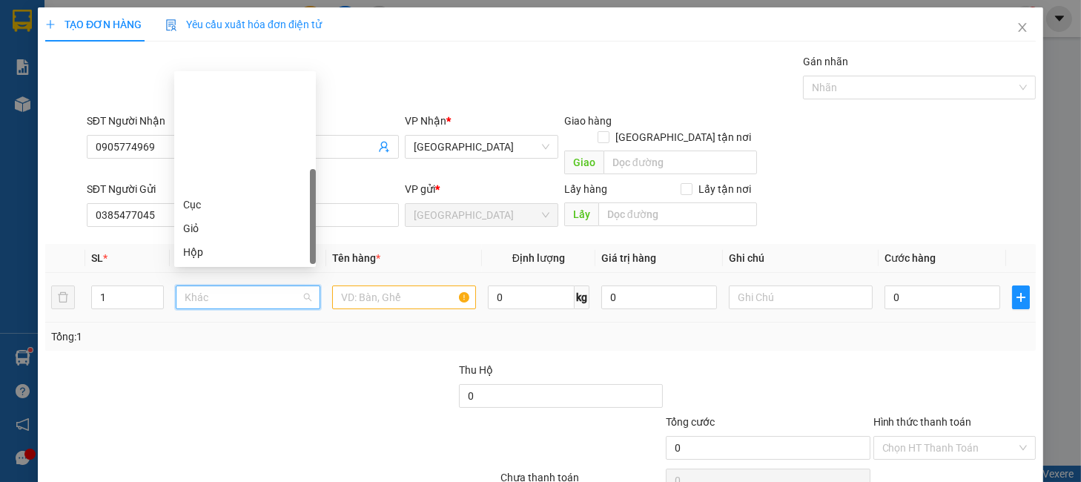
click at [215, 291] on div "Thùng" at bounding box center [245, 299] width 124 height 16
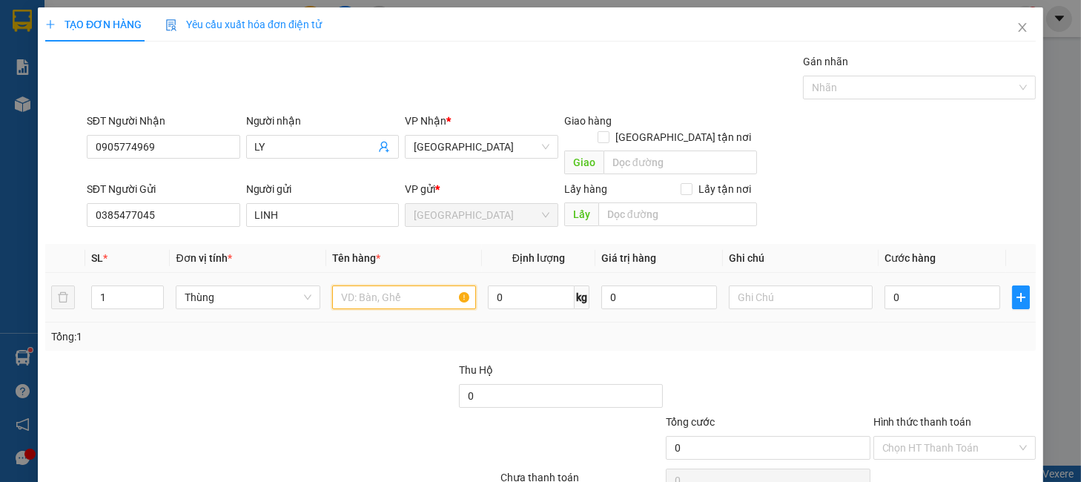
click at [414, 291] on input "text" at bounding box center [404, 297] width 144 height 24
click at [930, 329] on div "Tổng: 1" at bounding box center [540, 337] width 979 height 16
click at [920, 437] on input "Hình thức thanh toán" at bounding box center [949, 448] width 134 height 22
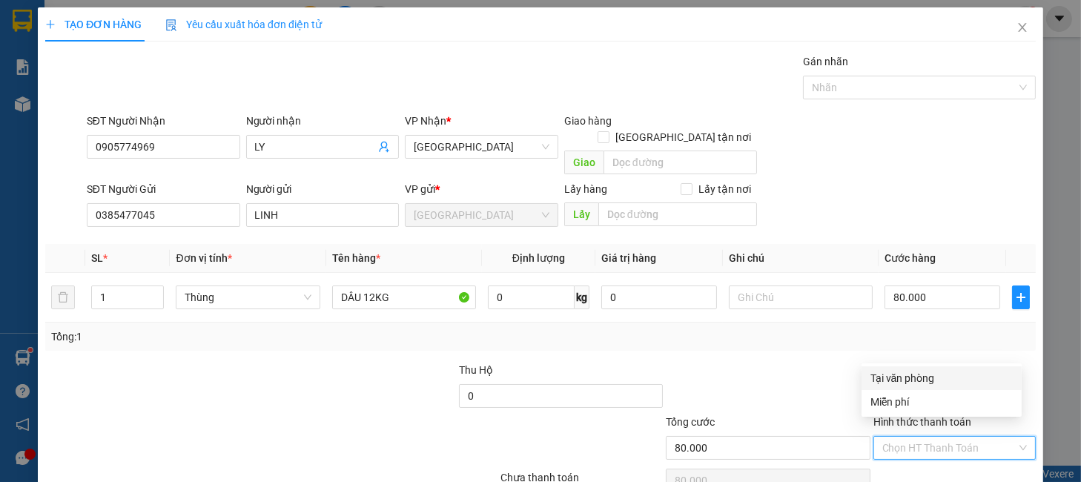
click at [925, 385] on div "Tại văn phòng" at bounding box center [942, 378] width 142 height 16
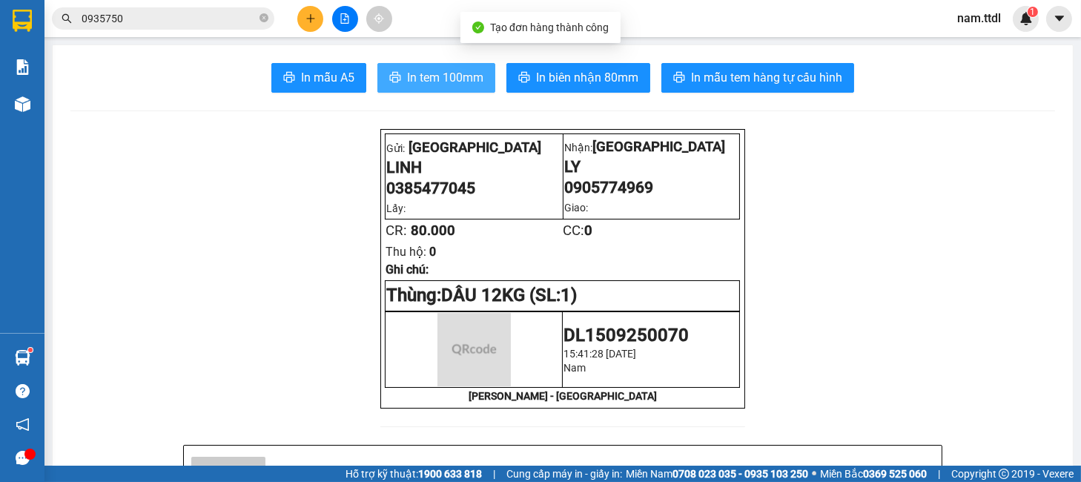
click at [428, 82] on span "In tem 100mm" at bounding box center [445, 77] width 76 height 19
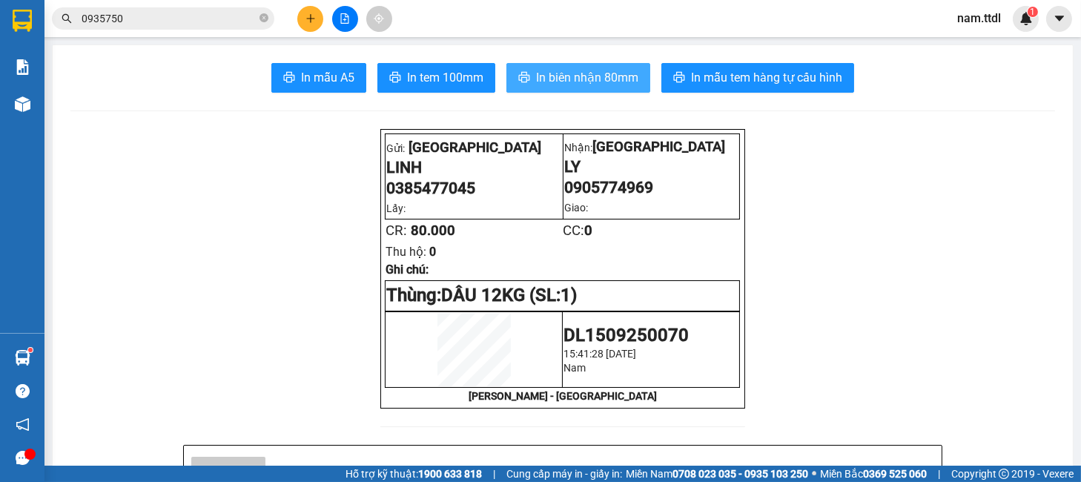
click at [601, 74] on span "In biên nhận 80mm" at bounding box center [587, 77] width 102 height 19
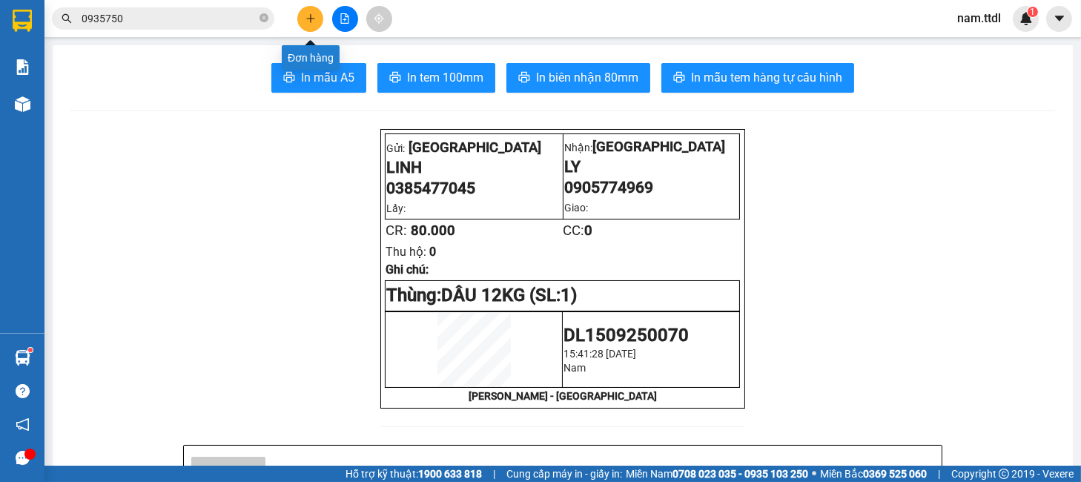
click at [317, 18] on button at bounding box center [310, 19] width 26 height 26
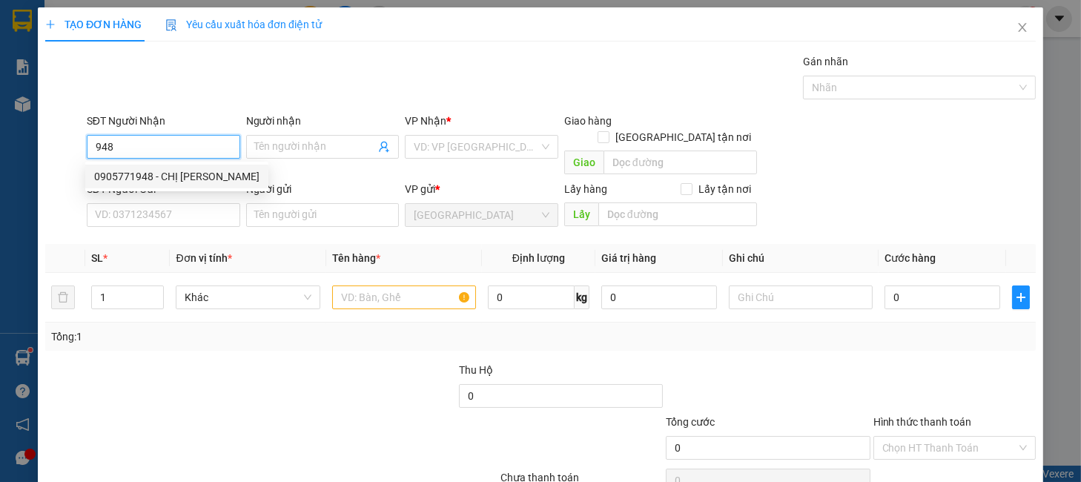
click at [159, 179] on div "0905771948 - CHỊ TUẤN" at bounding box center [176, 176] width 165 height 16
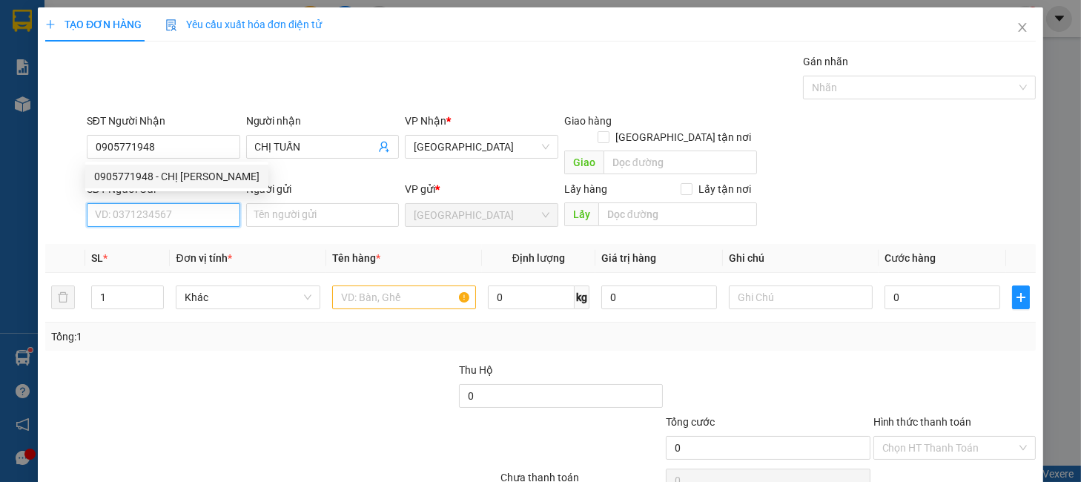
click at [187, 208] on input "SĐT Người Gửi" at bounding box center [163, 215] width 153 height 24
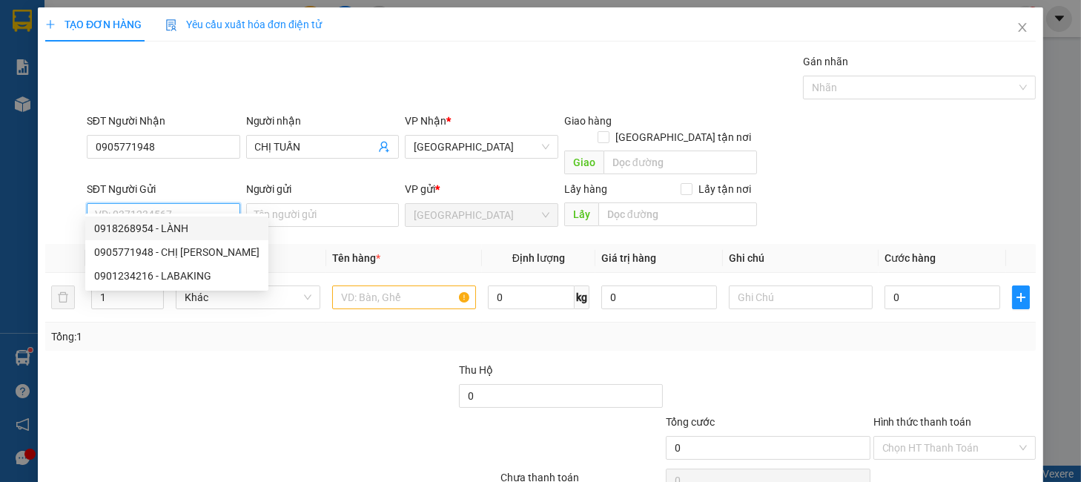
click at [203, 228] on div "0918268954 - LÀNH" at bounding box center [176, 228] width 165 height 16
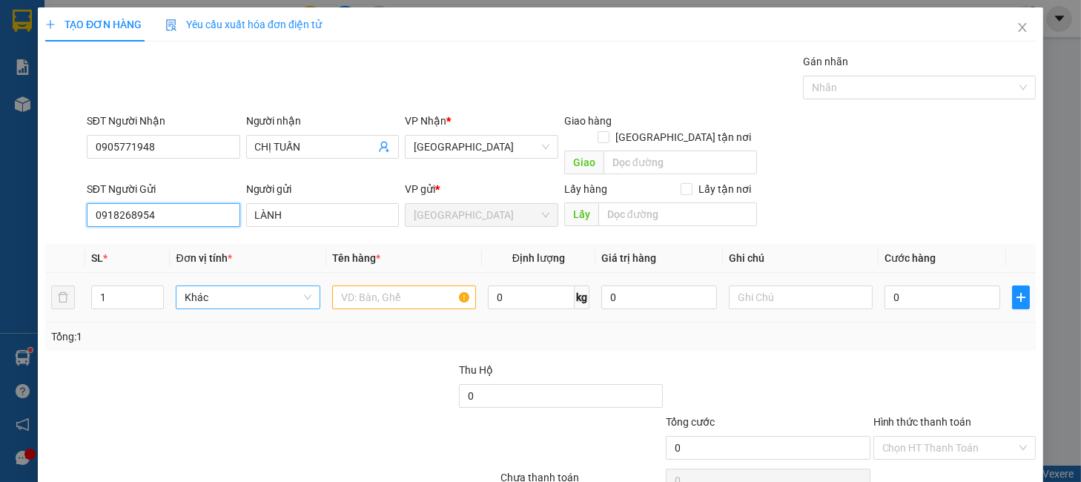
click at [253, 286] on span "Khác" at bounding box center [248, 297] width 126 height 22
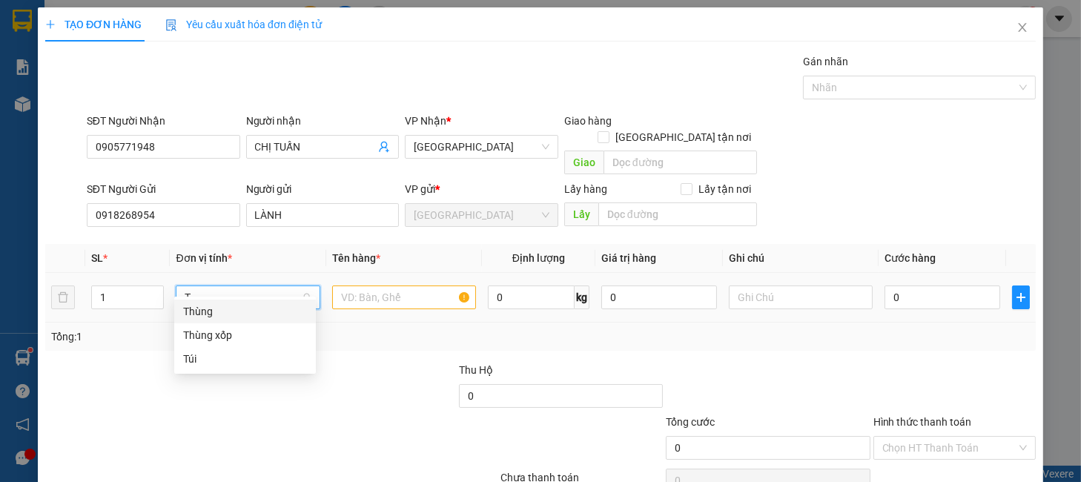
click at [220, 311] on div "Thùng" at bounding box center [245, 311] width 124 height 16
click at [332, 285] on input "text" at bounding box center [404, 297] width 144 height 24
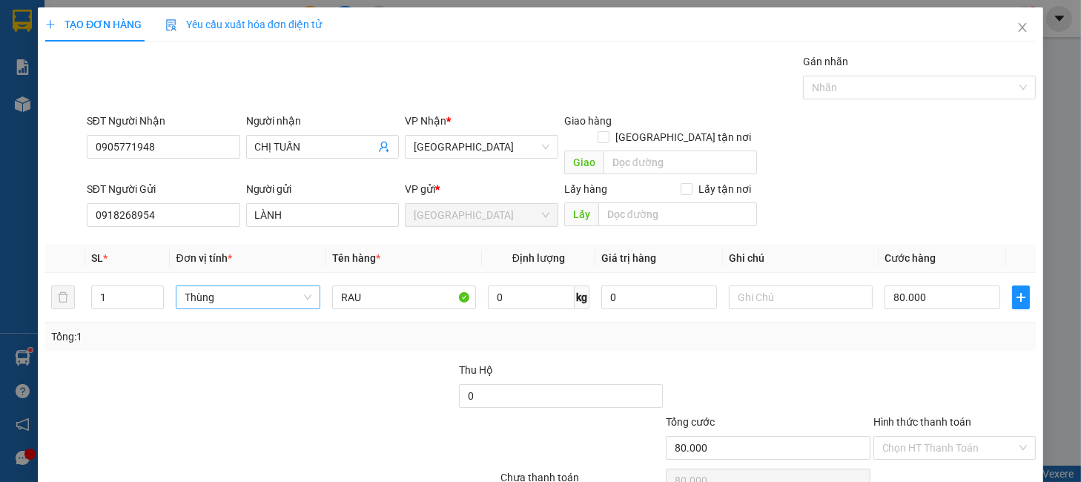
click at [852, 329] on div "Tổng: 1" at bounding box center [540, 337] width 979 height 16
click at [908, 437] on input "Hình thức thanh toán" at bounding box center [949, 448] width 134 height 22
click at [932, 453] on div "Tại văn phòng" at bounding box center [942, 461] width 142 height 16
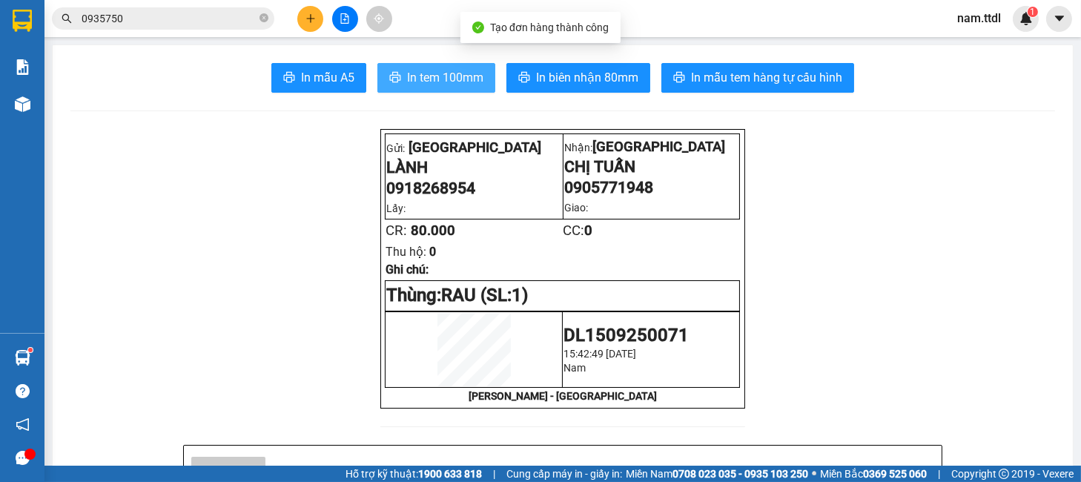
click at [415, 76] on span "In tem 100mm" at bounding box center [445, 77] width 76 height 19
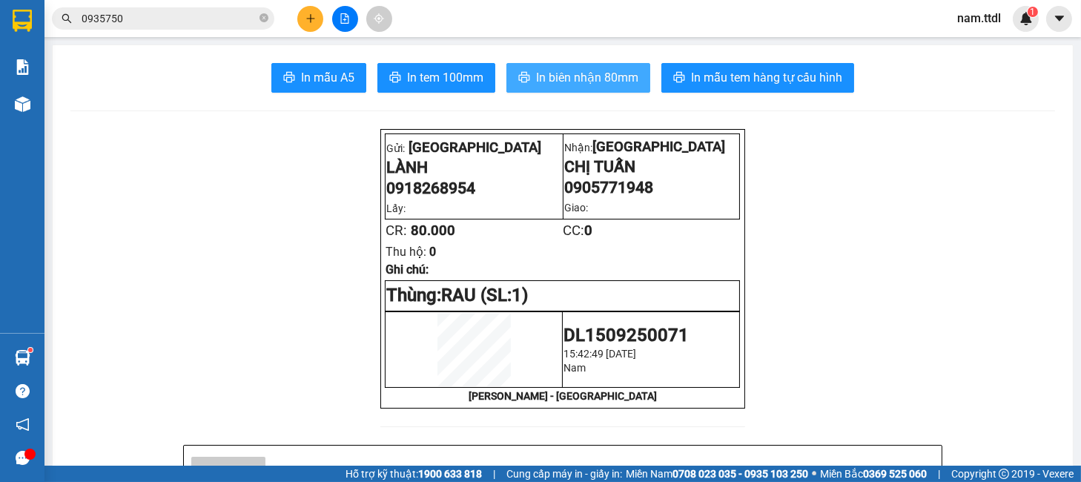
click at [541, 71] on span "In biên nhận 80mm" at bounding box center [587, 77] width 102 height 19
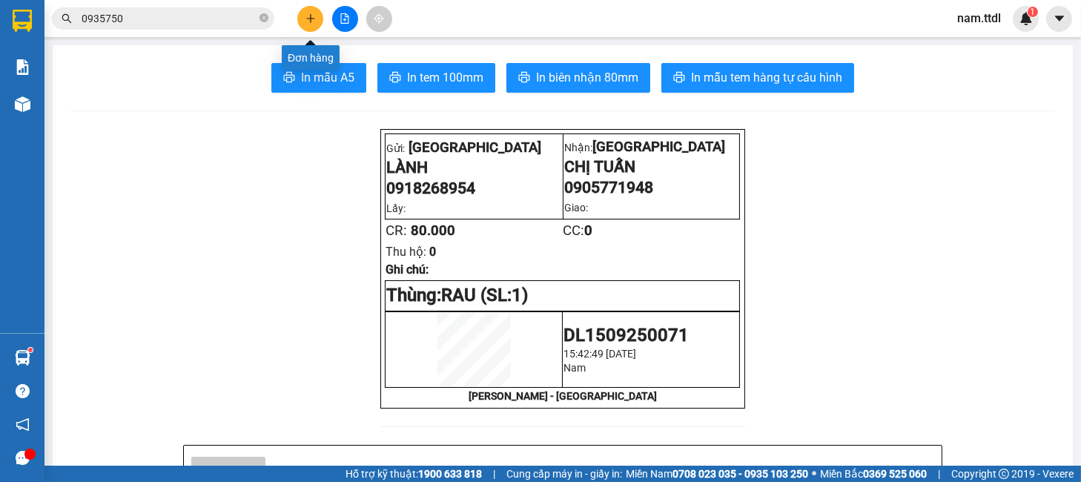
click at [314, 19] on icon "plus" at bounding box center [311, 18] width 10 height 10
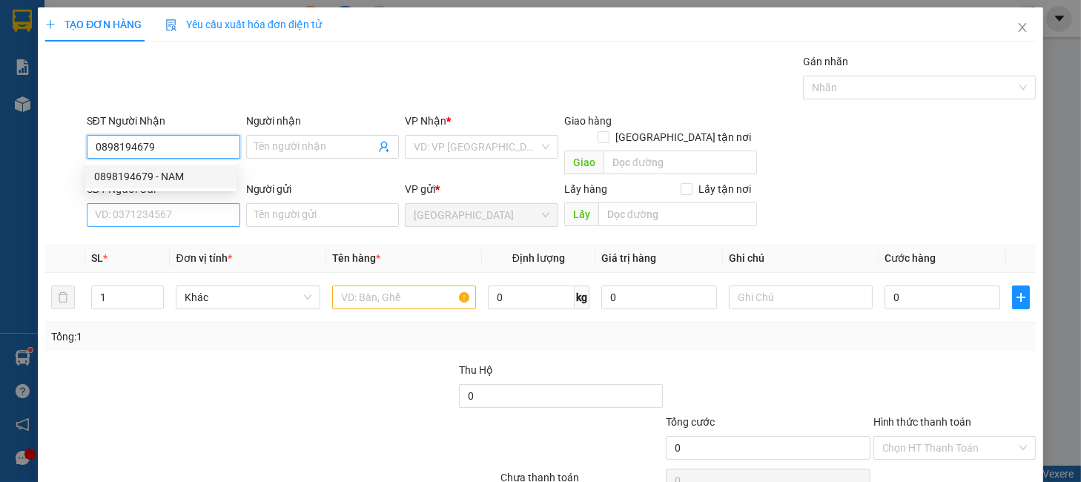
drag, startPoint x: 186, startPoint y: 171, endPoint x: 188, endPoint y: 197, distance: 26.0
click at [186, 171] on div "0898194679 - NAM" at bounding box center [160, 176] width 133 height 16
click at [191, 203] on input "SĐT Người Gửi" at bounding box center [163, 215] width 153 height 24
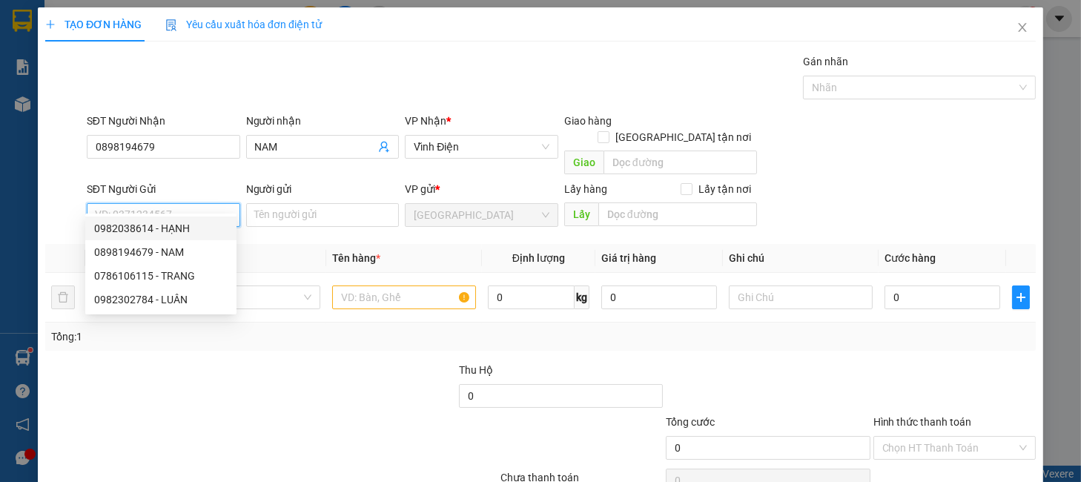
click at [185, 225] on div "0982038614 - HẠNH" at bounding box center [160, 228] width 133 height 16
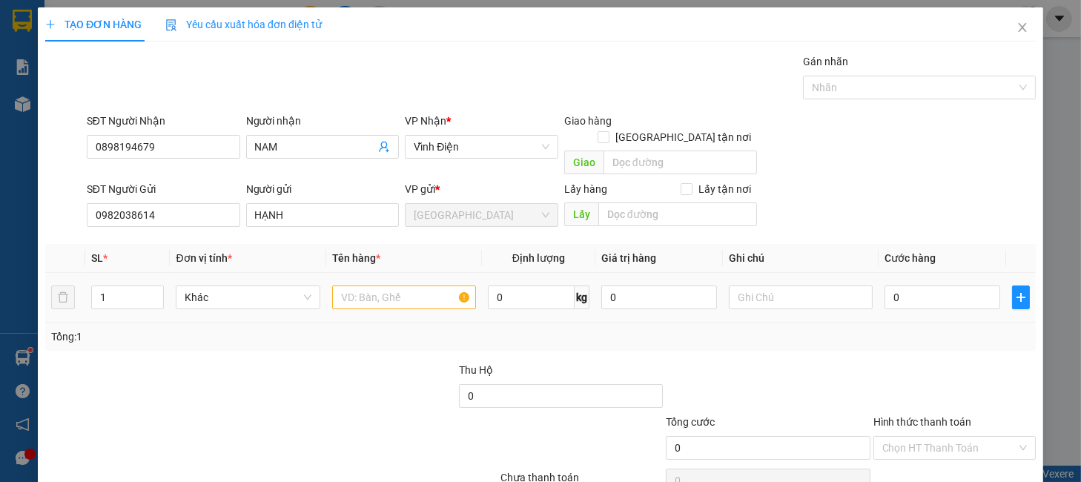
click at [394, 297] on td at bounding box center [404, 298] width 156 height 50
click at [394, 285] on input "text" at bounding box center [404, 297] width 144 height 24
click at [965, 362] on div at bounding box center [954, 388] width 165 height 52
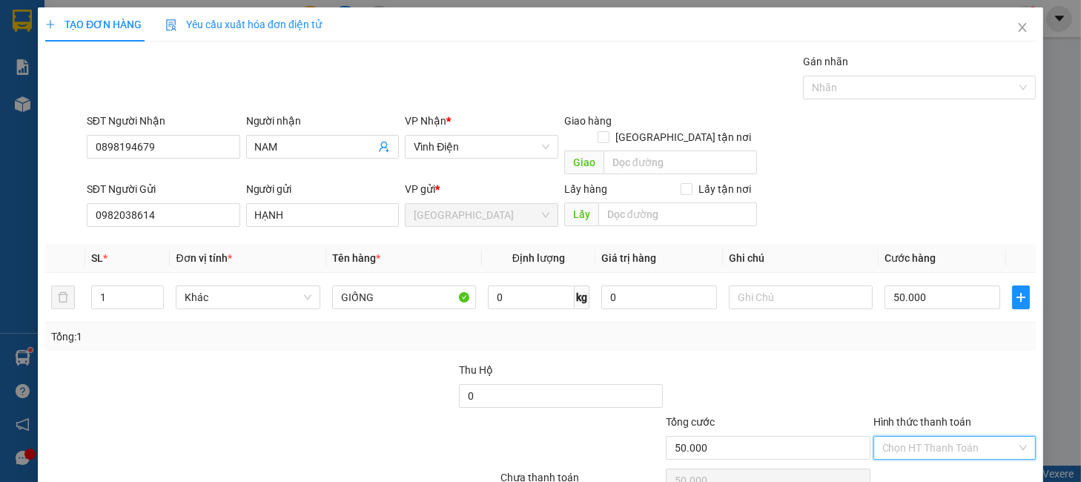
click at [951, 437] on input "Hình thức thanh toán" at bounding box center [949, 448] width 134 height 22
click at [931, 453] on div "Tại văn phòng" at bounding box center [942, 461] width 142 height 16
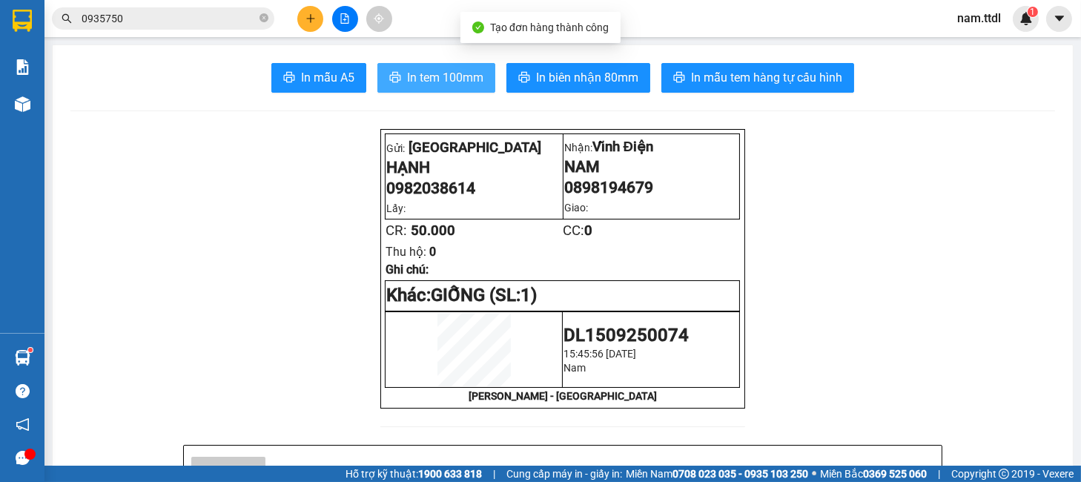
click at [407, 82] on span "In tem 100mm" at bounding box center [445, 77] width 76 height 19
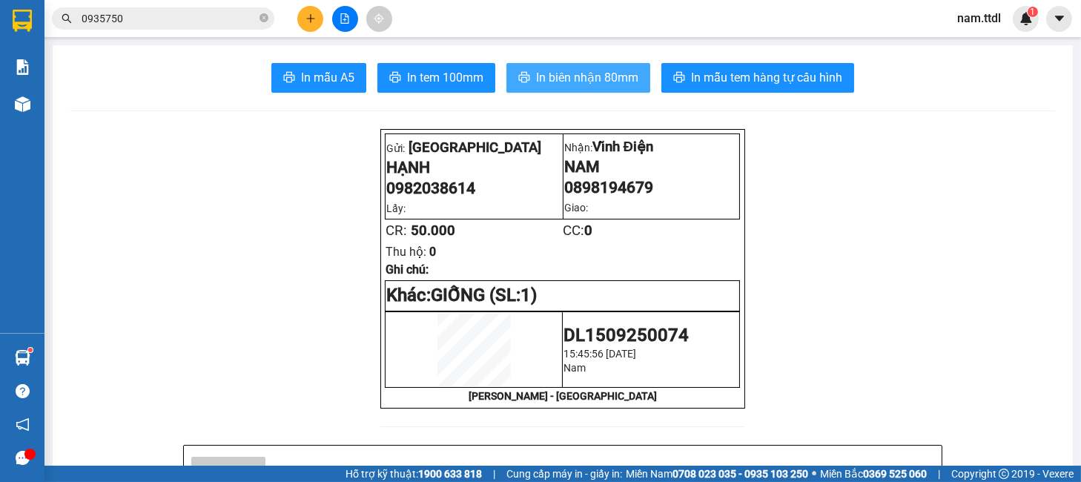
click at [541, 82] on span "In biên nhận 80mm" at bounding box center [587, 77] width 102 height 19
click at [305, 10] on button at bounding box center [310, 19] width 26 height 26
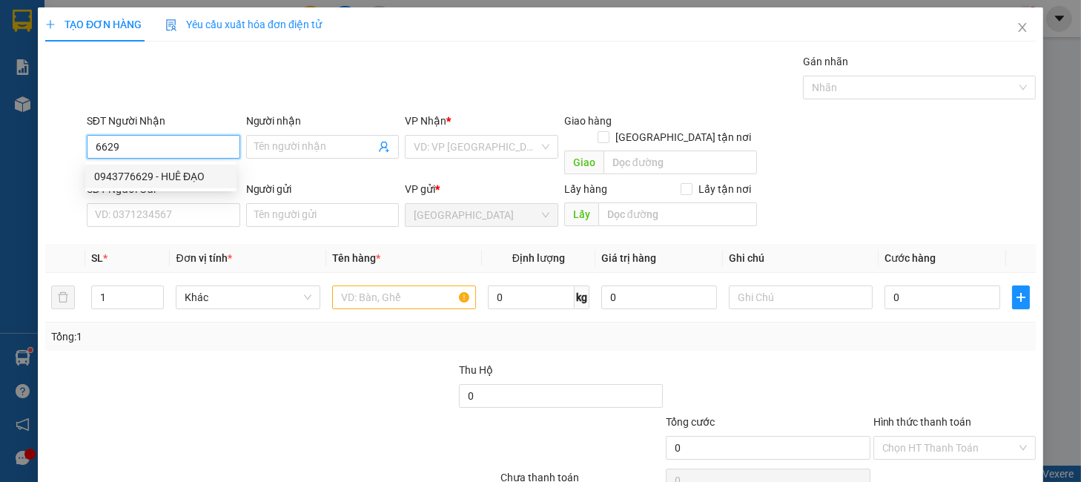
click at [153, 174] on div "0943776629 - HUÊ ĐẠO" at bounding box center [160, 176] width 133 height 16
click at [171, 214] on div "SĐT Người Gửi VD: 0371234567" at bounding box center [163, 207] width 153 height 52
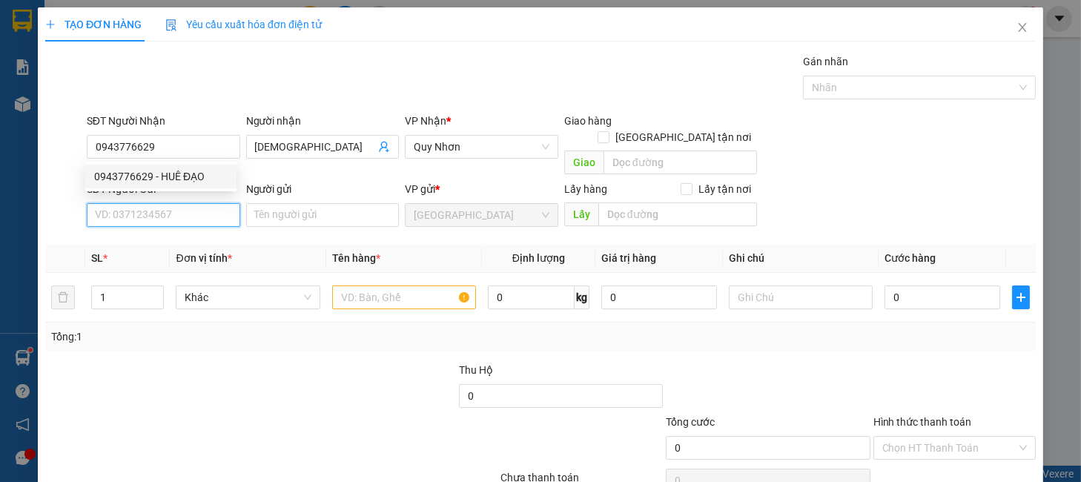
click at [171, 209] on input "SĐT Người Gửi" at bounding box center [163, 215] width 153 height 24
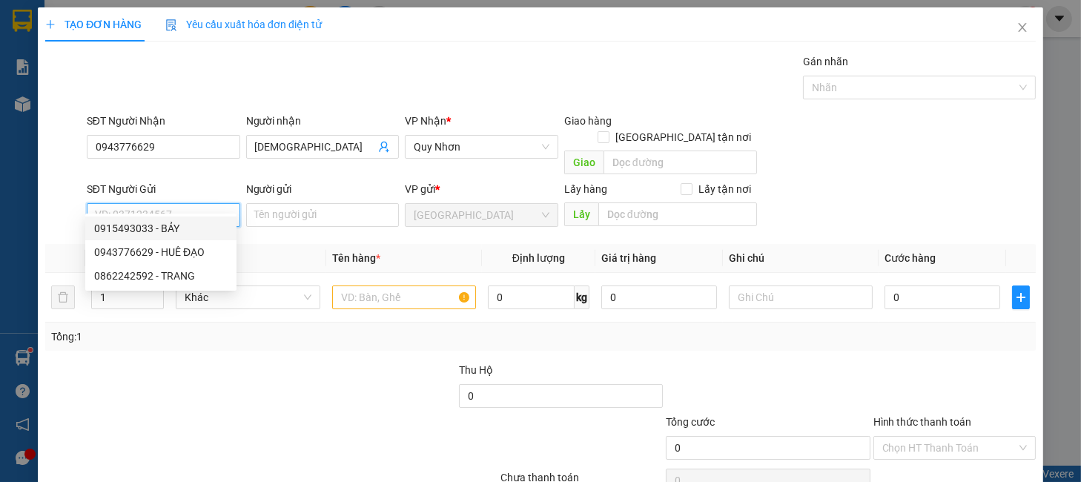
click at [188, 225] on div "0915493033 - BẢY" at bounding box center [160, 228] width 133 height 16
click at [214, 294] on div "Khác" at bounding box center [248, 298] width 144 height 30
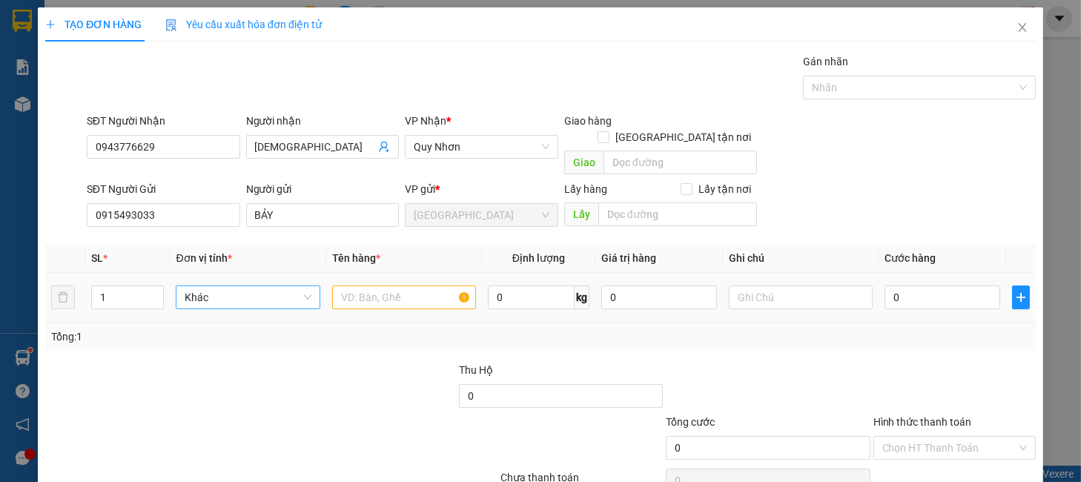
click at [214, 286] on span "Khác" at bounding box center [248, 297] width 126 height 22
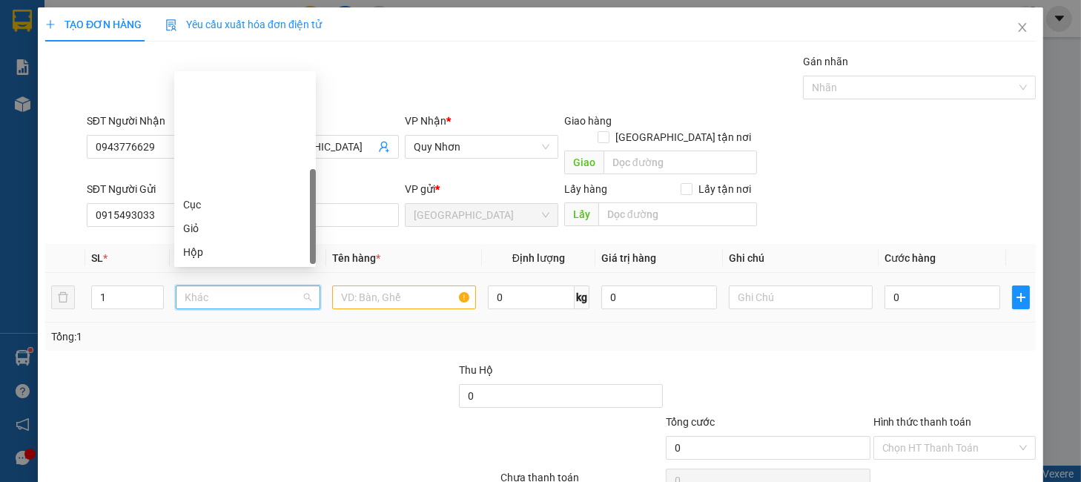
click at [203, 268] on div "Kiện" at bounding box center [245, 276] width 124 height 16
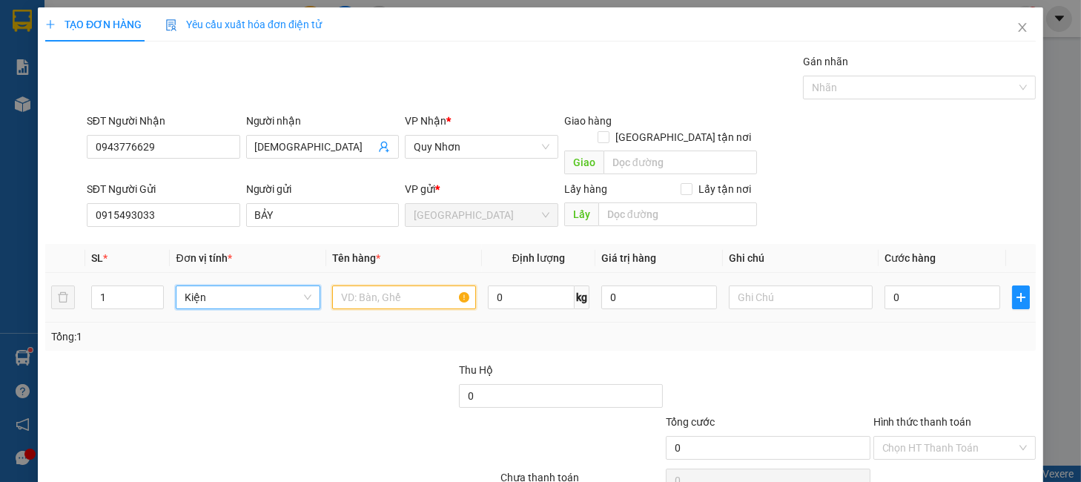
click at [346, 285] on input "text" at bounding box center [404, 297] width 144 height 24
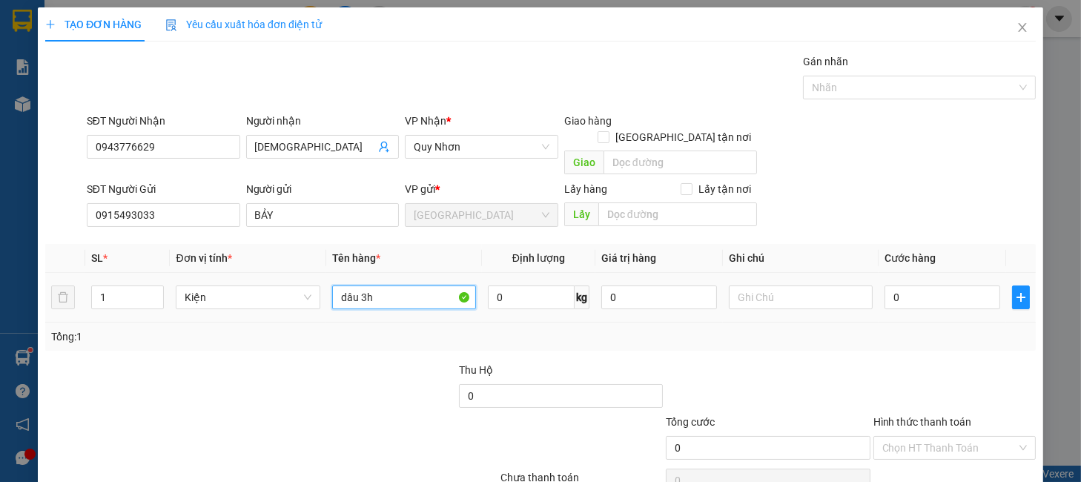
click at [346, 285] on input "dâu 3h" at bounding box center [404, 297] width 144 height 24
click at [1015, 291] on icon "plus" at bounding box center [1021, 297] width 12 height 12
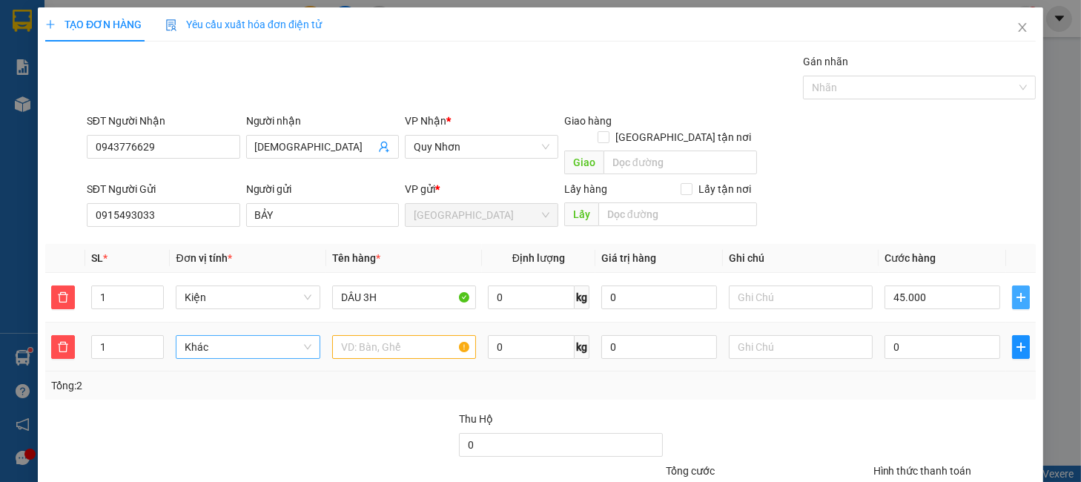
click at [205, 336] on span "Khác" at bounding box center [248, 347] width 126 height 22
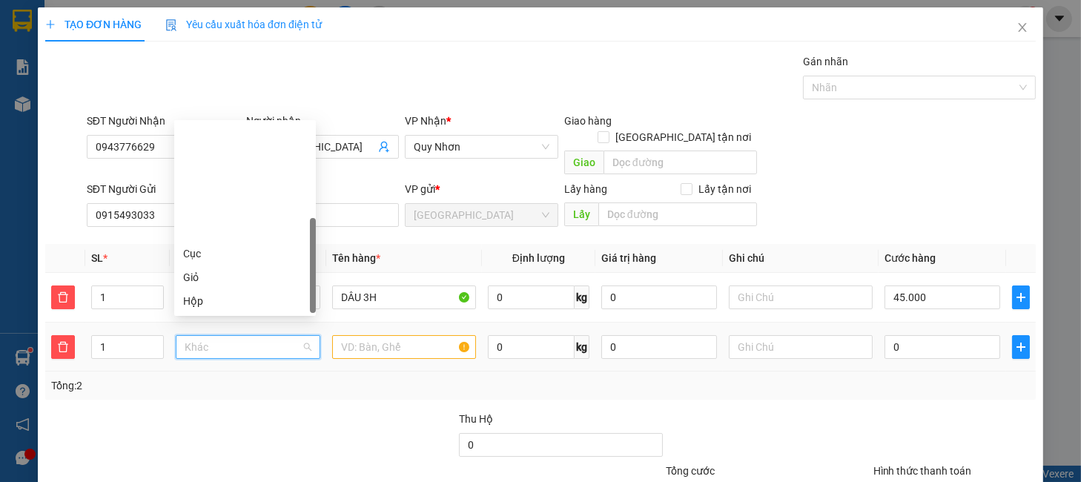
click at [212, 340] on div "Thùng" at bounding box center [245, 348] width 124 height 16
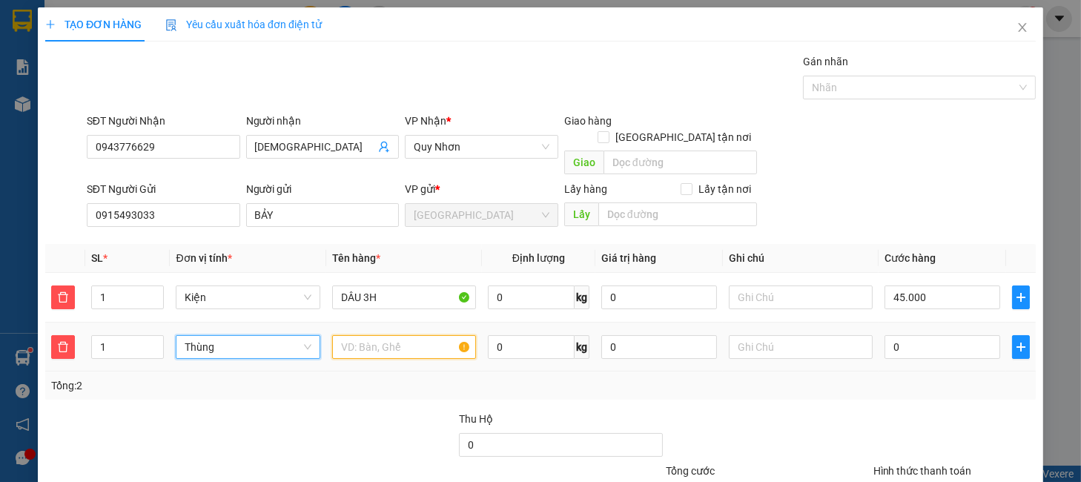
click at [360, 335] on input "text" at bounding box center [404, 347] width 144 height 24
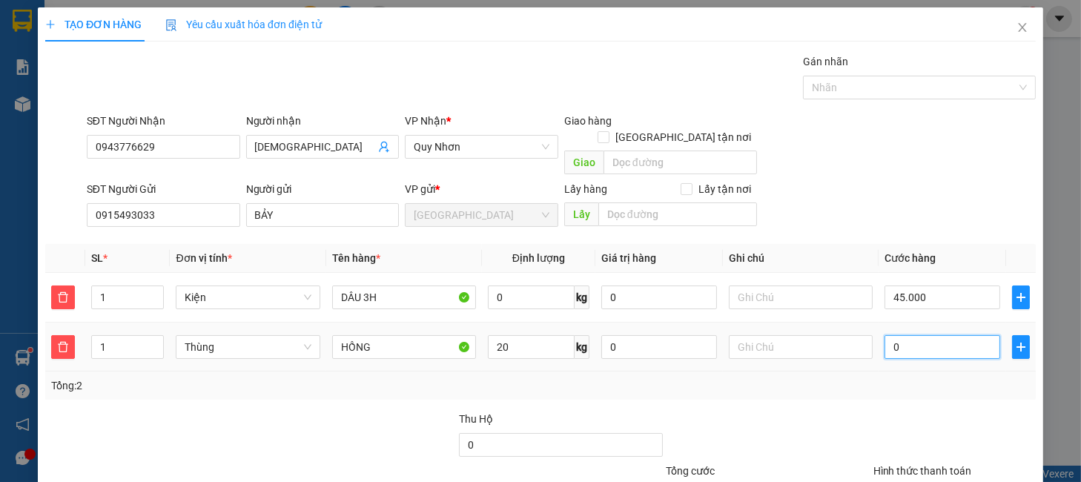
click at [932, 335] on input "0" at bounding box center [943, 347] width 116 height 24
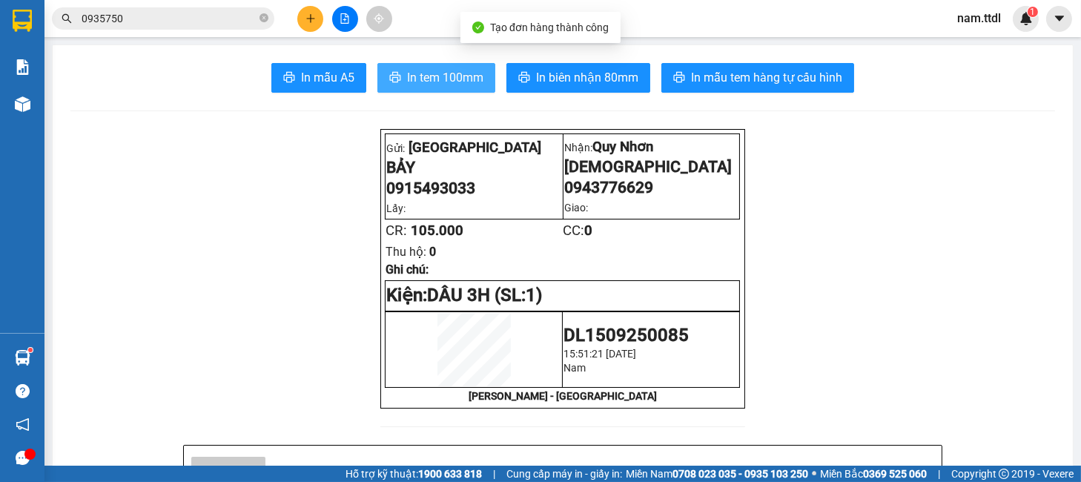
click at [440, 73] on span "In tem 100mm" at bounding box center [445, 77] width 76 height 19
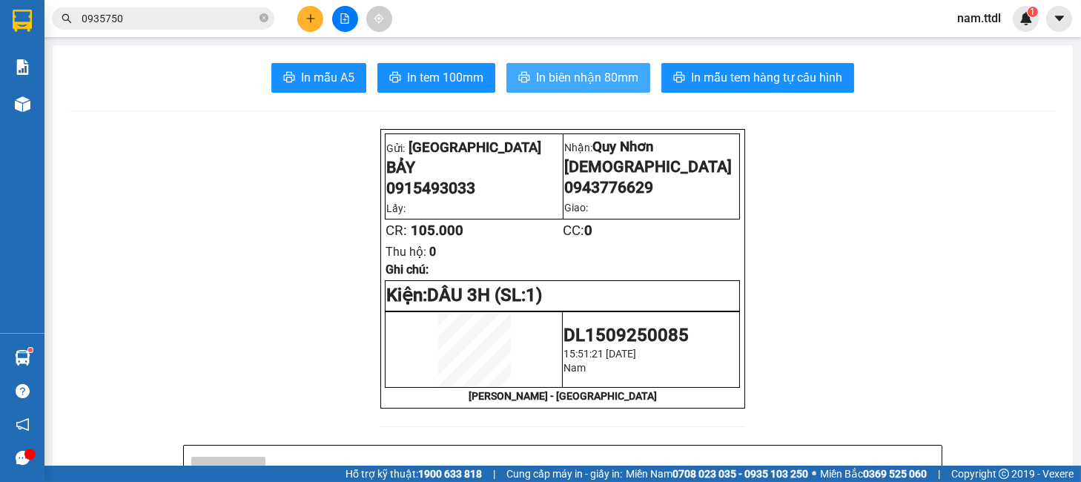
click at [553, 83] on span "In biên nhận 80mm" at bounding box center [587, 77] width 102 height 19
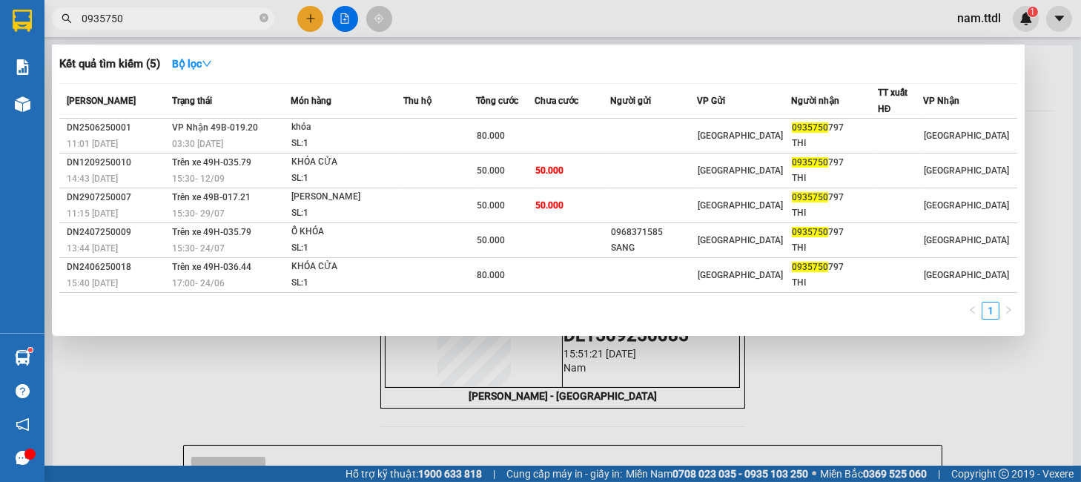
click at [202, 25] on input "0935750" at bounding box center [169, 18] width 175 height 16
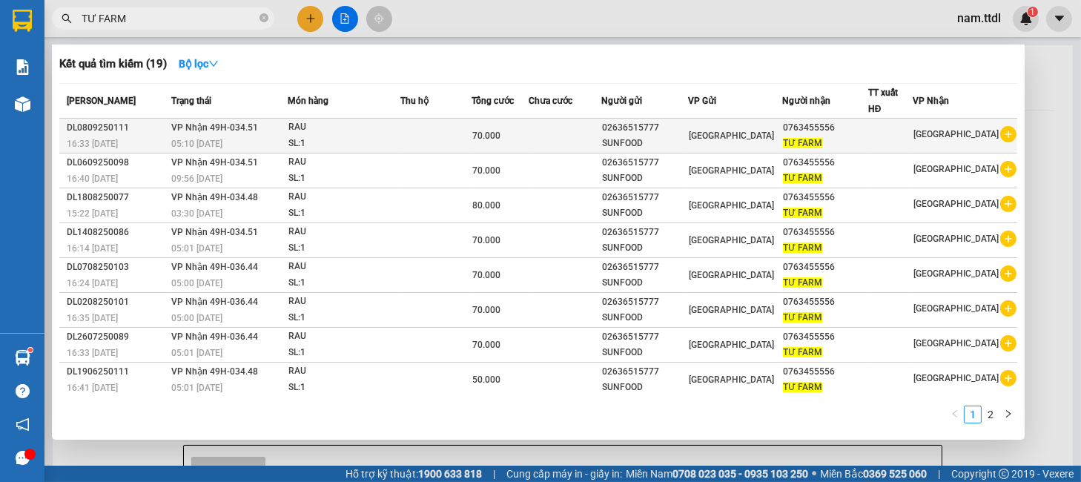
click at [601, 135] on td at bounding box center [565, 136] width 73 height 35
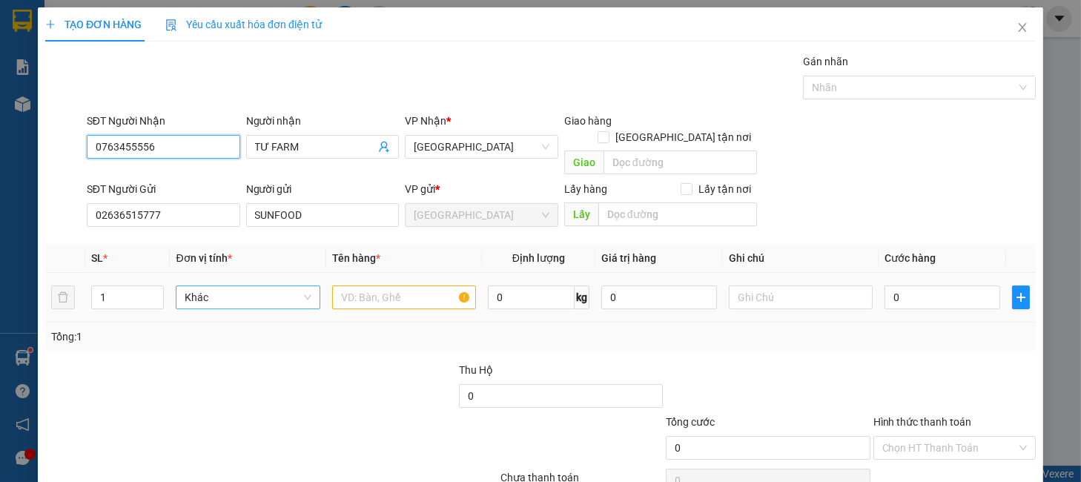
click at [270, 286] on span "Khác" at bounding box center [248, 297] width 126 height 22
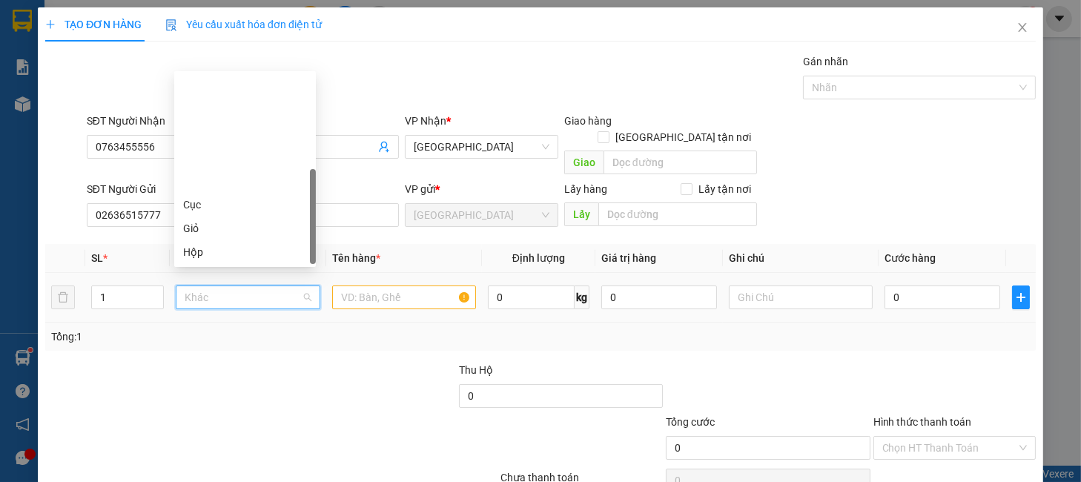
click at [214, 291] on div "Thùng" at bounding box center [245, 299] width 124 height 16
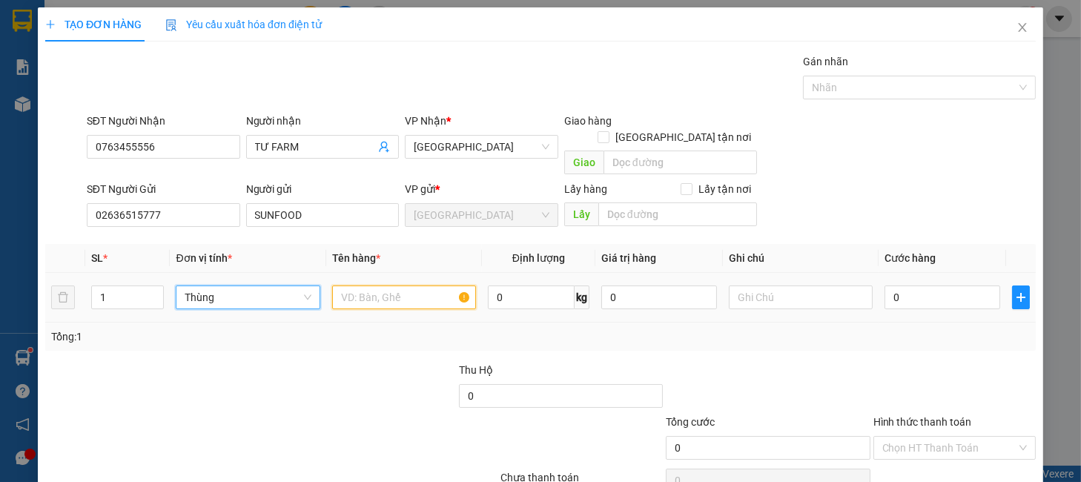
click at [377, 288] on input "text" at bounding box center [404, 297] width 144 height 24
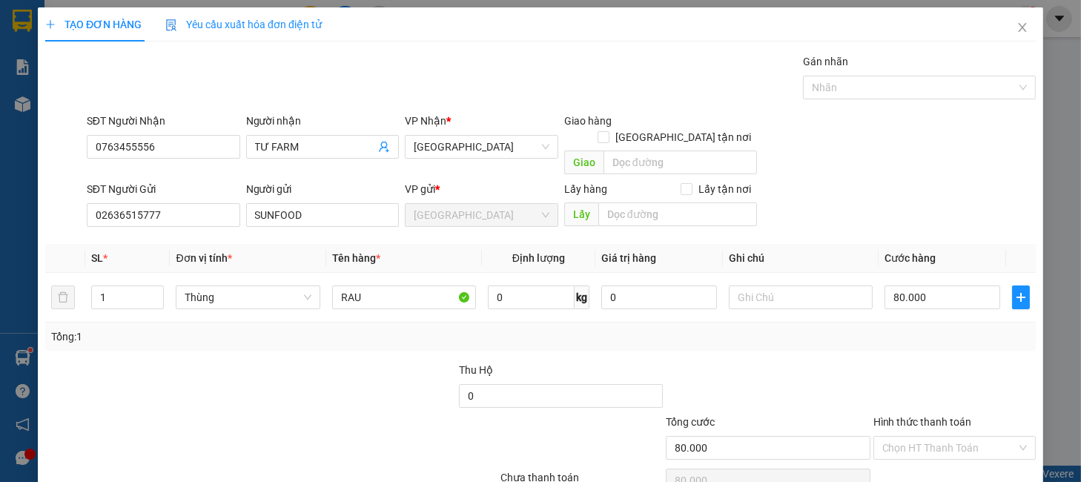
click at [967, 379] on div at bounding box center [954, 388] width 165 height 52
click at [940, 437] on input "Hình thức thanh toán" at bounding box center [949, 448] width 134 height 22
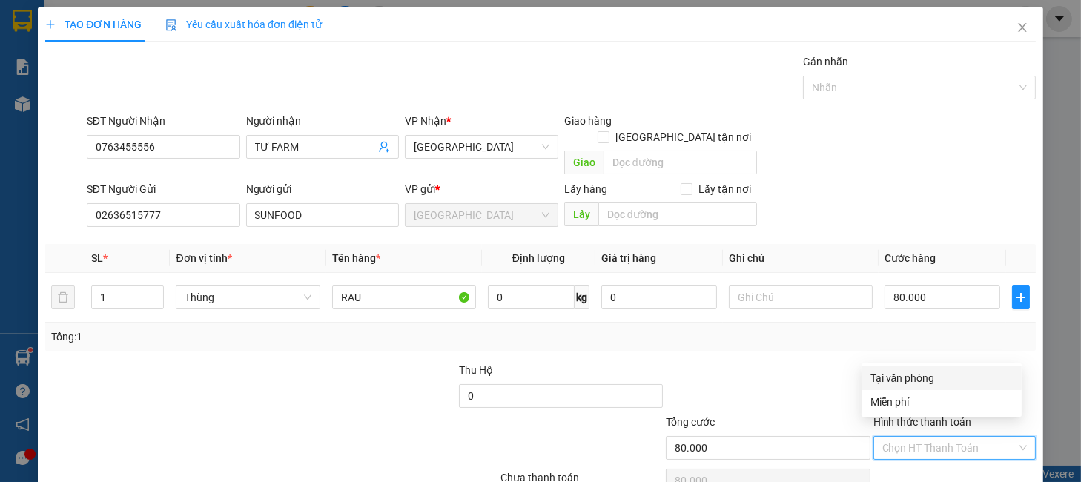
click at [932, 385] on div "Tại văn phòng" at bounding box center [942, 378] width 142 height 16
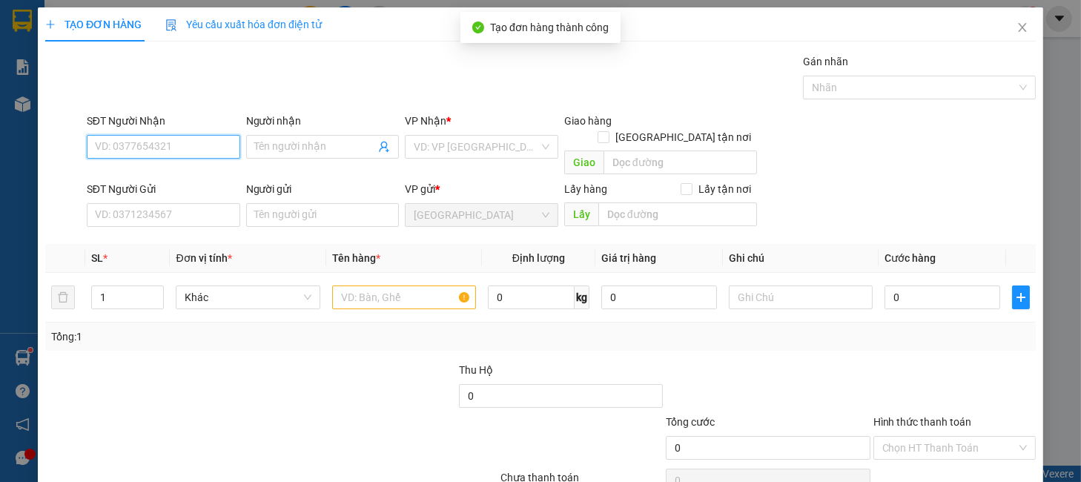
click at [184, 135] on input "SĐT Người Nhận" at bounding box center [163, 147] width 153 height 24
click at [173, 203] on input "SĐT Người Gửi" at bounding box center [163, 215] width 153 height 24
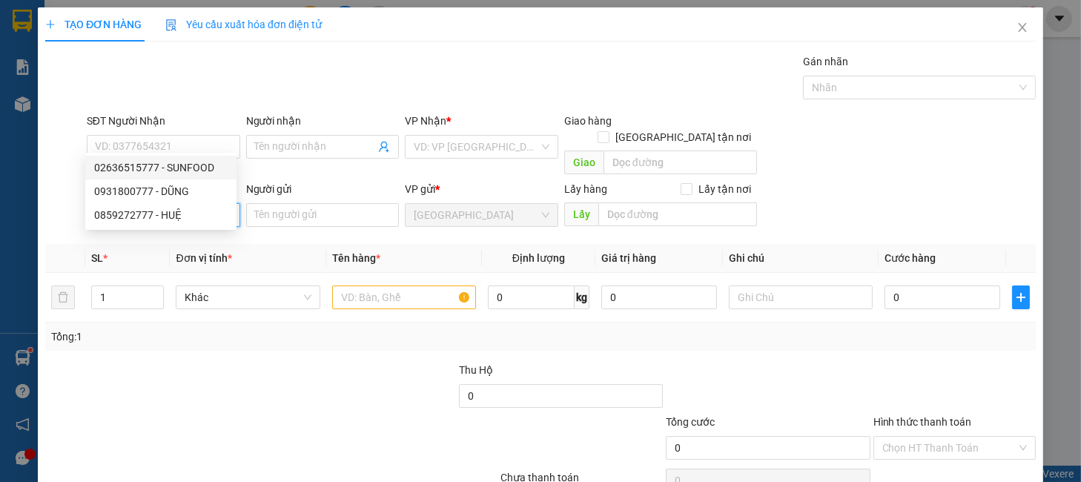
click at [182, 166] on div "02636515777 - SUNFOOD" at bounding box center [160, 167] width 133 height 16
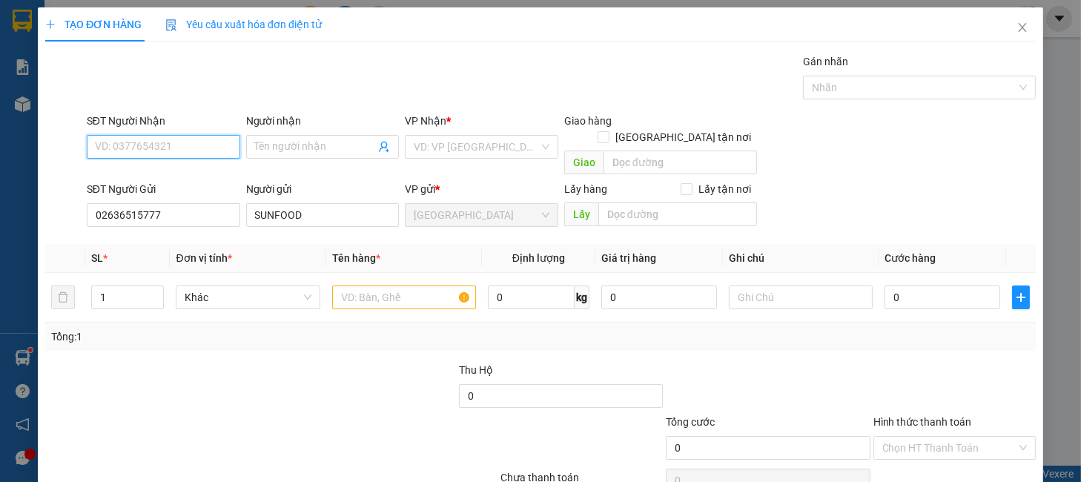
click at [187, 135] on input "SĐT Người Nhận" at bounding box center [163, 147] width 153 height 24
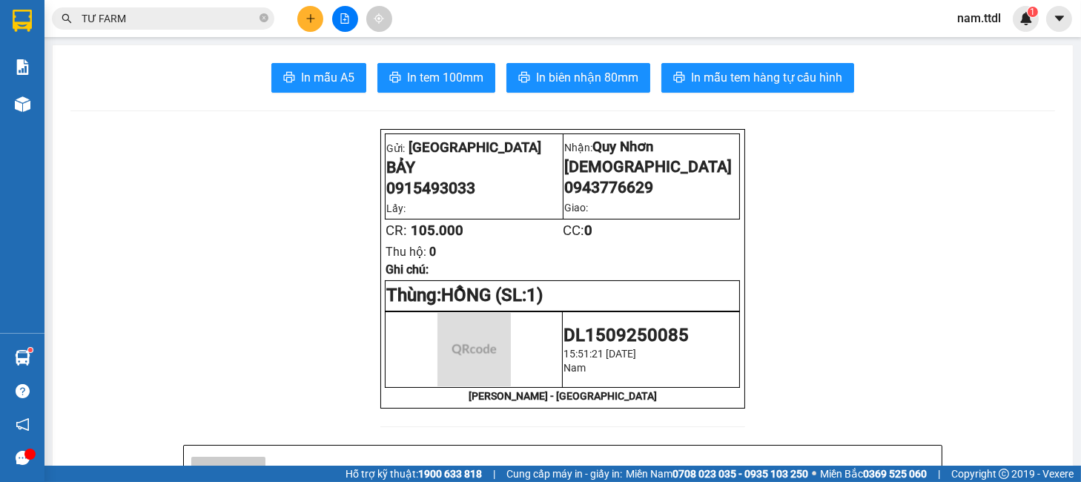
click at [226, 25] on input "TƯ FARM" at bounding box center [169, 18] width 175 height 16
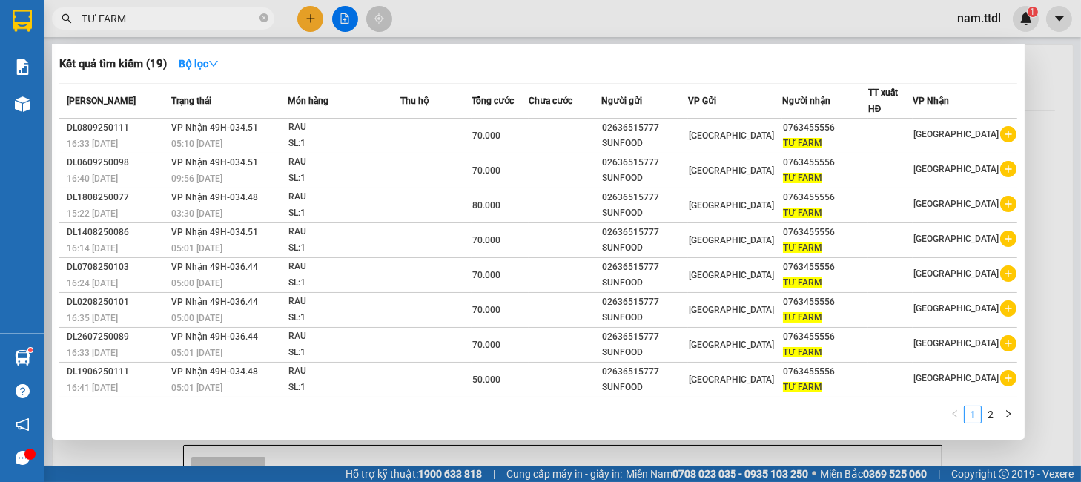
click at [226, 25] on input "TƯ FARM" at bounding box center [169, 18] width 175 height 16
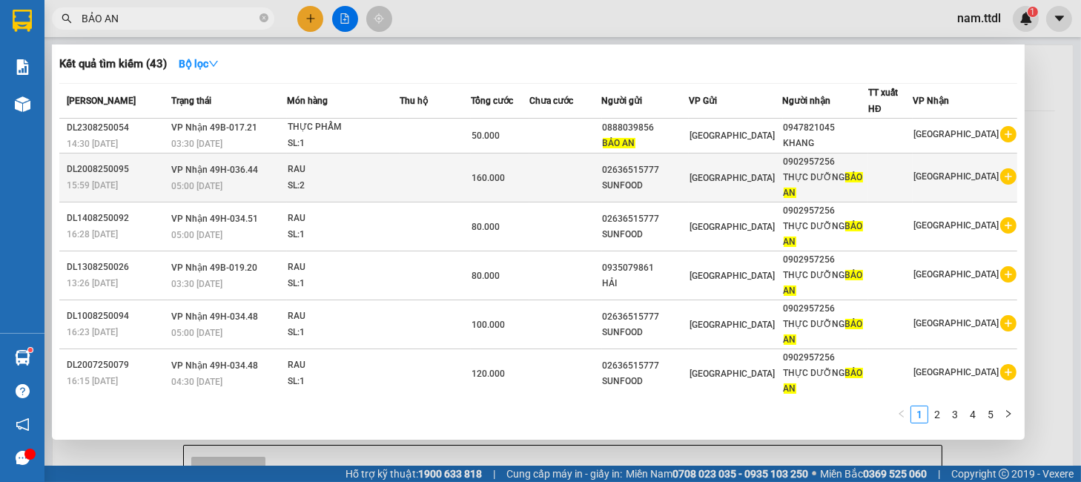
click at [717, 187] on td "[GEOGRAPHIC_DATA]" at bounding box center [736, 177] width 94 height 49
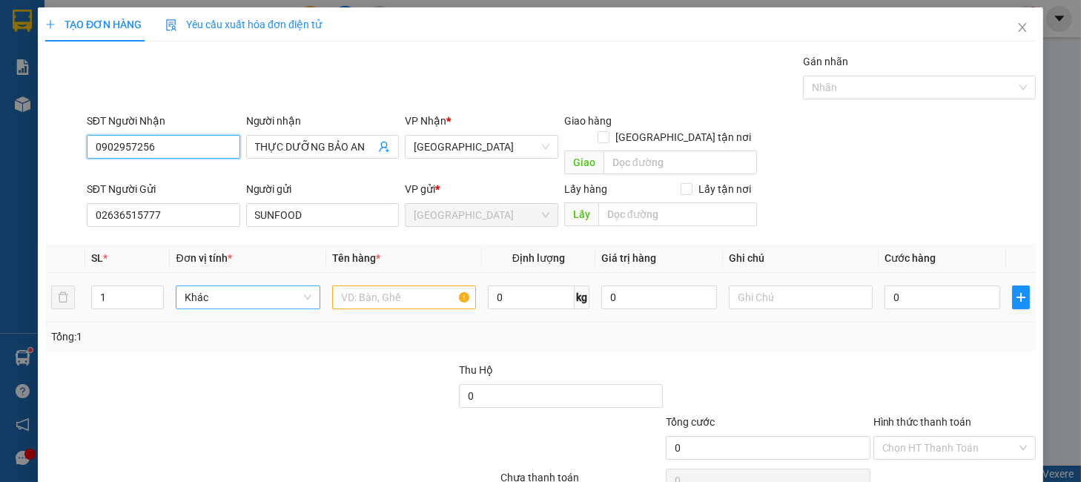
click at [262, 286] on span "Khác" at bounding box center [248, 297] width 126 height 22
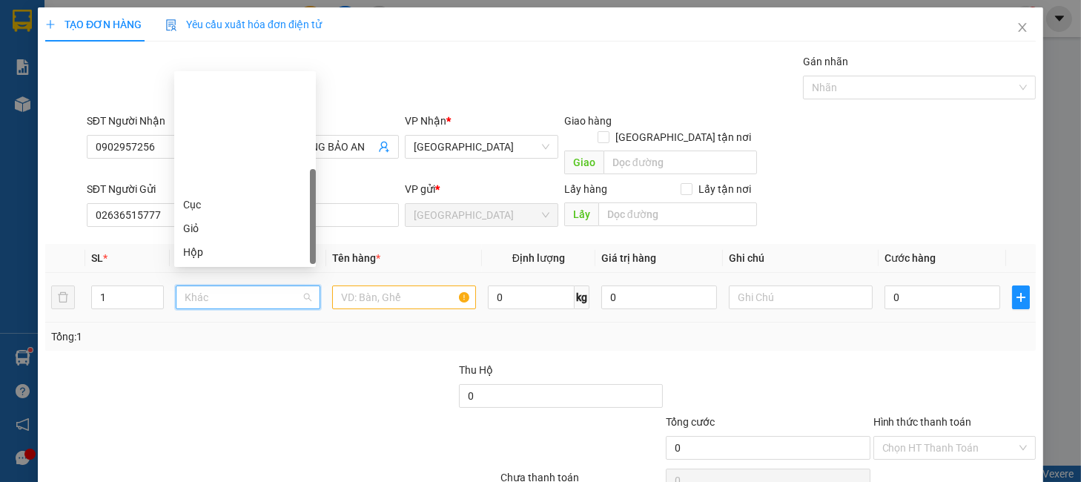
click at [196, 291] on div "Thùng" at bounding box center [245, 299] width 124 height 16
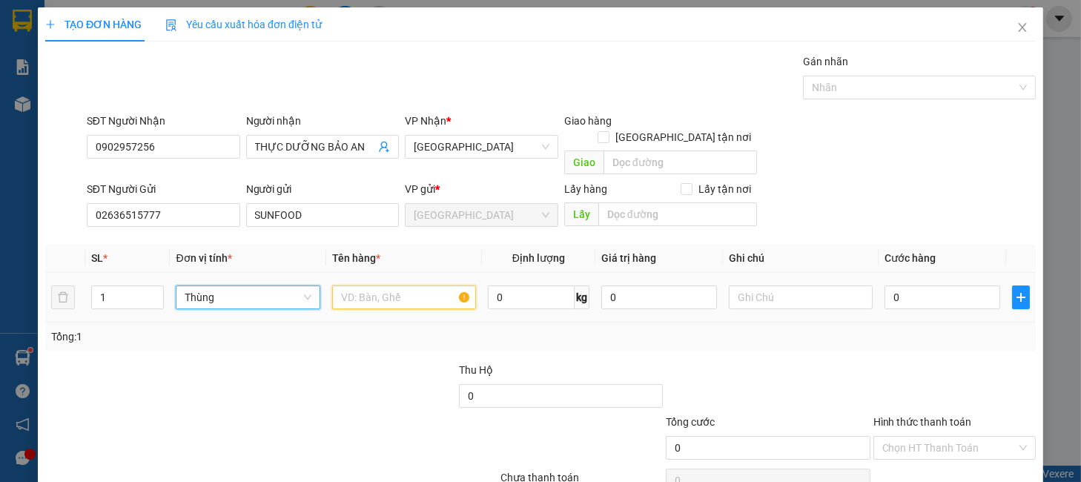
click at [345, 285] on input "text" at bounding box center [404, 297] width 144 height 24
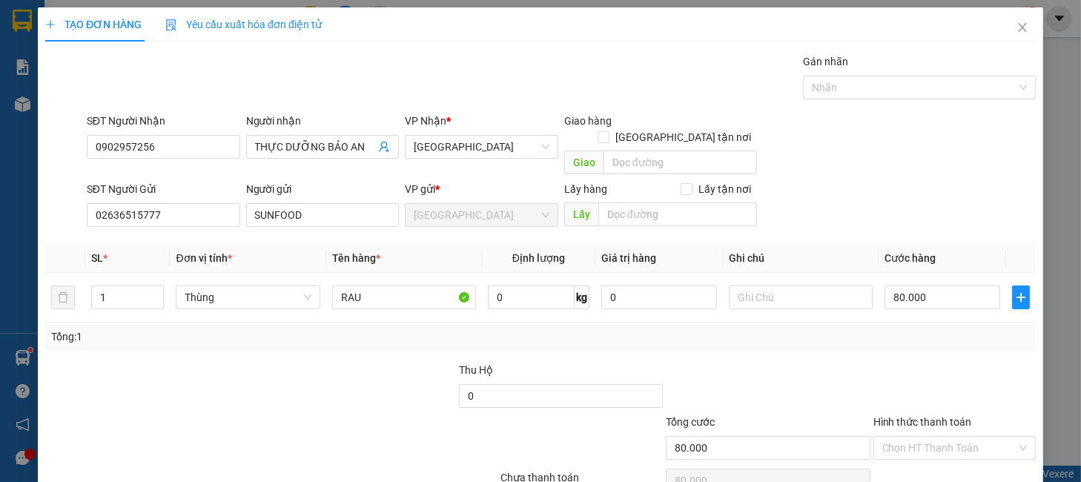
click at [832, 414] on div "Tổng cước" at bounding box center [768, 425] width 204 height 22
click at [895, 437] on input "Hình thức thanh toán" at bounding box center [949, 448] width 134 height 22
click at [896, 453] on div "Tại văn phòng" at bounding box center [942, 461] width 142 height 16
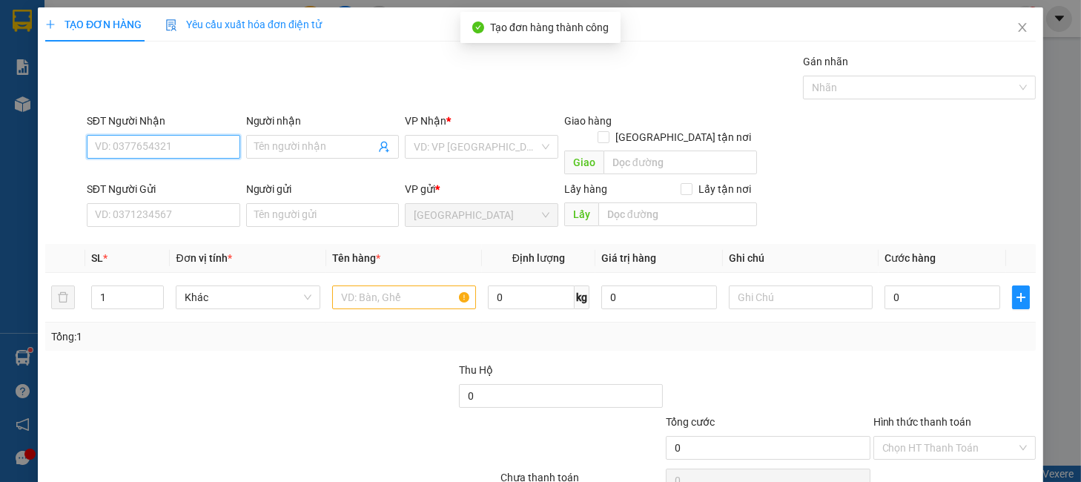
click at [219, 135] on input "SĐT Người Nhận" at bounding box center [163, 147] width 153 height 24
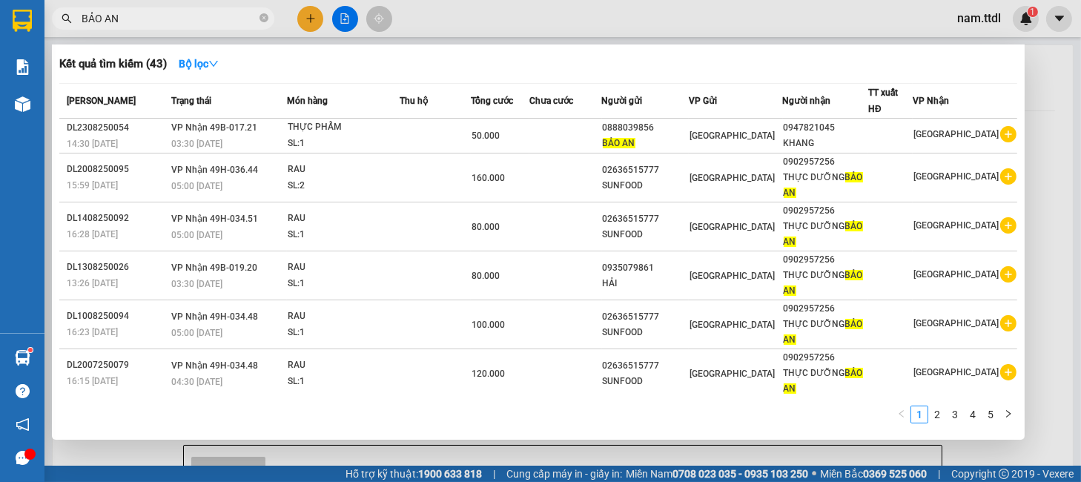
click at [145, 13] on input "BẢO AN" at bounding box center [169, 18] width 175 height 16
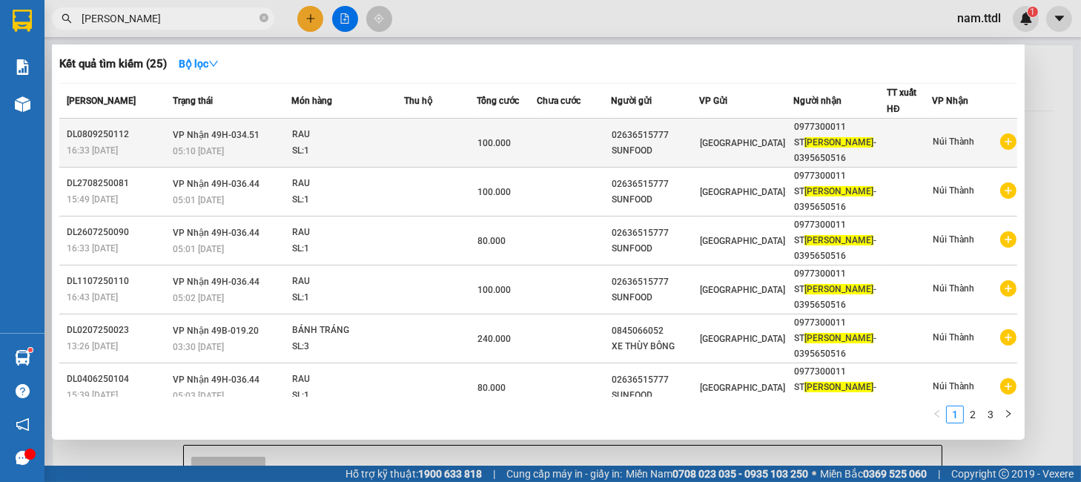
click at [742, 129] on td "[GEOGRAPHIC_DATA]" at bounding box center [746, 143] width 94 height 49
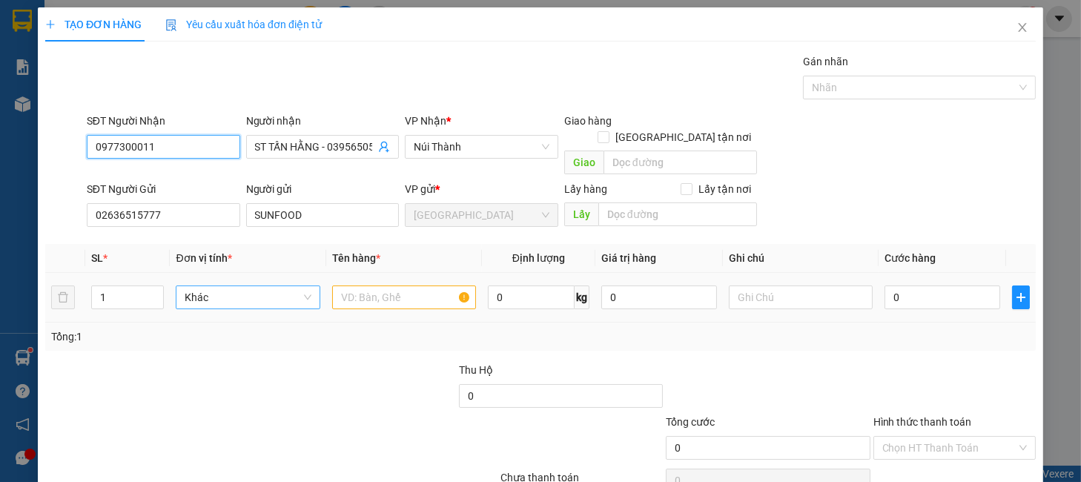
click at [240, 286] on span "Khác" at bounding box center [248, 297] width 126 height 22
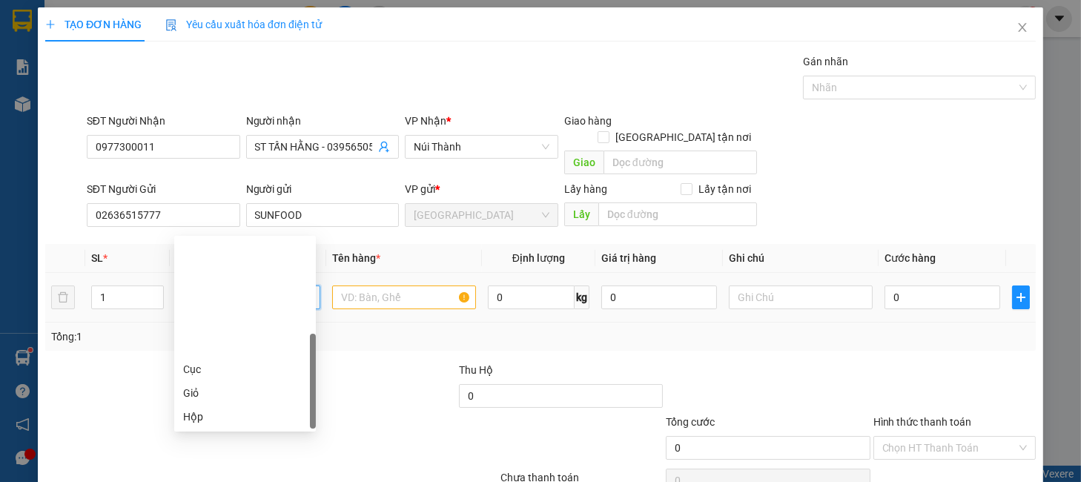
click at [226, 456] on div "Thùng" at bounding box center [245, 464] width 124 height 16
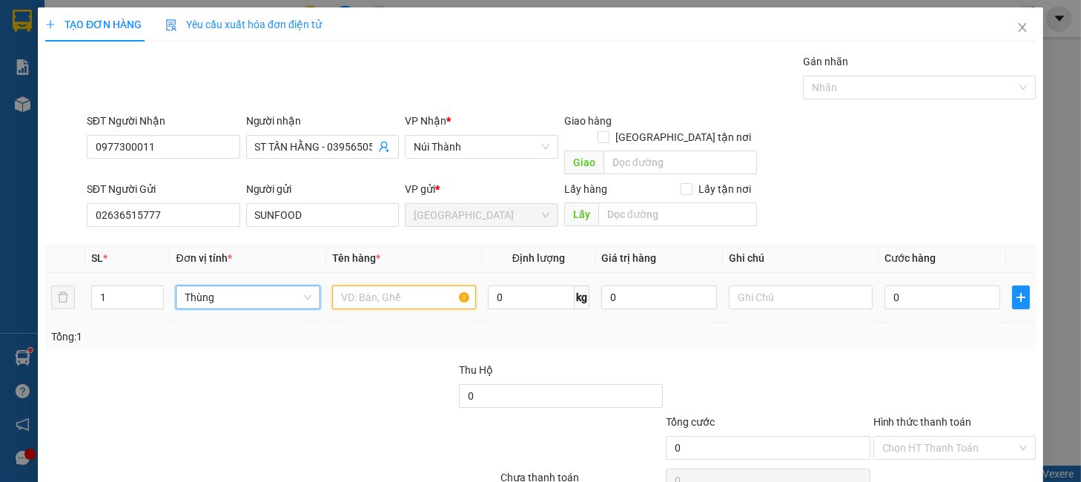
click at [359, 285] on input "text" at bounding box center [404, 297] width 144 height 24
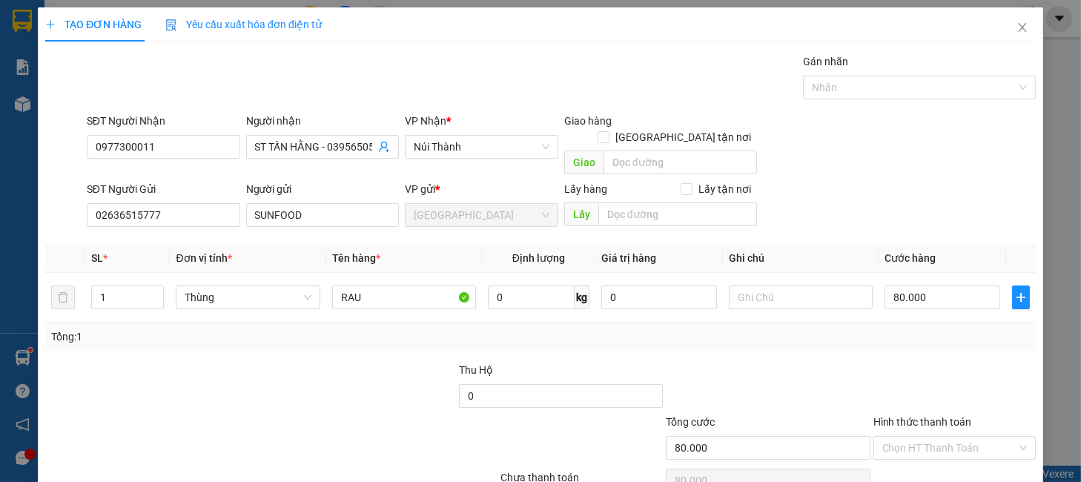
click at [977, 466] on div "Chọn HT Thanh Toán" at bounding box center [954, 481] width 165 height 30
click at [958, 437] on input "Hình thức thanh toán" at bounding box center [949, 448] width 134 height 22
click at [916, 453] on div "Tại văn phòng" at bounding box center [942, 461] width 142 height 16
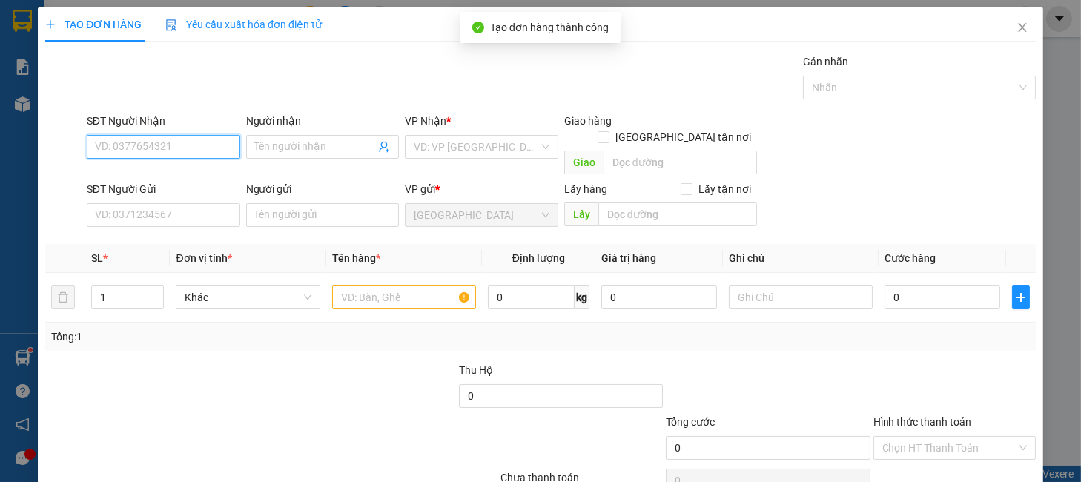
click at [174, 135] on input "SĐT Người Nhận" at bounding box center [163, 147] width 153 height 24
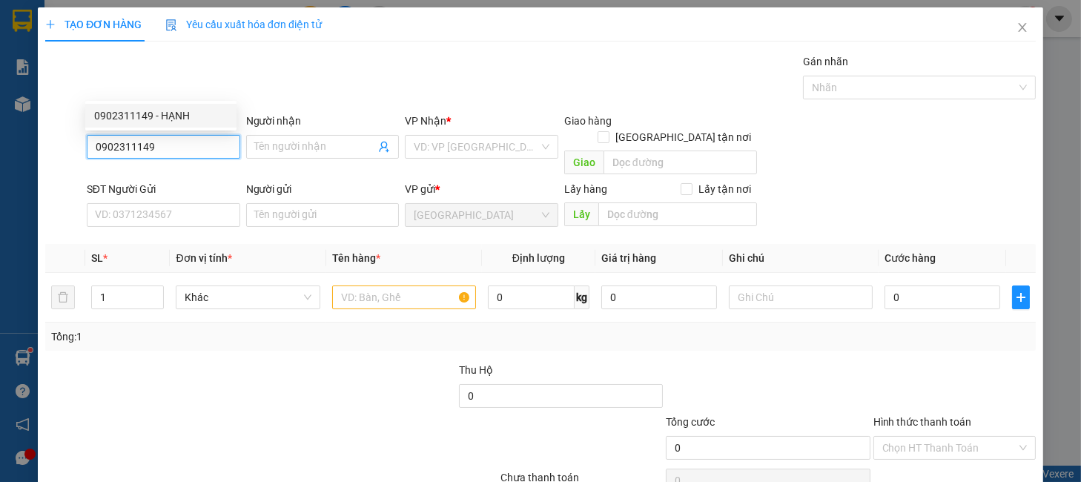
click at [159, 118] on div "0902311149 - HẠNH" at bounding box center [160, 116] width 133 height 16
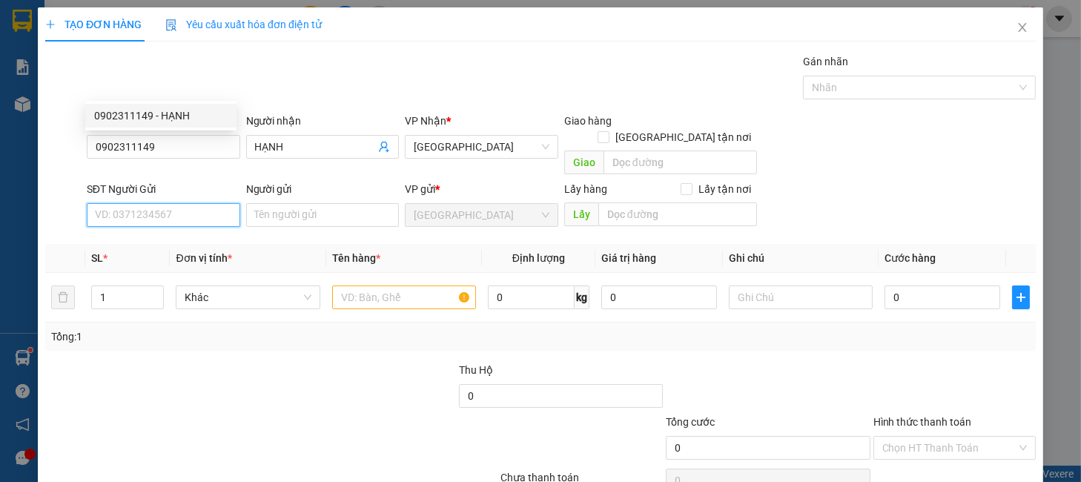
click at [174, 203] on input "SĐT Người Gửi" at bounding box center [163, 215] width 153 height 24
click at [175, 203] on input "SĐT Người Gửi" at bounding box center [163, 215] width 153 height 24
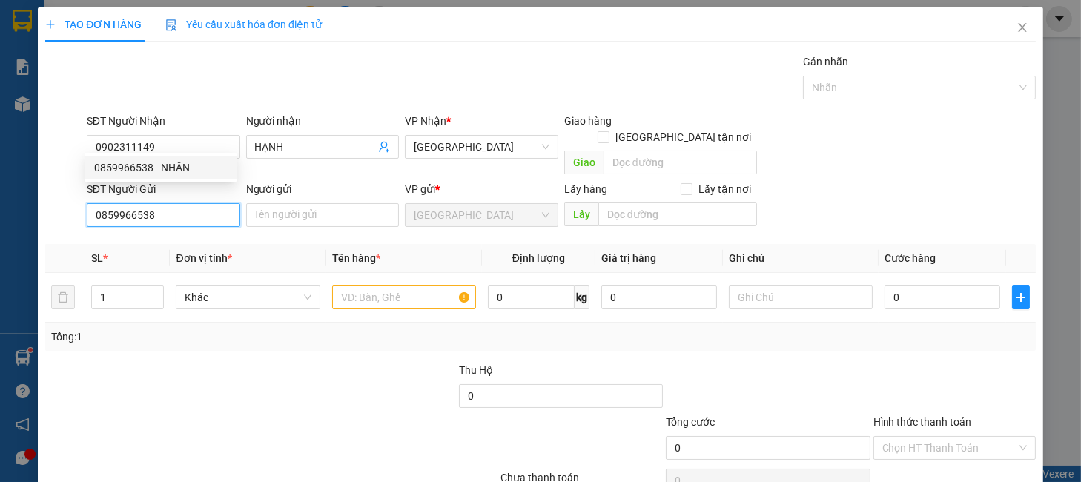
click at [202, 160] on div "0859966538 - NHÂN" at bounding box center [160, 167] width 133 height 16
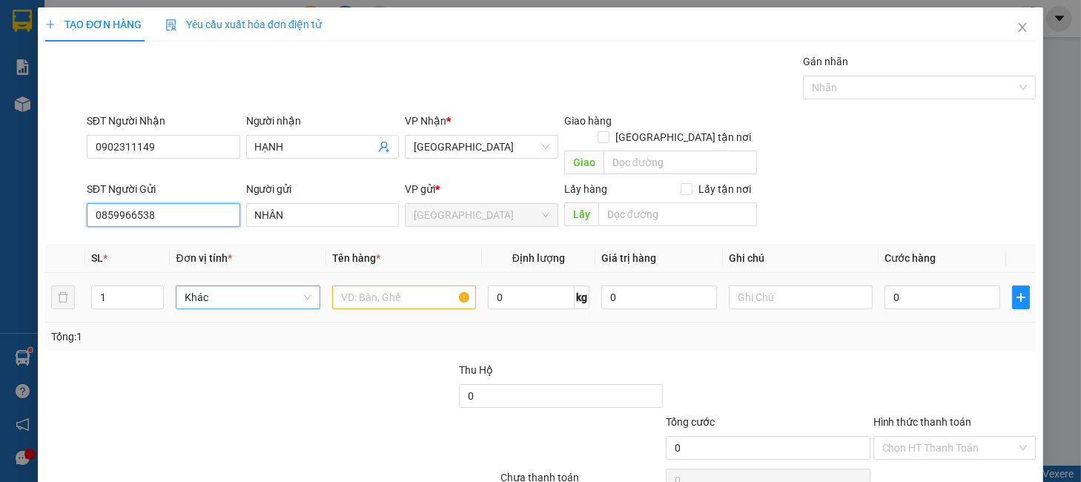
click at [215, 286] on span "Khác" at bounding box center [248, 297] width 126 height 22
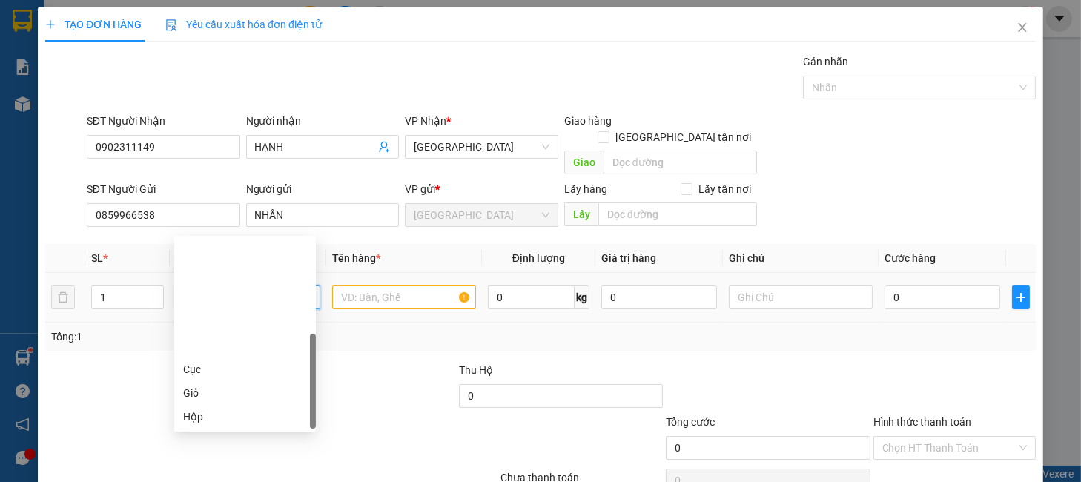
drag, startPoint x: 212, startPoint y: 311, endPoint x: 303, endPoint y: 285, distance: 94.3
click at [211, 452] on div "Thùng" at bounding box center [245, 464] width 142 height 24
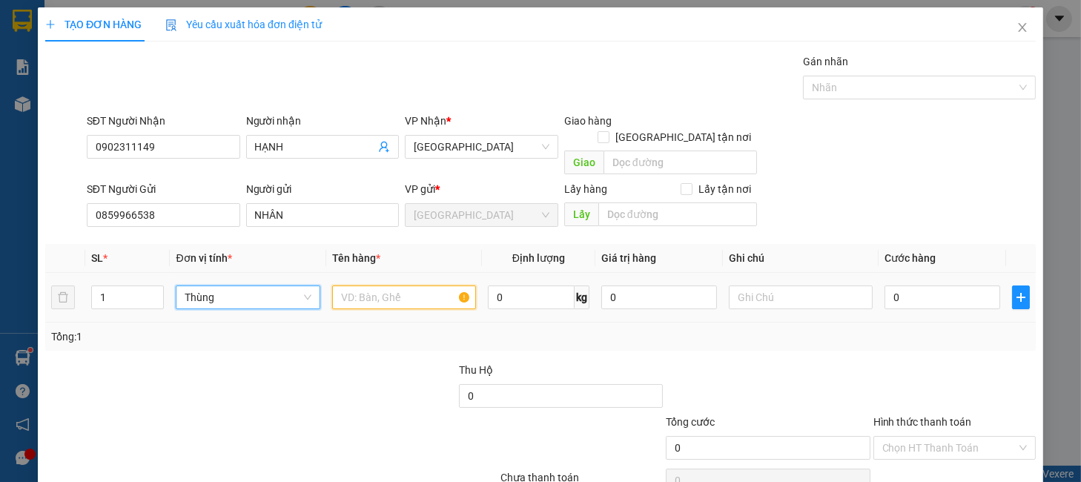
click at [386, 285] on input "text" at bounding box center [404, 297] width 144 height 24
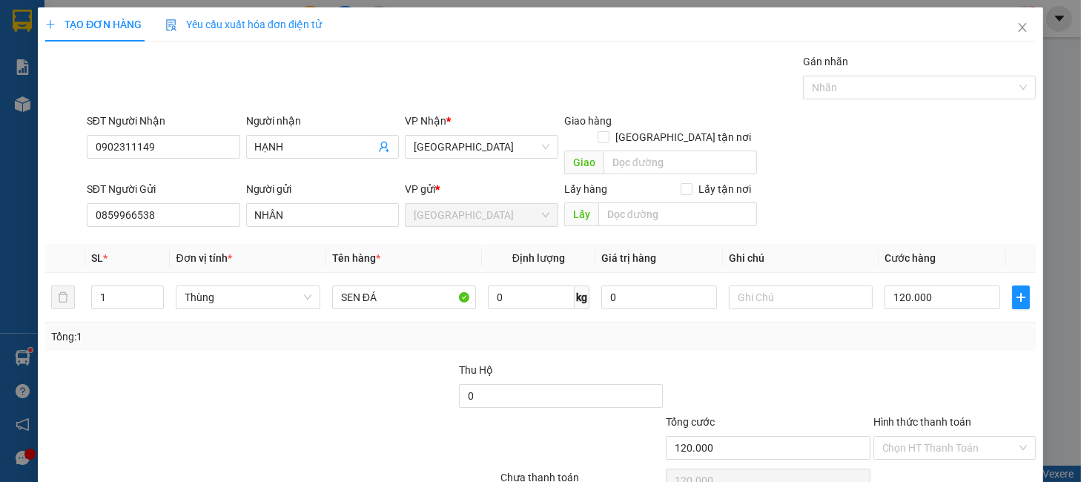
drag, startPoint x: 664, startPoint y: 236, endPoint x: 722, endPoint y: 264, distance: 64.3
click at [682, 245] on div "SL * Đơn vị tính * Tên hàng * Định lượng Giá trị hàng Ghi chú Cước hàng 1 Thùng…" at bounding box center [540, 297] width 991 height 107
click at [897, 437] on input "Hình thức thanh toán" at bounding box center [949, 448] width 134 height 22
drag, startPoint x: 905, startPoint y: 396, endPoint x: 919, endPoint y: 421, distance: 28.9
click at [908, 453] on div "Tại văn phòng" at bounding box center [942, 461] width 142 height 16
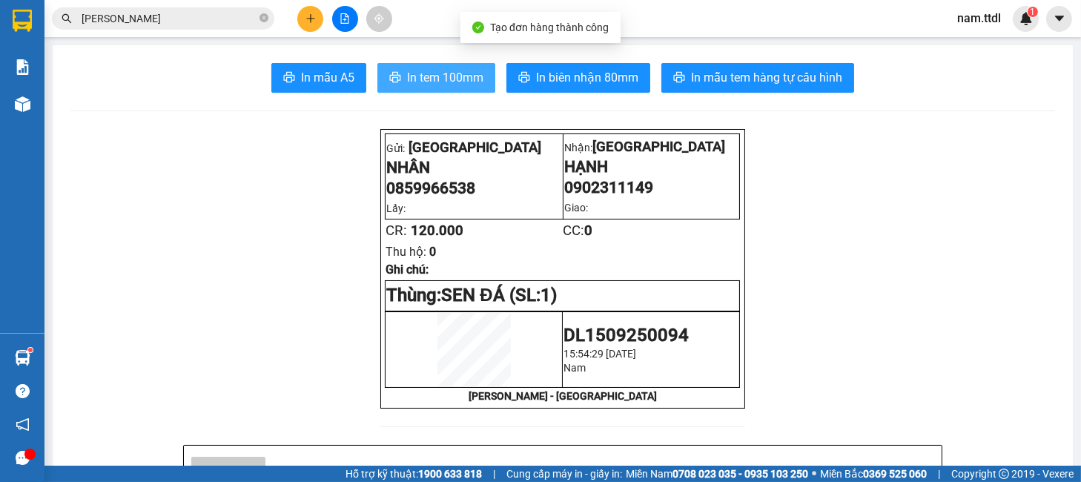
click at [443, 78] on span "In tem 100mm" at bounding box center [445, 77] width 76 height 19
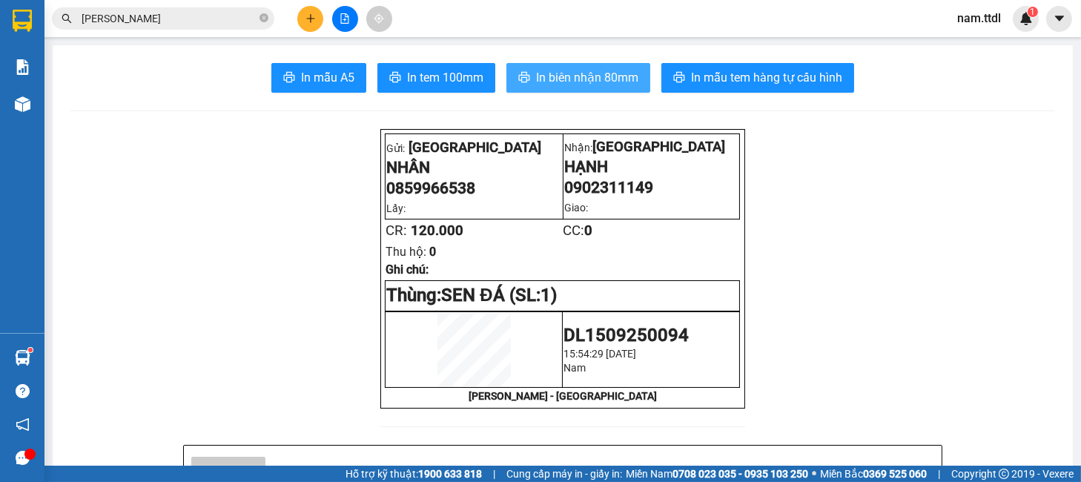
click at [584, 87] on button "In biên nhận 80mm" at bounding box center [578, 78] width 144 height 30
click at [309, 14] on icon "plus" at bounding box center [311, 18] width 10 height 10
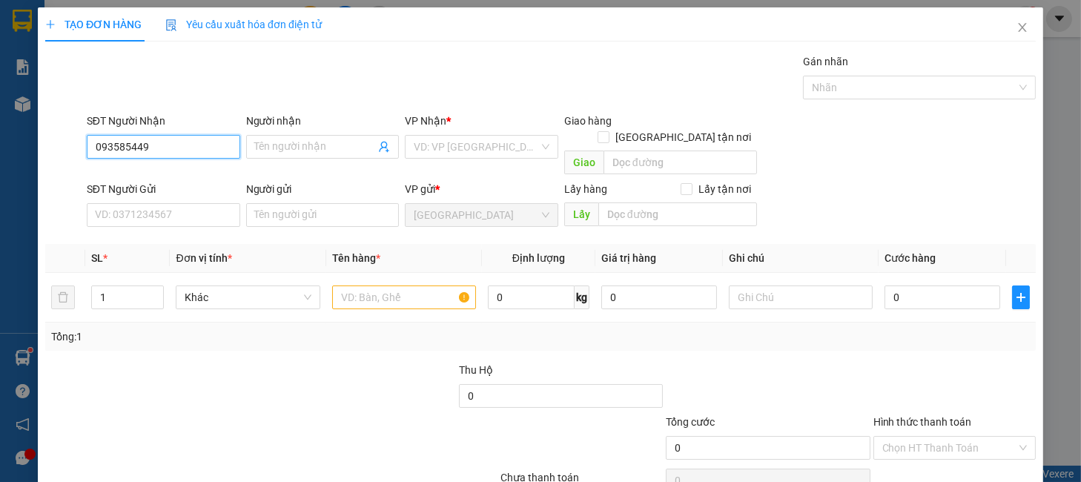
click at [195, 147] on input "093585449" at bounding box center [163, 147] width 153 height 24
click at [179, 146] on input "093585449" at bounding box center [163, 147] width 153 height 24
click at [178, 156] on input "093585449" at bounding box center [163, 147] width 153 height 24
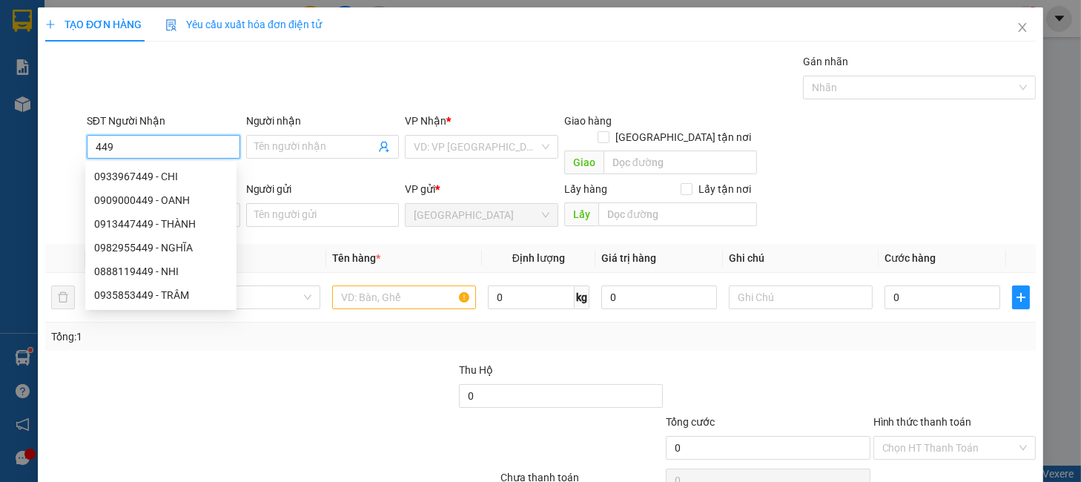
click at [175, 154] on input "449" at bounding box center [163, 147] width 153 height 24
click at [174, 295] on div "0935853449 - TRÂM" at bounding box center [160, 295] width 133 height 16
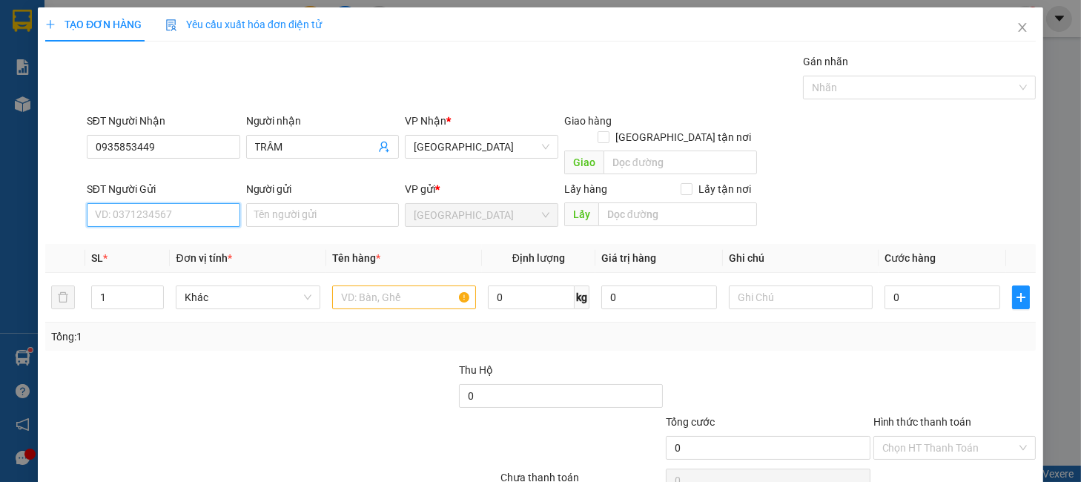
drag, startPoint x: 137, startPoint y: 194, endPoint x: 157, endPoint y: 180, distance: 24.5
click at [138, 203] on input "SĐT Người Gửi" at bounding box center [163, 215] width 153 height 24
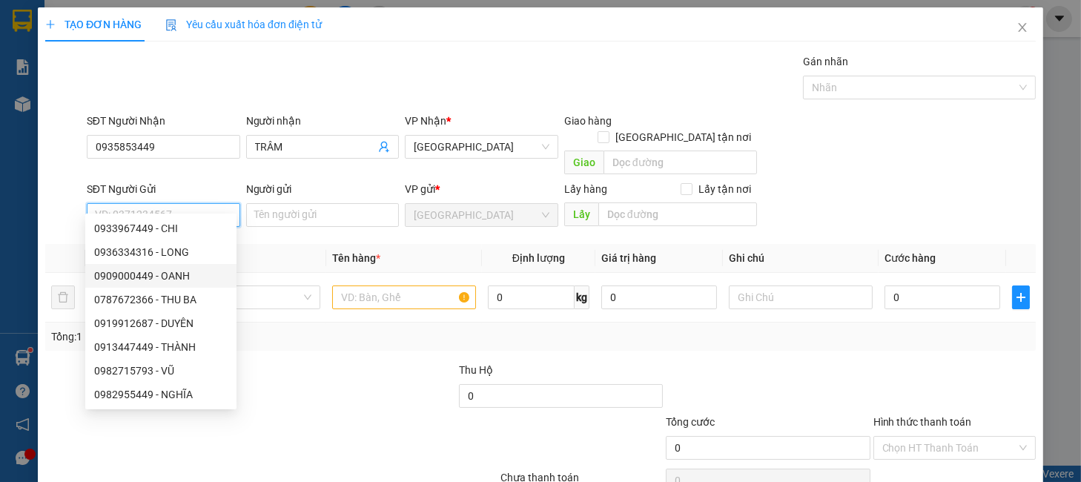
click at [179, 271] on div "0909000449 - OANH" at bounding box center [160, 276] width 133 height 16
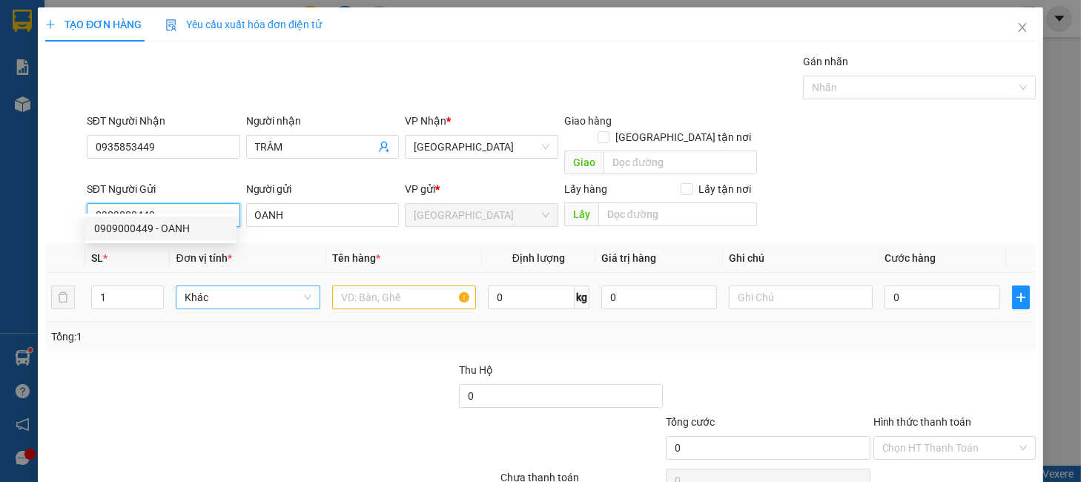
click at [219, 286] on span "Khác" at bounding box center [248, 297] width 126 height 22
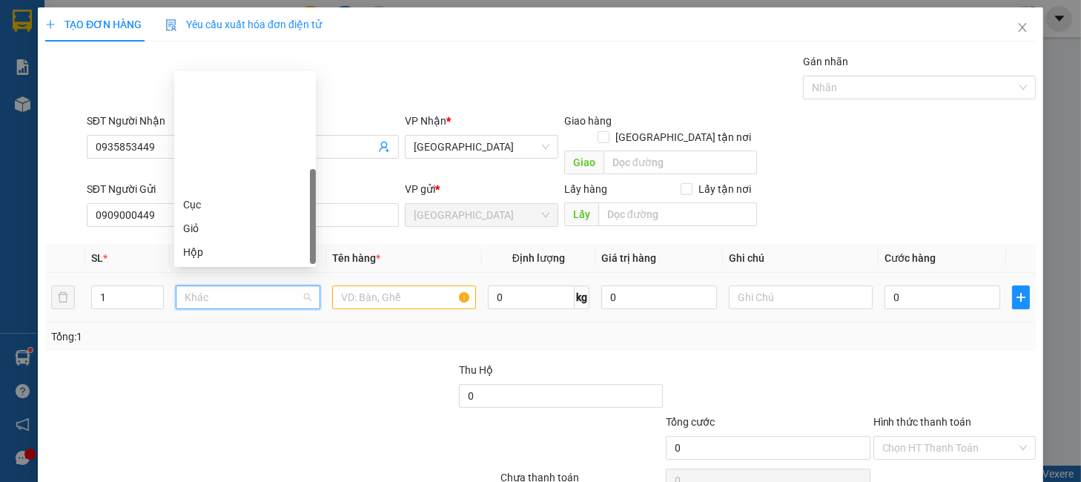
click at [206, 291] on div "Thùng" at bounding box center [245, 299] width 124 height 16
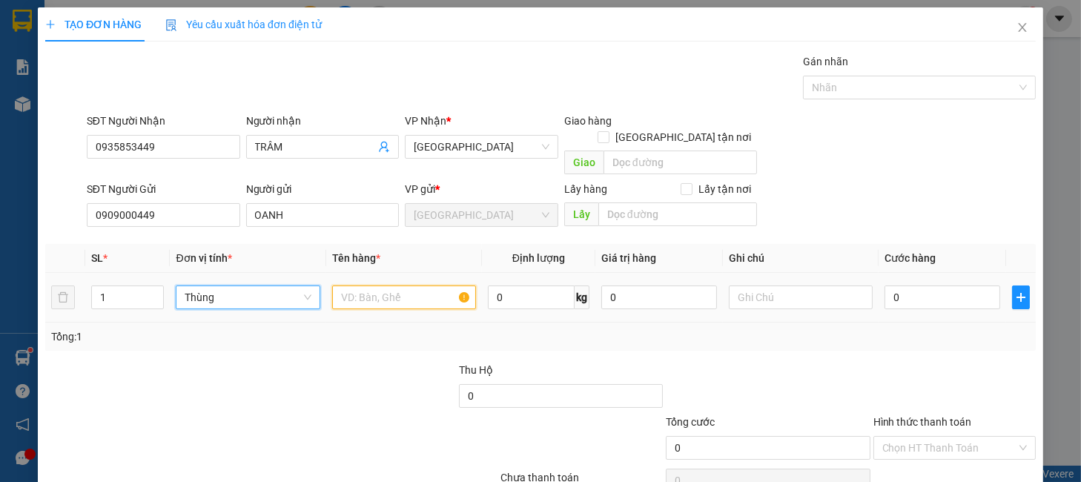
click at [374, 285] on input "text" at bounding box center [404, 297] width 144 height 24
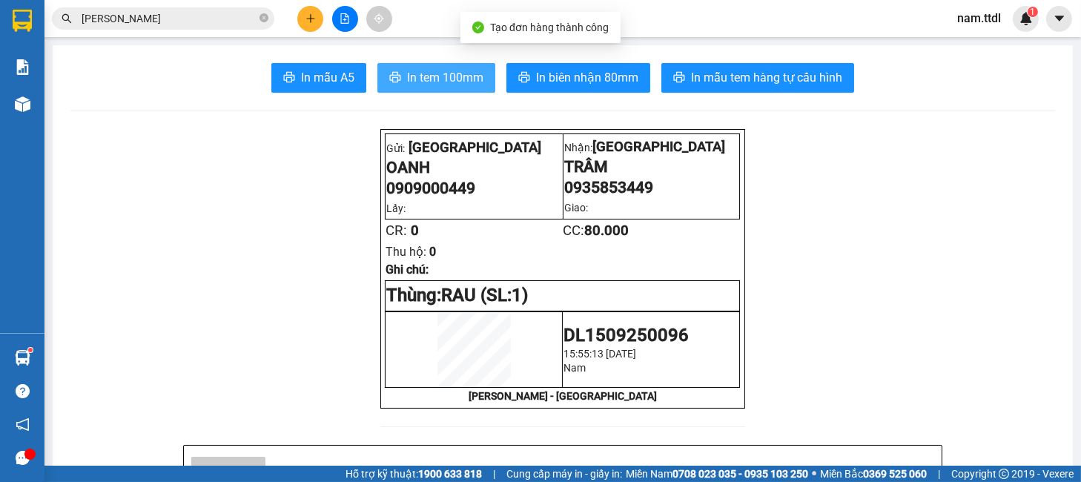
click at [452, 81] on span "In tem 100mm" at bounding box center [445, 77] width 76 height 19
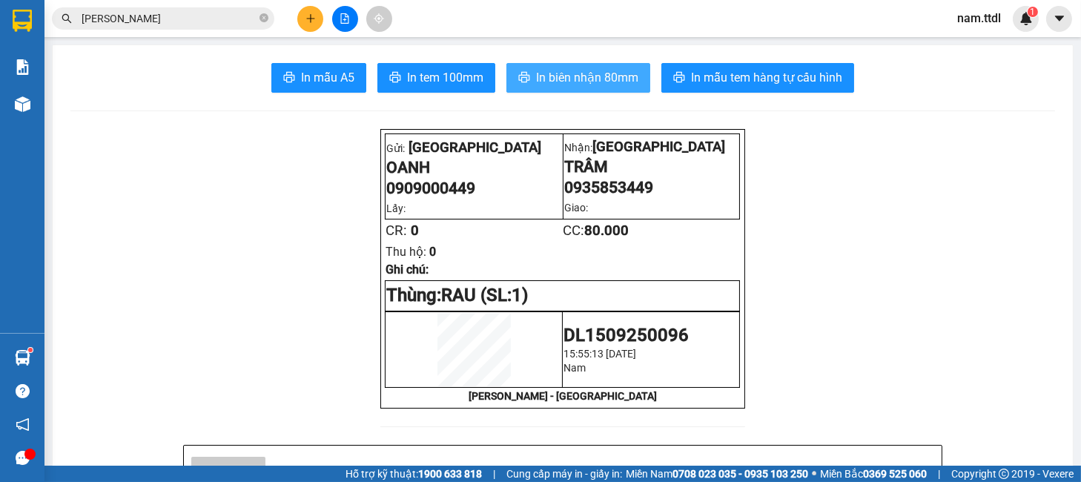
click at [583, 87] on span "In biên nhận 80mm" at bounding box center [587, 77] width 102 height 19
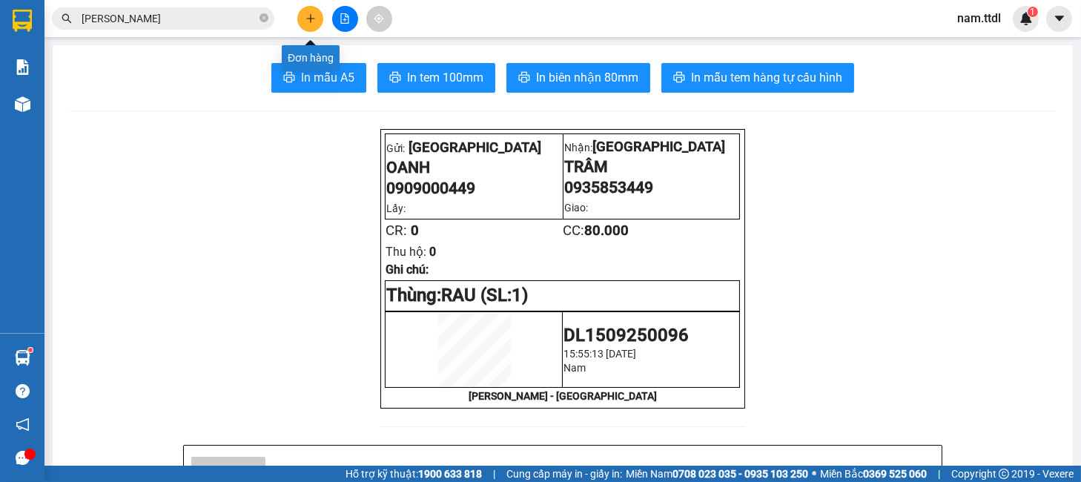
click at [306, 15] on icon "plus" at bounding box center [311, 18] width 10 height 10
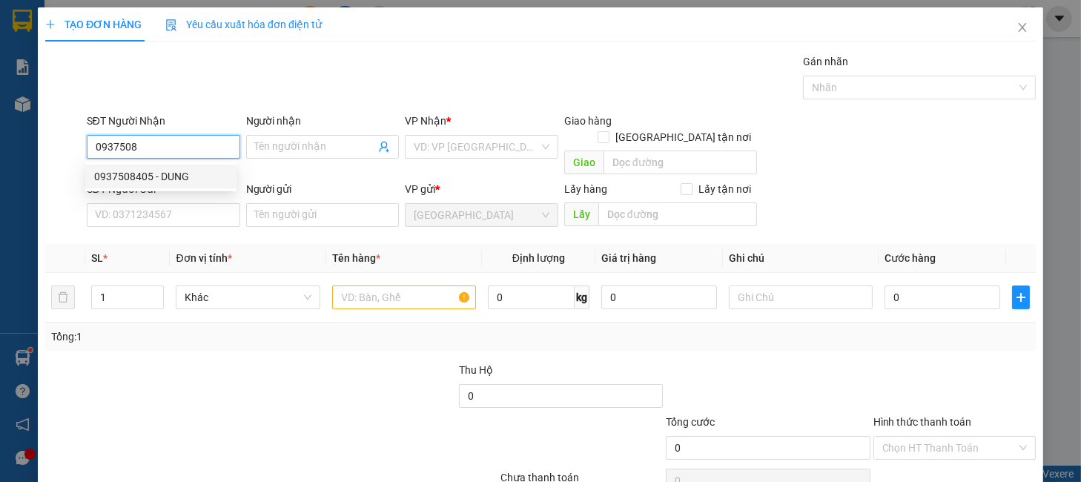
drag, startPoint x: 191, startPoint y: 176, endPoint x: 207, endPoint y: 182, distance: 16.7
click at [194, 176] on div "0937508405 - DUNG" at bounding box center [160, 176] width 133 height 16
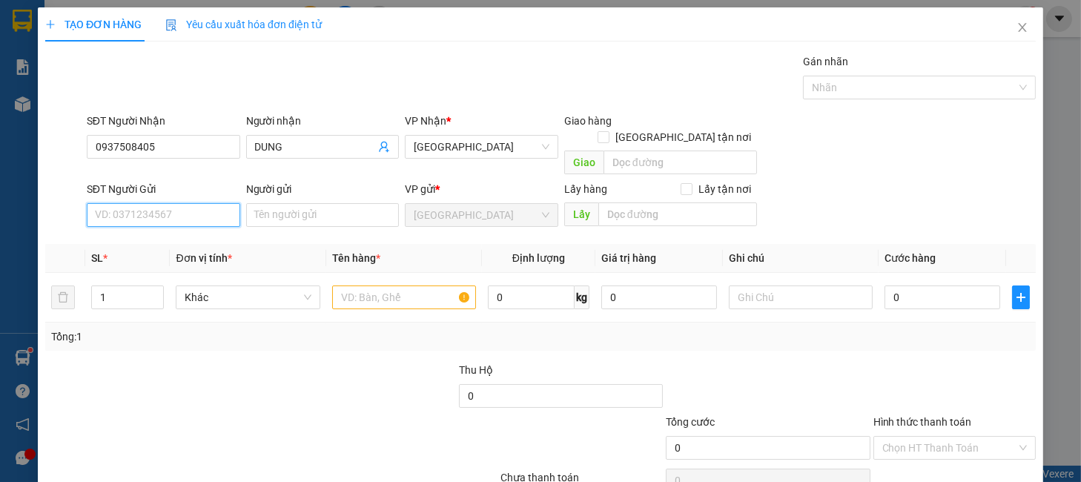
click at [183, 203] on input "SĐT Người Gửi" at bounding box center [163, 215] width 153 height 24
click at [197, 237] on div "0378275469 - HẰNG" at bounding box center [160, 229] width 151 height 24
click at [208, 286] on span "Khác" at bounding box center [248, 297] width 126 height 22
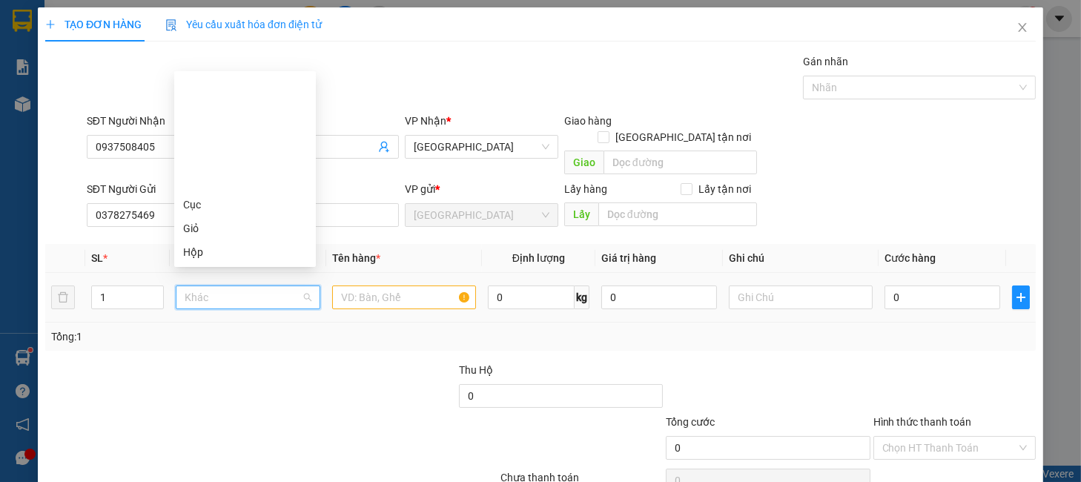
click at [206, 291] on div "Thùng" at bounding box center [245, 299] width 124 height 16
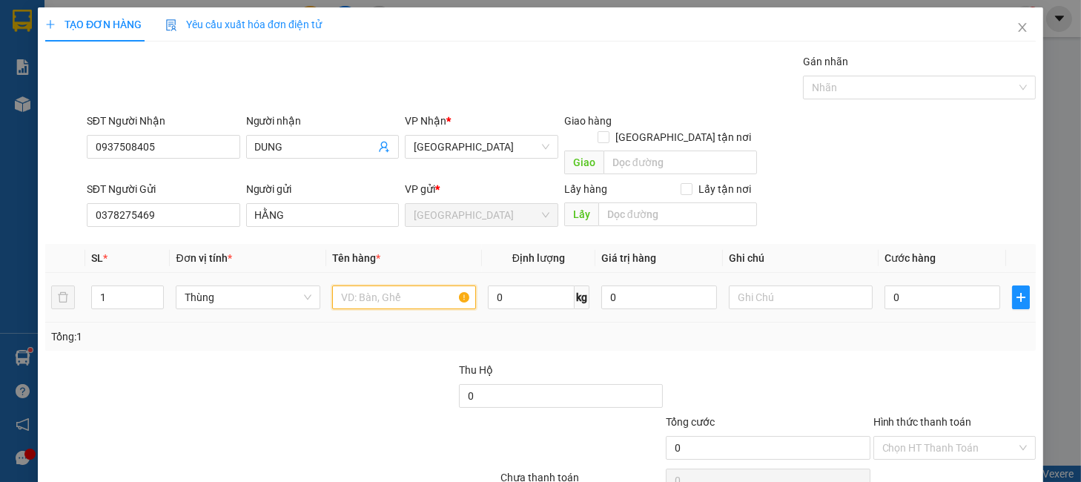
click at [372, 285] on input "text" at bounding box center [404, 297] width 144 height 24
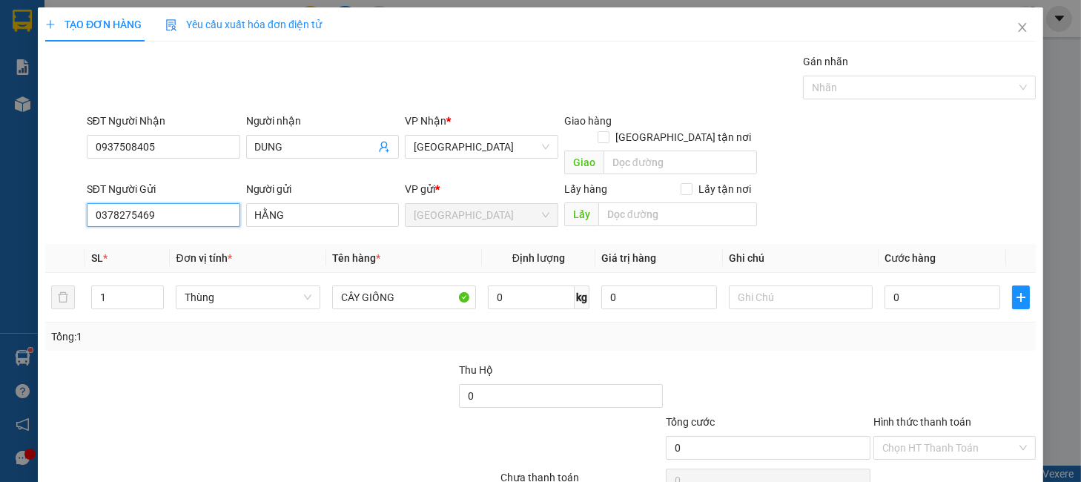
click at [190, 205] on input "0378275469" at bounding box center [163, 215] width 153 height 24
click at [896, 287] on input "0" at bounding box center [943, 297] width 116 height 24
click at [934, 335] on div "Transit Pickup Surcharge Ids Transit Deliver Surcharge Ids Transit Deliver Surc…" at bounding box center [540, 291] width 991 height 477
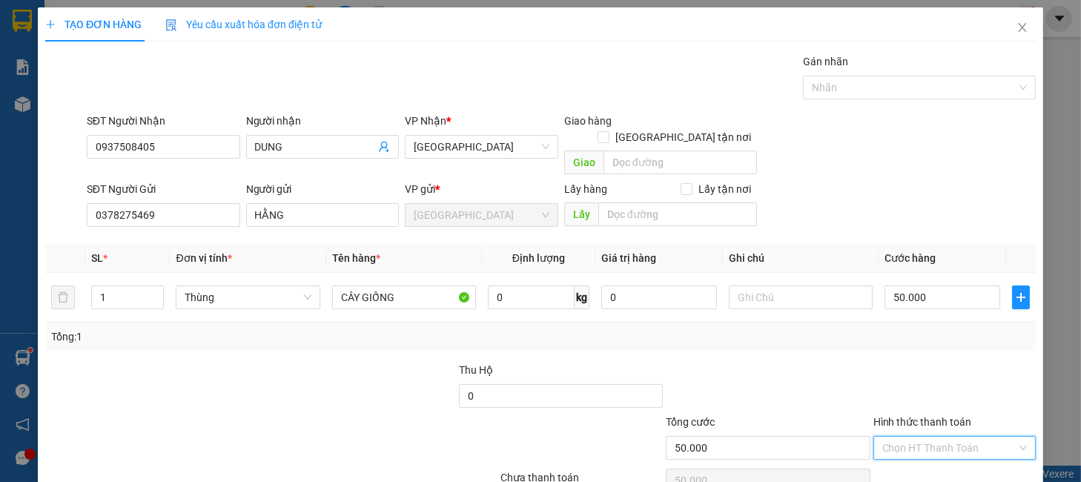
click at [934, 437] on input "Hình thức thanh toán" at bounding box center [949, 448] width 134 height 22
click at [937, 453] on div "Tại văn phòng" at bounding box center [942, 461] width 142 height 16
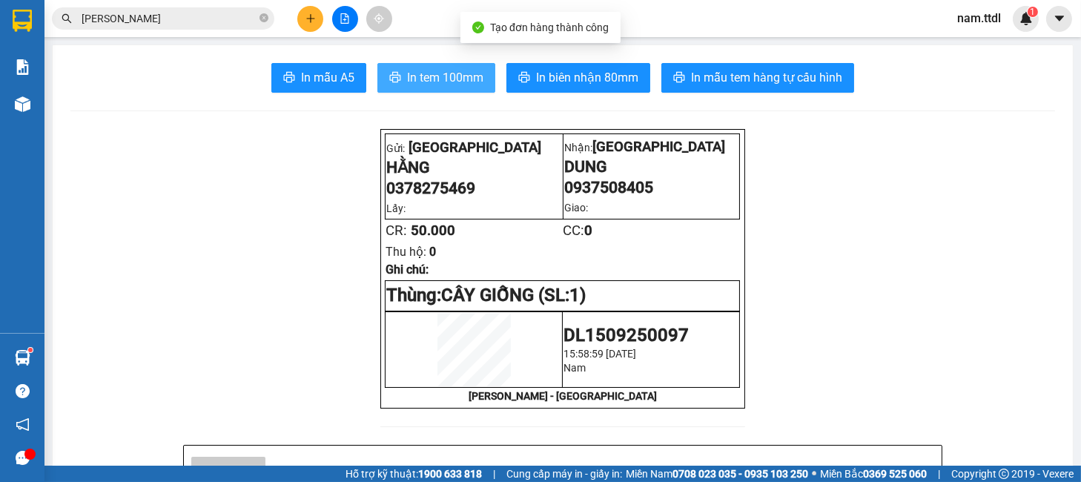
click at [408, 78] on span "In tem 100mm" at bounding box center [445, 77] width 76 height 19
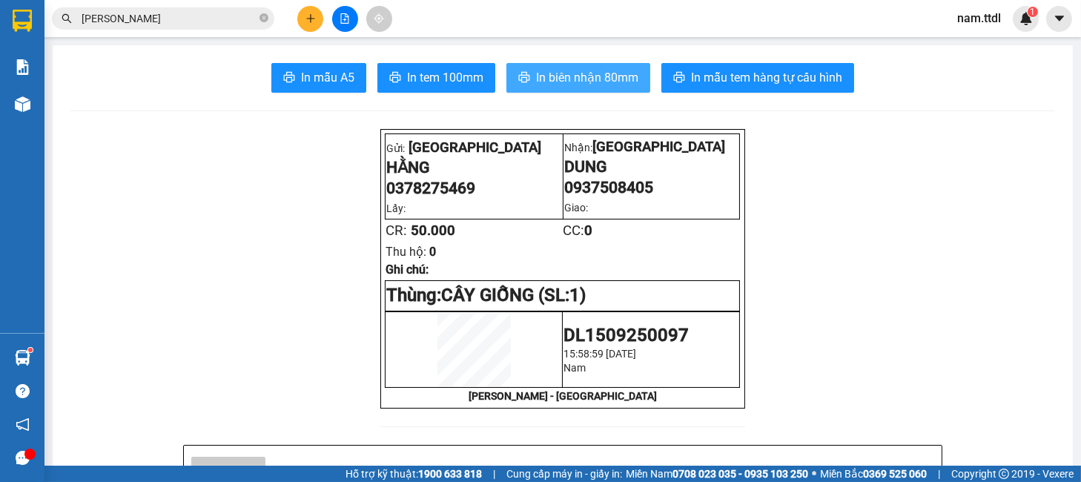
click at [584, 86] on span "In biên nhận 80mm" at bounding box center [587, 77] width 102 height 19
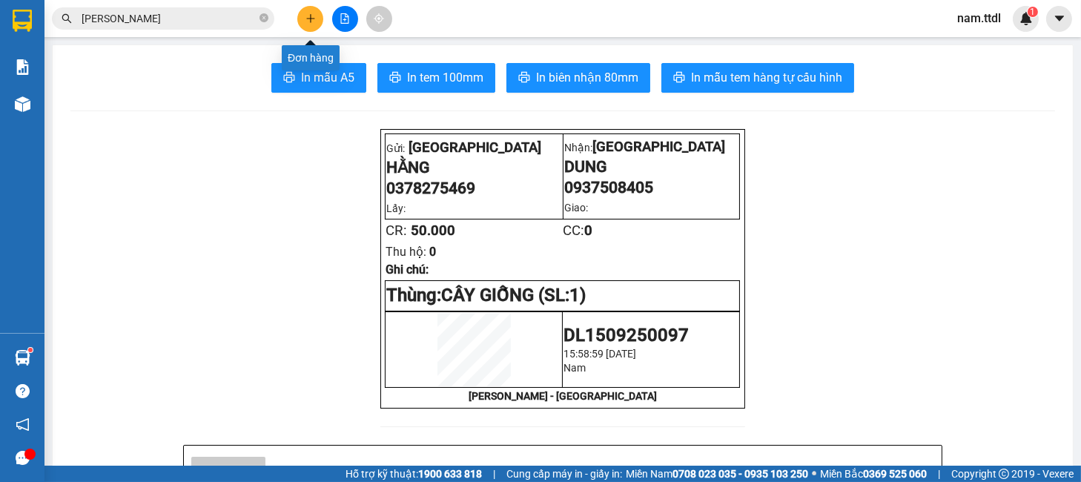
click at [302, 25] on button at bounding box center [310, 19] width 26 height 26
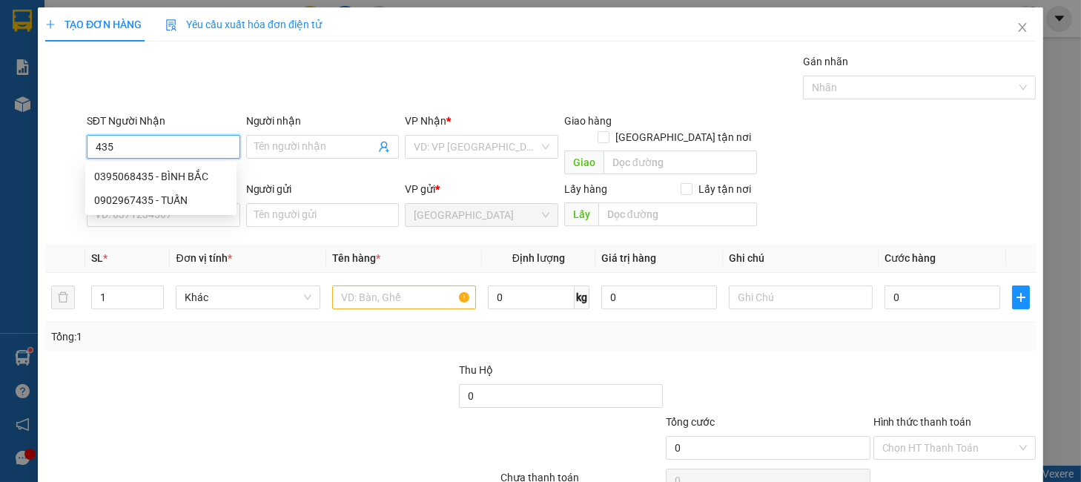
click at [222, 154] on input "435" at bounding box center [163, 147] width 153 height 24
click at [211, 177] on div "0395068435 - BÌNH BẮC" at bounding box center [160, 176] width 133 height 16
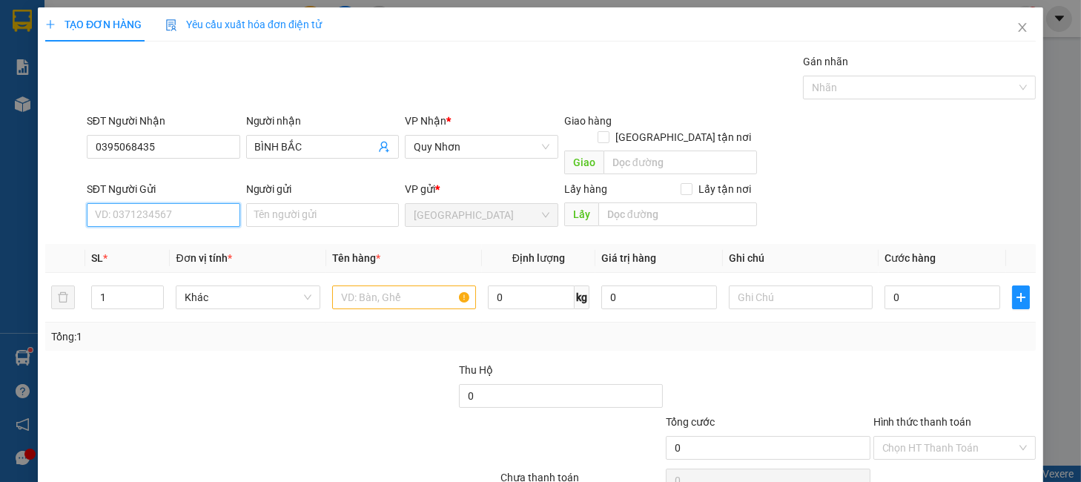
click at [182, 203] on input "SĐT Người Gửi" at bounding box center [163, 215] width 153 height 24
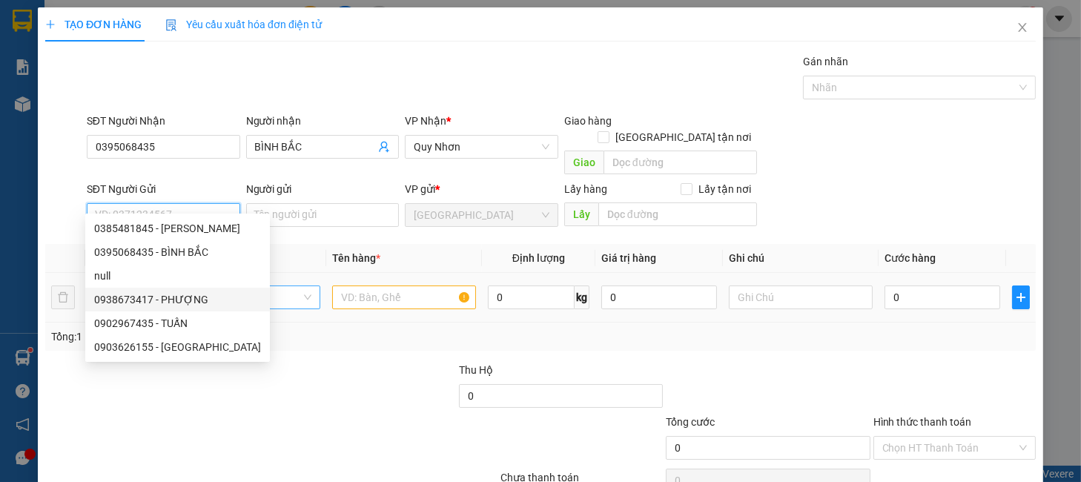
click at [278, 286] on span "Khác" at bounding box center [248, 297] width 126 height 22
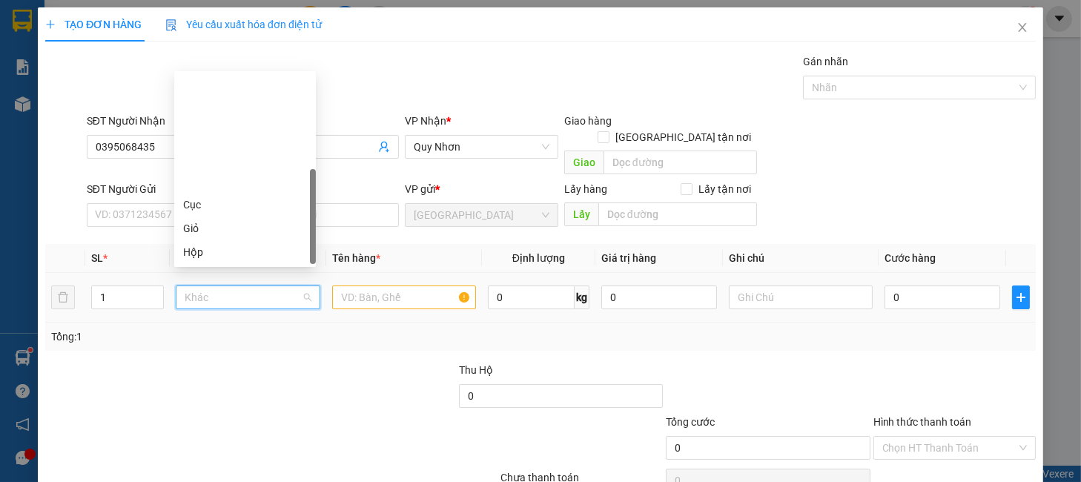
click at [203, 268] on div "Kiện" at bounding box center [245, 276] width 124 height 16
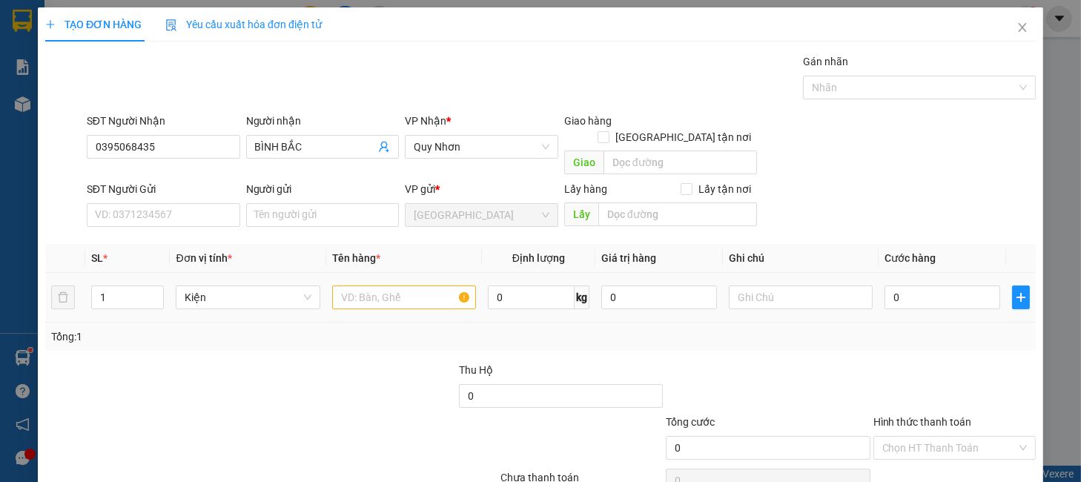
click at [407, 297] on td at bounding box center [404, 298] width 156 height 50
click at [409, 285] on input "text" at bounding box center [404, 297] width 144 height 24
click at [912, 288] on input "0" at bounding box center [943, 297] width 116 height 24
click at [892, 329] on div "Tổng: 1" at bounding box center [540, 337] width 979 height 16
click at [907, 437] on input "Hình thức thanh toán" at bounding box center [949, 448] width 134 height 22
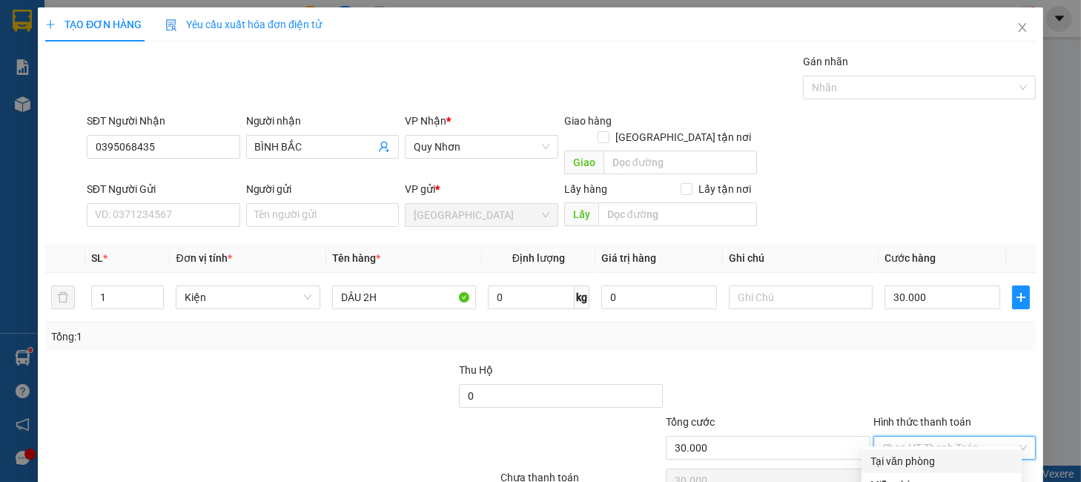
drag, startPoint x: 914, startPoint y: 396, endPoint x: 922, endPoint y: 421, distance: 26.5
click at [915, 453] on div "Tại văn phòng" at bounding box center [942, 461] width 142 height 16
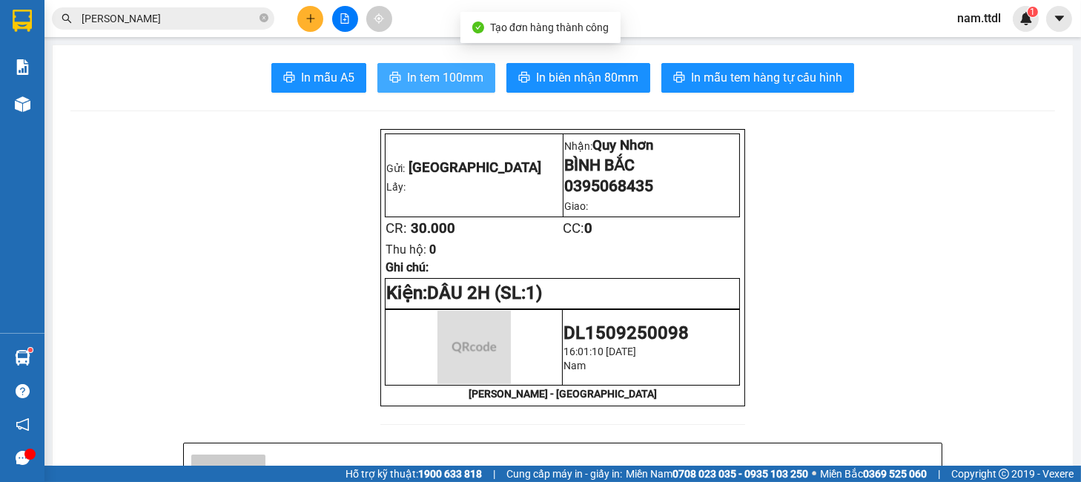
click at [429, 75] on span "In tem 100mm" at bounding box center [445, 77] width 76 height 19
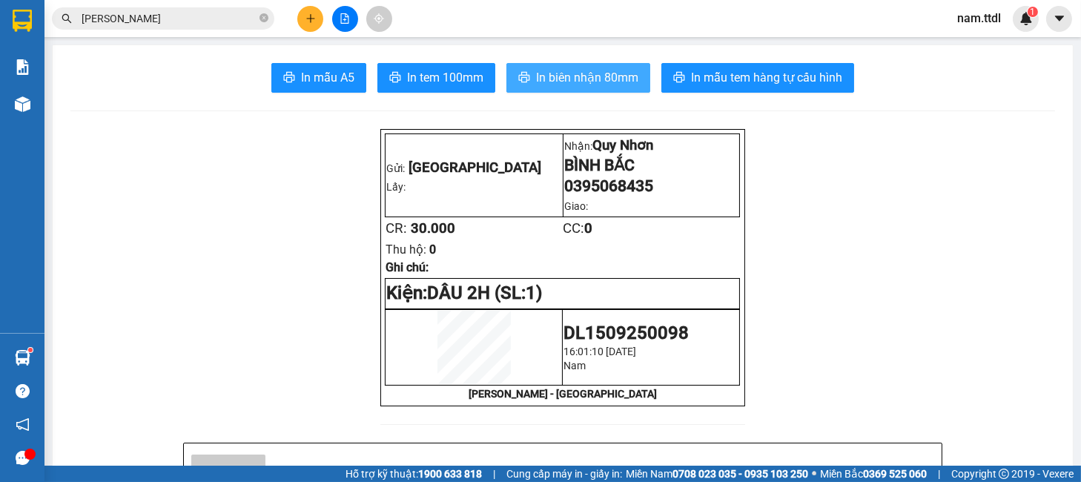
click at [613, 72] on span "In biên nhận 80mm" at bounding box center [587, 77] width 102 height 19
click at [311, 18] on icon "plus" at bounding box center [310, 18] width 8 height 1
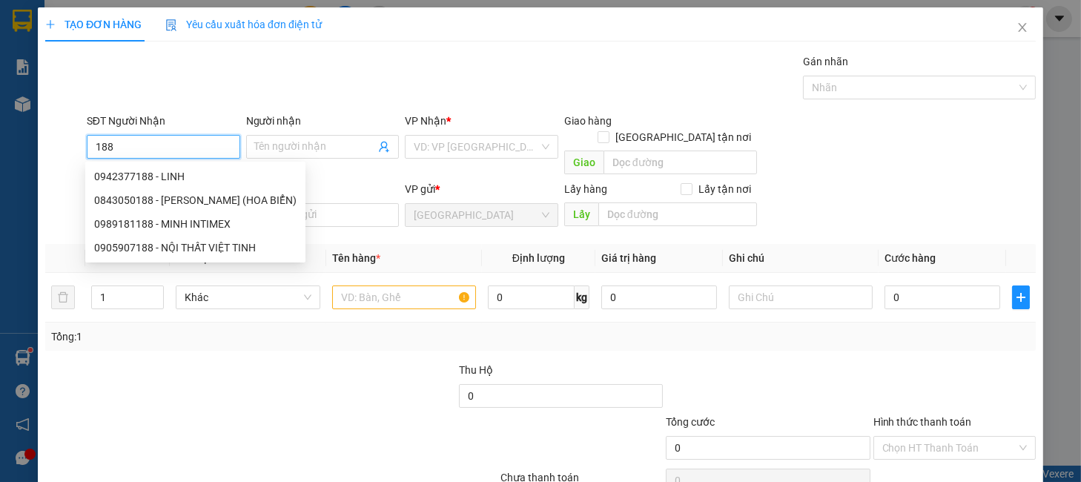
click at [156, 153] on input "188" at bounding box center [163, 147] width 153 height 24
click at [188, 219] on div "0989181188 - MINH INTIMEX" at bounding box center [195, 224] width 202 height 16
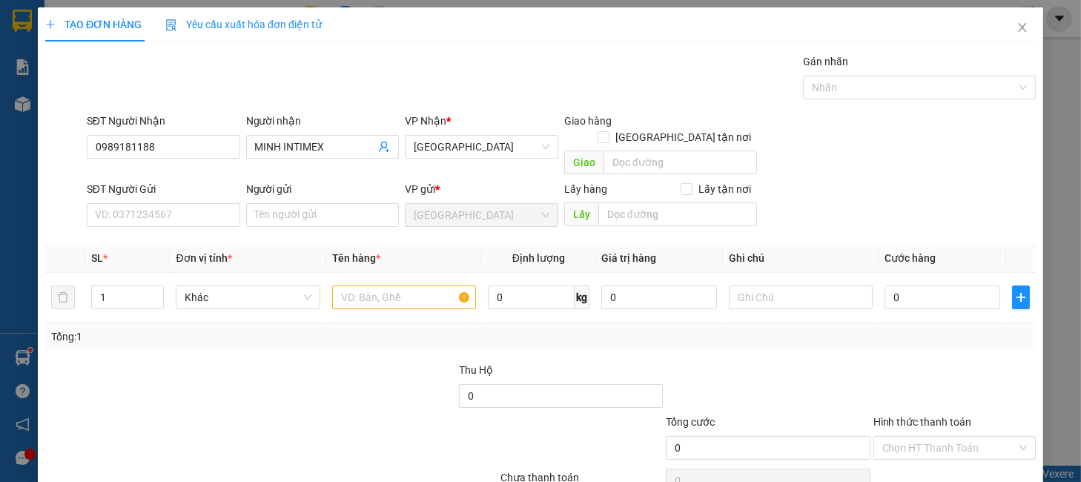
click at [197, 252] on span "Đơn vị tính *" at bounding box center [204, 258] width 56 height 12
click at [196, 203] on input "SĐT Người Gửi" at bounding box center [163, 215] width 153 height 24
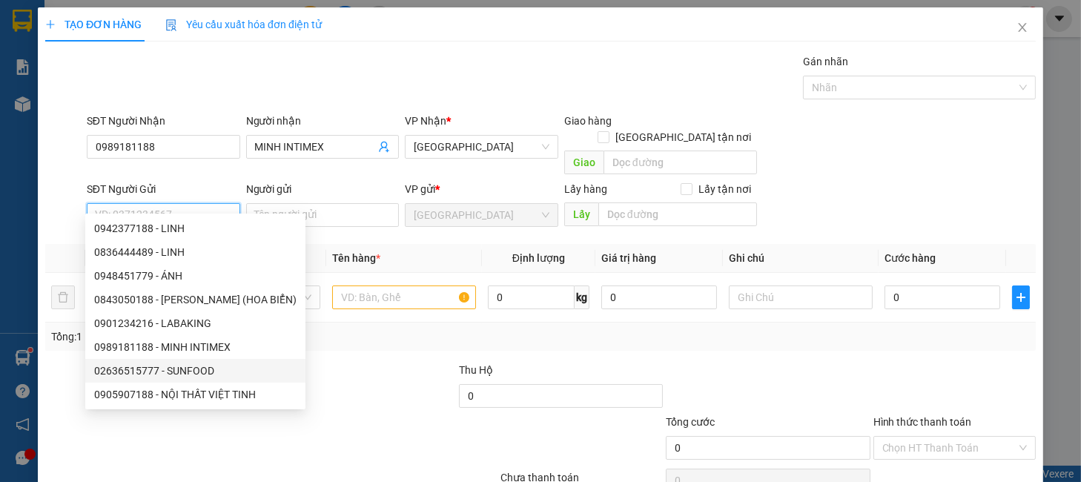
click at [202, 366] on div "02636515777 - SUNFOOD" at bounding box center [195, 371] width 202 height 16
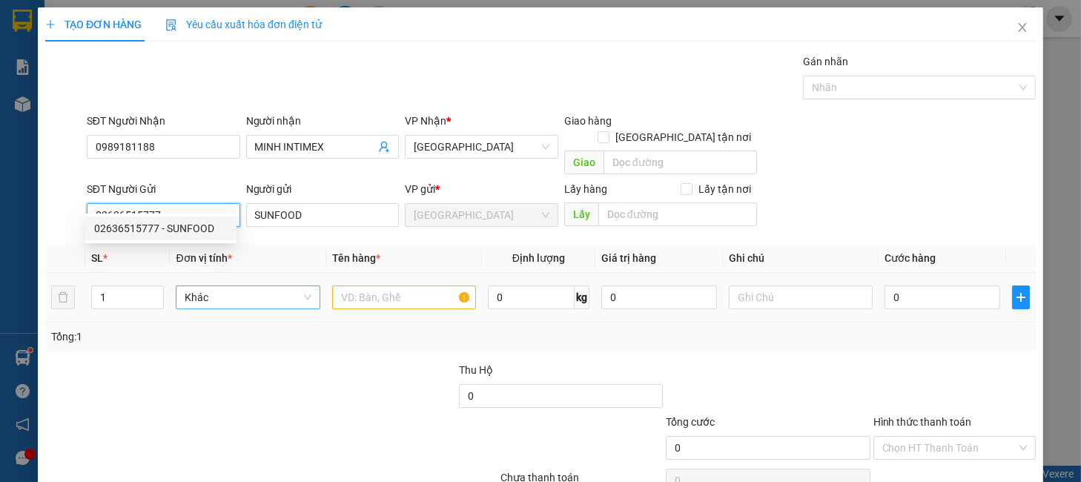
click at [262, 286] on span "Khác" at bounding box center [248, 297] width 126 height 22
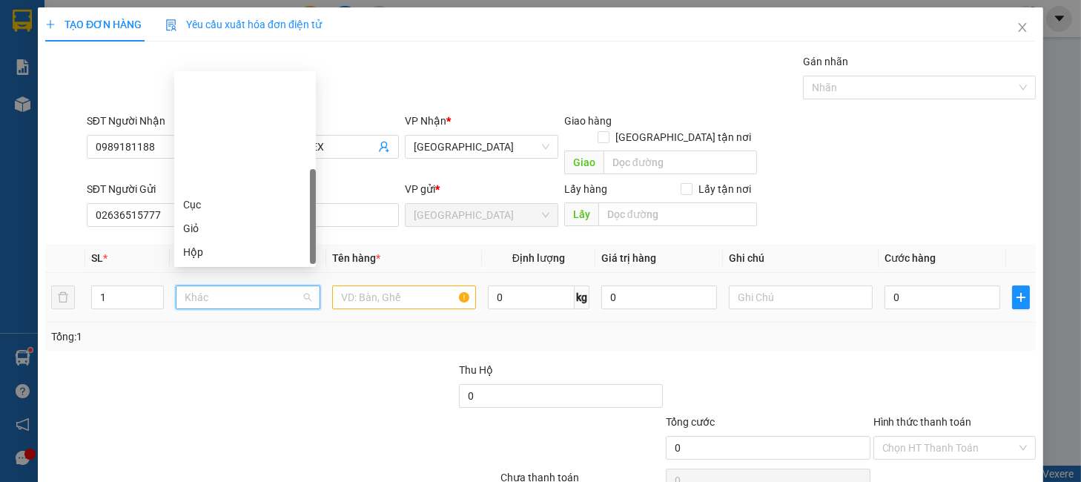
click at [214, 291] on div "Thùng" at bounding box center [245, 299] width 124 height 16
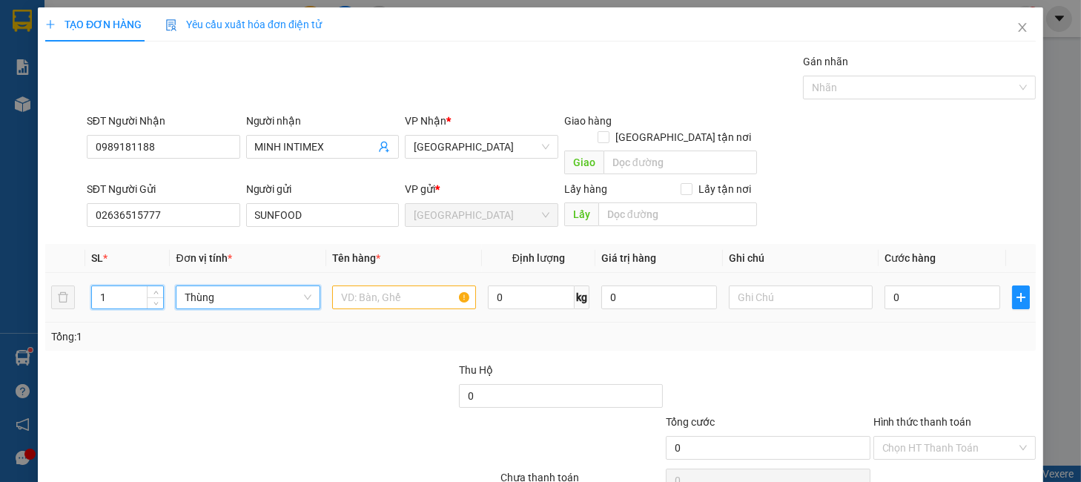
drag, startPoint x: 133, startPoint y: 277, endPoint x: 117, endPoint y: 342, distance: 67.3
click at [56, 300] on tr "1 Thùng Thùng 0 kg 0 0" at bounding box center [540, 298] width 991 height 50
click at [351, 285] on input "text" at bounding box center [404, 297] width 144 height 24
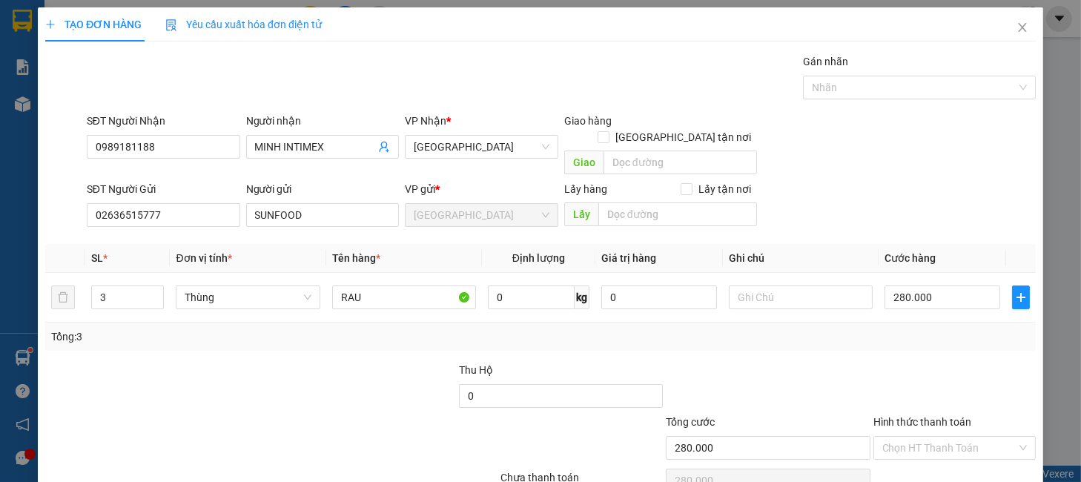
click at [825, 344] on div "Transit Pickup Surcharge Ids Transit Deliver Surcharge Ids Transit Deliver Surc…" at bounding box center [540, 291] width 991 height 477
drag, startPoint x: 912, startPoint y: 372, endPoint x: 914, endPoint y: 404, distance: 32.7
click at [912, 437] on input "Hình thức thanh toán" at bounding box center [949, 448] width 134 height 22
click at [914, 453] on div "Tại văn phòng" at bounding box center [942, 461] width 142 height 16
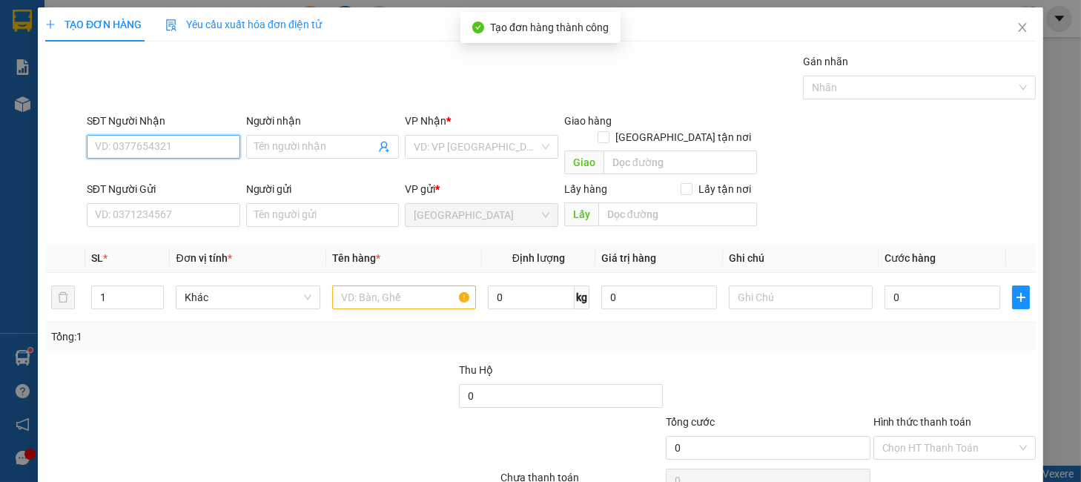
click at [174, 135] on input "SĐT Người Nhận" at bounding box center [163, 147] width 153 height 24
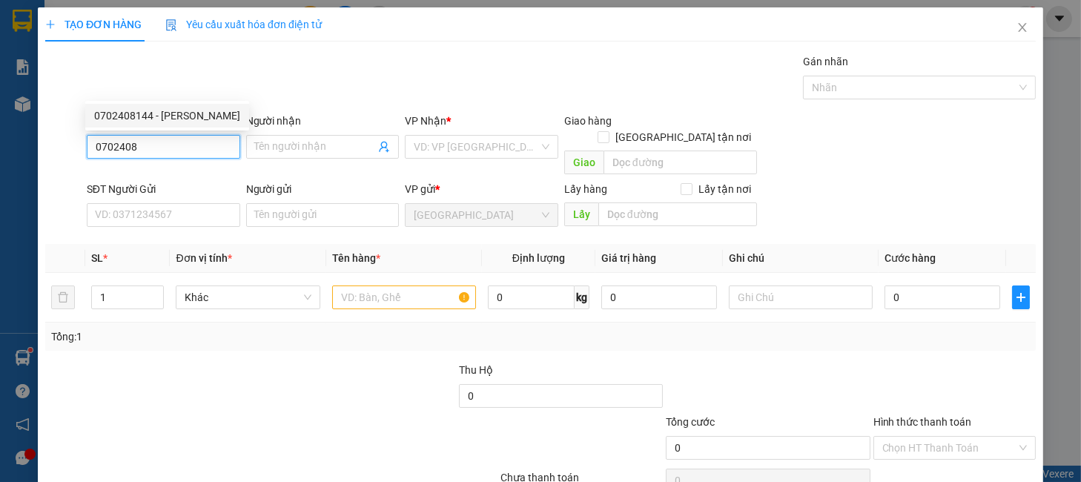
click at [193, 118] on div "0702408144 - HỒNG VÂN" at bounding box center [167, 116] width 146 height 16
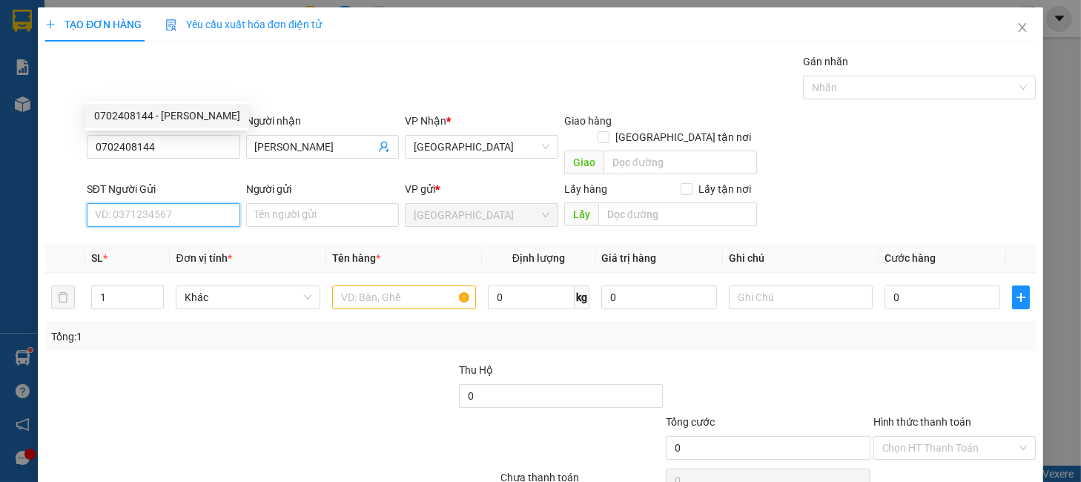
click at [194, 203] on input "SĐT Người Gửi" at bounding box center [163, 215] width 153 height 24
click at [179, 203] on input "SĐT Người Gửi" at bounding box center [163, 215] width 153 height 24
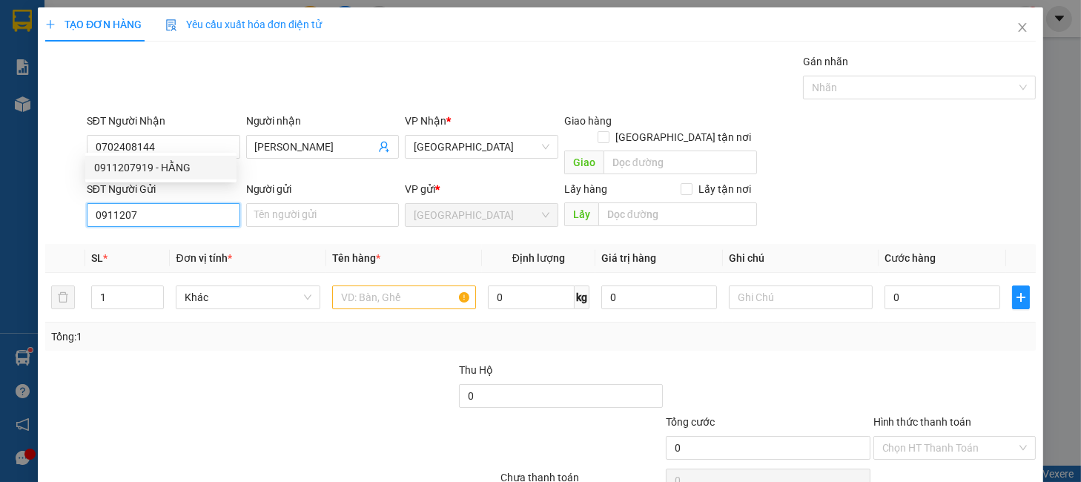
click at [180, 173] on div "0911207919 - HẰNG" at bounding box center [160, 167] width 133 height 16
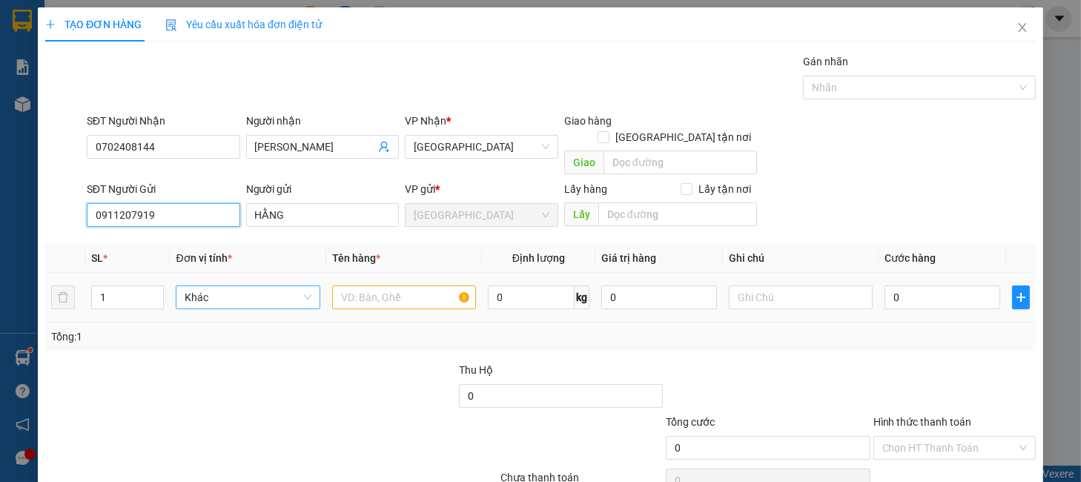
click at [200, 286] on span "Khác" at bounding box center [248, 297] width 126 height 22
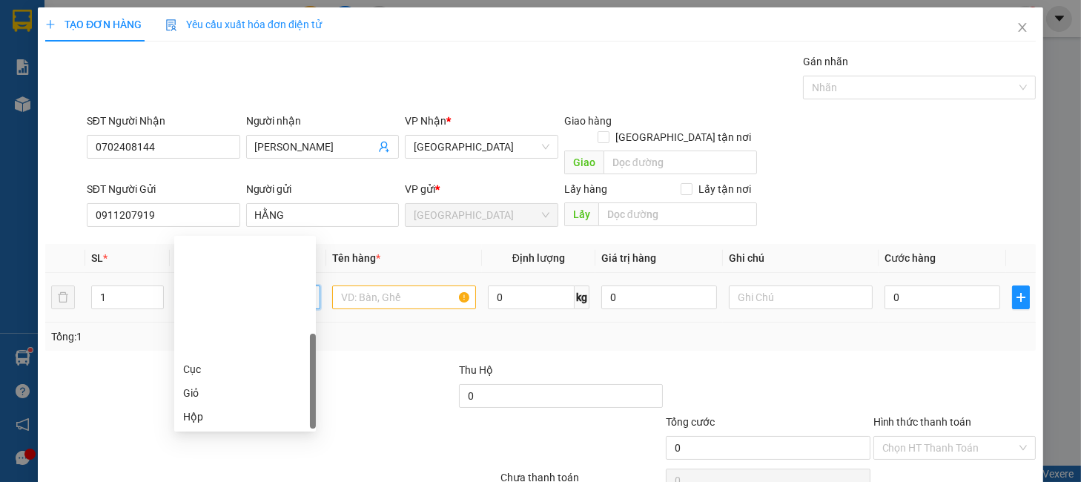
click at [204, 452] on div "Thùng" at bounding box center [245, 464] width 142 height 24
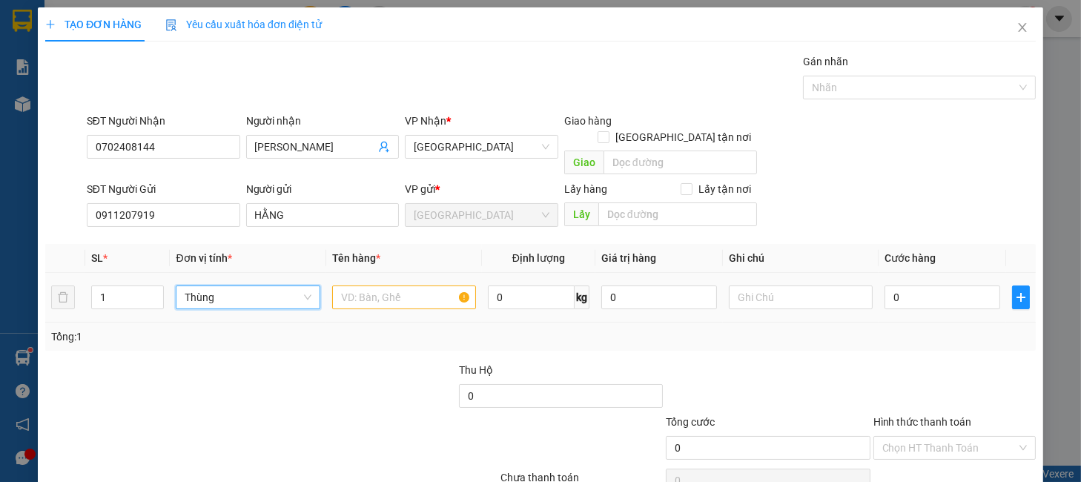
click at [242, 286] on span "Thùng" at bounding box center [248, 297] width 126 height 22
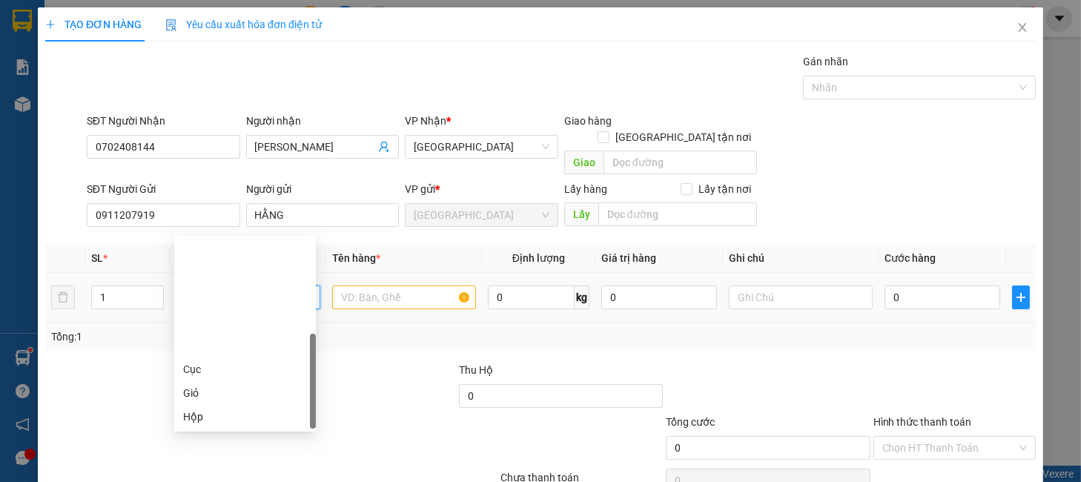
click at [197, 432] on div "Kiện" at bounding box center [245, 440] width 124 height 16
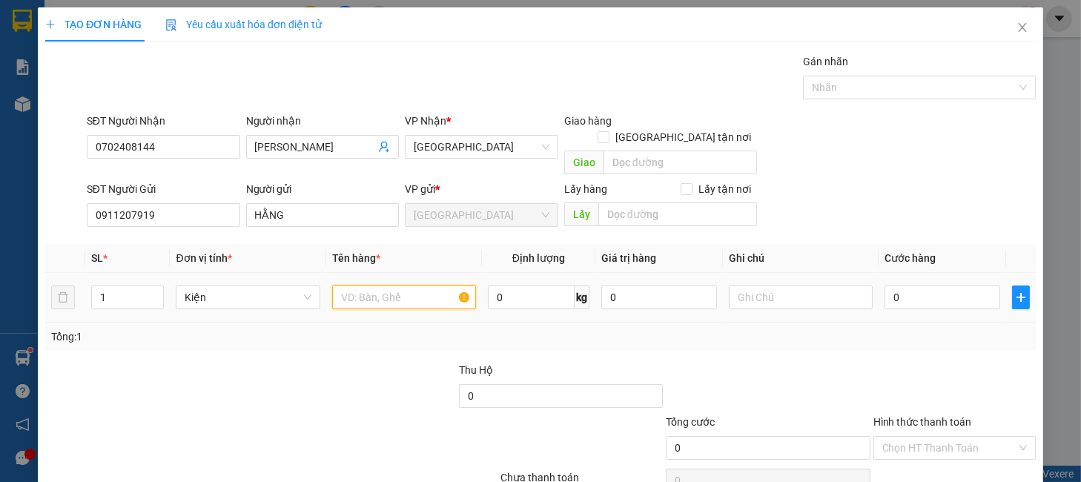
click at [372, 285] on input "text" at bounding box center [404, 297] width 144 height 24
drag, startPoint x: 861, startPoint y: 294, endPoint x: 888, endPoint y: 324, distance: 39.9
click at [872, 362] on div at bounding box center [954, 388] width 165 height 52
click at [904, 437] on input "Hình thức thanh toán" at bounding box center [949, 448] width 134 height 22
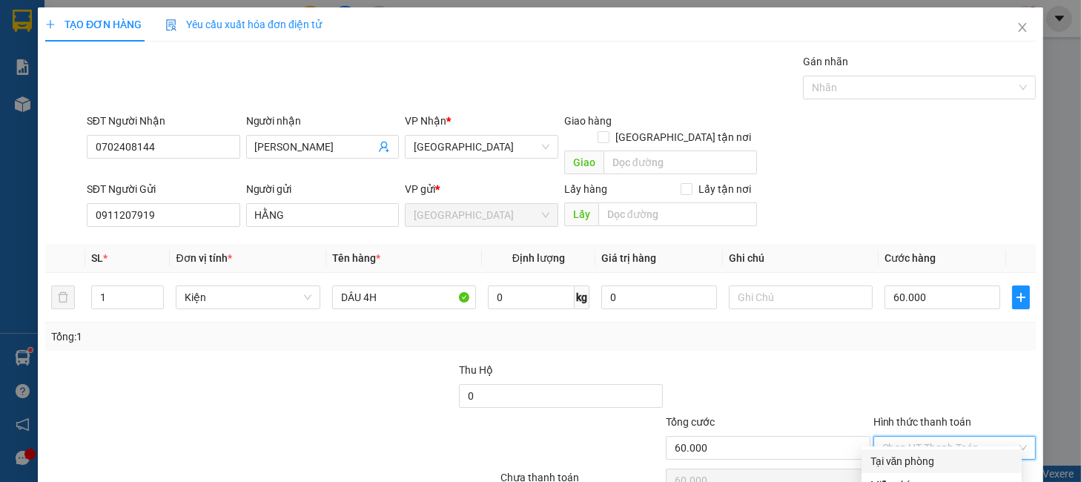
click at [908, 453] on div "Tại văn phòng" at bounding box center [942, 461] width 142 height 16
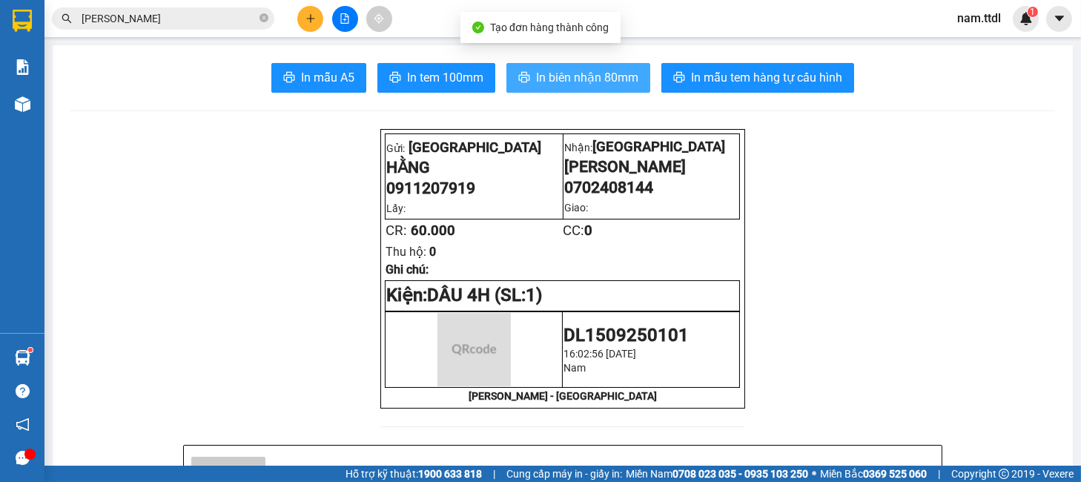
click at [580, 83] on span "In biên nhận 80mm" at bounding box center [587, 77] width 102 height 19
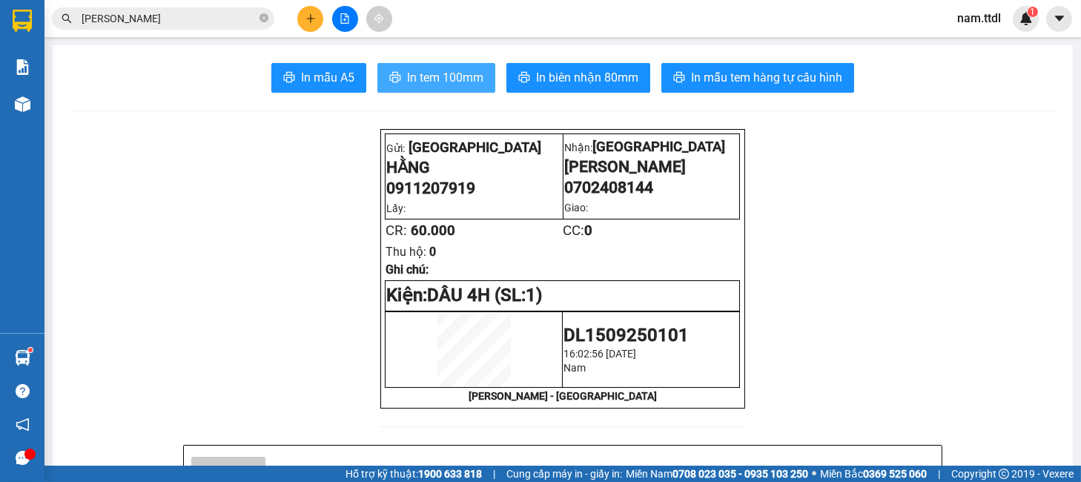
click at [449, 77] on span "In tem 100mm" at bounding box center [445, 77] width 76 height 19
click at [311, 12] on button at bounding box center [310, 19] width 26 height 26
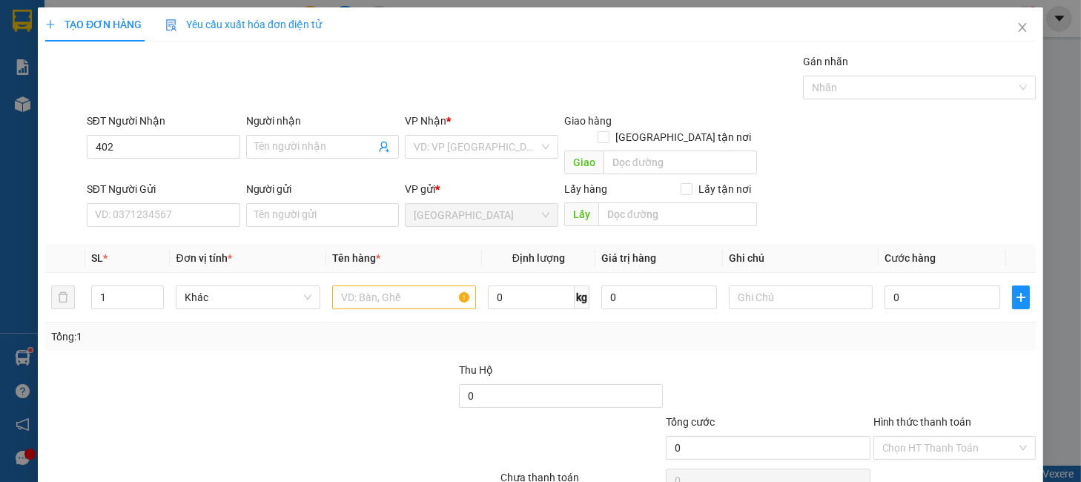
click at [164, 160] on div "SĐT Người Nhận 402 402" at bounding box center [163, 139] width 153 height 52
click at [164, 152] on input "402" at bounding box center [163, 147] width 153 height 24
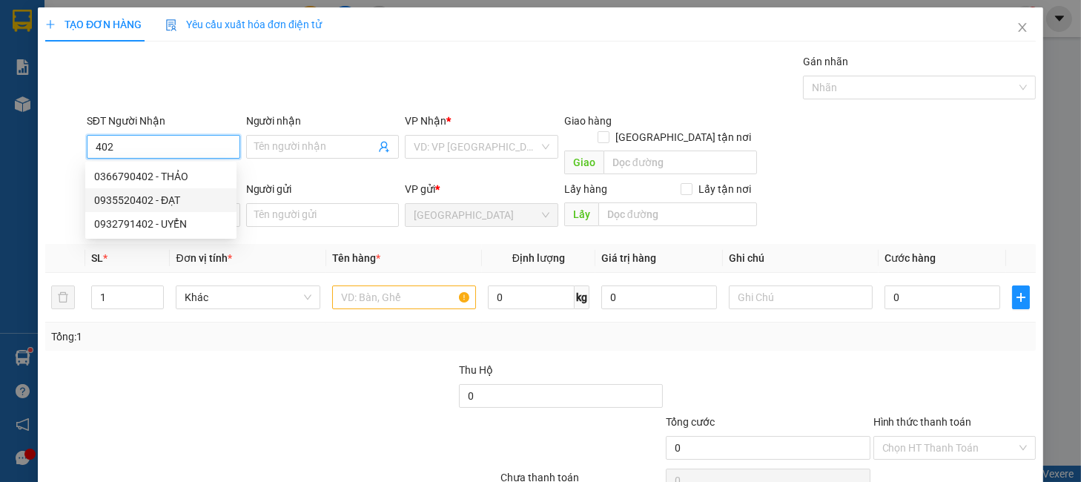
click at [178, 197] on div "0935520402 - ĐẠT" at bounding box center [160, 200] width 133 height 16
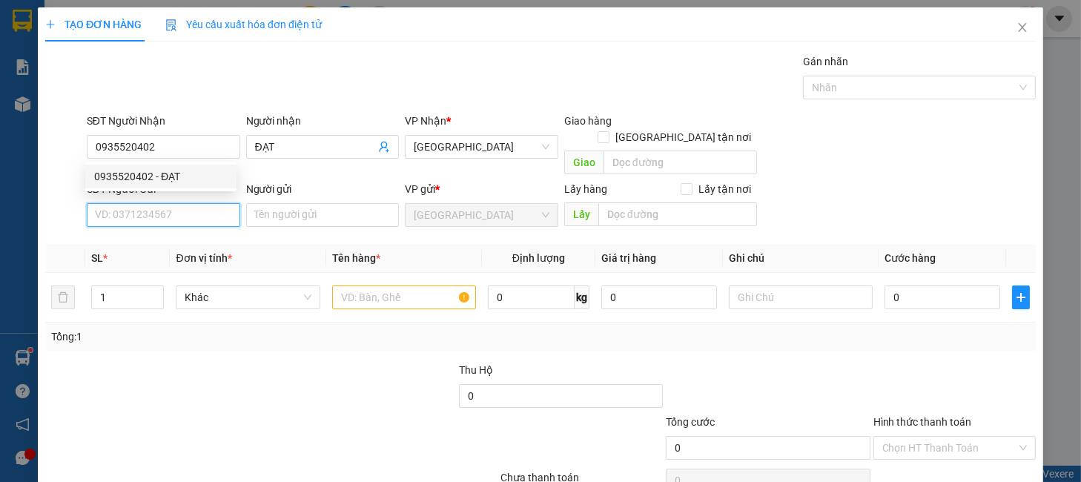
click at [185, 208] on input "SĐT Người Gửi" at bounding box center [163, 215] width 153 height 24
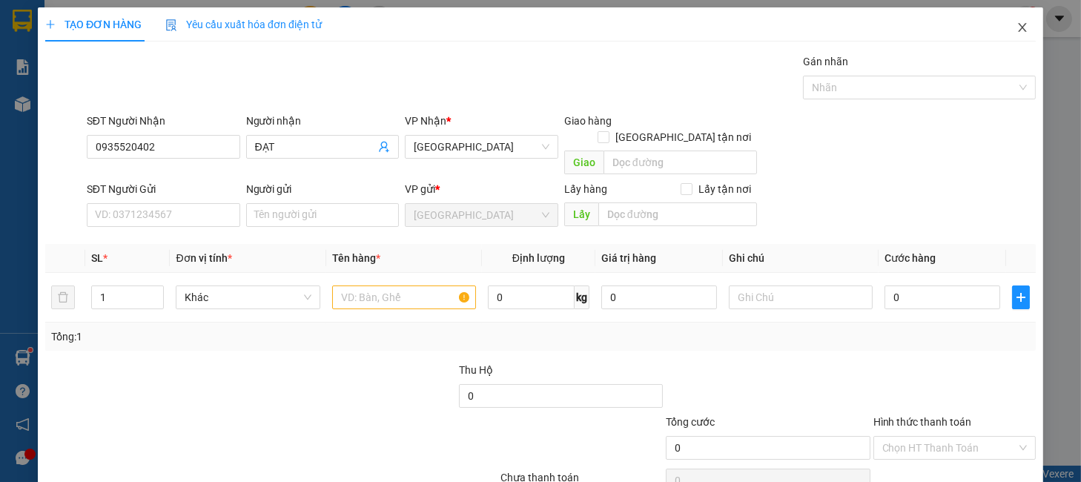
click at [1017, 29] on icon "close" at bounding box center [1023, 28] width 12 height 12
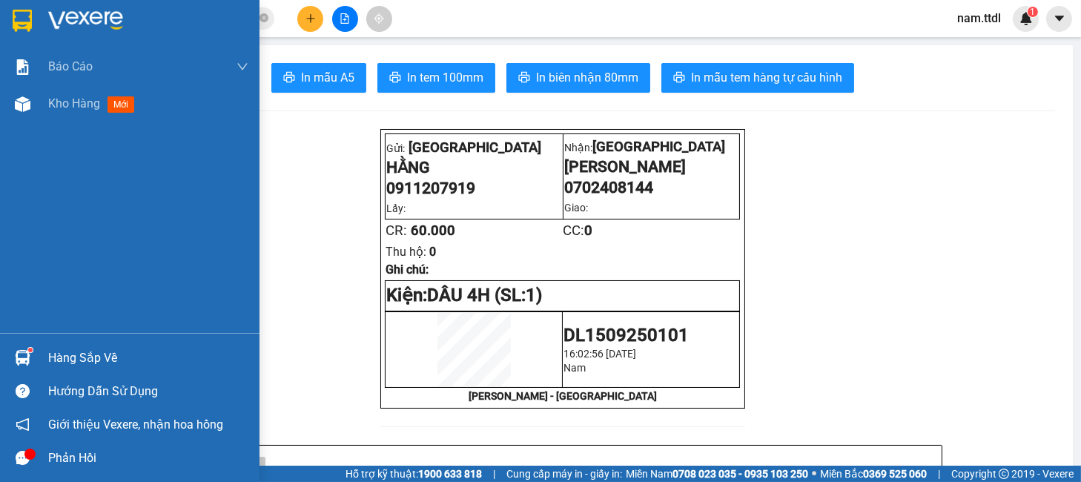
click at [38, 19] on div at bounding box center [130, 24] width 260 height 48
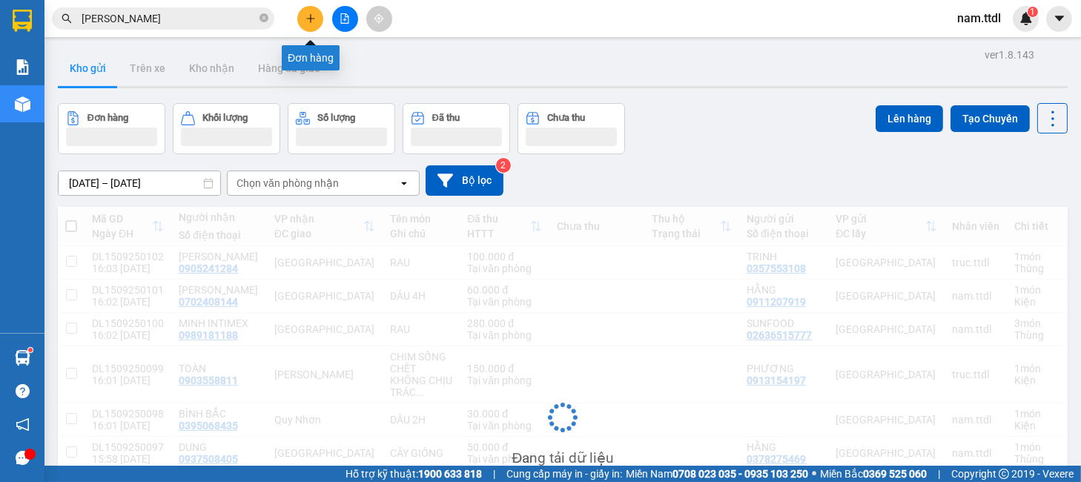
click at [308, 24] on button at bounding box center [310, 19] width 26 height 26
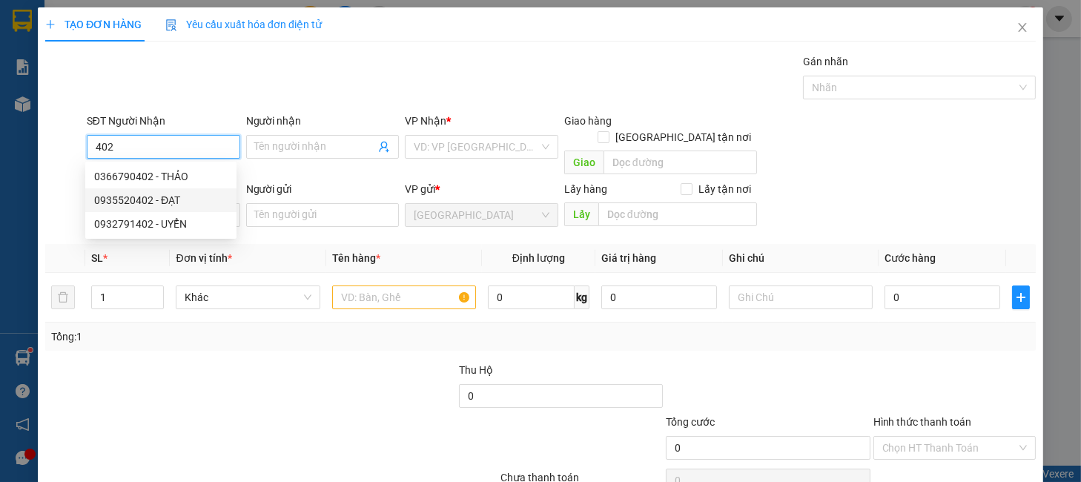
click at [159, 201] on div "0935520402 - ĐẠT" at bounding box center [160, 200] width 133 height 16
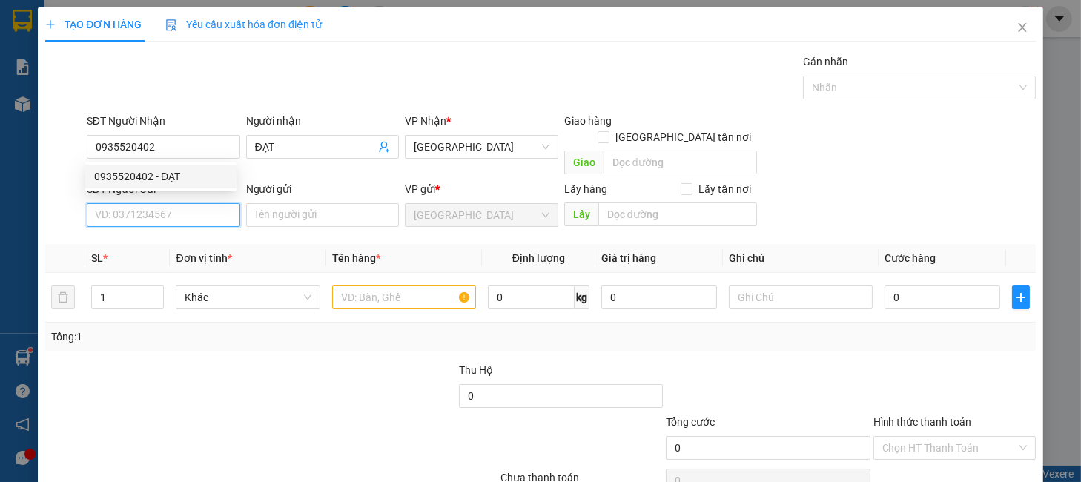
drag, startPoint x: 175, startPoint y: 201, endPoint x: 200, endPoint y: 193, distance: 26.5
click at [178, 203] on input "SĐT Người Gửi" at bounding box center [163, 215] width 153 height 24
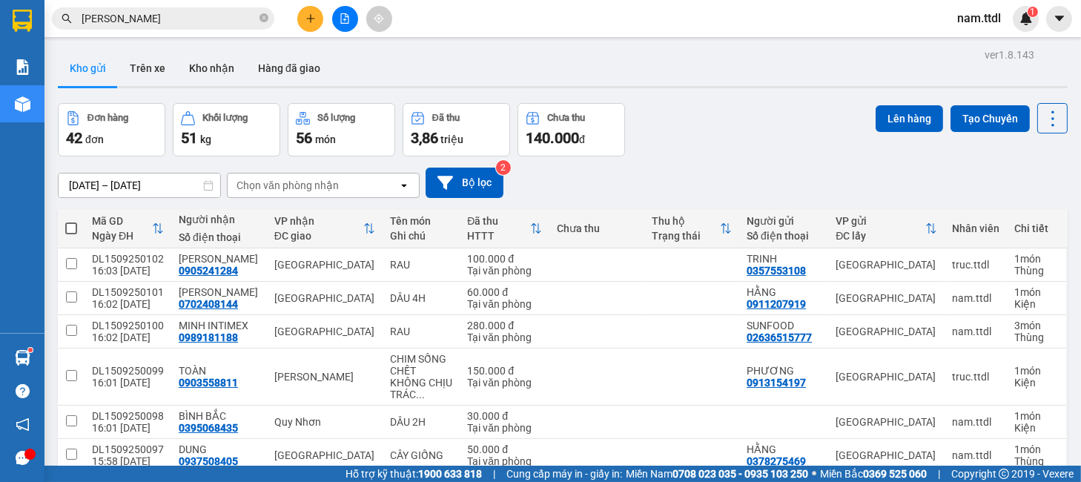
click at [302, 22] on button at bounding box center [310, 19] width 26 height 26
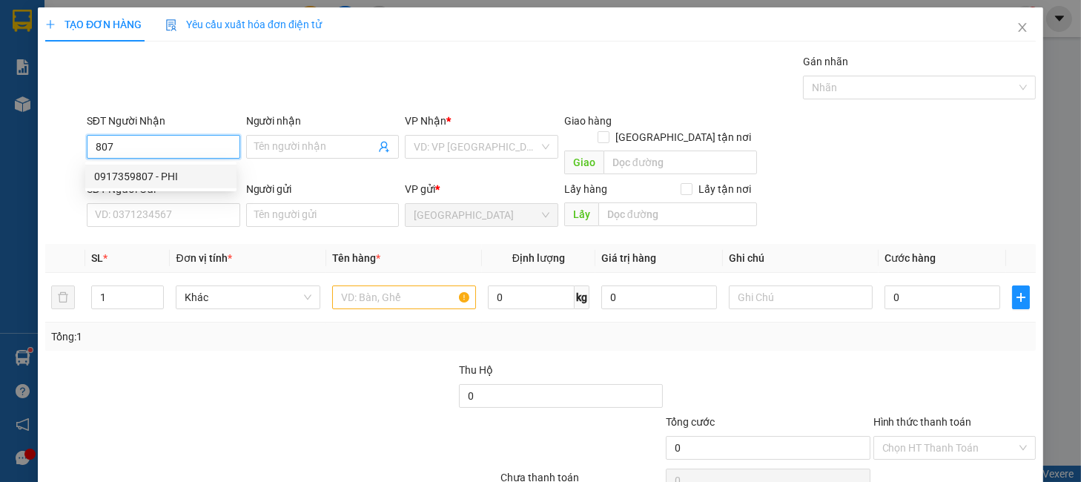
click at [184, 171] on div "0917359807 - PHI" at bounding box center [160, 176] width 133 height 16
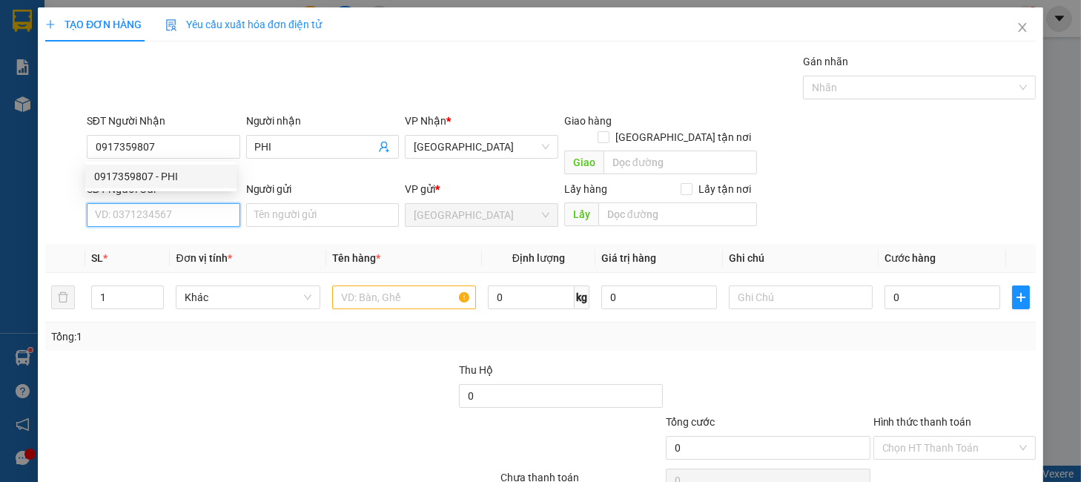
click at [178, 203] on input "SĐT Người Gửi" at bounding box center [163, 215] width 153 height 24
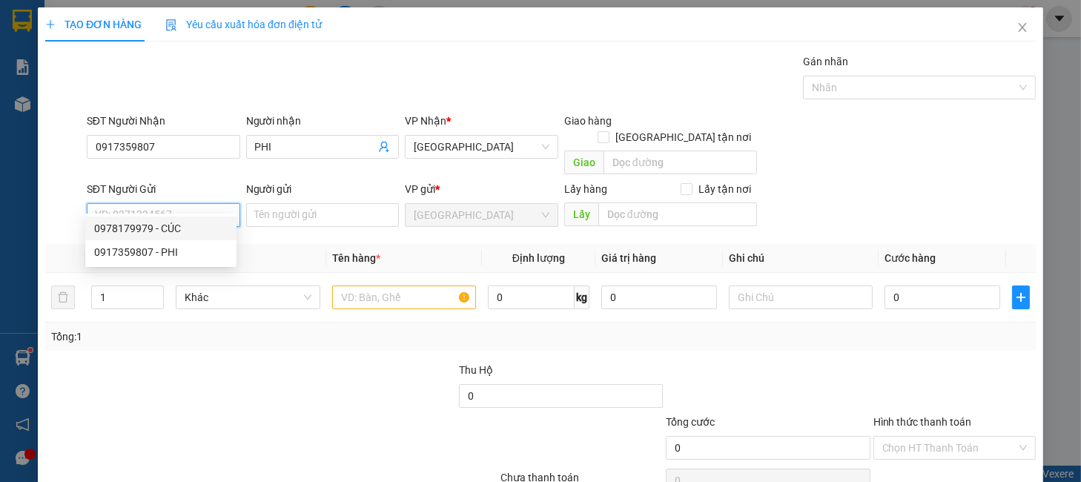
click at [167, 221] on div "0978179979 - CÚC" at bounding box center [160, 228] width 133 height 16
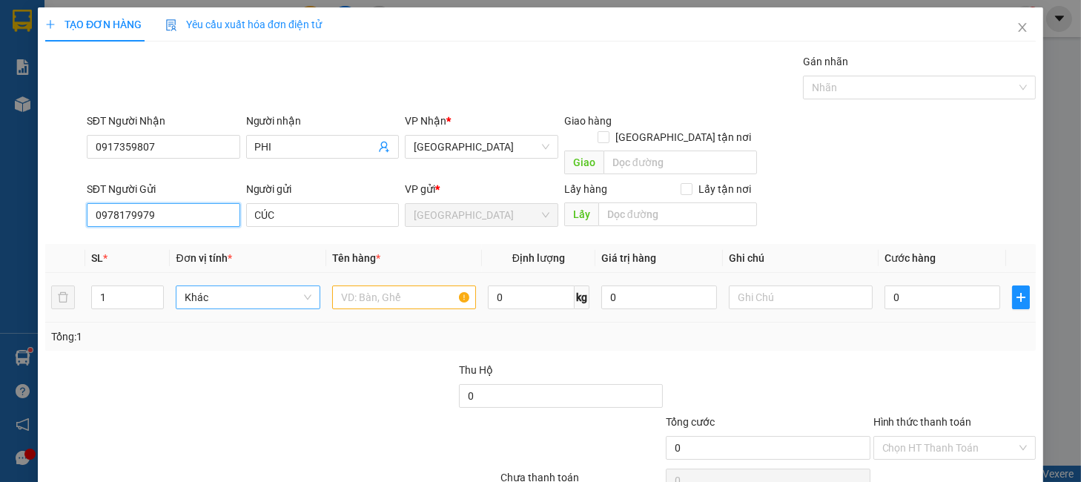
click at [283, 288] on span "Khác" at bounding box center [248, 297] width 126 height 22
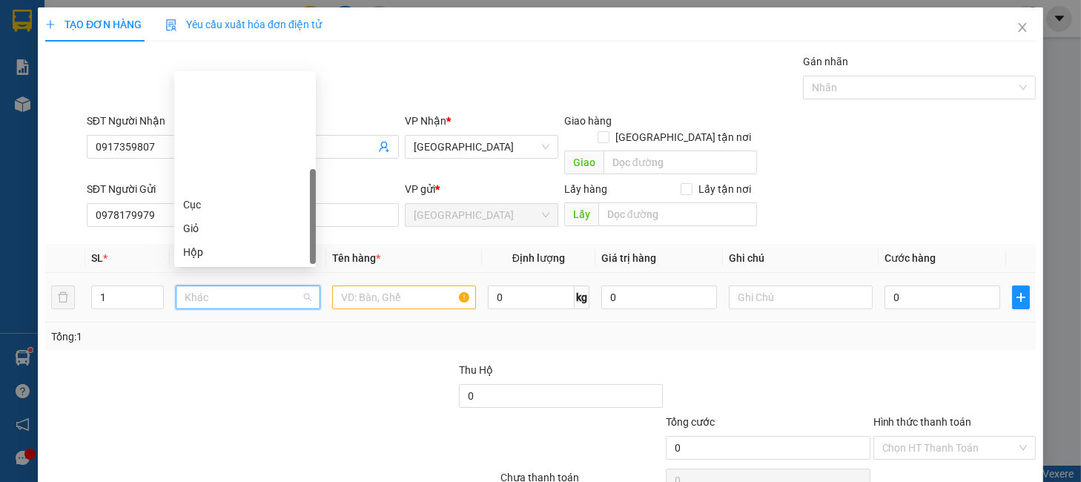
click at [215, 291] on div "Thùng" at bounding box center [245, 299] width 124 height 16
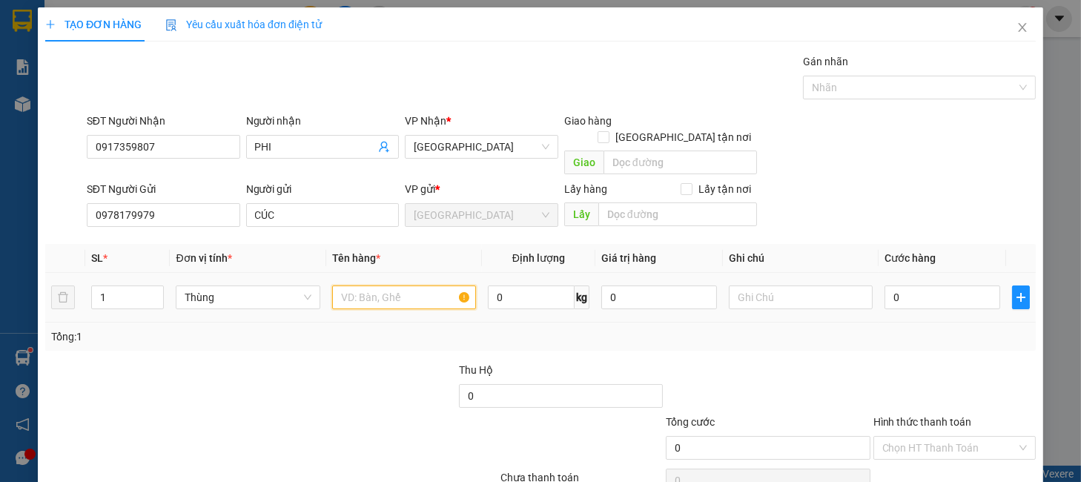
click at [430, 285] on input "text" at bounding box center [404, 297] width 144 height 24
click at [1014, 291] on span "plus" at bounding box center [1021, 297] width 16 height 12
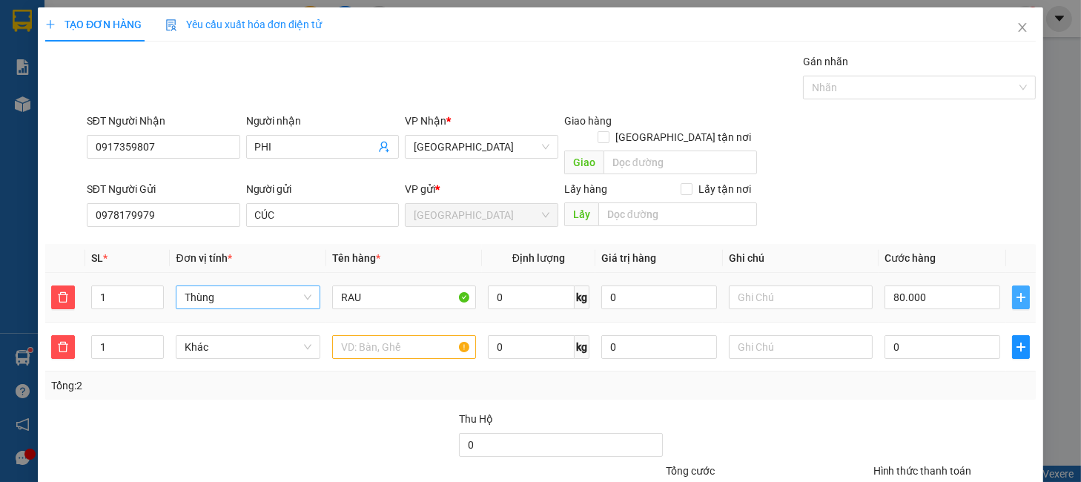
click at [202, 286] on span "Thùng" at bounding box center [248, 297] width 126 height 22
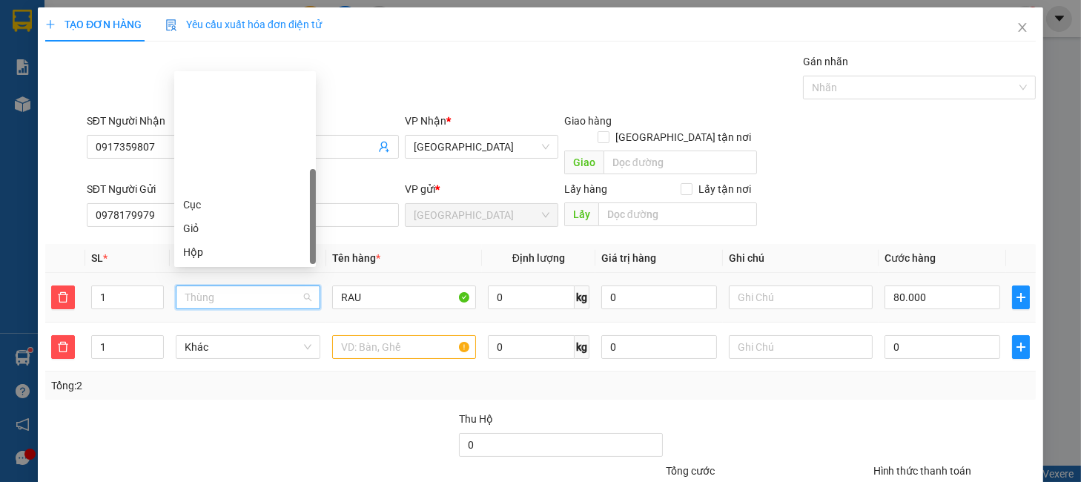
click at [223, 315] on div "Thùng xốp" at bounding box center [245, 323] width 124 height 16
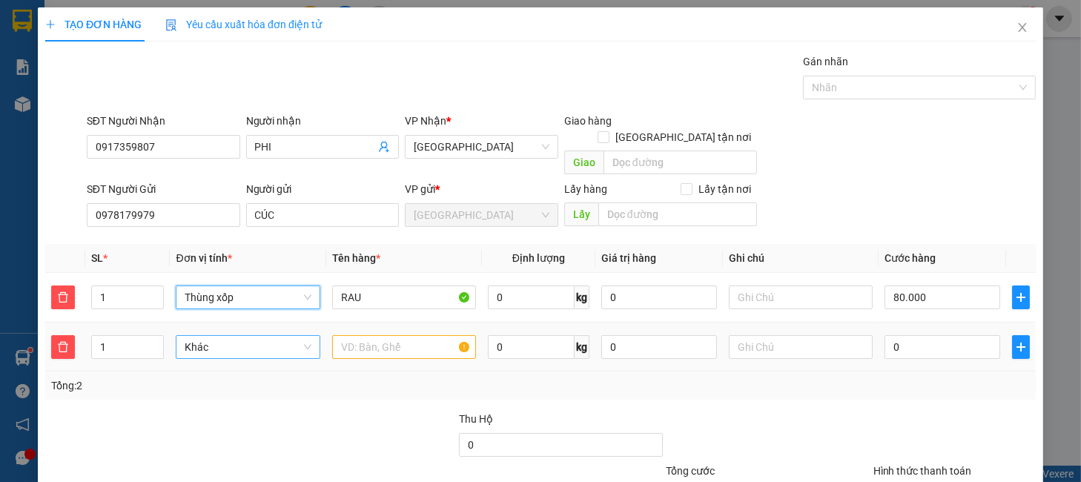
click at [202, 336] on span "Khác" at bounding box center [248, 347] width 126 height 22
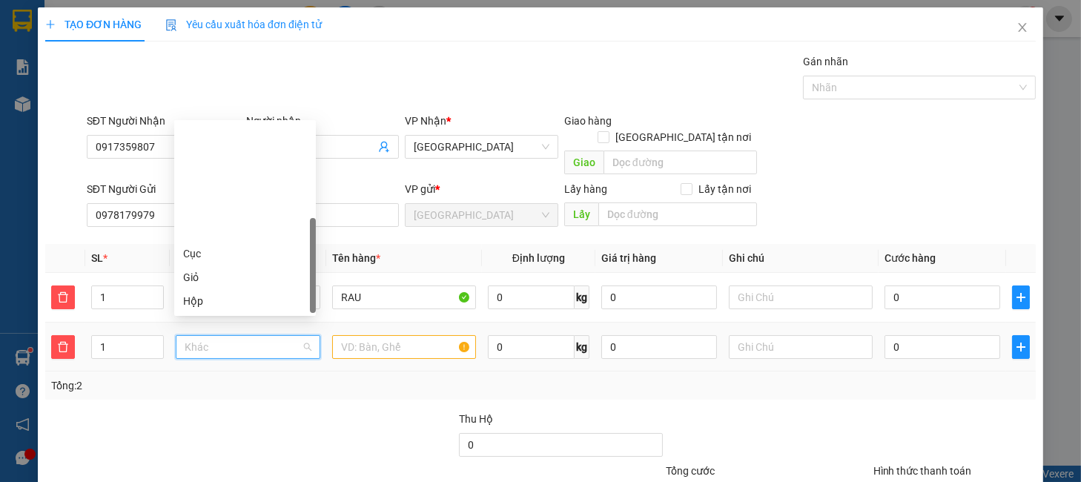
click at [217, 340] on div "Thùng" at bounding box center [245, 348] width 124 height 16
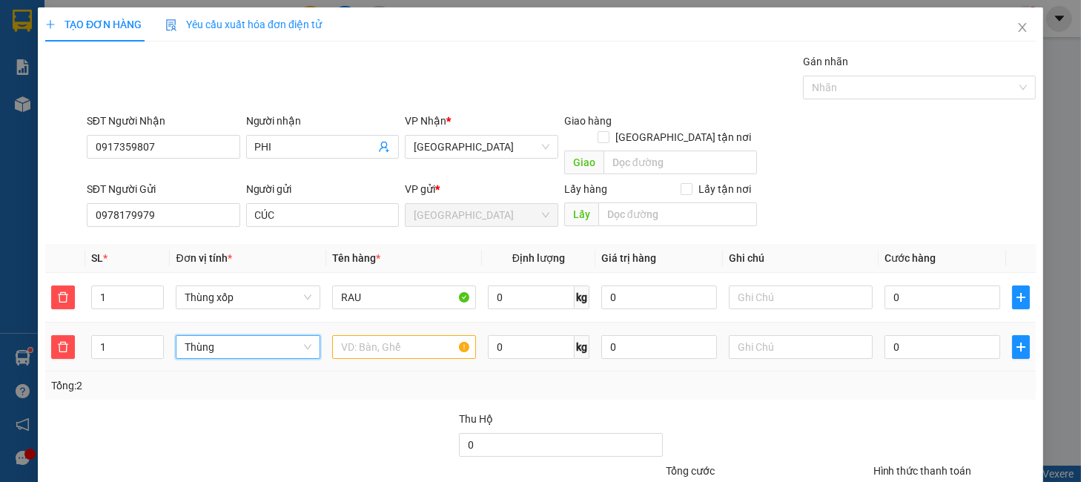
drag, startPoint x: 113, startPoint y: 326, endPoint x: 332, endPoint y: 405, distance: 233.4
click at [87, 344] on td "1" at bounding box center [127, 348] width 85 height 50
click at [375, 339] on input "text" at bounding box center [404, 347] width 144 height 24
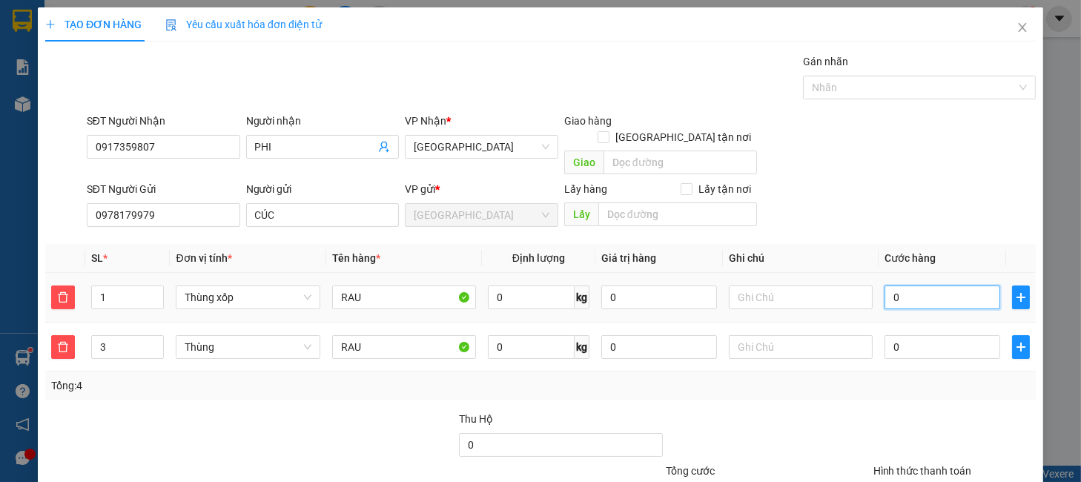
click at [895, 285] on input "0" at bounding box center [943, 297] width 116 height 24
click at [894, 335] on input "0" at bounding box center [943, 347] width 116 height 24
click at [869, 377] on div "Tổng: 4" at bounding box center [540, 385] width 979 height 16
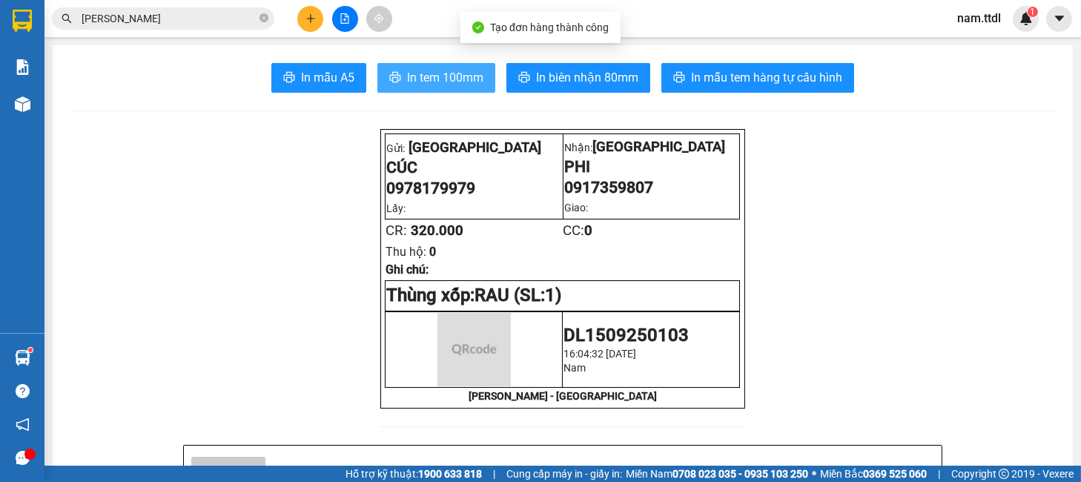
click at [434, 72] on span "In tem 100mm" at bounding box center [445, 77] width 76 height 19
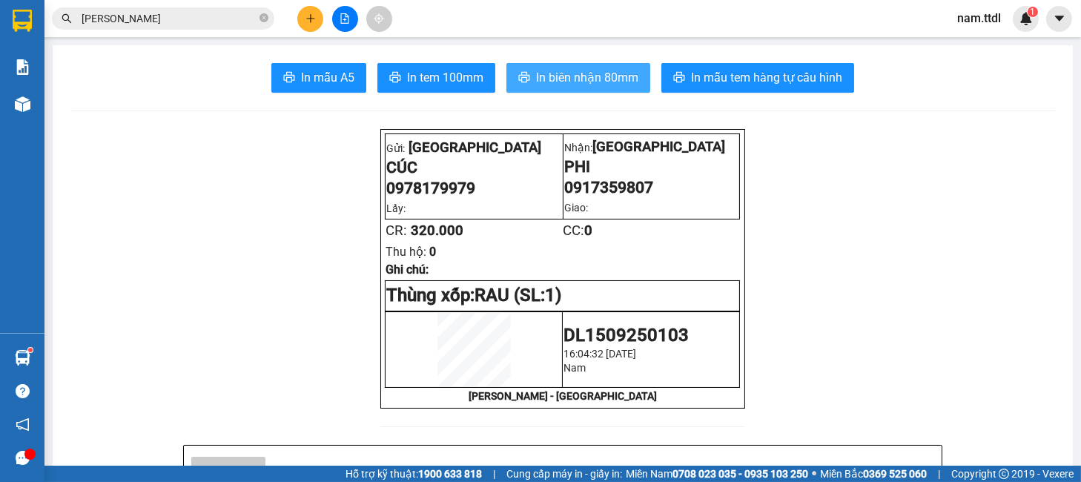
click at [599, 76] on span "In biên nhận 80mm" at bounding box center [587, 77] width 102 height 19
click at [297, 14] on div at bounding box center [344, 19] width 111 height 26
click at [306, 21] on icon "plus" at bounding box center [311, 18] width 10 height 10
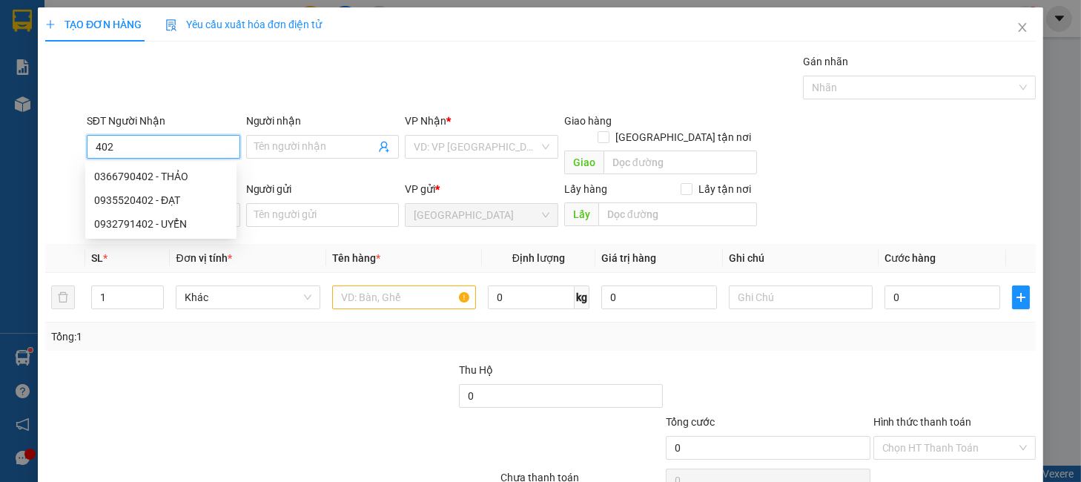
click at [178, 149] on input "402" at bounding box center [163, 147] width 153 height 24
click at [174, 197] on div "0935520402 - ĐẠT" at bounding box center [160, 200] width 133 height 16
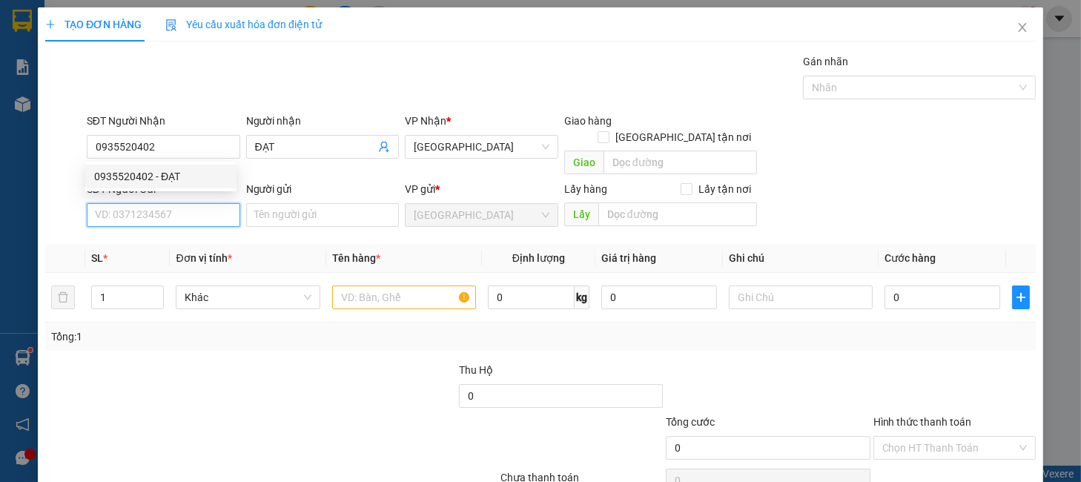
click at [176, 204] on input "SĐT Người Gửi" at bounding box center [163, 215] width 153 height 24
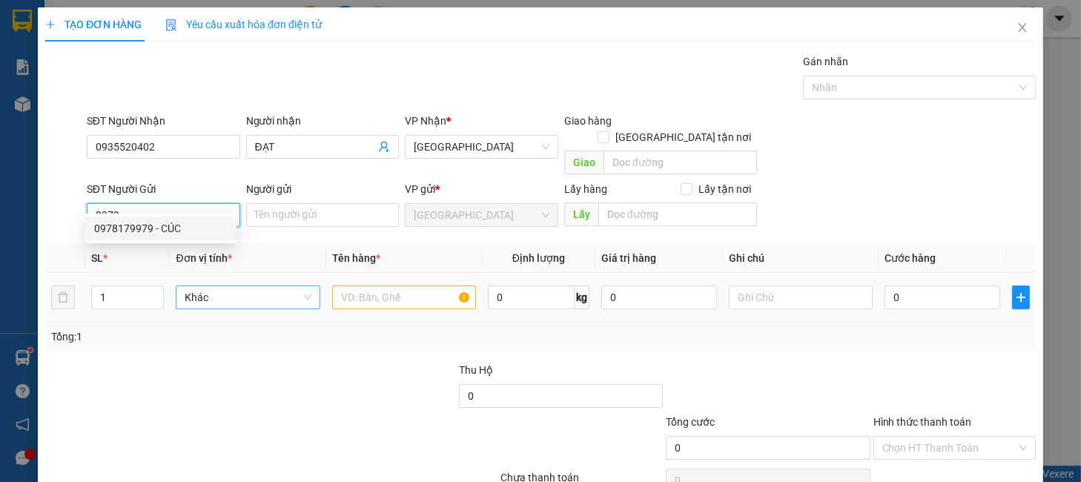
click at [191, 224] on div "0978179979 - CÚC" at bounding box center [160, 228] width 133 height 16
click at [208, 286] on span "Khác" at bounding box center [248, 297] width 126 height 22
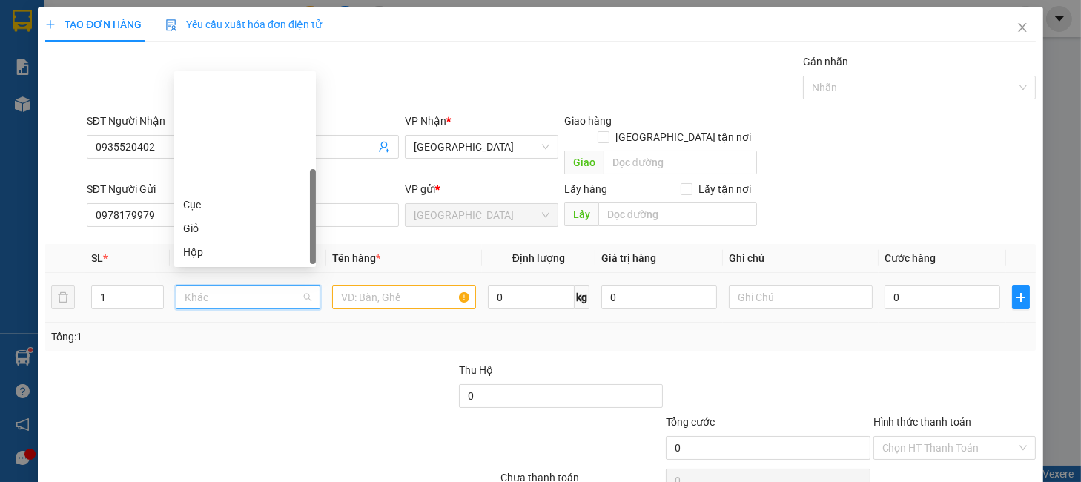
click at [197, 291] on div "Thùng" at bounding box center [245, 299] width 124 height 16
click at [211, 315] on div "Thùng xốp" at bounding box center [245, 323] width 124 height 16
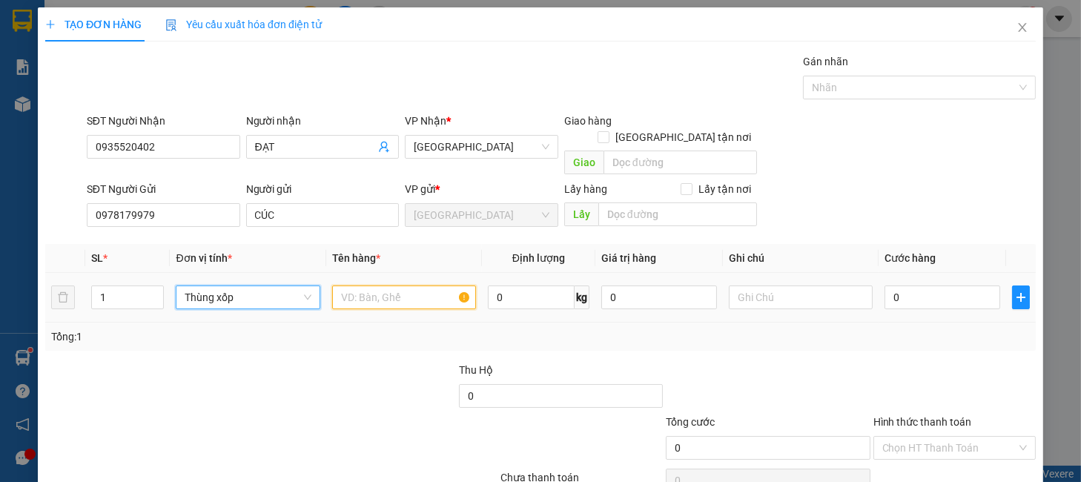
click at [346, 285] on input "text" at bounding box center [404, 297] width 144 height 24
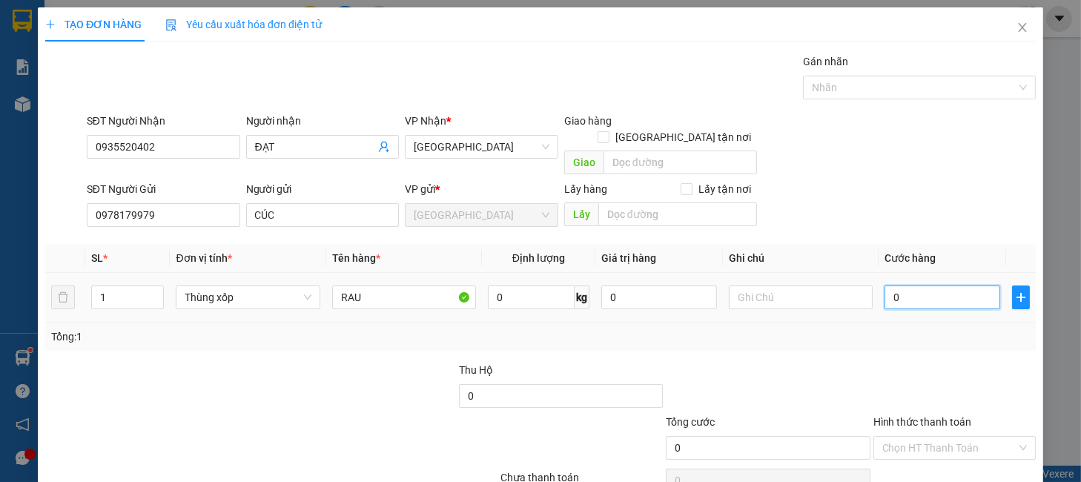
click at [917, 285] on input "0" at bounding box center [943, 297] width 116 height 24
click at [1012, 287] on button "button" at bounding box center [1021, 297] width 18 height 24
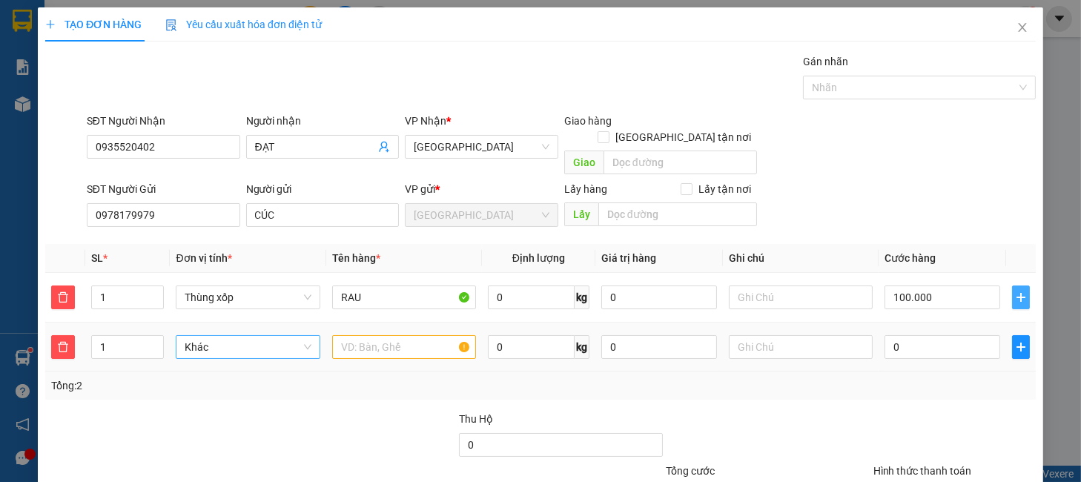
click at [262, 336] on span "Khác" at bounding box center [248, 347] width 126 height 22
click at [202, 351] on div "Thùng" at bounding box center [245, 361] width 142 height 24
click at [402, 335] on input "text" at bounding box center [404, 347] width 144 height 24
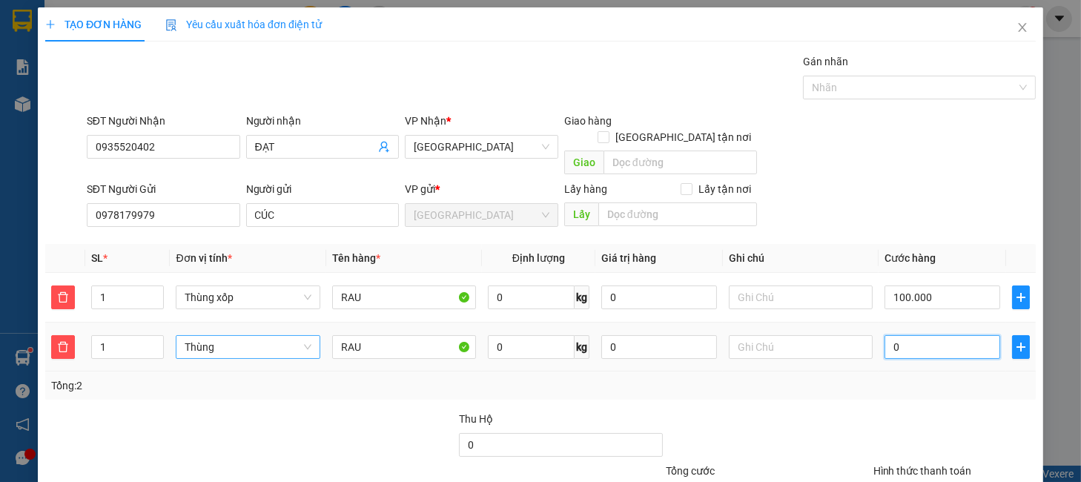
click at [920, 335] on input "0" at bounding box center [943, 347] width 116 height 24
click at [909, 377] on div "Tổng: 2" at bounding box center [540, 385] width 979 height 16
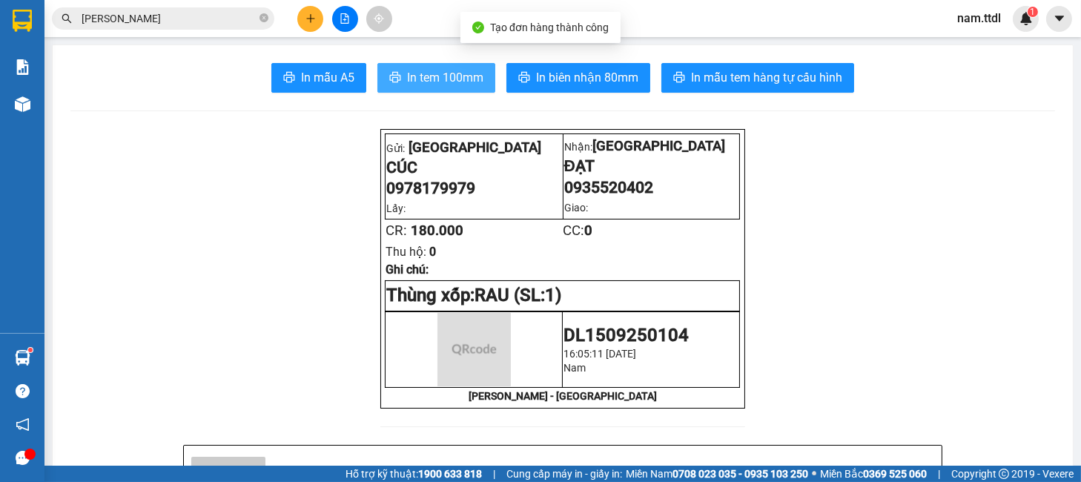
click at [407, 81] on span "In tem 100mm" at bounding box center [445, 77] width 76 height 19
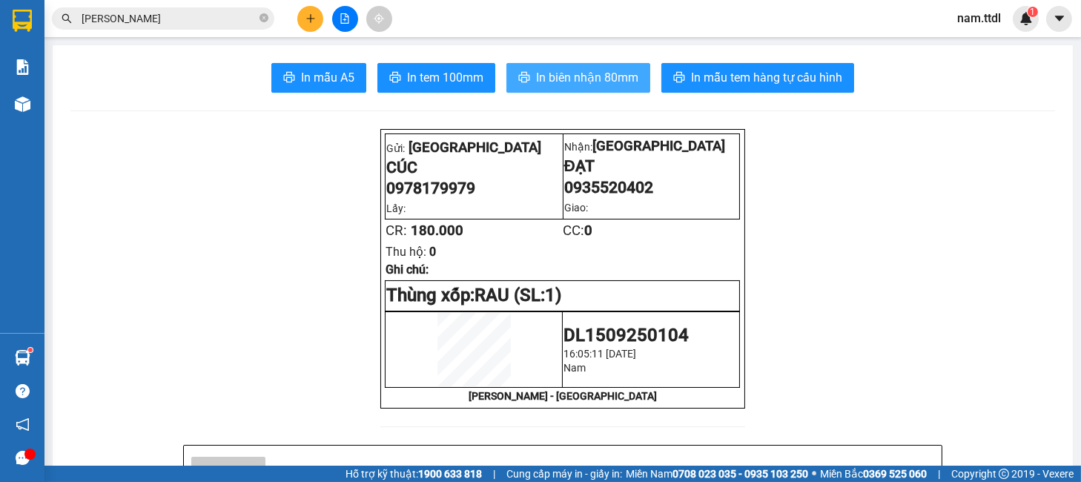
click at [584, 70] on span "In biên nhận 80mm" at bounding box center [587, 77] width 102 height 19
click at [312, 27] on button at bounding box center [310, 19] width 26 height 26
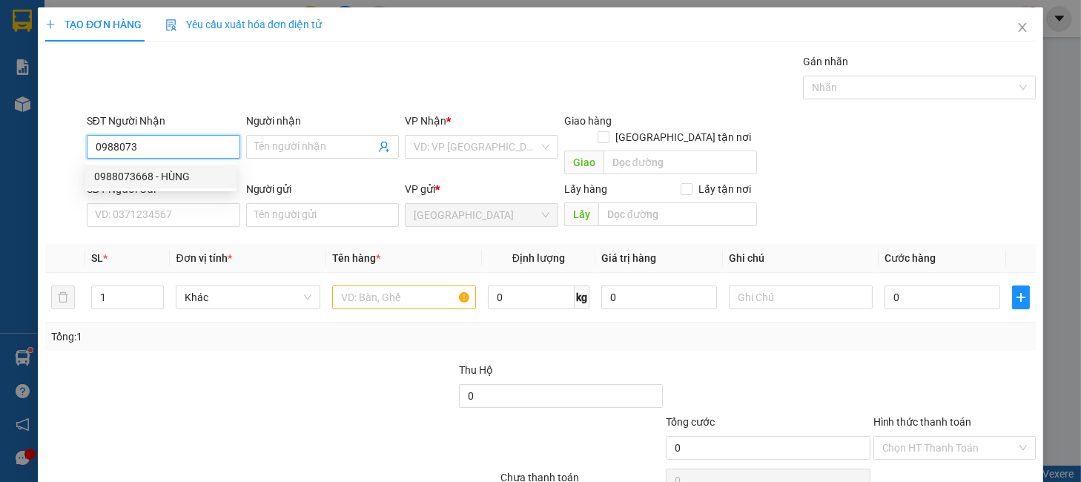
click at [182, 174] on div "0988073668 - HÙNG" at bounding box center [160, 176] width 133 height 16
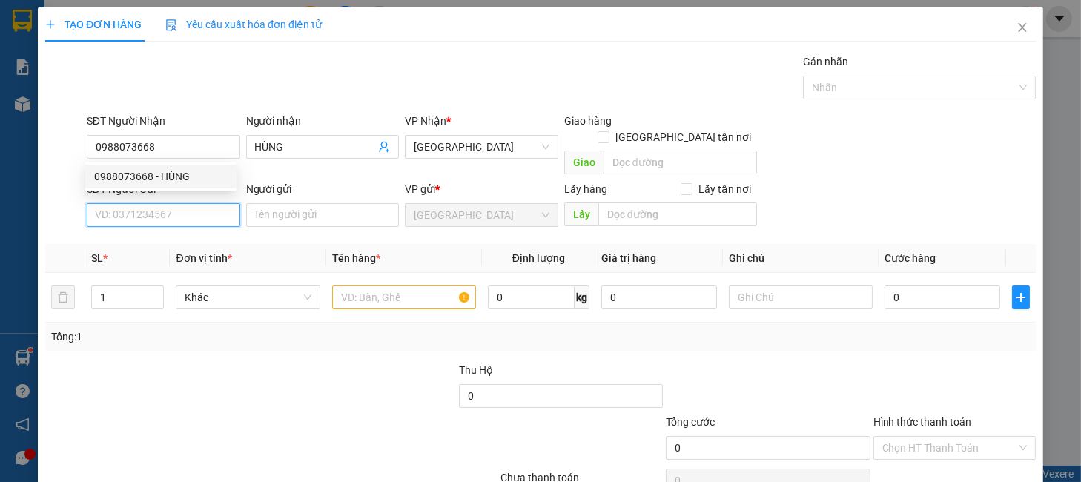
click at [185, 203] on input "SĐT Người Gửi" at bounding box center [163, 215] width 153 height 24
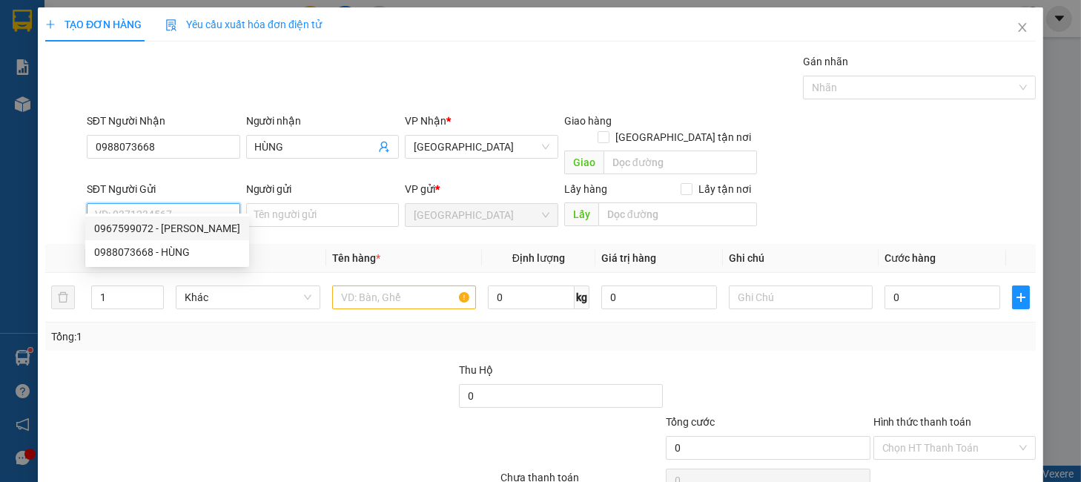
click at [176, 226] on div "0967599072 - KIM" at bounding box center [167, 228] width 146 height 16
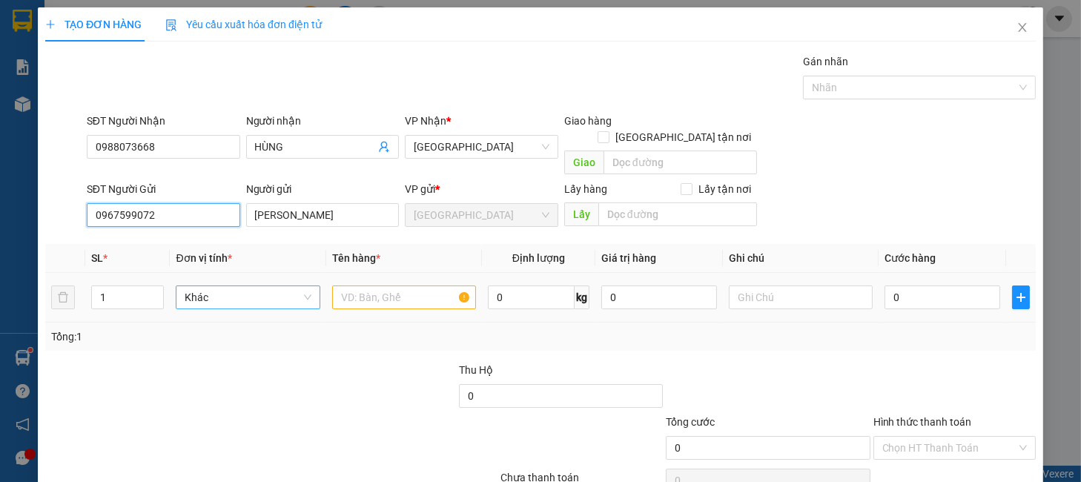
click at [217, 286] on span "Khác" at bounding box center [248, 297] width 126 height 22
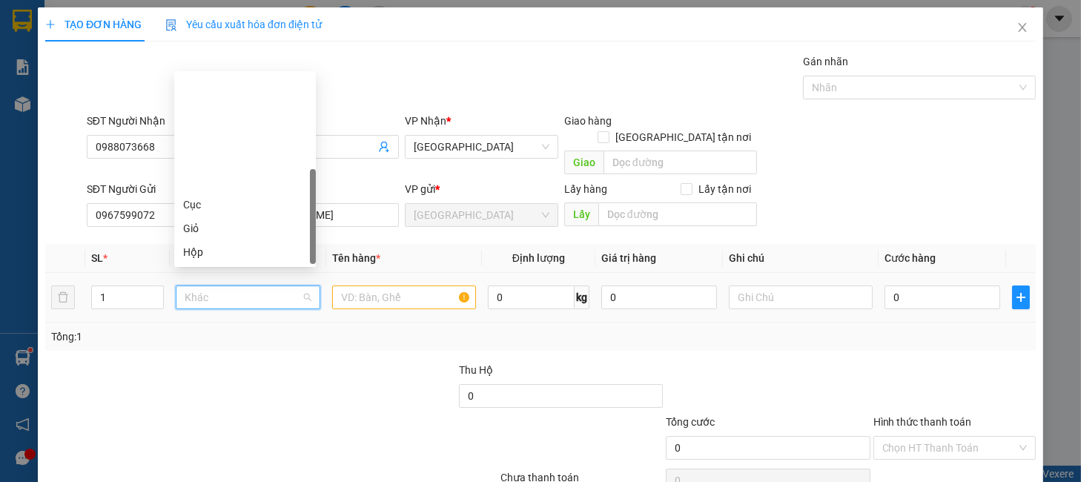
click at [219, 291] on div "Thùng" at bounding box center [245, 299] width 124 height 16
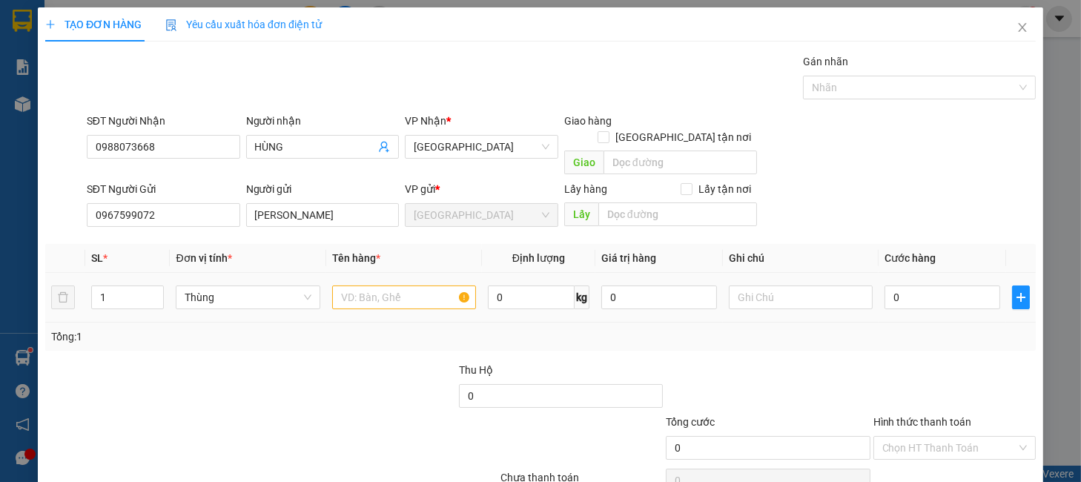
click at [345, 283] on div at bounding box center [404, 298] width 144 height 30
click at [361, 285] on input "text" at bounding box center [404, 297] width 144 height 24
click at [911, 291] on input "0" at bounding box center [943, 297] width 116 height 24
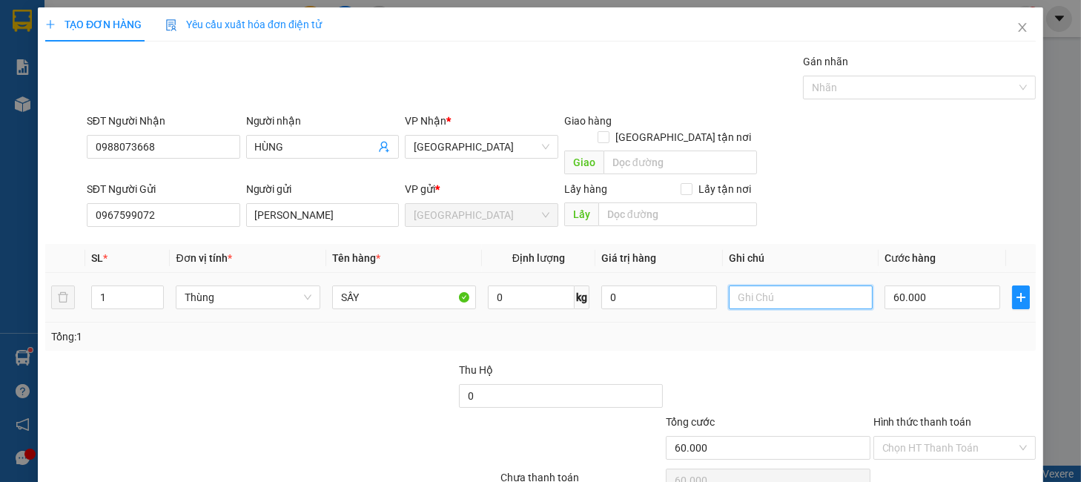
click at [825, 285] on input "text" at bounding box center [801, 297] width 144 height 24
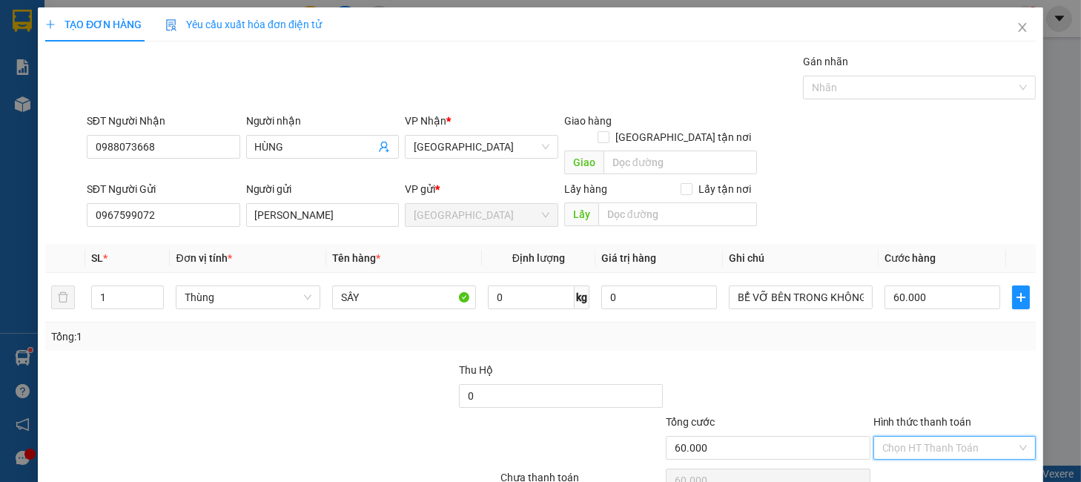
click at [908, 437] on input "Hình thức thanh toán" at bounding box center [949, 448] width 134 height 22
click at [909, 453] on div "Tại văn phòng" at bounding box center [942, 461] width 142 height 16
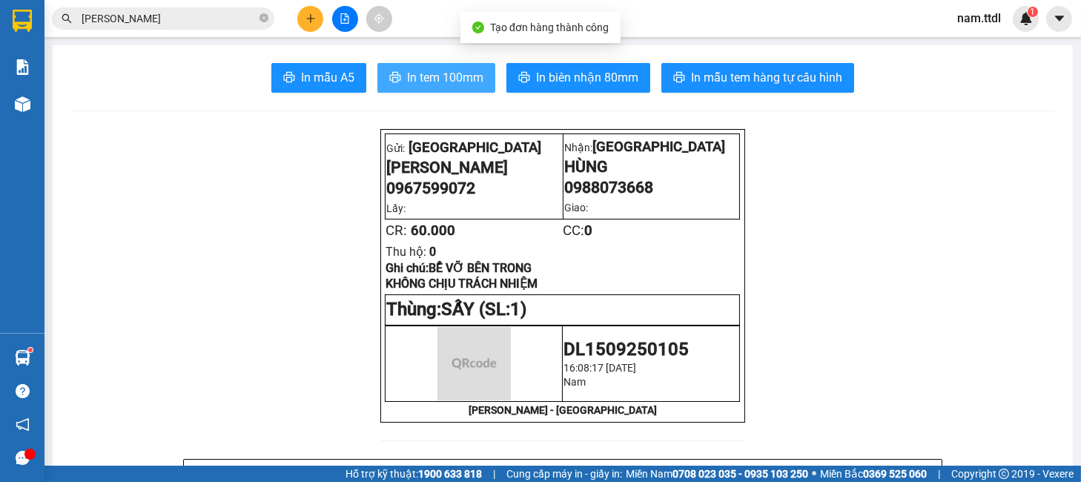
click at [418, 68] on span "In tem 100mm" at bounding box center [445, 77] width 76 height 19
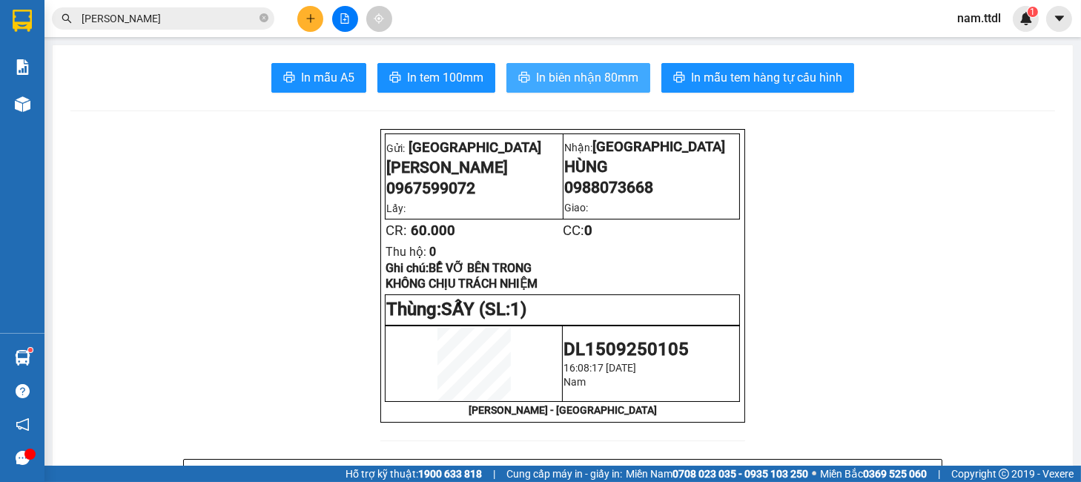
click at [571, 82] on span "In biên nhận 80mm" at bounding box center [587, 77] width 102 height 19
click at [311, 30] on button at bounding box center [310, 19] width 26 height 26
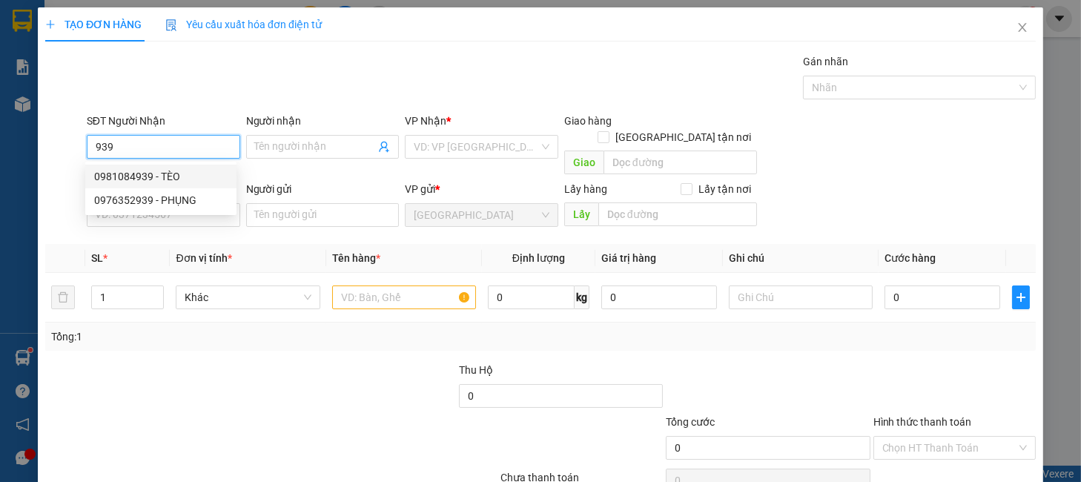
click at [159, 179] on div "0981084939 - TÈO" at bounding box center [160, 176] width 133 height 16
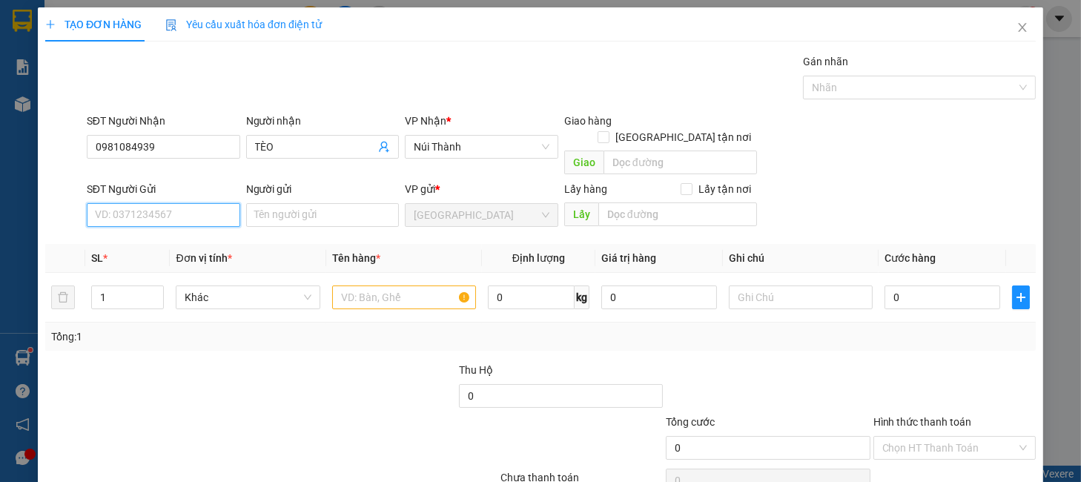
click at [159, 203] on input "SĐT Người Gửi" at bounding box center [163, 215] width 153 height 24
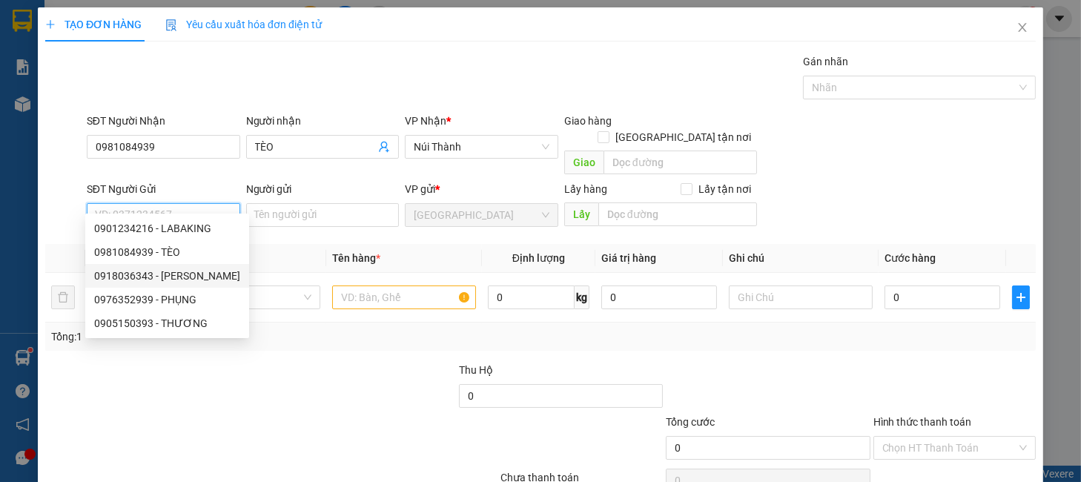
click at [205, 270] on div "0918036343 - NGUYỄN MINH" at bounding box center [167, 276] width 146 height 16
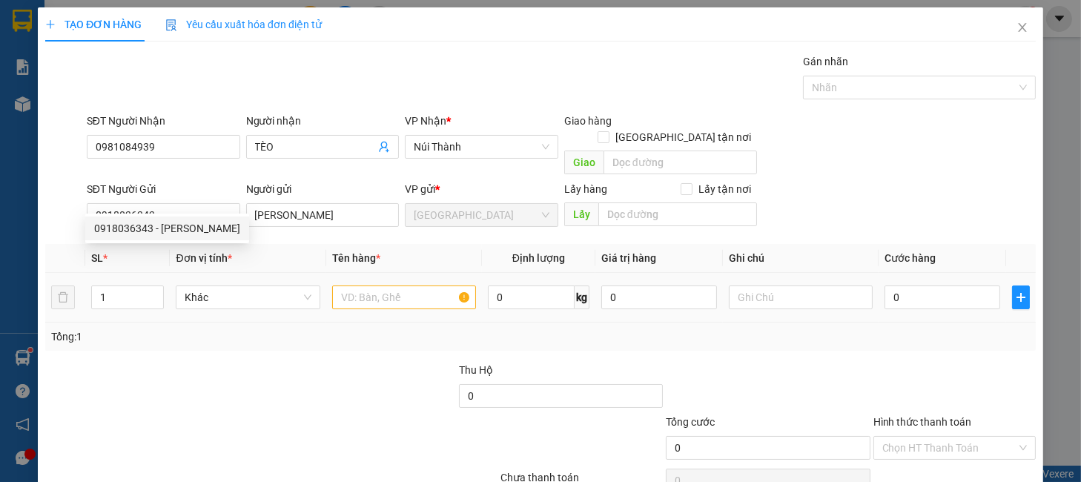
click at [268, 295] on div "Khác" at bounding box center [248, 298] width 144 height 30
click at [266, 287] on span "Khác" at bounding box center [248, 297] width 126 height 22
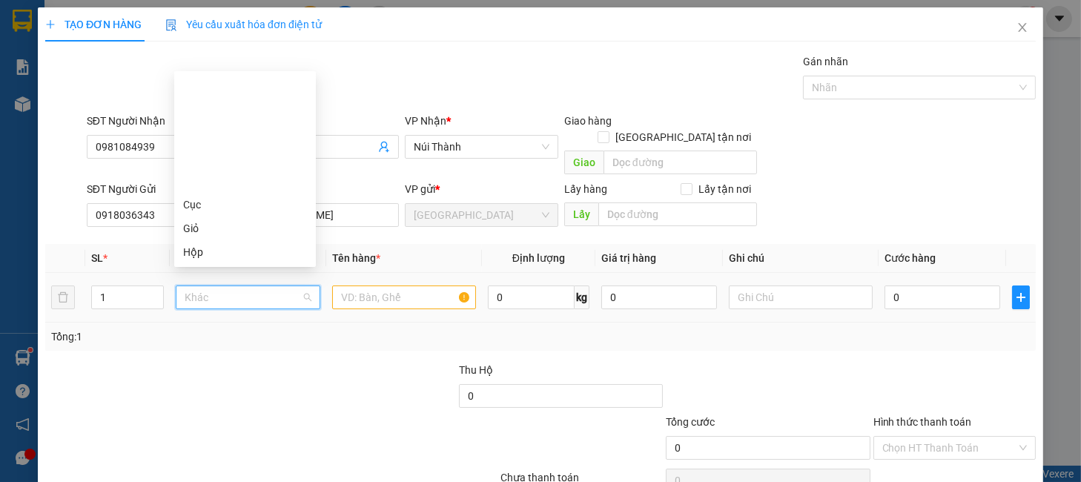
click at [231, 291] on div "Thùng" at bounding box center [245, 299] width 124 height 16
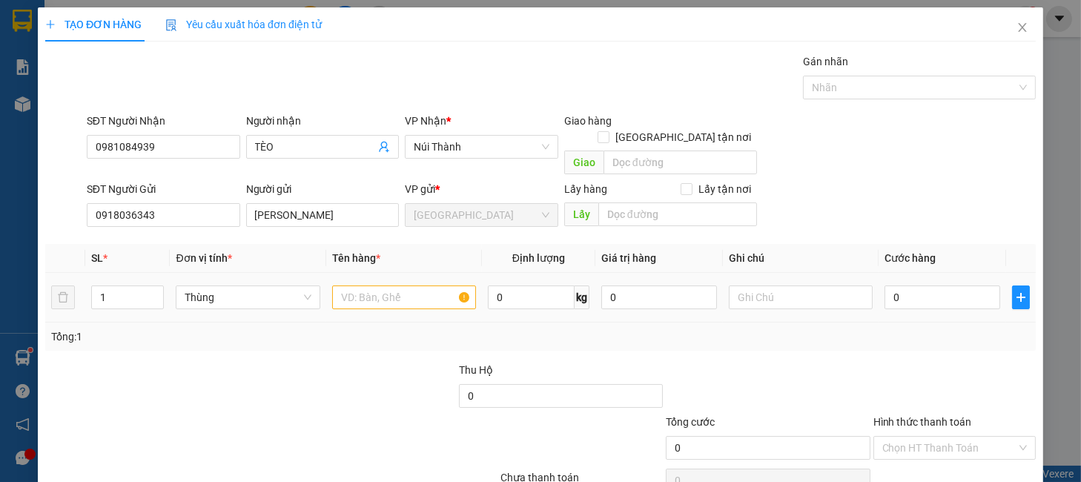
click at [374, 283] on div at bounding box center [404, 298] width 144 height 30
click at [372, 285] on input "text" at bounding box center [404, 297] width 144 height 24
click at [938, 334] on div "Tổng: 1" at bounding box center [540, 337] width 991 height 28
click at [903, 437] on input "Hình thức thanh toán" at bounding box center [949, 448] width 134 height 22
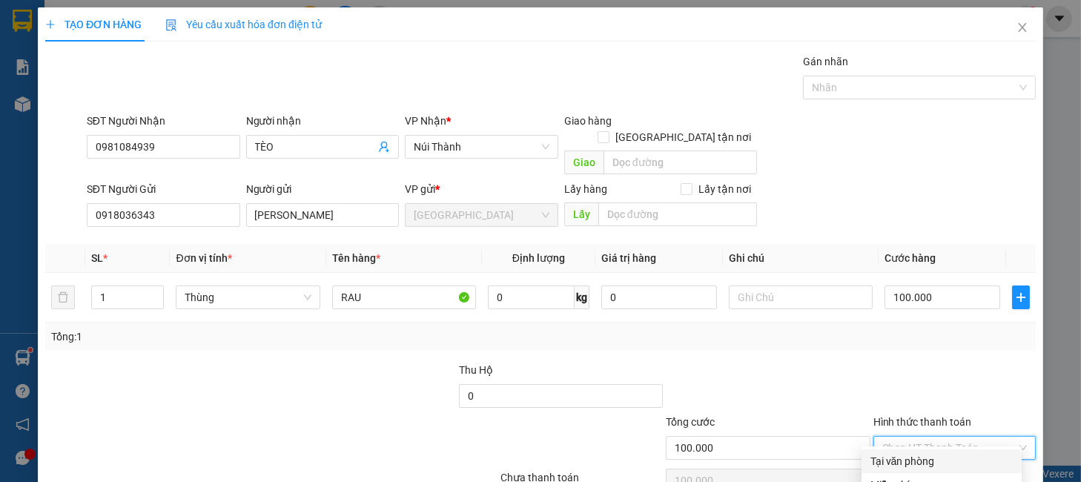
click at [894, 453] on div "Tại văn phòng" at bounding box center [942, 461] width 142 height 16
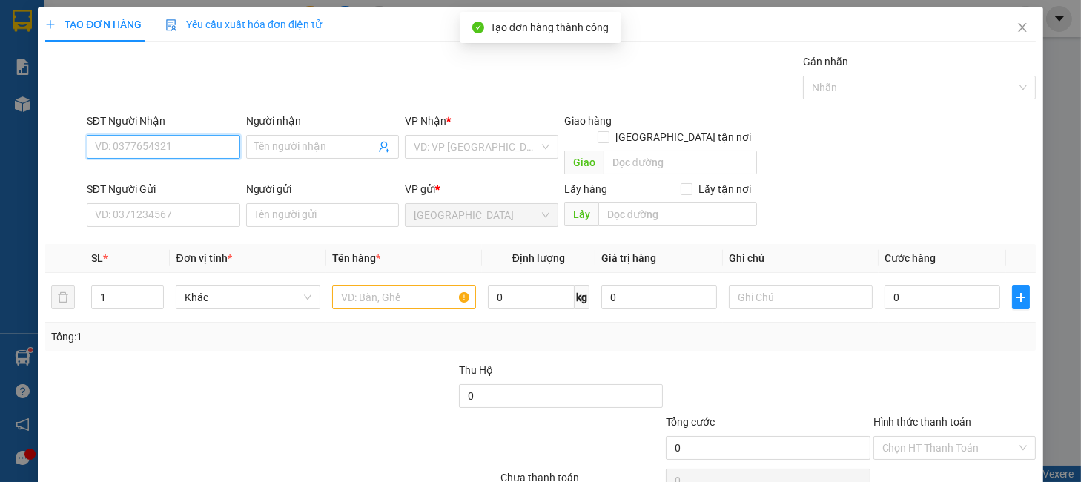
click at [210, 135] on input "SĐT Người Nhận" at bounding box center [163, 147] width 153 height 24
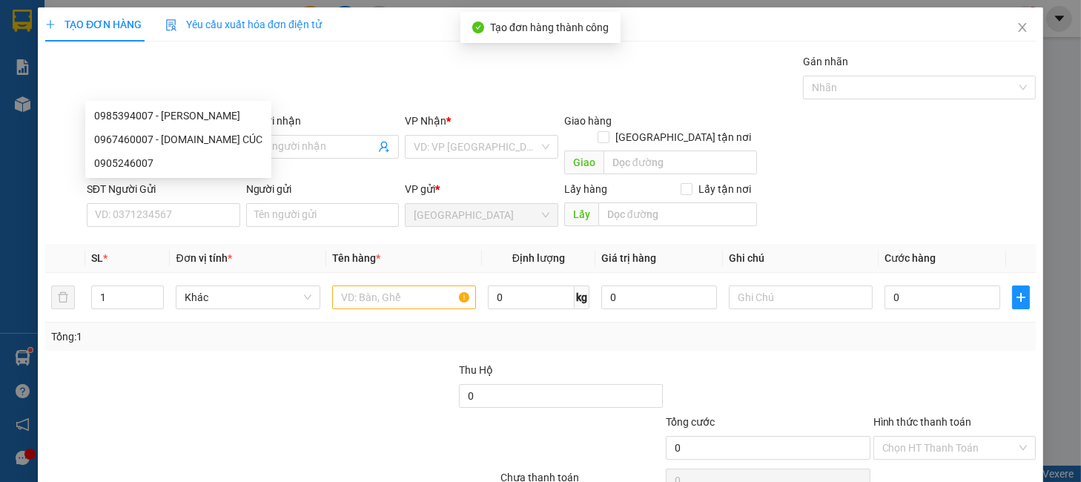
click at [210, 135] on input "007" at bounding box center [163, 147] width 153 height 24
drag, startPoint x: 179, startPoint y: 108, endPoint x: 179, endPoint y: 118, distance: 10.4
click at [179, 109] on div "0985394007 - KIM CÚC" at bounding box center [178, 116] width 168 height 16
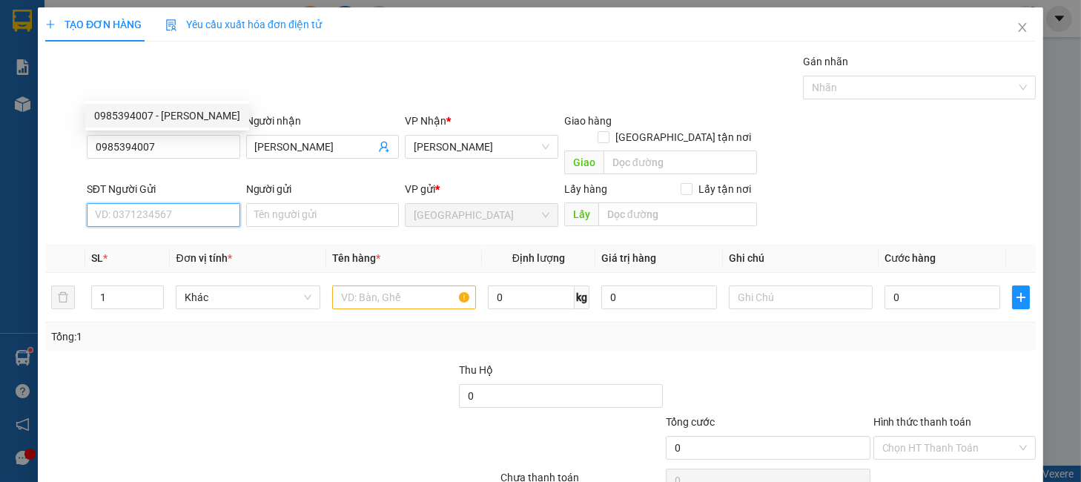
click at [179, 203] on input "SĐT Người Gửi" at bounding box center [163, 215] width 153 height 24
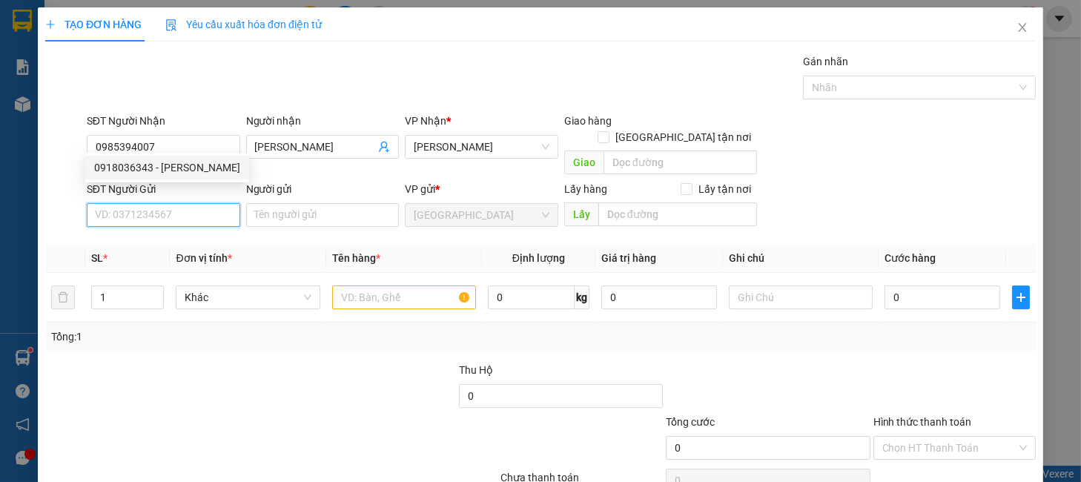
click at [188, 168] on div "0918036343 - NGUYỄN MINH" at bounding box center [167, 167] width 146 height 16
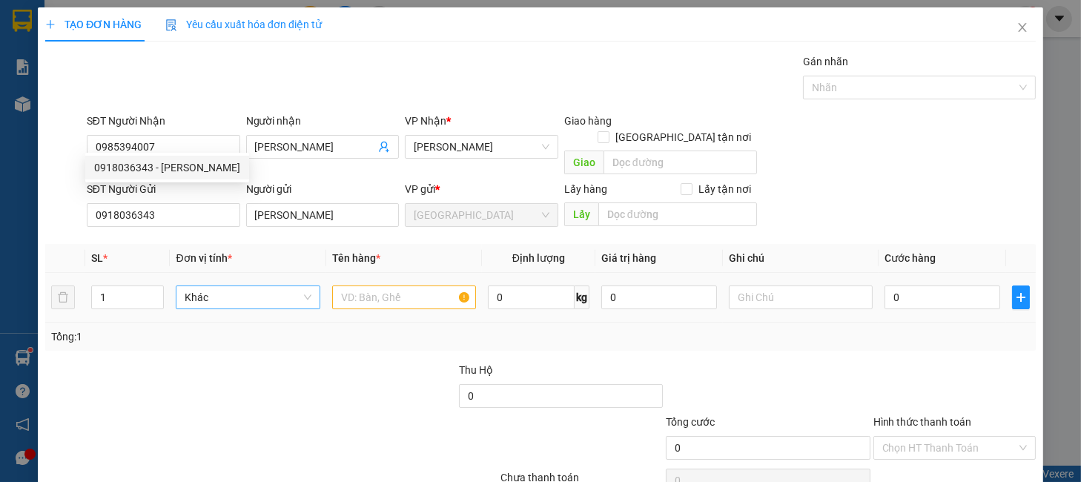
drag, startPoint x: 214, startPoint y: 207, endPoint x: 220, endPoint y: 228, distance: 22.5
click at [214, 283] on div "Khác" at bounding box center [248, 298] width 144 height 30
click at [210, 286] on span "Khác" at bounding box center [248, 297] width 126 height 22
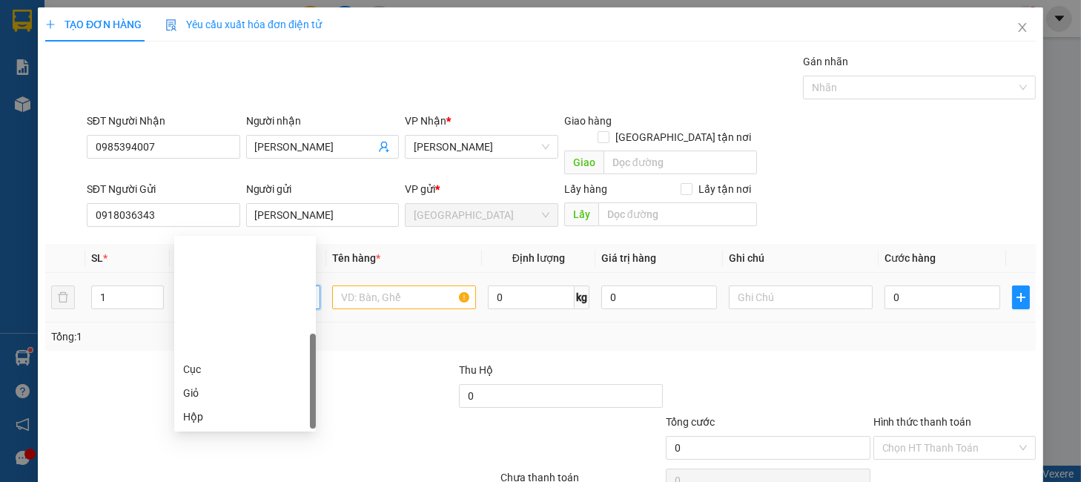
click at [205, 456] on div "Thùng" at bounding box center [245, 464] width 124 height 16
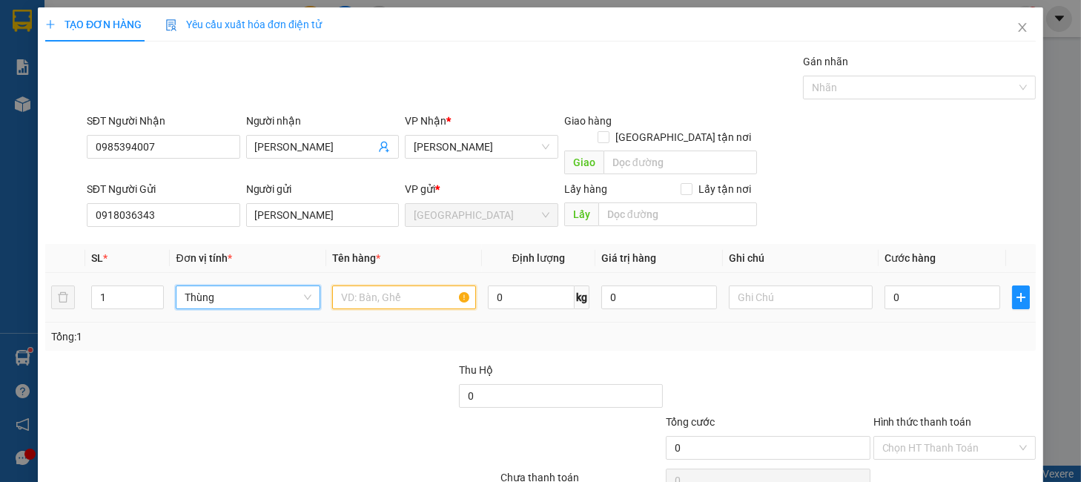
click at [373, 285] on input "text" at bounding box center [404, 297] width 144 height 24
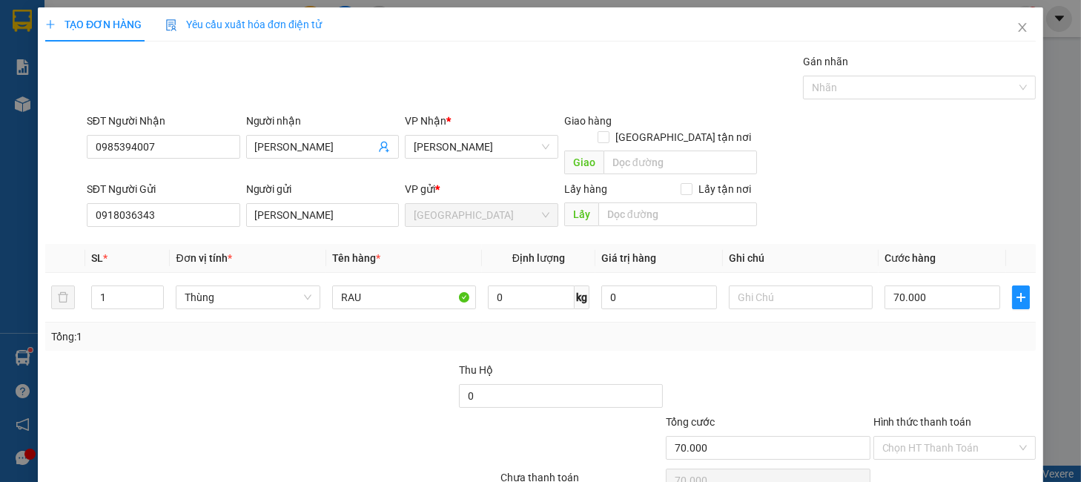
click at [916, 362] on div at bounding box center [954, 388] width 165 height 52
drag, startPoint x: 925, startPoint y: 365, endPoint x: 928, endPoint y: 378, distance: 13.5
click at [927, 437] on input "Hình thức thanh toán" at bounding box center [949, 448] width 134 height 22
click at [922, 453] on div "Tại văn phòng" at bounding box center [942, 461] width 142 height 16
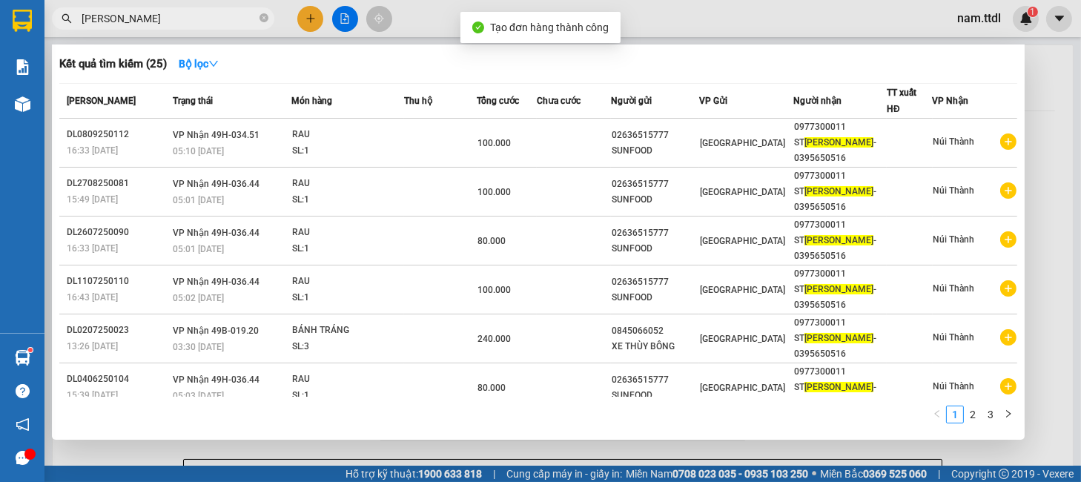
click at [169, 16] on input "TẤN HẰNG" at bounding box center [169, 18] width 175 height 16
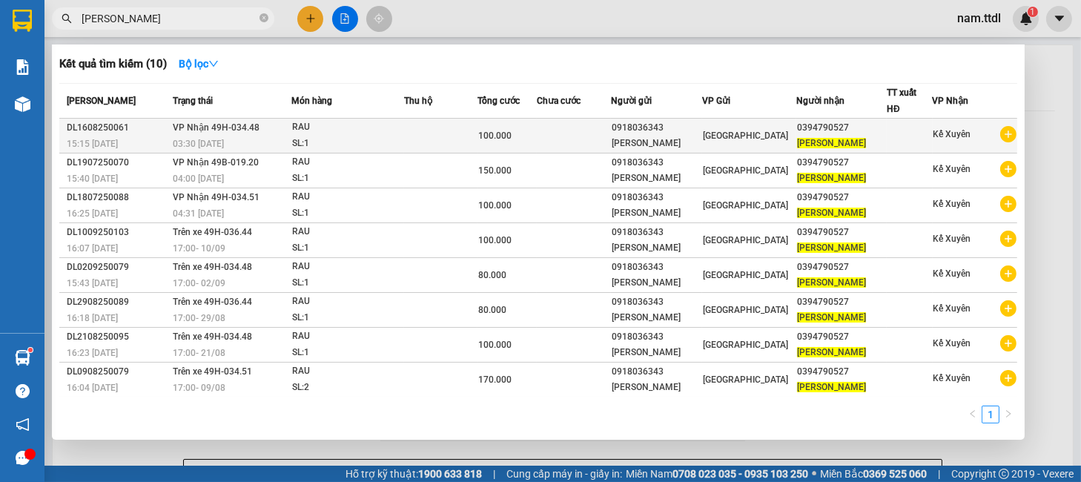
click at [772, 128] on div "[GEOGRAPHIC_DATA]" at bounding box center [749, 136] width 93 height 16
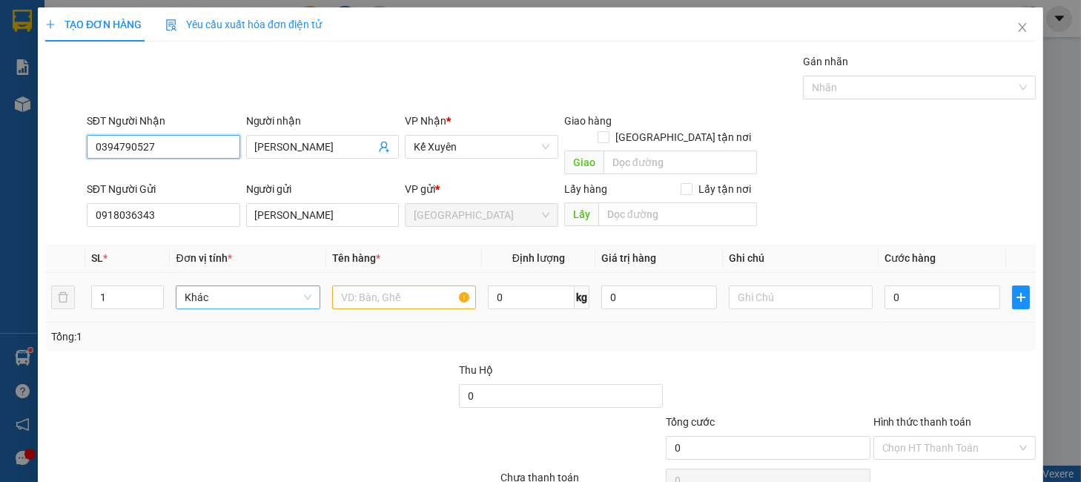
click at [237, 286] on span "Khác" at bounding box center [248, 297] width 126 height 22
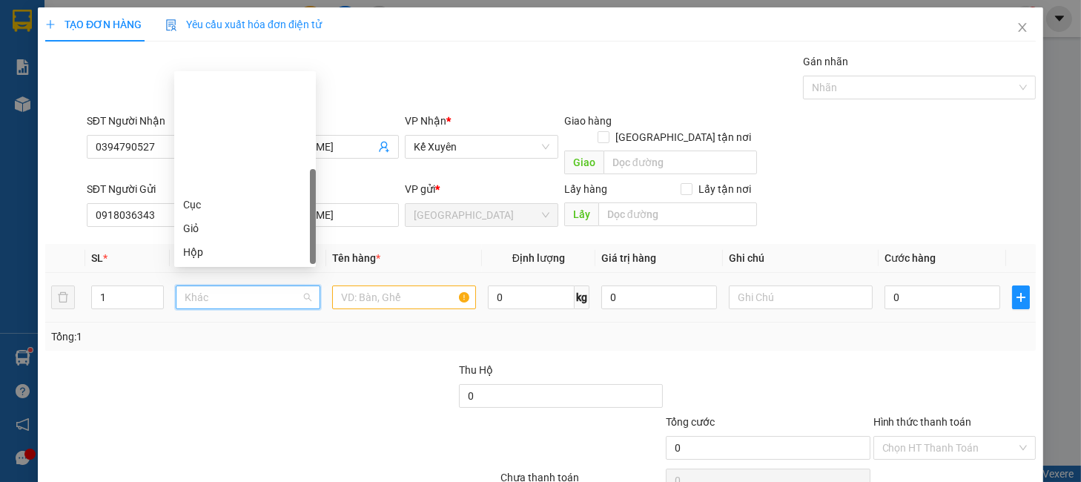
click at [212, 291] on div "Thùng" at bounding box center [245, 299] width 124 height 16
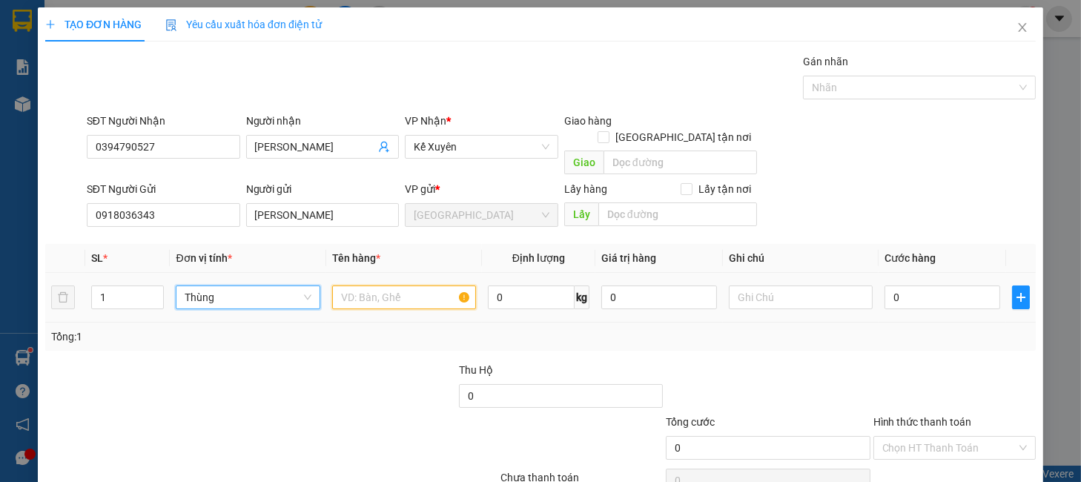
click at [372, 285] on input "text" at bounding box center [404, 297] width 144 height 24
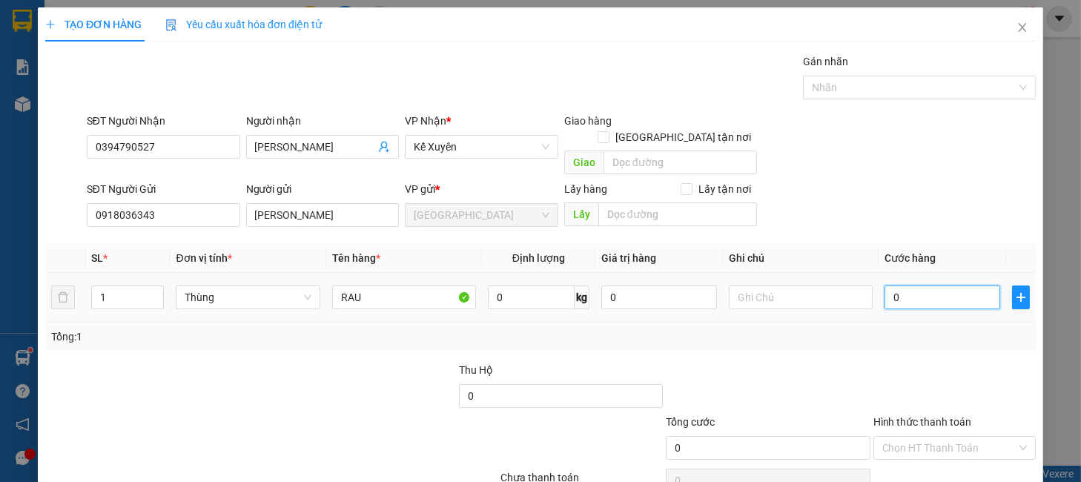
click at [885, 285] on input "0" at bounding box center [943, 297] width 116 height 24
click at [957, 416] on label "Hình thức thanh toán" at bounding box center [923, 422] width 99 height 12
click at [957, 437] on input "Hình thức thanh toán" at bounding box center [949, 448] width 134 height 22
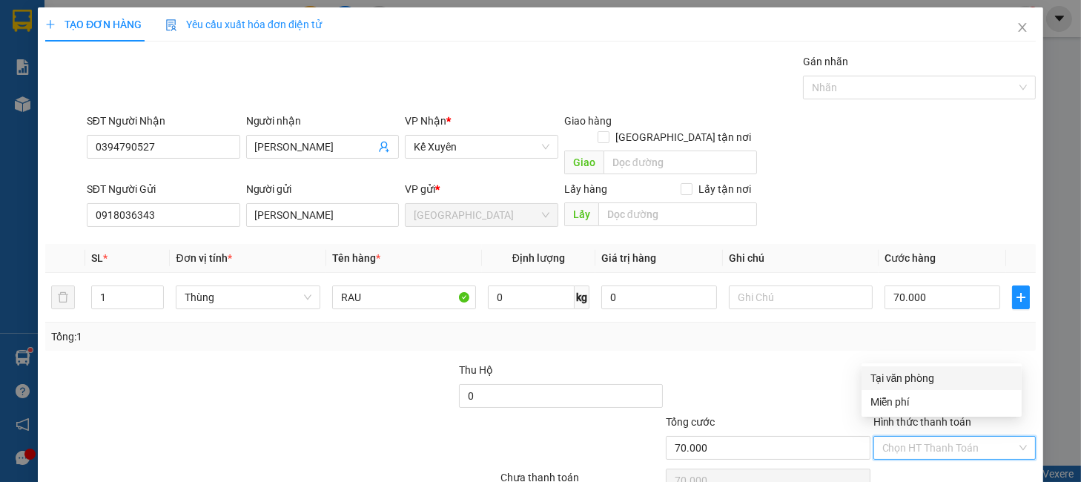
click at [925, 375] on div "Tại văn phòng" at bounding box center [942, 378] width 142 height 16
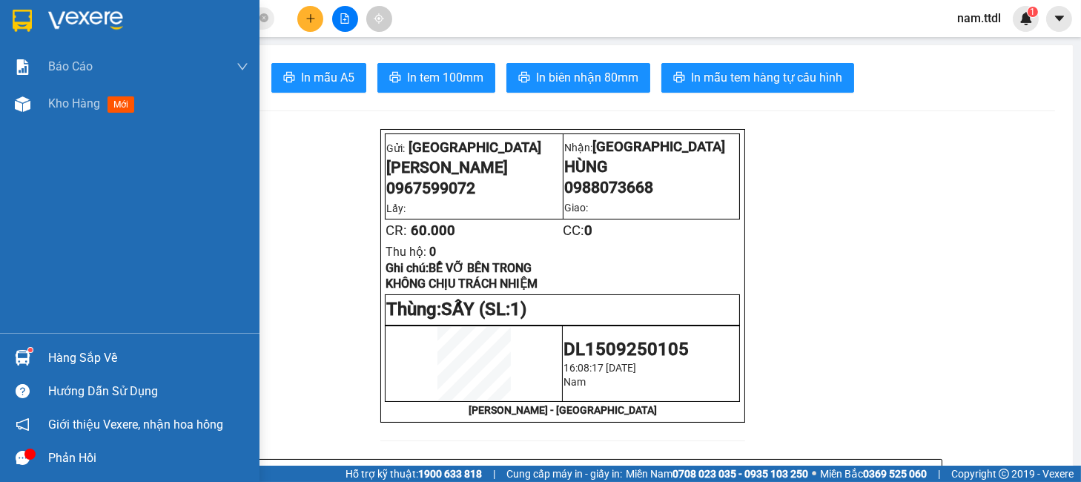
click at [24, 21] on img at bounding box center [22, 21] width 19 height 22
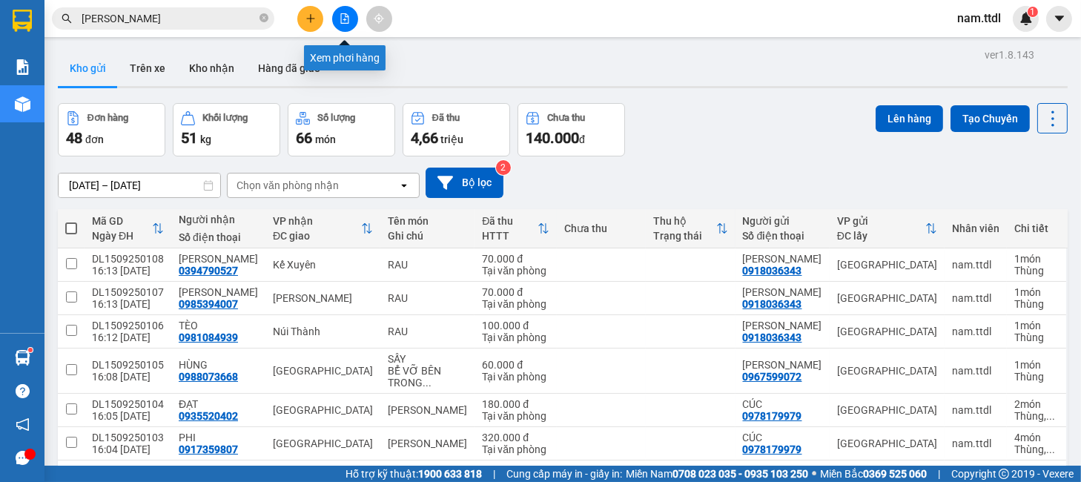
click at [317, 17] on button at bounding box center [310, 19] width 26 height 26
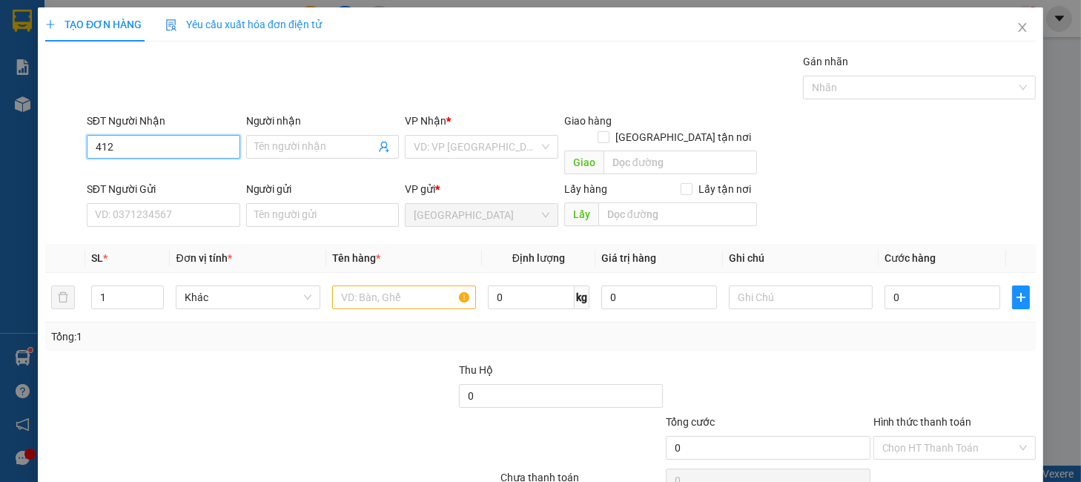
click at [140, 149] on input "412" at bounding box center [163, 147] width 153 height 24
click at [158, 174] on div "0707380412 - NHUNG" at bounding box center [160, 176] width 133 height 16
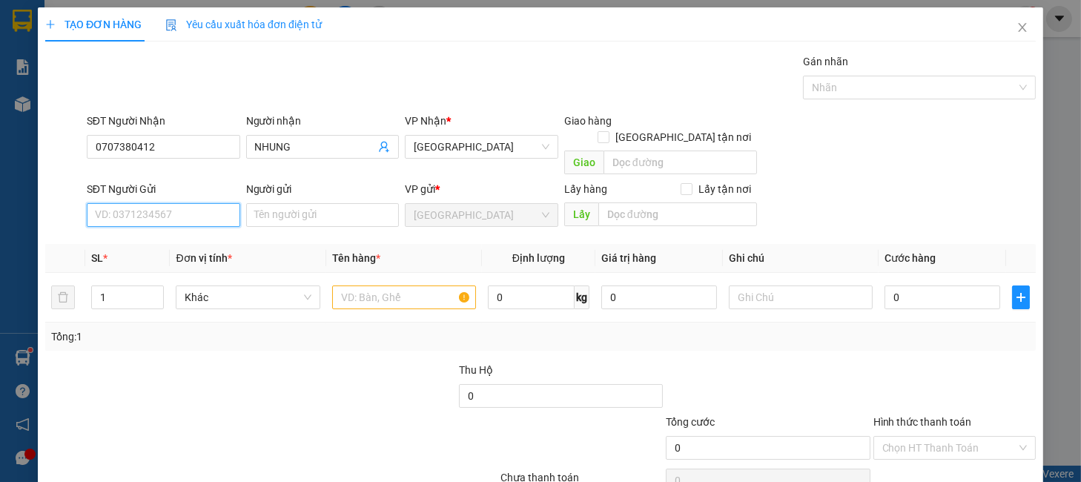
click at [183, 203] on input "SĐT Người Gửi" at bounding box center [163, 215] width 153 height 24
drag, startPoint x: 172, startPoint y: 225, endPoint x: 182, endPoint y: 279, distance: 55.1
click at [172, 225] on div "0915778135 - HUY" at bounding box center [160, 228] width 133 height 16
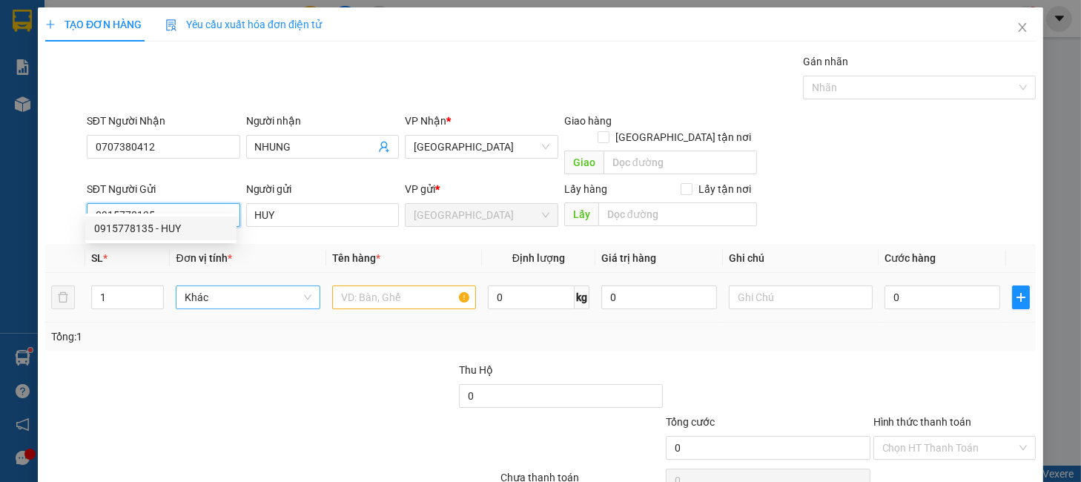
click at [185, 286] on span "Khác" at bounding box center [248, 297] width 126 height 22
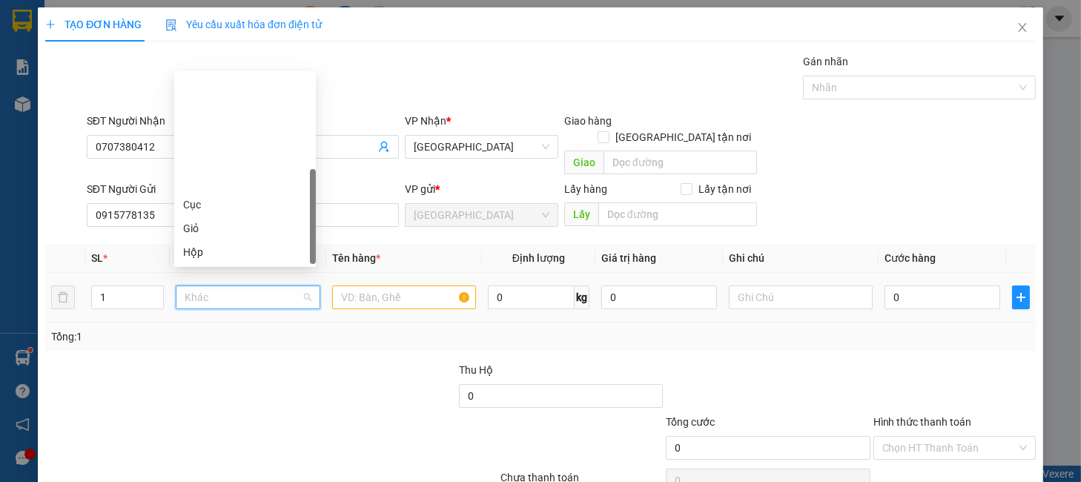
click at [196, 291] on div "Thùng" at bounding box center [245, 299] width 124 height 16
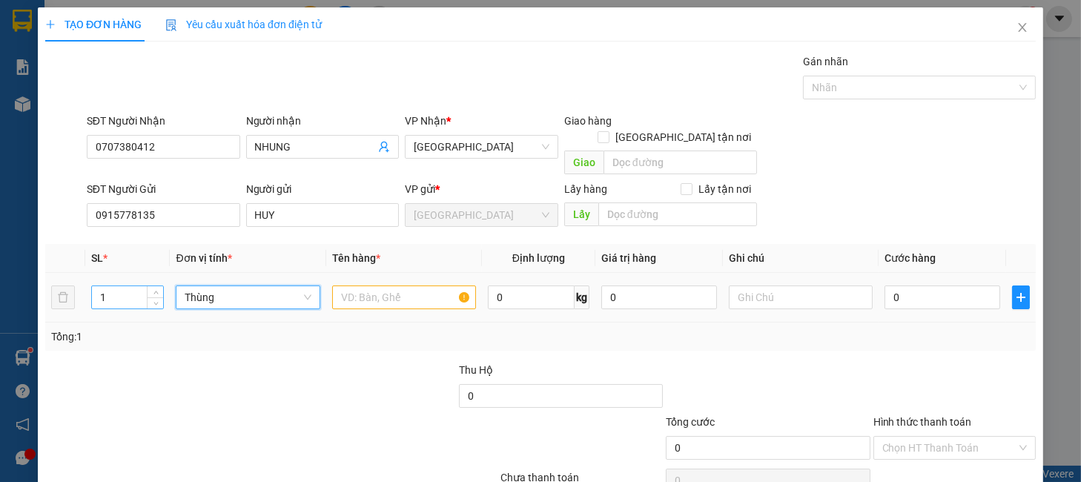
drag, startPoint x: 121, startPoint y: 276, endPoint x: 93, endPoint y: 303, distance: 38.8
click at [64, 303] on tr "1 Thùng Thùng 0 kg 0 0" at bounding box center [540, 298] width 991 height 50
click at [148, 295] on span "Decrease Value" at bounding box center [155, 301] width 16 height 13
click at [375, 287] on input "text" at bounding box center [404, 297] width 144 height 24
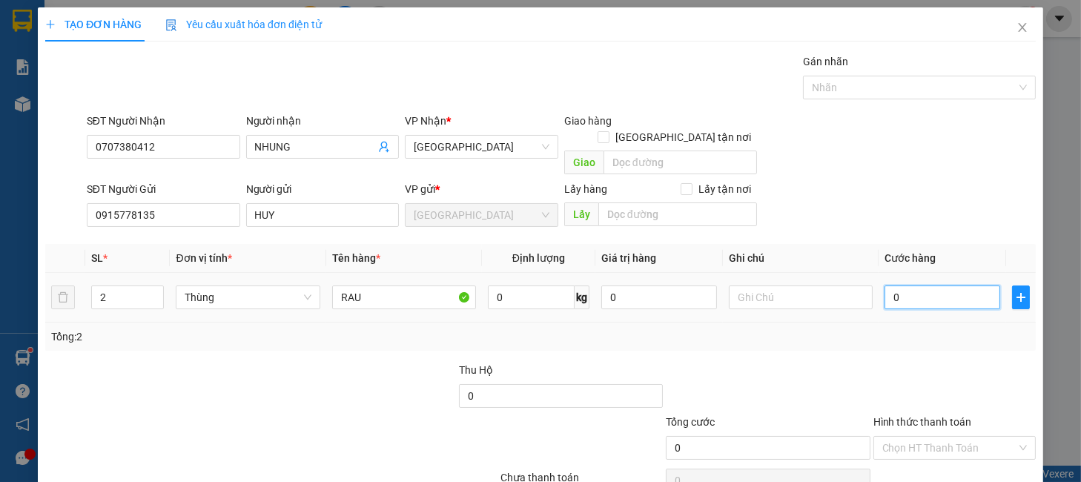
click at [904, 285] on input "0" at bounding box center [943, 297] width 116 height 24
click at [895, 334] on div "Transit Pickup Surcharge Ids Transit Deliver Surcharge Ids Transit Deliver Surc…" at bounding box center [540, 291] width 991 height 477
click at [921, 437] on input "Hình thức thanh toán" at bounding box center [949, 448] width 134 height 22
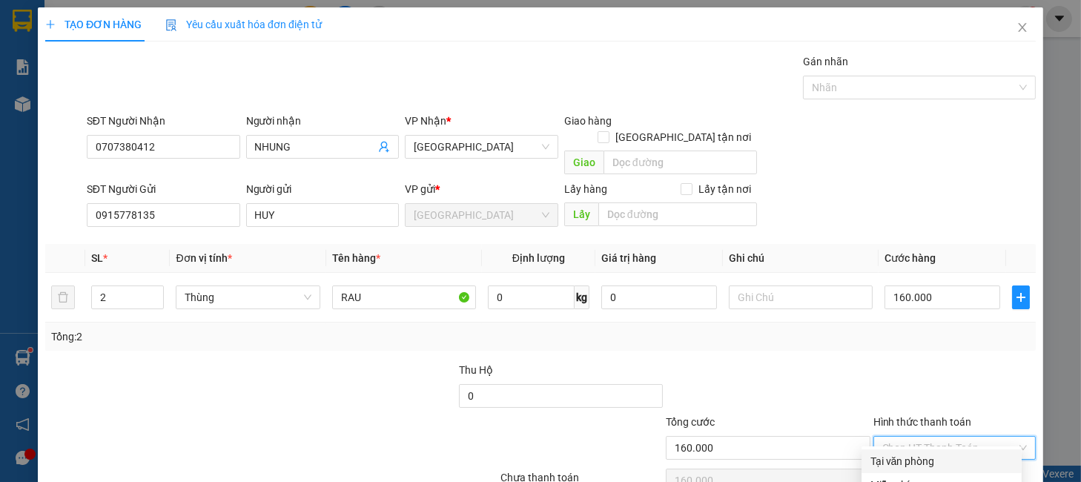
drag, startPoint x: 919, startPoint y: 394, endPoint x: 920, endPoint y: 423, distance: 28.9
click at [919, 453] on div "Tại văn phòng" at bounding box center [942, 461] width 142 height 16
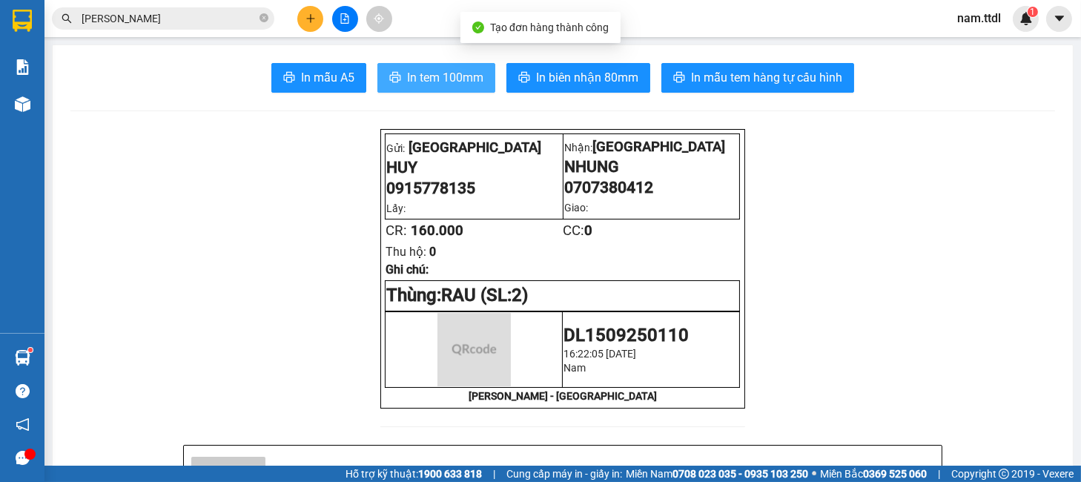
click at [463, 85] on span "In tem 100mm" at bounding box center [445, 77] width 76 height 19
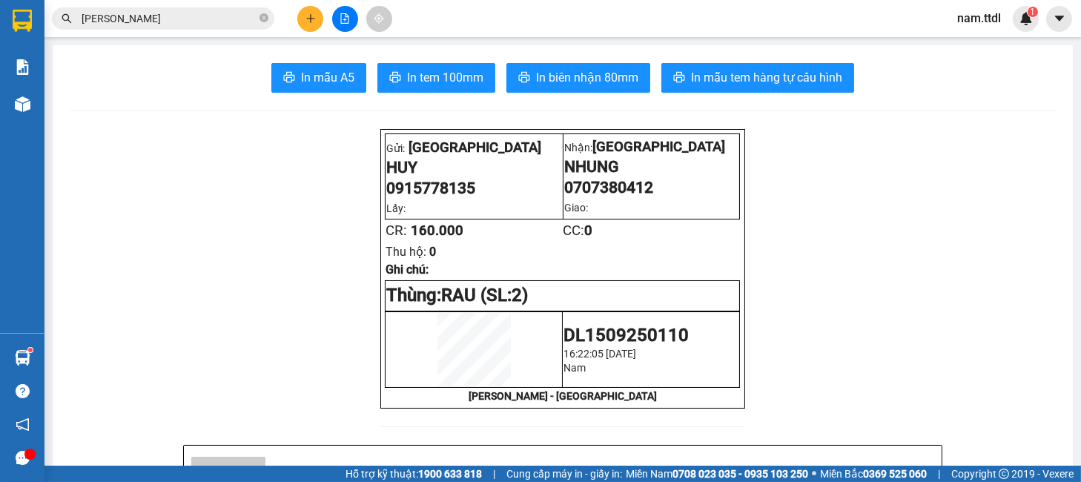
click at [197, 33] on div "Kết quả tìm kiếm ( 10 ) Bộ lọc Mã ĐH Trạng thái Món hàng Thu hộ Tổng cước Chưa …" at bounding box center [540, 18] width 1081 height 37
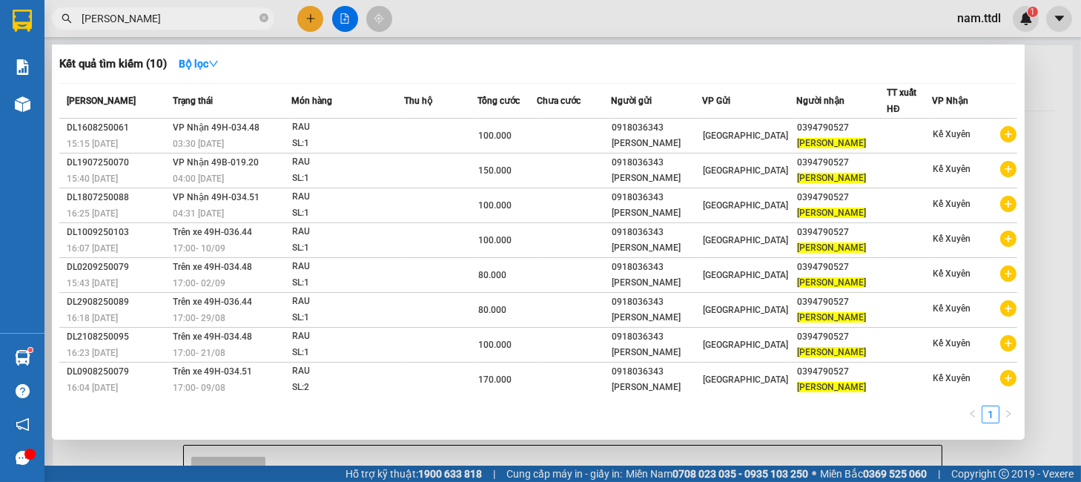
click at [196, 24] on input "ĐẶNG LIÊN" at bounding box center [169, 18] width 175 height 16
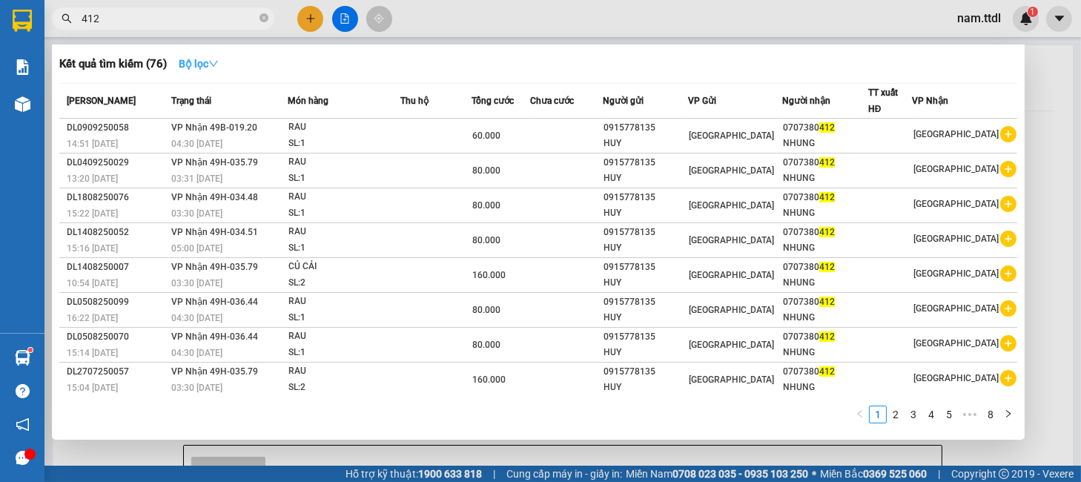
click at [217, 60] on icon "down" at bounding box center [213, 64] width 10 height 10
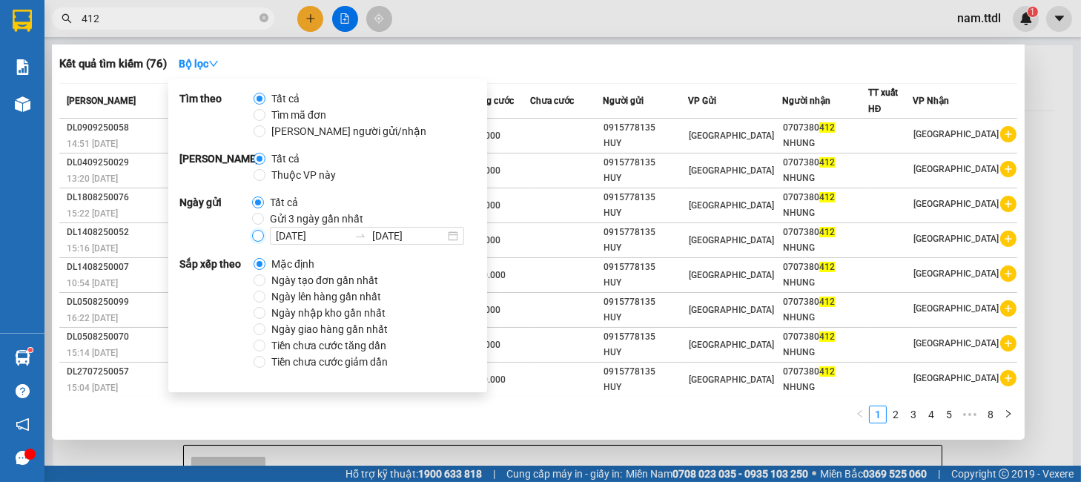
click at [254, 240] on input "15/09/2025 15/09/2025" at bounding box center [258, 236] width 12 height 12
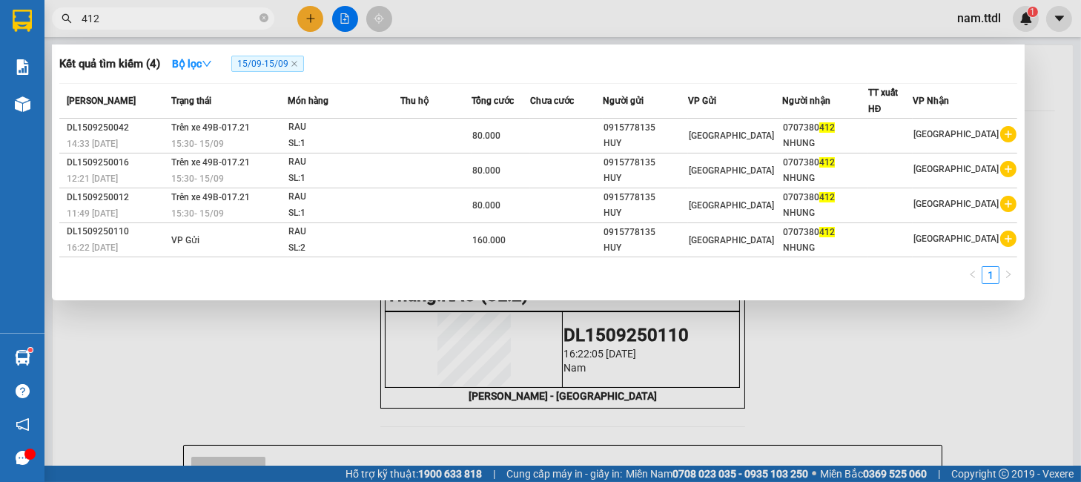
click at [553, 50] on div "Kết quả tìm kiếm ( 4 ) Bộ lọc 15/09 - 15/09 Mã ĐH Trạng thái Món hàng Thu hộ Tổ…" at bounding box center [538, 172] width 973 height 256
click at [153, 22] on input "412" at bounding box center [169, 18] width 175 height 16
paste input "'0981978448"
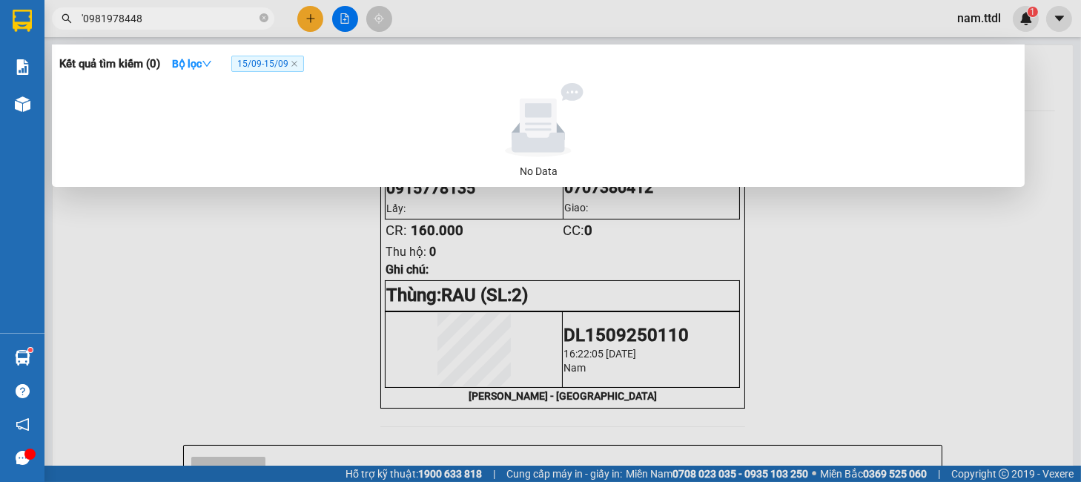
click at [299, 17] on div at bounding box center [540, 241] width 1081 height 482
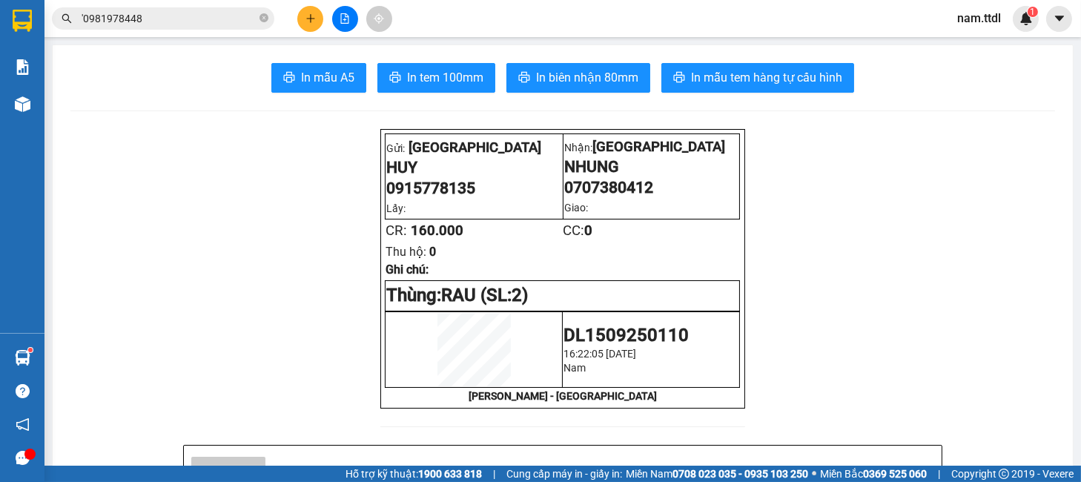
click at [306, 19] on icon "plus" at bounding box center [311, 18] width 10 height 10
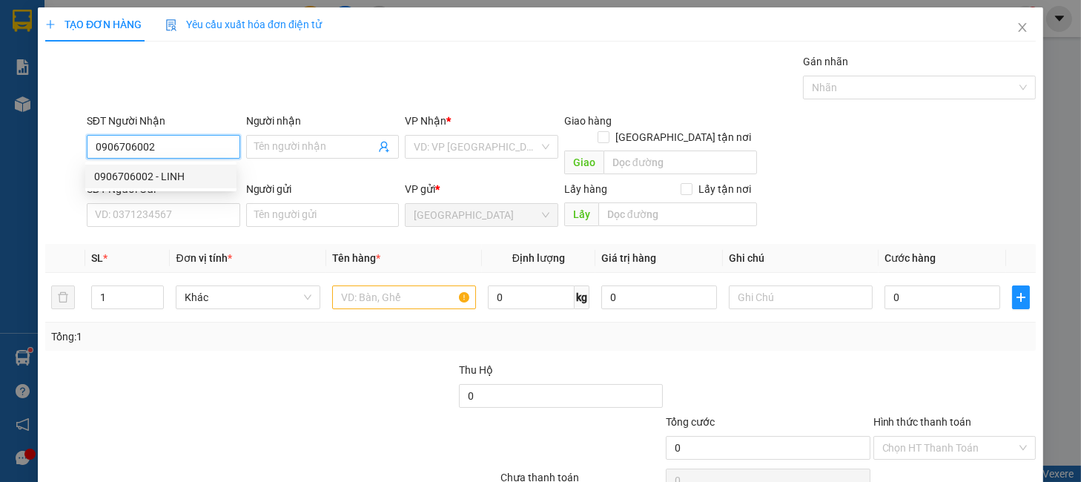
click at [191, 172] on div "0906706002 - LINH" at bounding box center [160, 176] width 133 height 16
click at [191, 190] on div "0906706002 0906706002 - LINH" at bounding box center [160, 177] width 151 height 30
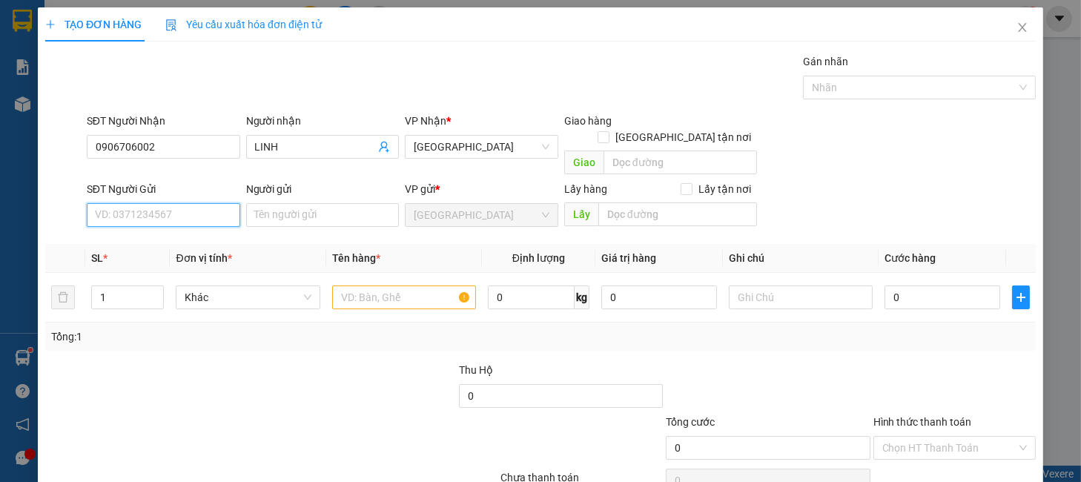
click at [171, 203] on input "SĐT Người Gửi" at bounding box center [163, 215] width 153 height 24
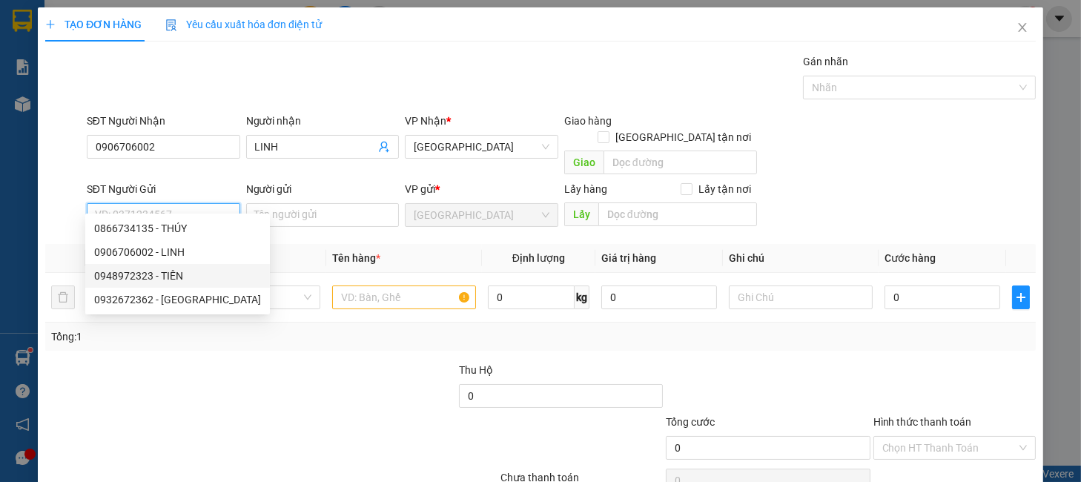
click at [179, 268] on div "0948972323 - TIÊN" at bounding box center [177, 276] width 167 height 16
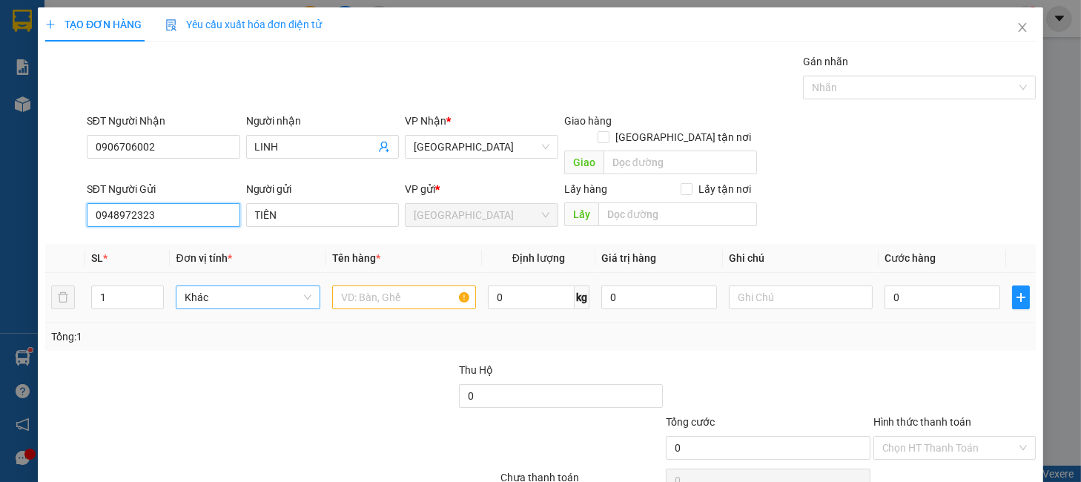
click at [283, 286] on span "Khác" at bounding box center [248, 297] width 126 height 22
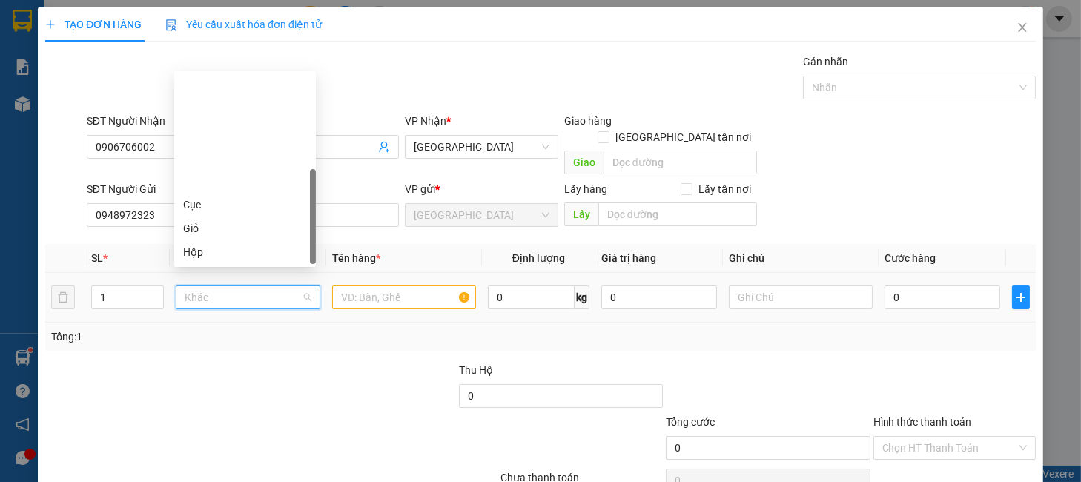
click at [204, 291] on div "Thùng" at bounding box center [245, 299] width 124 height 16
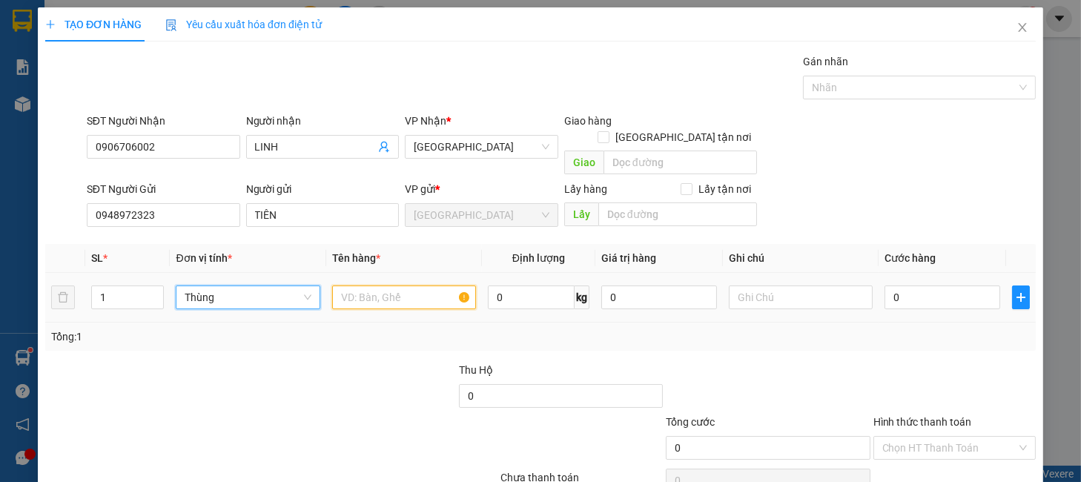
click at [359, 285] on input "text" at bounding box center [404, 297] width 144 height 24
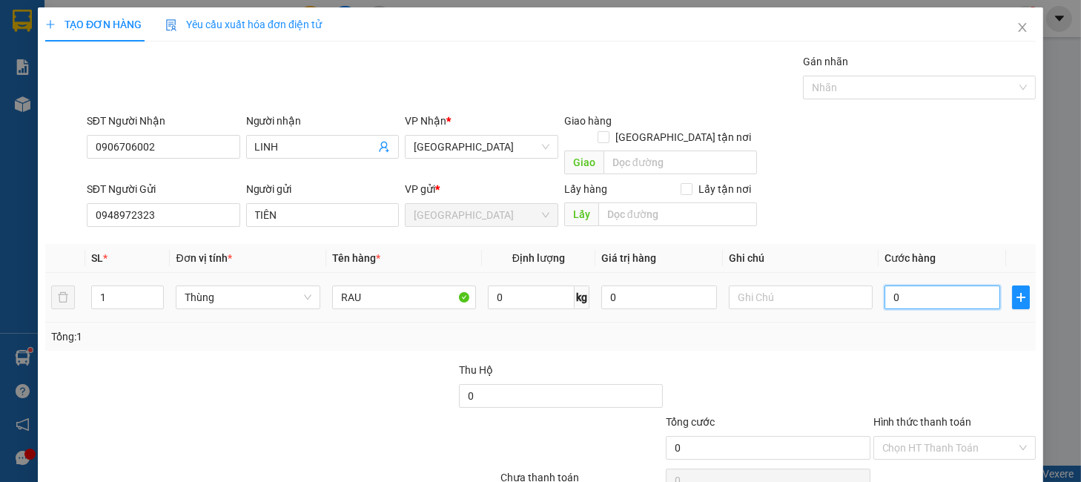
click at [931, 285] on input "0" at bounding box center [943, 297] width 116 height 24
click at [928, 369] on div at bounding box center [954, 388] width 165 height 52
click at [905, 437] on input "Hình thức thanh toán" at bounding box center [949, 448] width 134 height 22
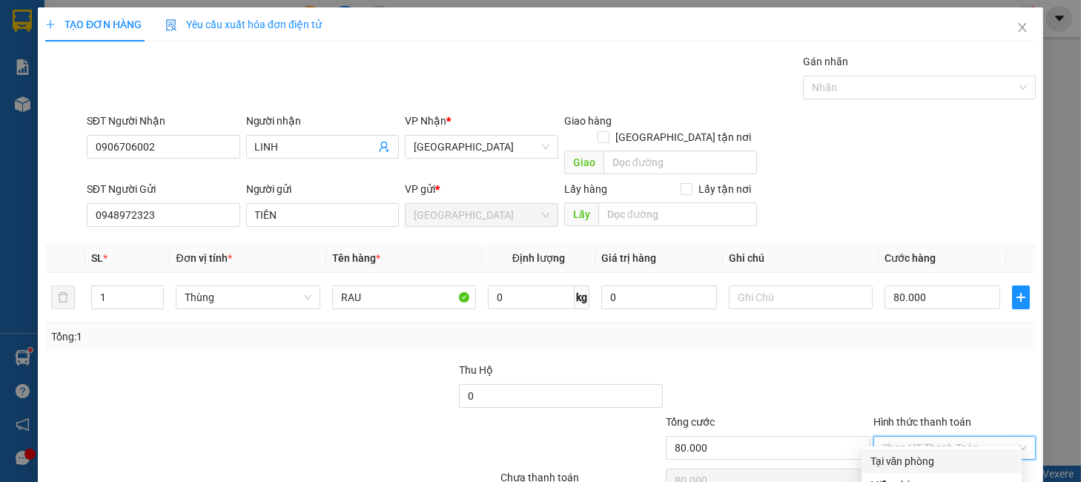
click at [929, 453] on div "Tại văn phòng" at bounding box center [942, 461] width 142 height 16
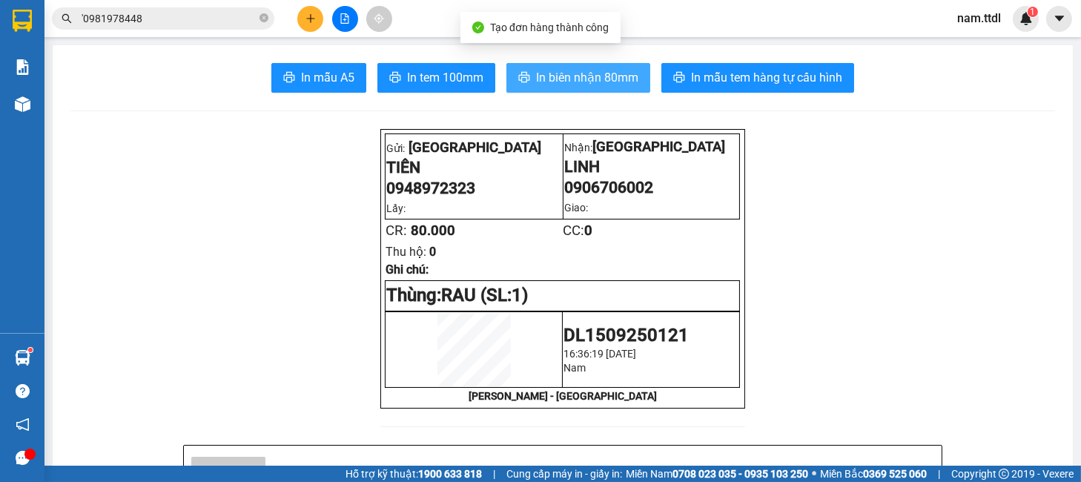
click at [579, 85] on span "In biên nhận 80mm" at bounding box center [587, 77] width 102 height 19
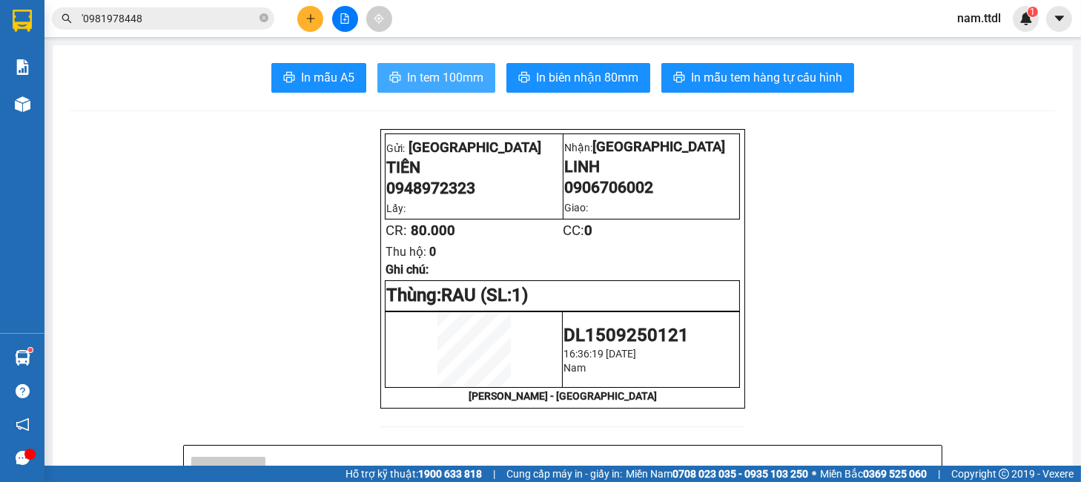
click at [452, 77] on span "In tem 100mm" at bounding box center [445, 77] width 76 height 19
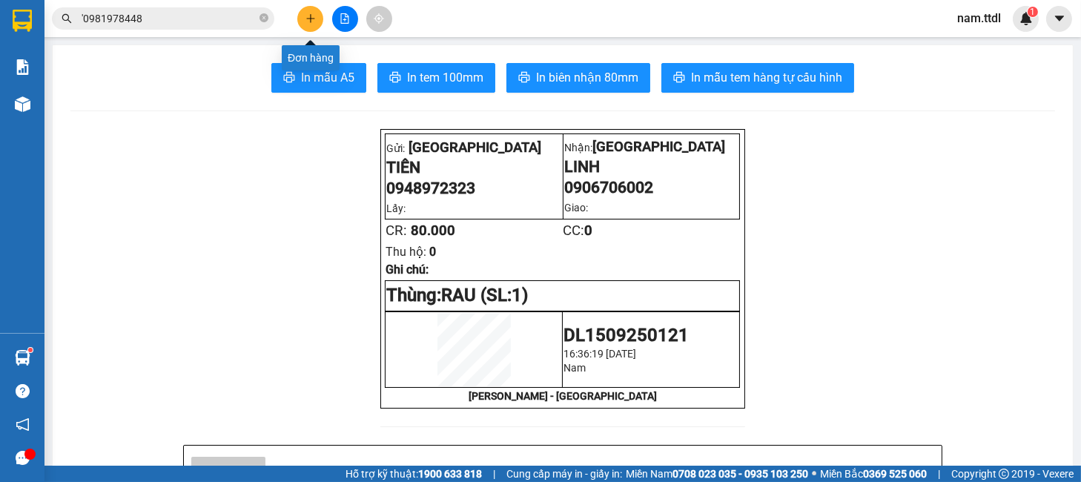
click at [303, 15] on button at bounding box center [310, 19] width 26 height 26
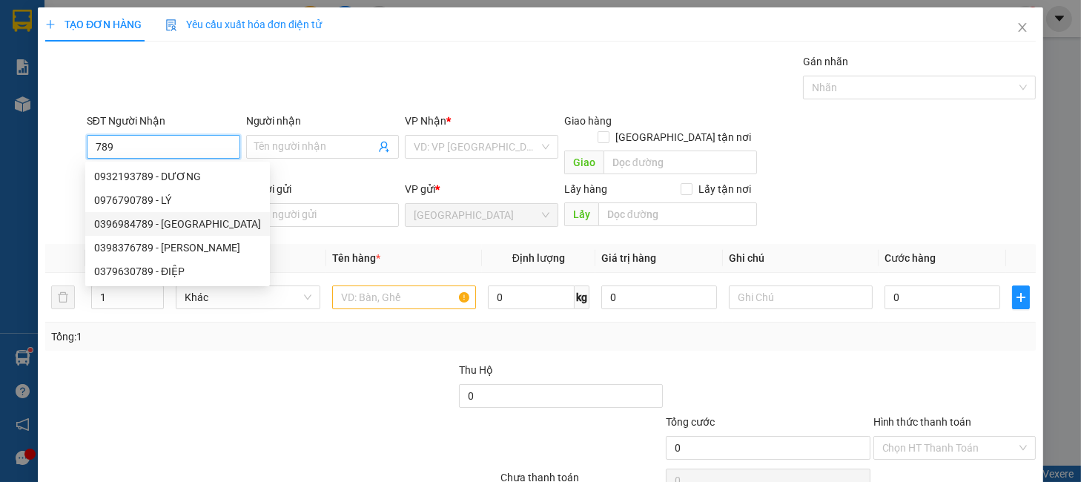
click at [176, 227] on div "0396984789 - HÀ" at bounding box center [177, 224] width 167 height 16
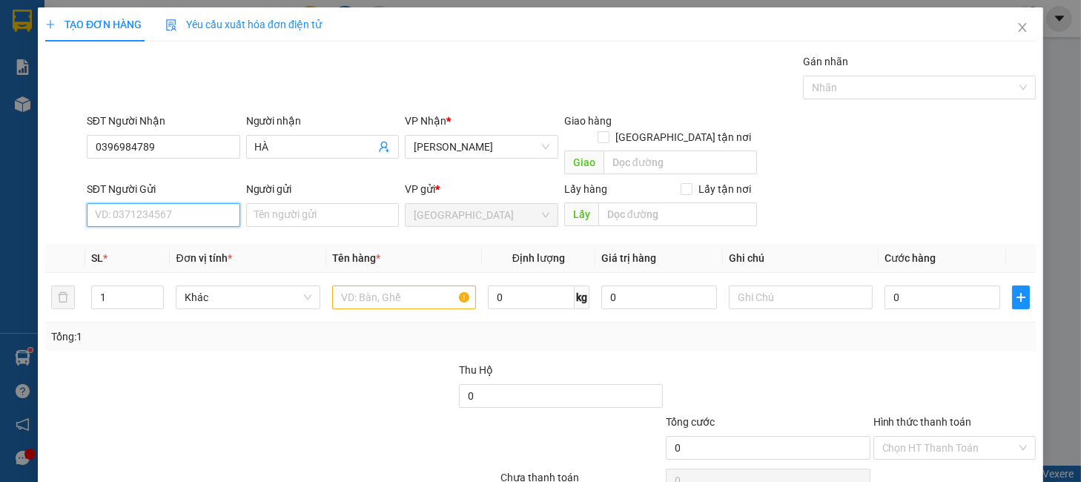
click at [176, 208] on input "SĐT Người Gửi" at bounding box center [163, 215] width 153 height 24
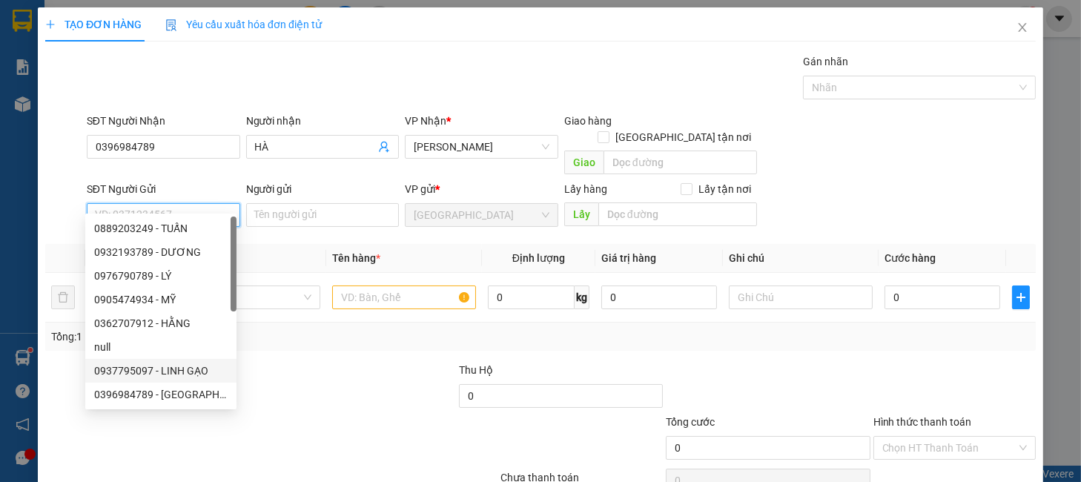
drag, startPoint x: 186, startPoint y: 369, endPoint x: 265, endPoint y: 308, distance: 99.4
click at [187, 369] on div "0937795097 - LINH GẠO" at bounding box center [160, 371] width 133 height 16
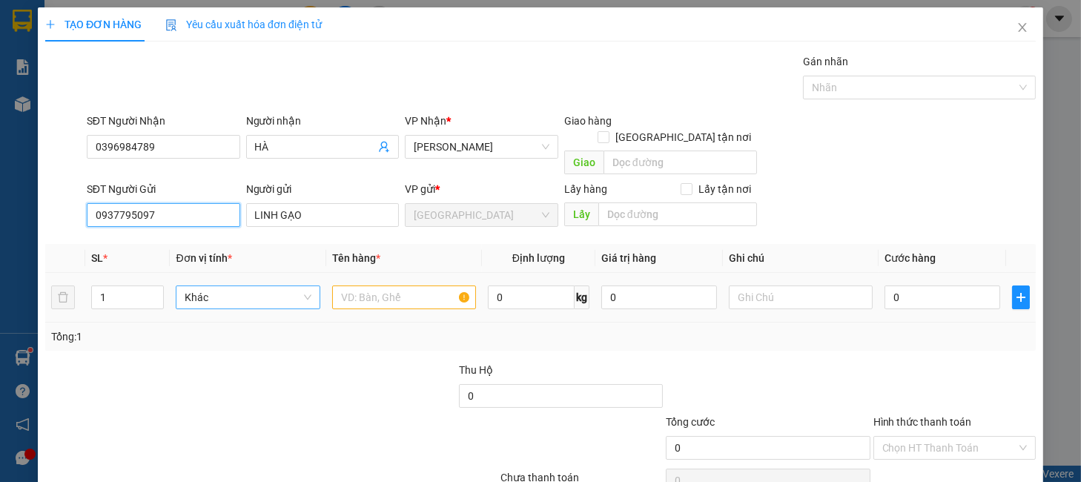
click at [270, 286] on span "Khác" at bounding box center [248, 297] width 126 height 22
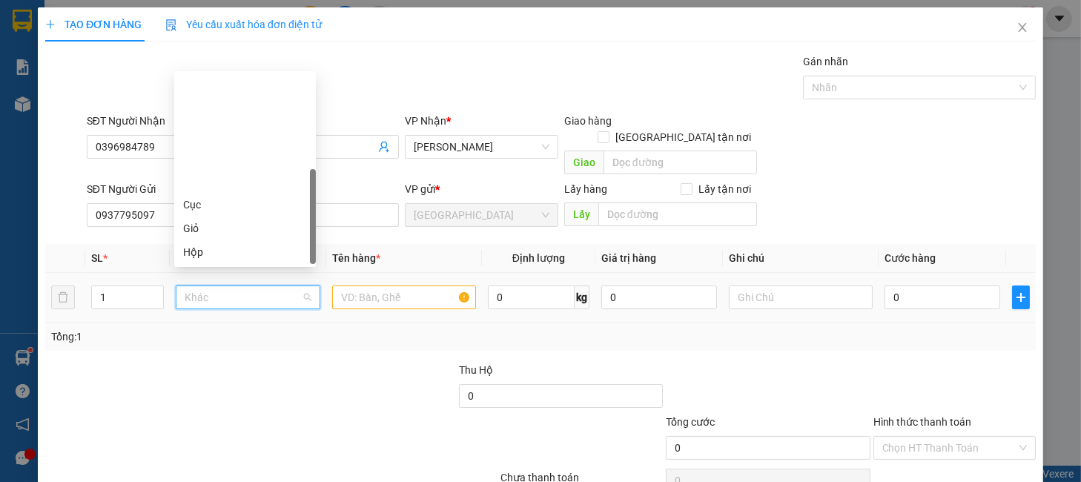
click at [209, 291] on div "Thùng" at bounding box center [245, 299] width 124 height 16
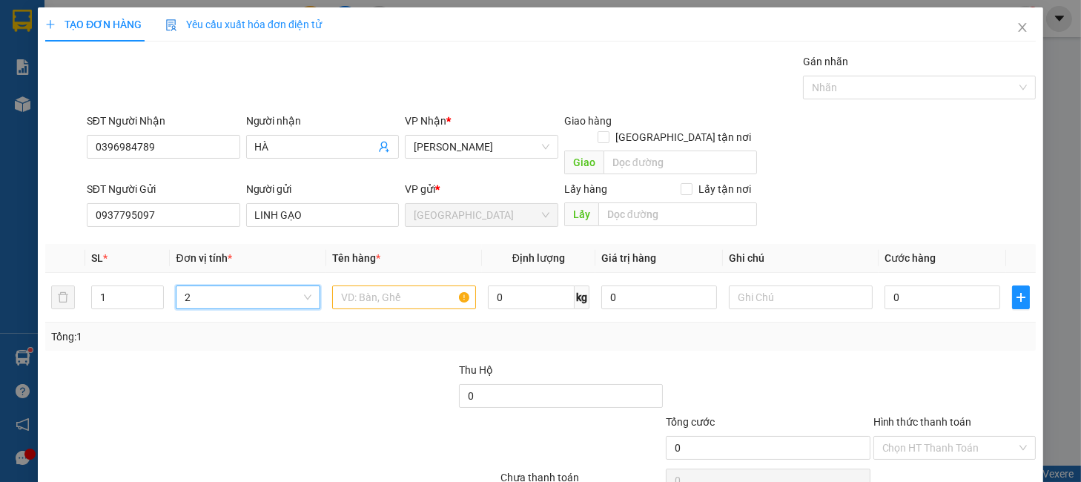
drag, startPoint x: 146, startPoint y: 288, endPoint x: 98, endPoint y: 309, distance: 52.8
click at [96, 307] on div "SL * Đơn vị tính * Tên hàng * Định lượng Giá trị hàng Ghi chú Cước hàng 1 Thùng…" at bounding box center [540, 297] width 991 height 107
click at [105, 287] on input "1" at bounding box center [128, 297] width 72 height 22
click at [67, 283] on tr "1 2 0 kg 0 0" at bounding box center [540, 298] width 991 height 50
click at [232, 286] on input "2" at bounding box center [243, 297] width 116 height 22
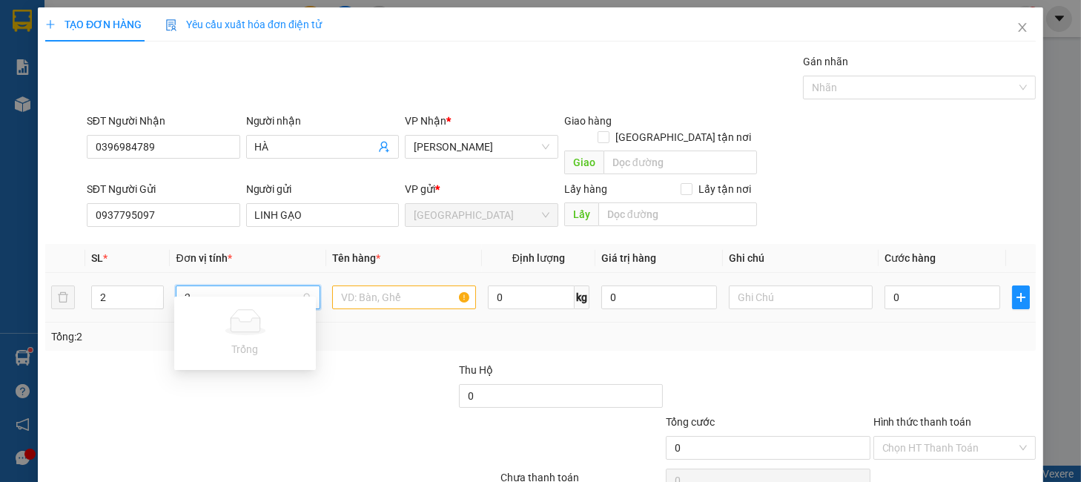
click at [228, 286] on input "2" at bounding box center [243, 297] width 116 height 22
click at [219, 308] on div "Thùng" at bounding box center [245, 311] width 124 height 16
click at [363, 286] on input "text" at bounding box center [404, 297] width 144 height 24
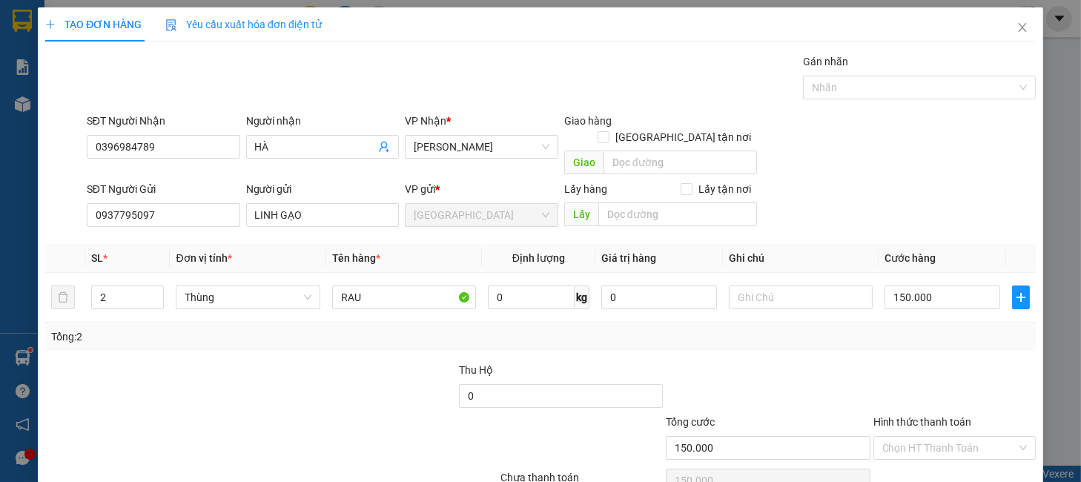
drag, startPoint x: 727, startPoint y: 341, endPoint x: 911, endPoint y: 398, distance: 193.3
click at [737, 344] on div "Transit Pickup Surcharge Ids Transit Deliver Surcharge Ids Transit Deliver Surc…" at bounding box center [540, 291] width 991 height 477
click at [930, 437] on input "Hình thức thanh toán" at bounding box center [949, 448] width 134 height 22
click at [940, 453] on div "Tại văn phòng" at bounding box center [942, 461] width 142 height 16
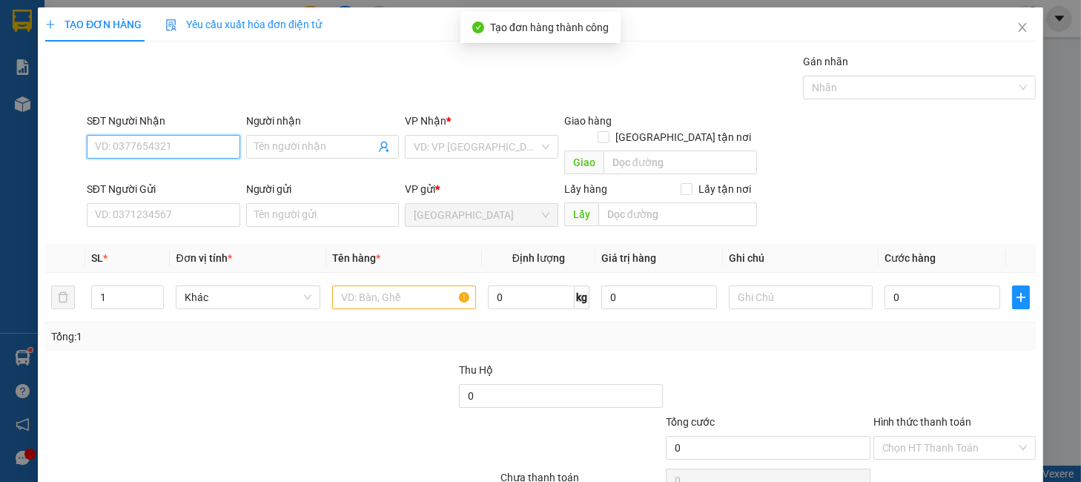
click at [188, 135] on input "SĐT Người Nhận" at bounding box center [163, 147] width 153 height 24
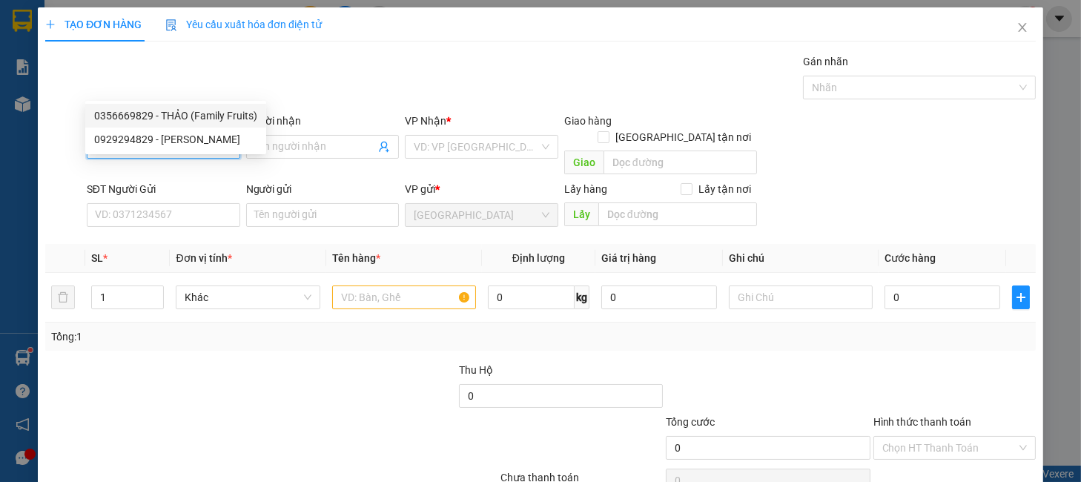
click at [176, 121] on div "0356669829 - THẢO (Family Fruits)" at bounding box center [175, 116] width 163 height 16
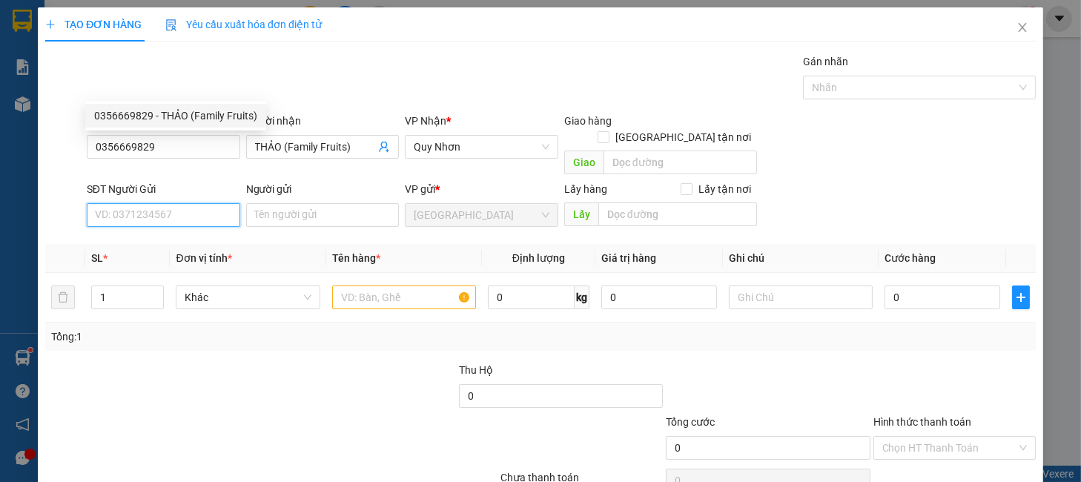
click at [194, 203] on input "SĐT Người Gửi" at bounding box center [163, 215] width 153 height 24
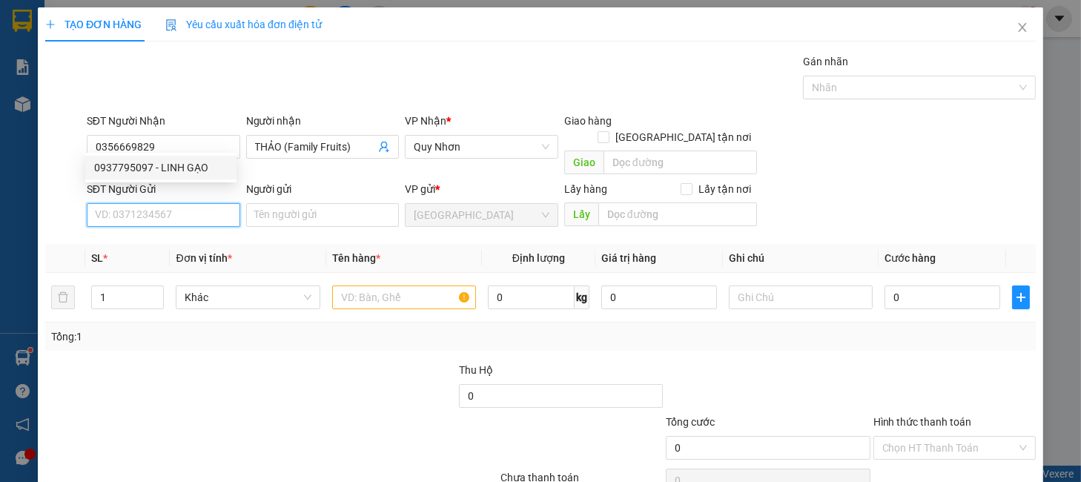
click at [179, 157] on div "0937795097 - LINH GẠO" at bounding box center [160, 168] width 151 height 24
click at [185, 286] on span "Khác" at bounding box center [248, 297] width 126 height 22
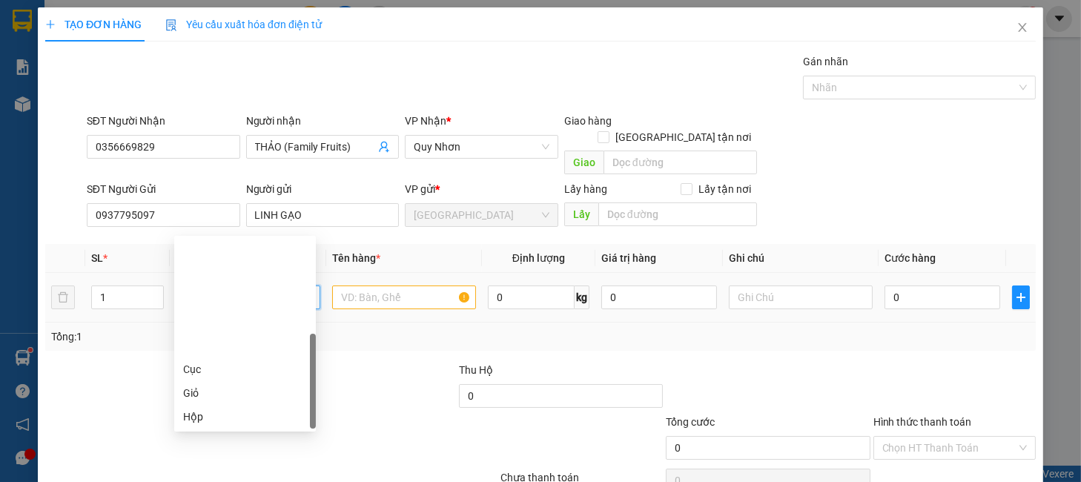
click at [215, 456] on div "Thùng" at bounding box center [245, 464] width 124 height 16
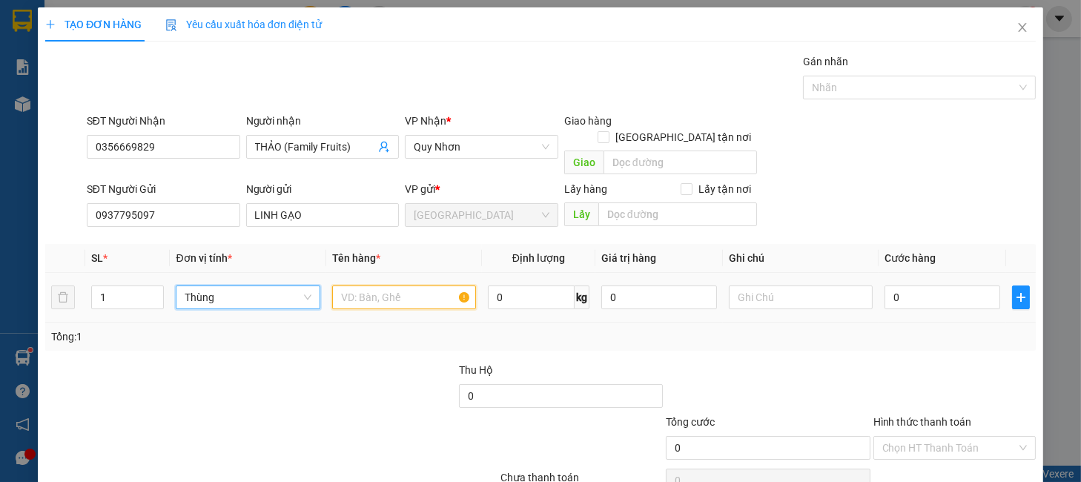
click at [386, 285] on input "text" at bounding box center [404, 297] width 144 height 24
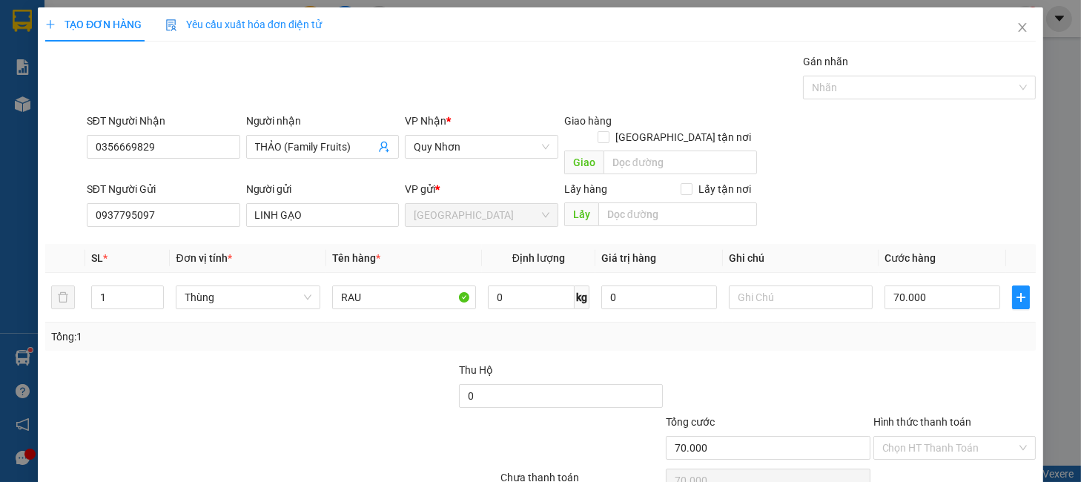
drag, startPoint x: 814, startPoint y: 303, endPoint x: 902, endPoint y: 326, distance: 91.2
click at [817, 362] on div at bounding box center [767, 388] width 207 height 52
click at [921, 437] on input "Hình thức thanh toán" at bounding box center [949, 448] width 134 height 22
drag, startPoint x: 920, startPoint y: 392, endPoint x: 921, endPoint y: 400, distance: 8.3
click at [920, 453] on div "Tại văn phòng" at bounding box center [942, 461] width 142 height 16
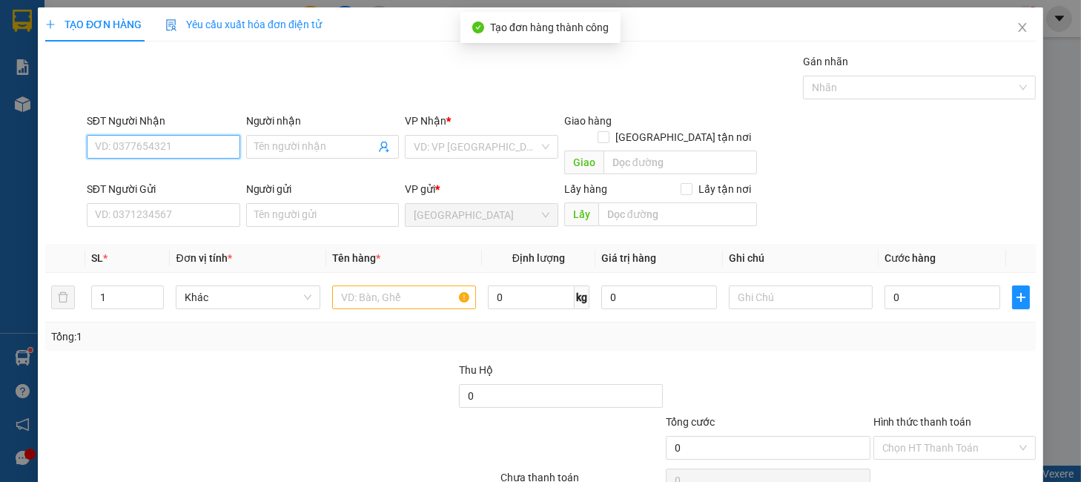
click at [145, 135] on input "SĐT Người Nhận" at bounding box center [163, 147] width 153 height 24
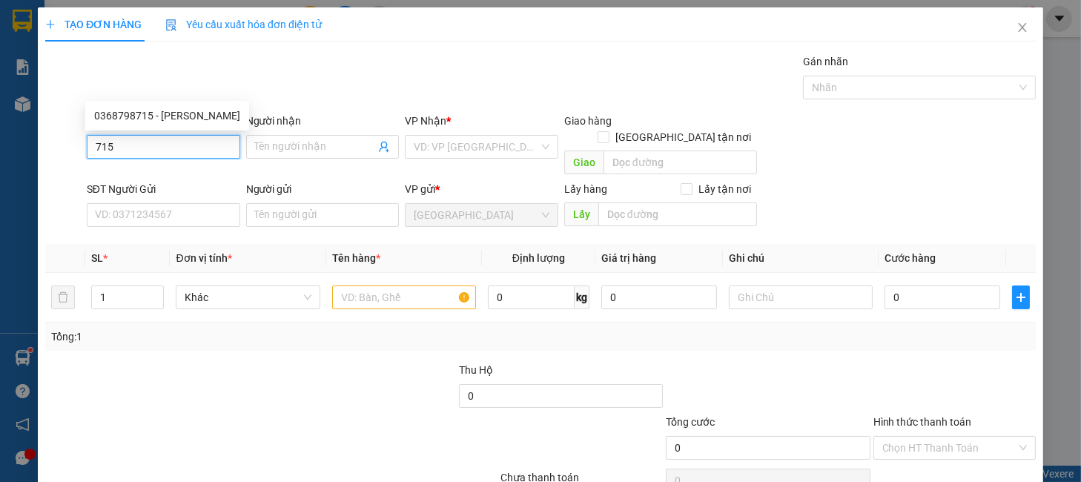
click at [147, 135] on input "715" at bounding box center [163, 147] width 153 height 24
drag, startPoint x: 194, startPoint y: 108, endPoint x: 196, endPoint y: 117, distance: 9.8
click at [194, 108] on div "0368798715 - SEN TRẦN" at bounding box center [167, 116] width 146 height 16
click at [202, 181] on div "SĐT Người Gửi VD: 0371234567" at bounding box center [163, 207] width 153 height 52
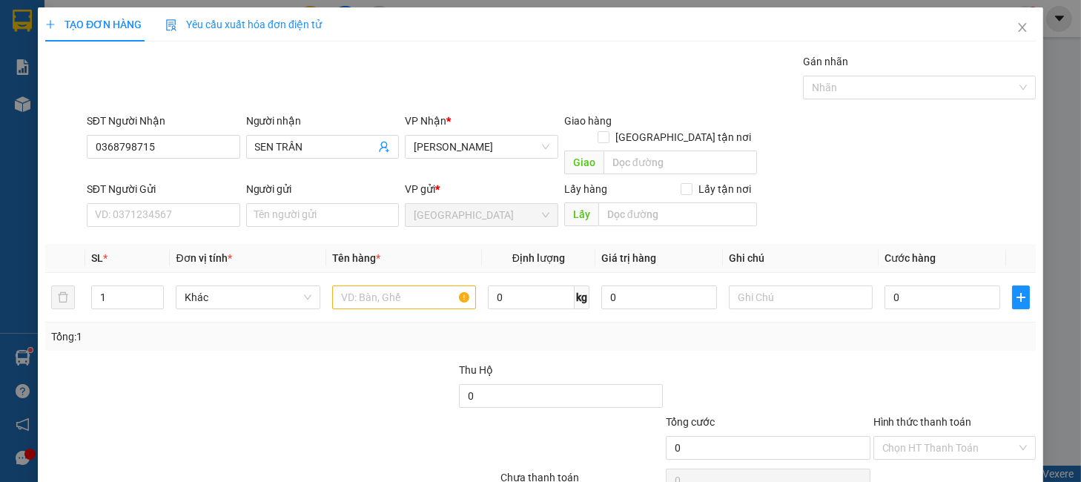
click at [200, 181] on div "SĐT Người Gửi VD: 0371234567" at bounding box center [163, 207] width 153 height 52
click at [200, 203] on input "SĐT Người Gửi" at bounding box center [163, 215] width 153 height 24
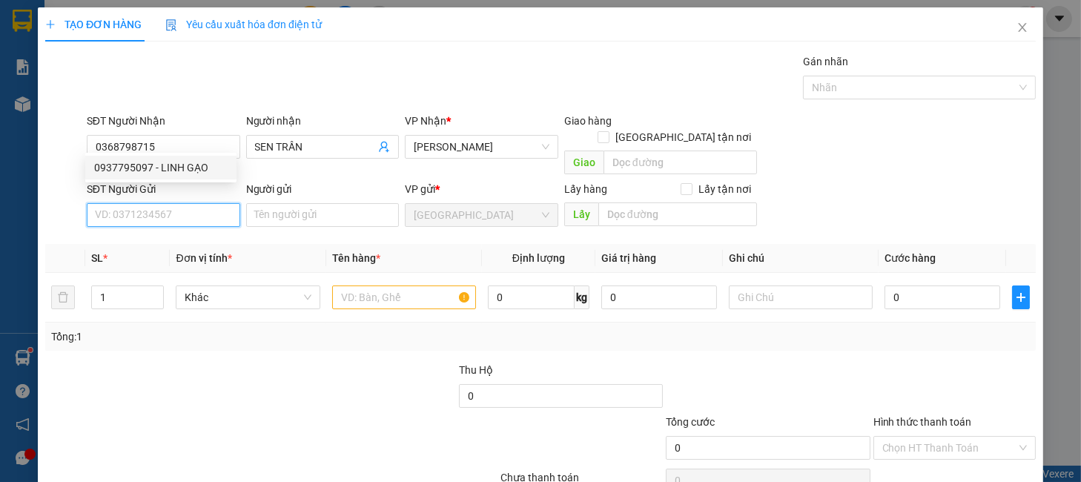
click at [191, 175] on div "0937795097 - LINH GẠO" at bounding box center [160, 167] width 133 height 16
click at [208, 273] on td "Khác" at bounding box center [248, 298] width 156 height 50
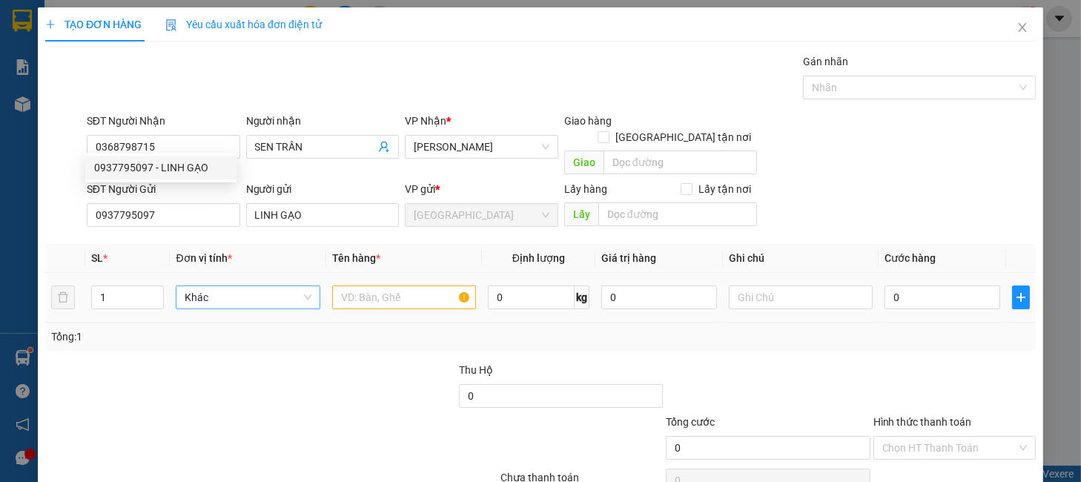
click at [216, 286] on span "Khác" at bounding box center [248, 297] width 126 height 22
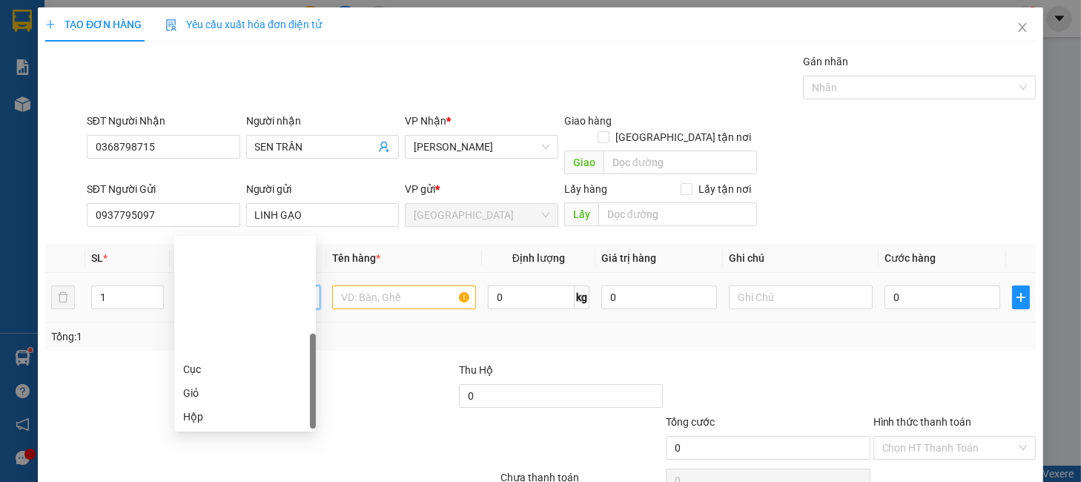
click at [208, 456] on div "Thùng" at bounding box center [245, 464] width 124 height 16
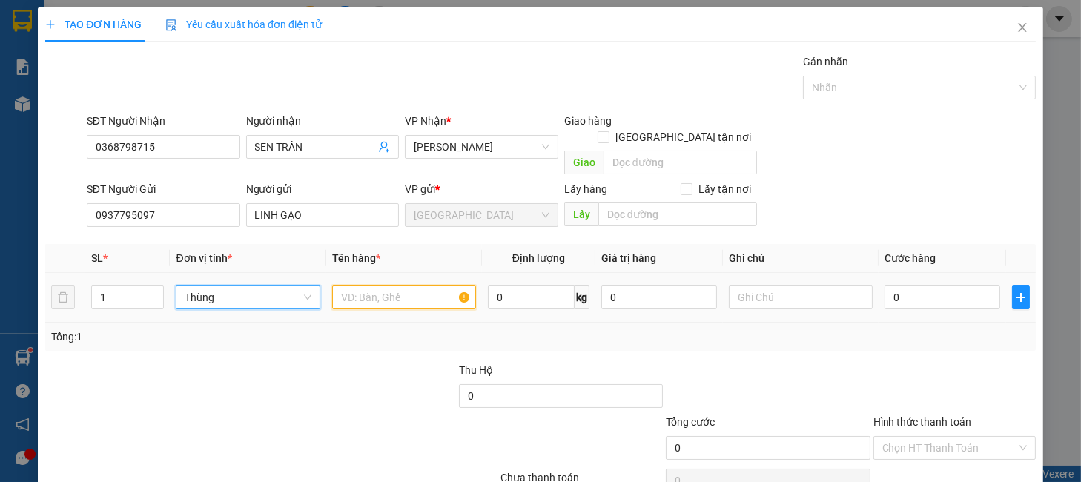
click at [352, 285] on input "text" at bounding box center [404, 297] width 144 height 24
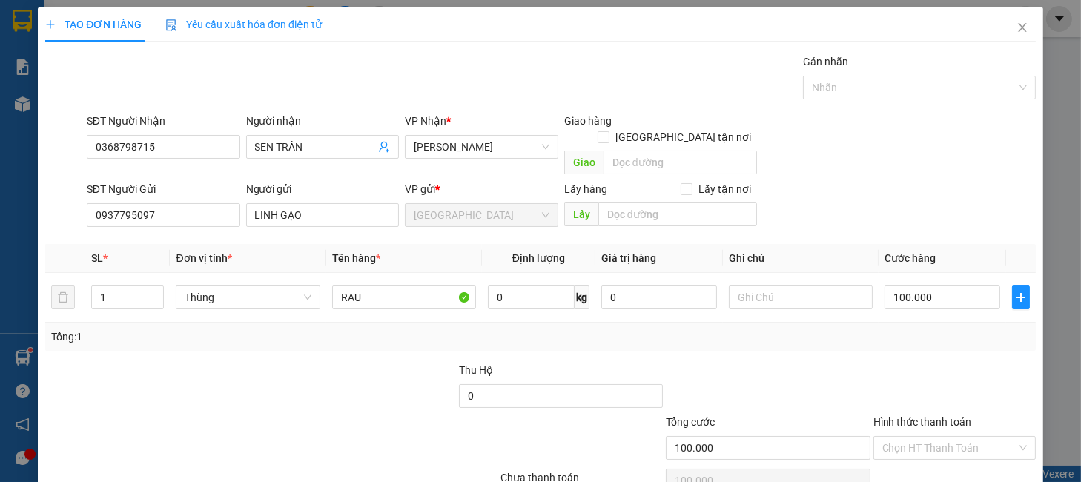
drag, startPoint x: 707, startPoint y: 298, endPoint x: 745, endPoint y: 308, distance: 39.2
click at [732, 362] on div at bounding box center [767, 388] width 207 height 52
click at [892, 437] on input "Hình thức thanh toán" at bounding box center [949, 448] width 134 height 22
drag, startPoint x: 908, startPoint y: 398, endPoint x: 908, endPoint y: 407, distance: 8.9
click at [908, 453] on div "Tại văn phòng" at bounding box center [942, 461] width 142 height 16
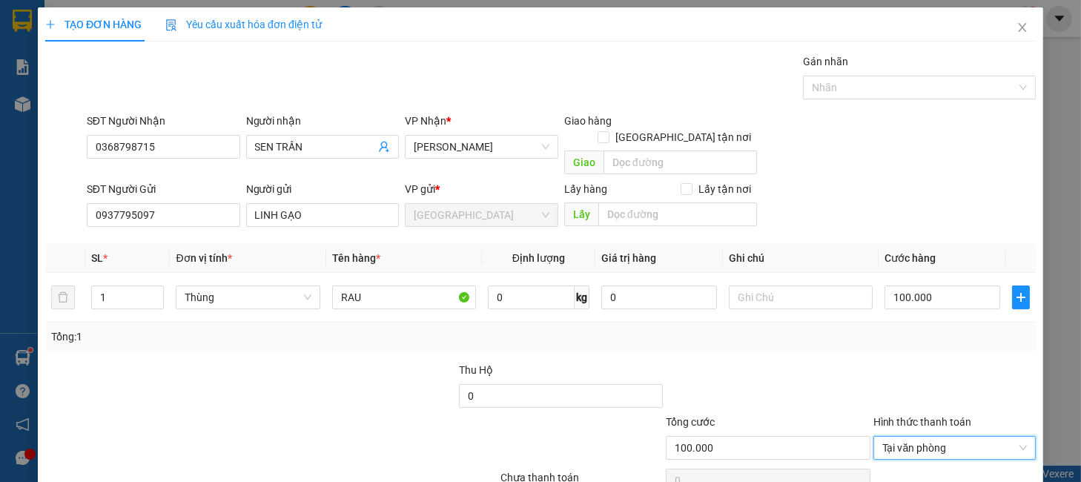
drag, startPoint x: 860, startPoint y: 449, endPoint x: 784, endPoint y: 474, distance: 80.2
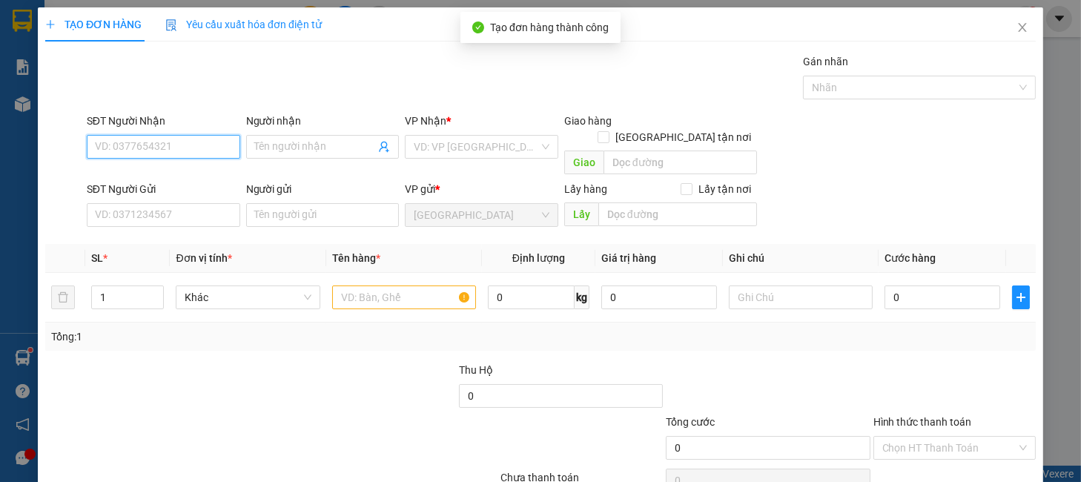
click at [199, 135] on input "SĐT Người Nhận" at bounding box center [163, 147] width 153 height 24
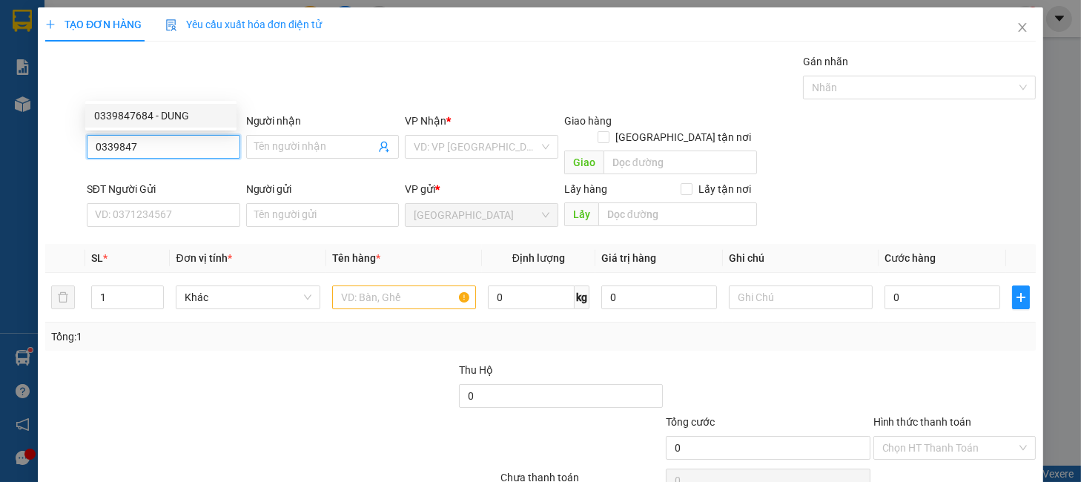
click at [175, 109] on div "0339847684 - DUNG" at bounding box center [160, 116] width 133 height 16
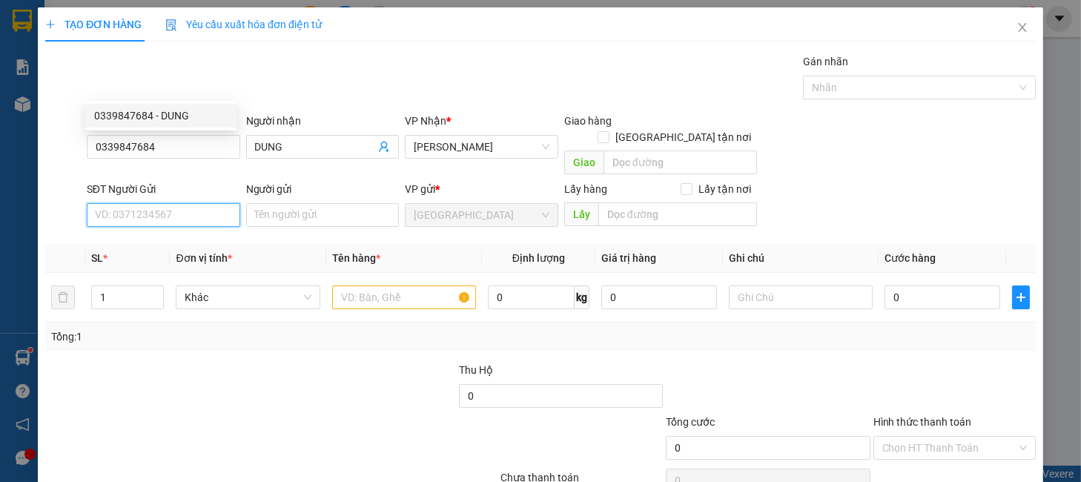
click at [176, 203] on input "SĐT Người Gửi" at bounding box center [163, 215] width 153 height 24
click at [168, 203] on input "SĐT Người Gửi" at bounding box center [163, 215] width 153 height 24
click at [183, 203] on input "SĐT Người Gửi" at bounding box center [163, 215] width 153 height 24
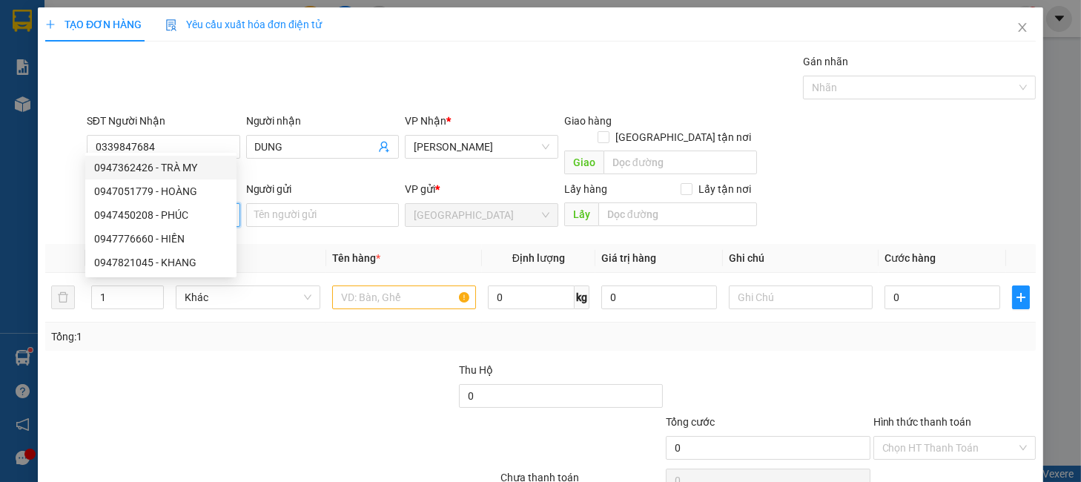
click at [184, 163] on div "0947362426 - TRÀ MY" at bounding box center [160, 167] width 133 height 16
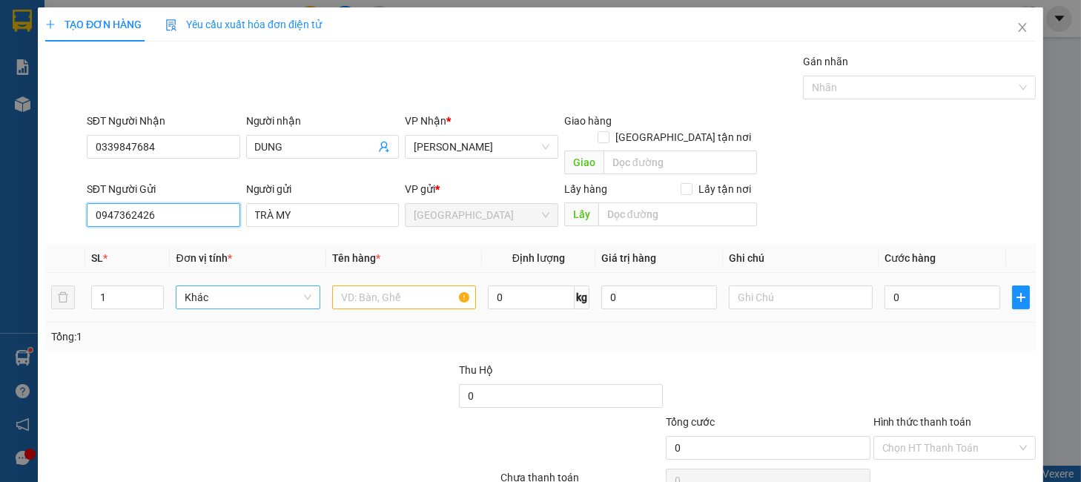
click at [270, 286] on span "Khác" at bounding box center [248, 297] width 126 height 22
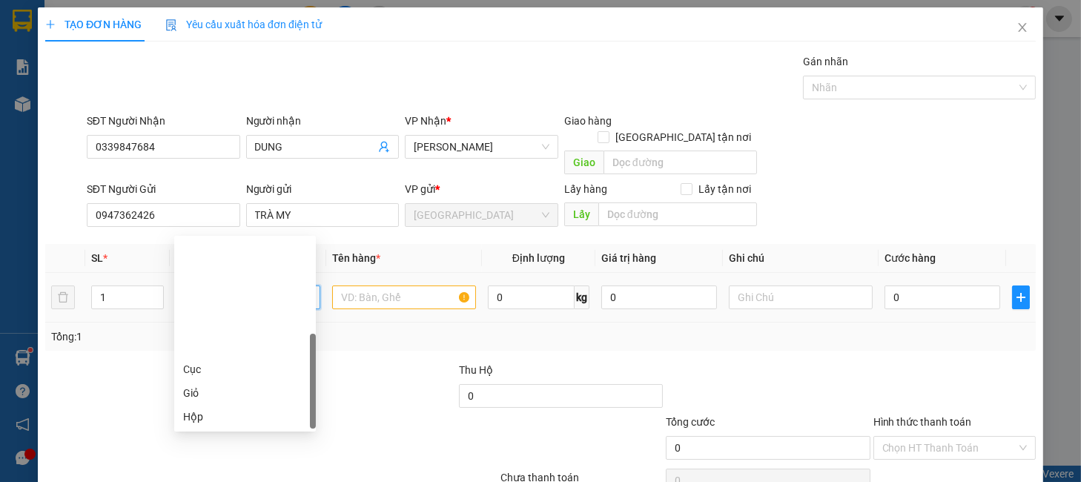
click at [205, 456] on div "Thùng" at bounding box center [245, 464] width 124 height 16
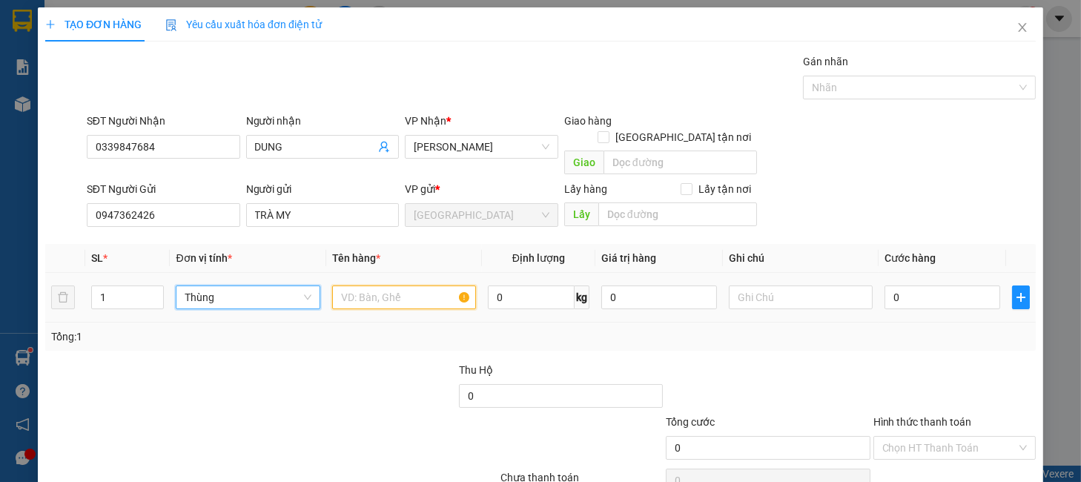
click at [378, 285] on input "text" at bounding box center [404, 297] width 144 height 24
click at [209, 286] on span "Thùng" at bounding box center [248, 297] width 126 height 22
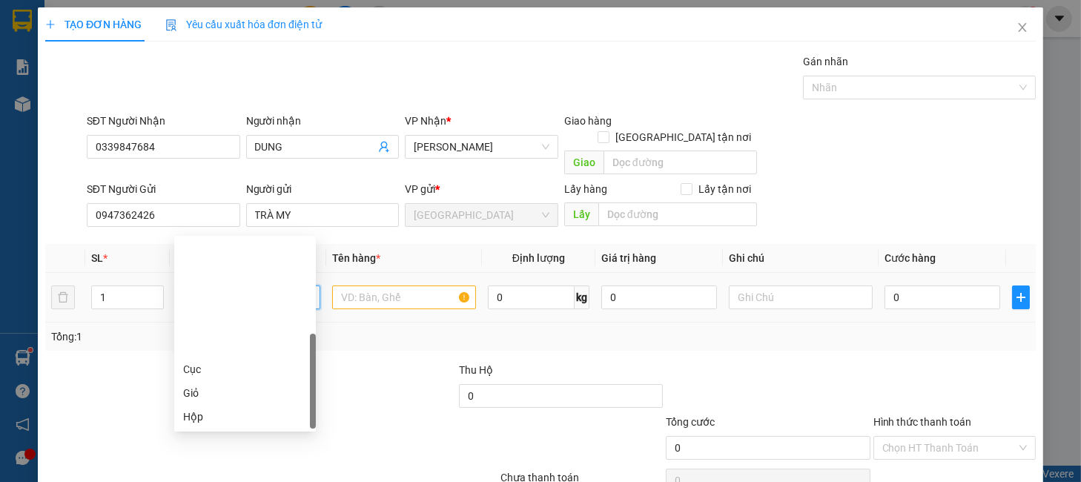
click at [227, 480] on div "Thùng xốp" at bounding box center [245, 488] width 124 height 16
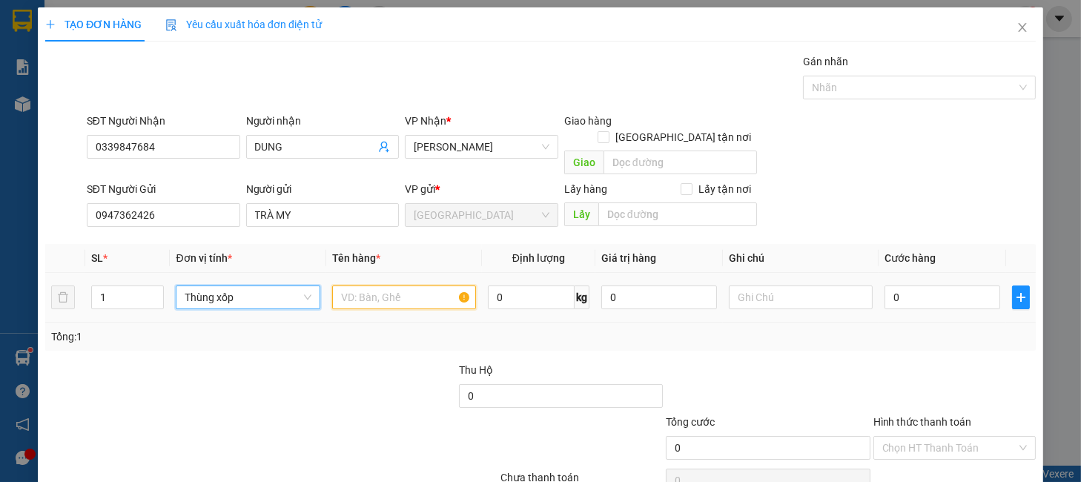
click at [352, 285] on input "text" at bounding box center [404, 297] width 144 height 24
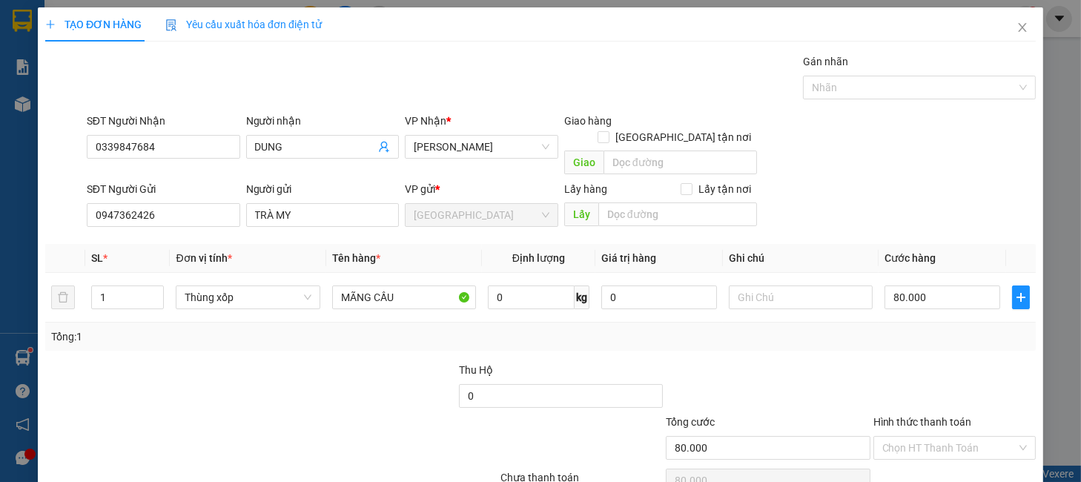
click at [880, 362] on div at bounding box center [954, 388] width 165 height 52
click at [941, 437] on input "Hình thức thanh toán" at bounding box center [949, 448] width 134 height 22
click at [940, 453] on div "Tại văn phòng" at bounding box center [942, 461] width 142 height 16
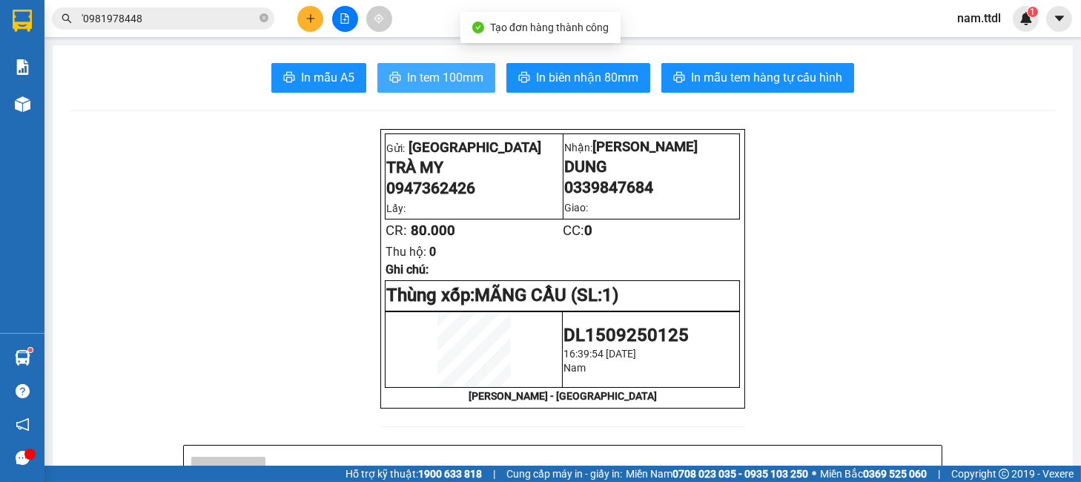
click at [443, 70] on span "In tem 100mm" at bounding box center [445, 77] width 76 height 19
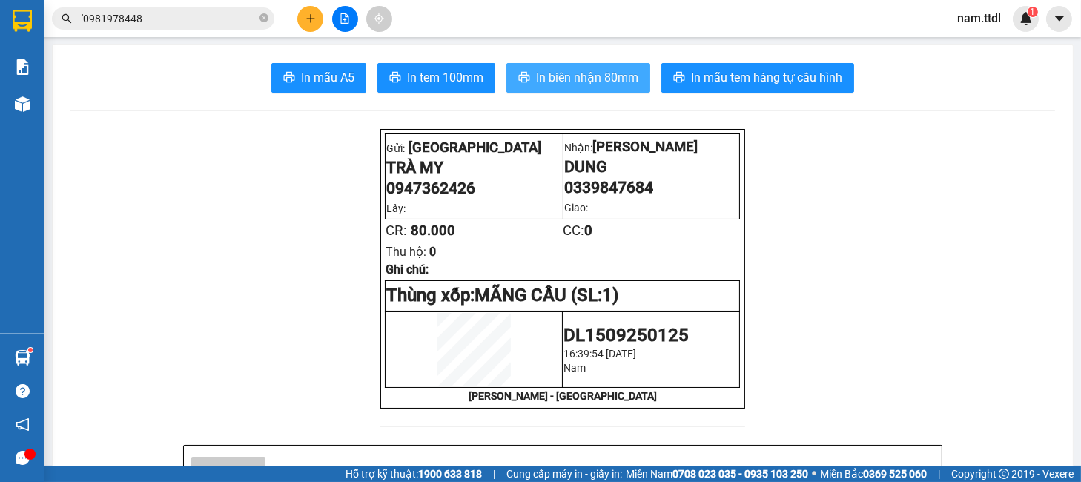
click at [619, 74] on span "In biên nhận 80mm" at bounding box center [587, 77] width 102 height 19
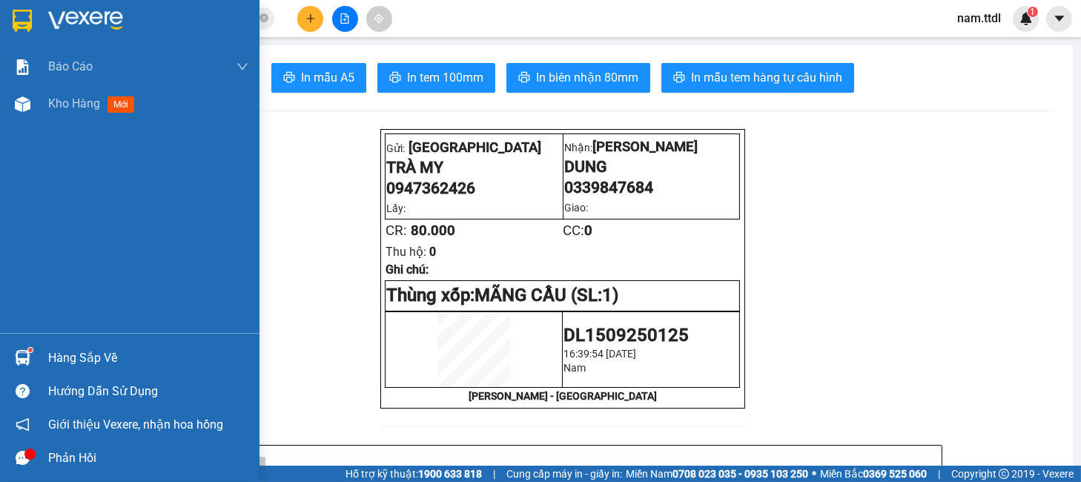
click at [13, 19] on img at bounding box center [22, 21] width 19 height 22
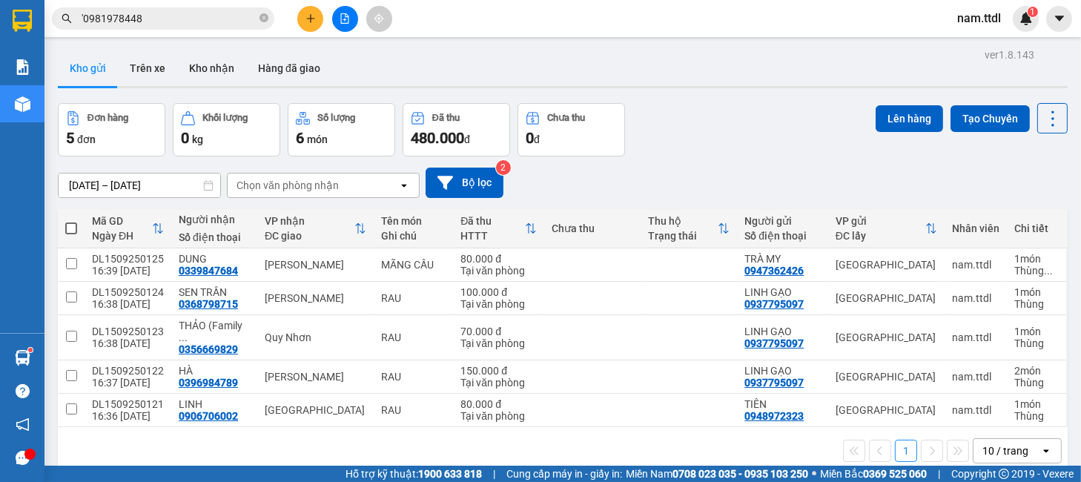
click at [304, 19] on button at bounding box center [310, 19] width 26 height 26
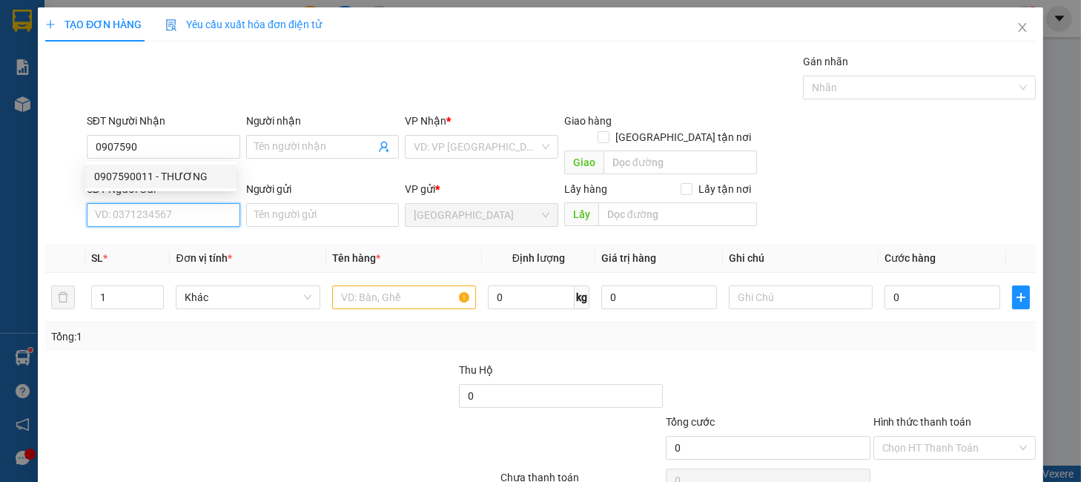
click at [175, 203] on input "SĐT Người Gửi" at bounding box center [163, 215] width 153 height 24
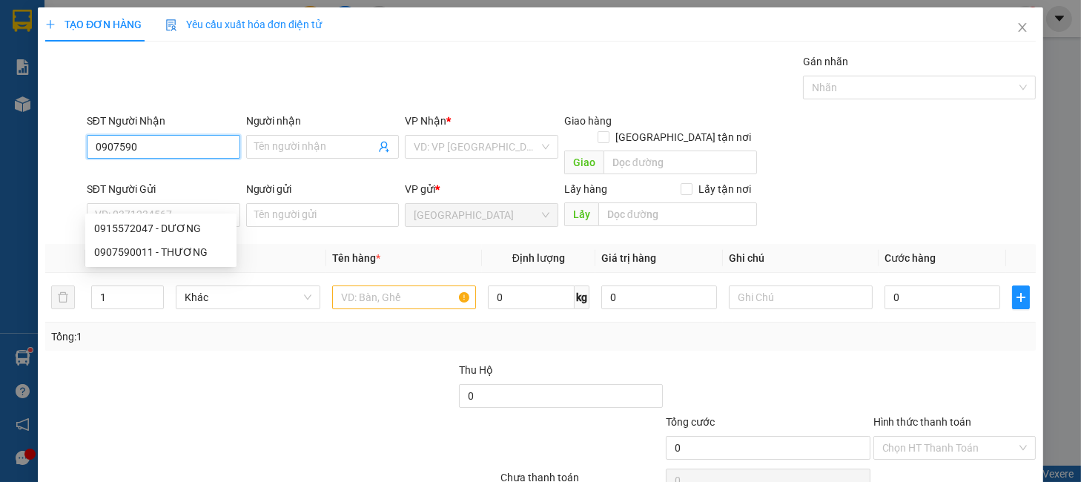
click at [188, 142] on input "0907590" at bounding box center [163, 147] width 153 height 24
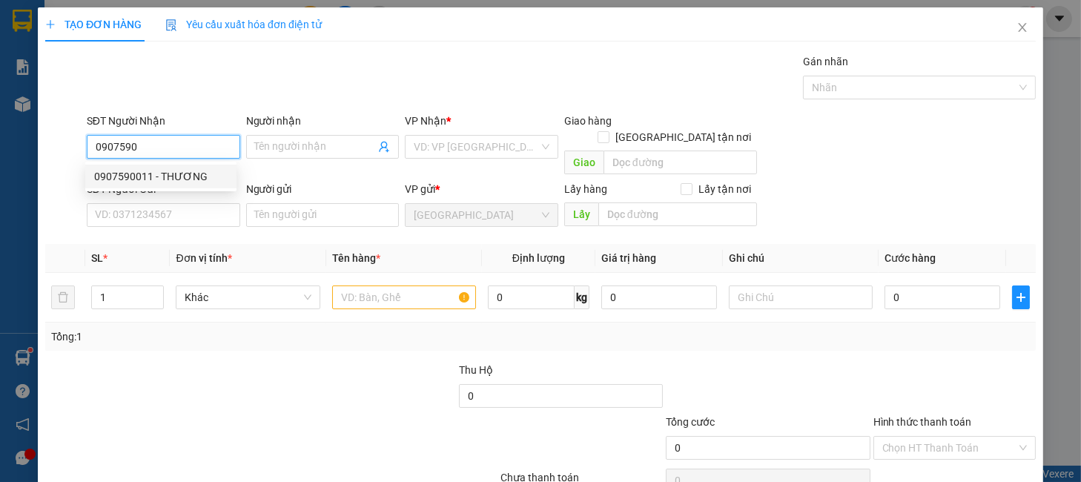
click at [191, 171] on div "0907590011 - THƯƠNG" at bounding box center [160, 176] width 133 height 16
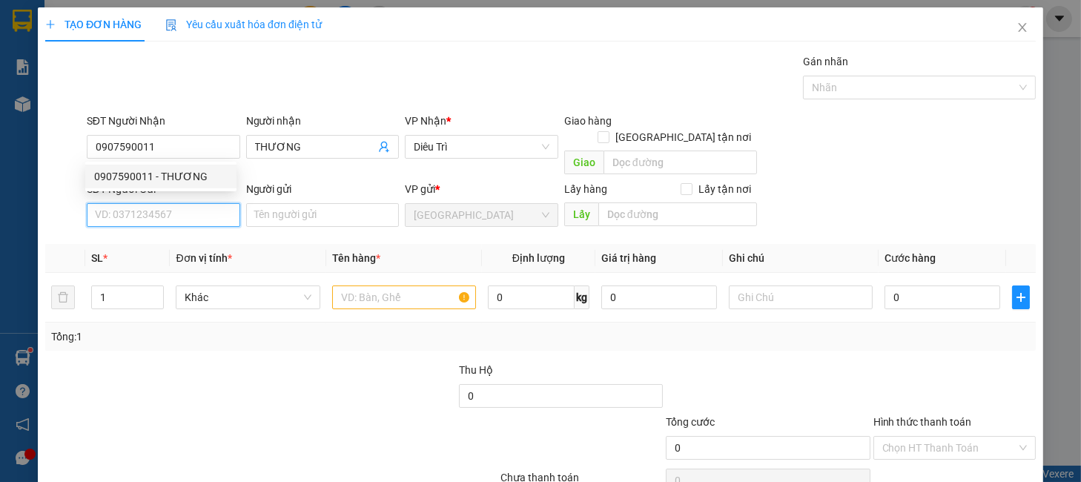
click at [194, 203] on input "SĐT Người Gửi" at bounding box center [163, 215] width 153 height 24
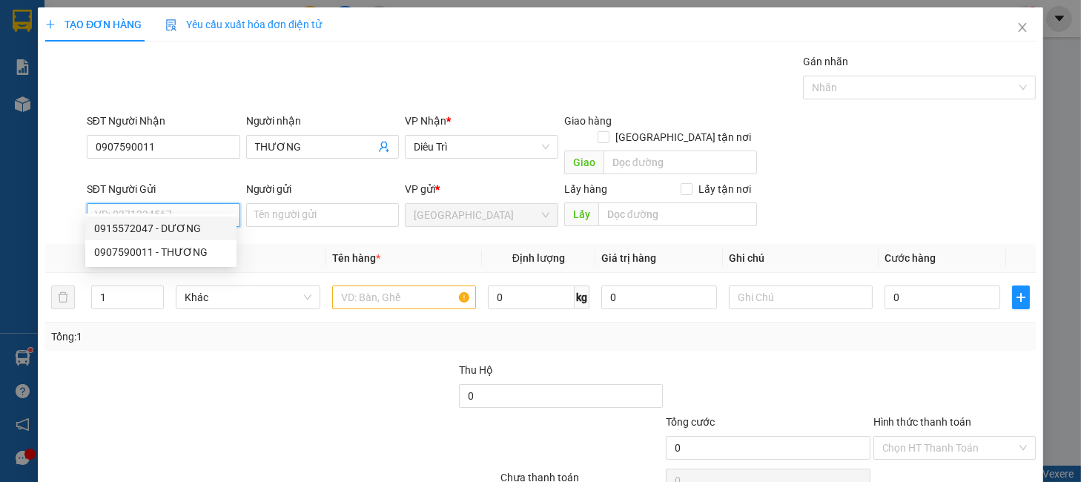
click at [191, 226] on div "0915572047 - DƯƠNG" at bounding box center [160, 228] width 133 height 16
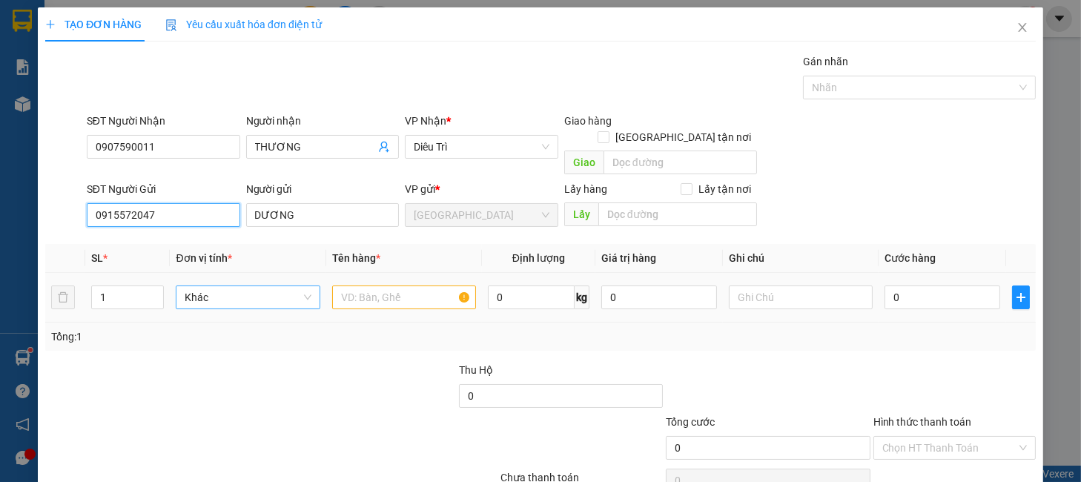
click at [274, 286] on span "Khác" at bounding box center [248, 297] width 126 height 22
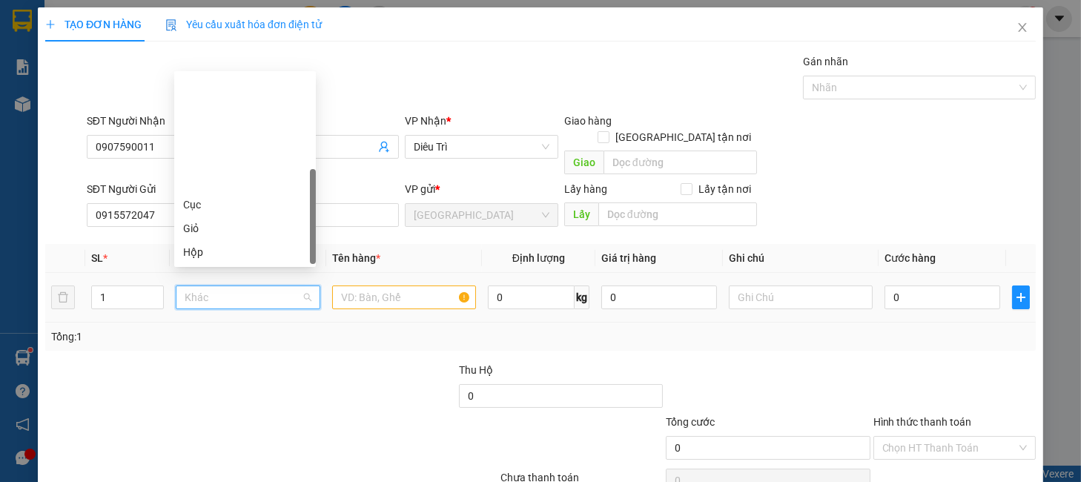
click at [202, 291] on div "Thùng" at bounding box center [245, 299] width 124 height 16
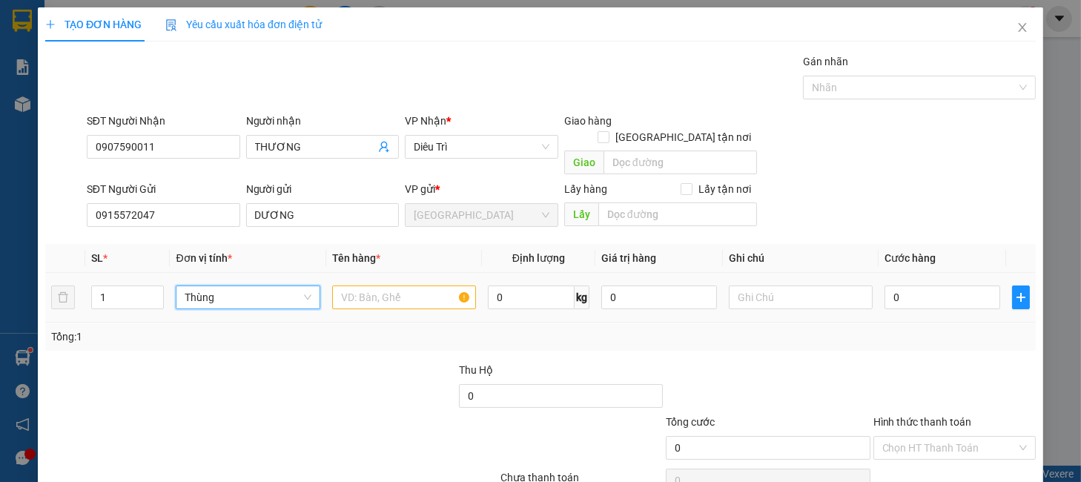
click at [377, 283] on div at bounding box center [404, 298] width 144 height 30
click at [382, 285] on input "text" at bounding box center [404, 297] width 144 height 24
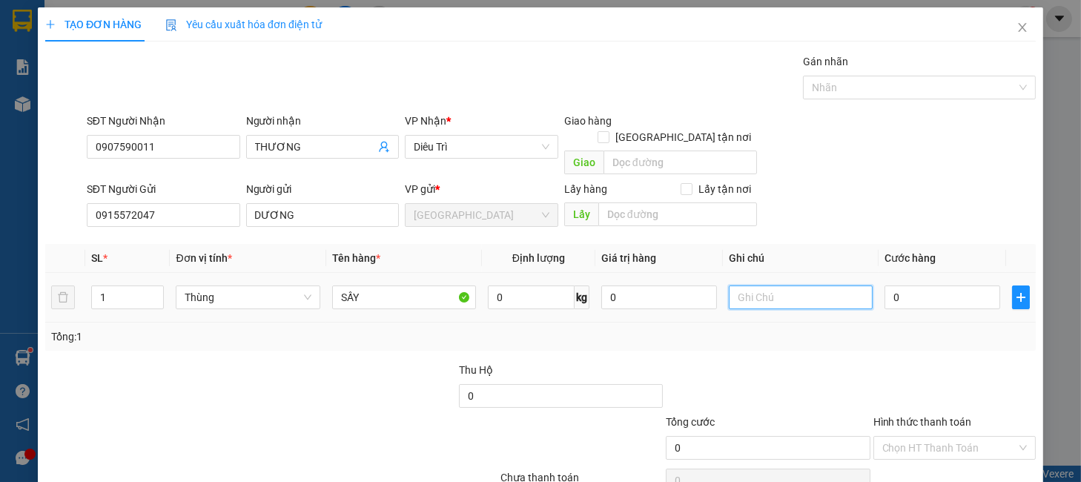
click at [774, 285] on input "text" at bounding box center [801, 297] width 144 height 24
click at [923, 386] on div at bounding box center [954, 388] width 165 height 52
click at [920, 437] on input "Hình thức thanh toán" at bounding box center [949, 448] width 134 height 22
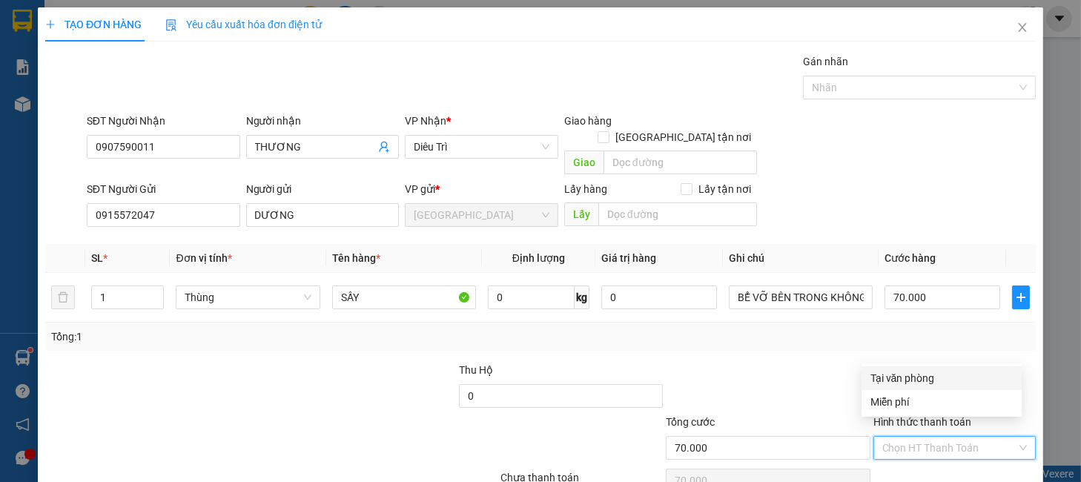
click at [911, 378] on div "Tại văn phòng" at bounding box center [942, 378] width 142 height 16
click at [964, 464] on div "TẠO ĐƠN HÀNG Yêu cầu xuất hóa đơn điện tử Transit Pickup Surcharge Ids Transit …" at bounding box center [540, 241] width 1081 height 482
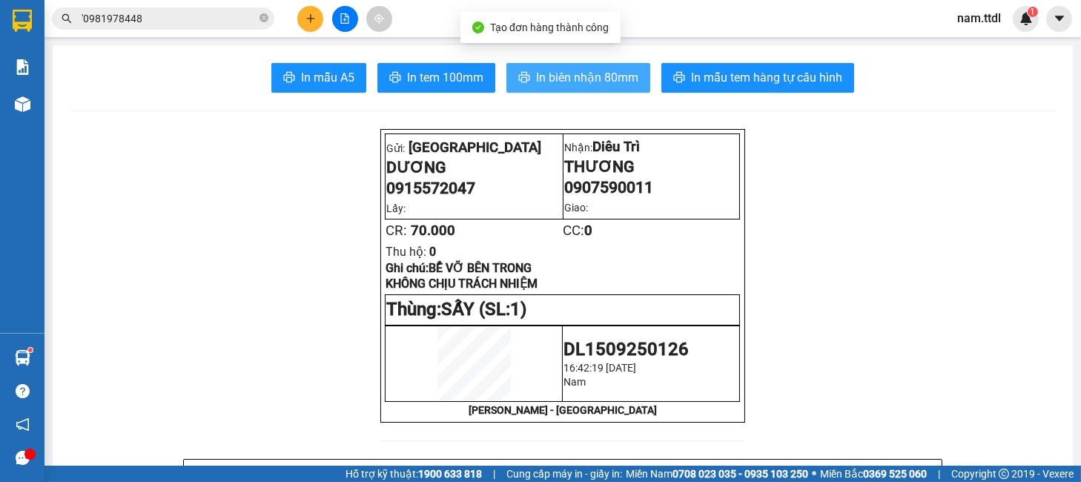
click at [573, 88] on button "In biên nhận 80mm" at bounding box center [578, 78] width 144 height 30
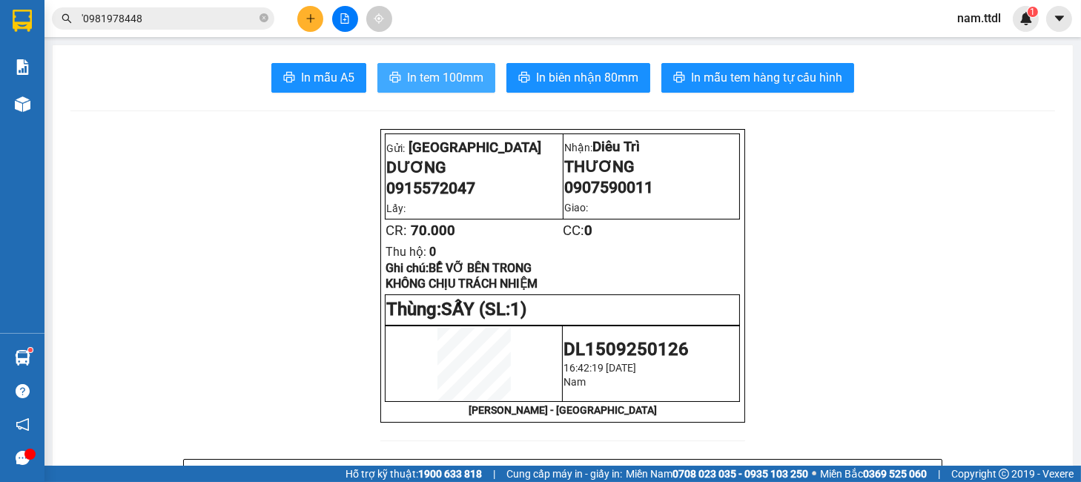
click at [455, 77] on span "In tem 100mm" at bounding box center [445, 77] width 76 height 19
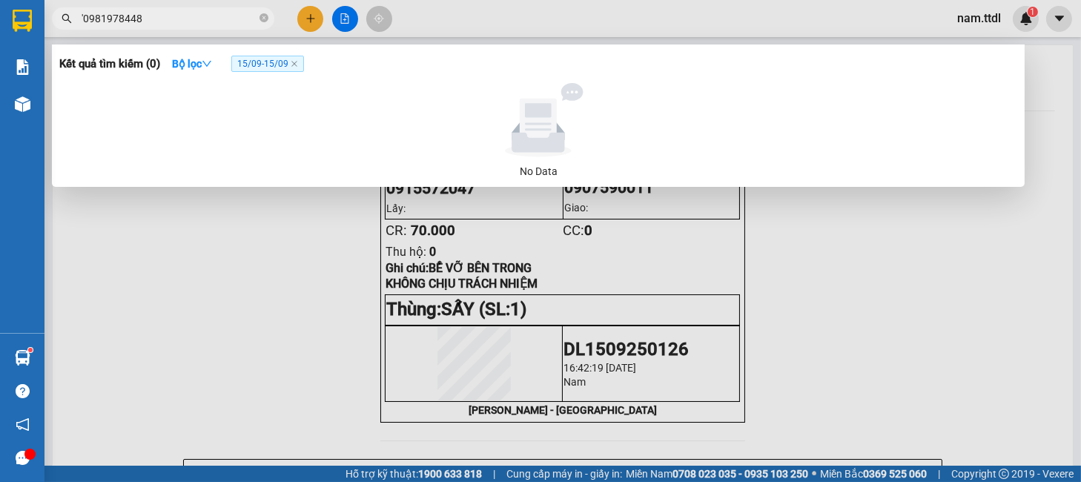
click at [205, 22] on input "'0981978448" at bounding box center [169, 18] width 175 height 16
click at [195, 19] on input "LINH GA" at bounding box center [169, 18] width 175 height 16
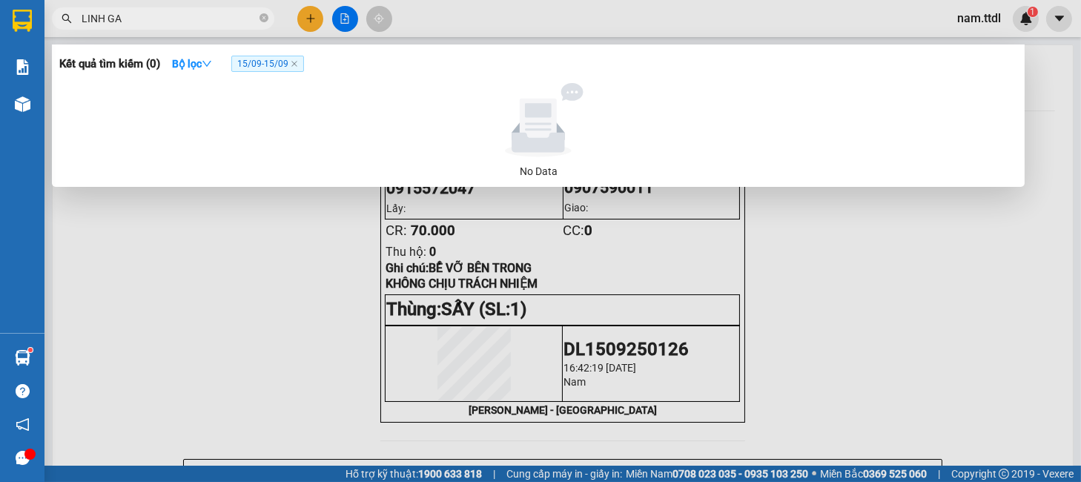
click at [195, 19] on input "LINH GA" at bounding box center [169, 18] width 175 height 16
paste input "'0981978448"
click at [84, 16] on input "'0981978448" at bounding box center [169, 18] width 175 height 16
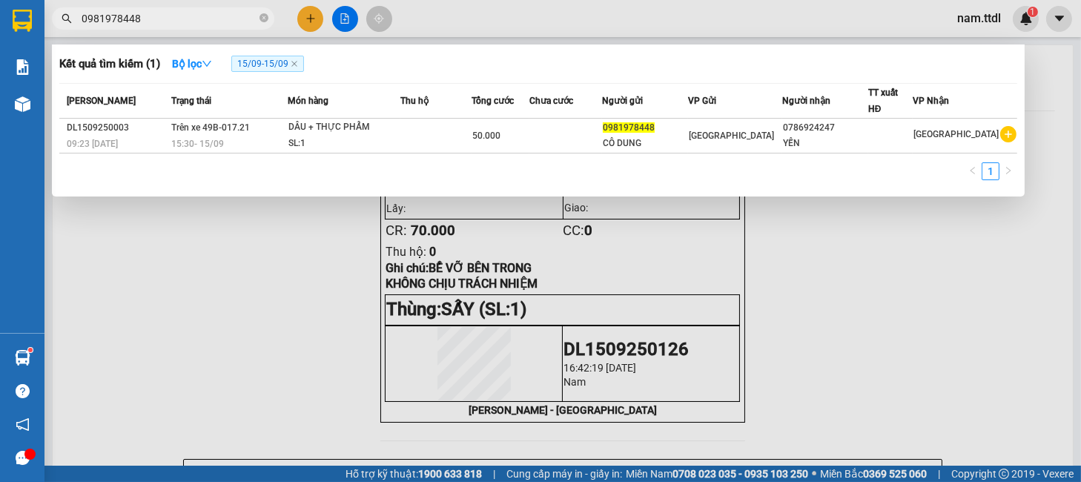
click at [858, 289] on div at bounding box center [540, 241] width 1081 height 482
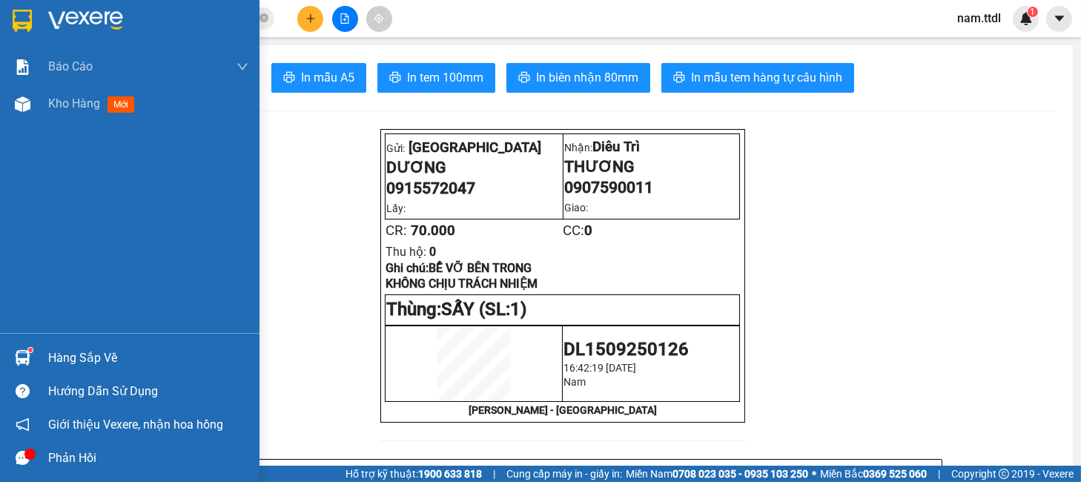
click at [0, 27] on div at bounding box center [130, 24] width 260 height 48
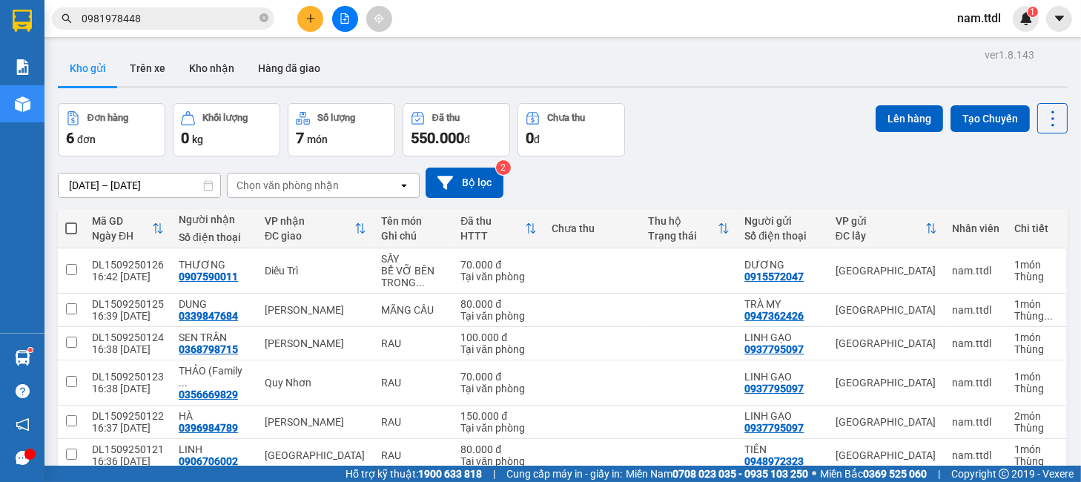
click at [69, 222] on span at bounding box center [71, 228] width 12 height 12
click at [71, 221] on input "checkbox" at bounding box center [71, 221] width 0 height 0
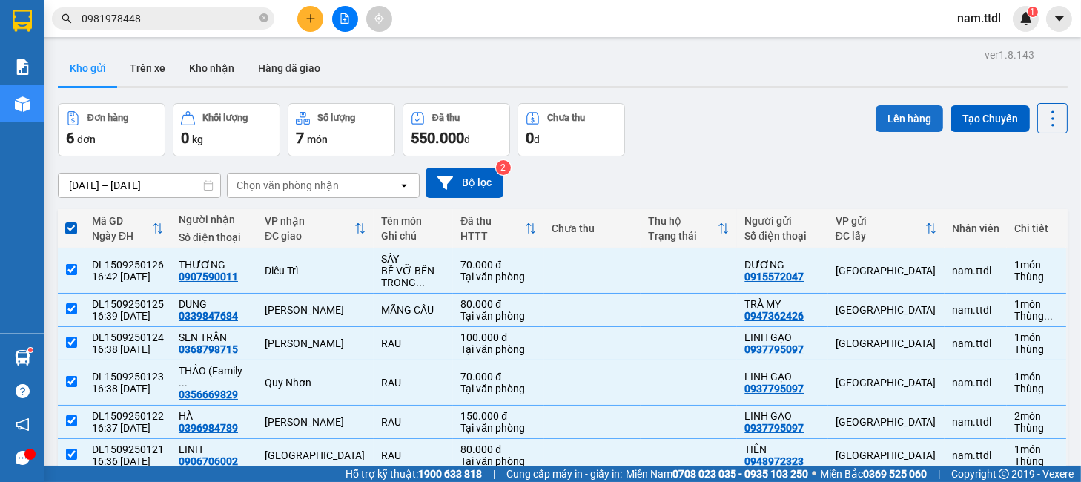
click at [879, 105] on button "Lên hàng" at bounding box center [909, 118] width 67 height 27
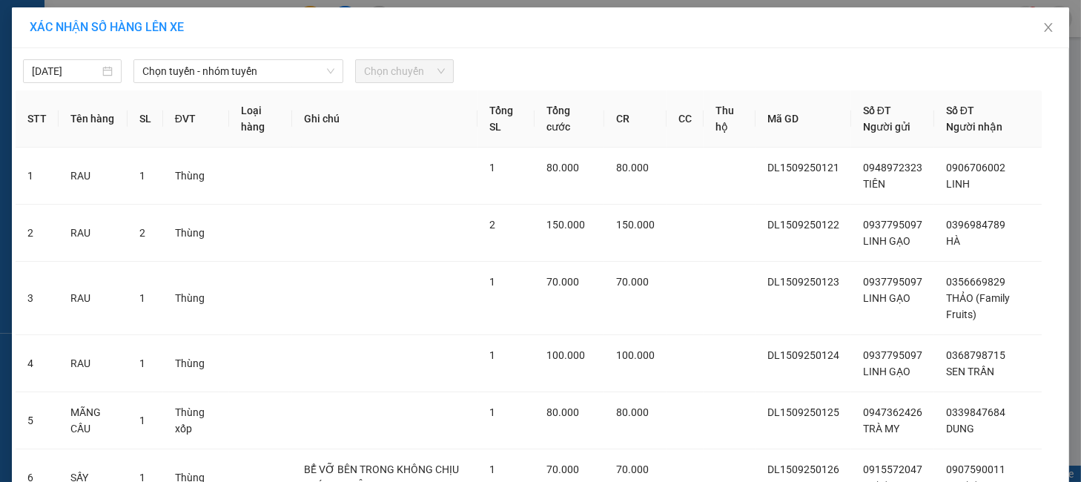
click at [243, 57] on div "15/09/2025 Chọn tuyến - nhóm tuyến Chọn chuyến" at bounding box center [541, 67] width 1050 height 31
click at [243, 69] on span "Chọn tuyến - nhóm tuyến" at bounding box center [237, 71] width 191 height 22
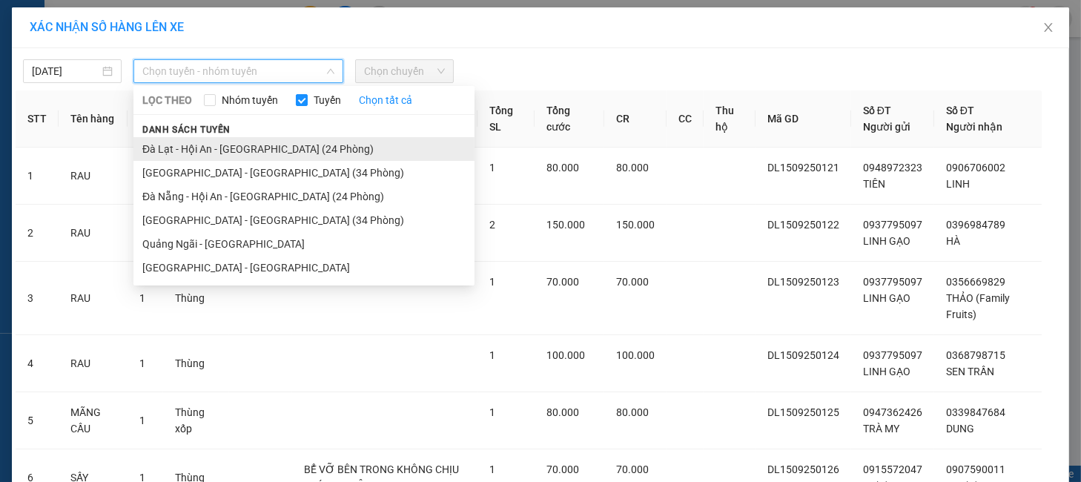
click at [226, 151] on li "Đà Lạt - Hội An - [GEOGRAPHIC_DATA] (24 Phòng)" at bounding box center [303, 149] width 341 height 24
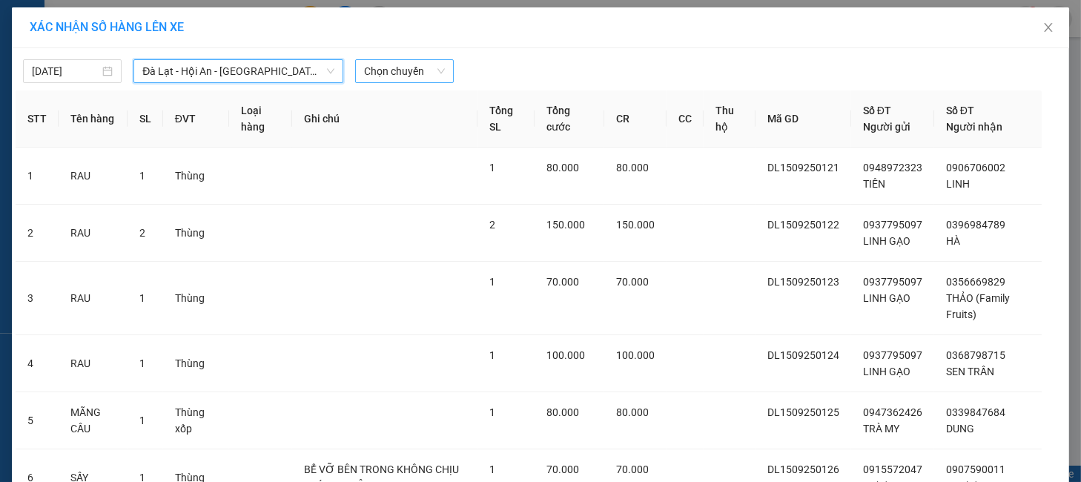
click at [437, 75] on div "Chọn chuyến" at bounding box center [404, 71] width 99 height 24
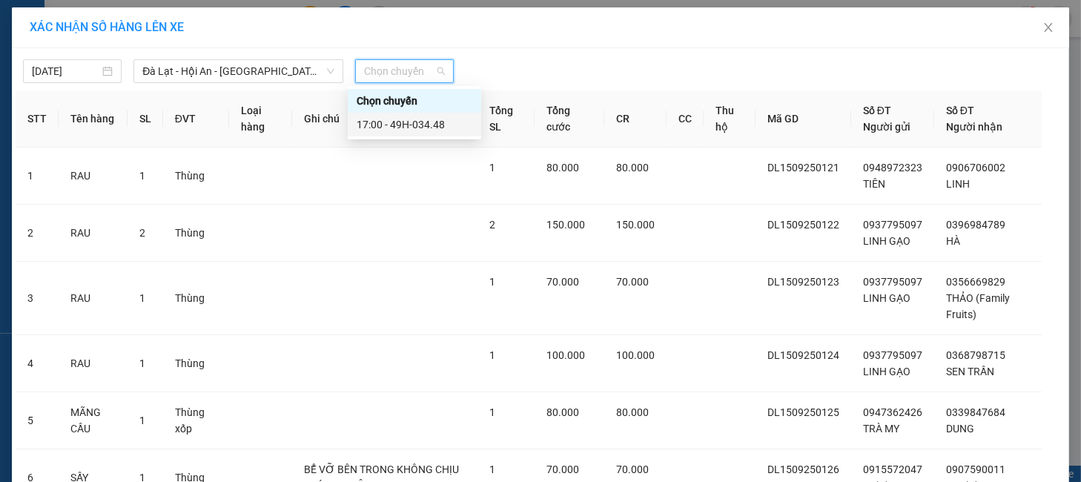
click at [457, 133] on div "17:00 - 49H-034.48" at bounding box center [414, 125] width 133 height 24
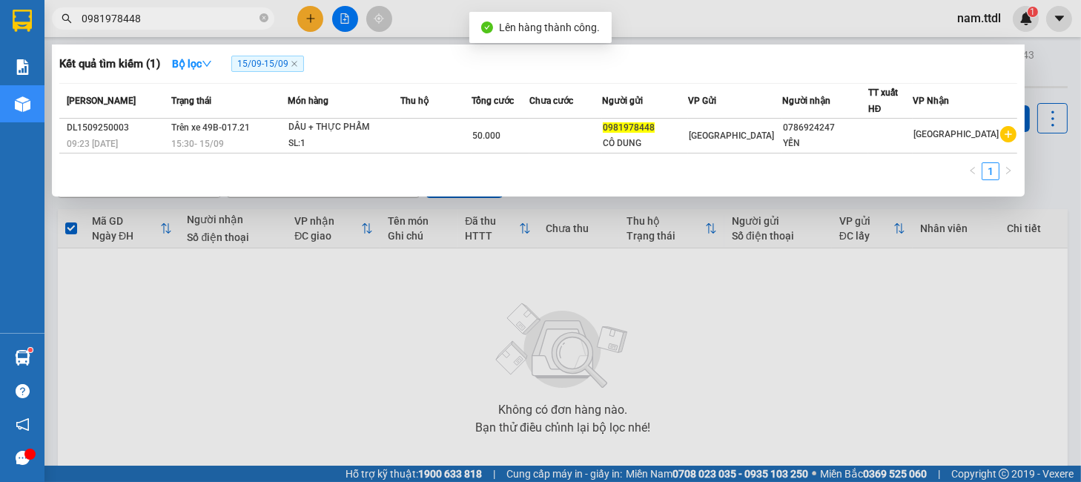
click at [160, 19] on input "0981978448" at bounding box center [169, 18] width 175 height 16
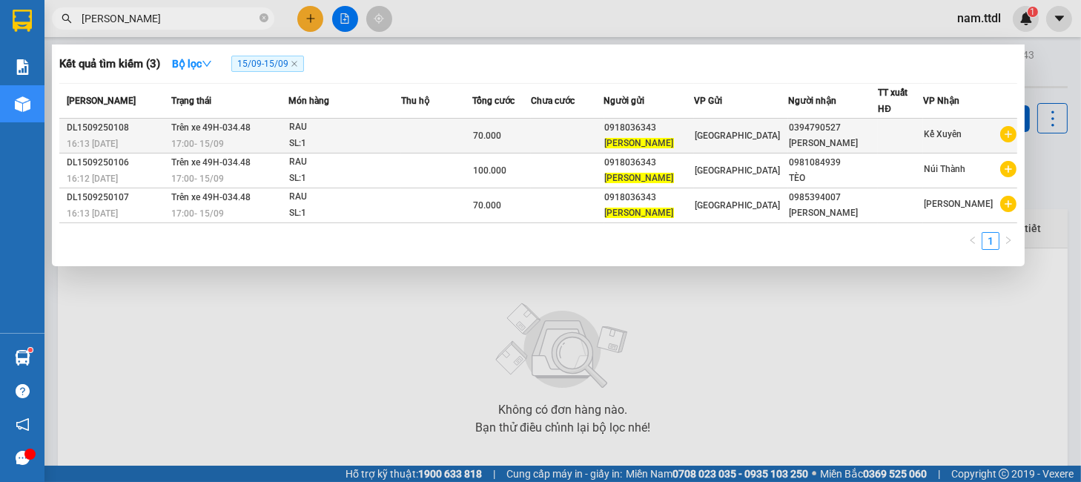
click at [576, 145] on td at bounding box center [567, 136] width 73 height 35
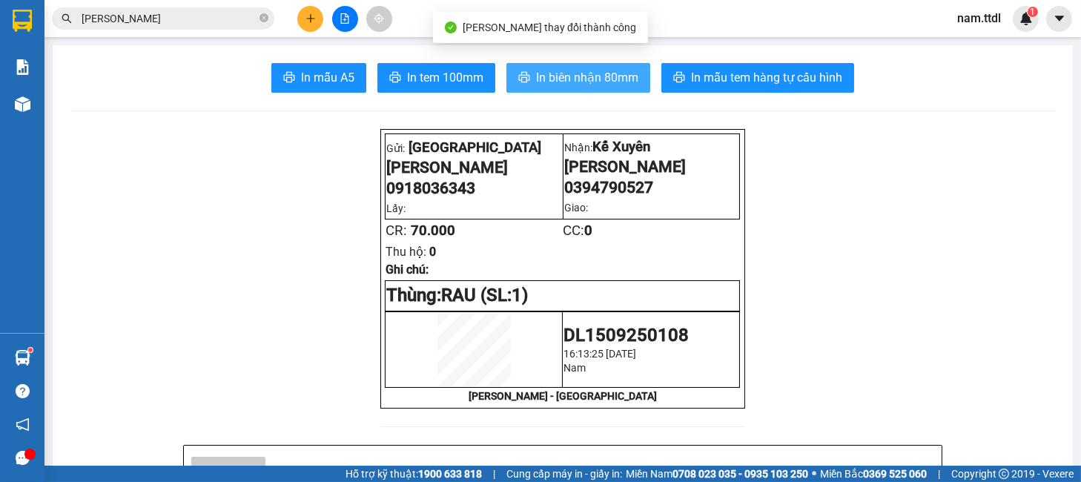
click at [601, 73] on span "In biên nhận 80mm" at bounding box center [587, 77] width 102 height 19
drag, startPoint x: 544, startPoint y: 75, endPoint x: 567, endPoint y: 77, distance: 23.8
click at [543, 75] on span "In biên nhận 80mm" at bounding box center [587, 77] width 102 height 19
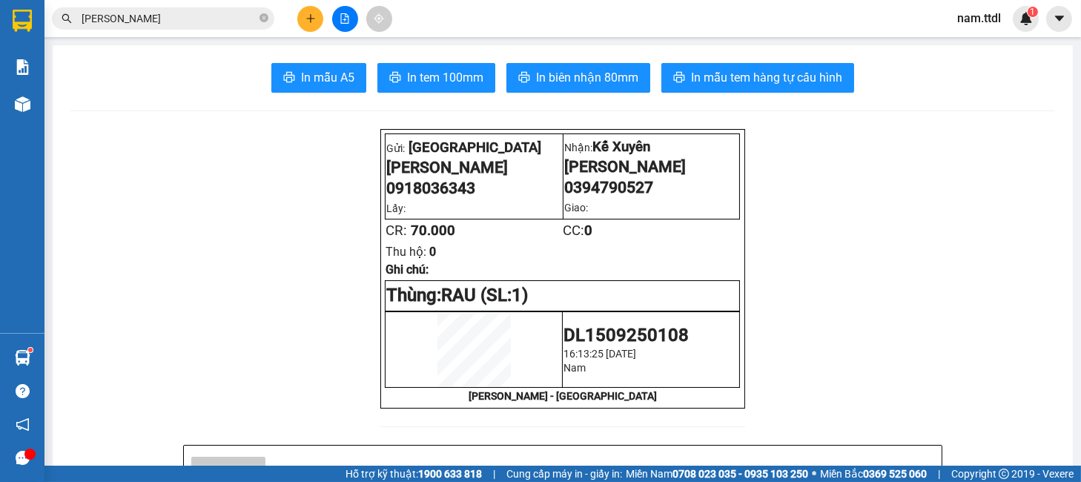
click at [165, 12] on input "NGUYỄN MINH" at bounding box center [169, 18] width 175 height 16
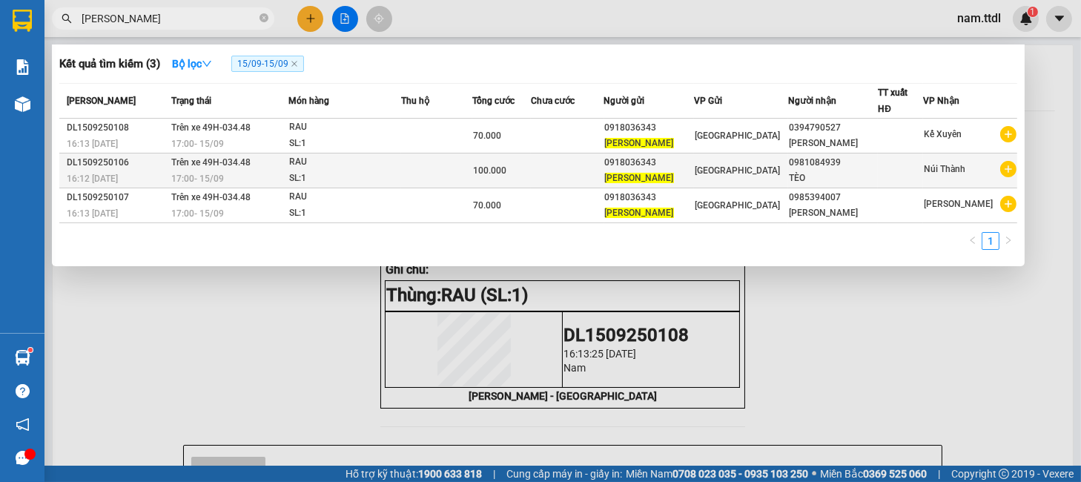
click at [531, 166] on div "100.000" at bounding box center [502, 170] width 58 height 16
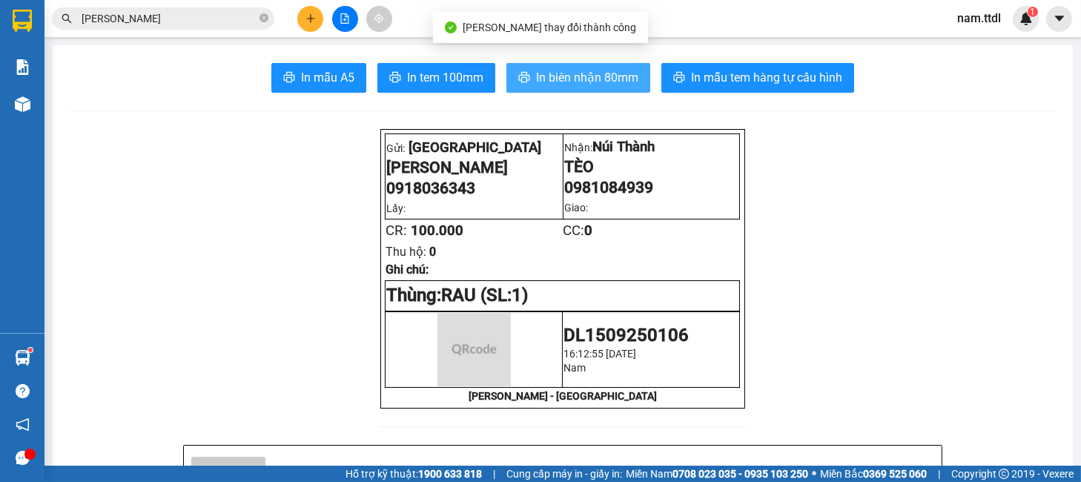
click at [516, 66] on button "In biên nhận 80mm" at bounding box center [578, 78] width 144 height 30
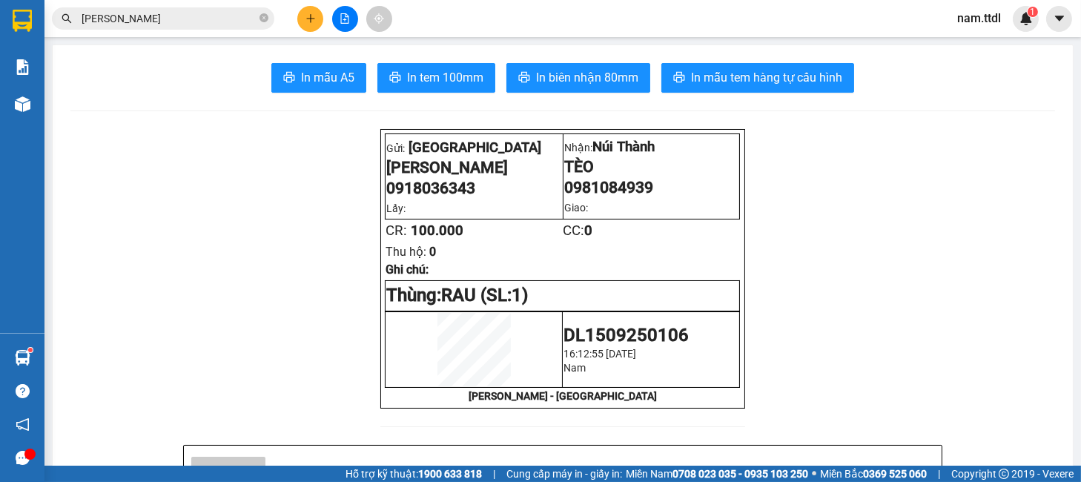
click at [180, 18] on input "NGUYỄN MINH" at bounding box center [169, 18] width 175 height 16
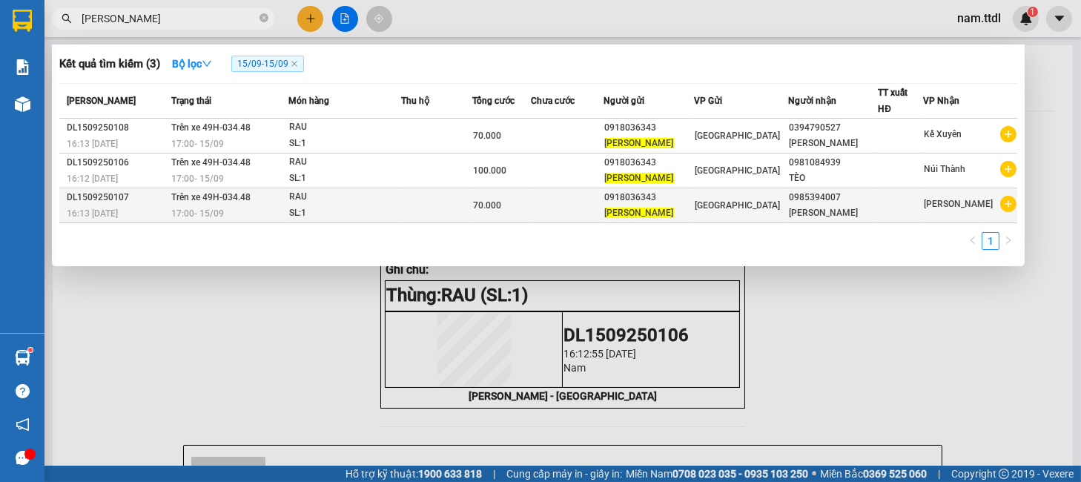
click at [521, 203] on div "70.000" at bounding box center [502, 205] width 58 height 16
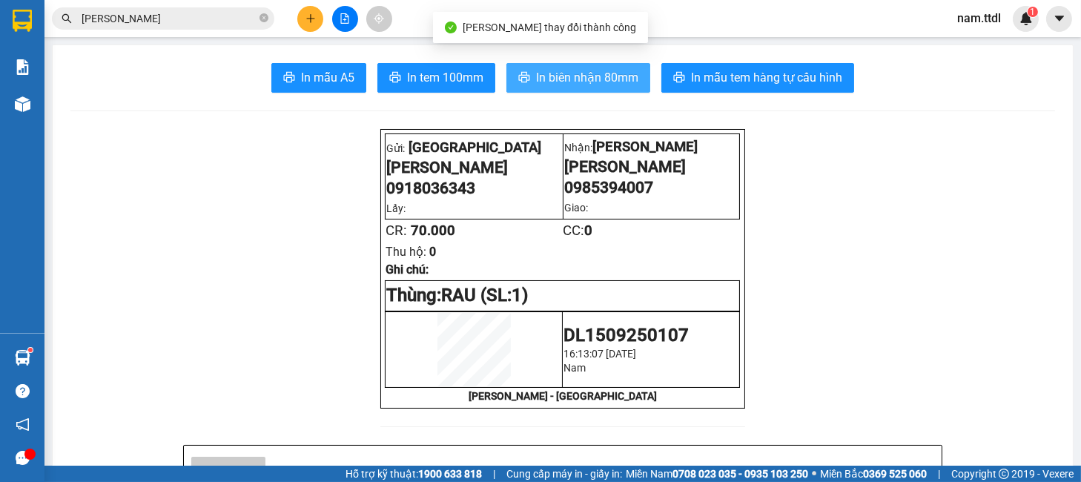
click at [578, 77] on span "In biên nhận 80mm" at bounding box center [587, 77] width 102 height 19
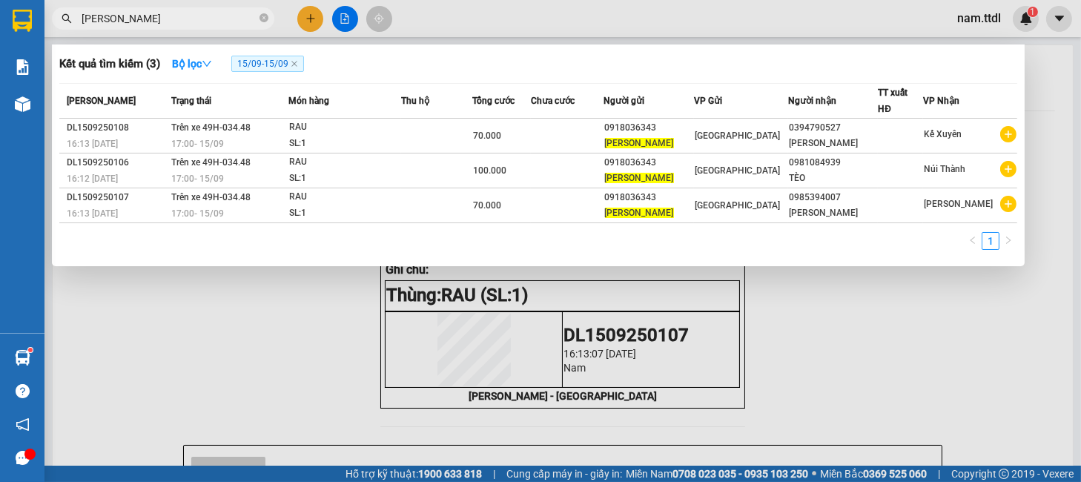
click at [167, 10] on input "NGUYỄN MINH" at bounding box center [169, 18] width 175 height 16
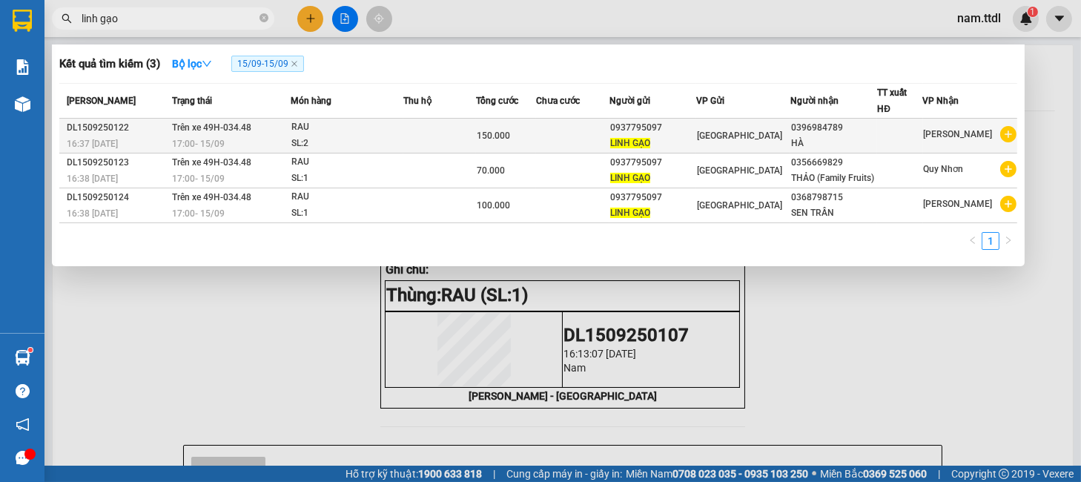
click at [582, 131] on td at bounding box center [573, 136] width 74 height 35
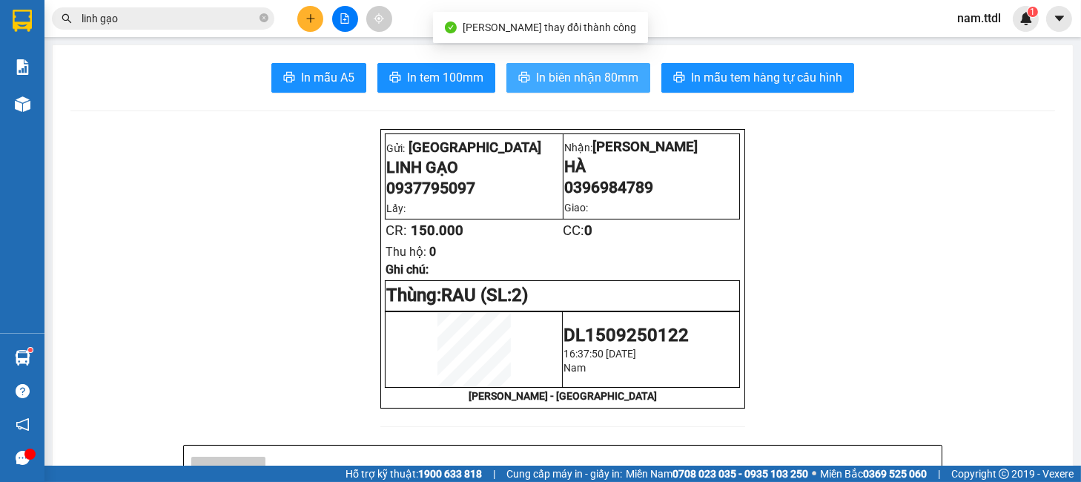
click at [595, 82] on span "In biên nhận 80mm" at bounding box center [587, 77] width 102 height 19
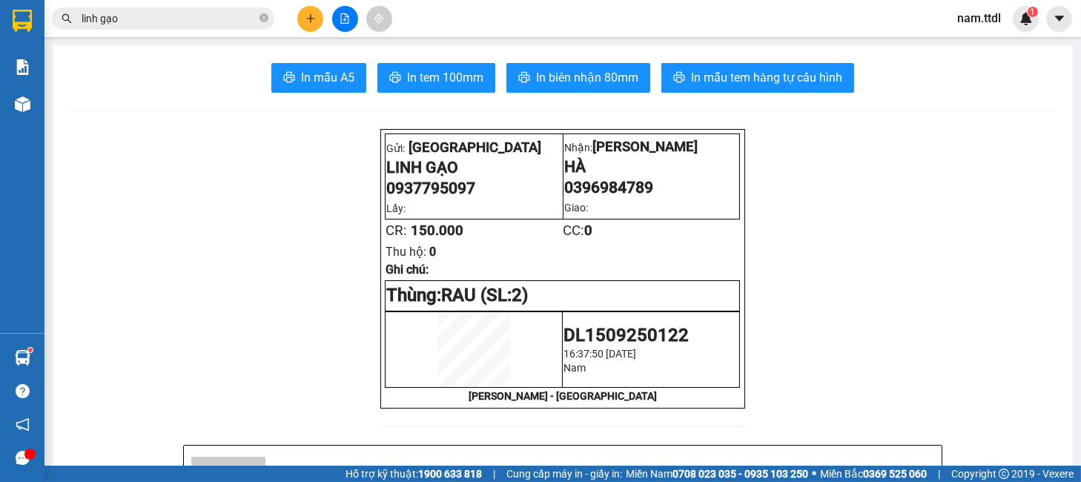
click at [194, 10] on input "linh gạo" at bounding box center [169, 18] width 175 height 16
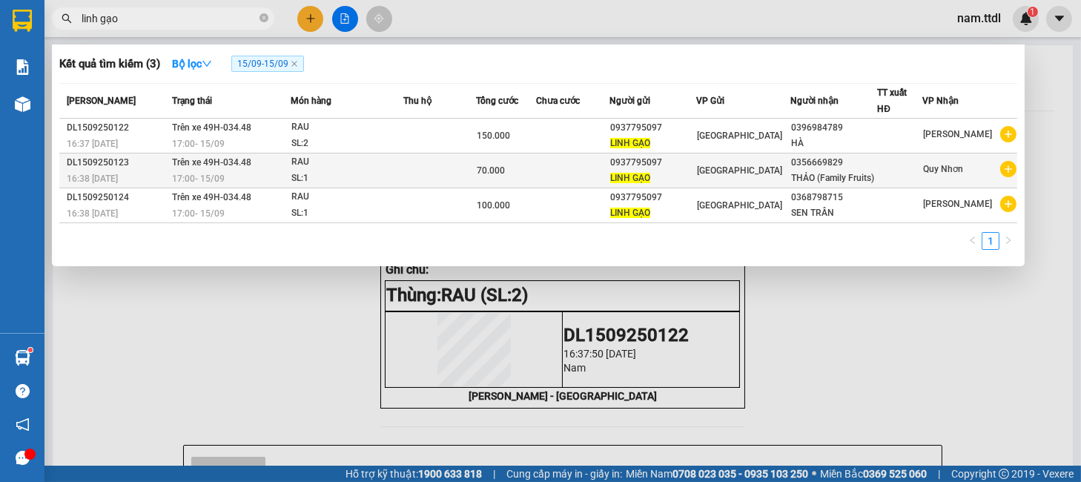
click at [429, 165] on td at bounding box center [439, 170] width 73 height 35
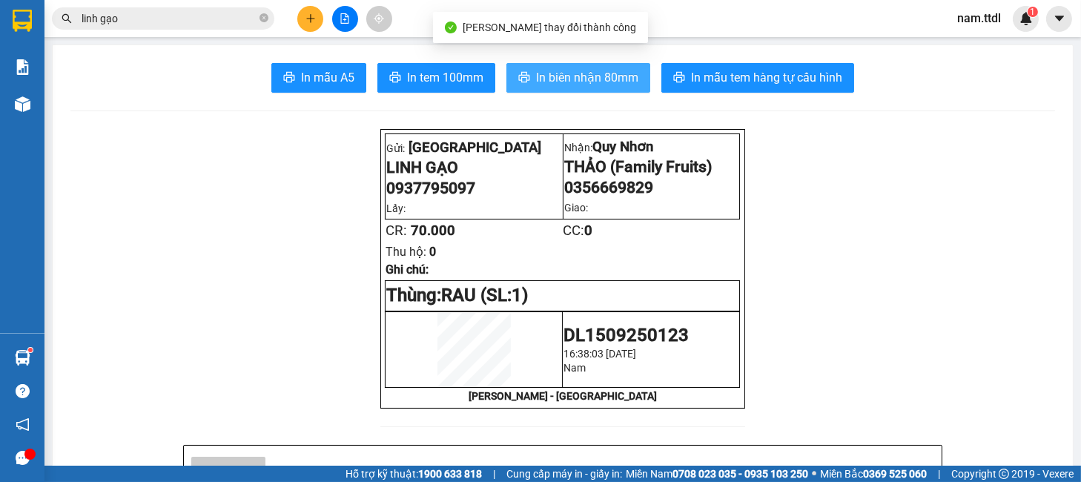
click at [630, 85] on span "In biên nhận 80mm" at bounding box center [587, 77] width 102 height 19
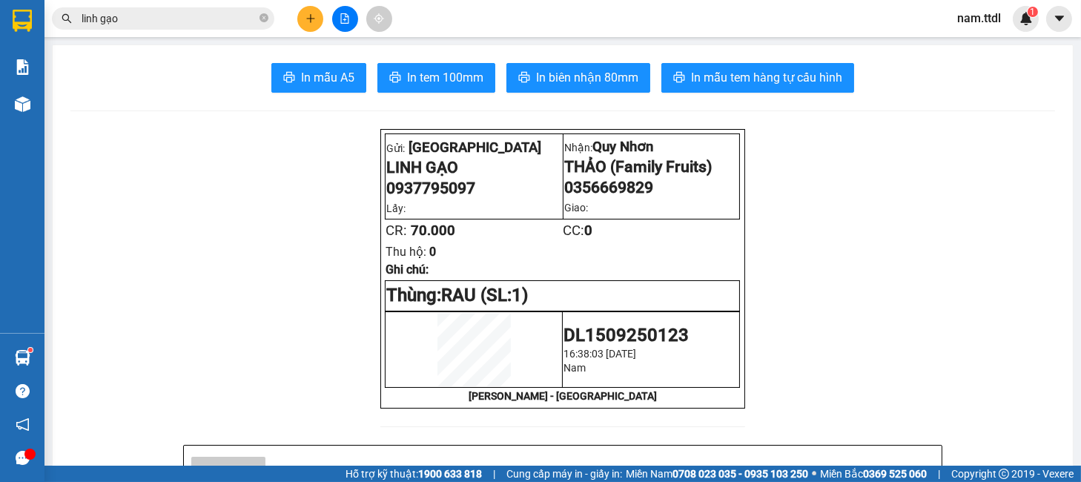
click at [170, 31] on div "Kết quả tìm kiếm ( 3 ) Bộ lọc 15/09 - 15/09 Mã ĐH Trạng thái Món hàng Thu hộ Tổ…" at bounding box center [540, 18] width 1081 height 37
click at [169, 22] on input "linh gạo" at bounding box center [169, 18] width 175 height 16
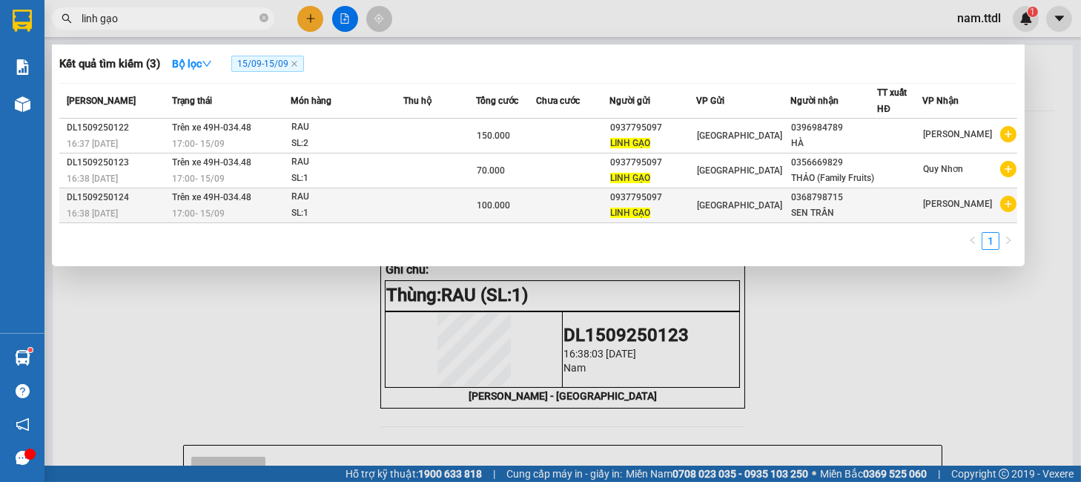
click at [608, 200] on td at bounding box center [573, 205] width 74 height 35
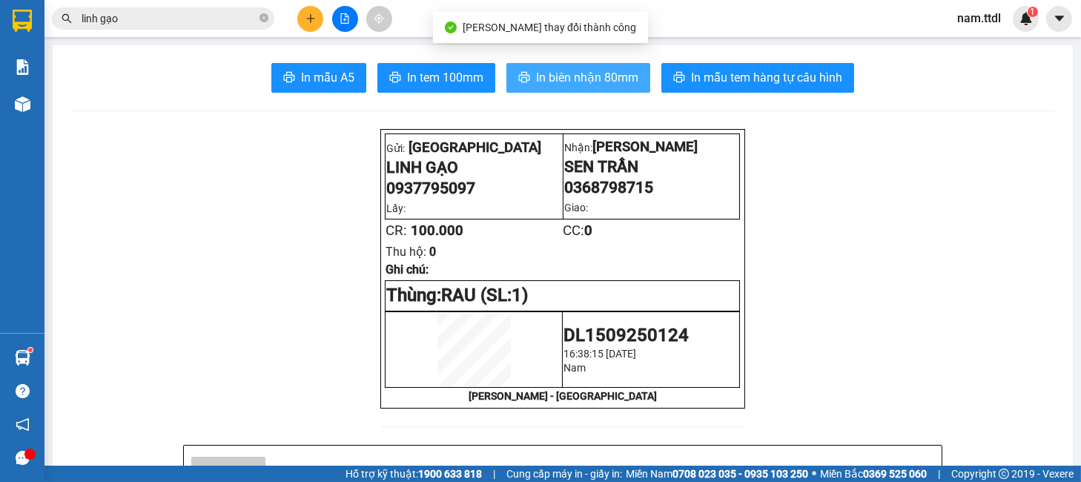
click at [559, 77] on span "In biên nhận 80mm" at bounding box center [587, 77] width 102 height 19
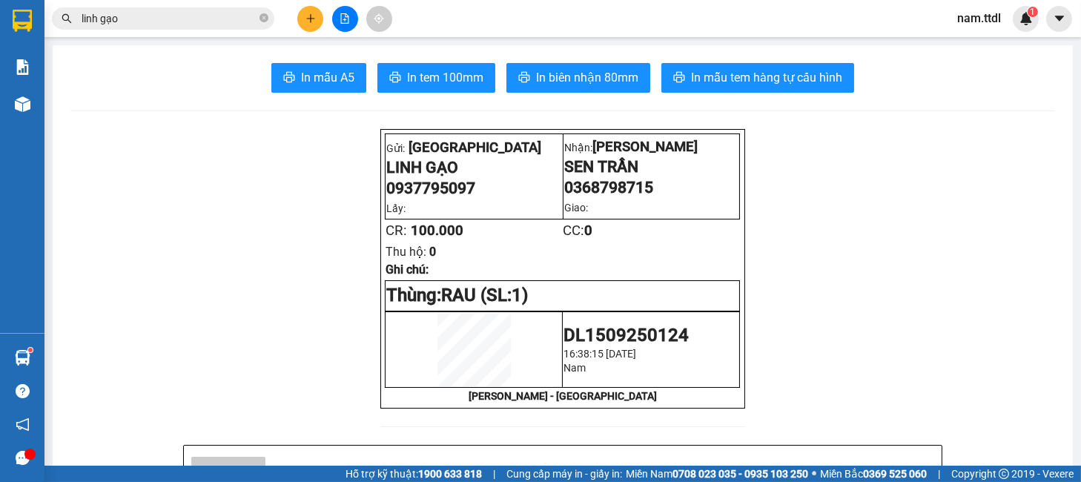
click at [300, 22] on button at bounding box center [310, 19] width 26 height 26
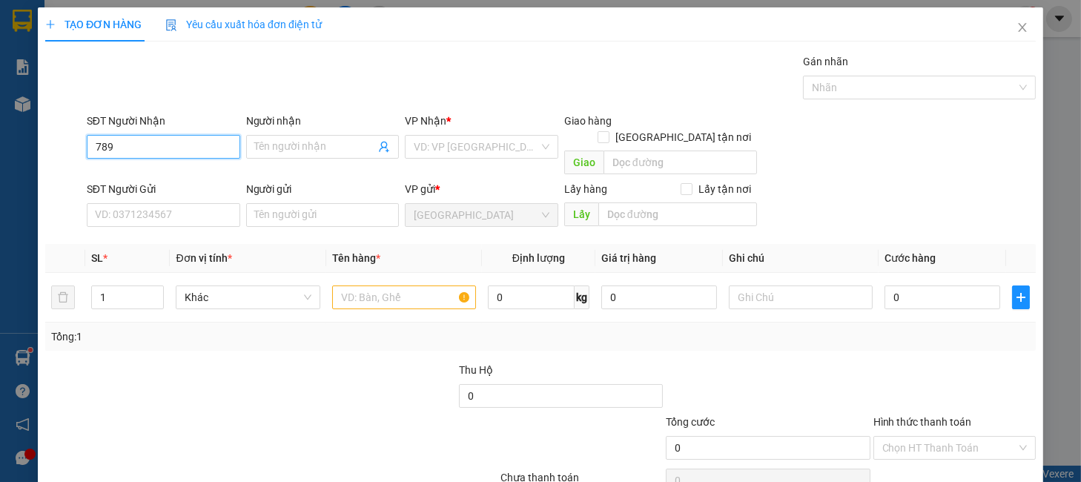
click at [186, 149] on input "789" at bounding box center [163, 147] width 153 height 24
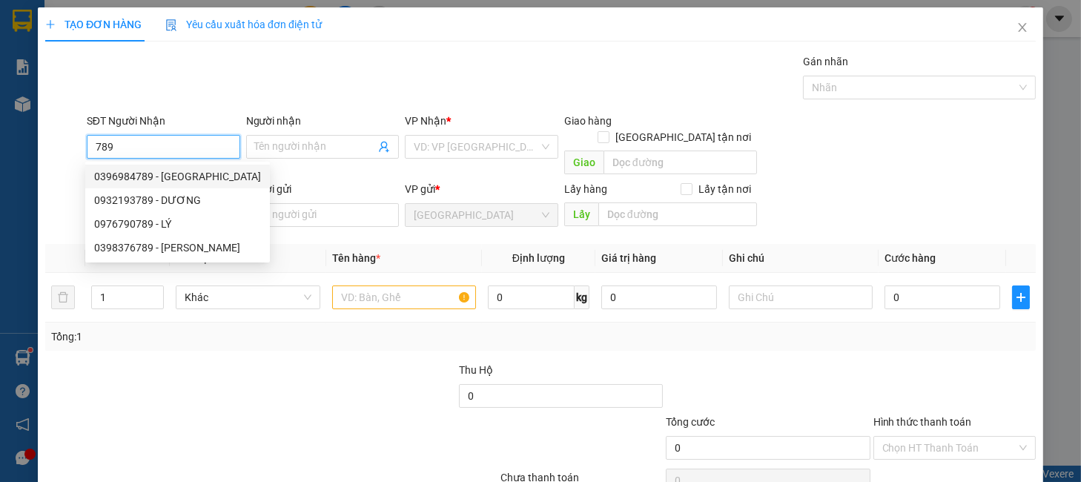
click at [171, 145] on input "789" at bounding box center [163, 147] width 153 height 24
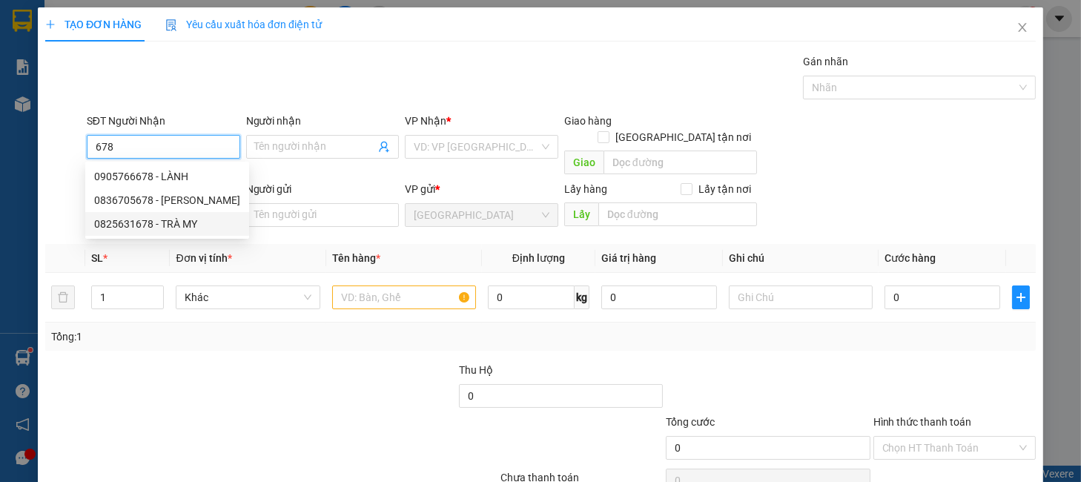
click at [185, 219] on div "0825631678 - TRÀ MY" at bounding box center [167, 224] width 146 height 16
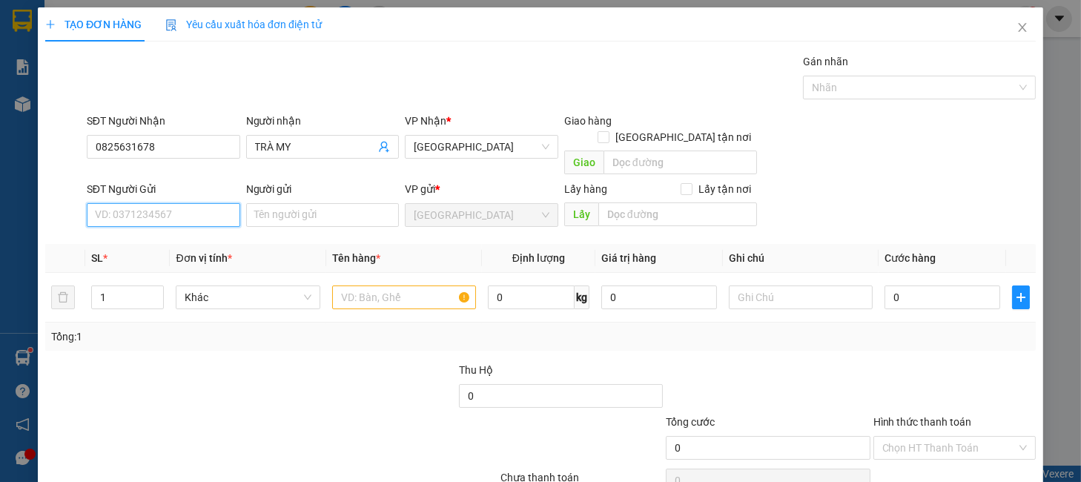
click at [174, 203] on input "SĐT Người Gửi" at bounding box center [163, 215] width 153 height 24
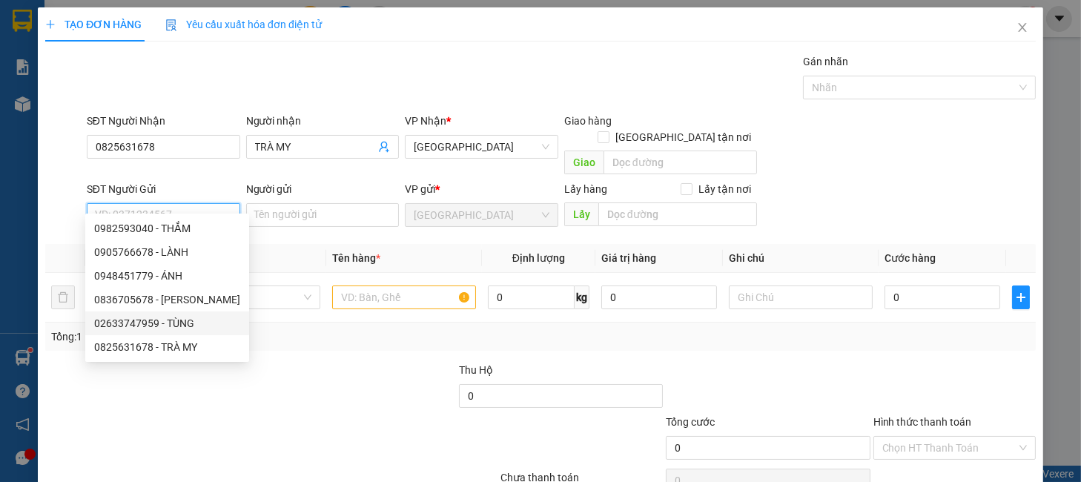
click at [183, 321] on div "02633747959 - TÙNG" at bounding box center [167, 323] width 146 height 16
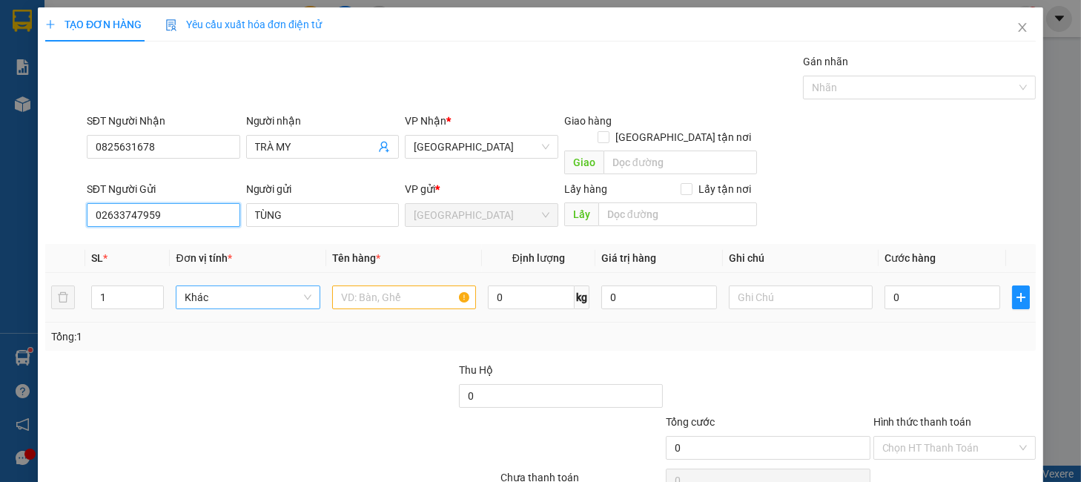
click at [239, 286] on span "Khác" at bounding box center [248, 297] width 126 height 22
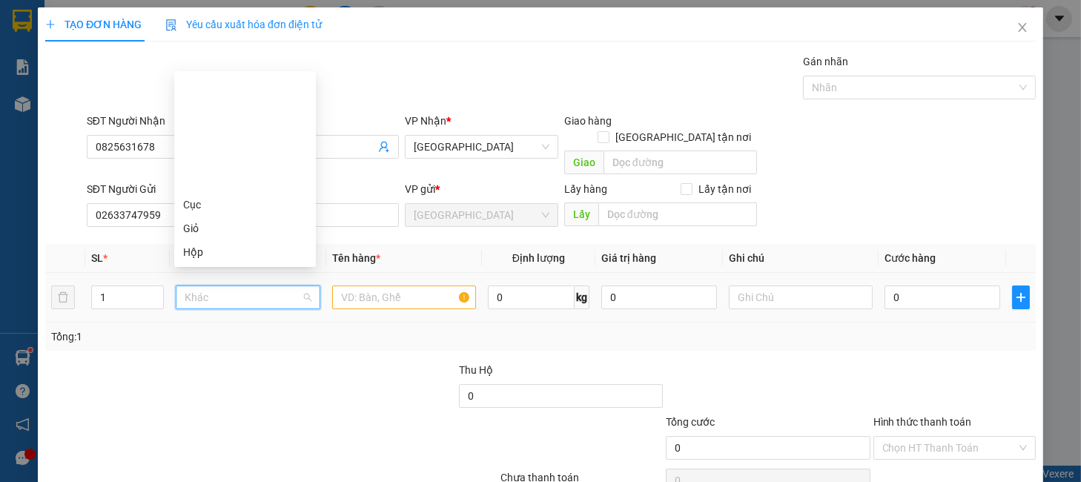
click at [223, 291] on div "Thùng" at bounding box center [245, 299] width 124 height 16
click at [335, 285] on input "text" at bounding box center [404, 297] width 144 height 24
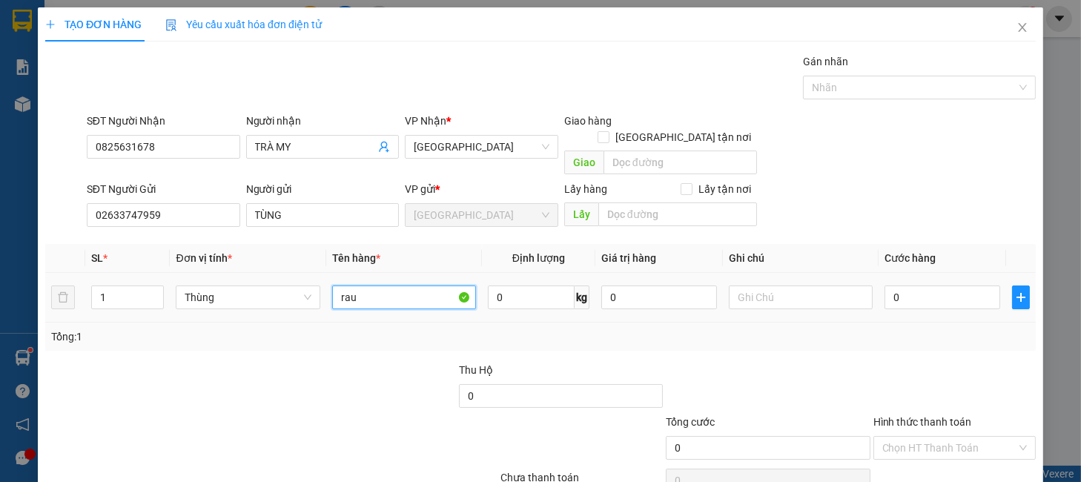
click at [335, 285] on input "rau" at bounding box center [404, 297] width 144 height 24
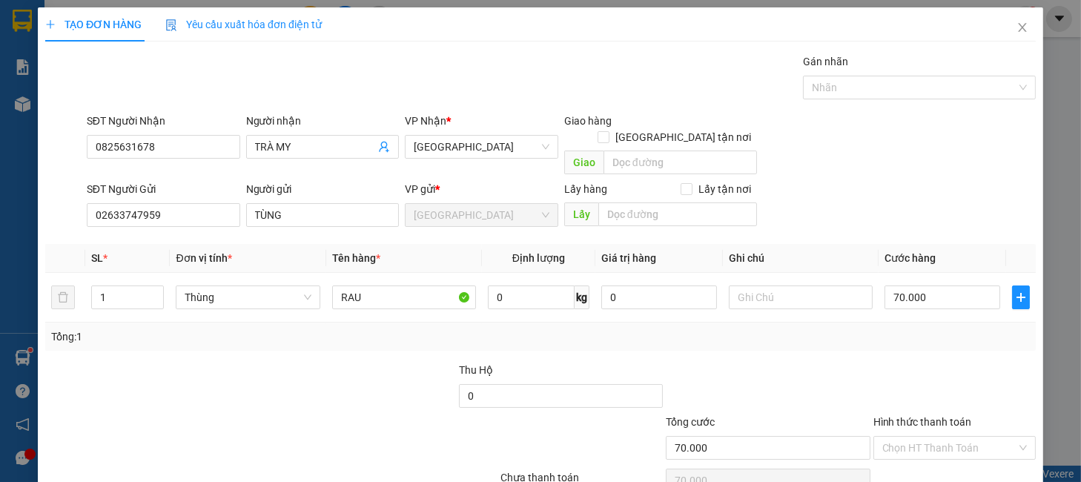
click at [940, 332] on div "Tổng: 1" at bounding box center [540, 337] width 991 height 28
click at [945, 437] on input "Hình thức thanh toán" at bounding box center [949, 448] width 134 height 22
click at [942, 453] on div "Tại văn phòng" at bounding box center [942, 461] width 142 height 16
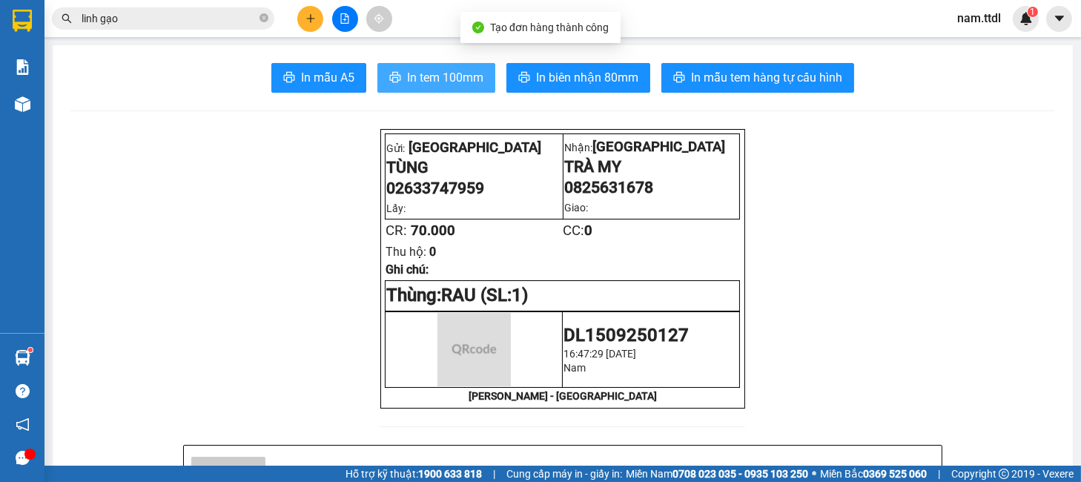
click at [446, 77] on span "In tem 100mm" at bounding box center [445, 77] width 76 height 19
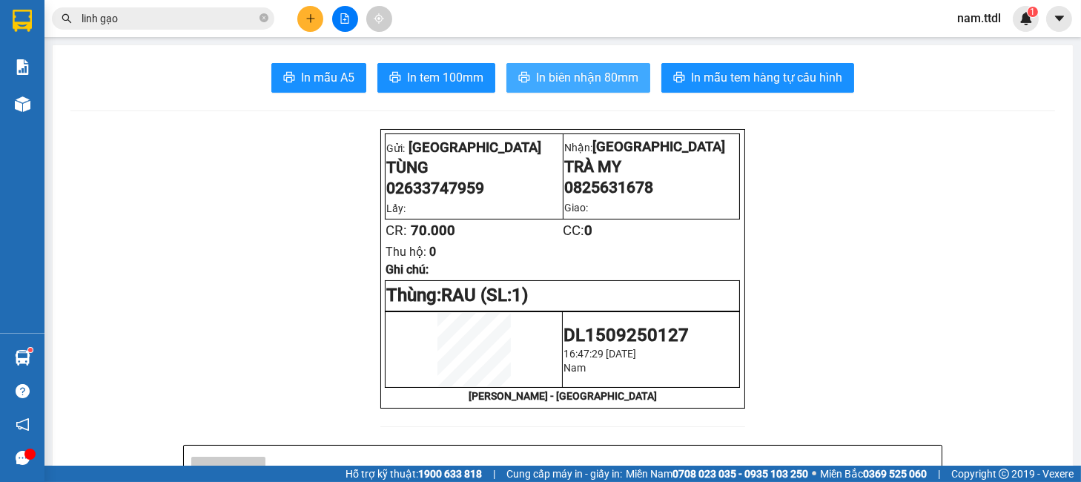
click at [610, 85] on span "In biên nhận 80mm" at bounding box center [587, 77] width 102 height 19
click at [198, 18] on input "linh gạo" at bounding box center [169, 18] width 175 height 16
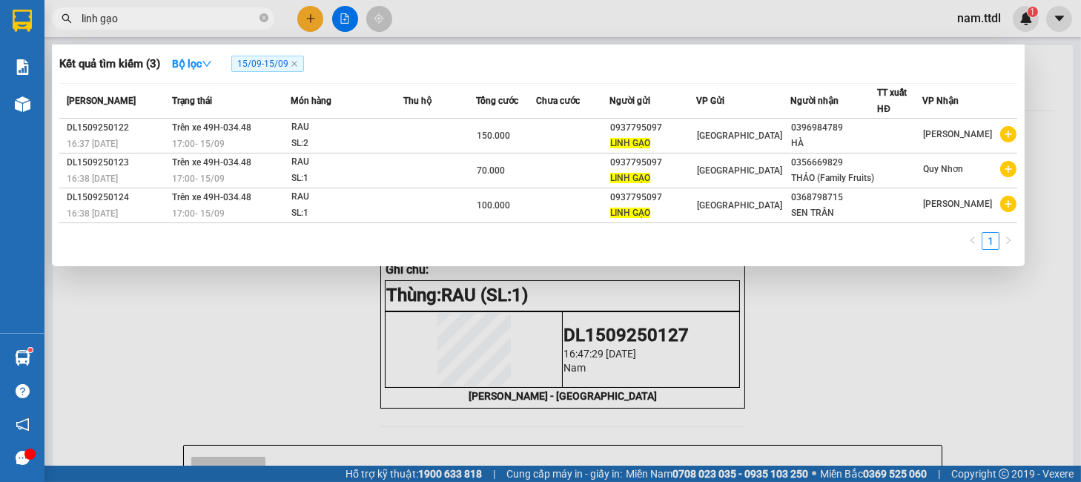
click at [198, 18] on input "linh gạo" at bounding box center [169, 18] width 175 height 16
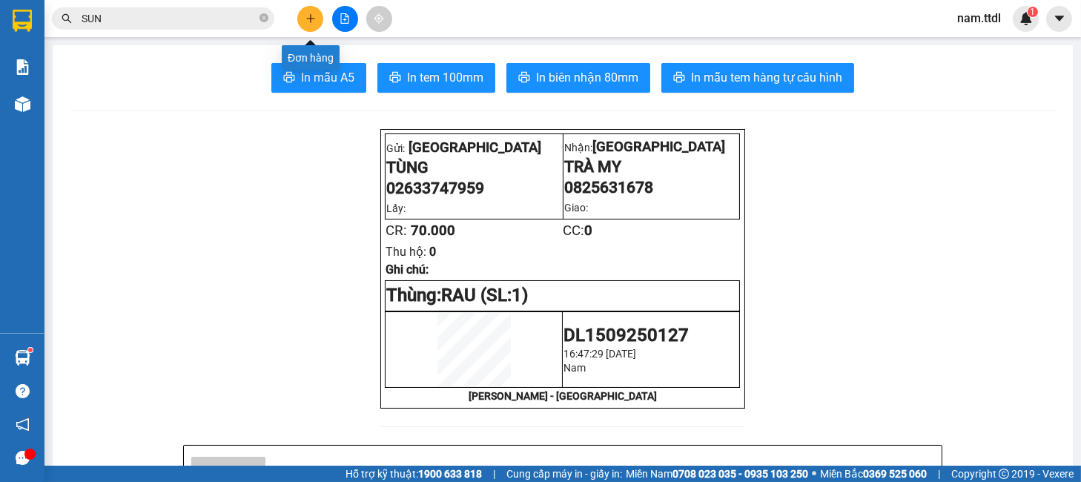
click at [346, 13] on icon "file-add" at bounding box center [345, 18] width 8 height 10
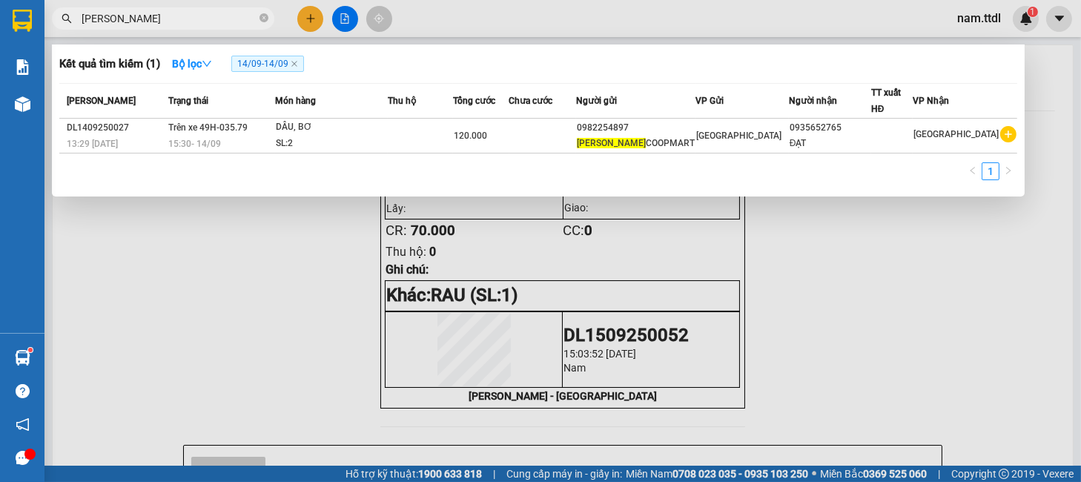
click at [160, 15] on input "[PERSON_NAME]" at bounding box center [169, 18] width 175 height 16
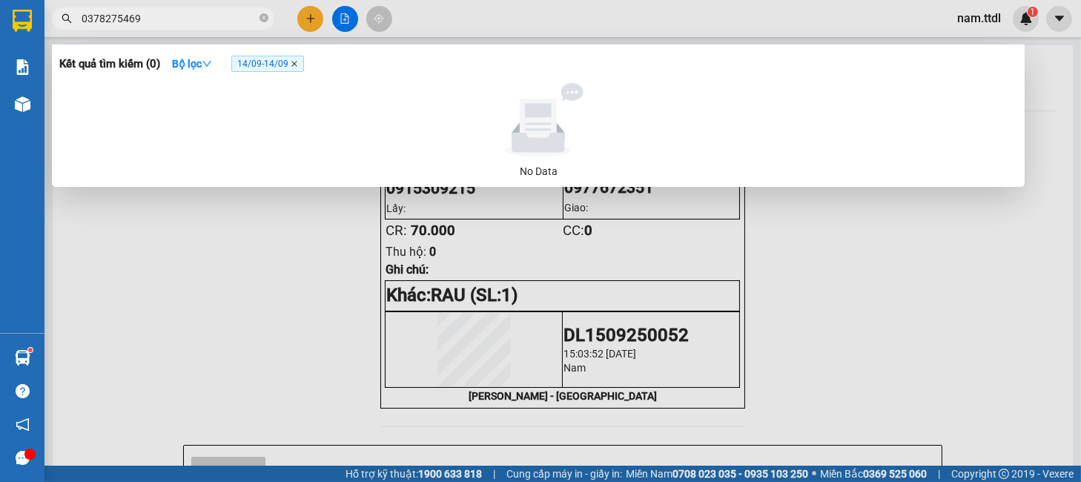
type input "0378275469"
click at [297, 65] on icon "close" at bounding box center [294, 64] width 6 height 6
radio input "true"
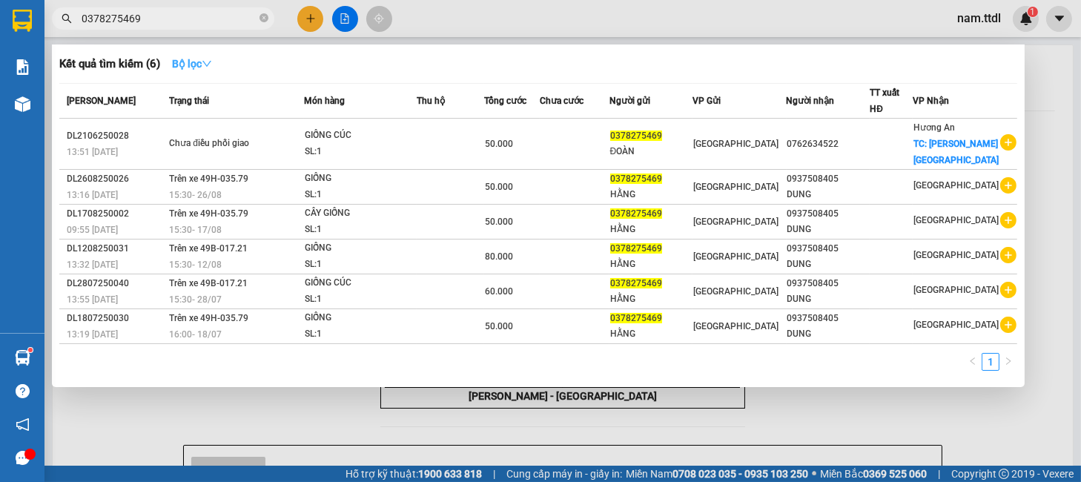
click at [194, 59] on strong "Bộ lọc" at bounding box center [192, 64] width 40 height 12
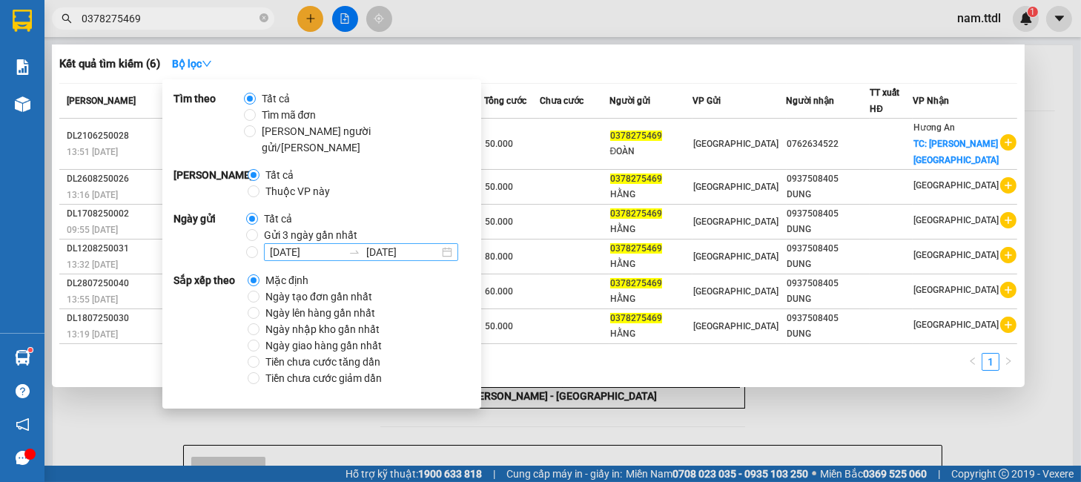
click at [451, 243] on div "14/09/2025 14/09/2025" at bounding box center [361, 252] width 194 height 18
click at [258, 246] on input "14/09/2025 14/09/2025" at bounding box center [252, 252] width 12 height 12
radio input "true"
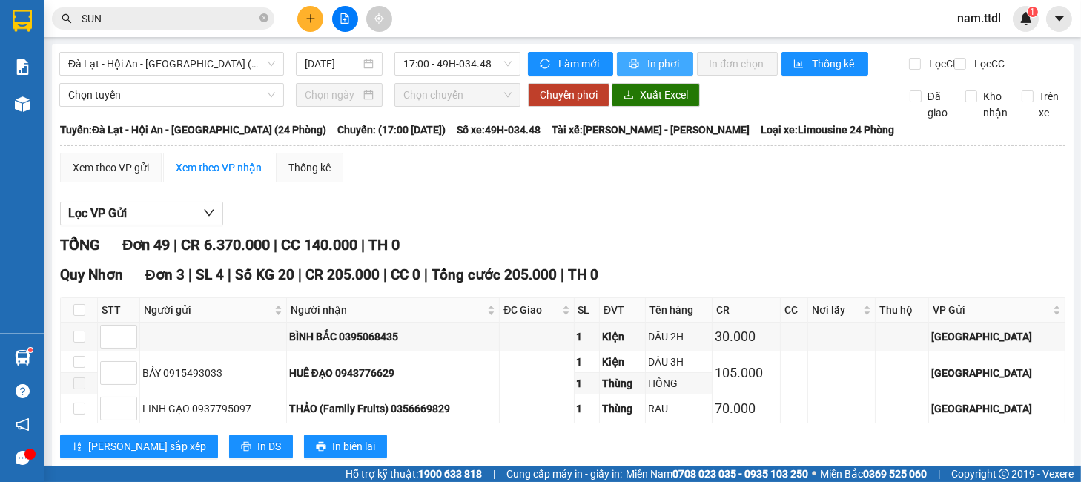
click at [661, 65] on span "In phơi" at bounding box center [664, 64] width 34 height 16
click at [638, 63] on button "In phơi" at bounding box center [655, 64] width 76 height 24
click at [165, 24] on input "SUN" at bounding box center [169, 18] width 175 height 16
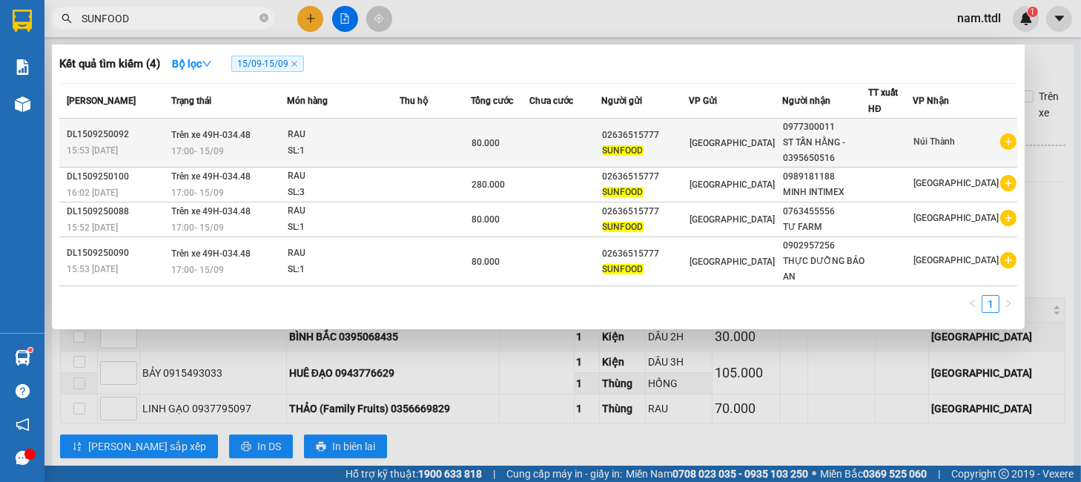
type input "SUNFOOD"
click at [591, 151] on td at bounding box center [565, 143] width 73 height 49
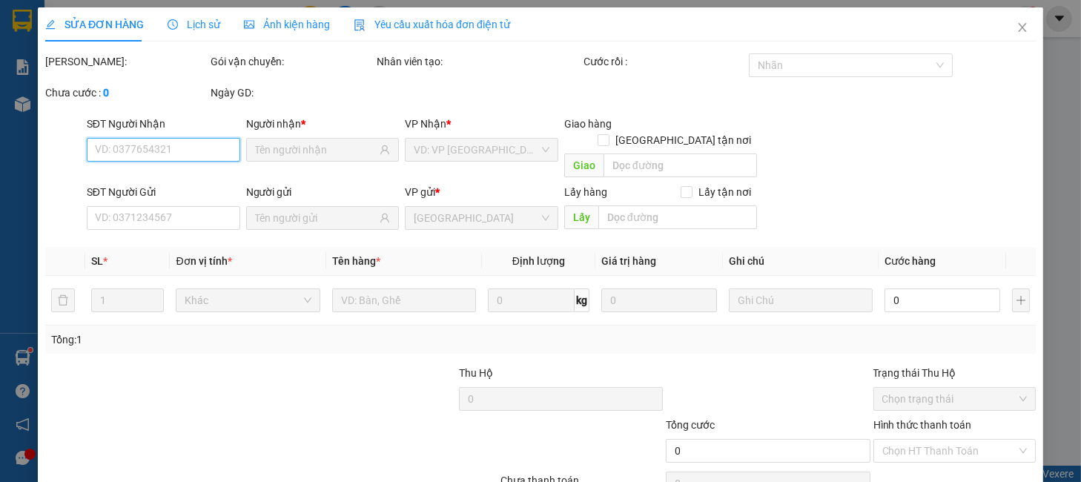
type input "0977300011"
type input "02636515777"
type input "80.000"
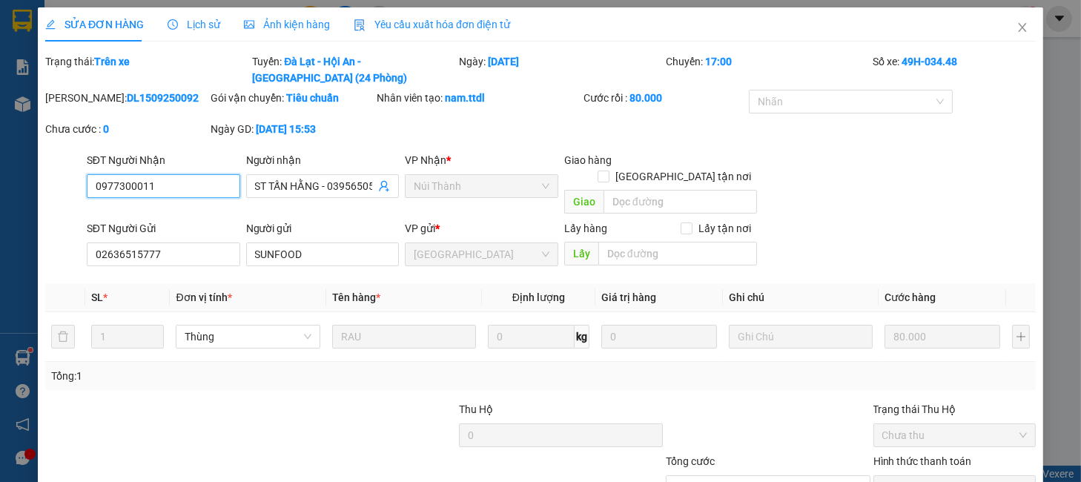
scroll to position [63, 0]
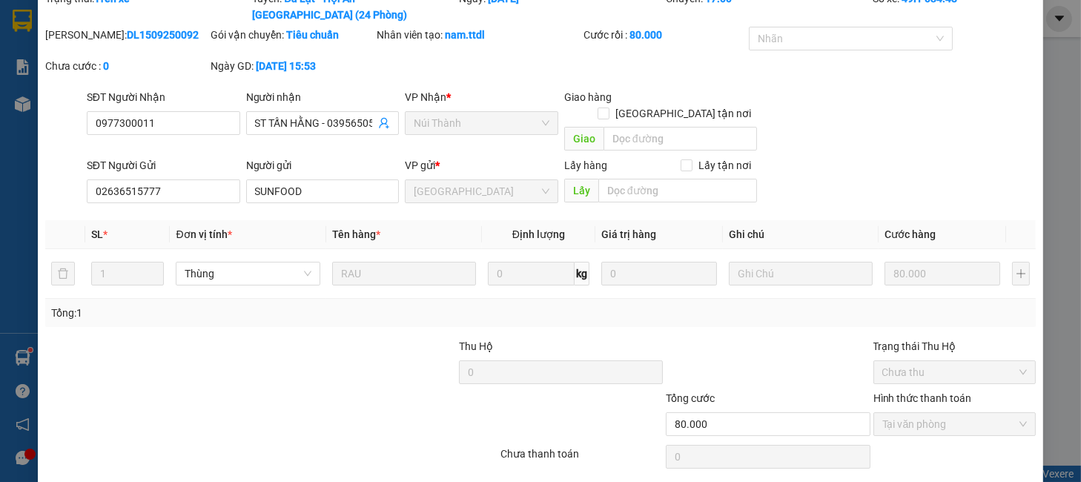
click at [966, 465] on div "Total Paid Fee 80.000 Total UnPaid Fee 0 Cash Collection Total Fee Trạng thái: …" at bounding box center [540, 248] width 991 height 516
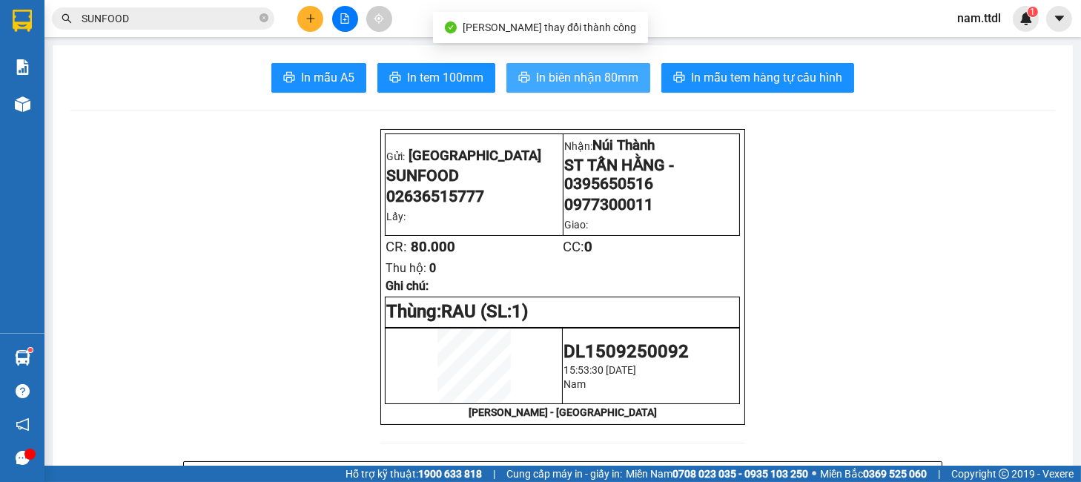
click at [593, 65] on button "In biên nhận 80mm" at bounding box center [578, 78] width 144 height 30
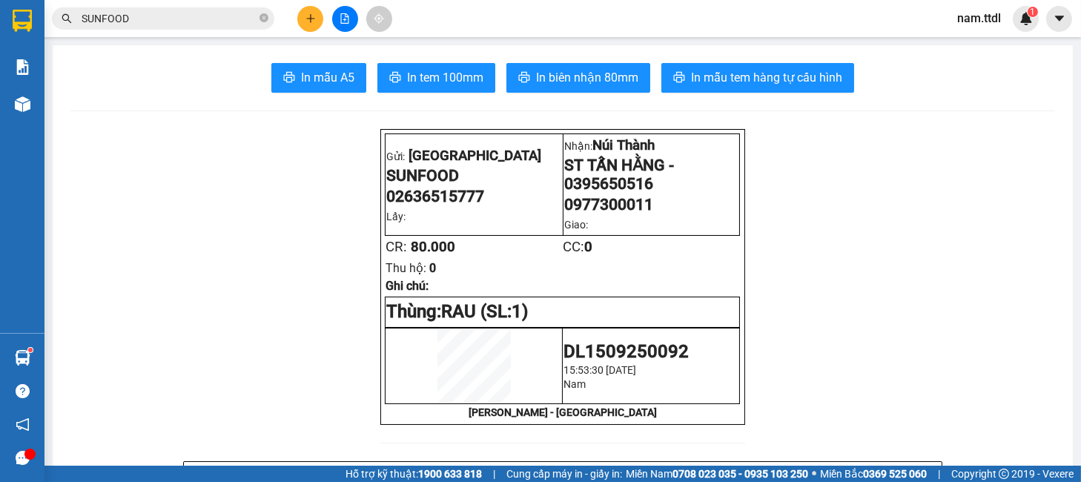
click at [153, 16] on input "SUNFOOD" at bounding box center [169, 18] width 175 height 16
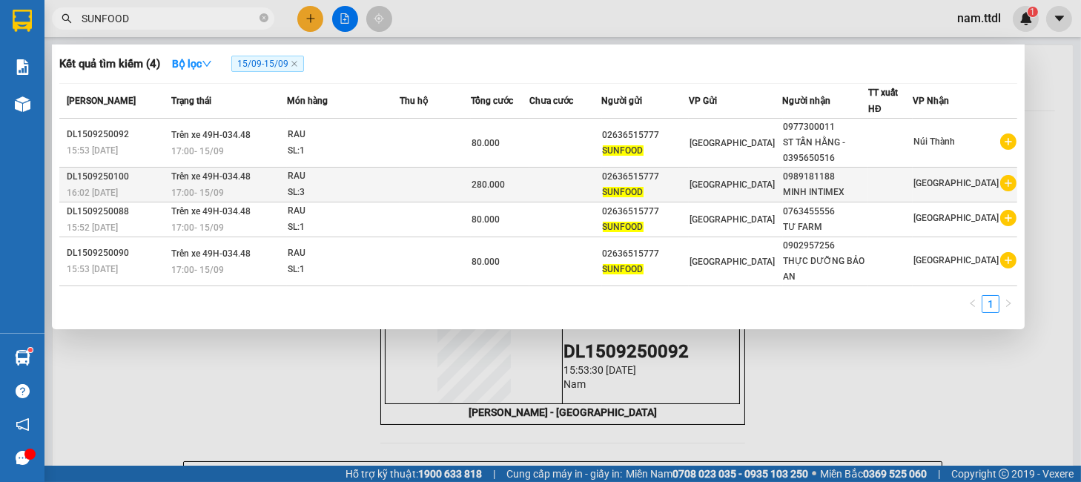
click at [572, 178] on td at bounding box center [565, 185] width 73 height 35
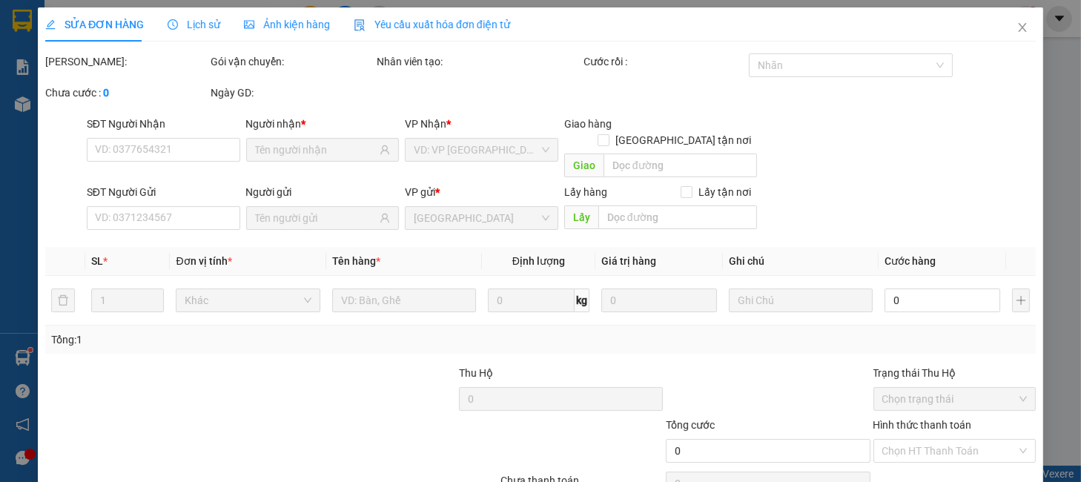
type input "0989181188"
type input "02636515777"
type input "280.000"
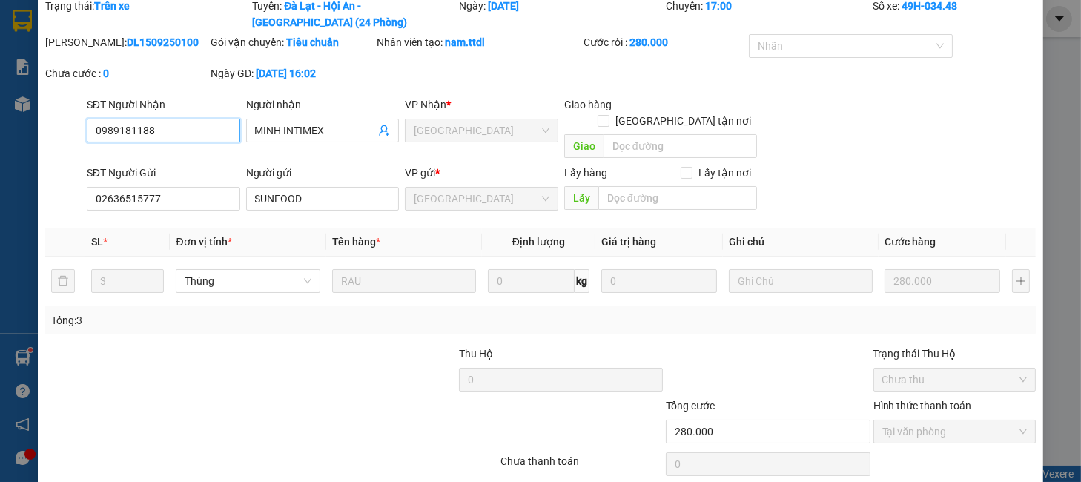
scroll to position [99, 0]
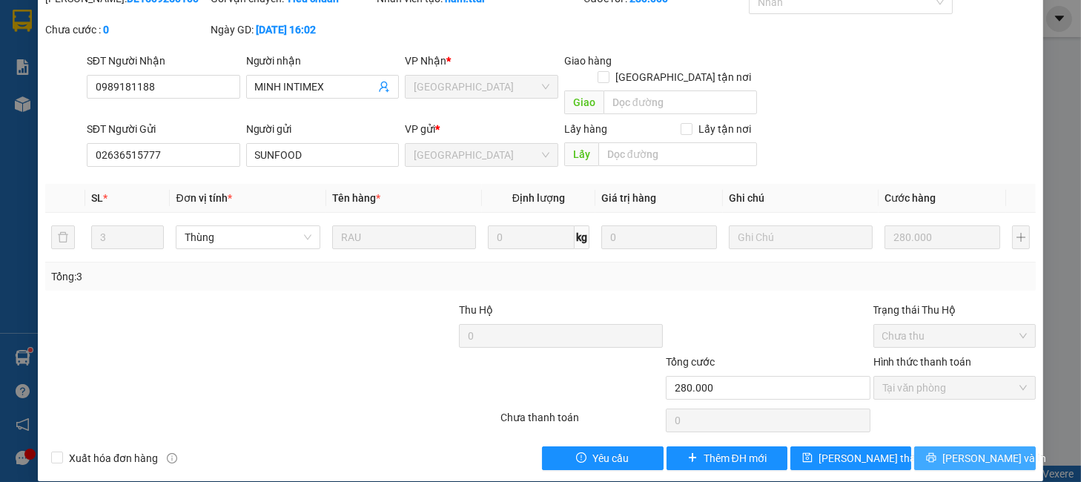
click at [963, 450] on span "[PERSON_NAME] và In" at bounding box center [994, 458] width 104 height 16
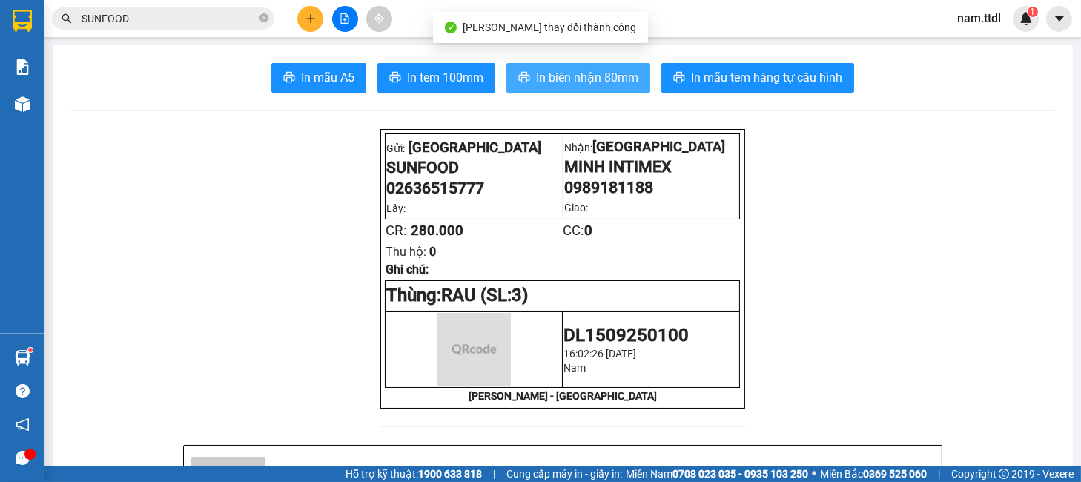
click at [587, 84] on span "In biên nhận 80mm" at bounding box center [587, 77] width 102 height 19
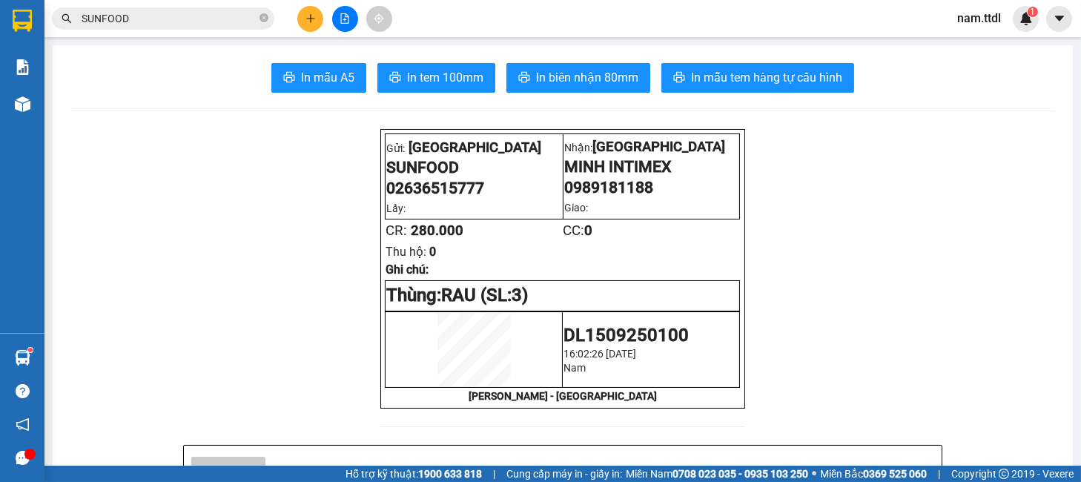
click at [159, 23] on input "SUNFOOD" at bounding box center [169, 18] width 175 height 16
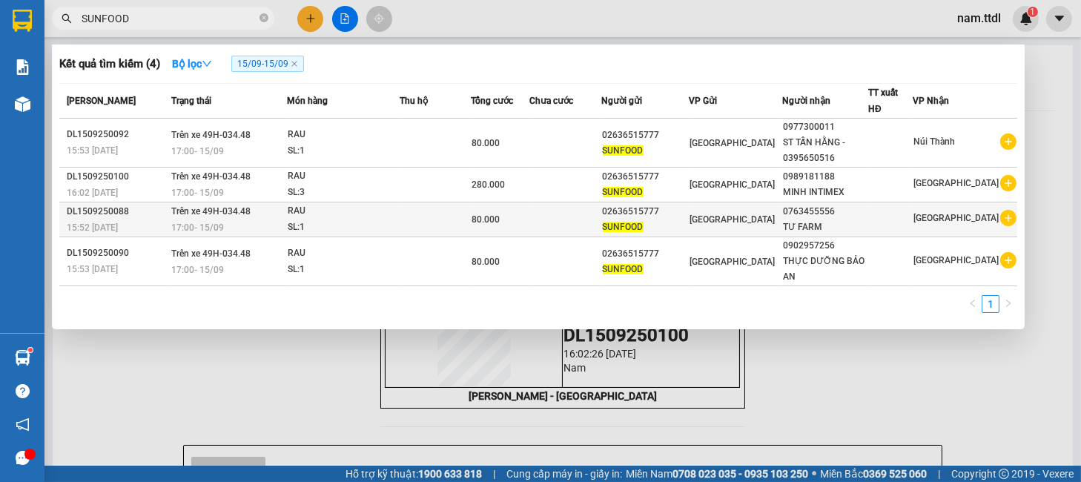
click at [719, 225] on span "[GEOGRAPHIC_DATA]" at bounding box center [732, 219] width 85 height 10
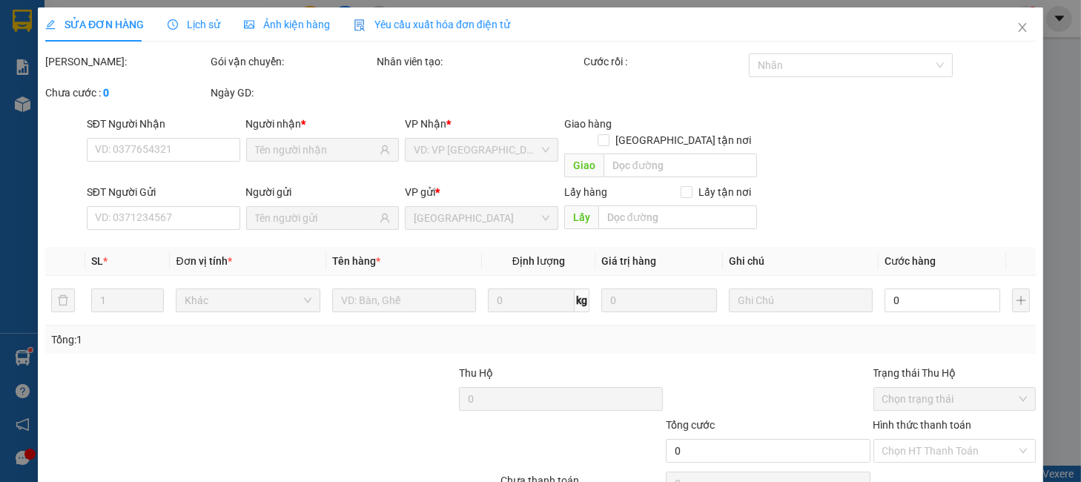
type input "0763455556"
type input "02636515777"
type input "80.000"
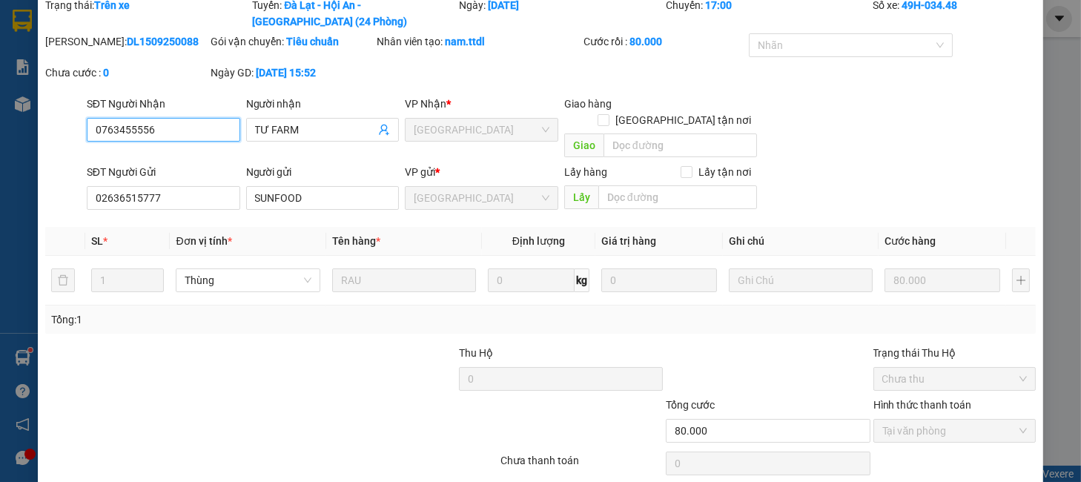
scroll to position [99, 0]
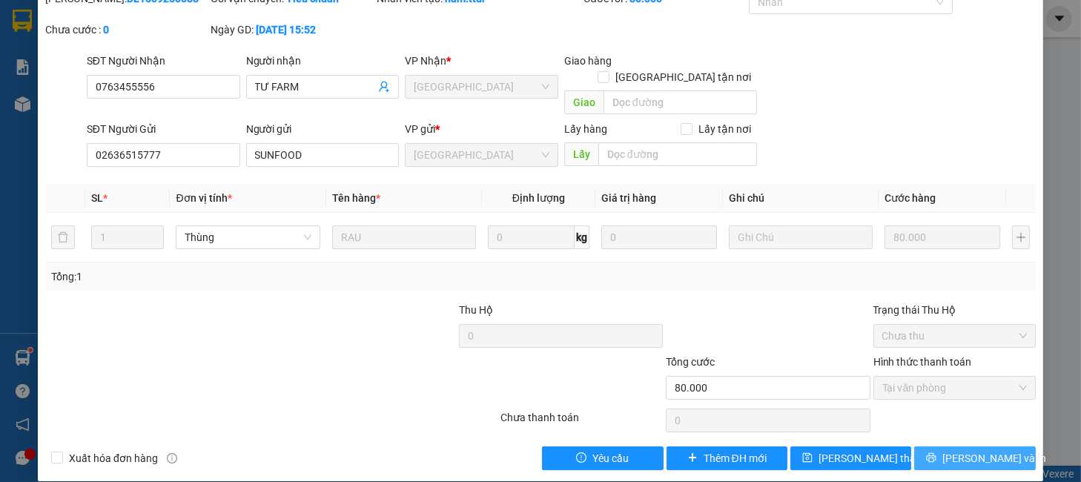
click at [942, 448] on button "[PERSON_NAME] và In" at bounding box center [974, 458] width 121 height 24
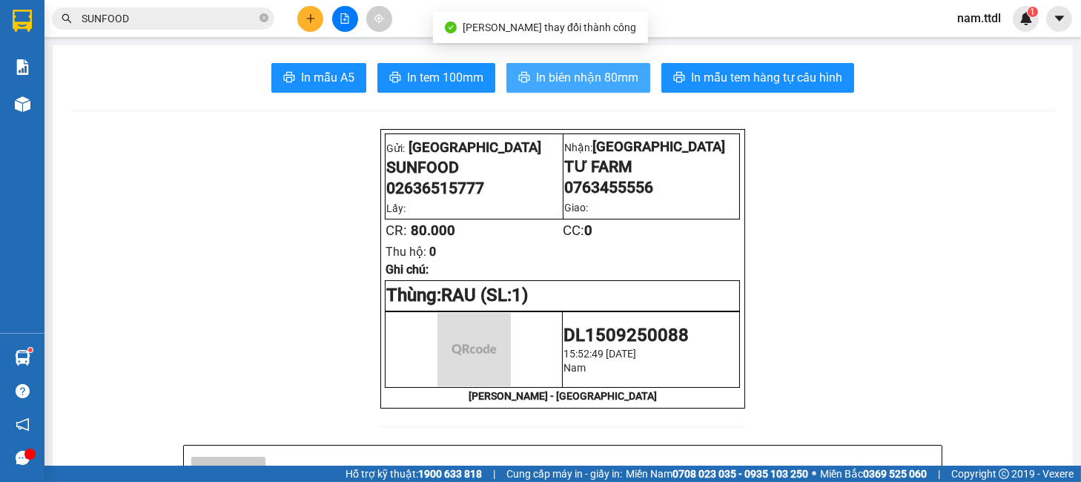
click at [624, 73] on span "In biên nhận 80mm" at bounding box center [587, 77] width 102 height 19
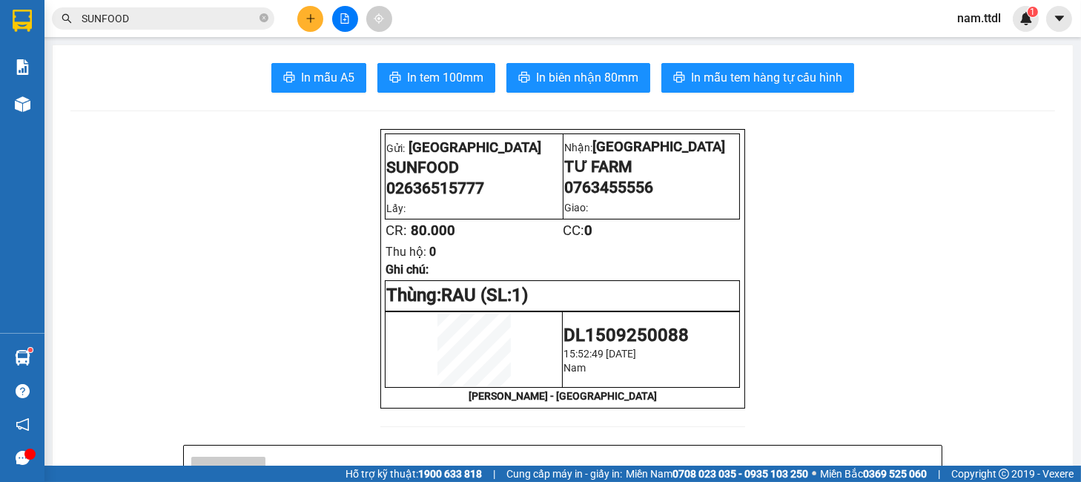
click at [143, 19] on input "SUNFOOD" at bounding box center [169, 18] width 175 height 16
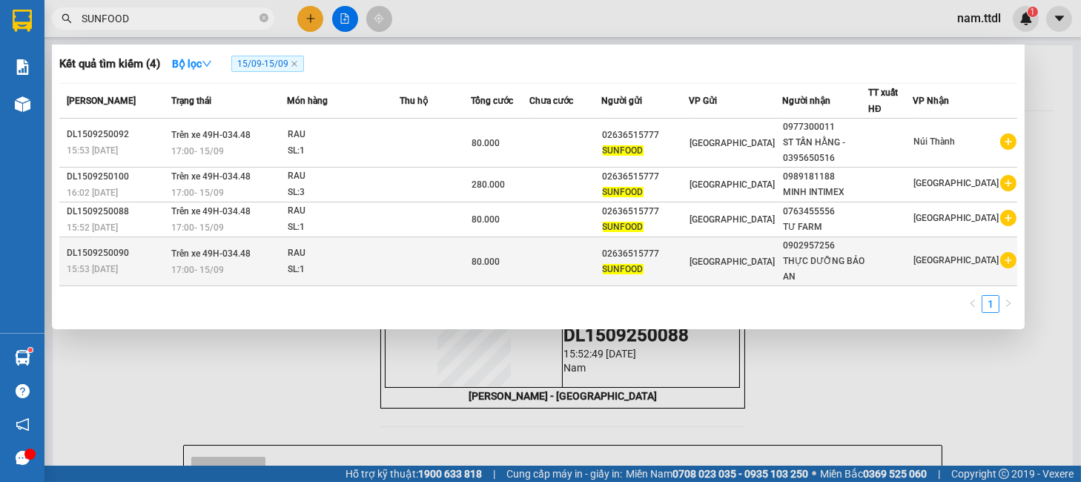
click at [745, 273] on td "[GEOGRAPHIC_DATA]" at bounding box center [736, 261] width 94 height 49
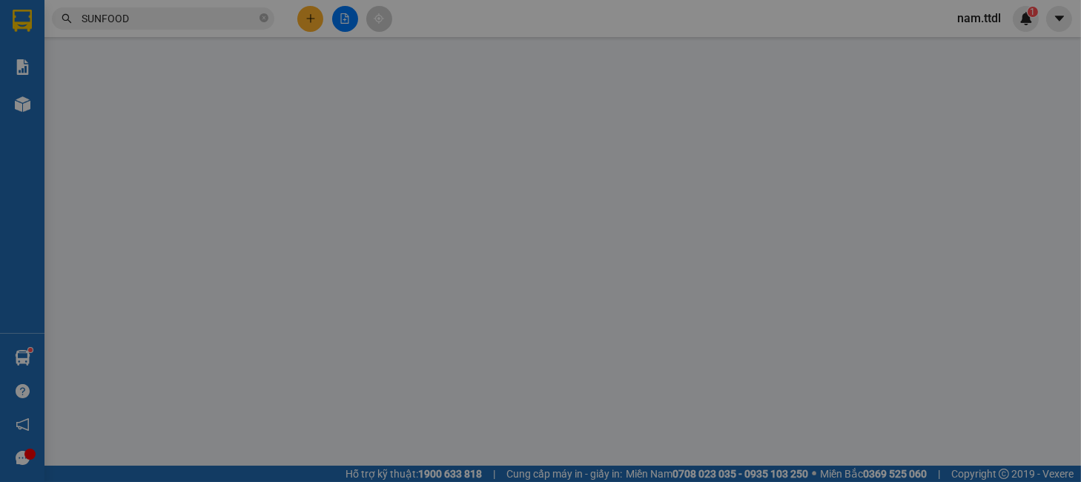
type input "0902957256"
type input "02636515777"
type input "80.000"
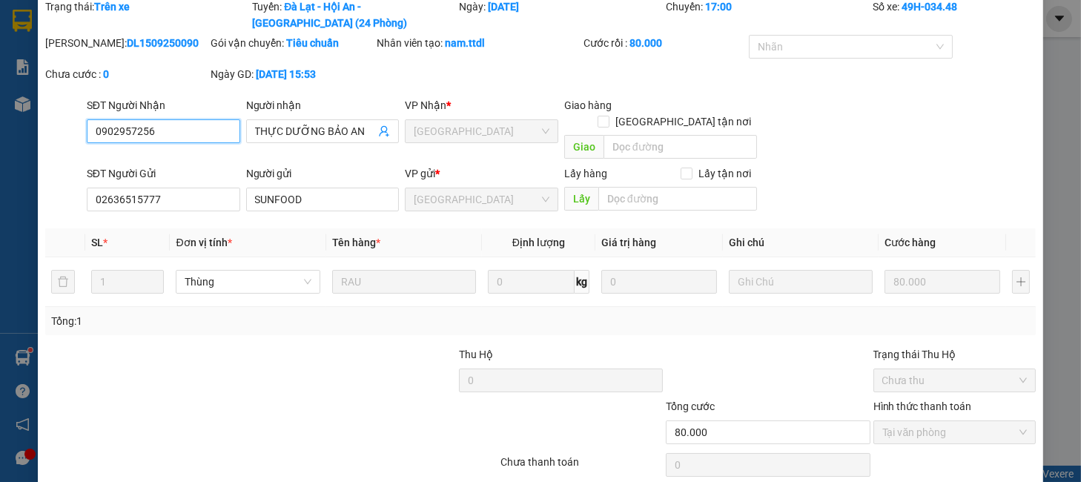
scroll to position [99, 0]
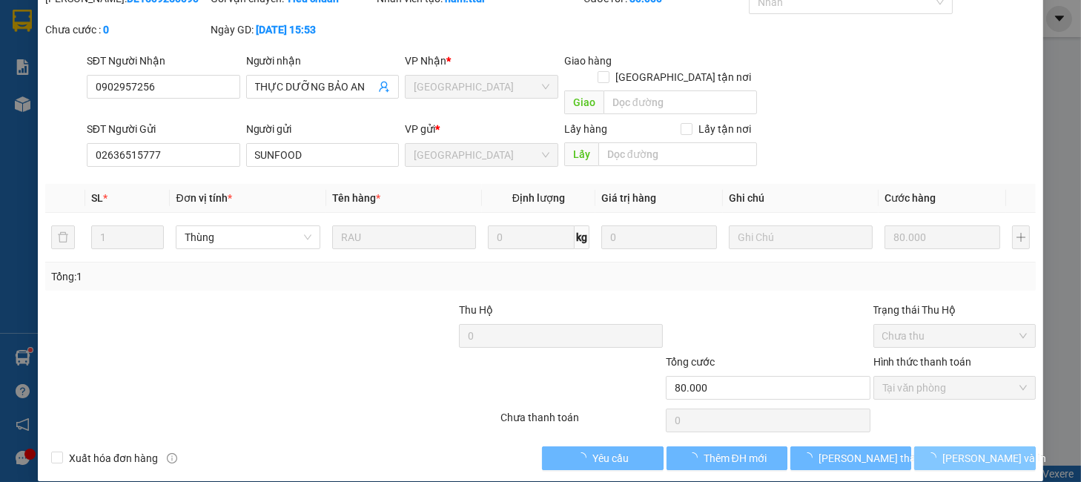
click at [980, 450] on span "[PERSON_NAME] và In" at bounding box center [994, 458] width 104 height 16
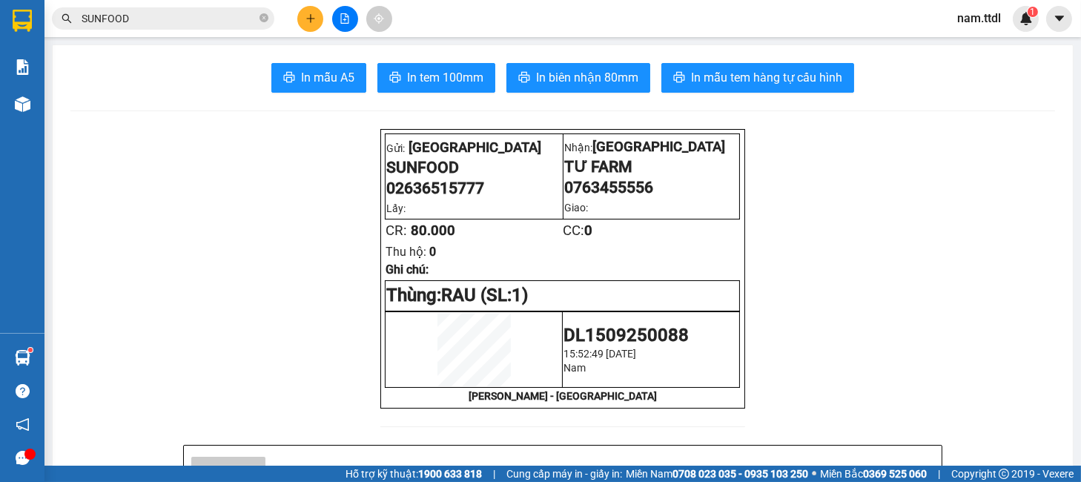
click at [176, 23] on input "SUNFOOD" at bounding box center [169, 18] width 175 height 16
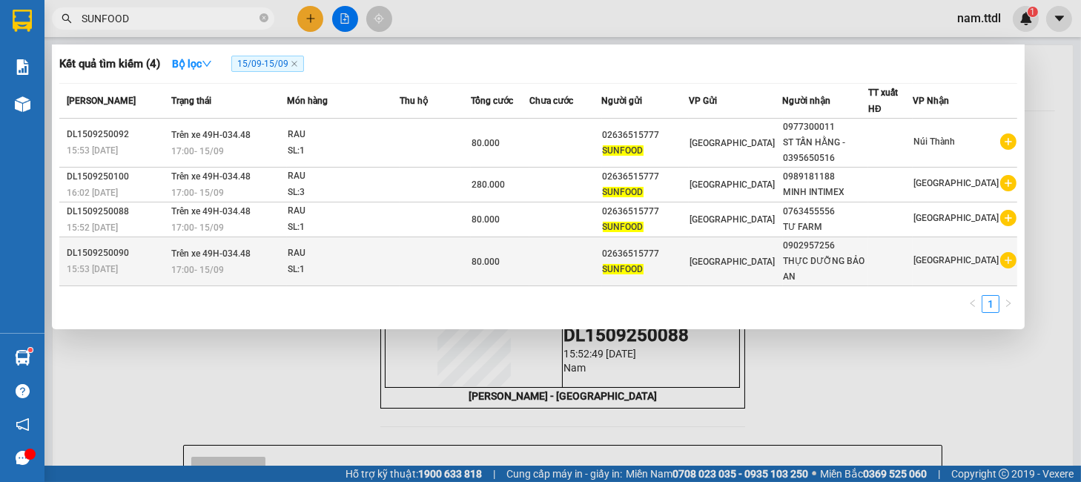
click at [734, 268] on div "[GEOGRAPHIC_DATA]" at bounding box center [736, 262] width 93 height 16
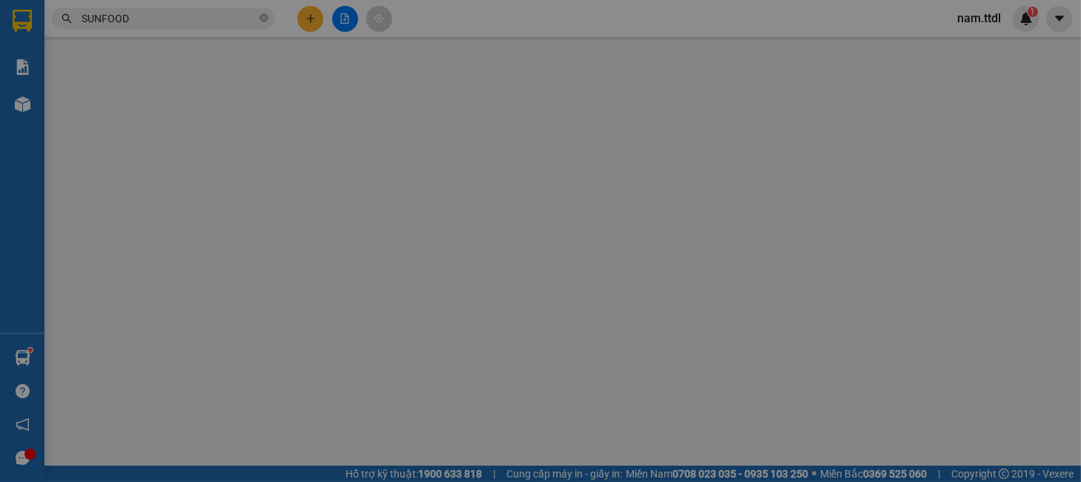
type input "0902957256"
type input "02636515777"
type input "80.000"
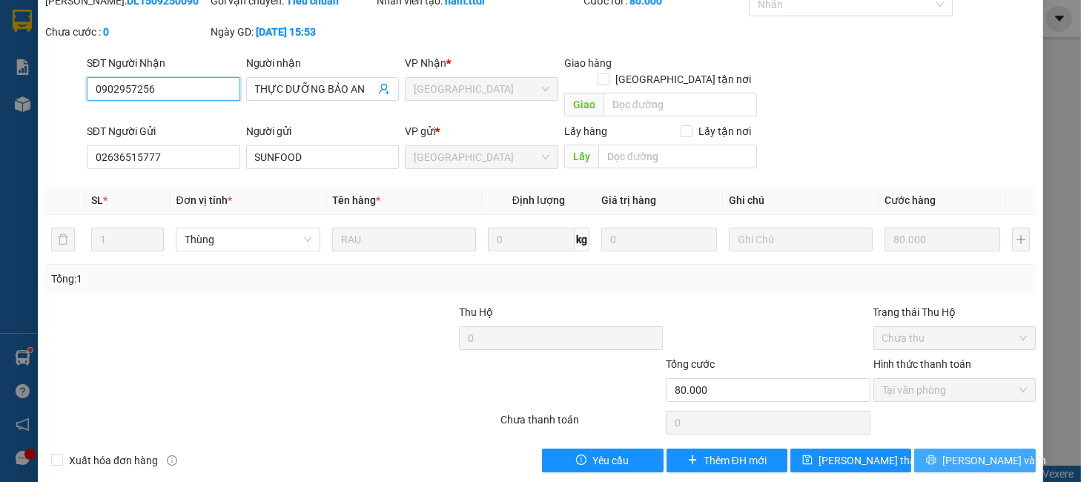
scroll to position [99, 0]
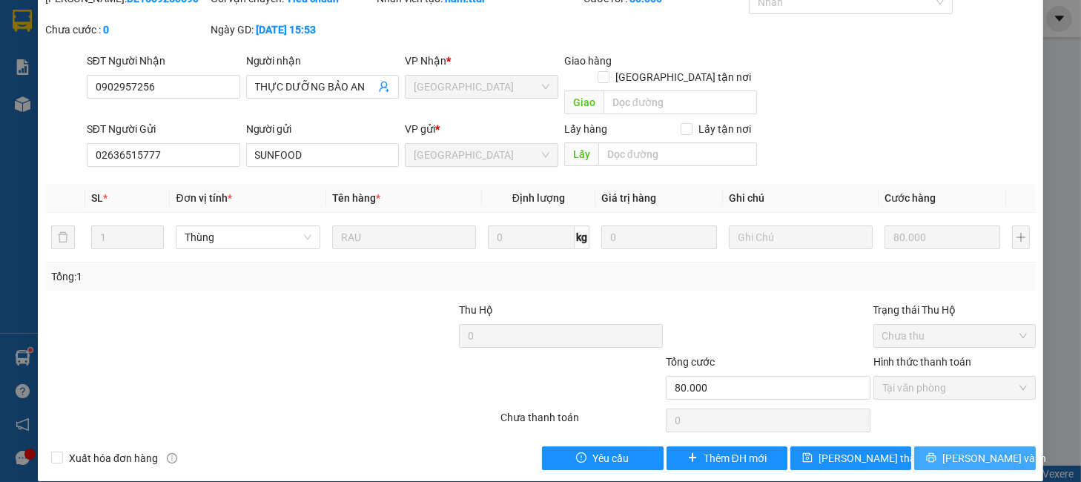
click at [975, 450] on span "[PERSON_NAME] và In" at bounding box center [994, 458] width 104 height 16
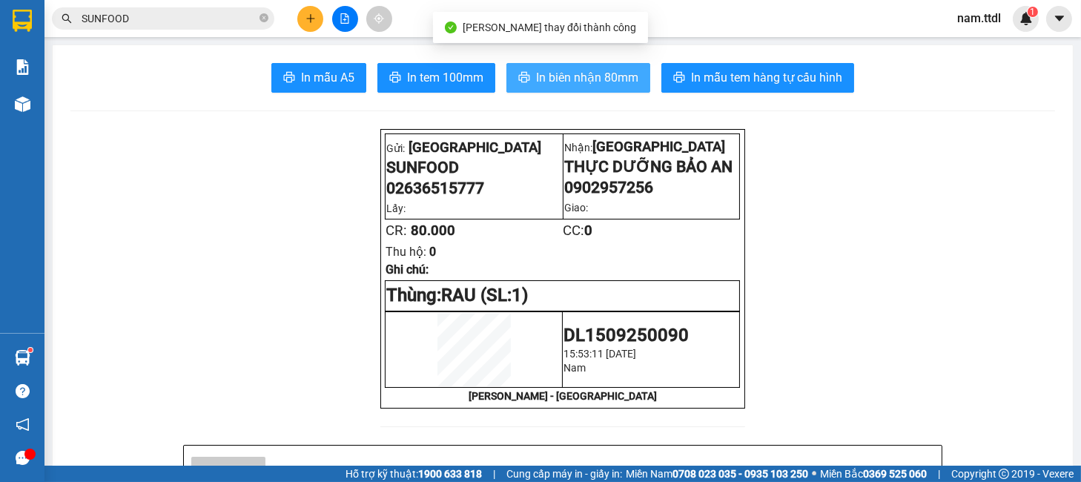
click at [591, 76] on span "In biên nhận 80mm" at bounding box center [587, 77] width 102 height 19
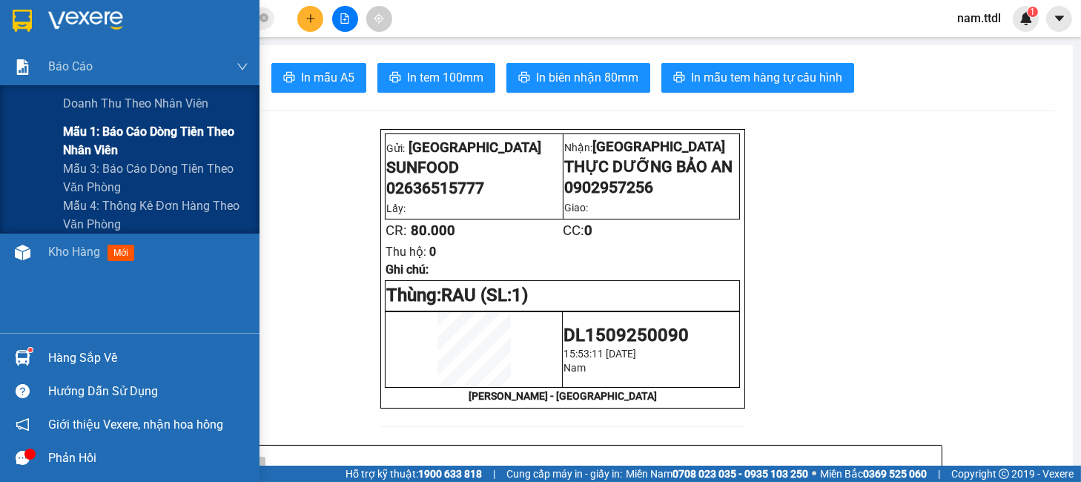
click at [125, 131] on span "Mẫu 1: Báo cáo dòng tiền theo nhân viên" at bounding box center [155, 140] width 185 height 37
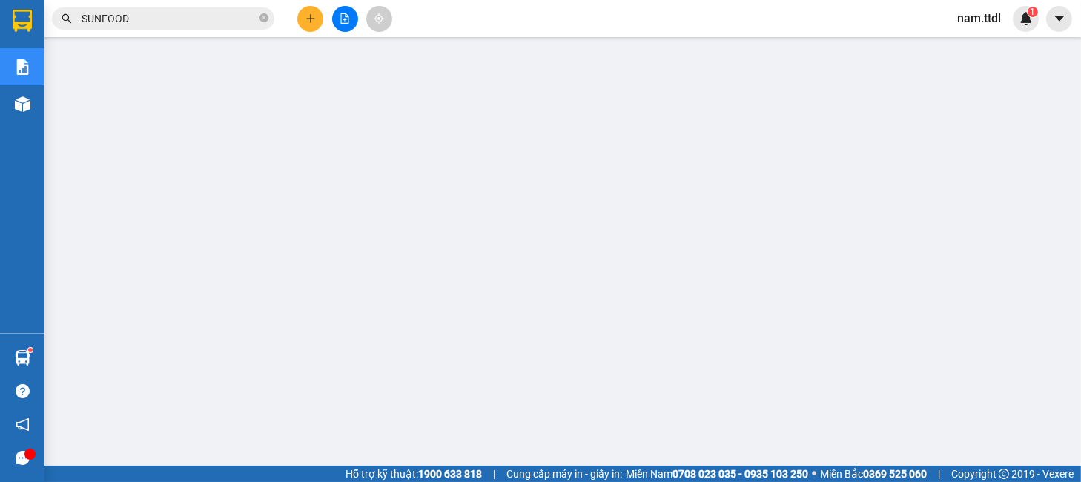
scroll to position [253, 0]
click at [219, 31] on div "Kết quả tìm kiếm ( 4 ) Bộ lọc 15/09 - 15/09 Mã ĐH Trạng thái Món hàng Thu hộ Tổ…" at bounding box center [540, 18] width 1081 height 37
click at [214, 16] on input "SUNFOOD" at bounding box center [169, 18] width 175 height 16
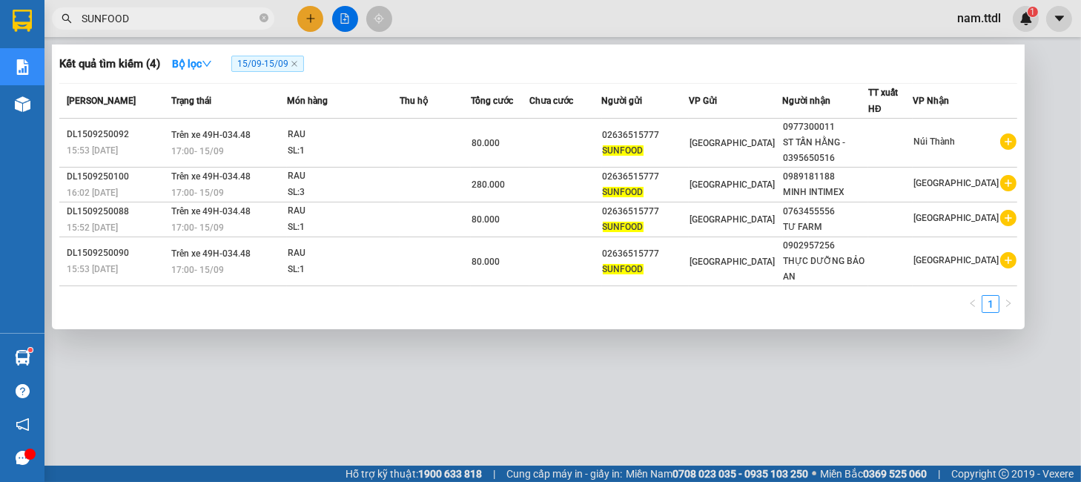
click at [214, 16] on input "SUNFOOD" at bounding box center [169, 18] width 175 height 16
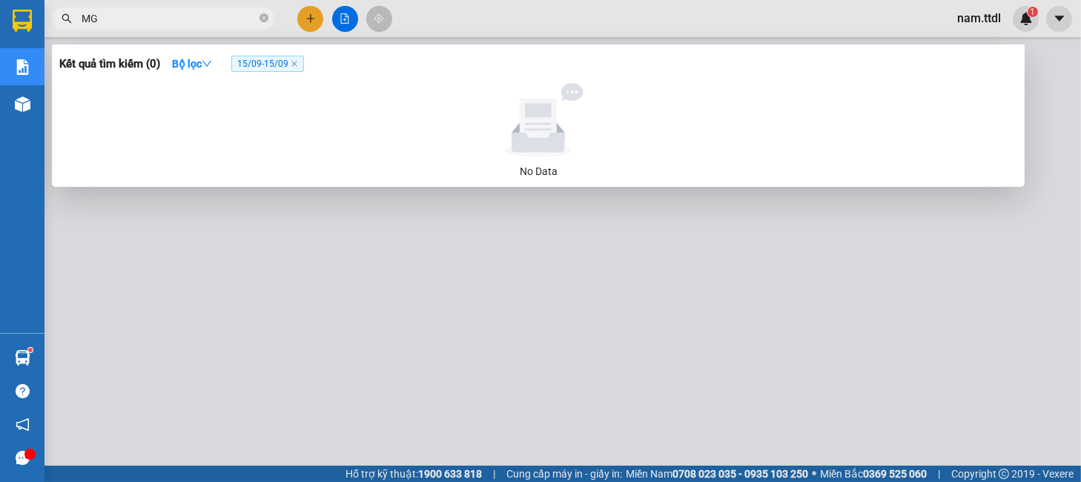
type input "M"
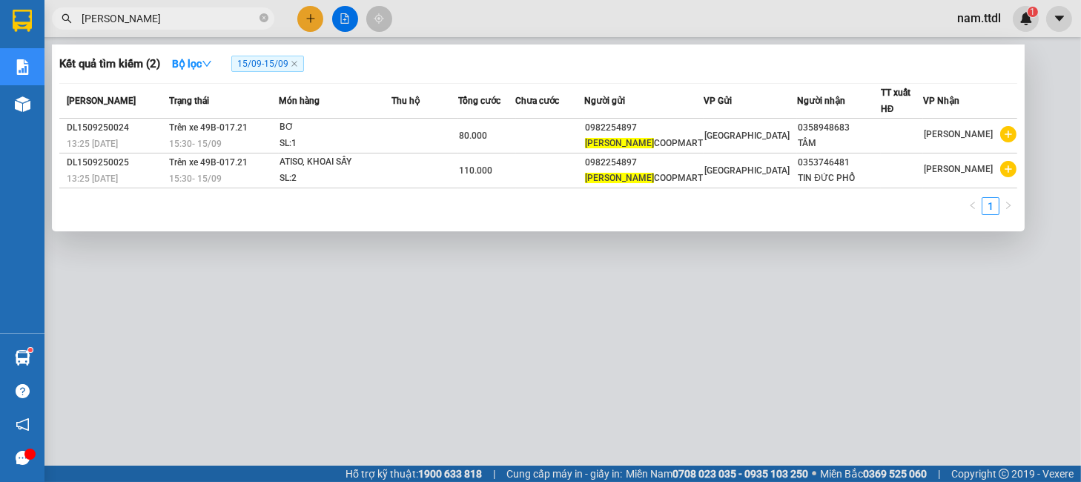
type input "[PERSON_NAME]"
